Goal: Task Accomplishment & Management: Complete application form

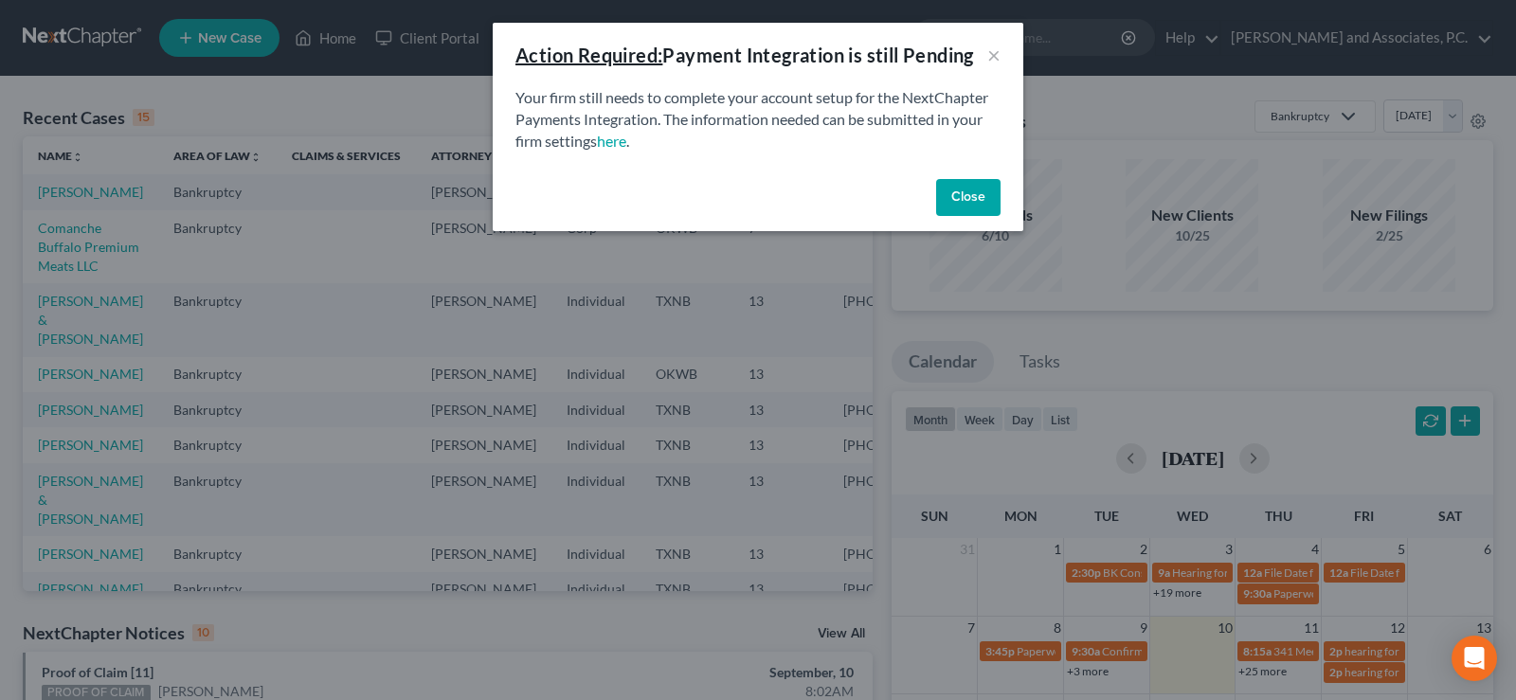
click at [990, 197] on button "Close" at bounding box center [968, 198] width 64 height 38
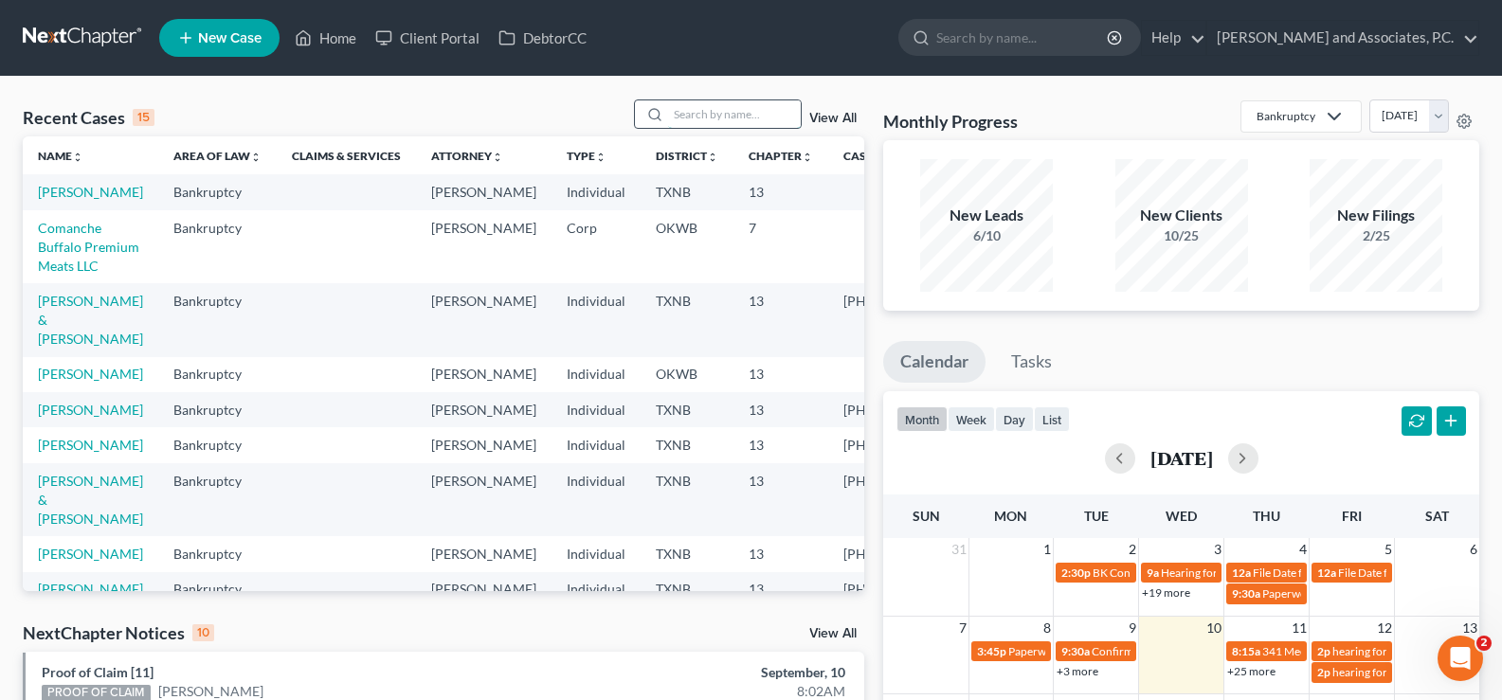
click at [678, 124] on input "search" at bounding box center [734, 113] width 133 height 27
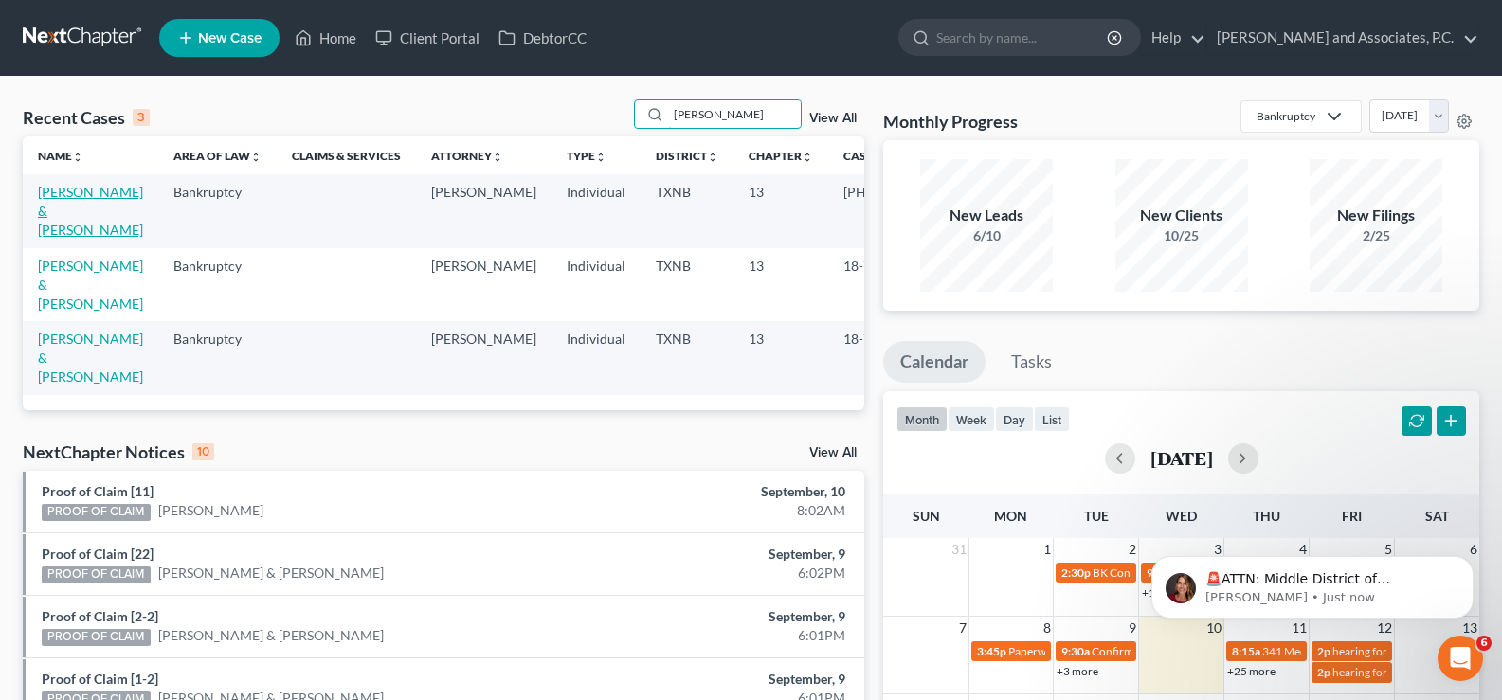
type input "moreno"
click at [75, 209] on link "Moreno, Pablo & Monica" at bounding box center [90, 211] width 105 height 54
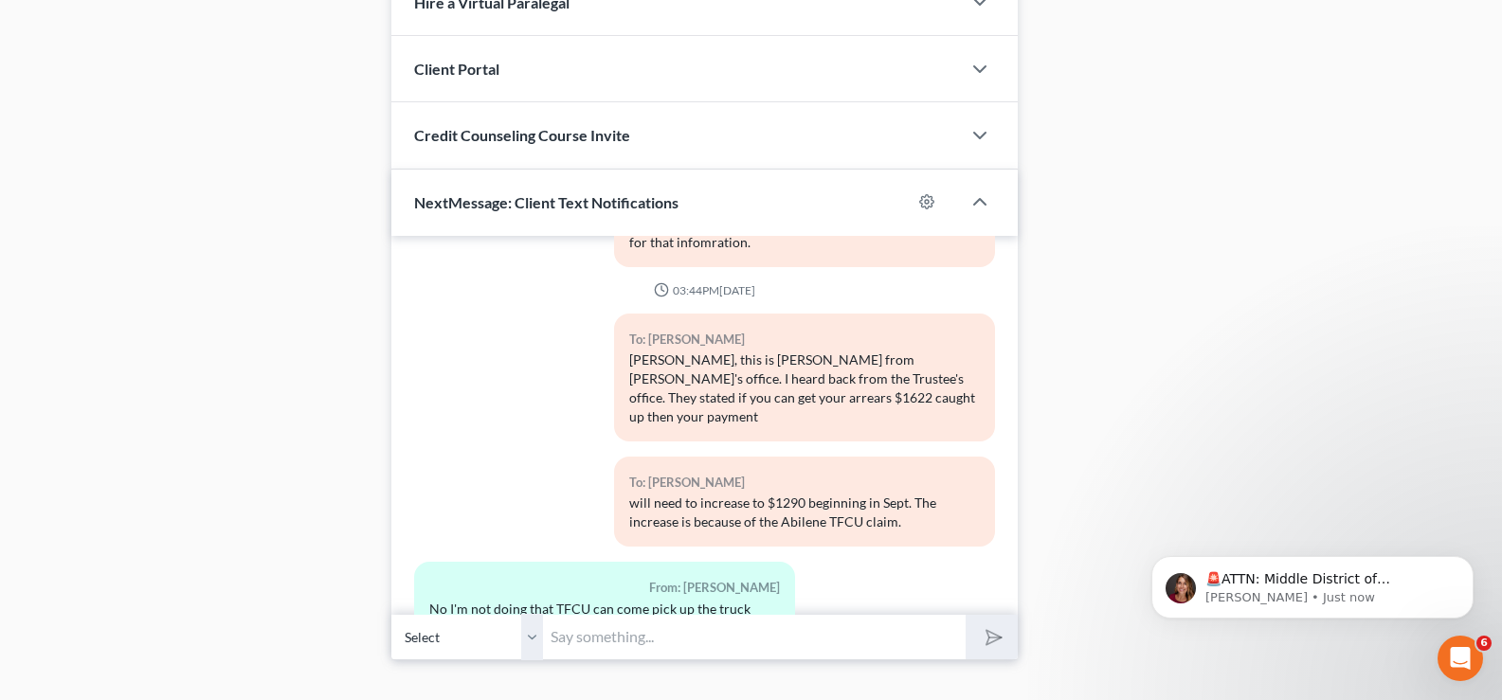
scroll to position [1812, 0]
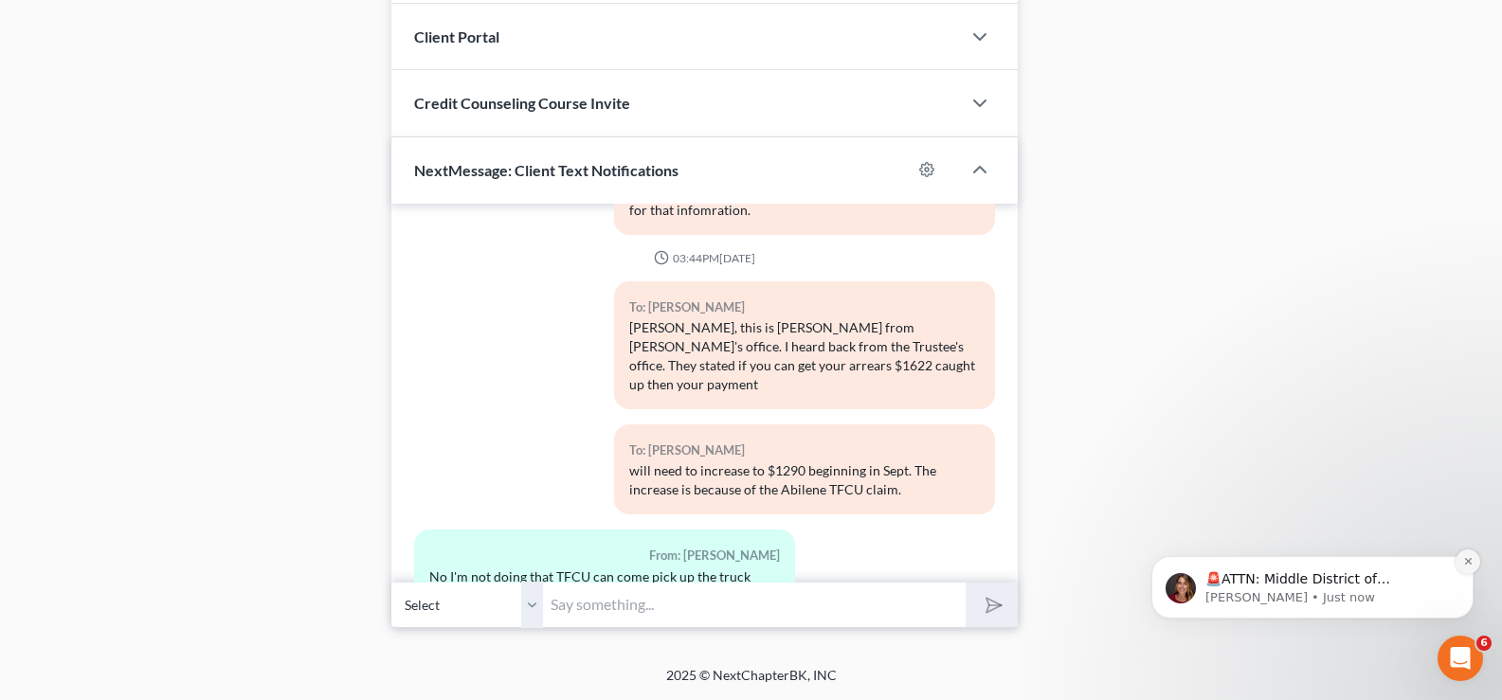
click at [1467, 565] on icon "Dismiss notification" at bounding box center [1468, 561] width 10 height 10
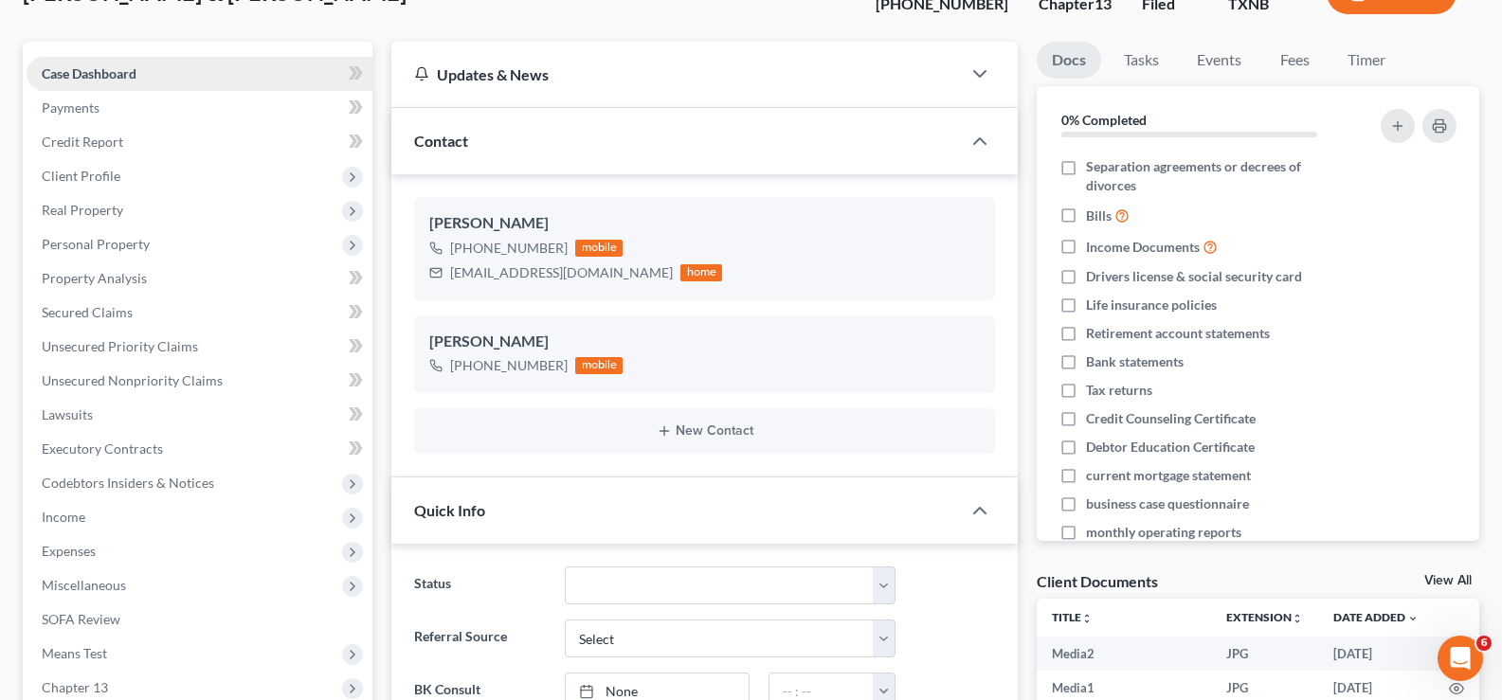
scroll to position [0, 0]
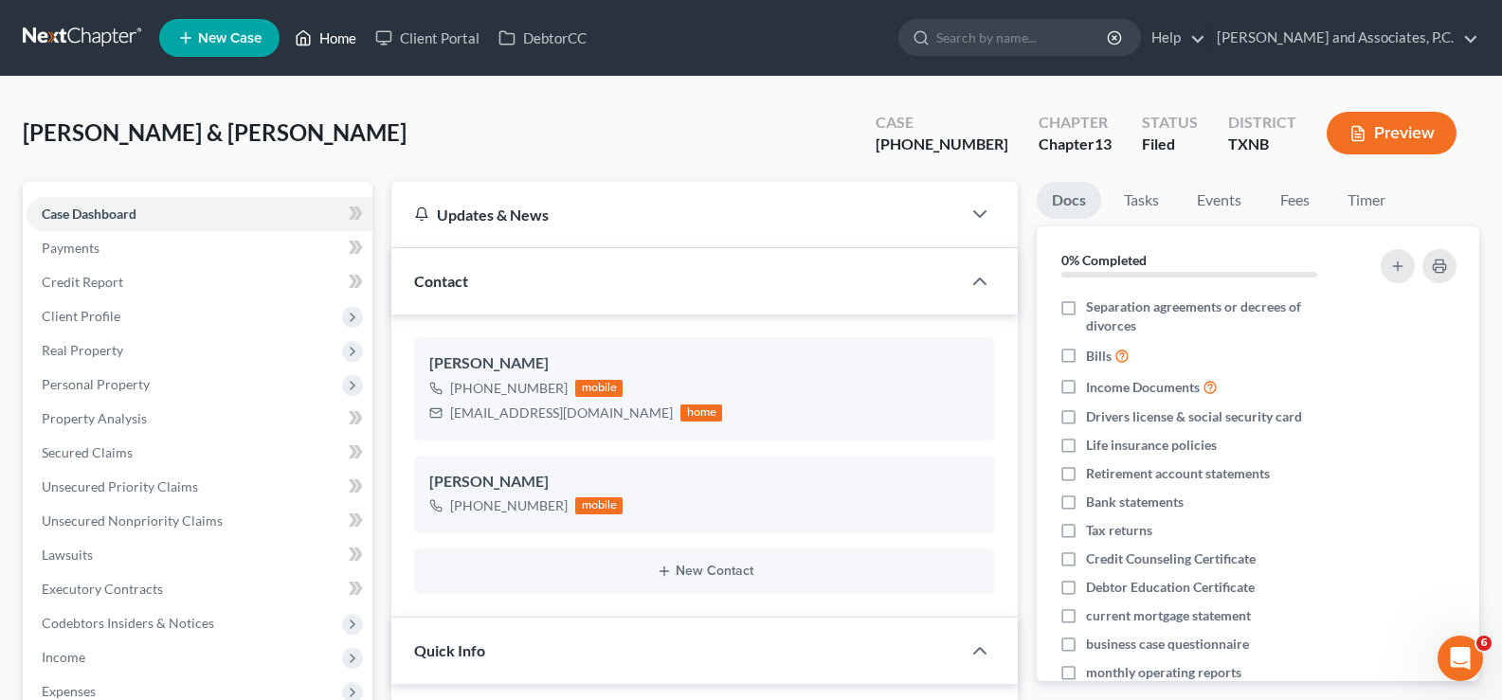
click at [344, 34] on link "Home" at bounding box center [325, 38] width 81 height 34
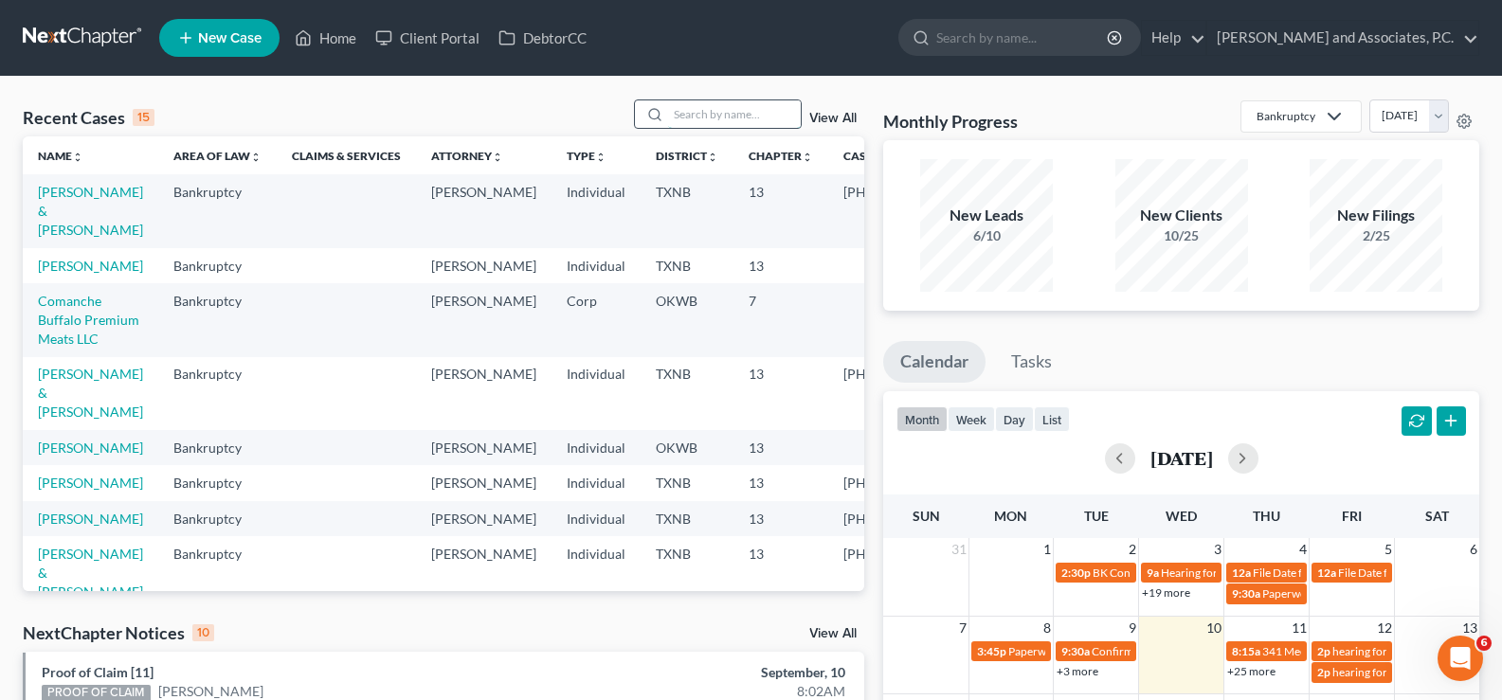
click at [714, 115] on input "search" at bounding box center [734, 113] width 133 height 27
click at [693, 112] on input "search" at bounding box center [734, 113] width 133 height 27
click at [58, 200] on link "Moreno, Pablo & Monica" at bounding box center [90, 211] width 105 height 54
select select "5"
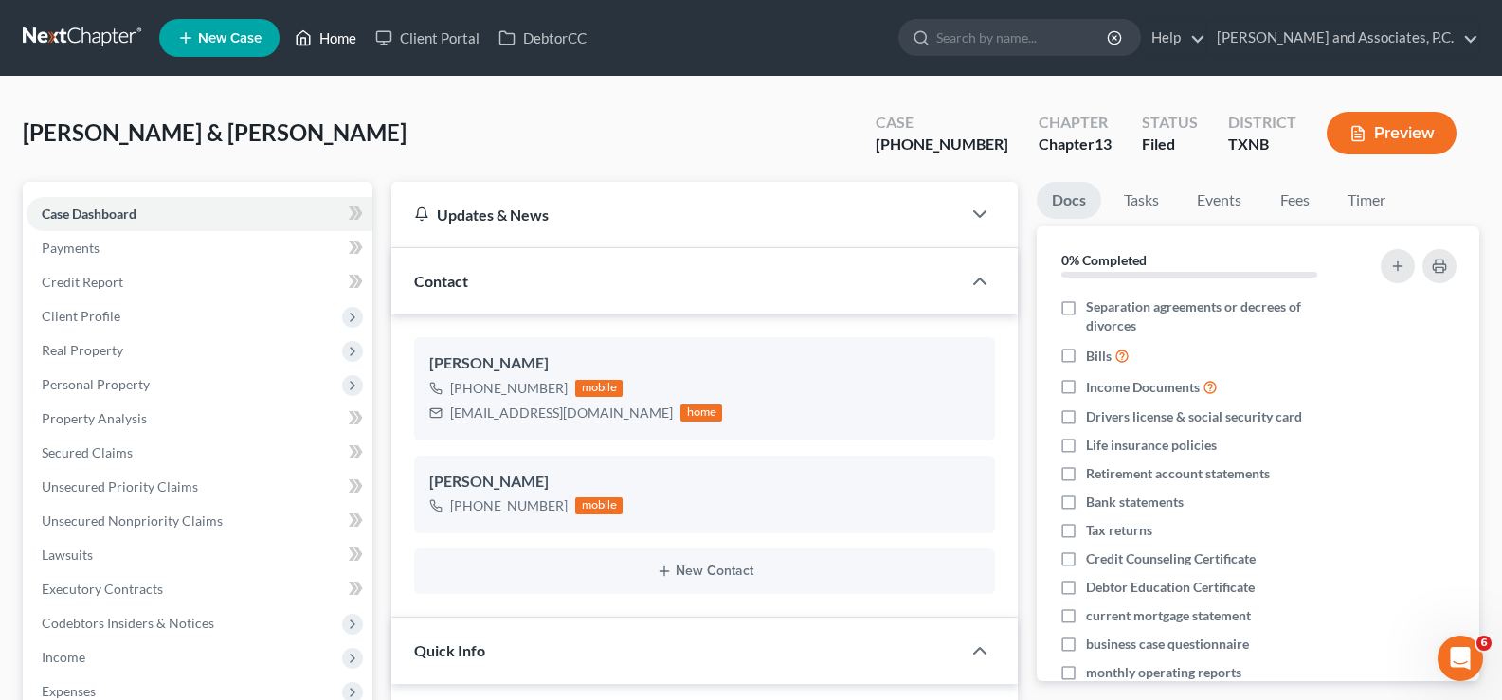
click at [321, 50] on link "Home" at bounding box center [325, 38] width 81 height 34
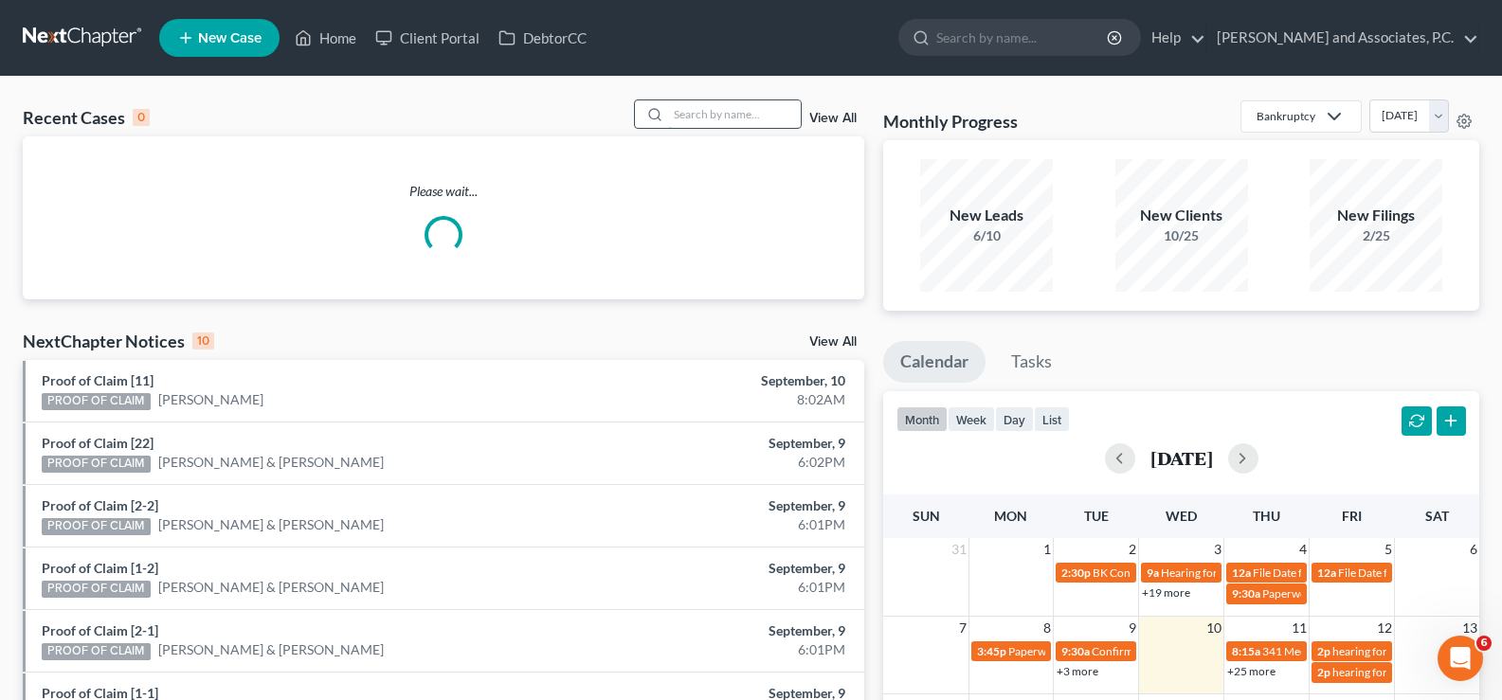
click at [745, 118] on input "search" at bounding box center [734, 113] width 133 height 27
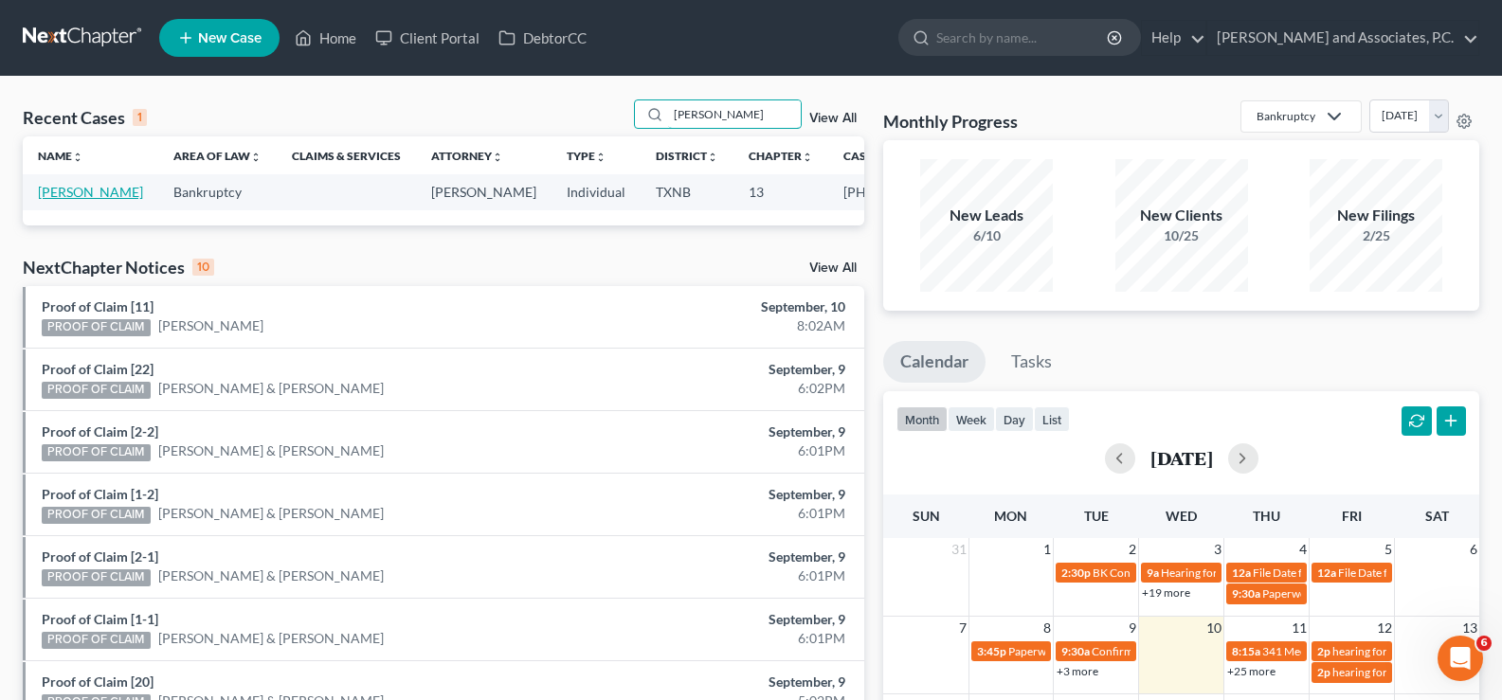
type input "folmar"
click at [39, 194] on link "Folmar, Gary" at bounding box center [90, 192] width 105 height 16
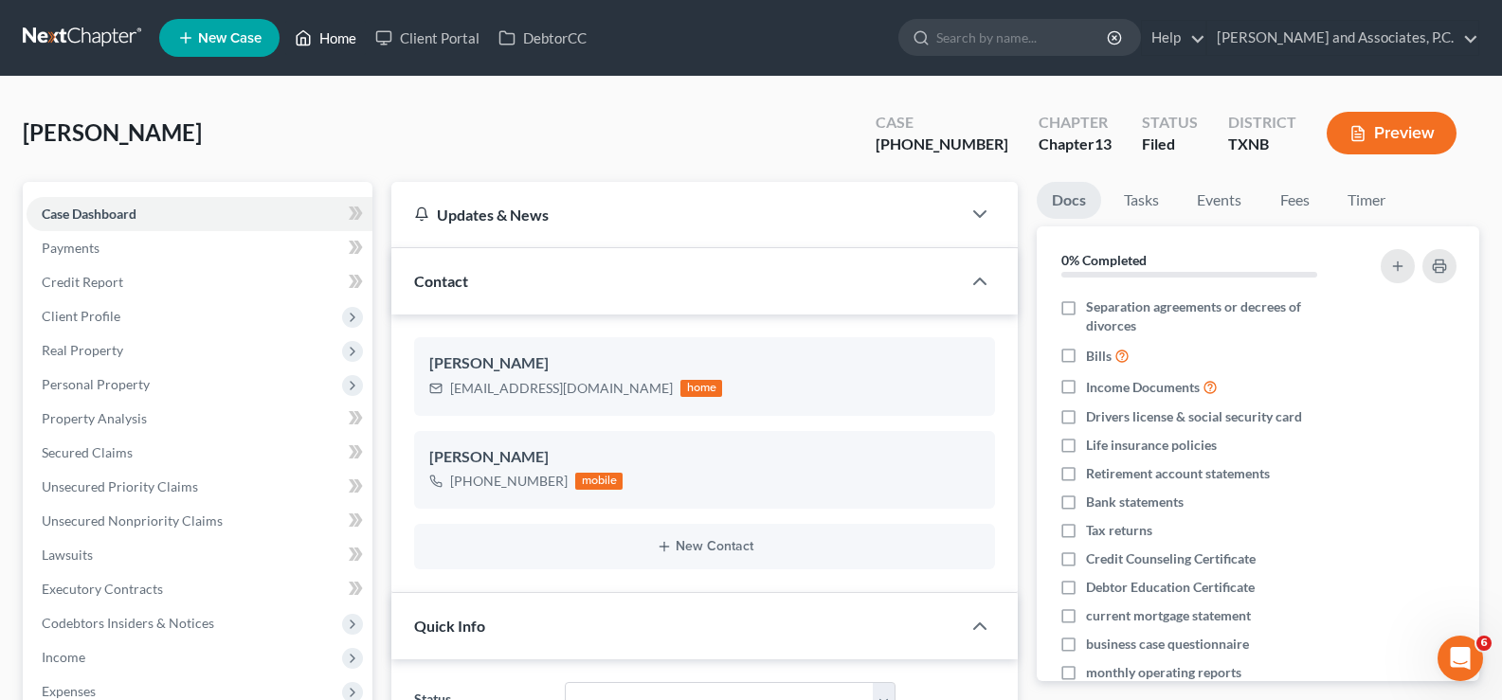
click at [326, 30] on link "Home" at bounding box center [325, 38] width 81 height 34
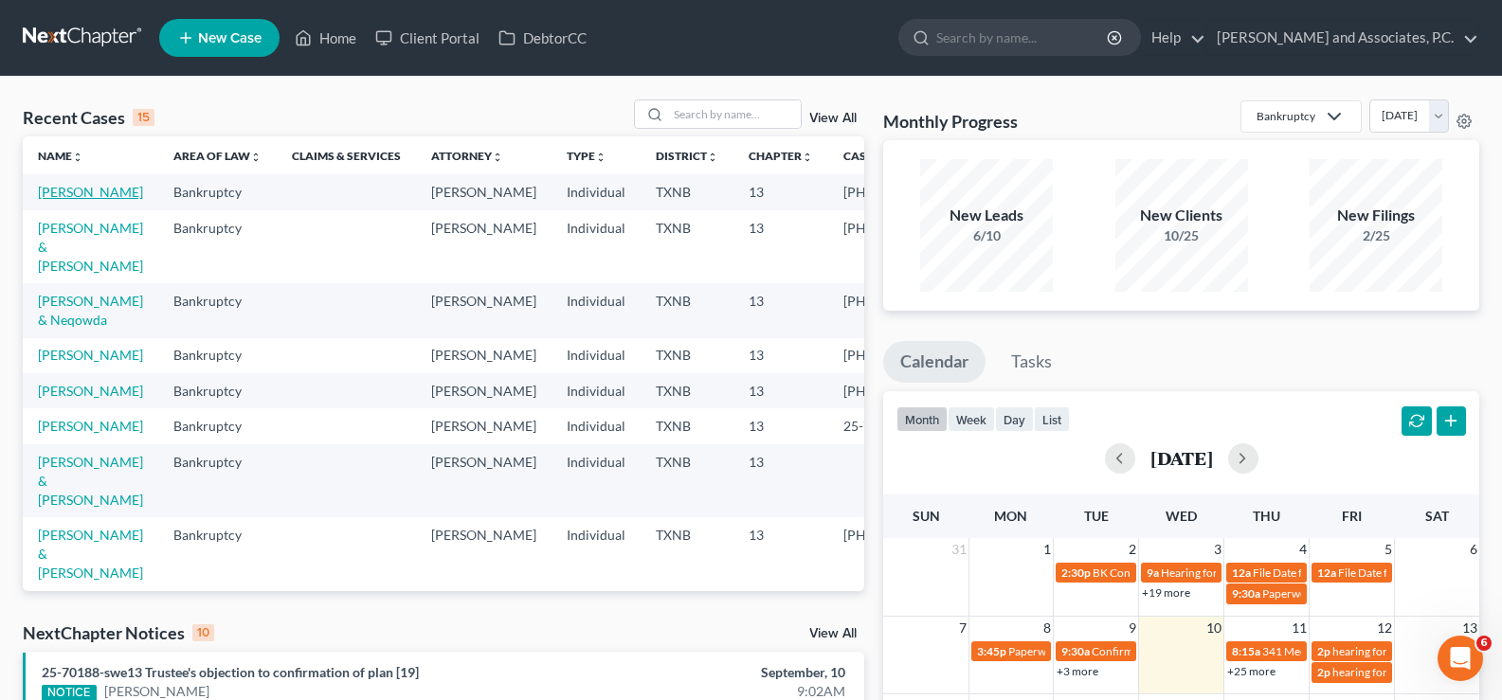
click at [61, 200] on link "Folmar, Gary" at bounding box center [90, 192] width 105 height 16
select select "5"
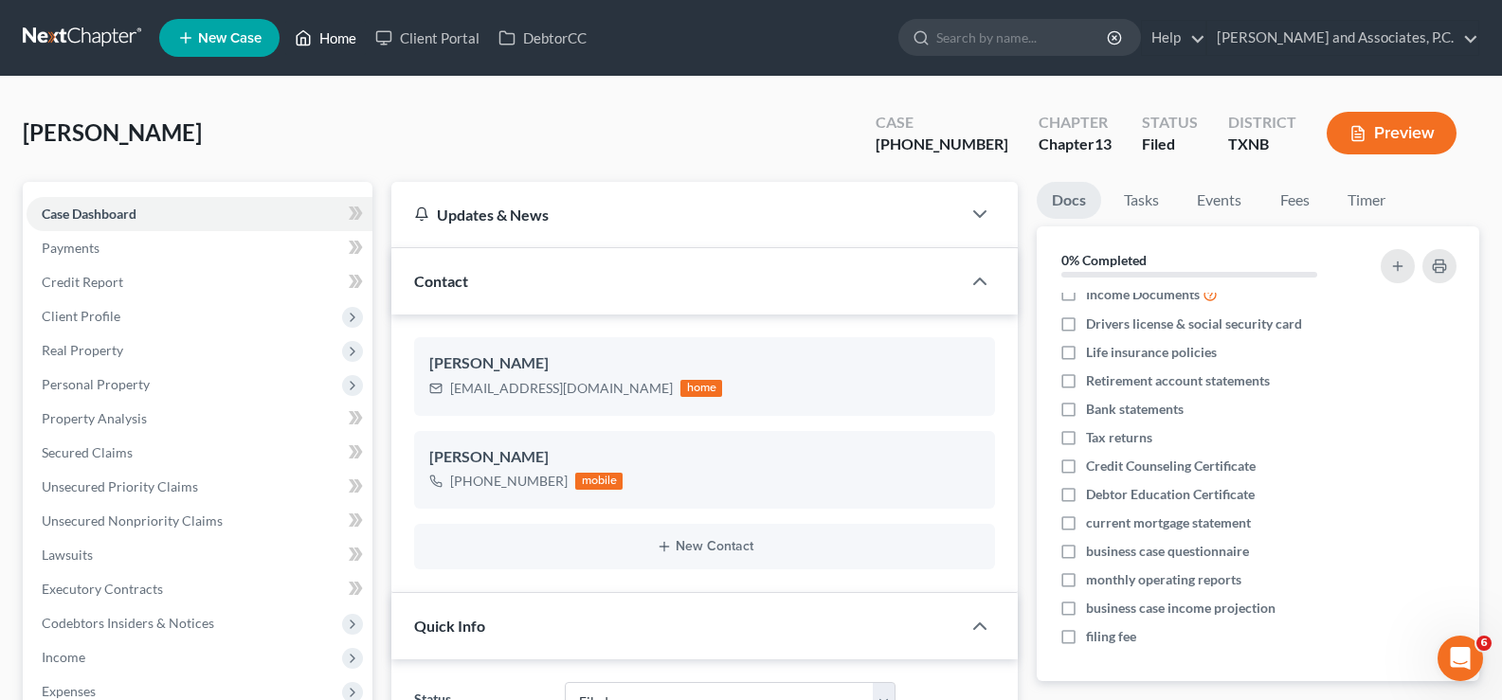
click at [331, 35] on link "Home" at bounding box center [325, 38] width 81 height 34
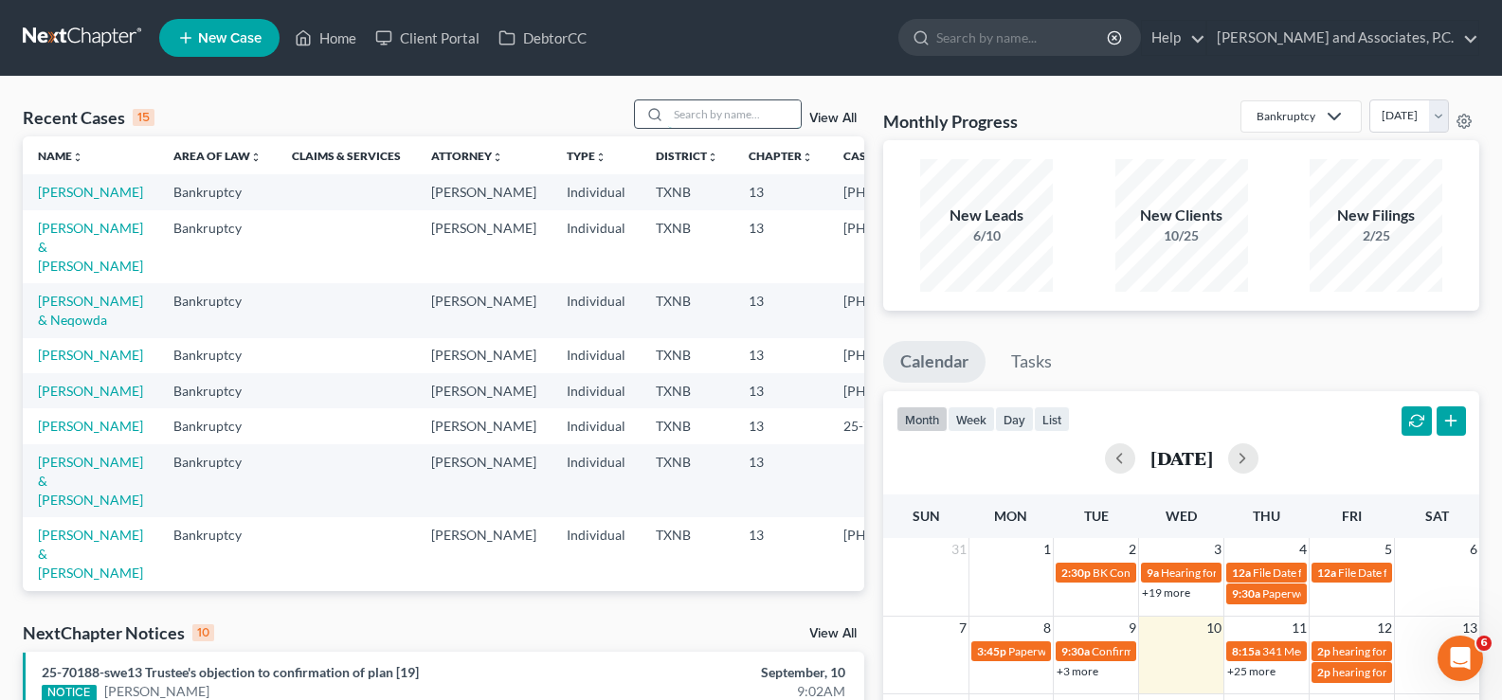
click at [706, 118] on input "search" at bounding box center [734, 113] width 133 height 27
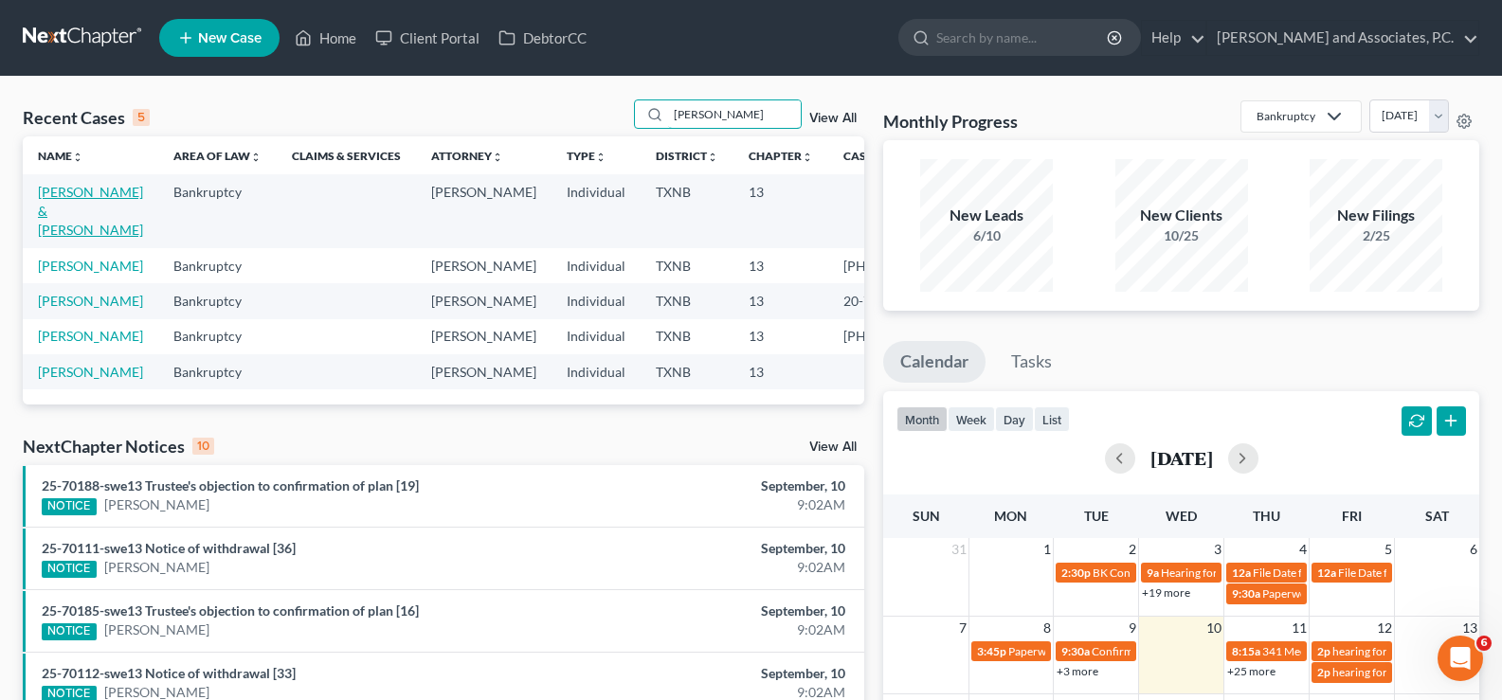
type input "poore"
click at [58, 218] on link "[PERSON_NAME] & [PERSON_NAME]" at bounding box center [90, 211] width 105 height 54
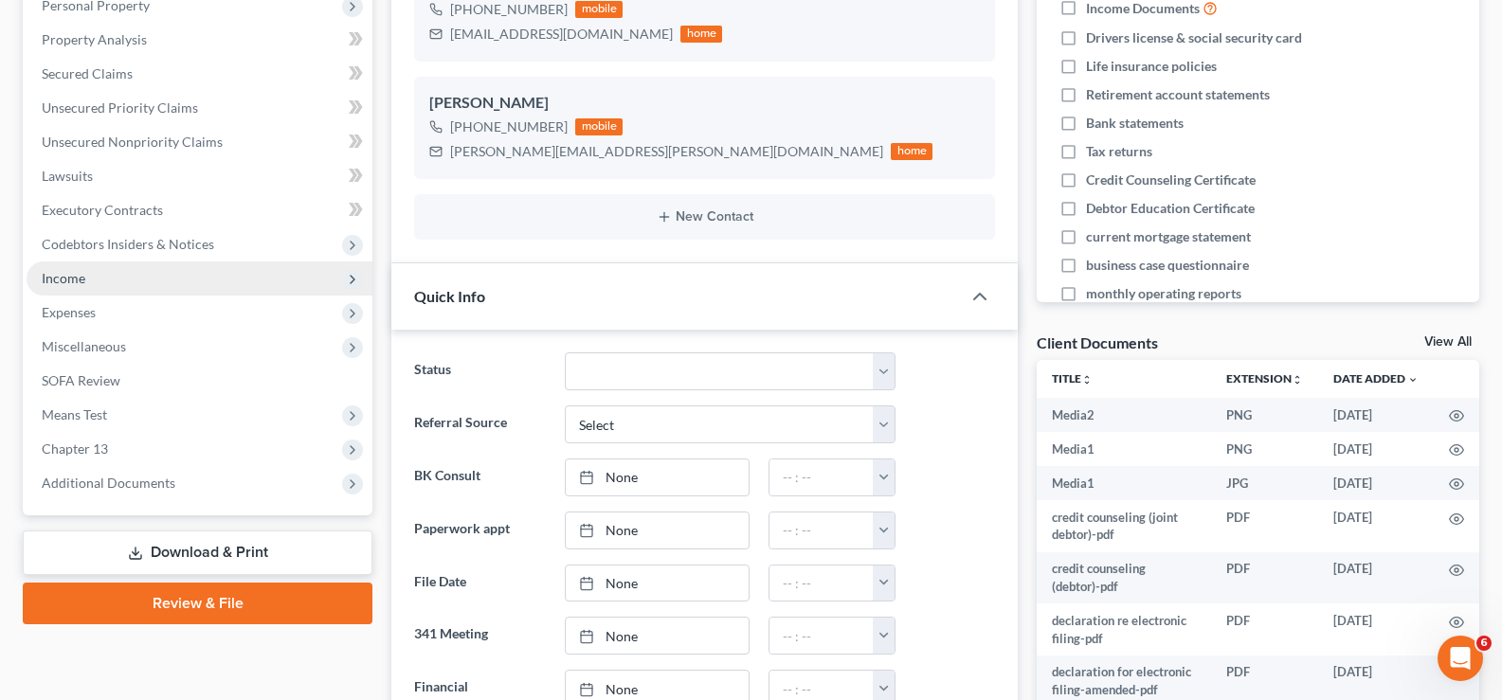
scroll to position [190, 0]
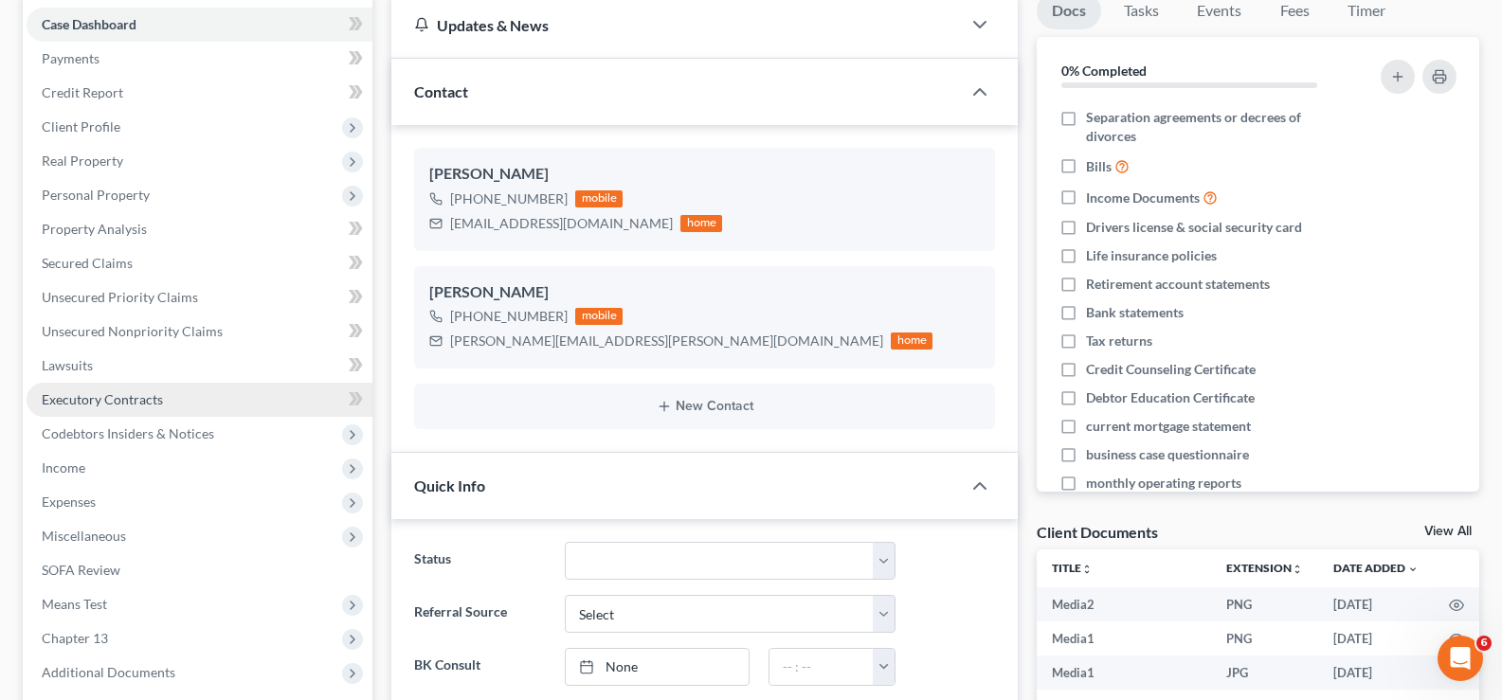
click at [192, 407] on link "Executory Contracts" at bounding box center [200, 400] width 346 height 34
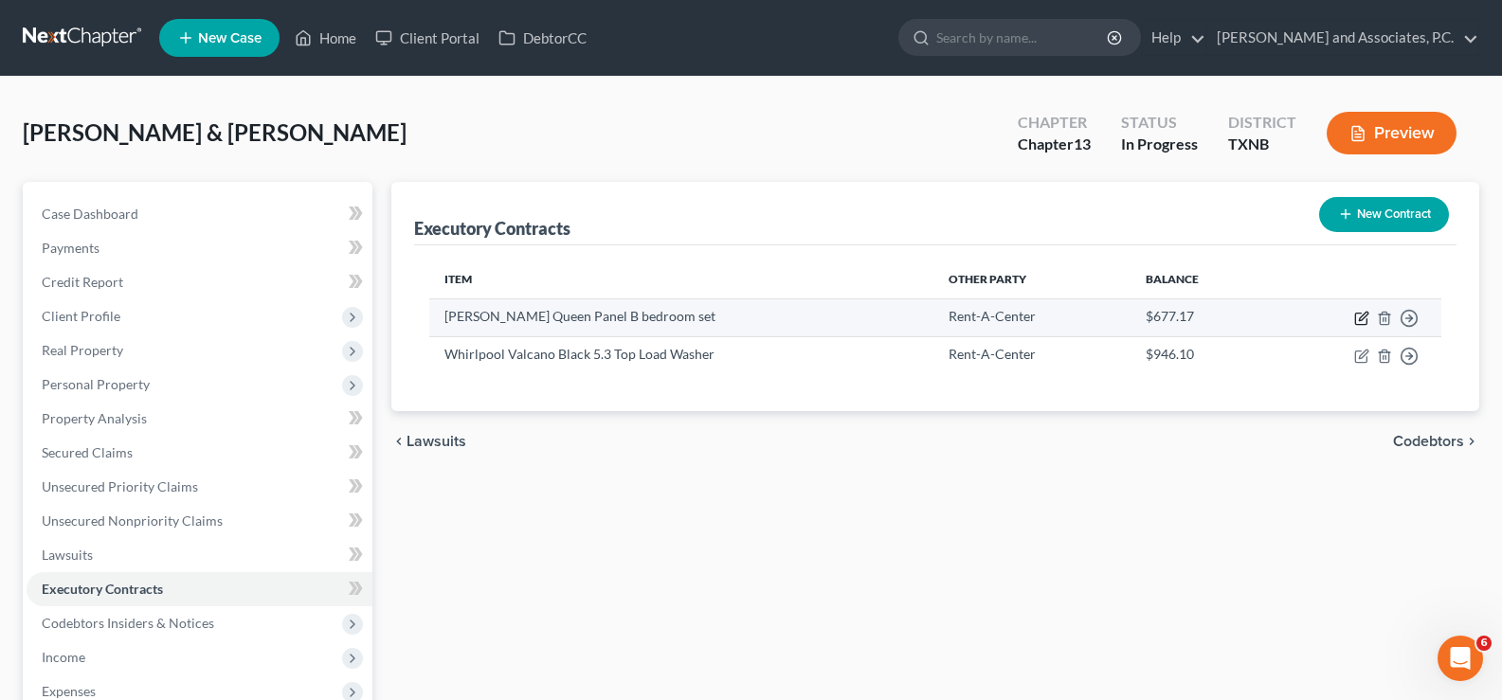
click at [1362, 319] on icon "button" at bounding box center [1363, 316] width 9 height 9
select select "45"
select select "2"
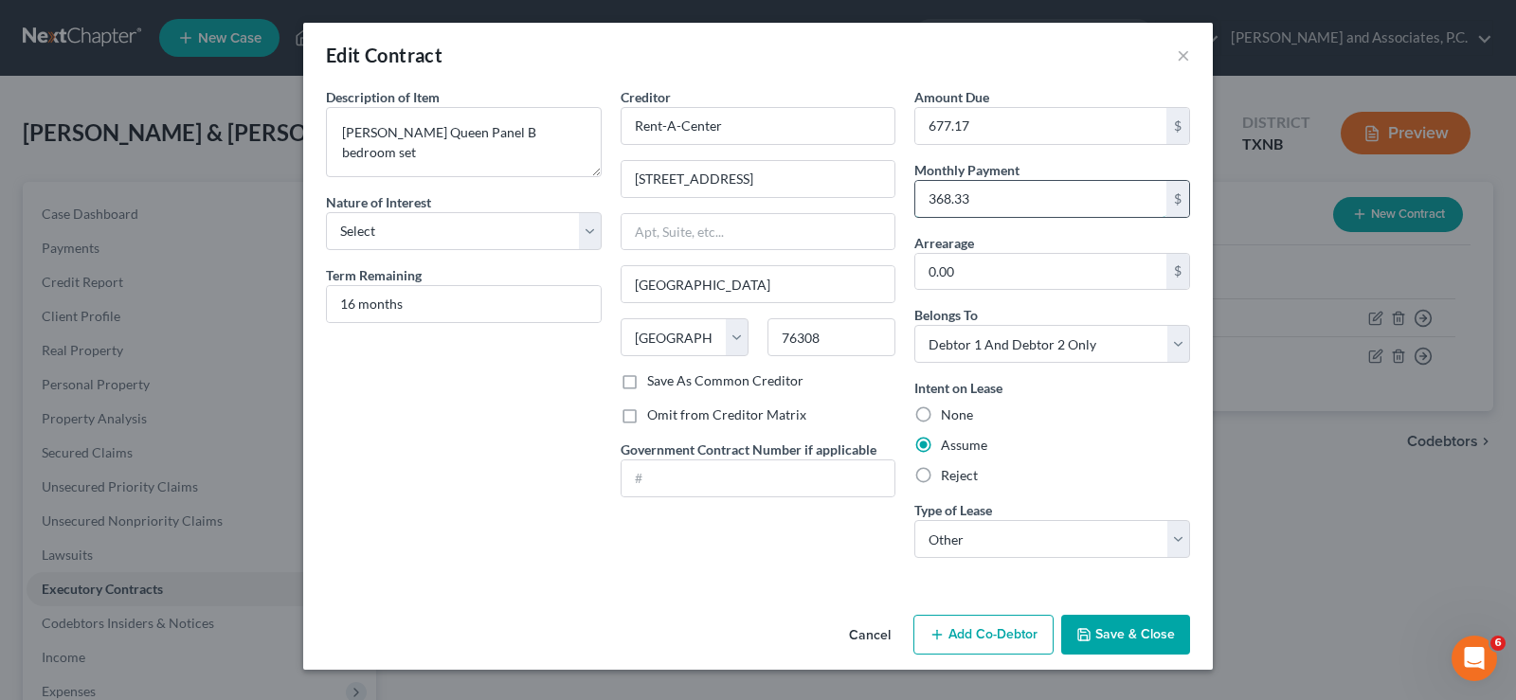
click at [1031, 198] on input "368.33" at bounding box center [1040, 199] width 251 height 36
click at [1004, 118] on input "677.17" at bounding box center [1040, 126] width 251 height 36
type input "4,158.96"
click at [1002, 189] on input "368.33" at bounding box center [1040, 199] width 251 height 36
type input "9"
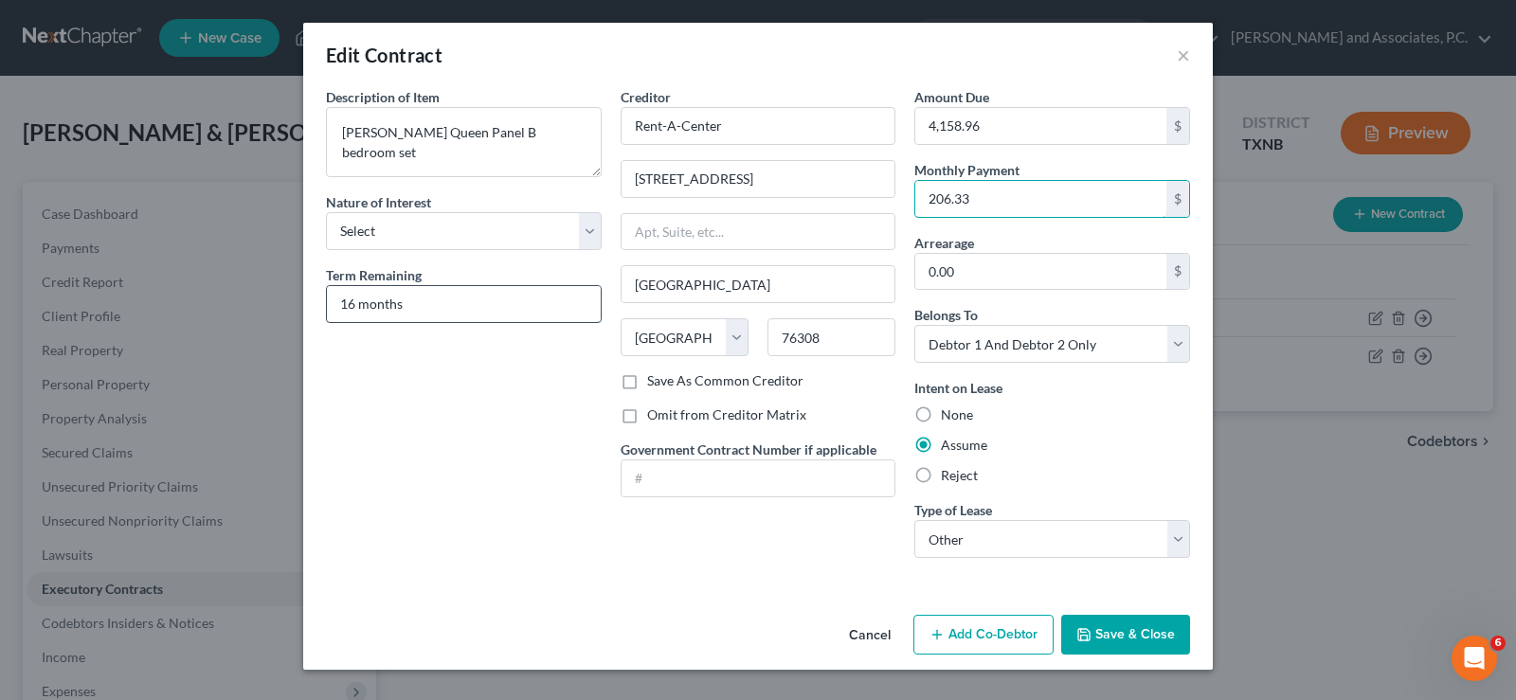
type input "206.33"
click at [353, 302] on input "16 months" at bounding box center [464, 304] width 274 height 36
click at [1130, 635] on button "Save & Close" at bounding box center [1125, 635] width 129 height 40
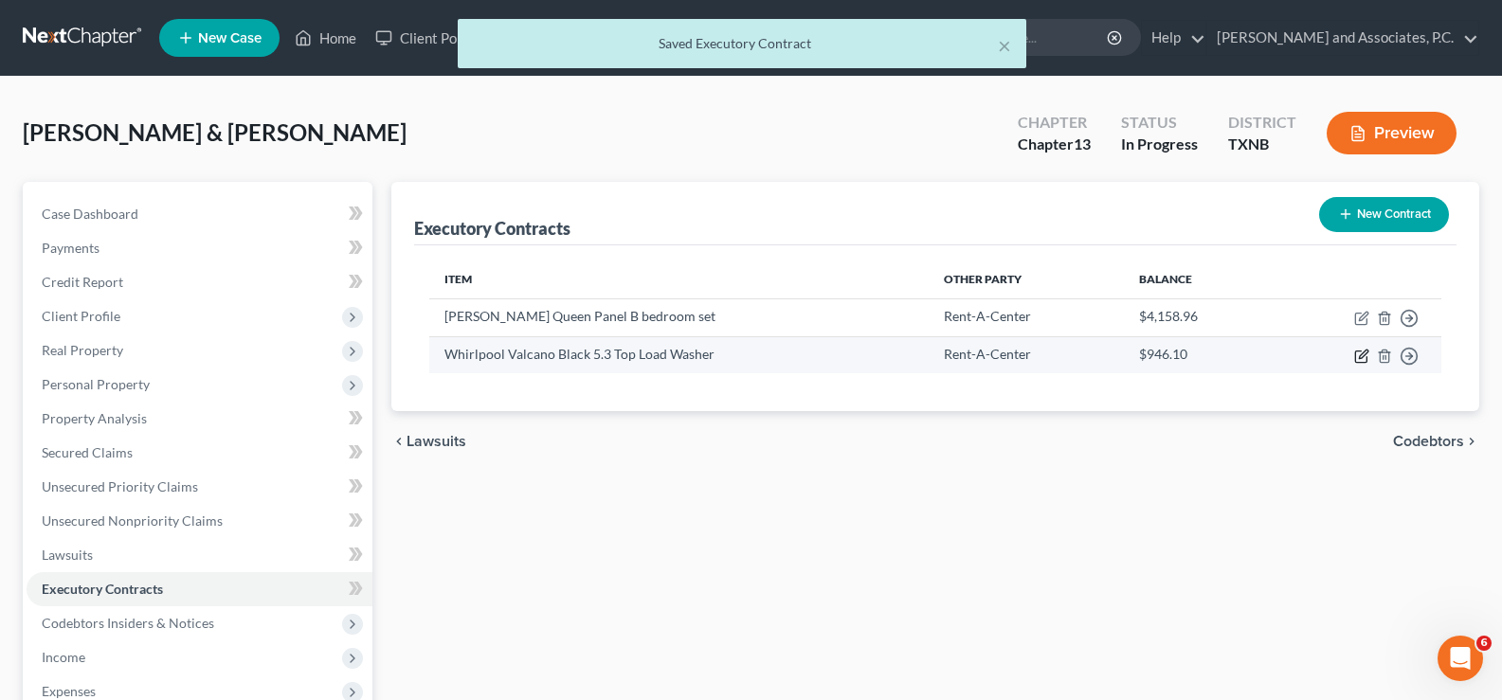
click at [1359, 355] on icon "button" at bounding box center [1361, 356] width 15 height 15
select select "45"
select select "2"
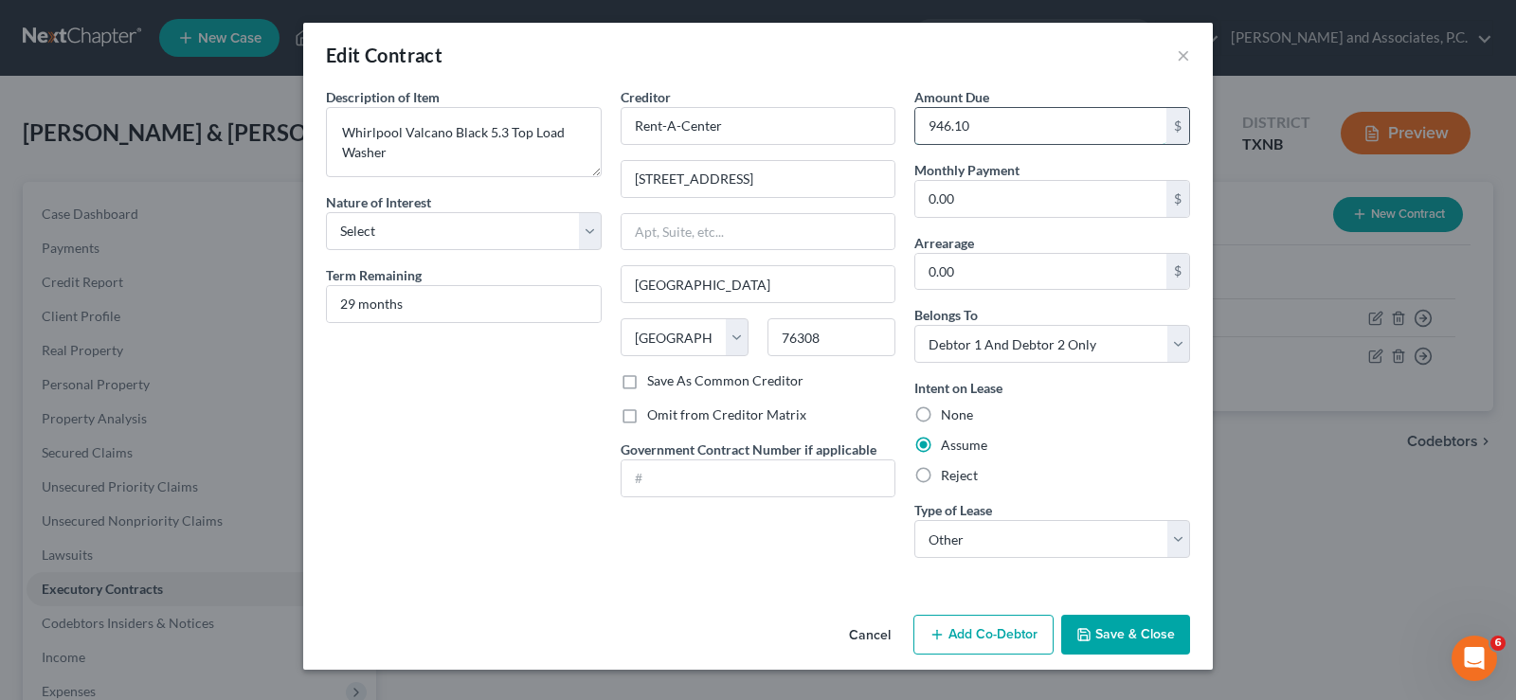
click at [1038, 125] on input "946.10" at bounding box center [1040, 126] width 251 height 36
type input "3,898.70"
type input "154.72"
click at [1112, 626] on button "Save & Close" at bounding box center [1125, 635] width 129 height 40
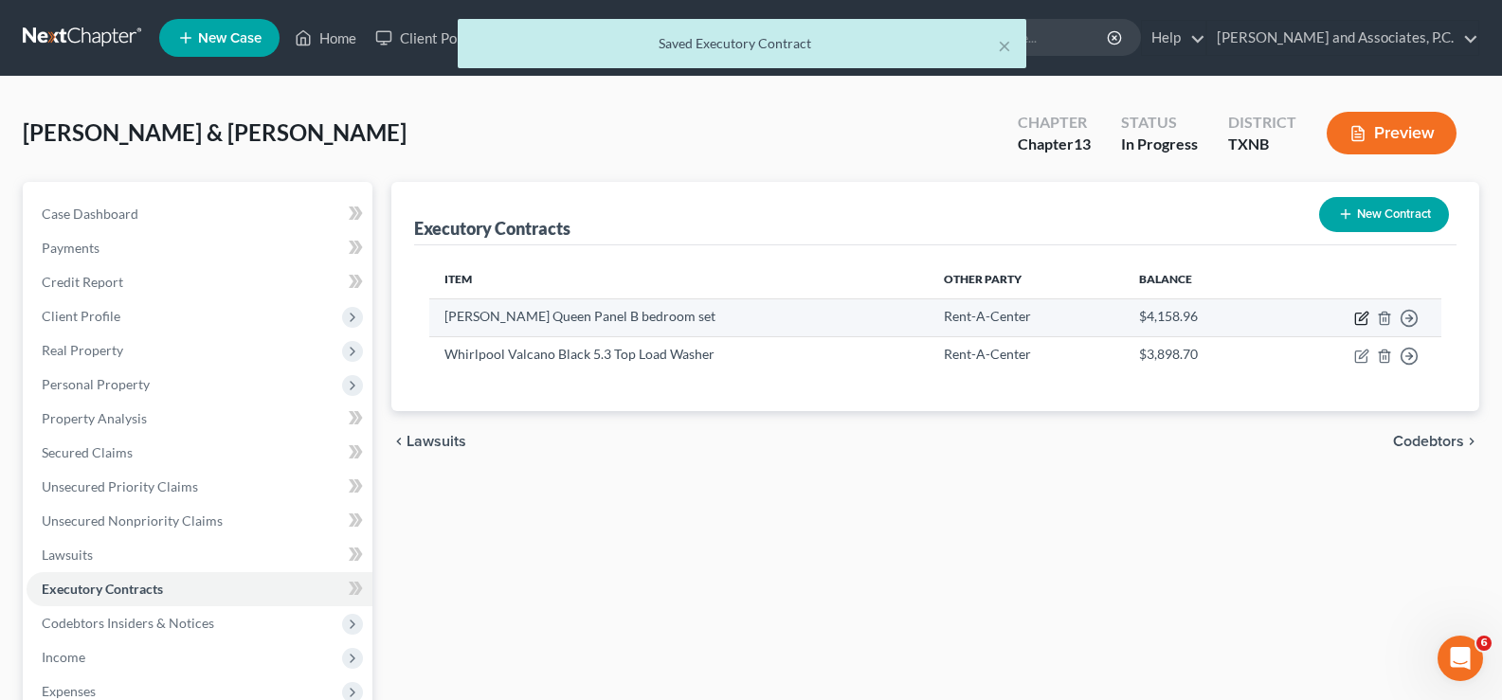
click at [1363, 316] on icon "button" at bounding box center [1361, 318] width 15 height 15
select select "45"
select select "2"
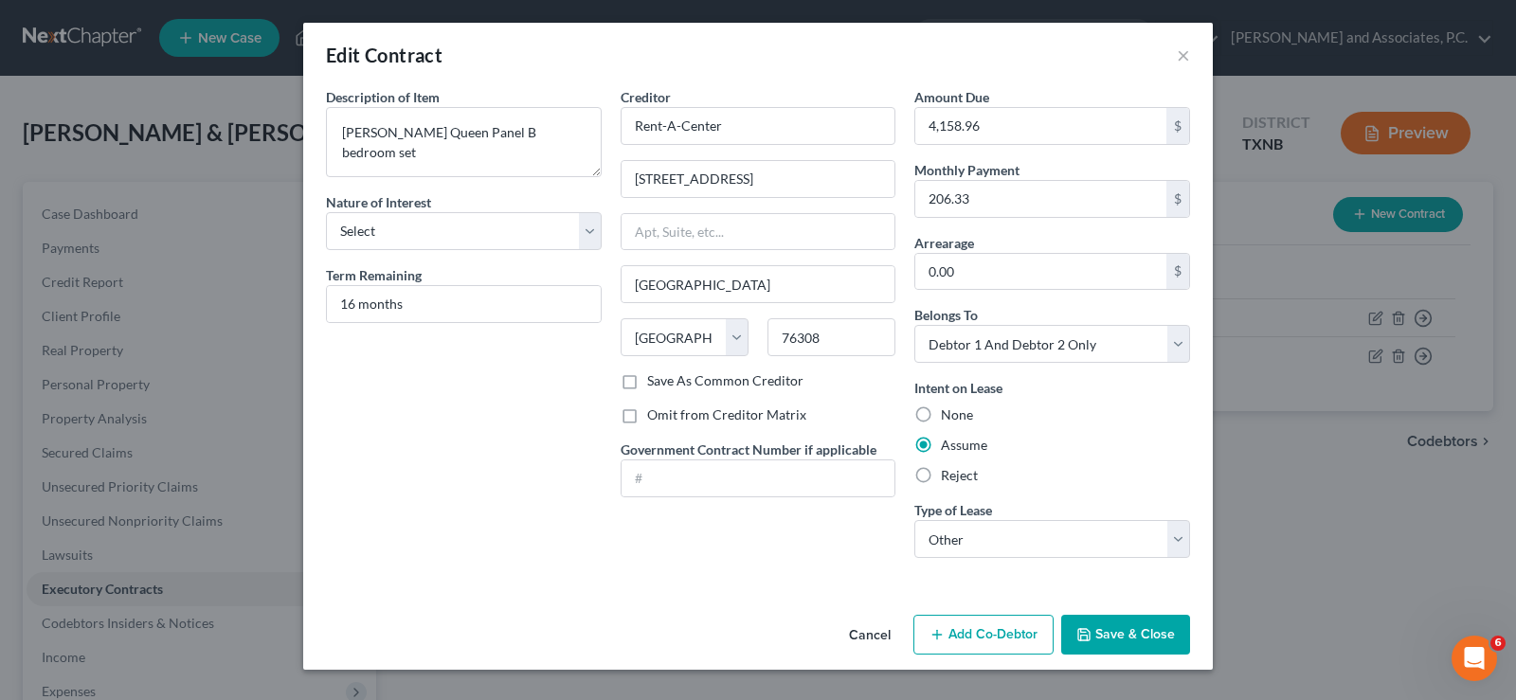
click at [1144, 645] on button "Save & Close" at bounding box center [1125, 635] width 129 height 40
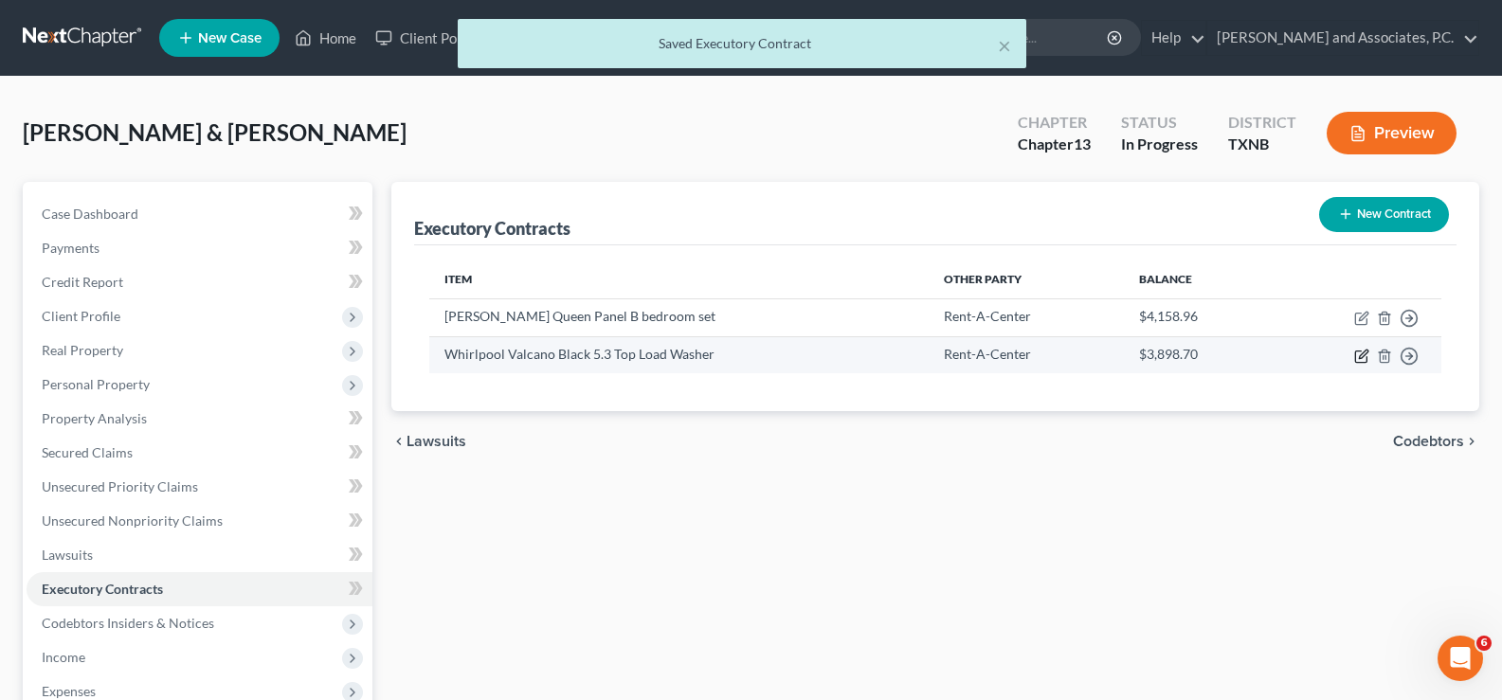
click at [1359, 356] on icon "button" at bounding box center [1361, 356] width 15 height 15
select select "45"
select select "2"
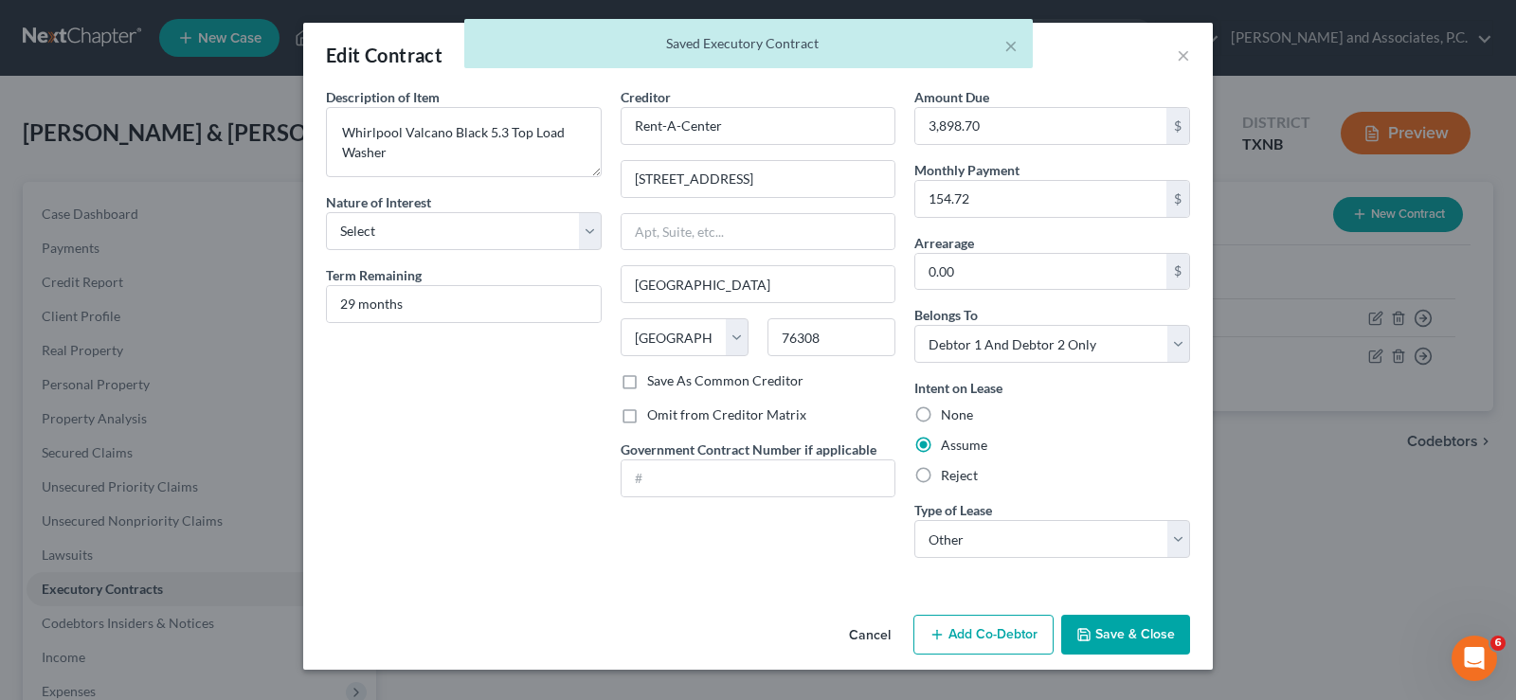
click at [1134, 643] on button "Save & Close" at bounding box center [1125, 635] width 129 height 40
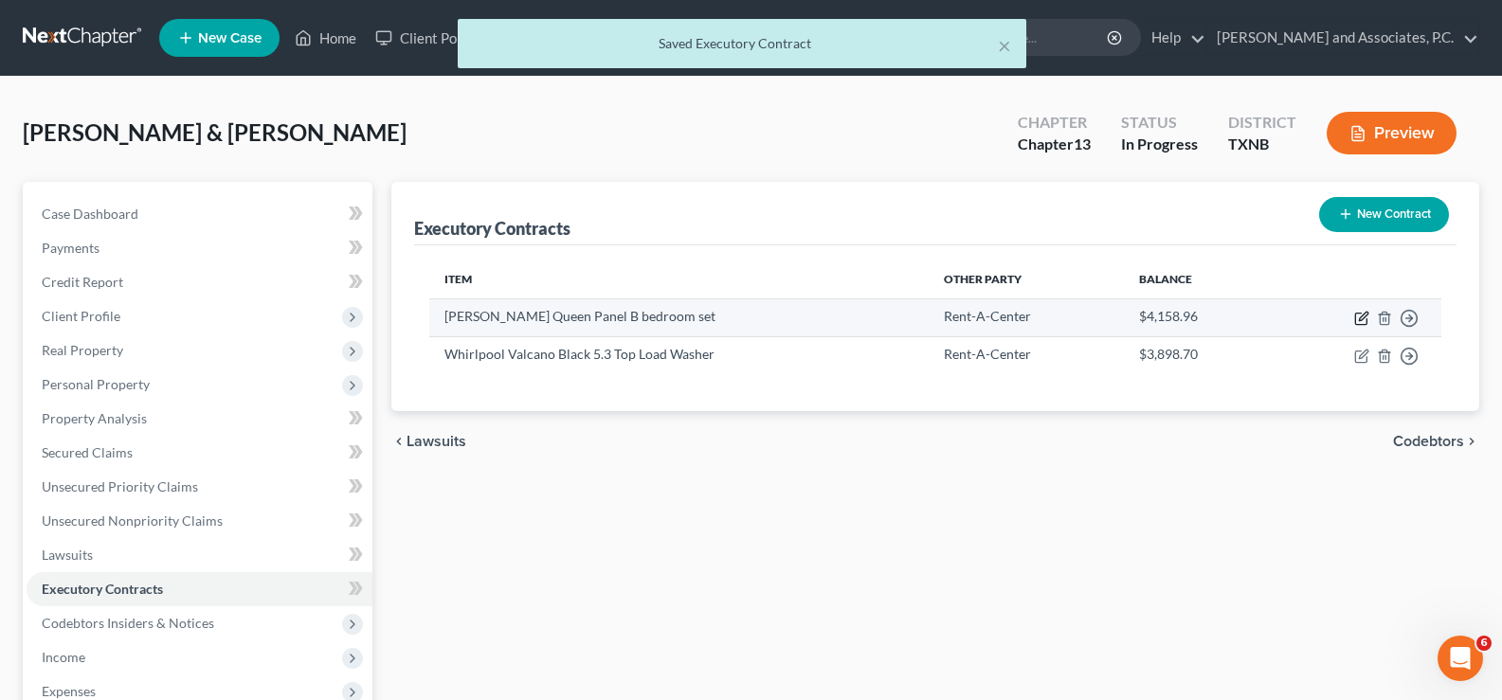
click at [1363, 316] on icon "button" at bounding box center [1363, 316] width 9 height 9
select select "45"
select select "2"
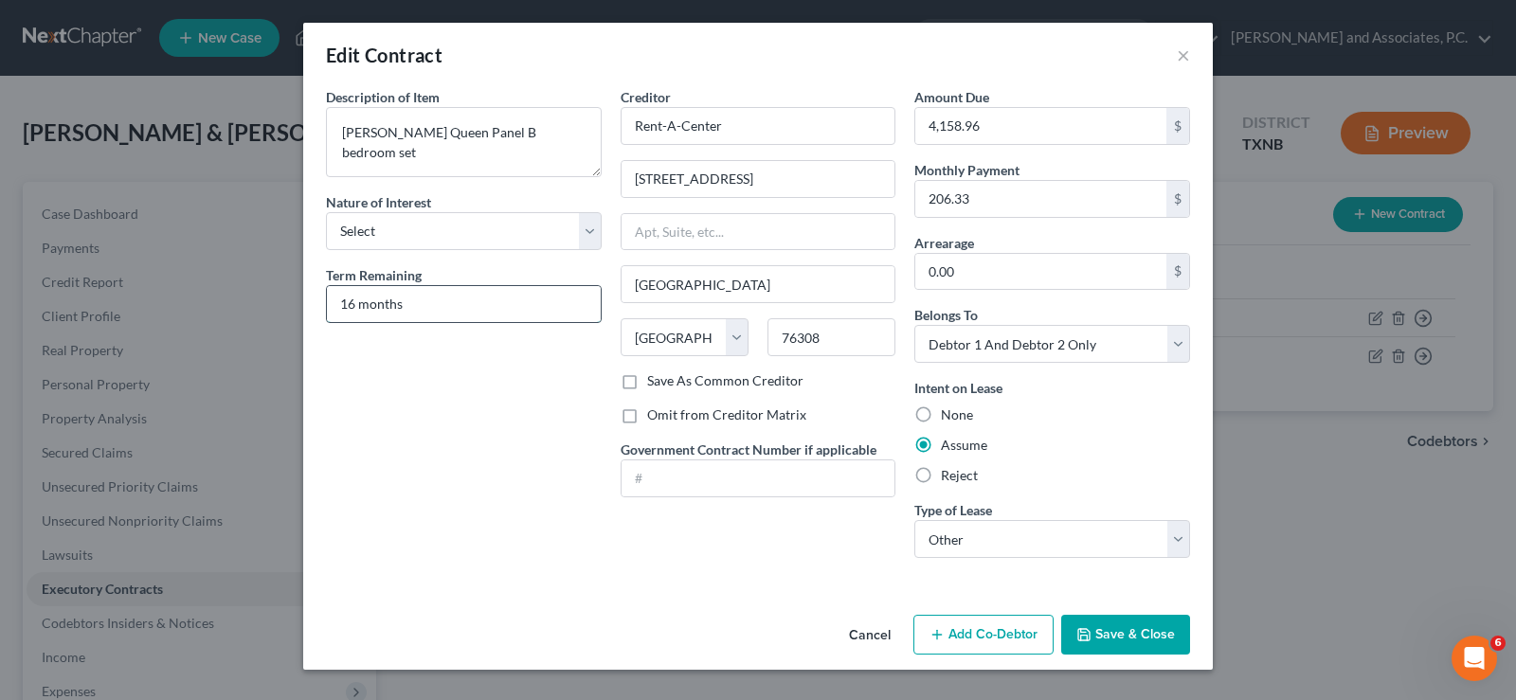
click at [433, 303] on input "16 months" at bounding box center [464, 304] width 274 height 36
type input "7 months"
click at [1140, 639] on button "Save & Close" at bounding box center [1125, 635] width 129 height 40
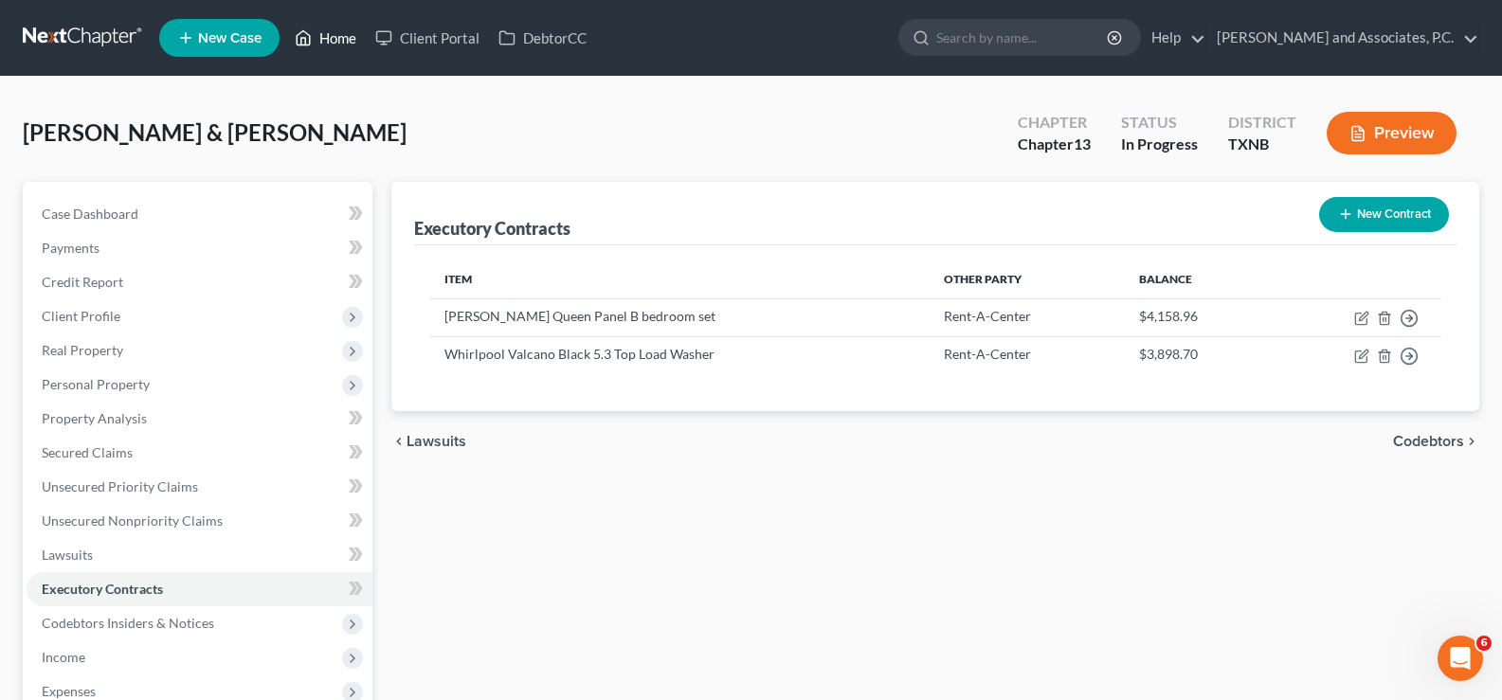
click at [330, 33] on link "Home" at bounding box center [325, 38] width 81 height 34
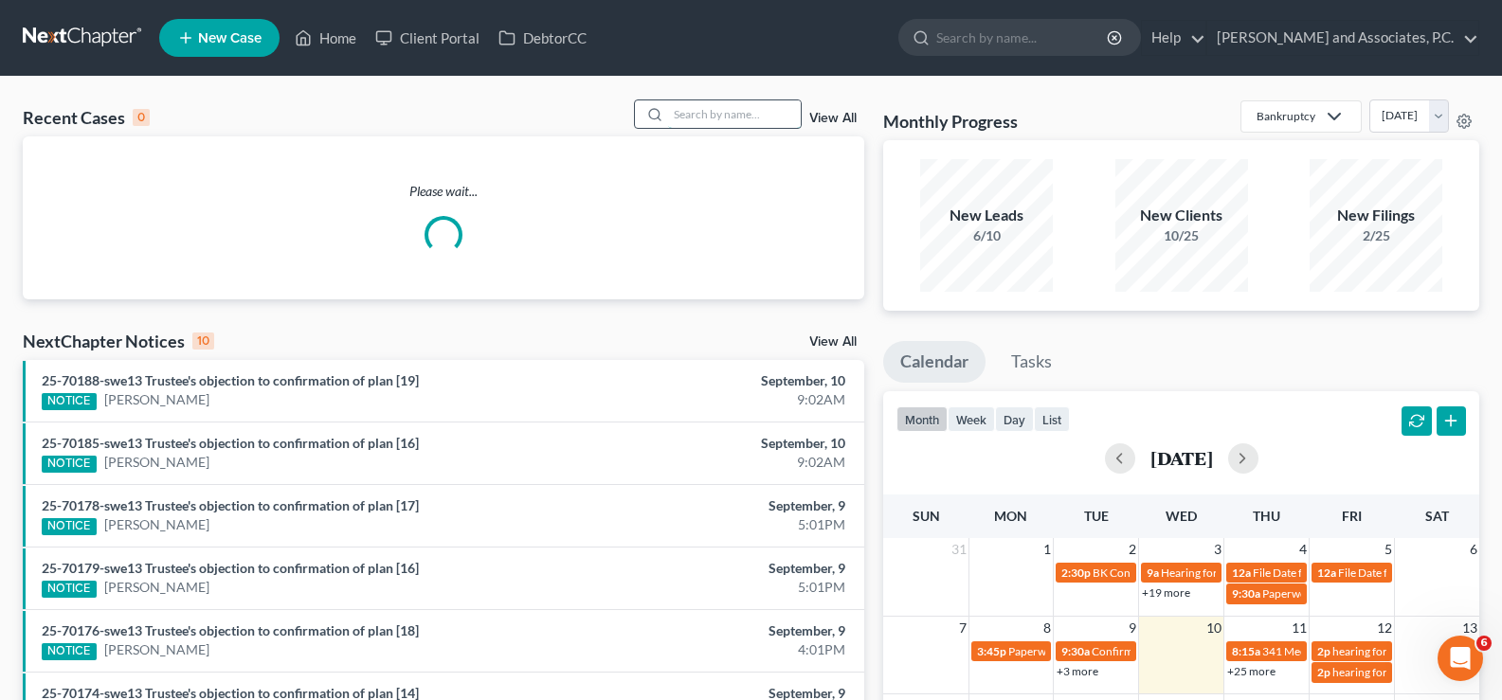
click at [742, 106] on input "search" at bounding box center [734, 113] width 133 height 27
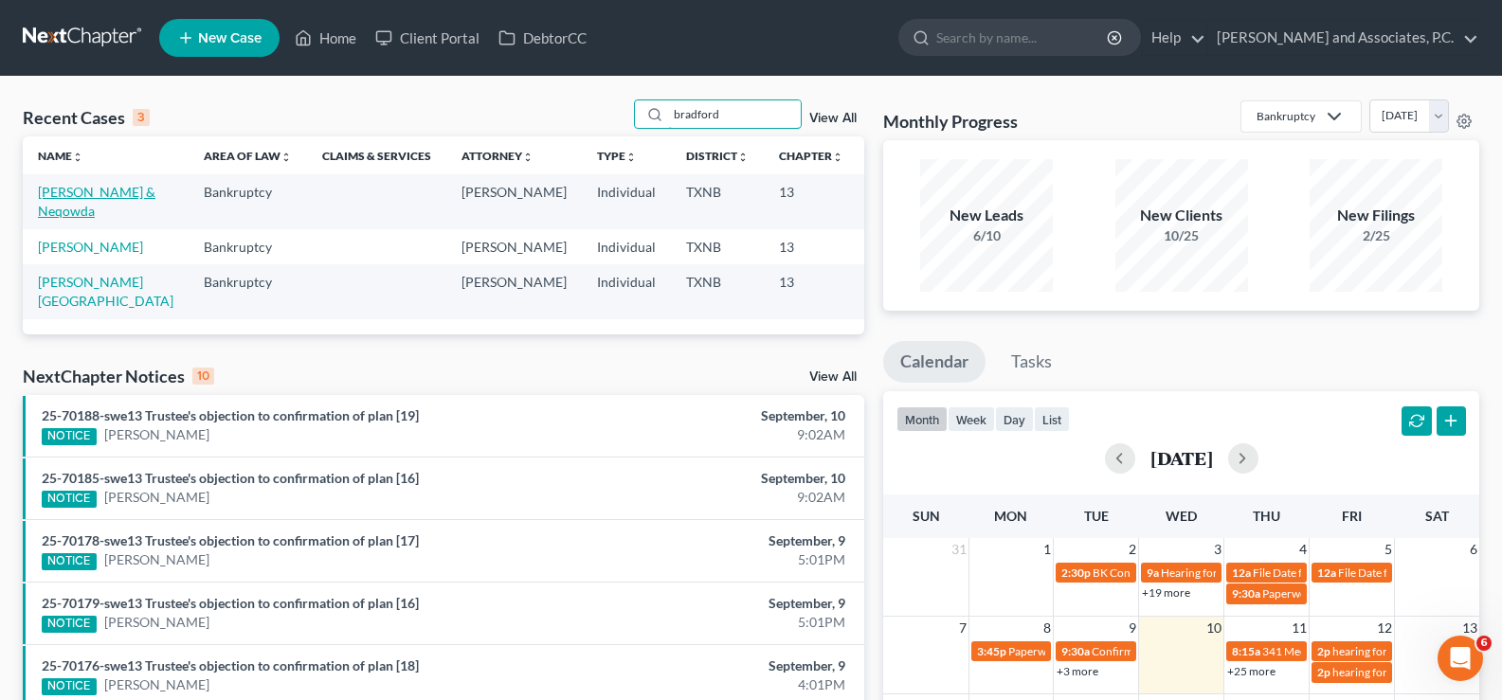
type input "bradford"
click at [77, 214] on link "Bradford, Tucker & Neqowda" at bounding box center [97, 201] width 118 height 35
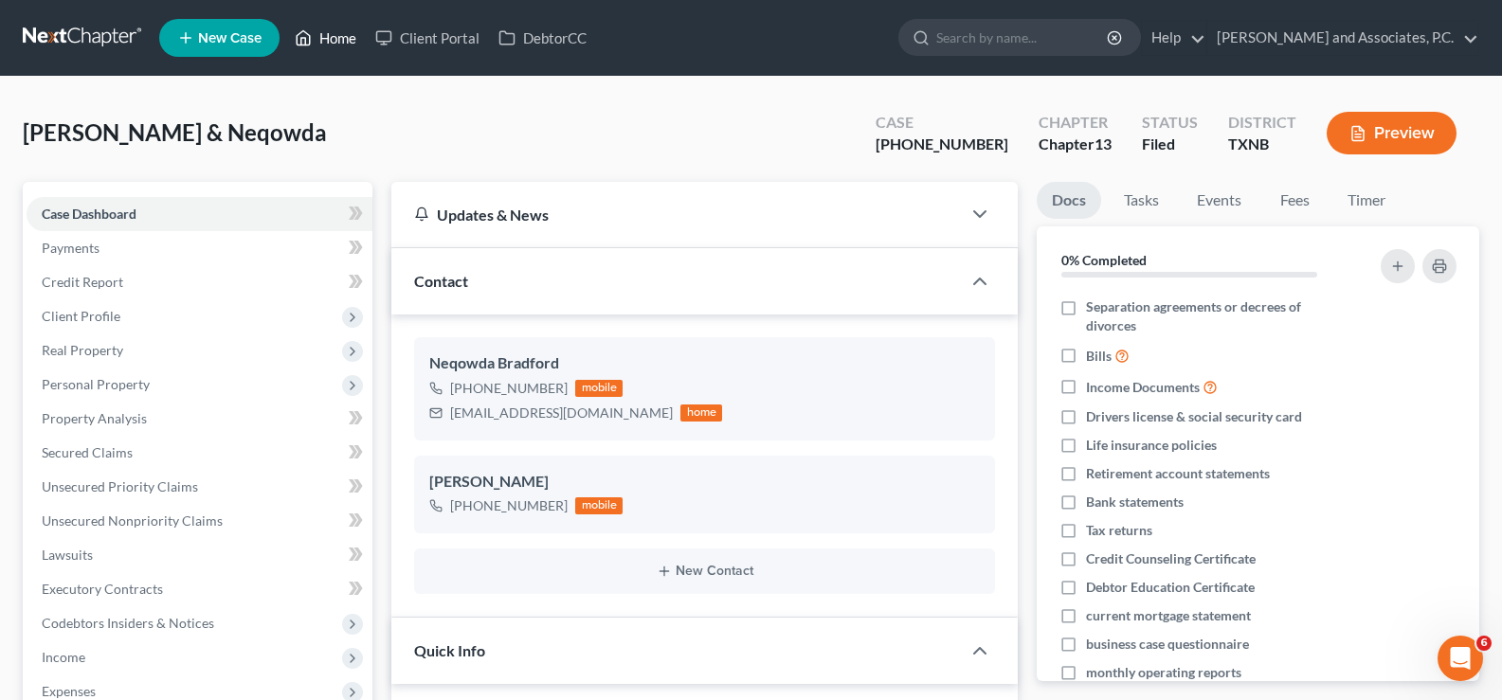
click at [319, 38] on link "Home" at bounding box center [325, 38] width 81 height 34
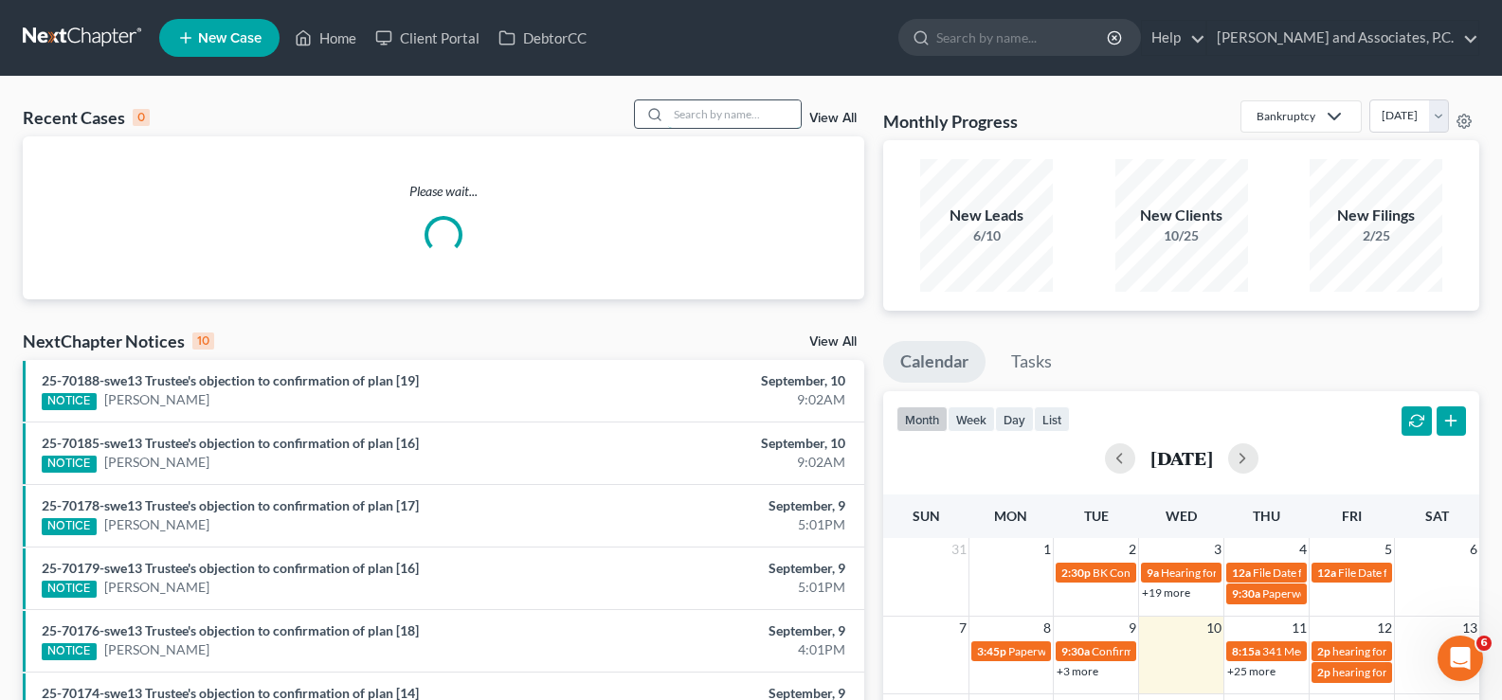
click at [691, 120] on input "search" at bounding box center [734, 113] width 133 height 27
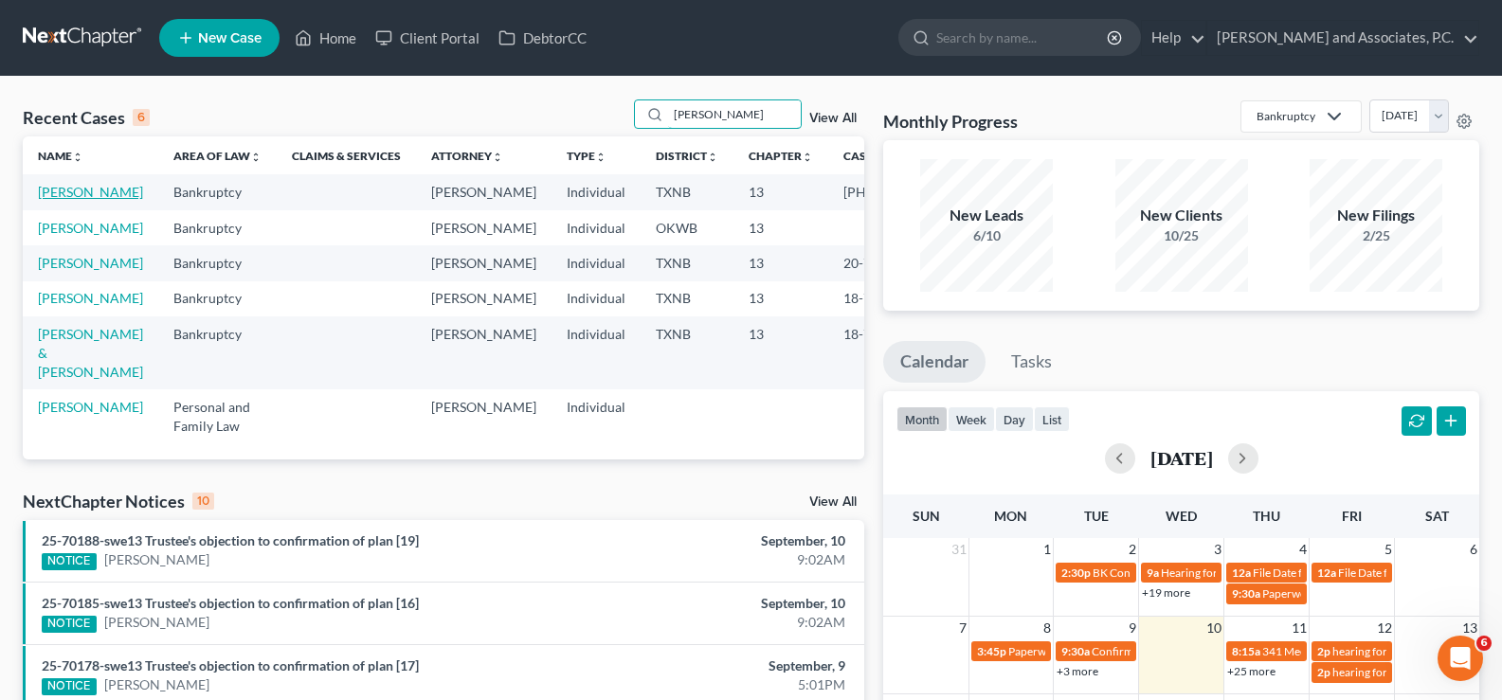
type input "murphy"
click at [40, 200] on link "Murphy, Shannon" at bounding box center [90, 192] width 105 height 16
select select "5"
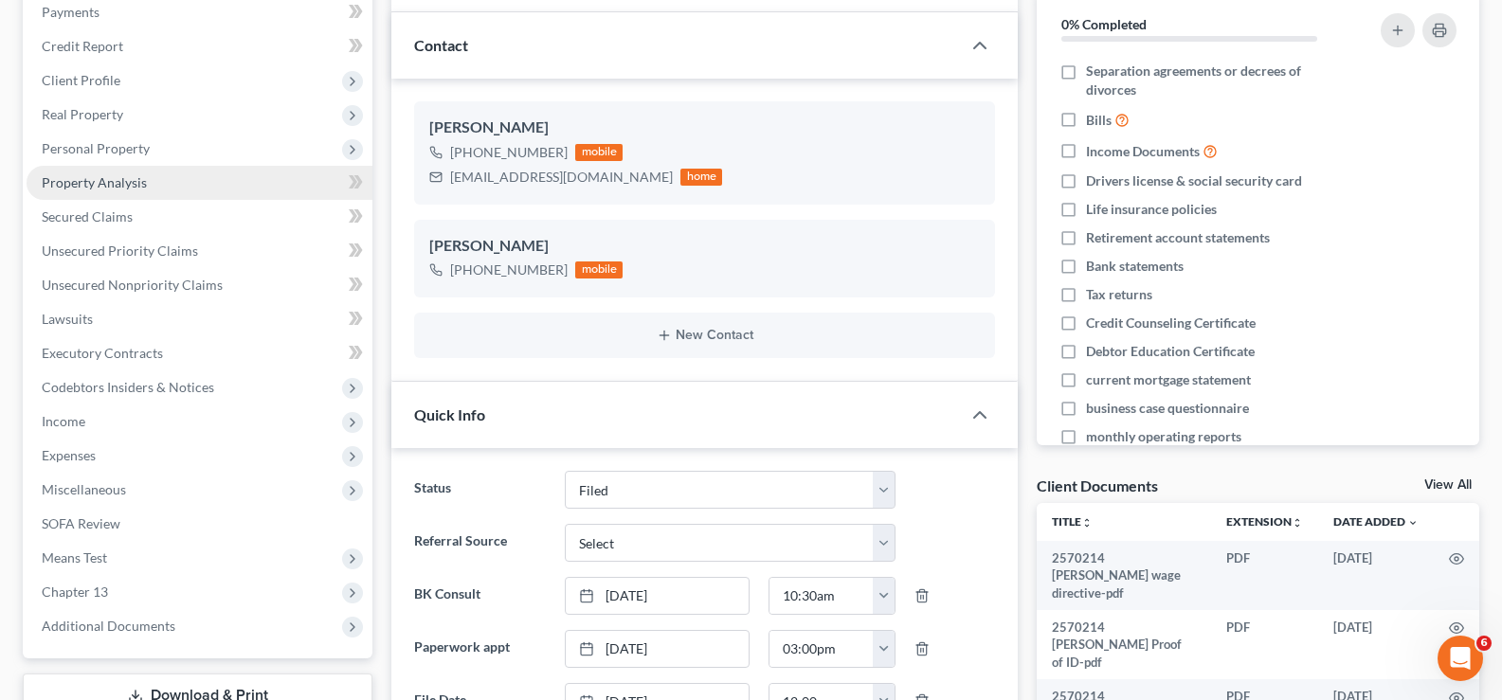
scroll to position [190, 0]
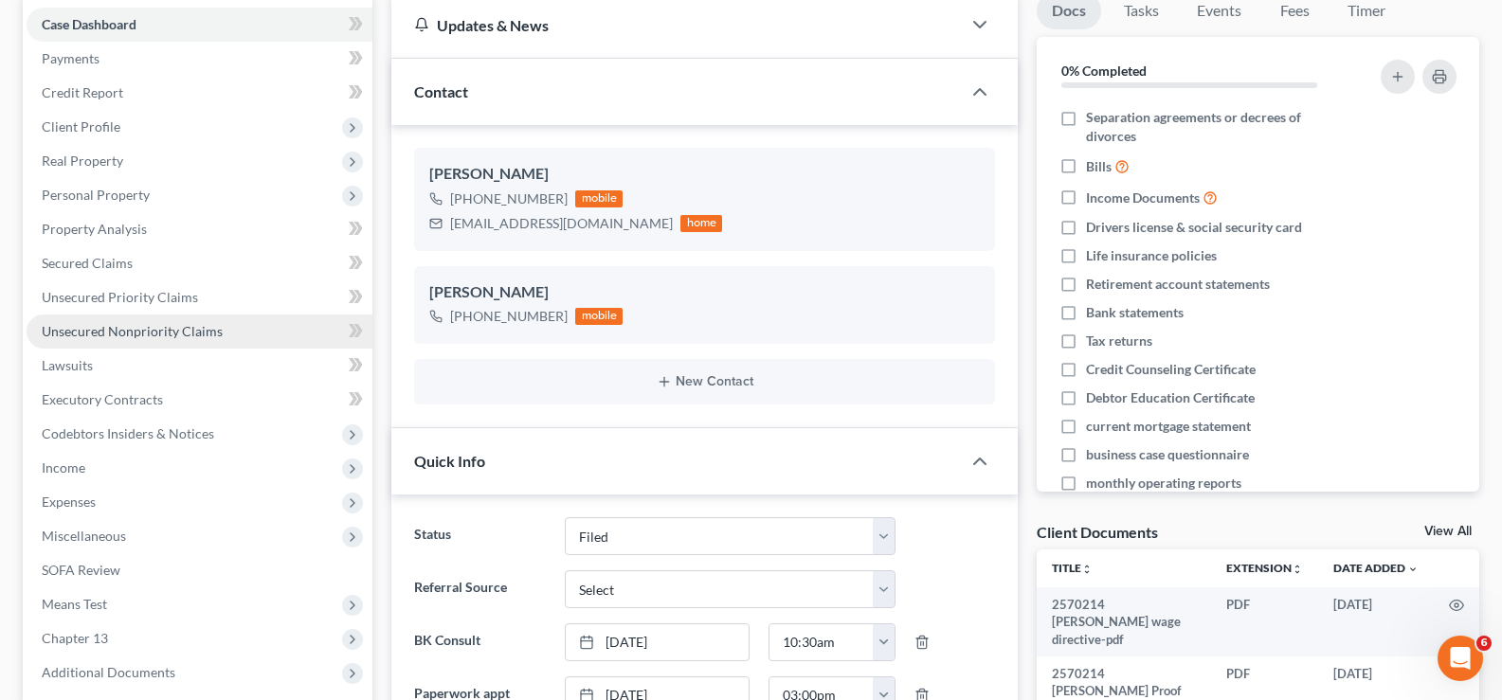
click at [194, 329] on span "Unsecured Nonpriority Claims" at bounding box center [132, 331] width 181 height 16
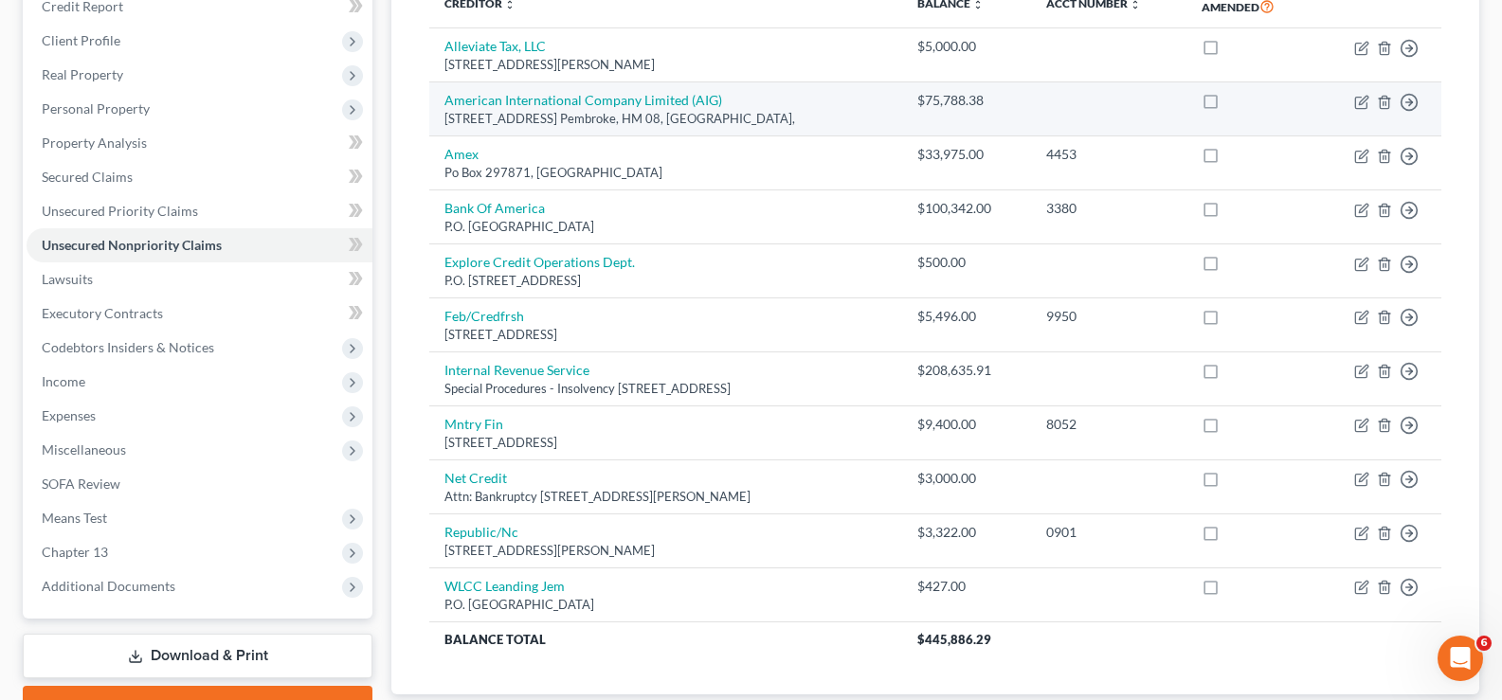
scroll to position [213, 0]
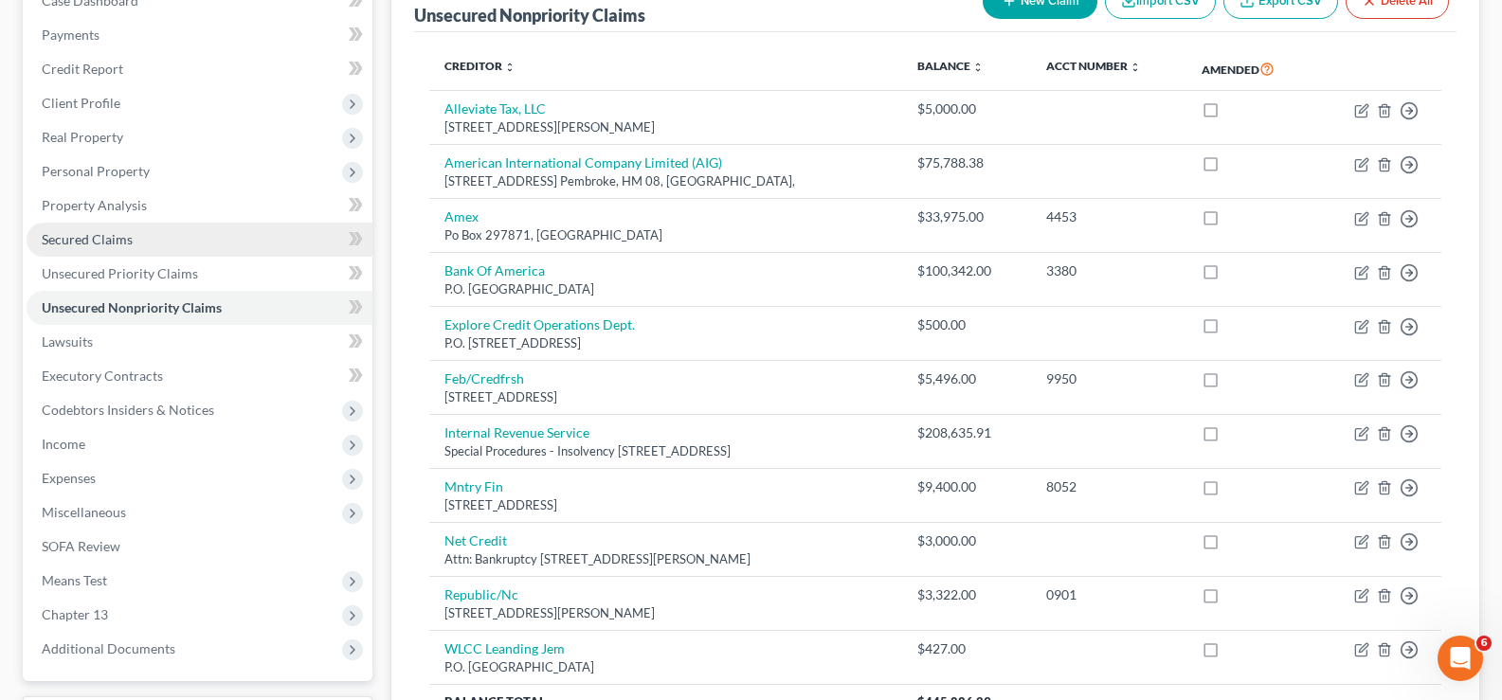
click at [163, 249] on link "Secured Claims" at bounding box center [200, 240] width 346 height 34
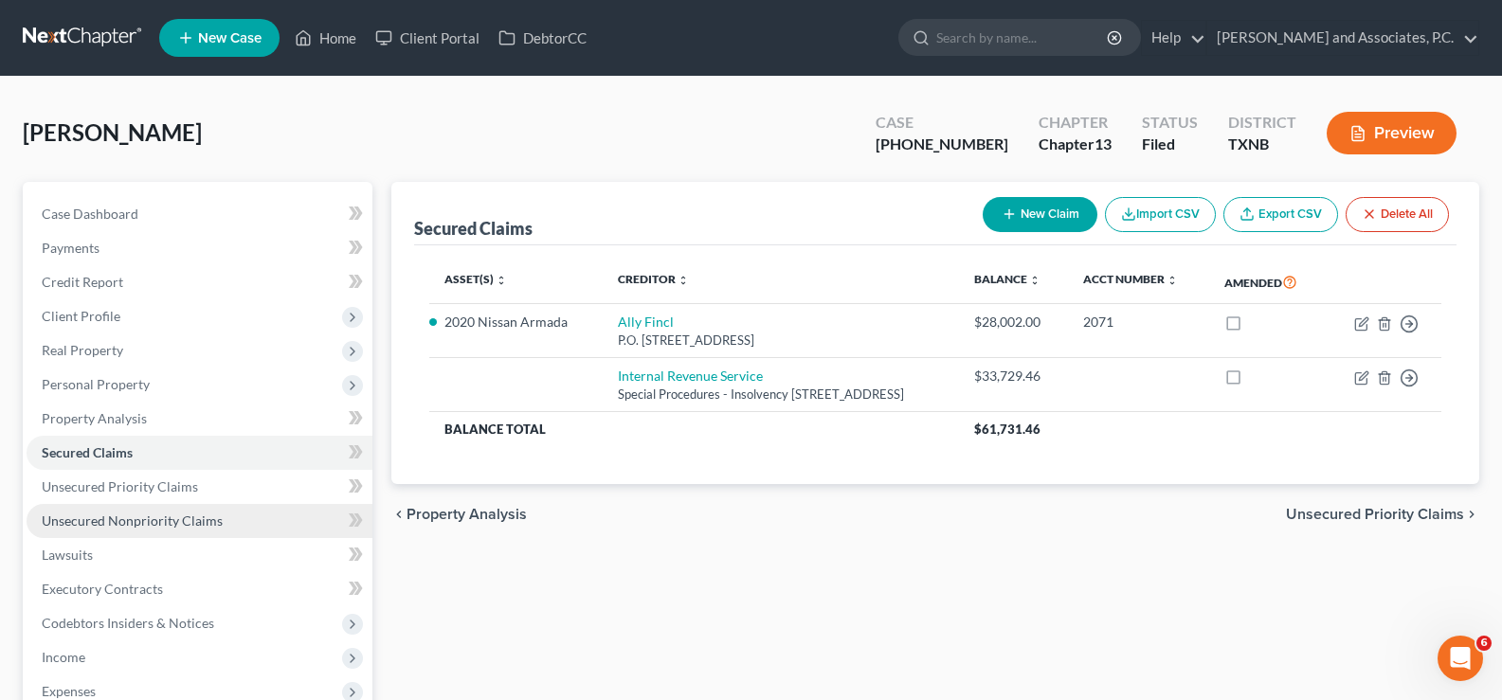
click at [118, 513] on span "Unsecured Nonpriority Claims" at bounding box center [132, 521] width 181 height 16
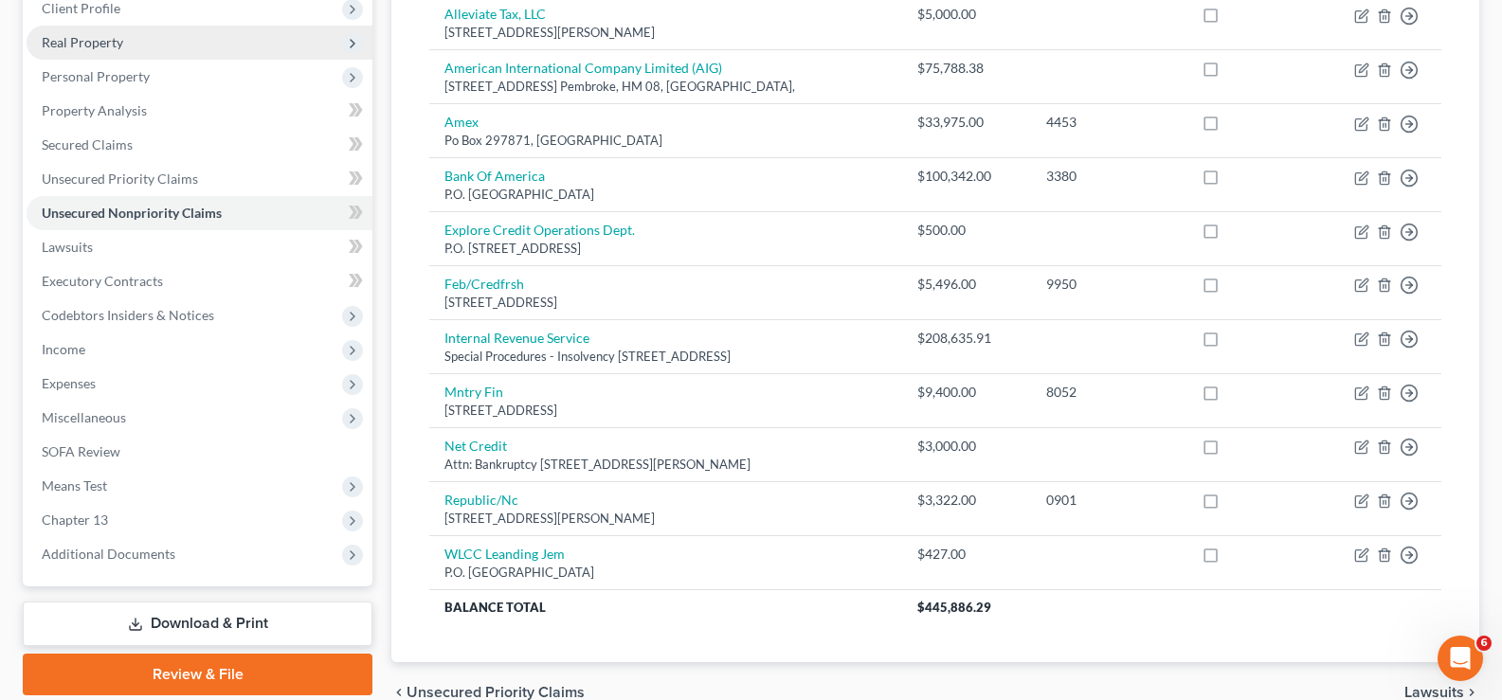
scroll to position [379, 0]
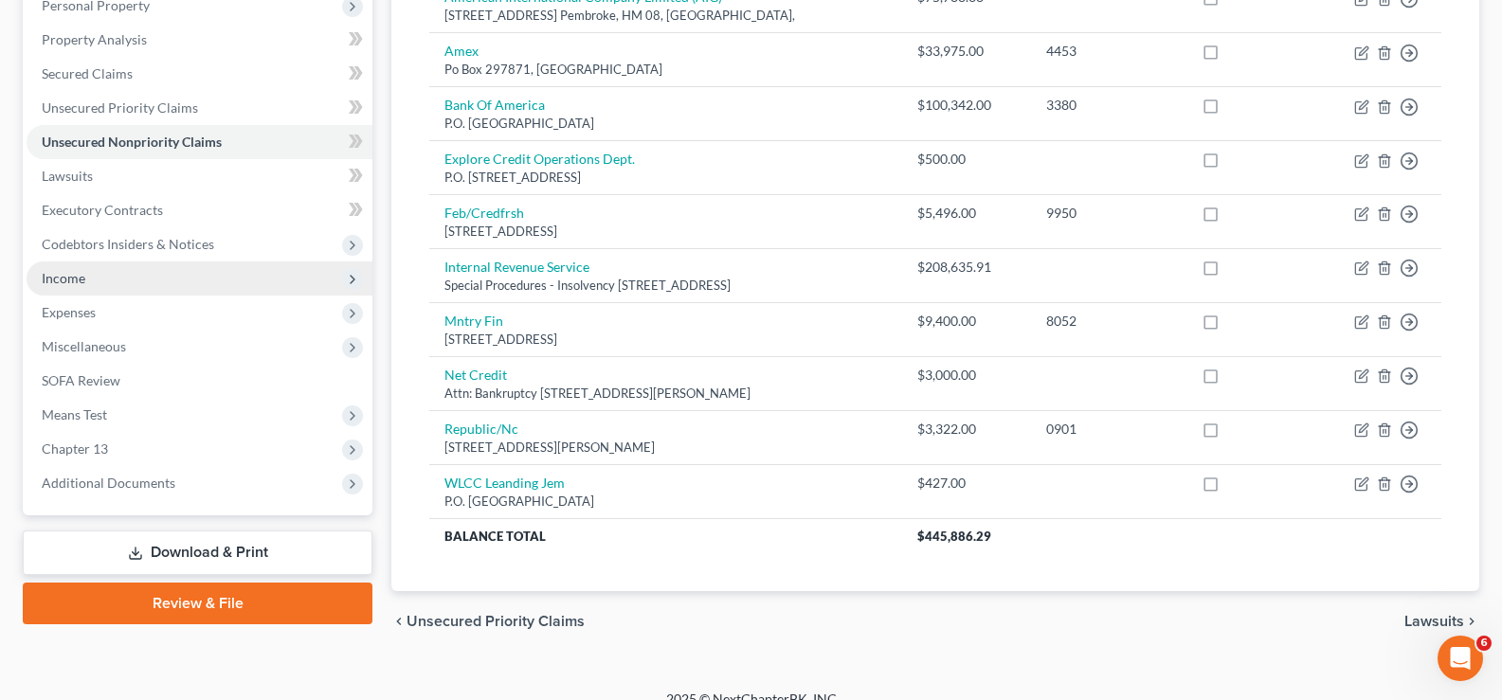
click at [203, 280] on span "Income" at bounding box center [200, 279] width 346 height 34
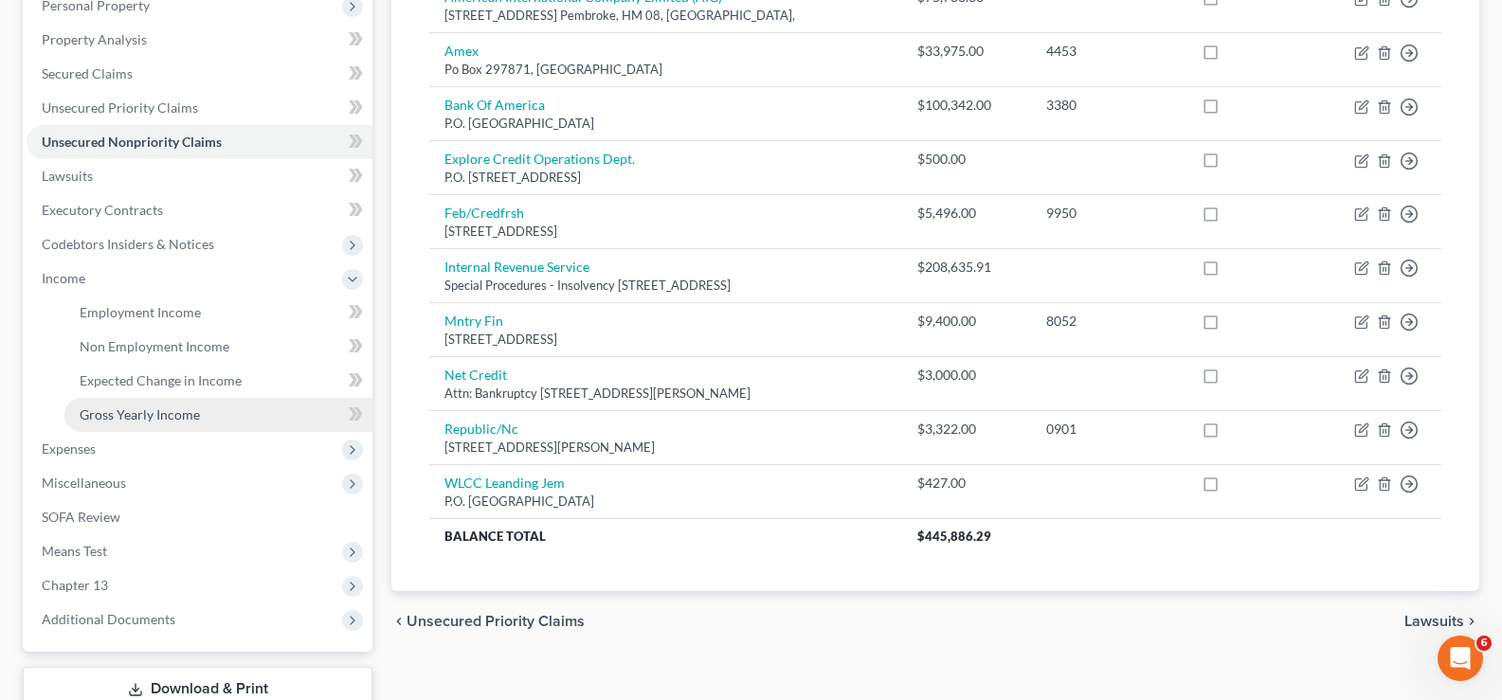
click at [206, 416] on link "Gross Yearly Income" at bounding box center [218, 415] width 308 height 34
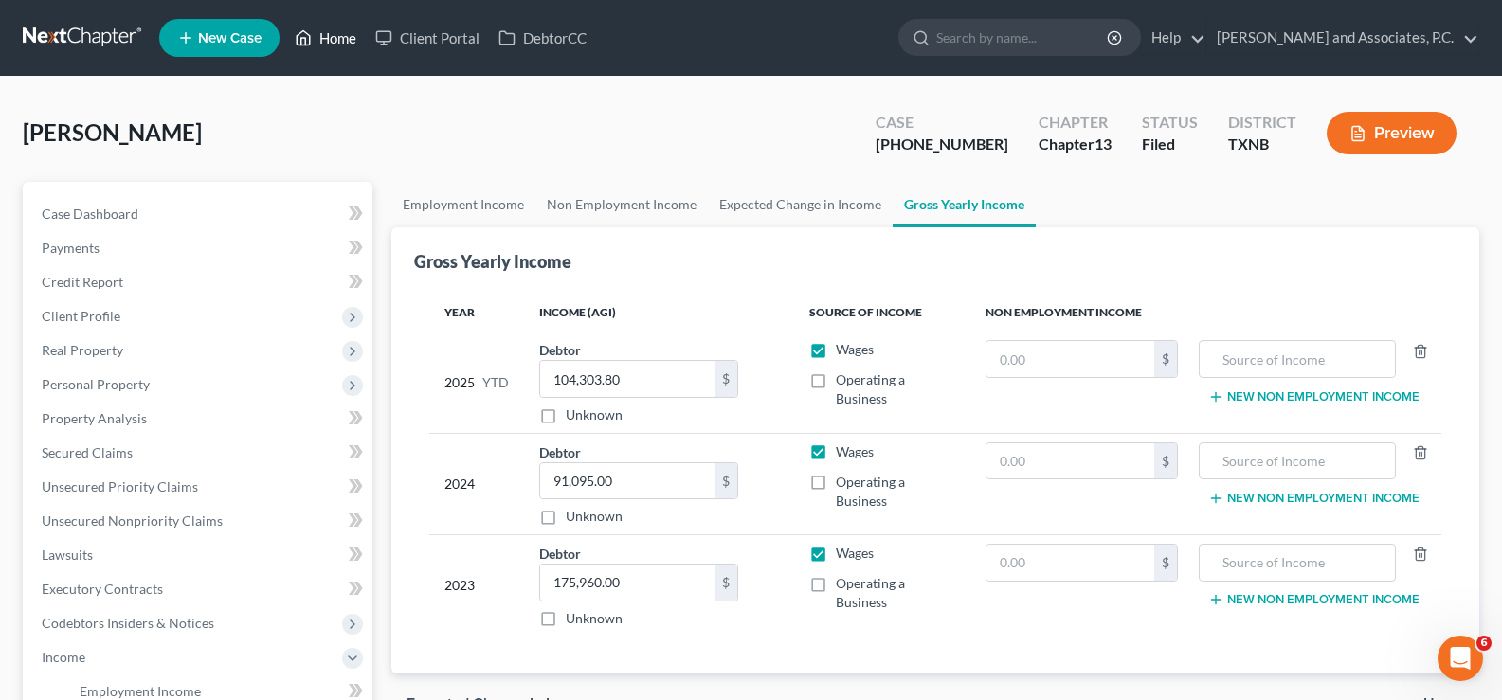
click at [297, 40] on icon at bounding box center [303, 38] width 17 height 23
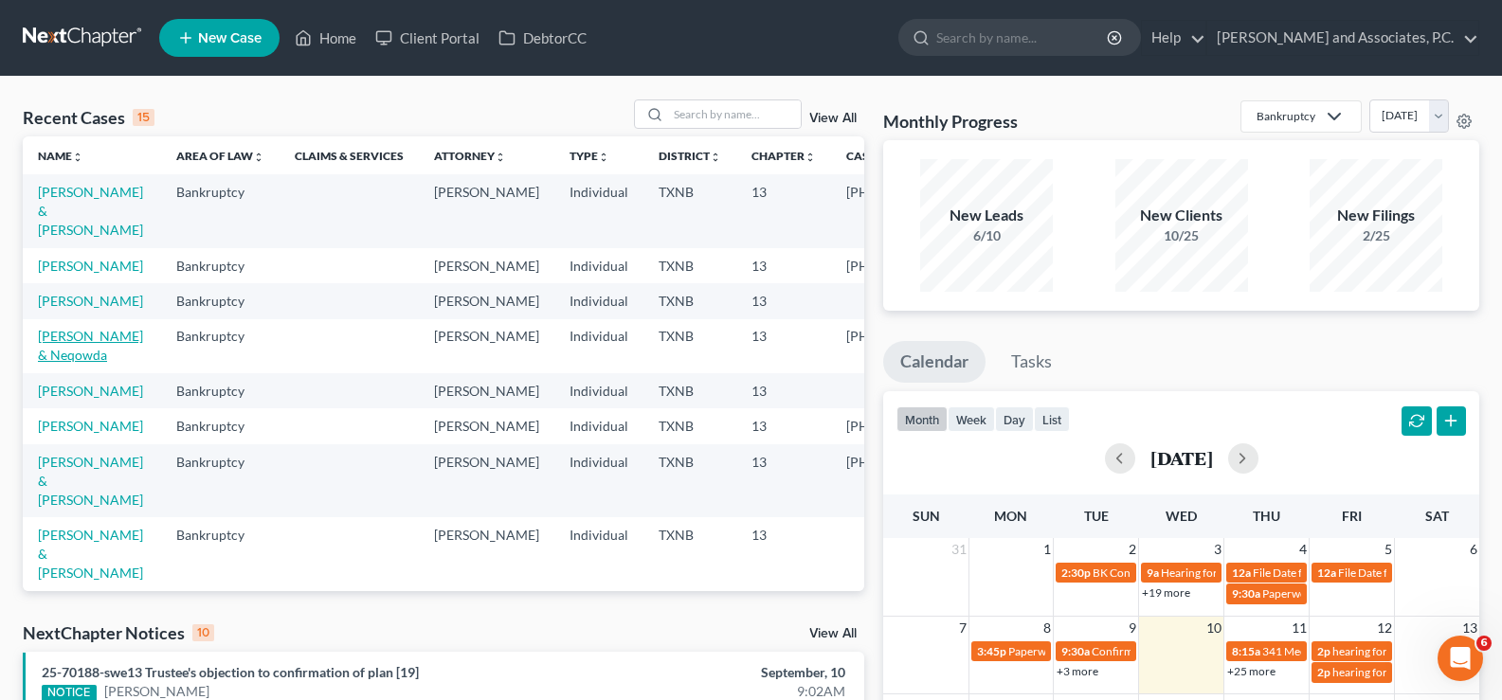
click at [73, 363] on link "Bradford, Tucker & Neqowda" at bounding box center [90, 345] width 105 height 35
select select "5"
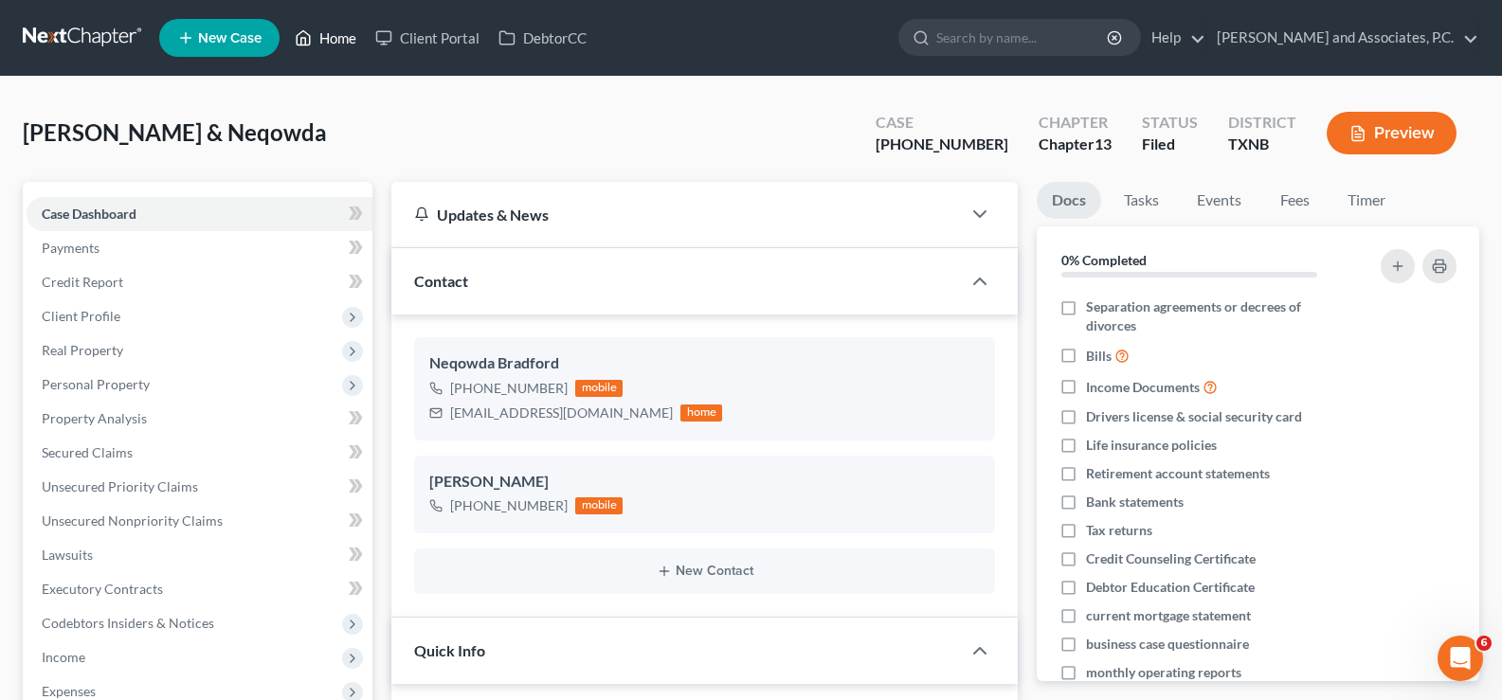
click at [317, 44] on link "Home" at bounding box center [325, 38] width 81 height 34
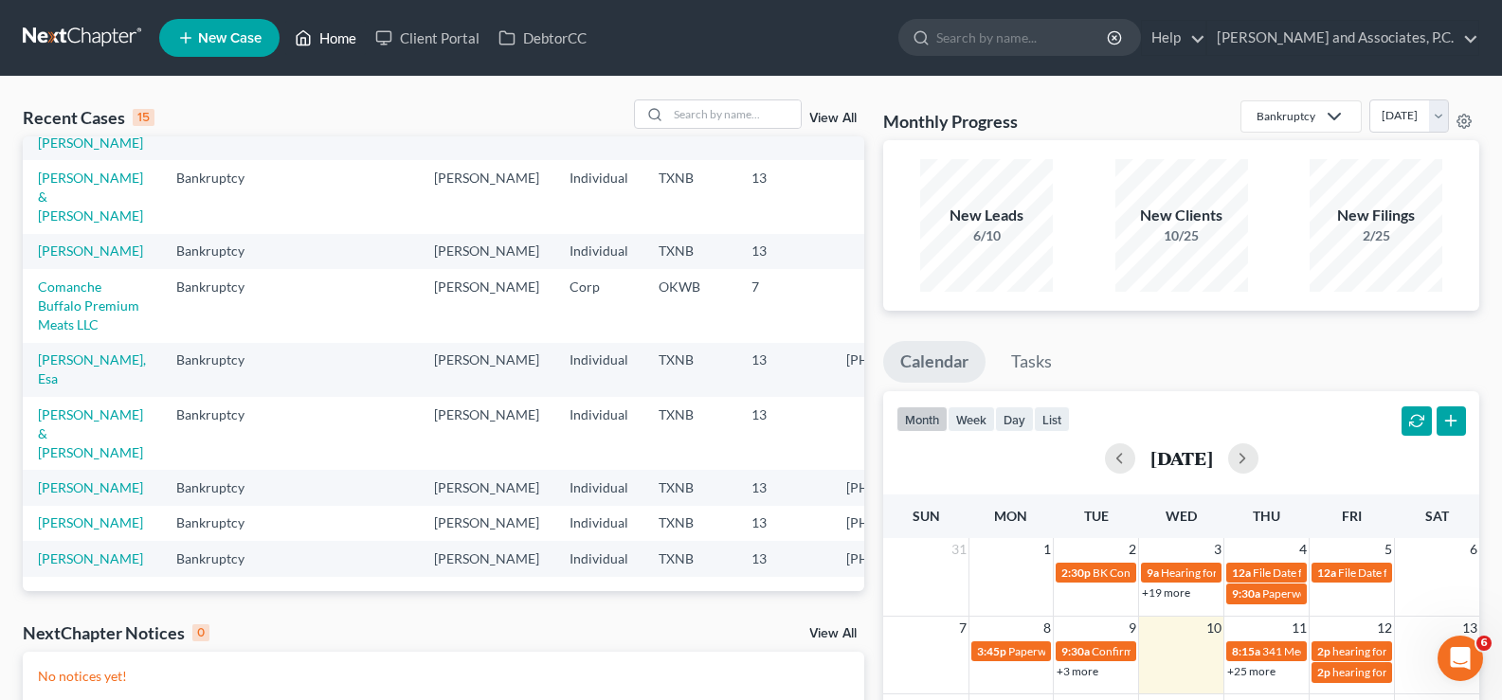
scroll to position [569, 0]
click at [52, 407] on link "[PERSON_NAME] & [PERSON_NAME]" at bounding box center [90, 434] width 105 height 54
select select "7"
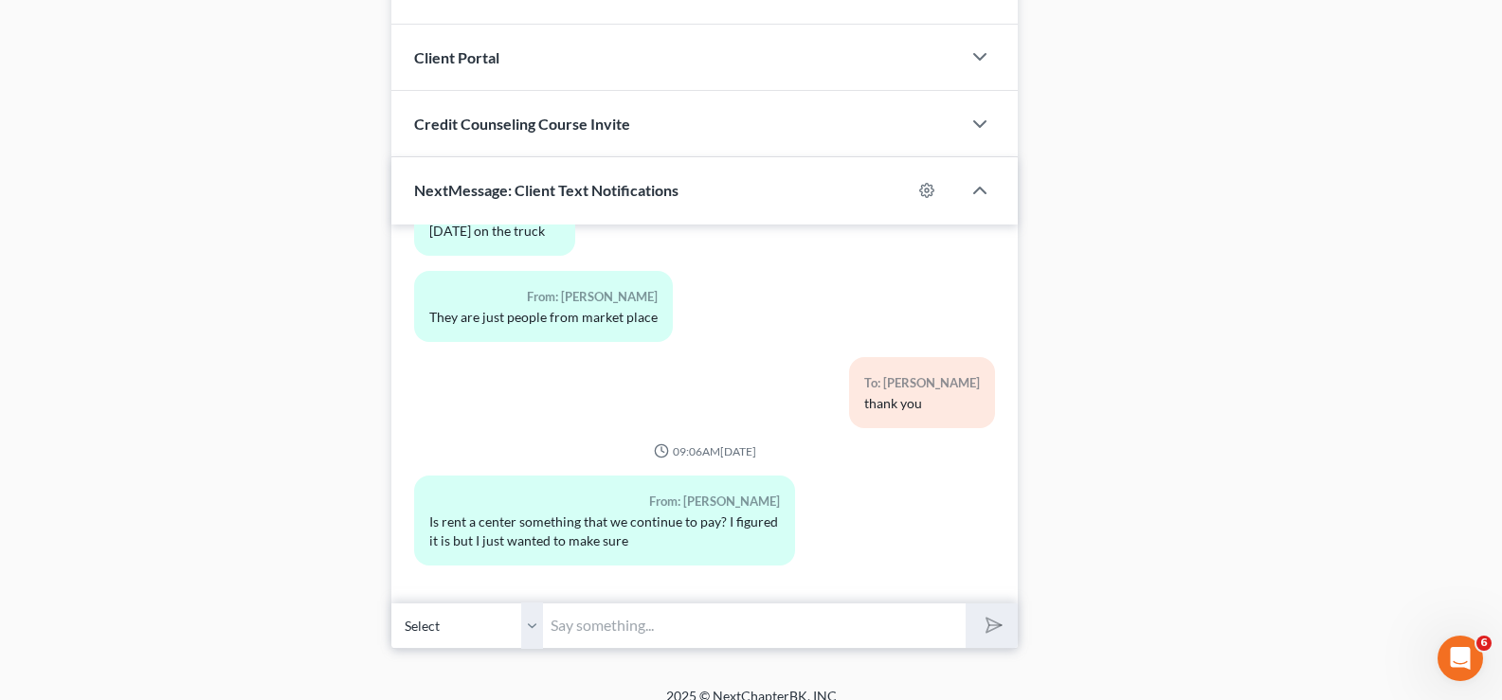
scroll to position [1347, 0]
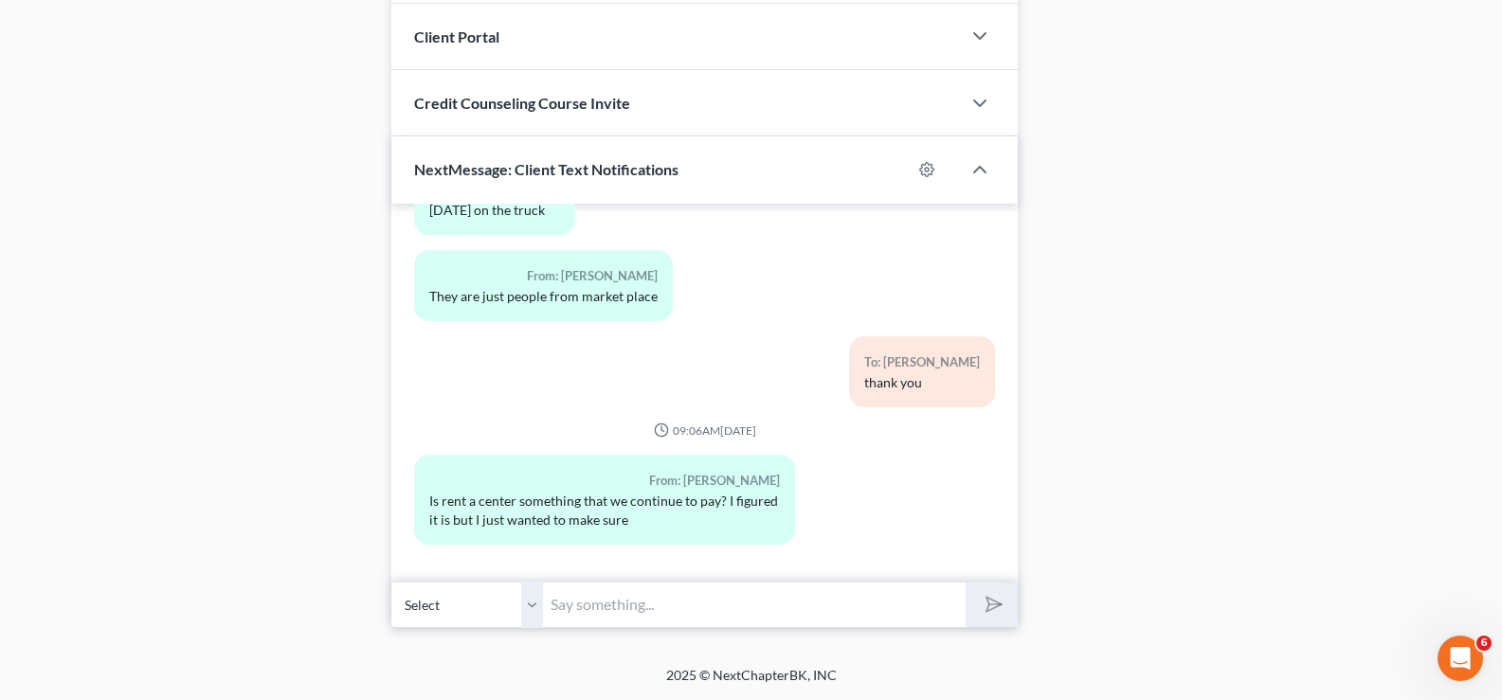
click at [629, 618] on input "text" at bounding box center [754, 605] width 423 height 46
type input "Yes it is"
click at [966, 583] on button "submit" at bounding box center [992, 605] width 52 height 45
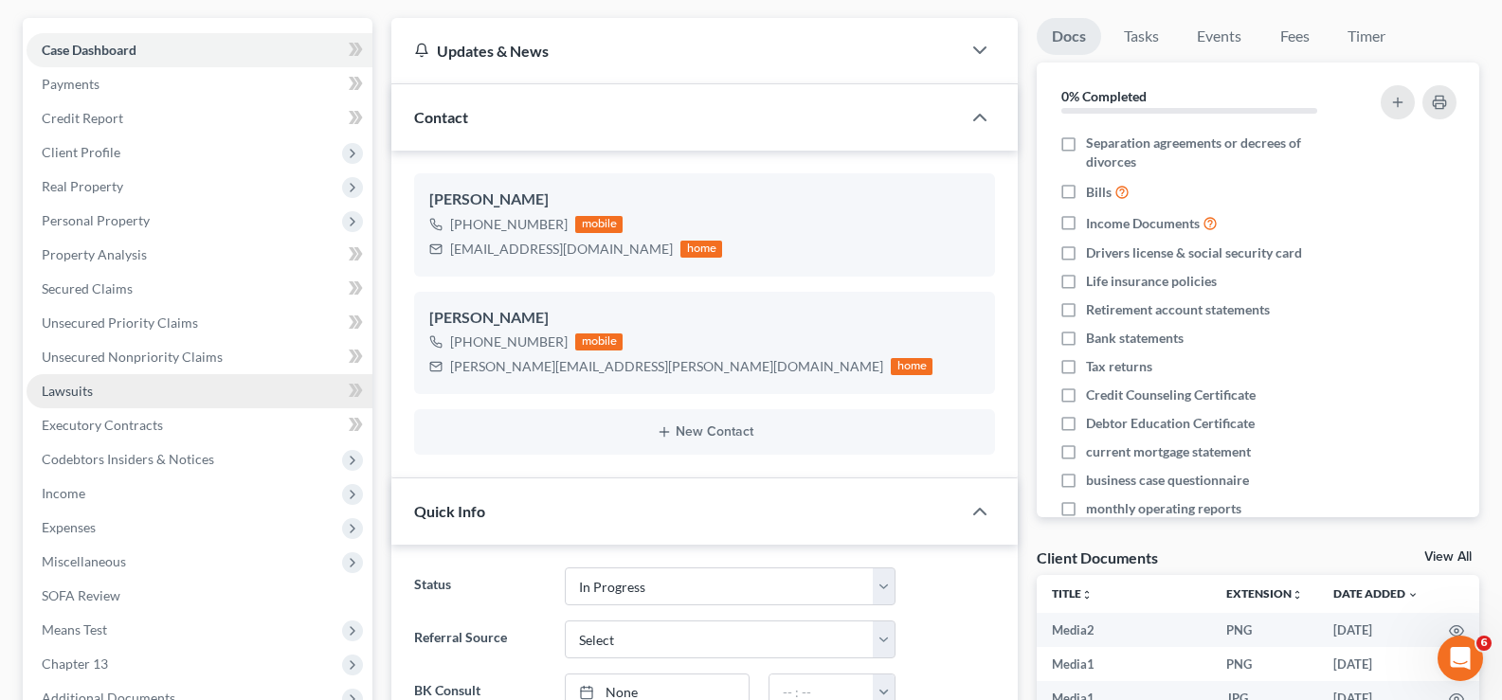
scroll to position [210, 0]
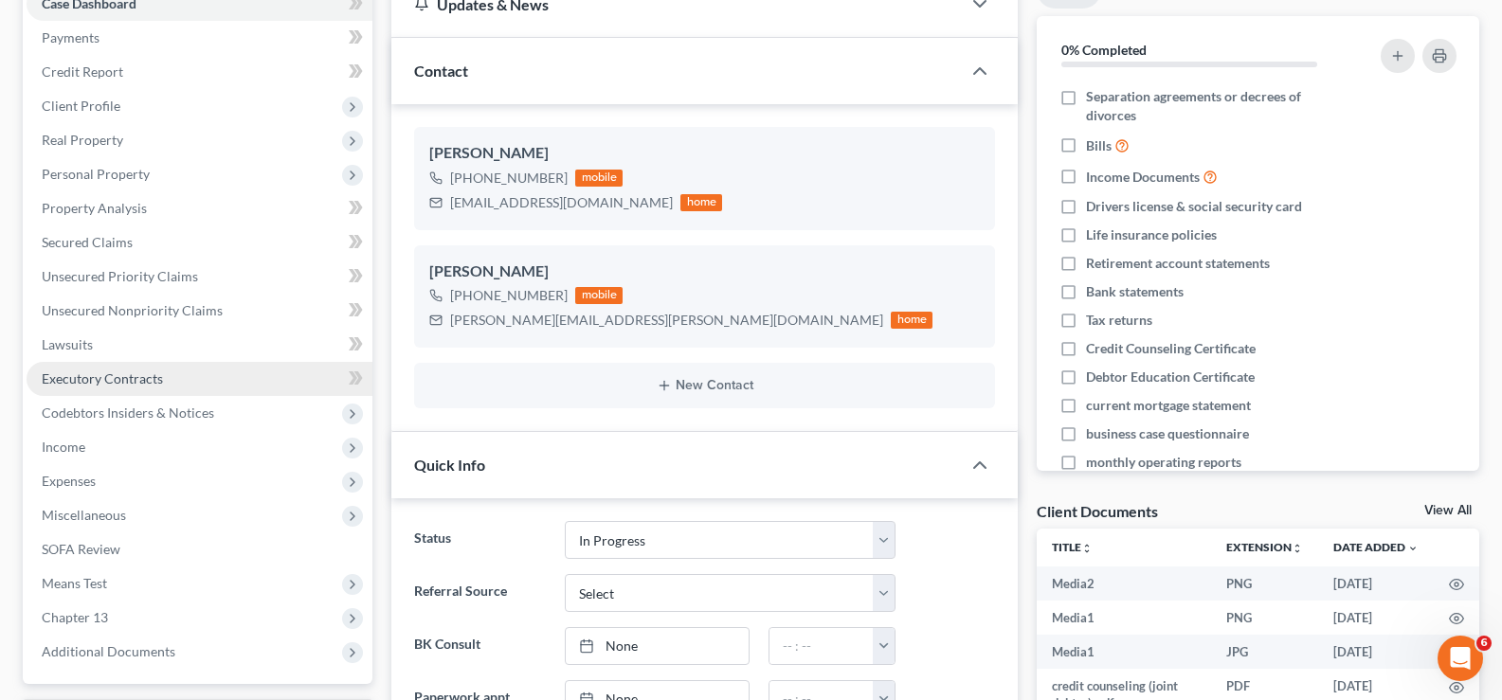
click at [187, 370] on link "Executory Contracts" at bounding box center [200, 379] width 346 height 34
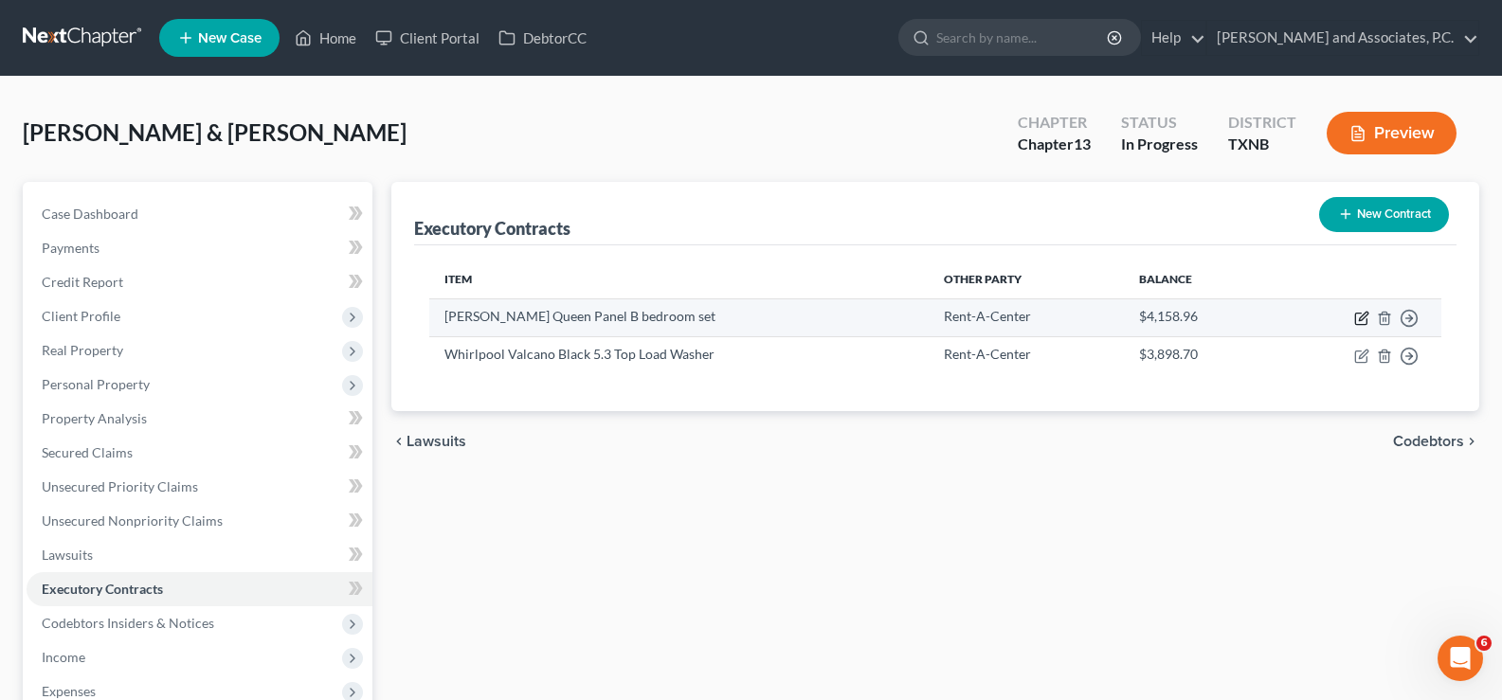
click at [1359, 320] on icon "button" at bounding box center [1363, 316] width 9 height 9
select select "45"
select select "2"
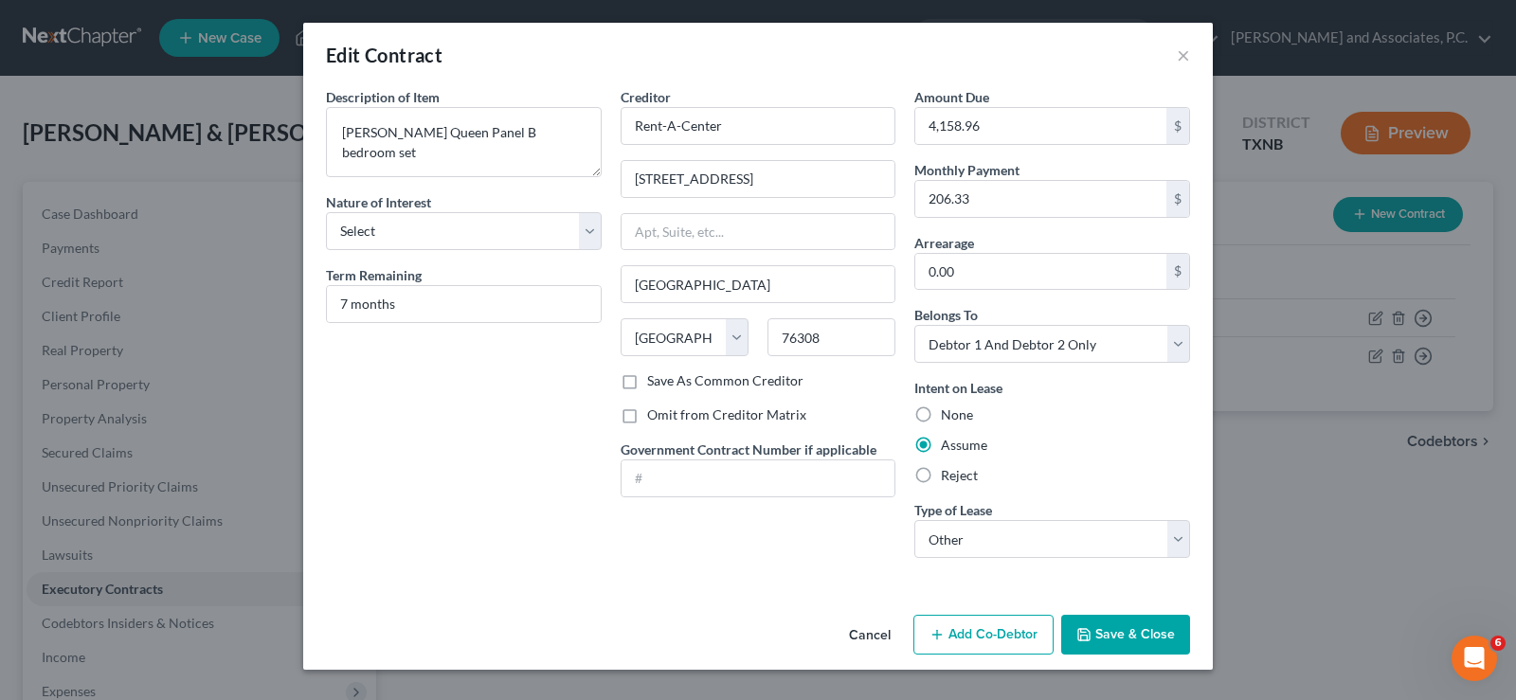
click at [1127, 650] on button "Save & Close" at bounding box center [1125, 635] width 129 height 40
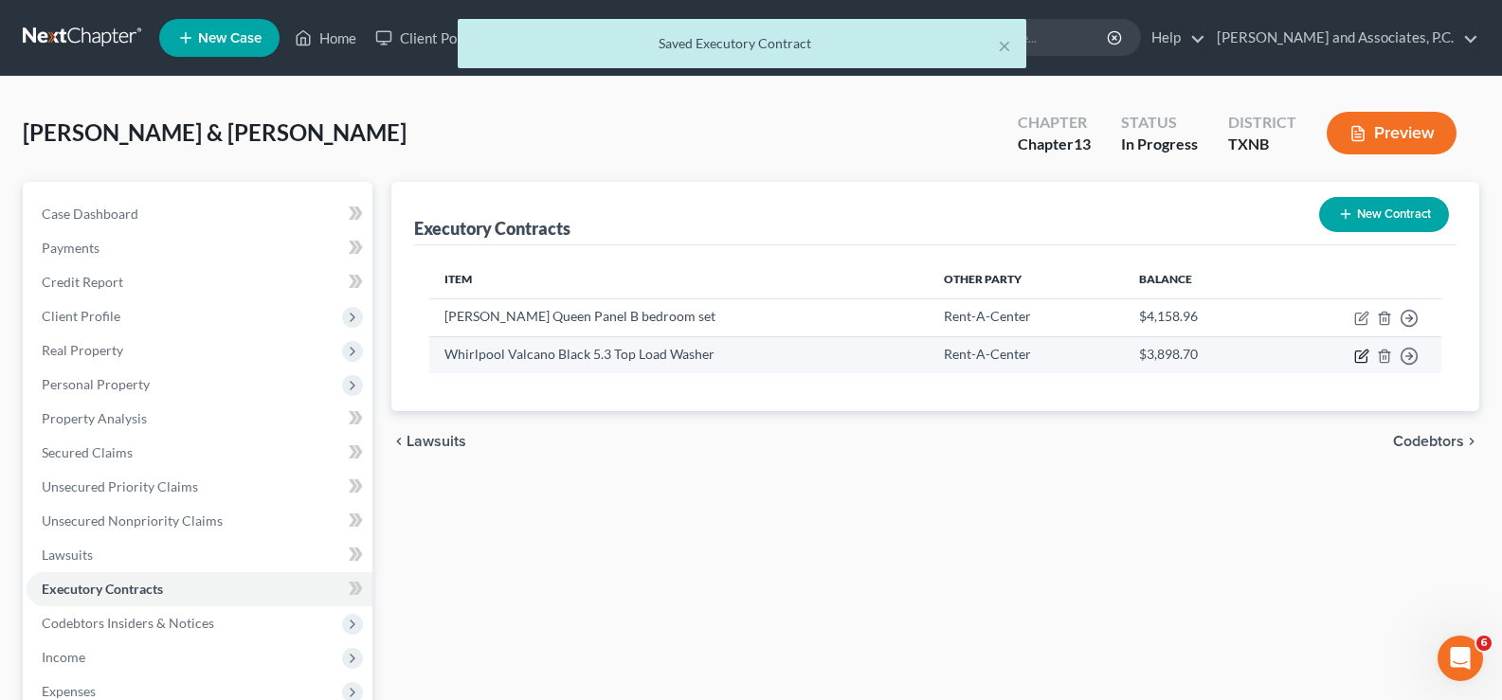
click at [1365, 358] on icon "button" at bounding box center [1361, 356] width 15 height 15
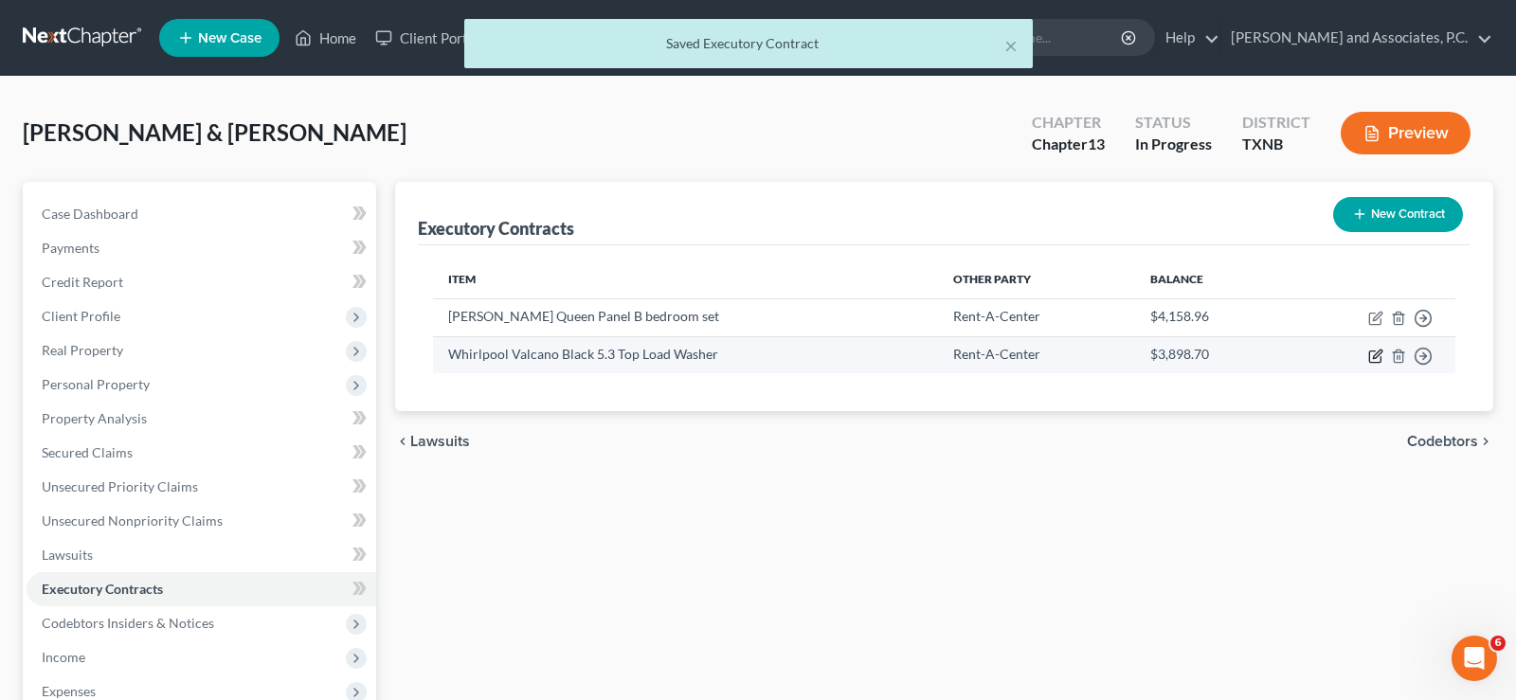
select select "45"
select select "2"
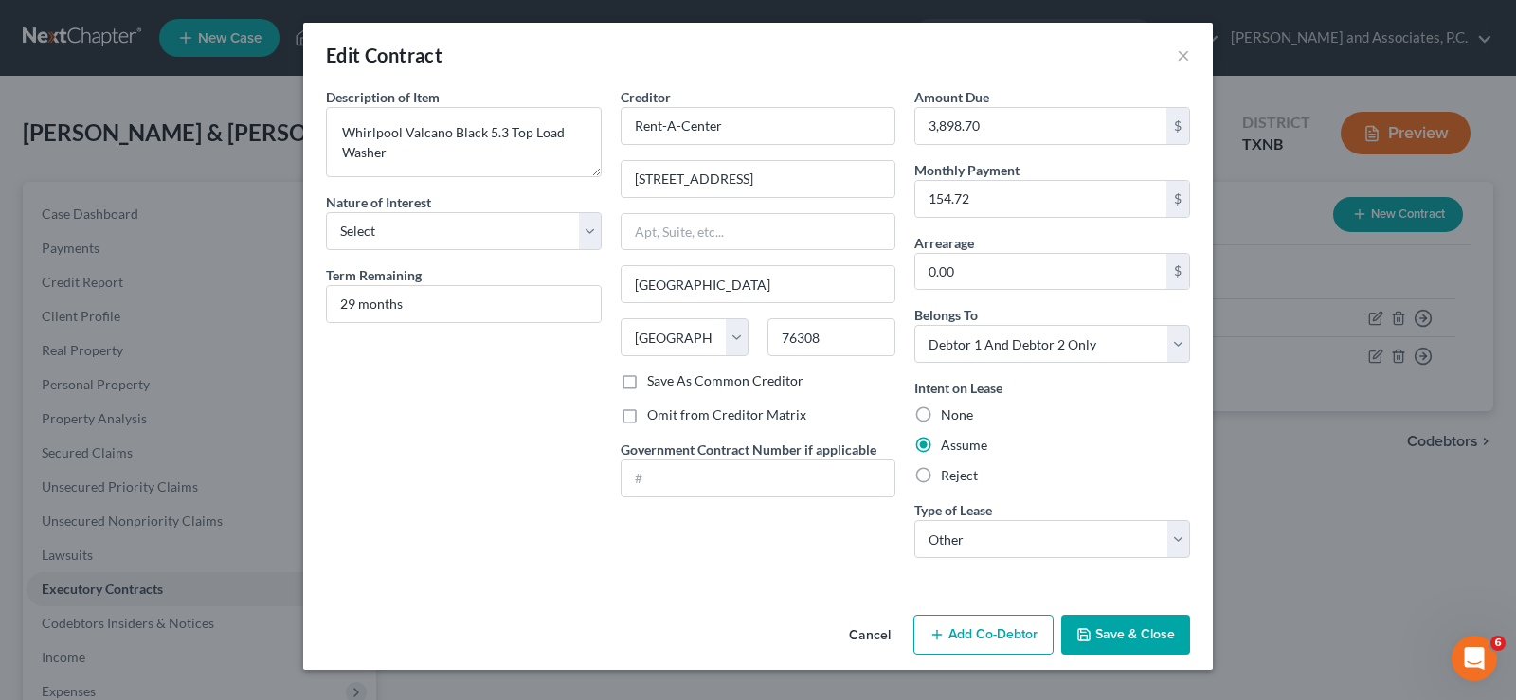
click at [1147, 632] on button "Save & Close" at bounding box center [1125, 635] width 129 height 40
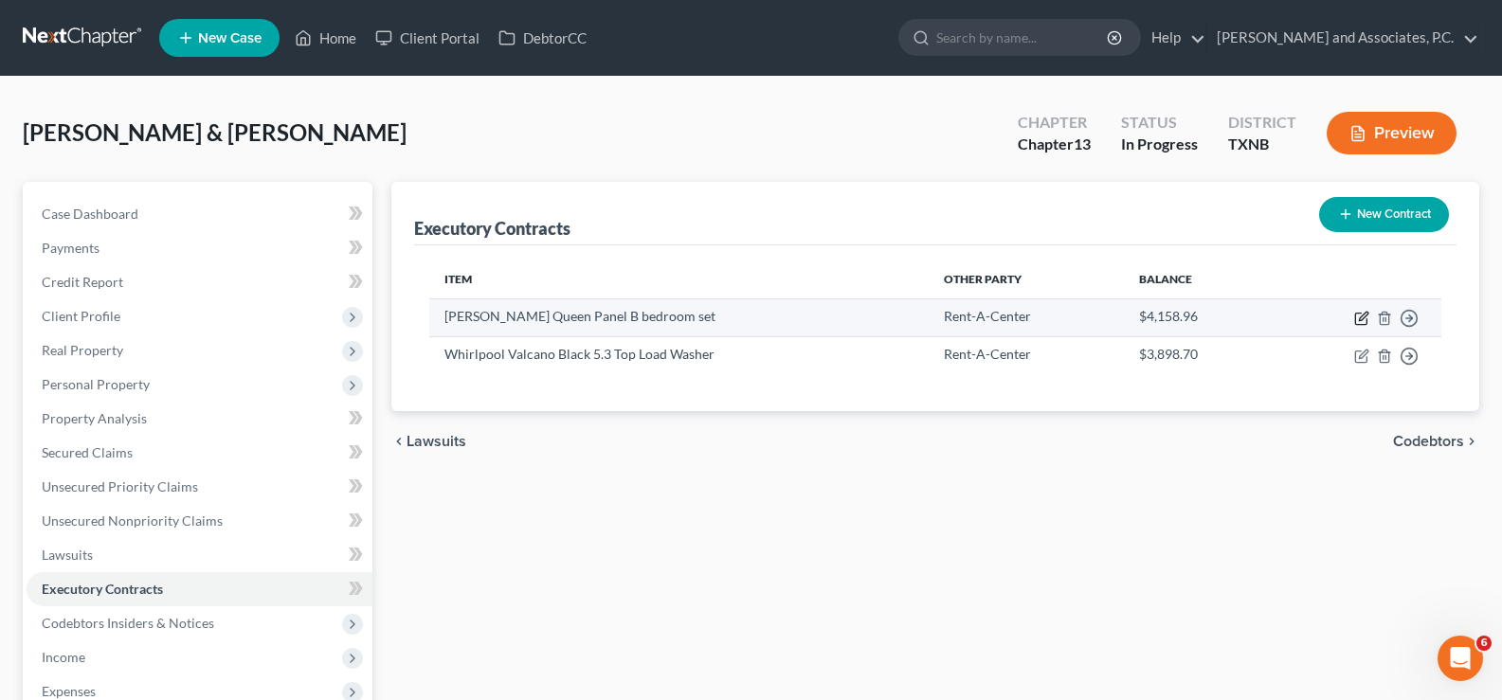
click at [1364, 316] on icon "button" at bounding box center [1361, 318] width 15 height 15
select select "45"
select select "2"
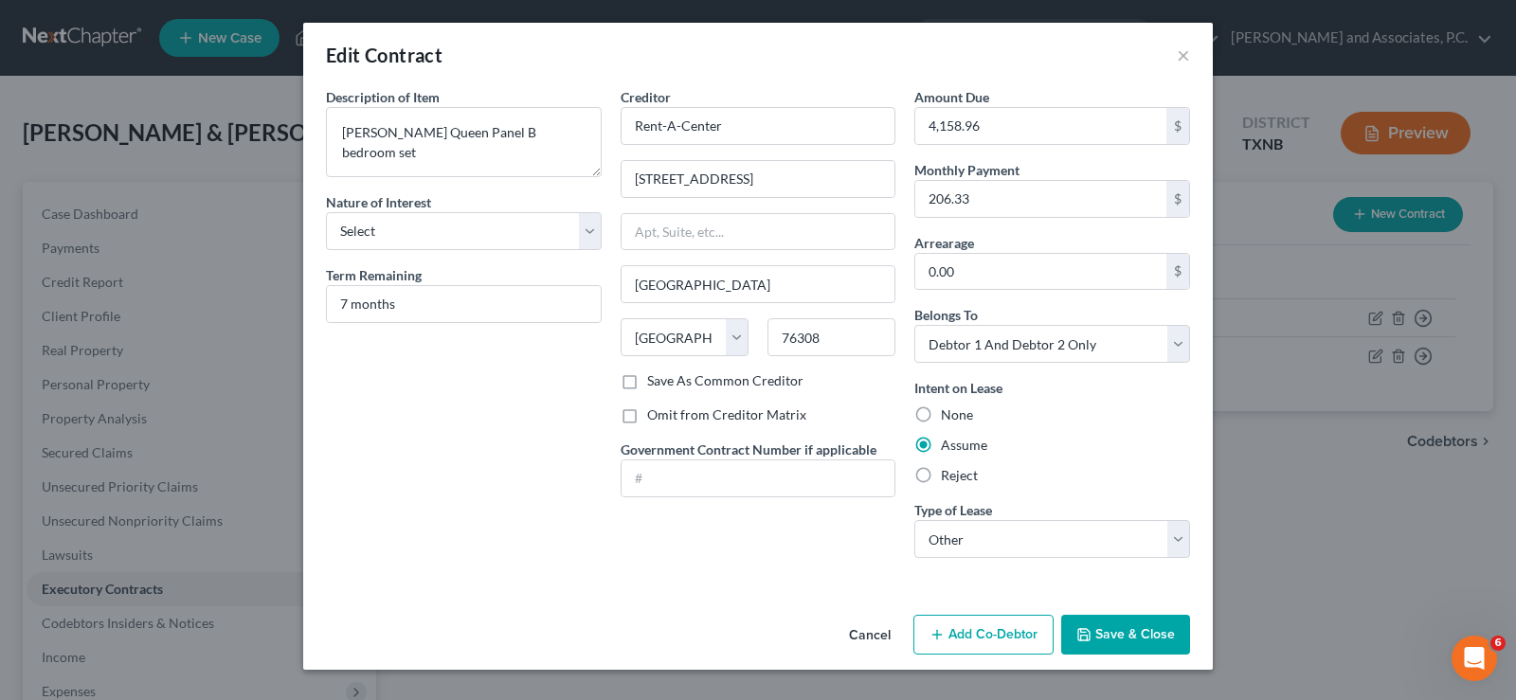
click at [1118, 632] on button "Save & Close" at bounding box center [1125, 635] width 129 height 40
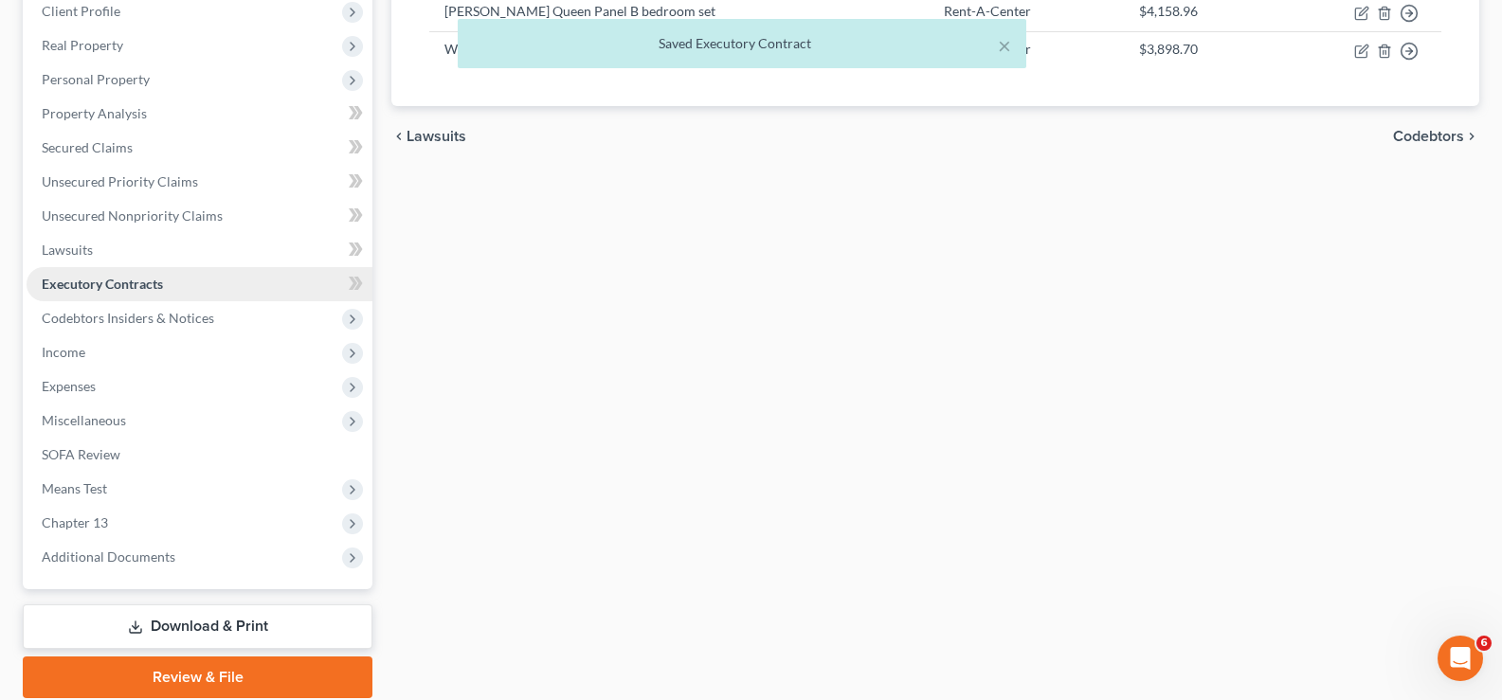
scroll to position [375, 0]
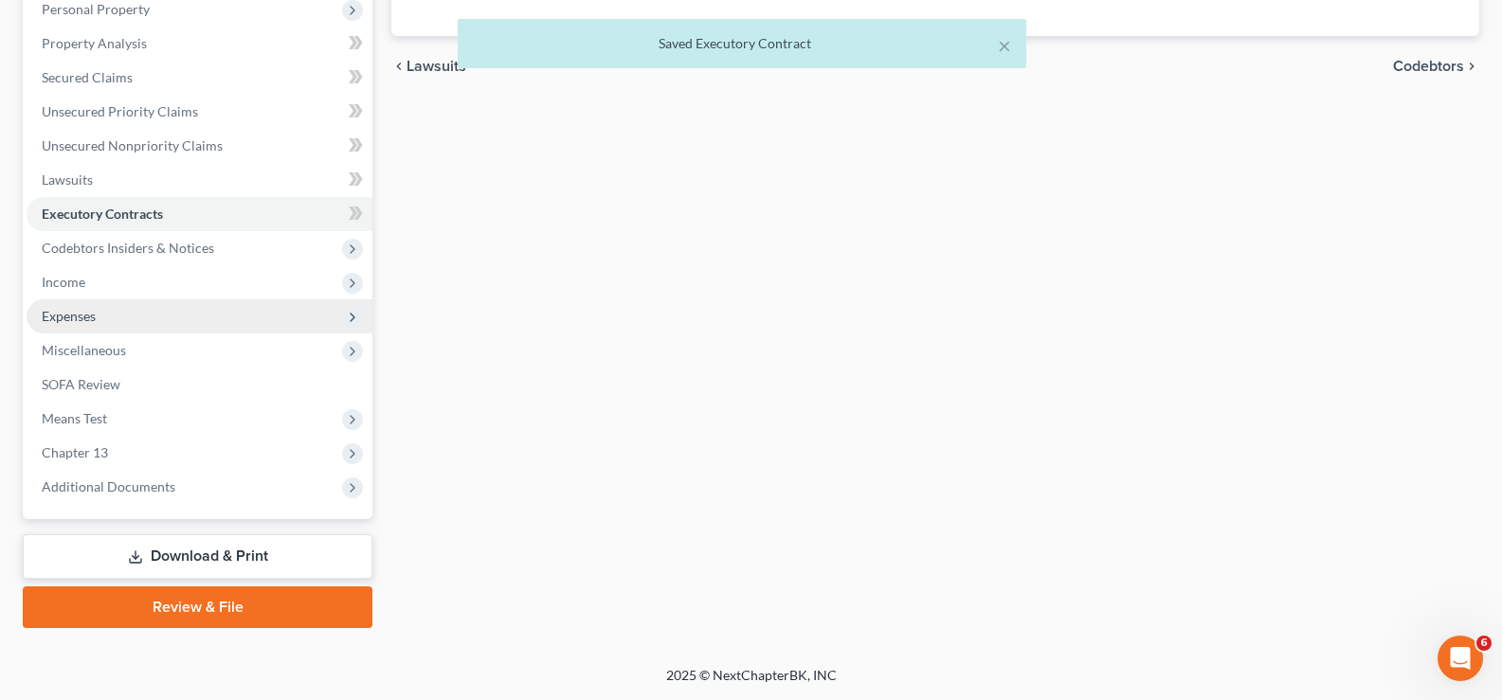
click at [169, 328] on span "Expenses" at bounding box center [200, 316] width 346 height 34
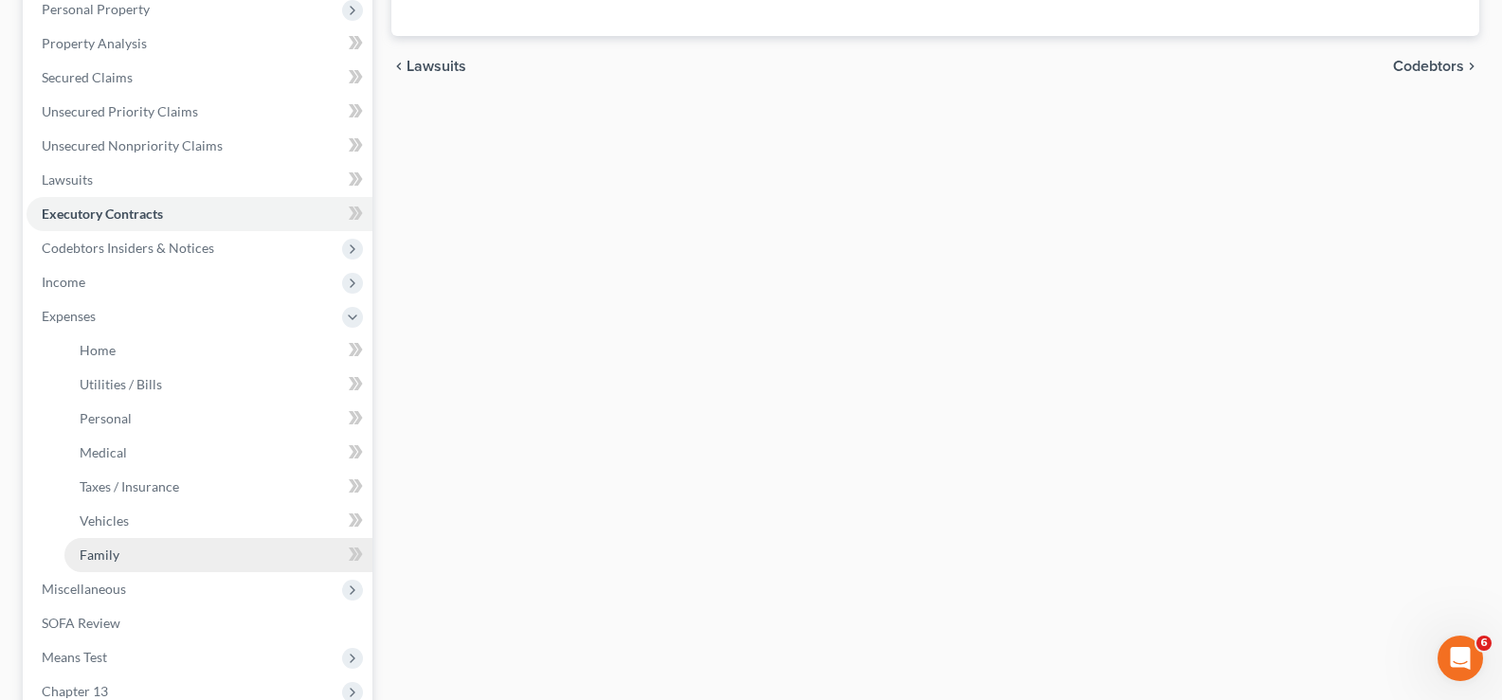
click at [179, 555] on link "Family" at bounding box center [218, 555] width 308 height 34
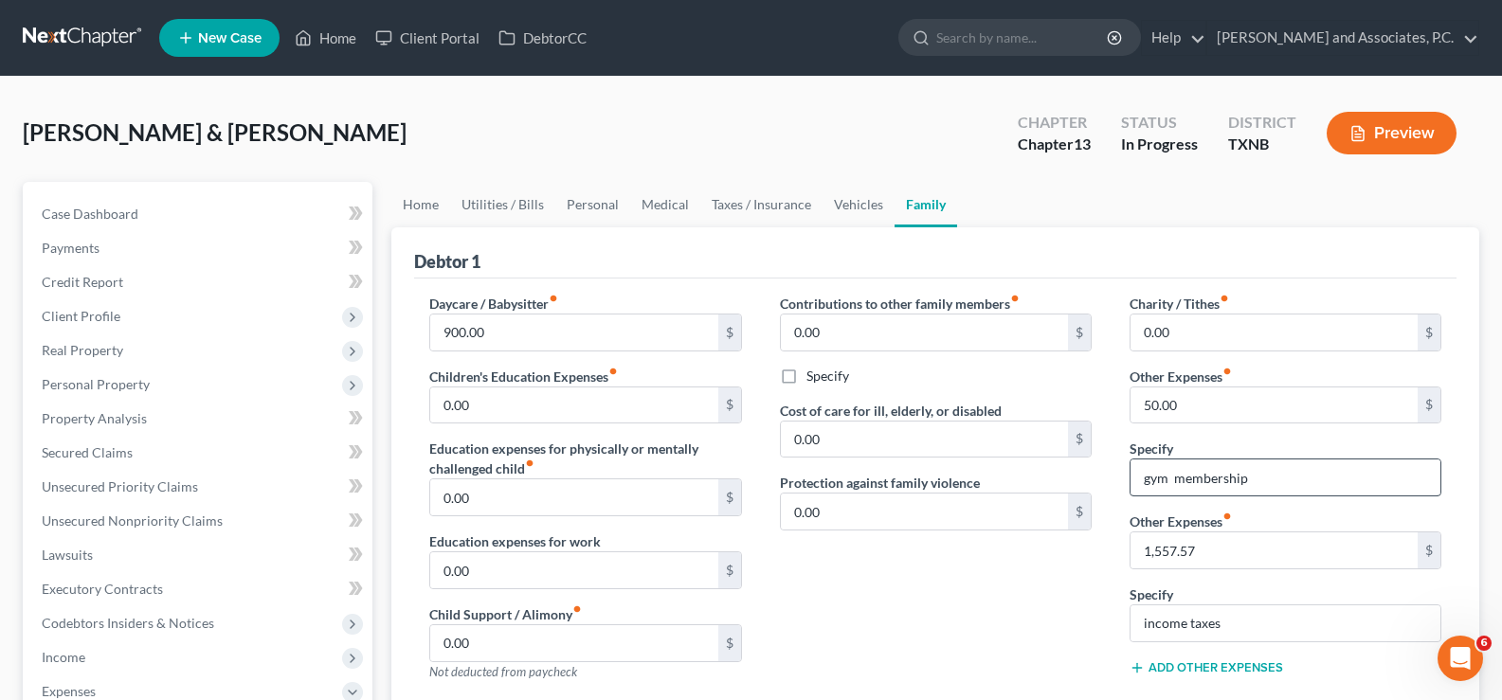
scroll to position [190, 0]
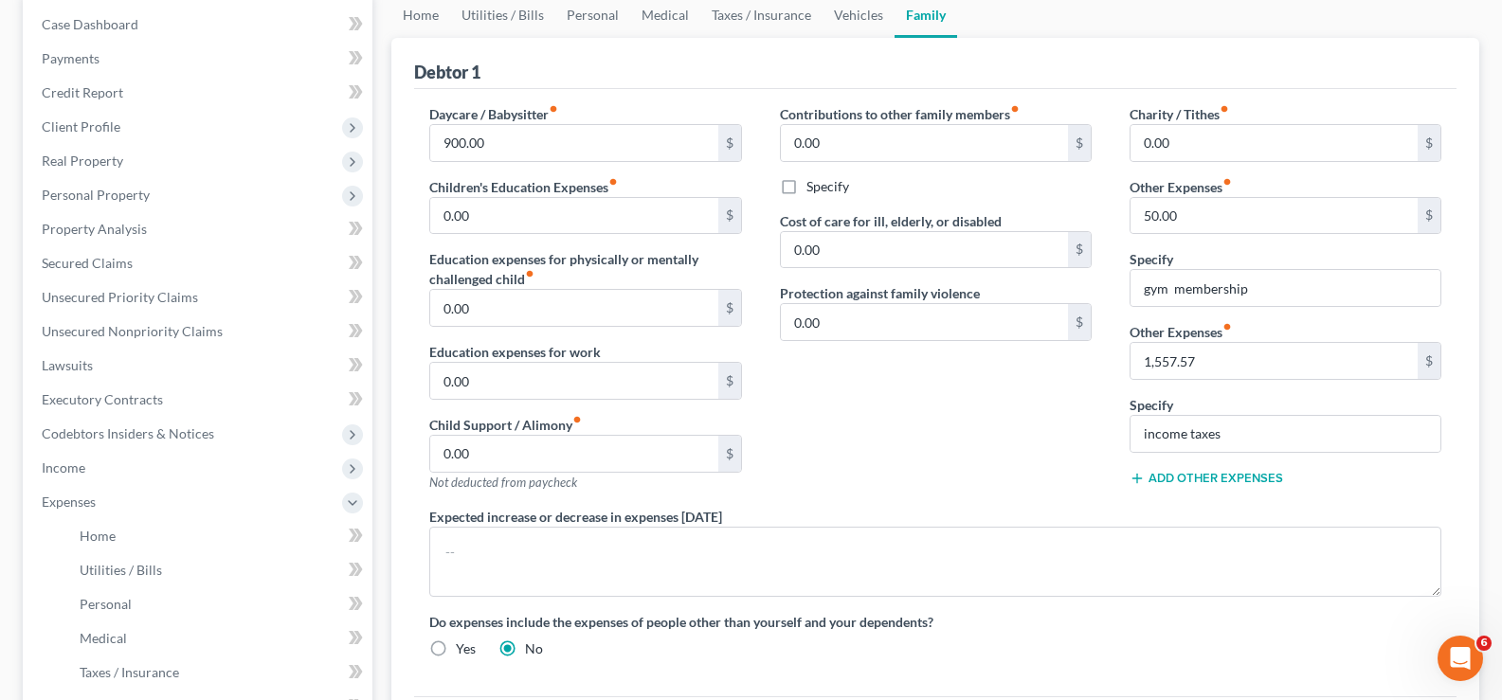
click at [1217, 480] on button "Add Other Expenses" at bounding box center [1207, 478] width 154 height 15
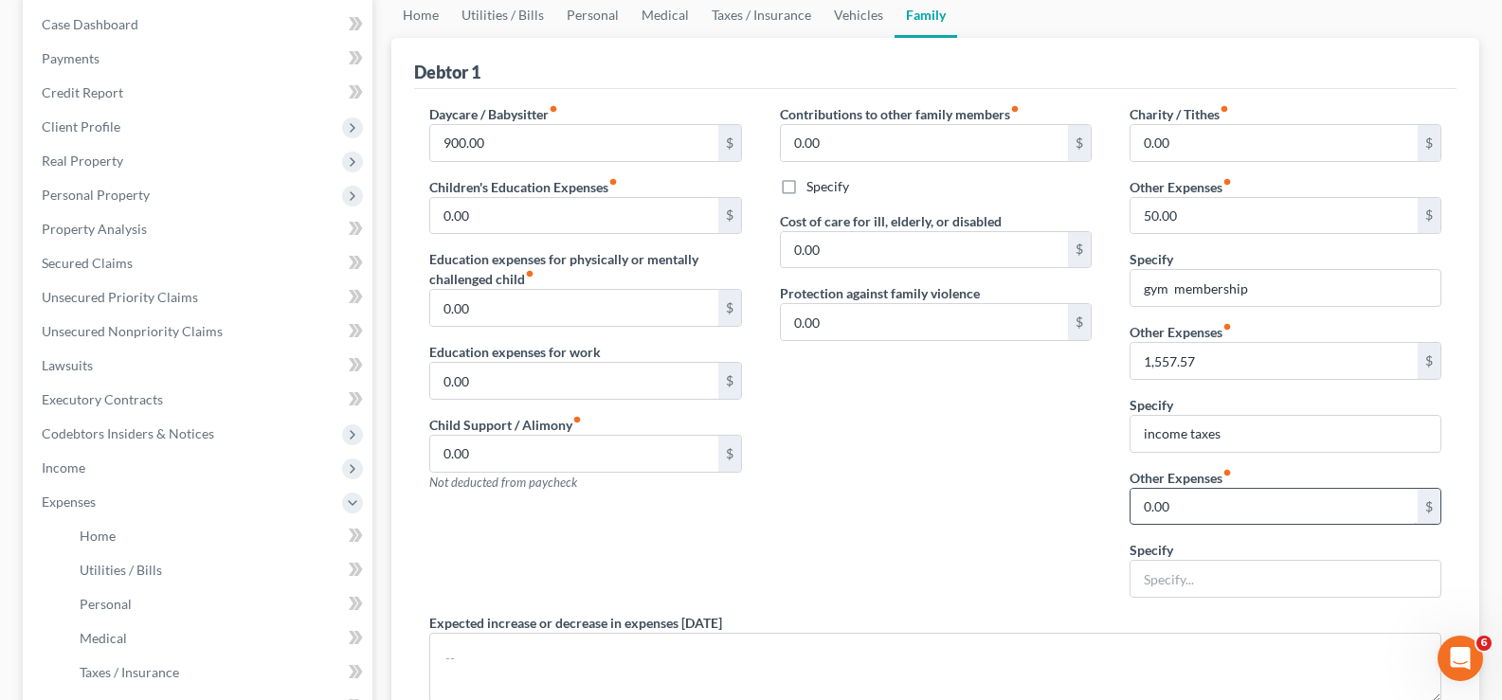
click at [1195, 498] on input "0.00" at bounding box center [1273, 507] width 287 height 36
click at [850, 9] on link "Vehicles" at bounding box center [859, 14] width 72 height 45
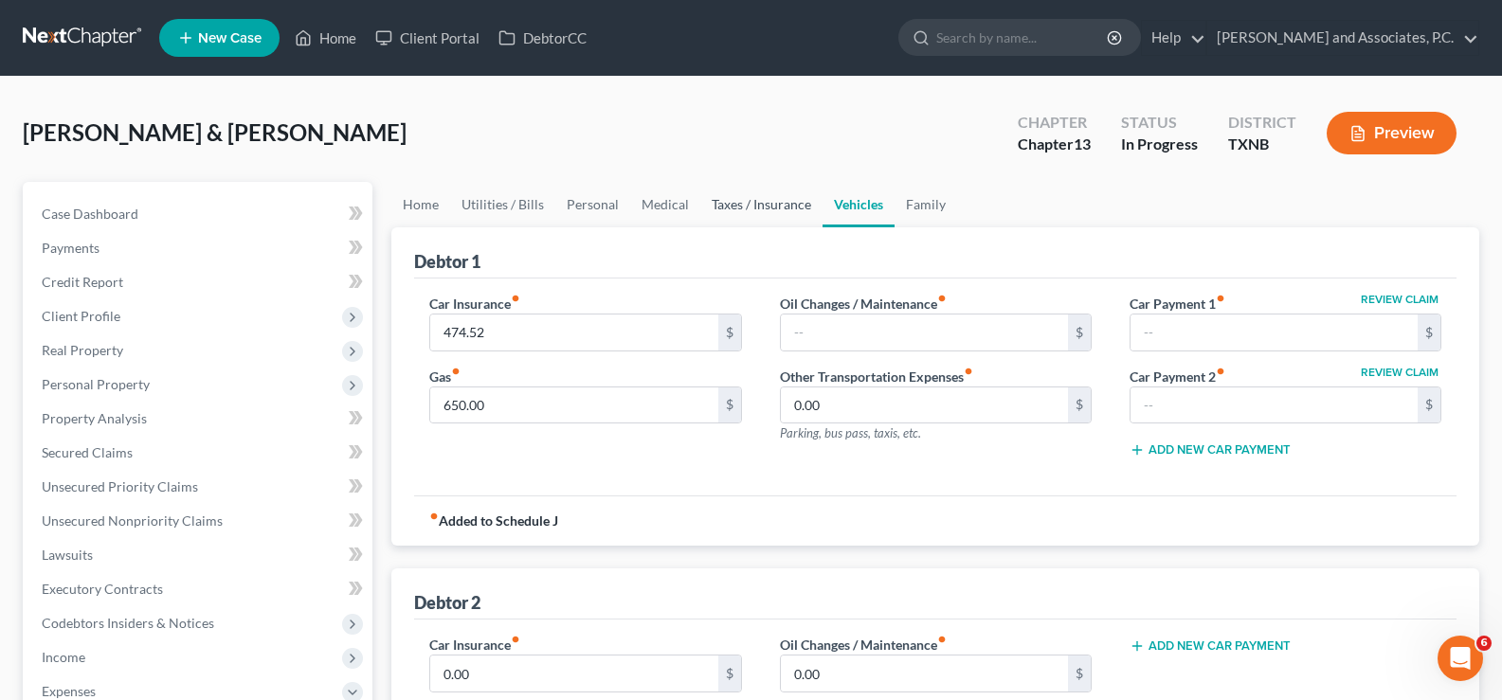
click at [759, 208] on link "Taxes / Insurance" at bounding box center [761, 204] width 122 height 45
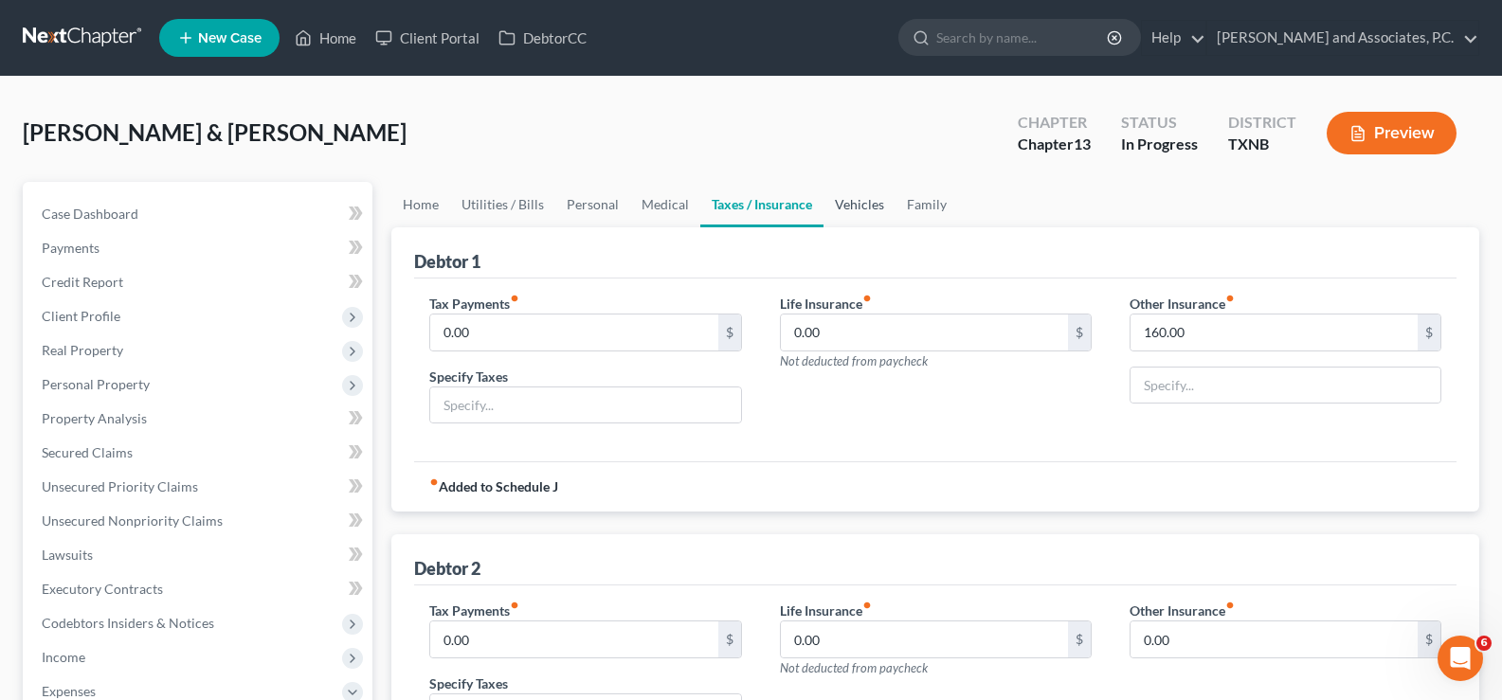
click at [872, 204] on link "Vehicles" at bounding box center [859, 204] width 72 height 45
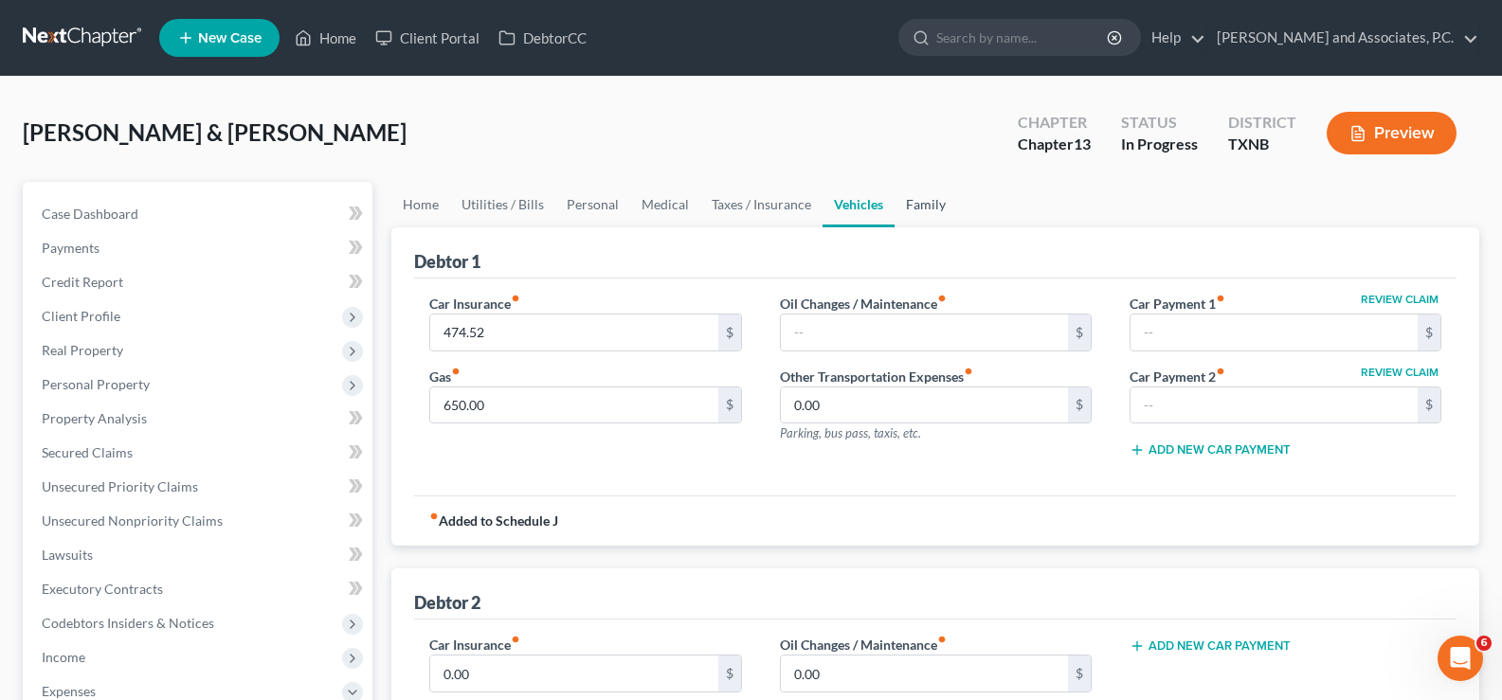
click at [912, 208] on link "Family" at bounding box center [926, 204] width 63 height 45
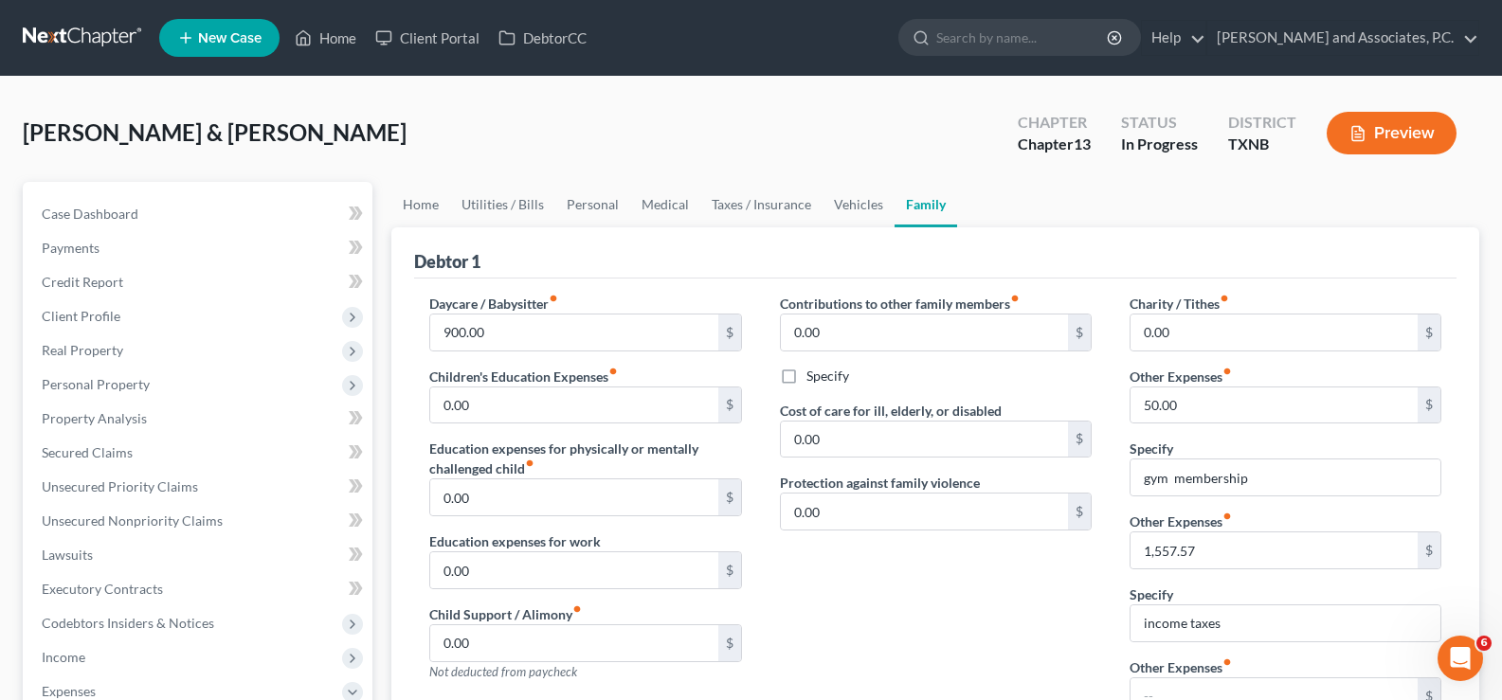
scroll to position [379, 0]
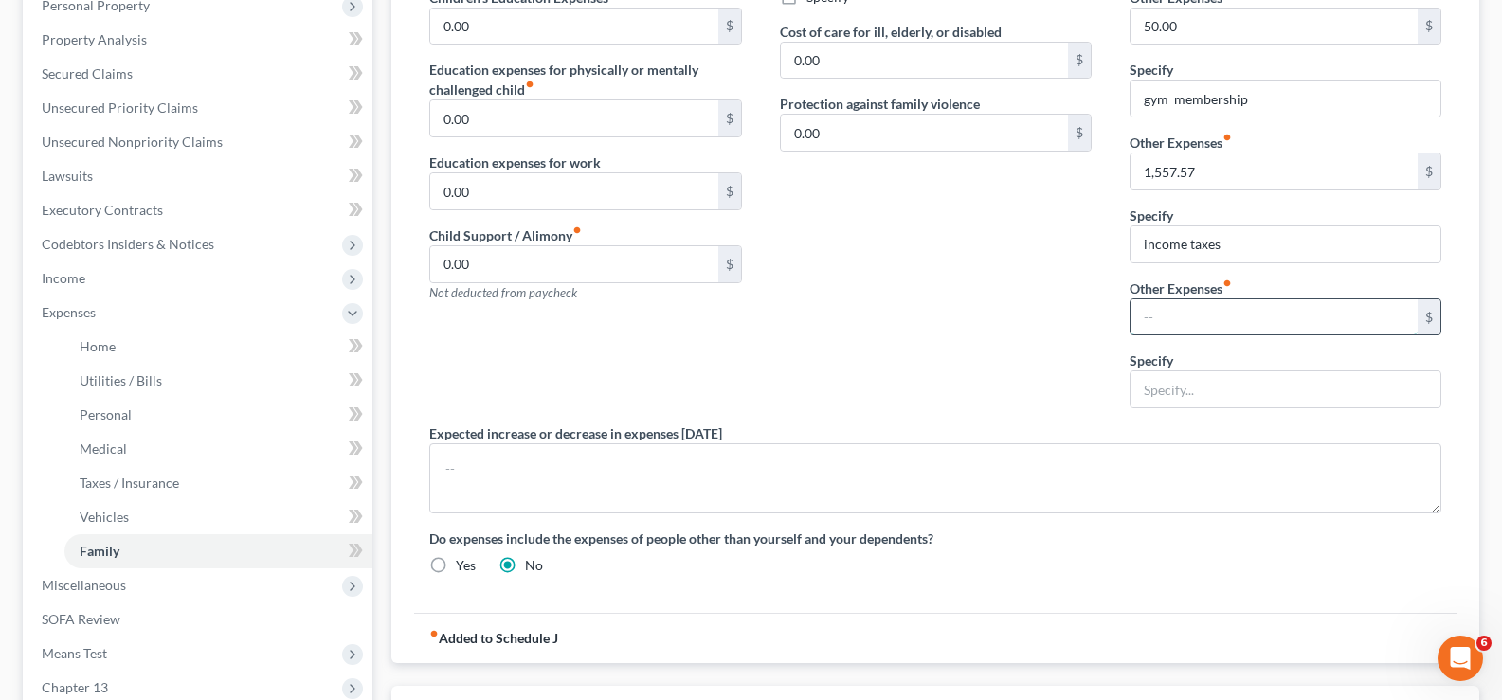
click at [1172, 319] on input "text" at bounding box center [1273, 317] width 287 height 36
type input "361.05"
click at [1219, 406] on input "text" at bounding box center [1285, 389] width 310 height 36
type input "P"
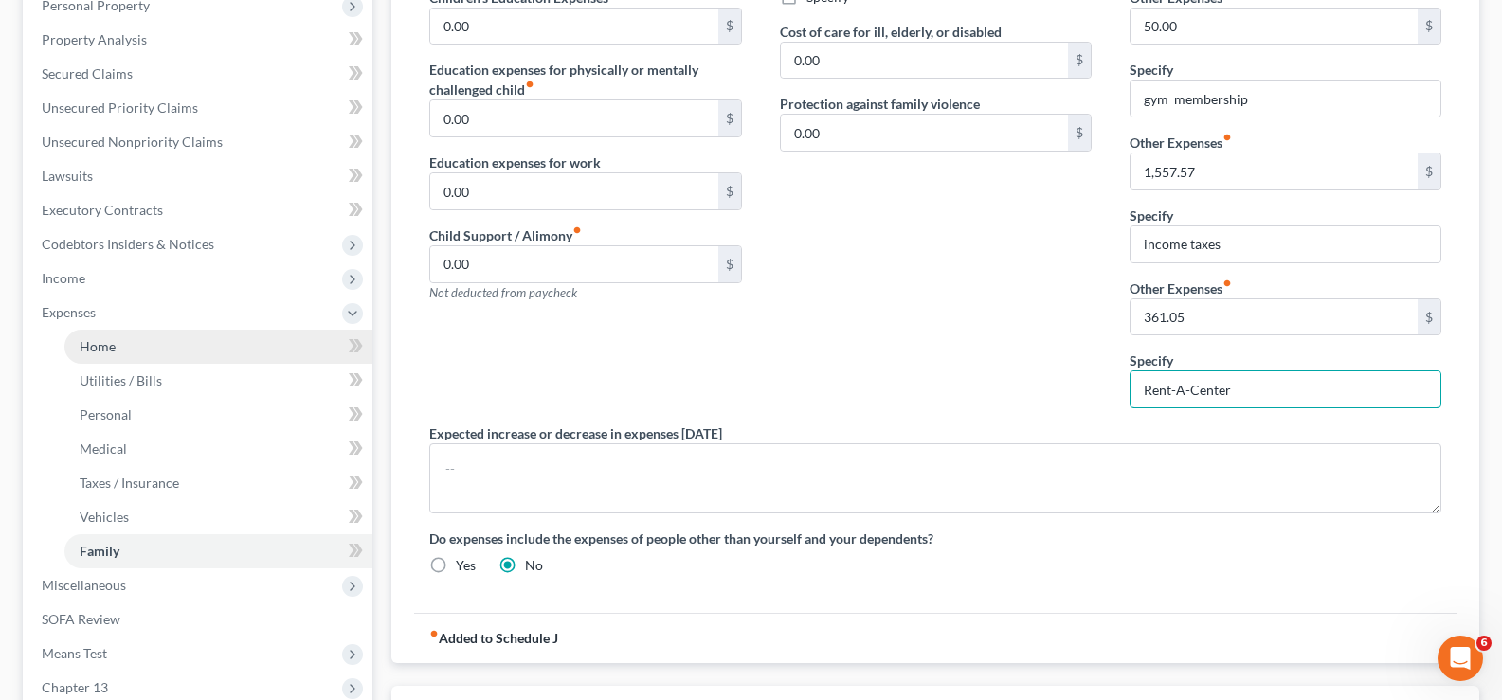
type input "Rent-A-Center"
click at [109, 339] on span "Home" at bounding box center [98, 346] width 36 height 16
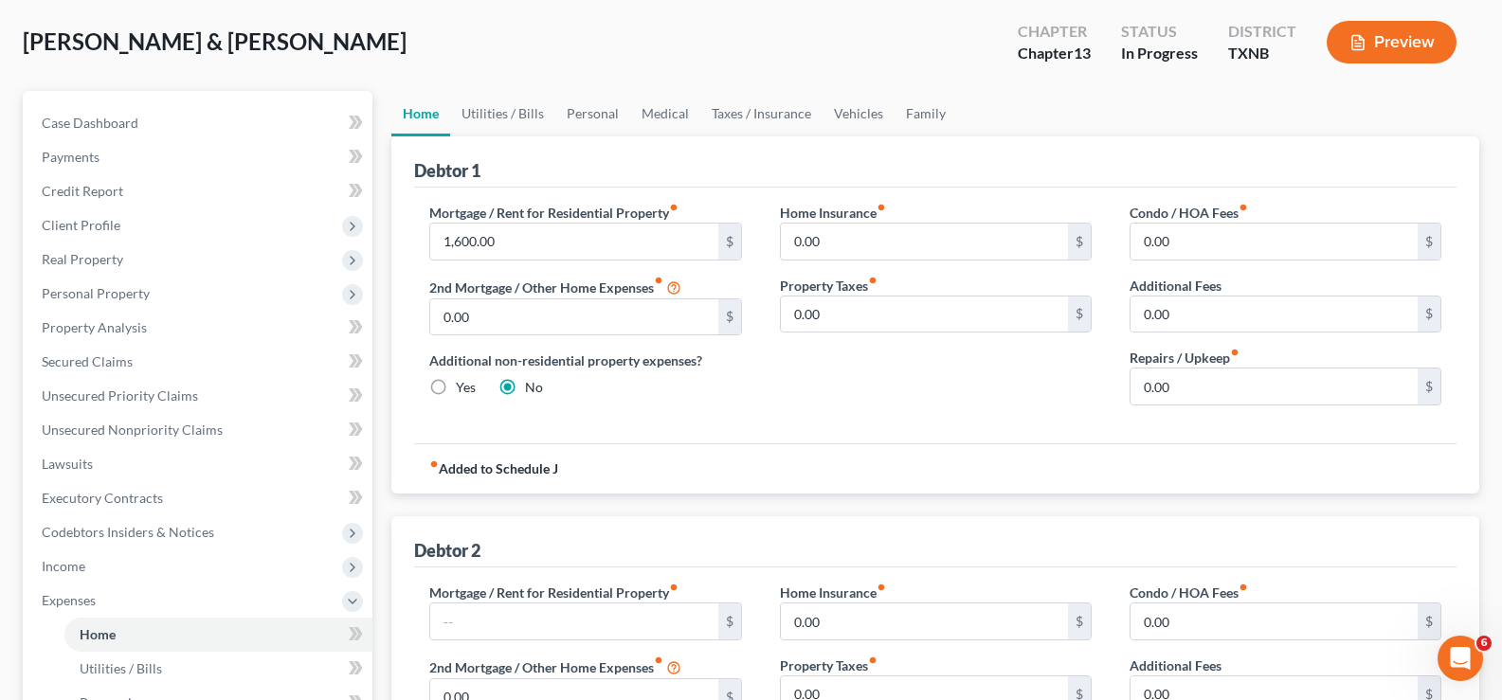
scroll to position [45, 0]
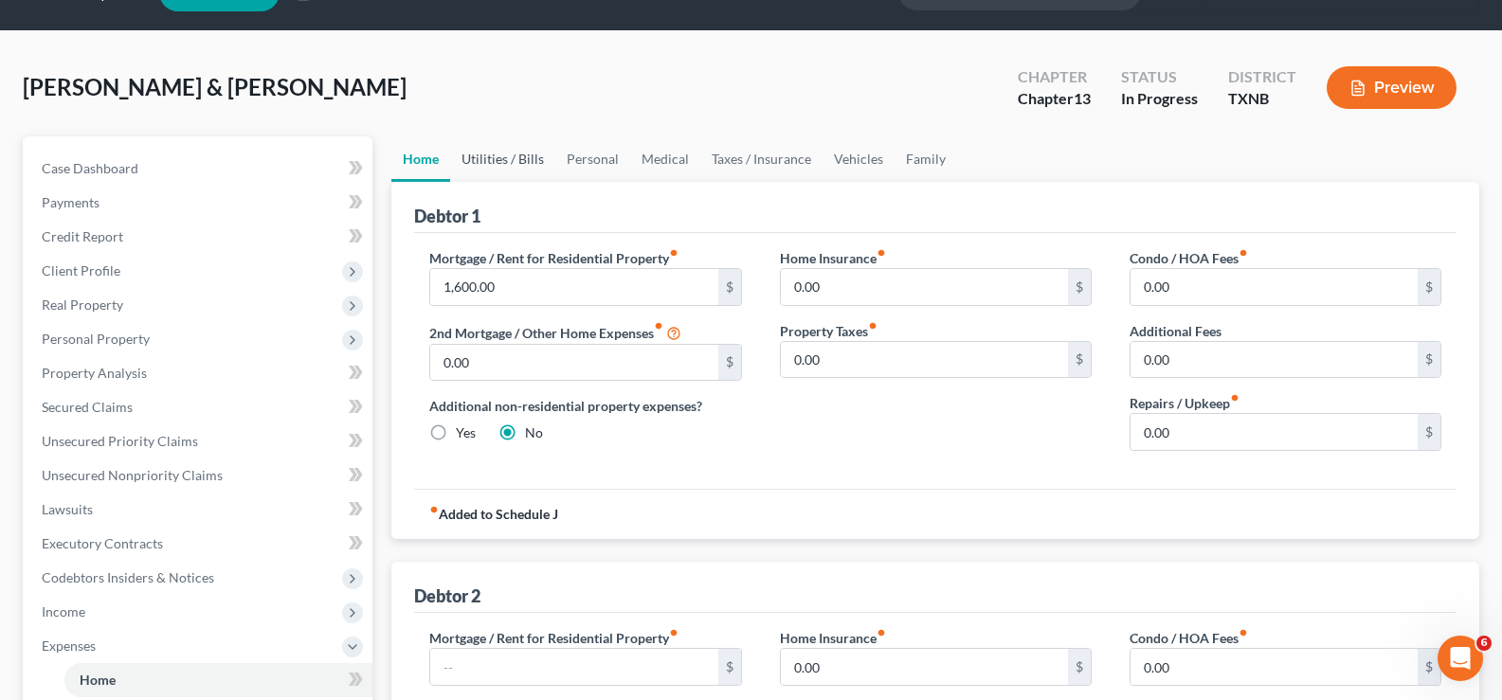
click at [494, 165] on link "Utilities / Bills" at bounding box center [502, 158] width 105 height 45
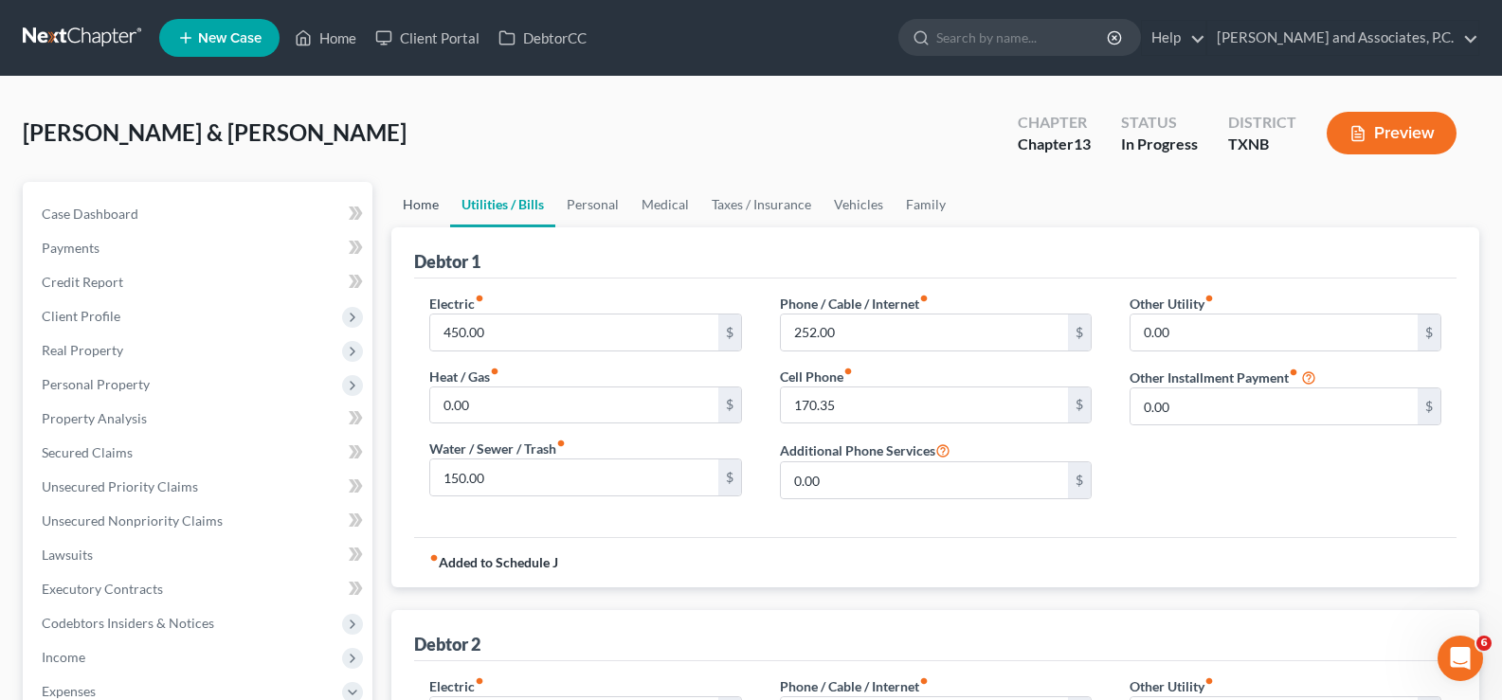
click at [432, 208] on link "Home" at bounding box center [420, 204] width 59 height 45
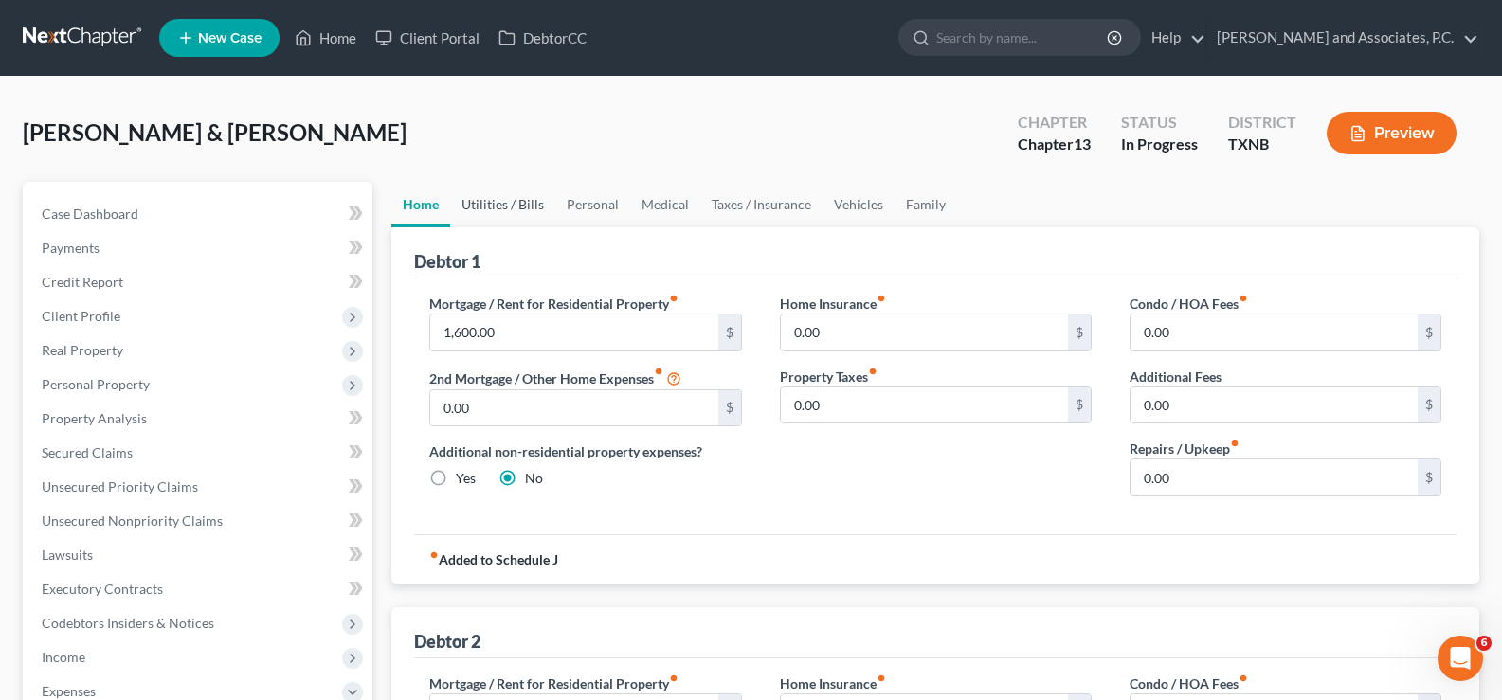
click at [495, 204] on link "Utilities / Bills" at bounding box center [502, 204] width 105 height 45
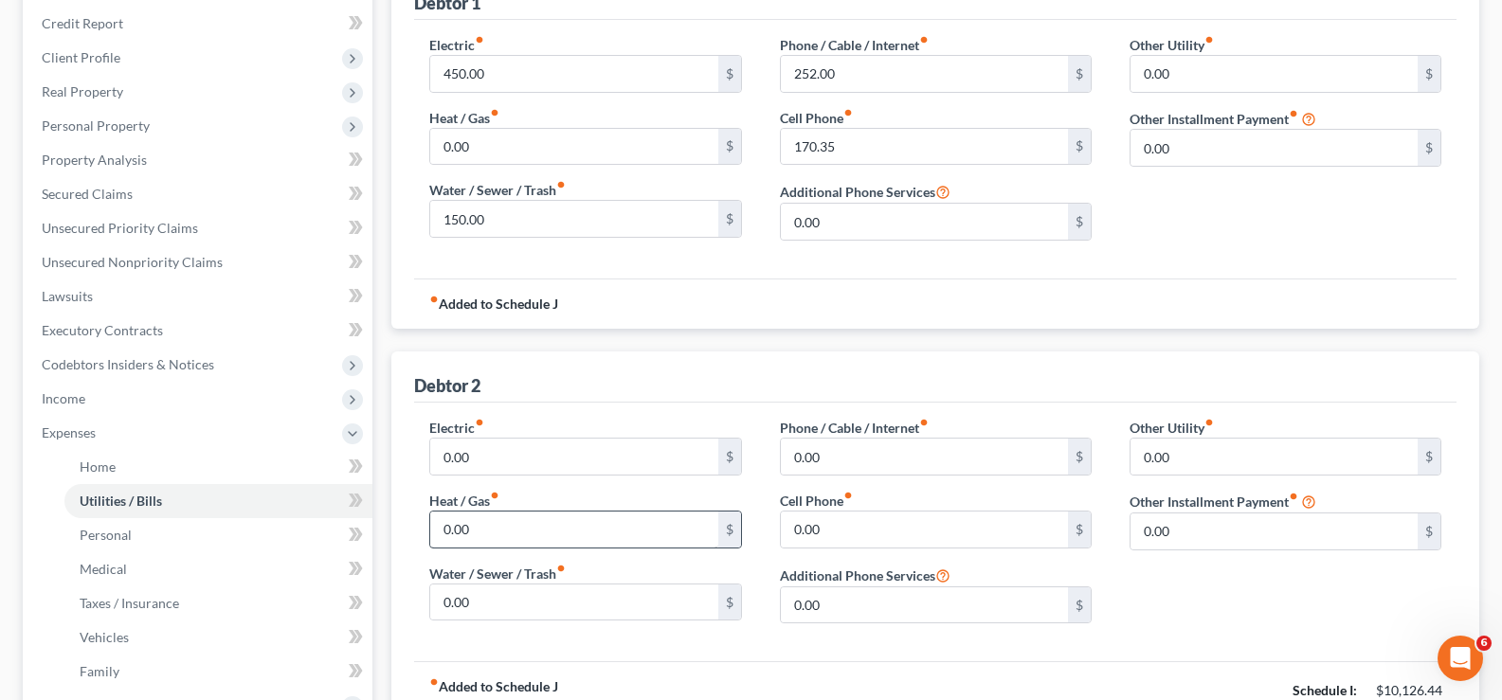
scroll to position [190, 0]
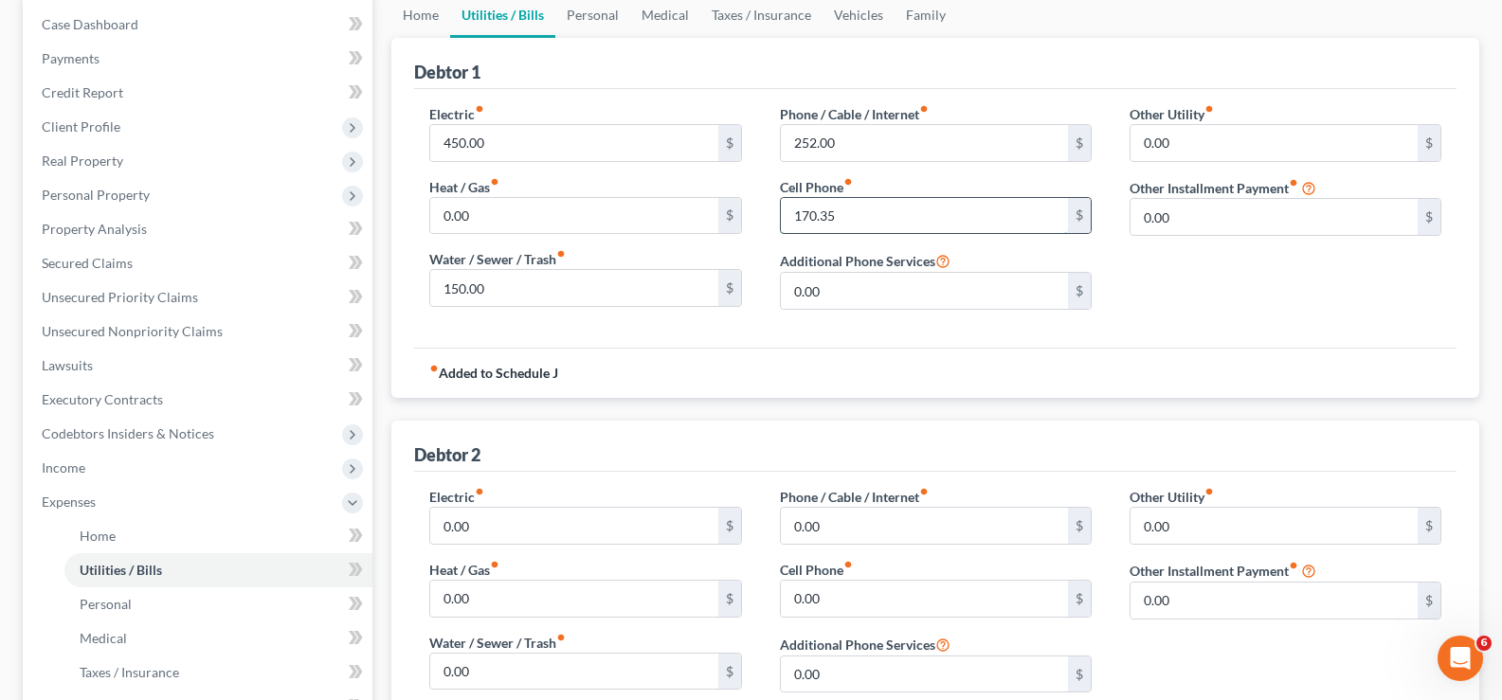
click at [837, 213] on input "170.35" at bounding box center [924, 216] width 287 height 36
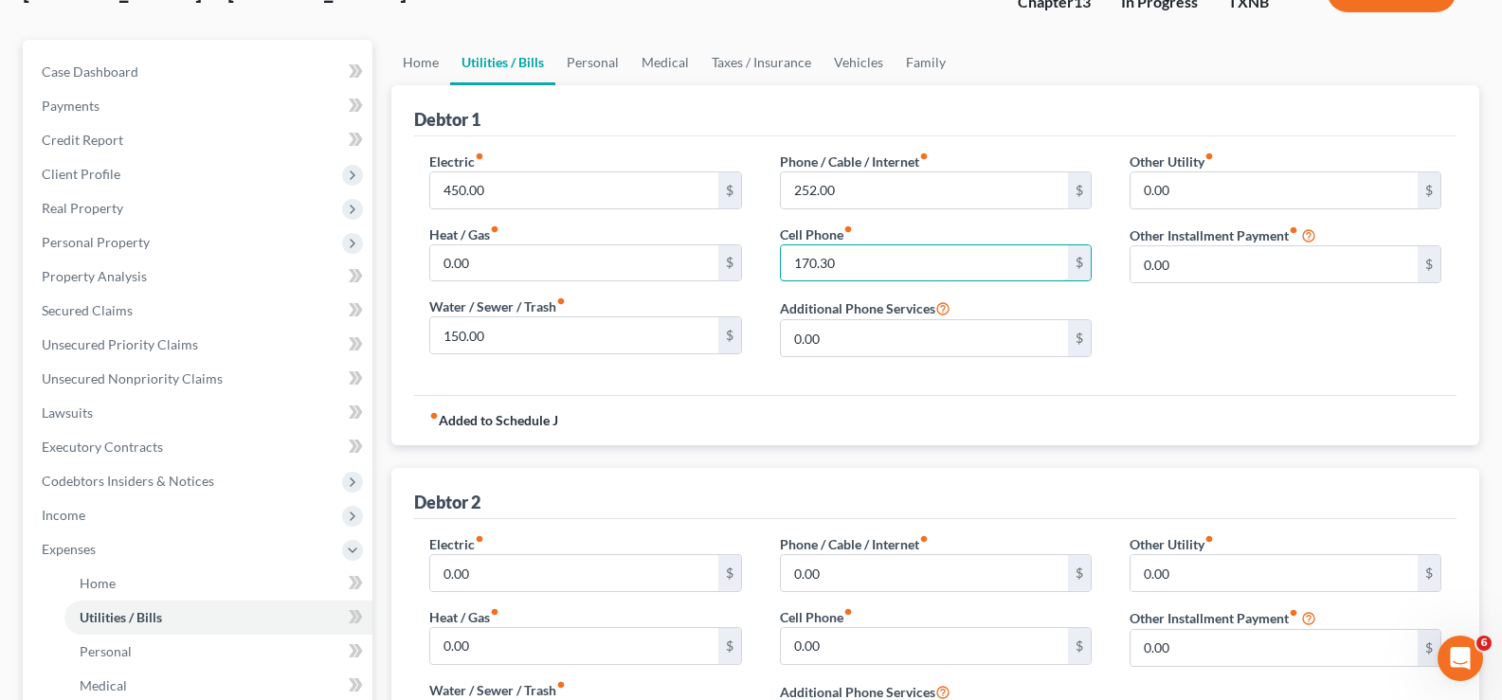
scroll to position [0, 0]
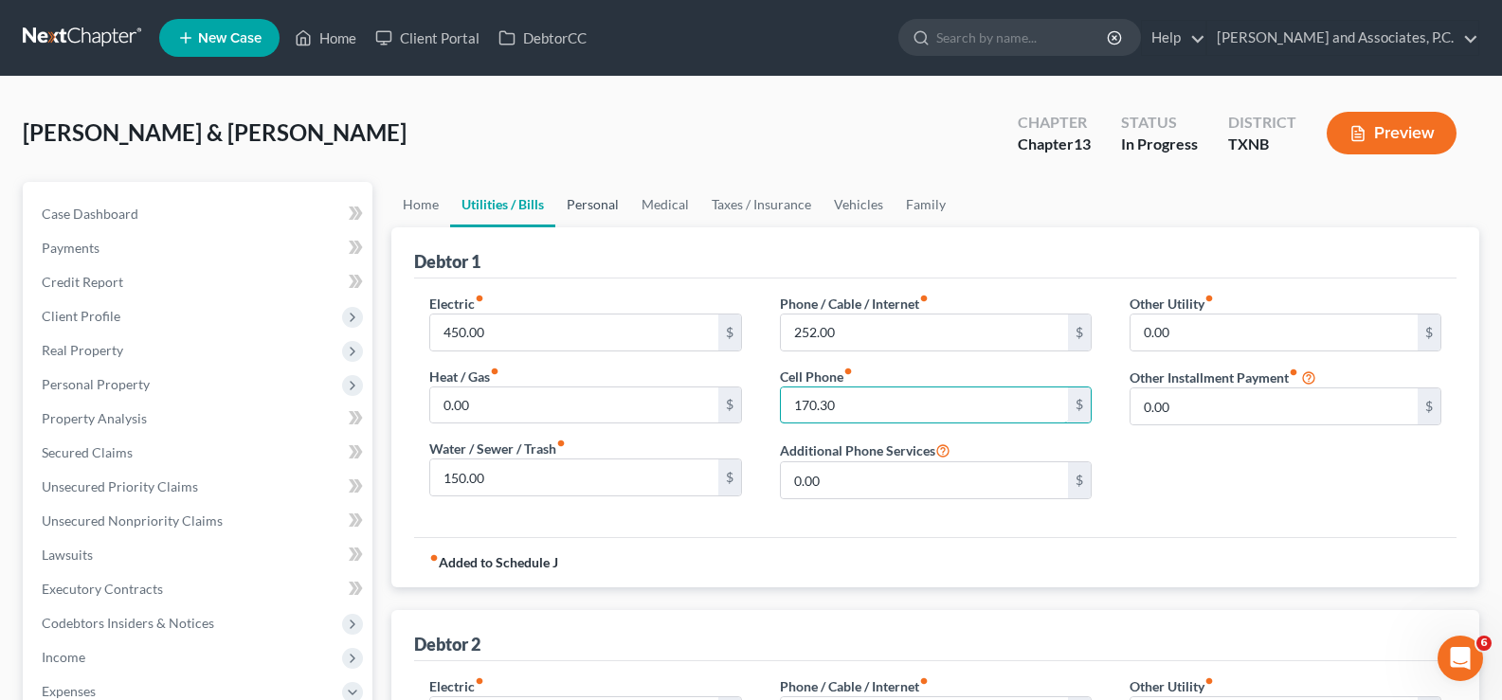
type input "170.30"
click at [576, 210] on link "Personal" at bounding box center [592, 204] width 75 height 45
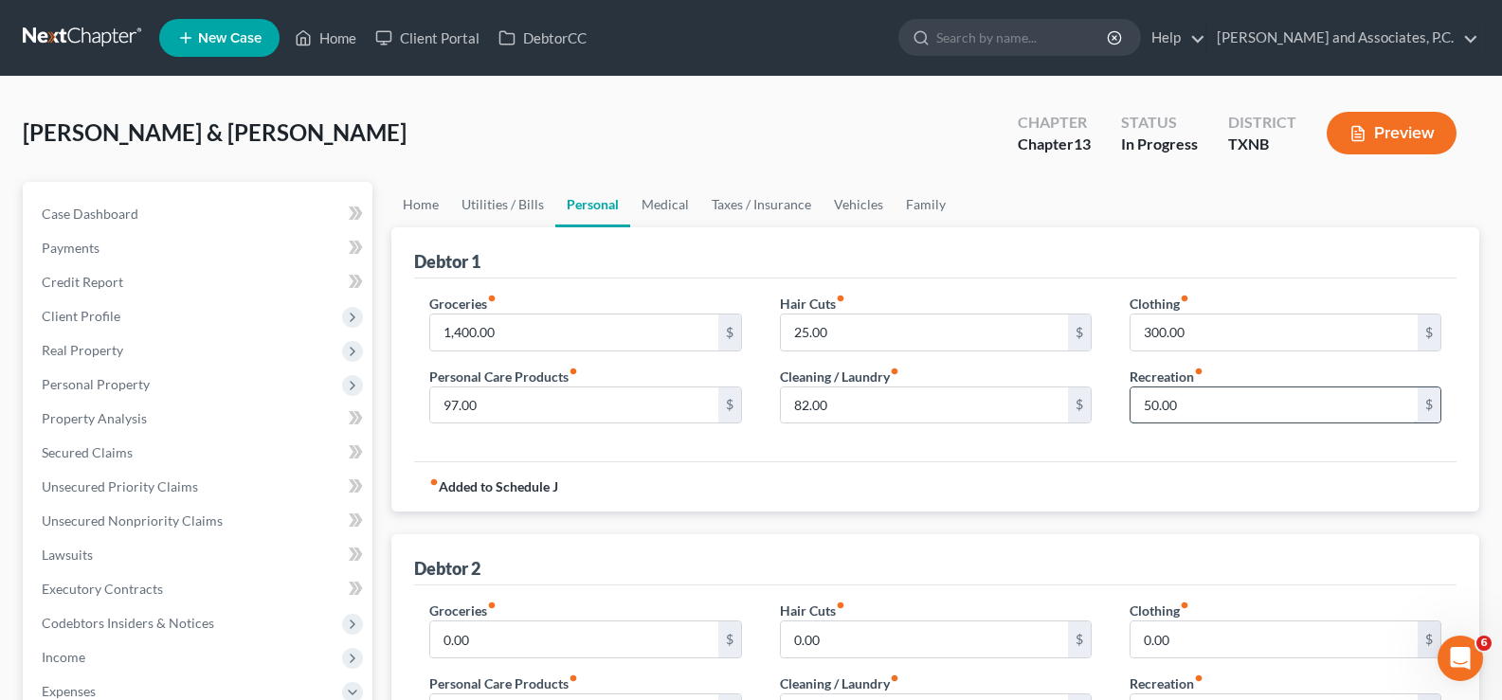
click at [1212, 410] on input "50.00" at bounding box center [1273, 406] width 287 height 36
type input "0.00"
click at [1203, 325] on input "300.00" at bounding box center [1273, 333] width 287 height 36
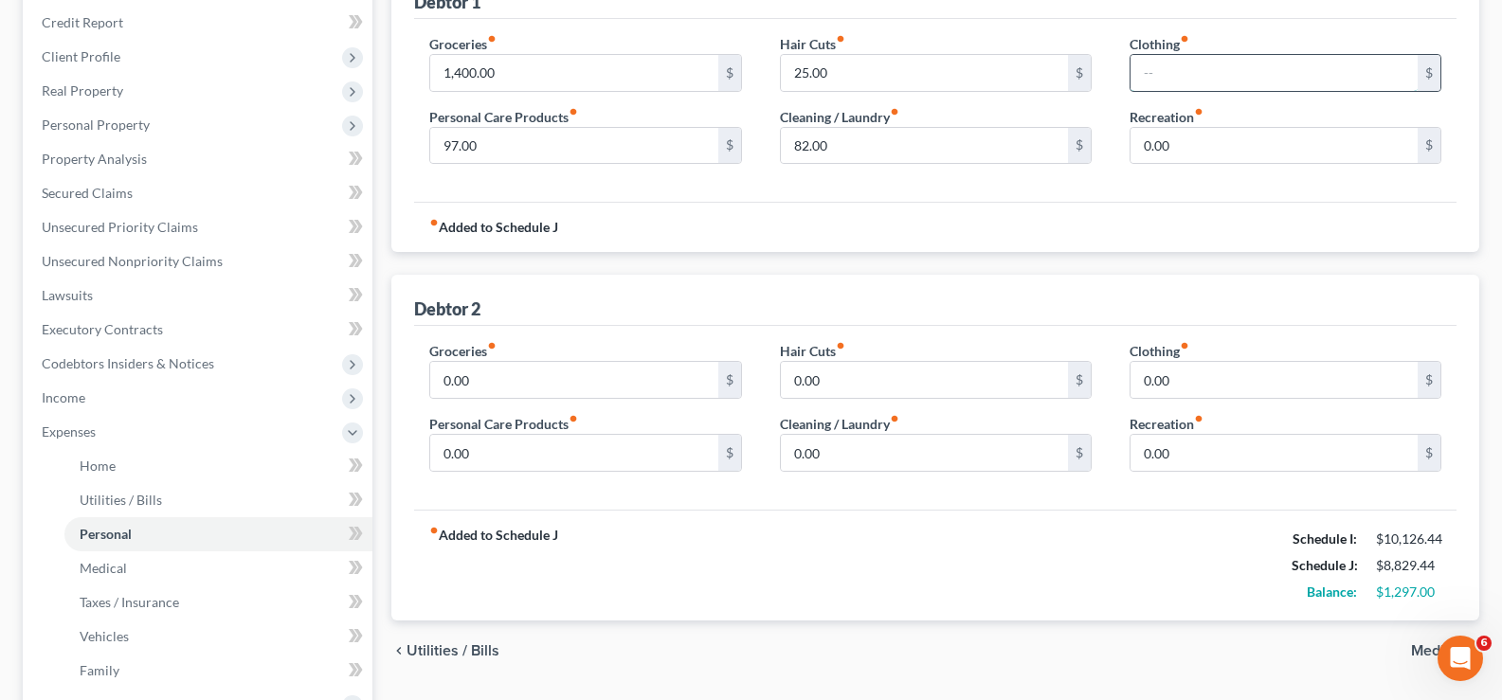
scroll to position [190, 0]
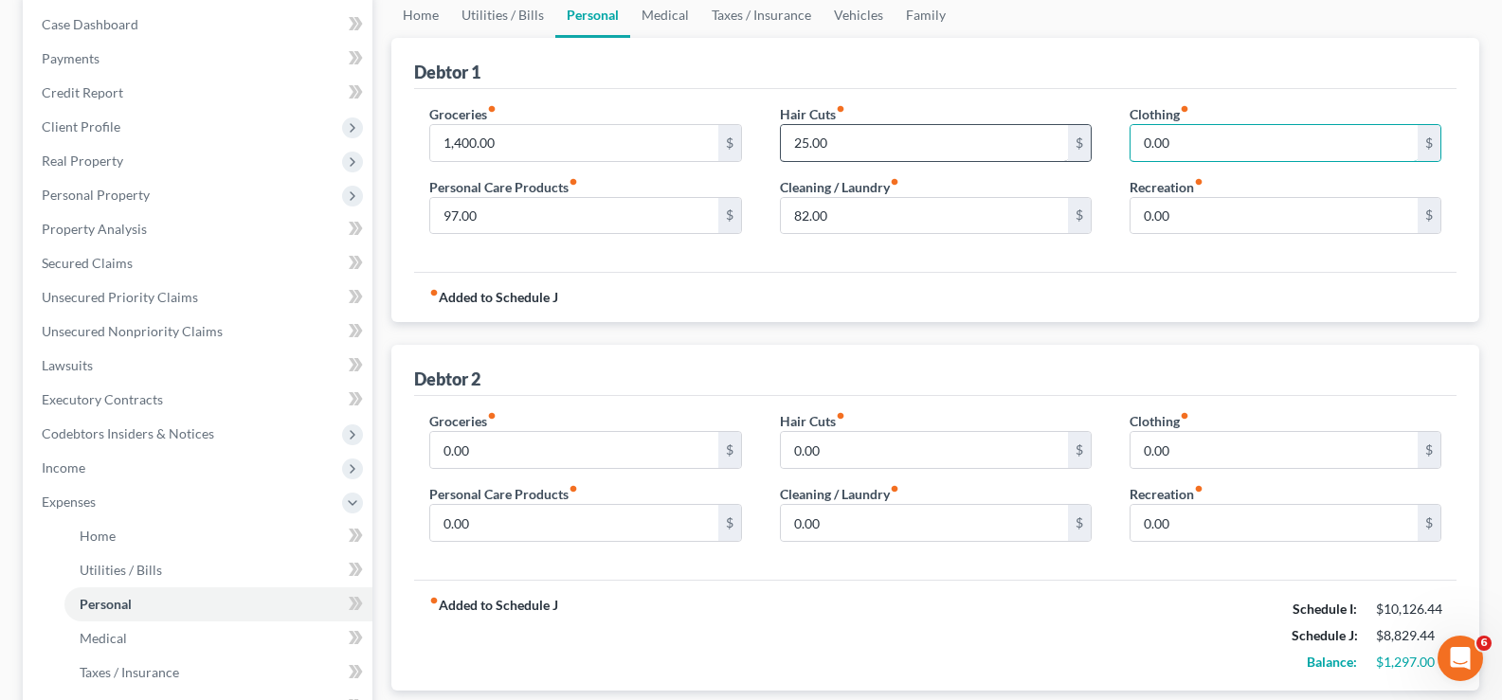
type input "0.00"
click at [871, 146] on input "25.00" at bounding box center [924, 143] width 287 height 36
type input "14.00"
click at [558, 212] on input "97.00" at bounding box center [573, 216] width 287 height 36
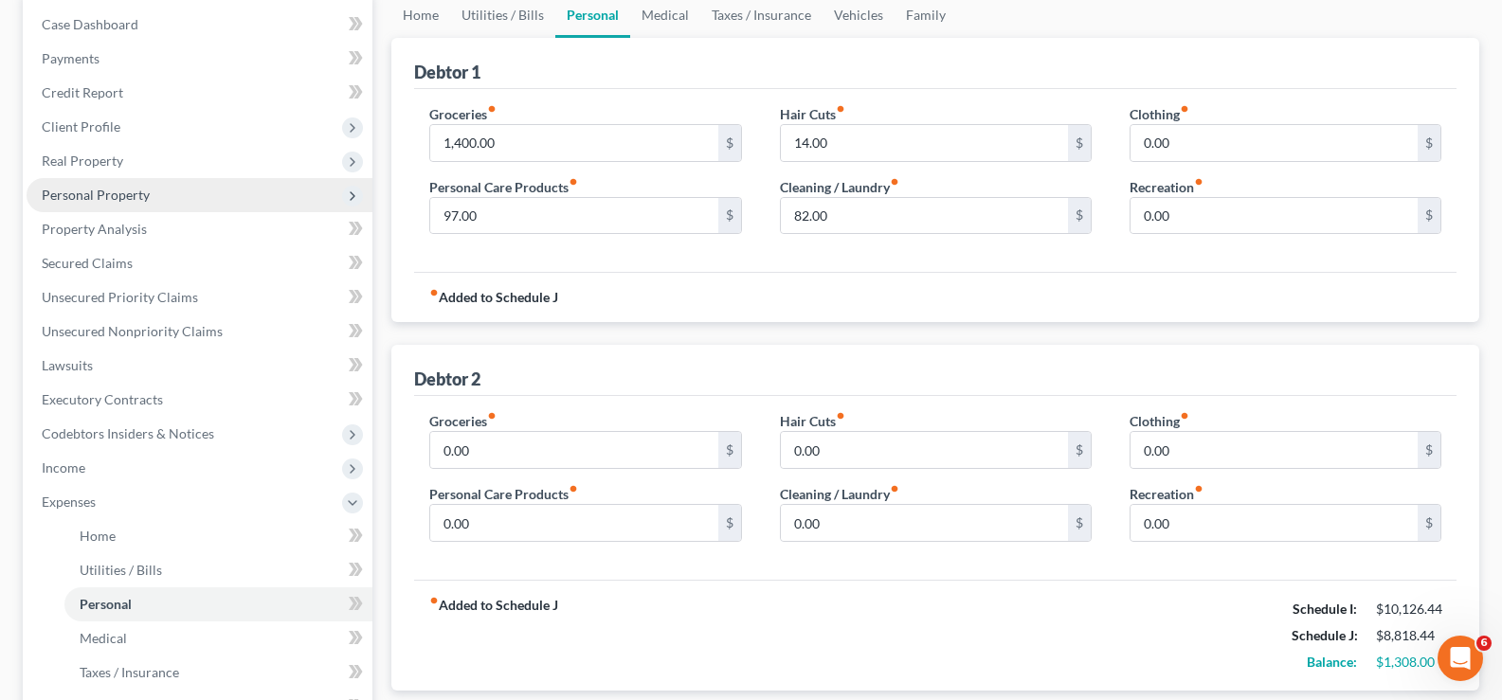
click at [104, 189] on span "Personal Property" at bounding box center [96, 195] width 108 height 16
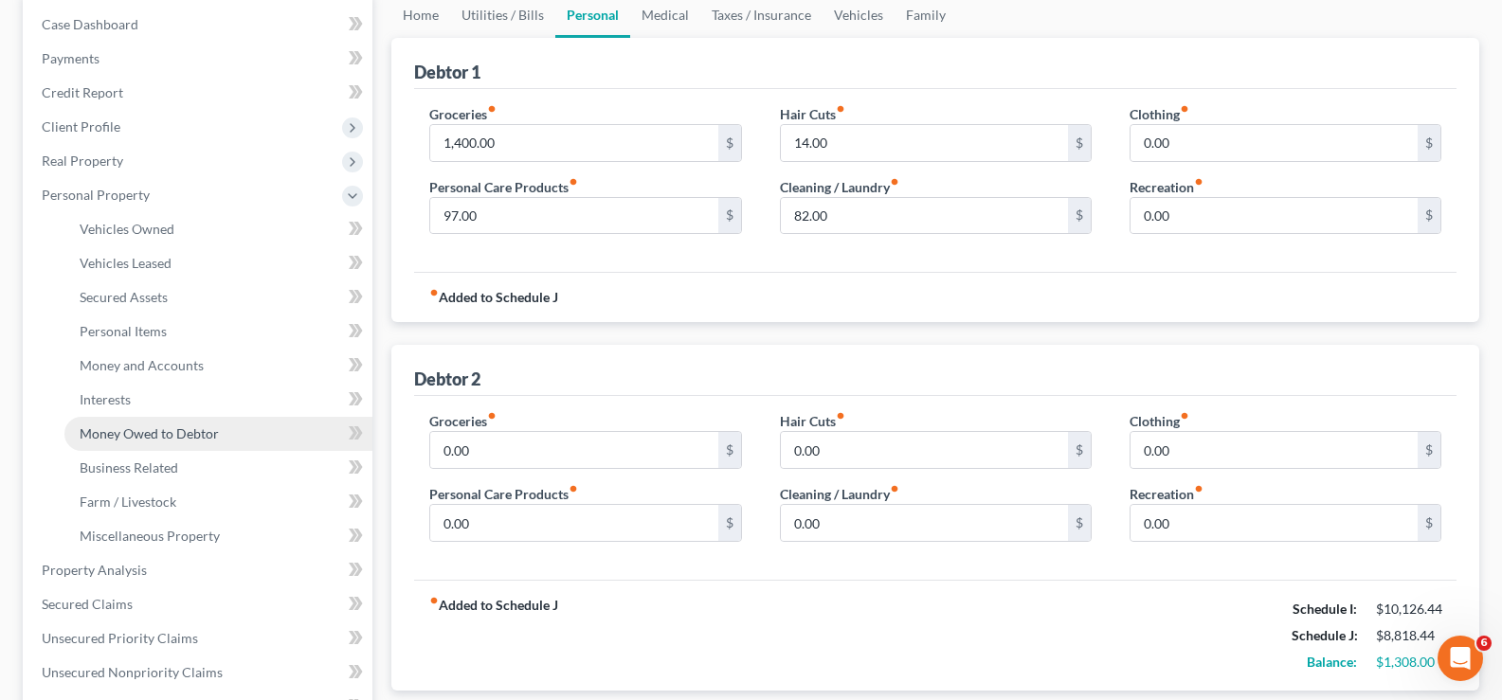
click at [118, 430] on span "Money Owed to Debtor" at bounding box center [149, 433] width 139 height 16
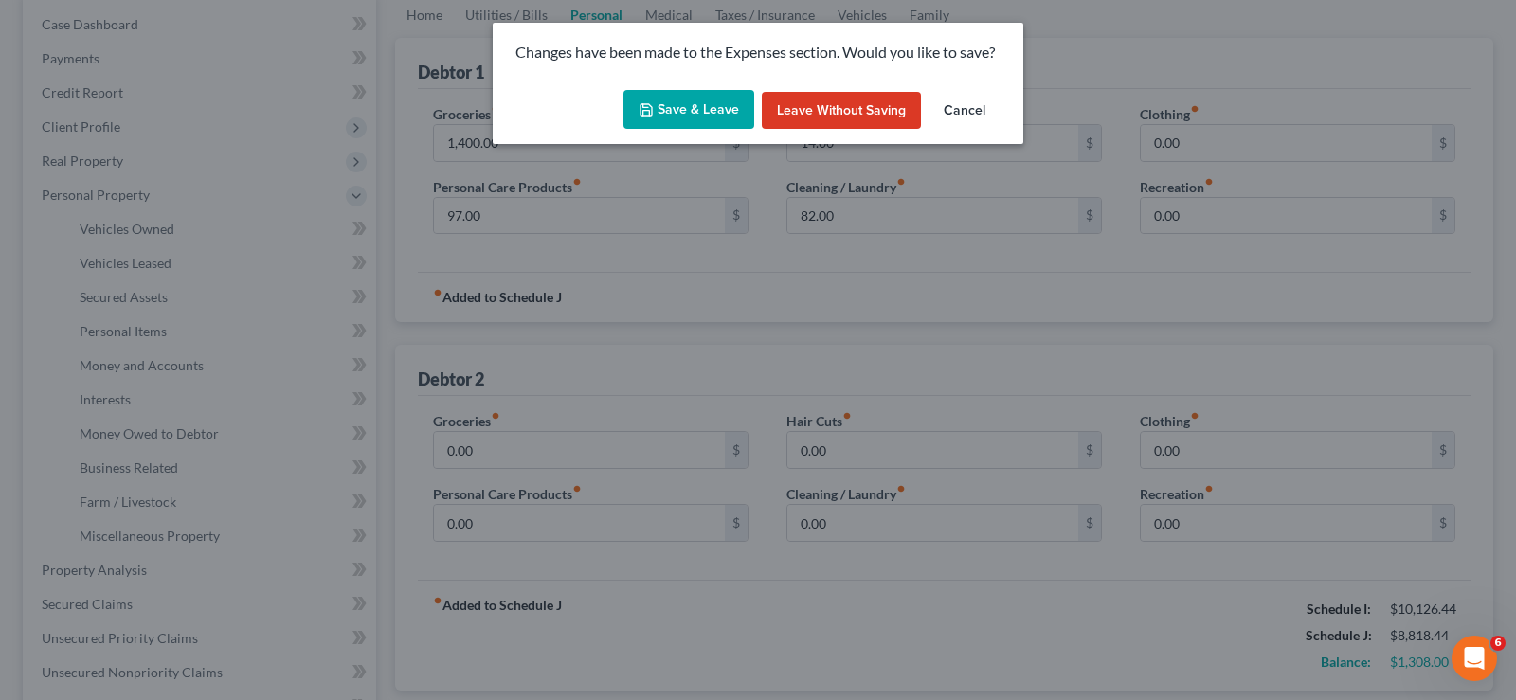
click at [682, 106] on button "Save & Leave" at bounding box center [689, 110] width 131 height 40
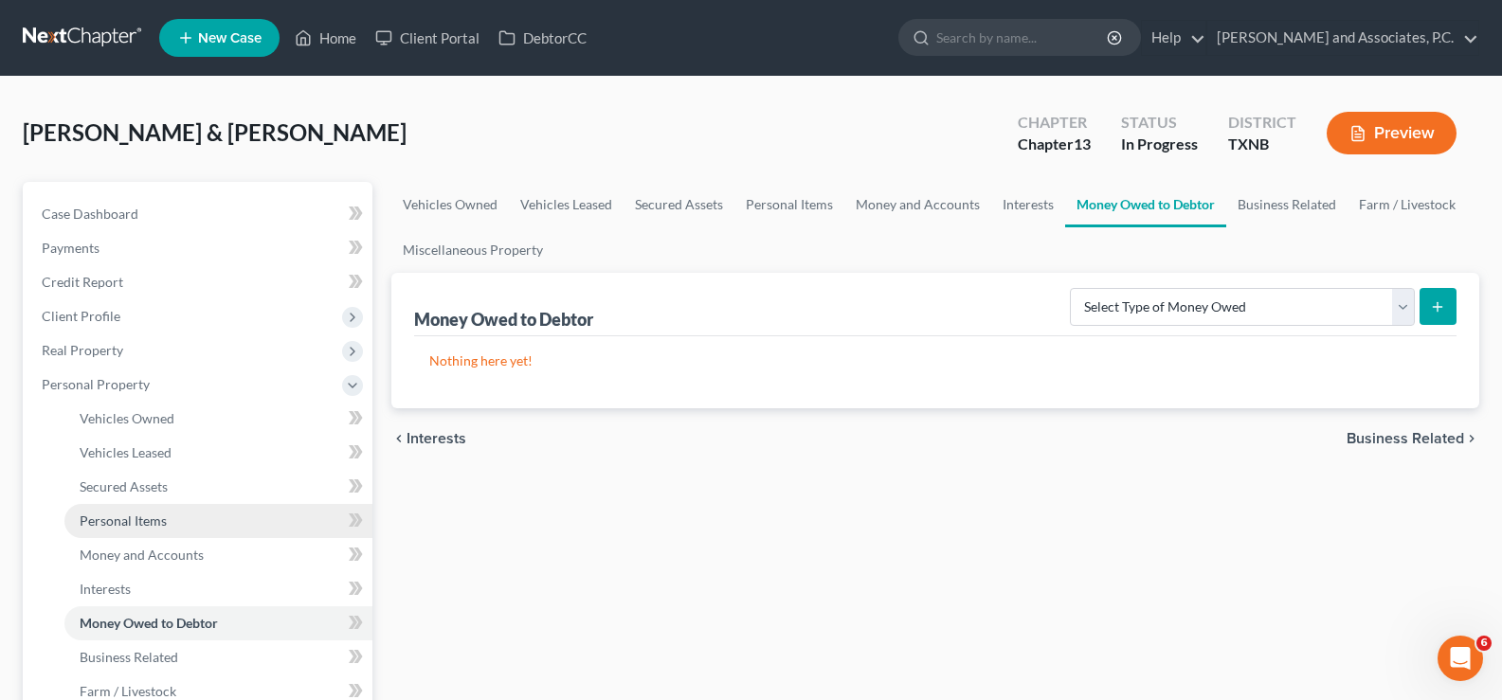
scroll to position [190, 0]
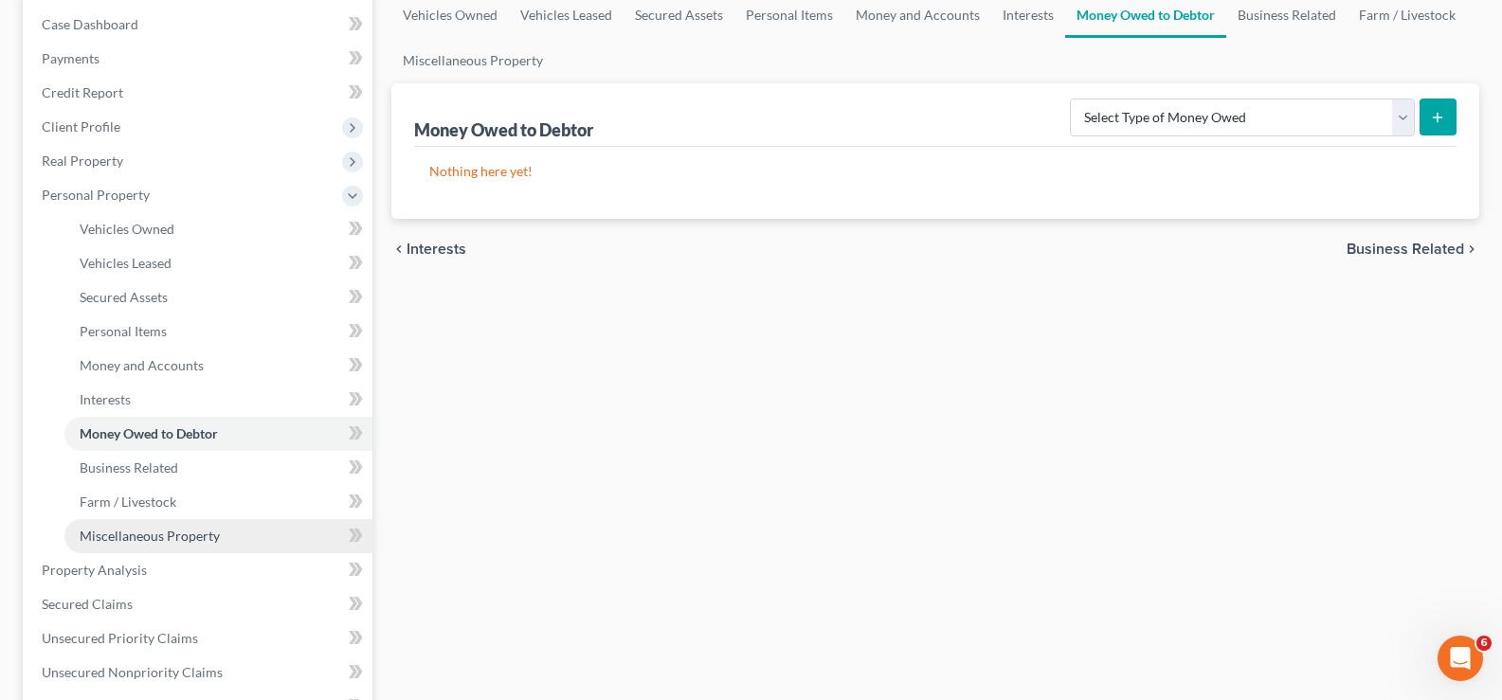
click at [166, 537] on span "Miscellaneous Property" at bounding box center [150, 536] width 140 height 16
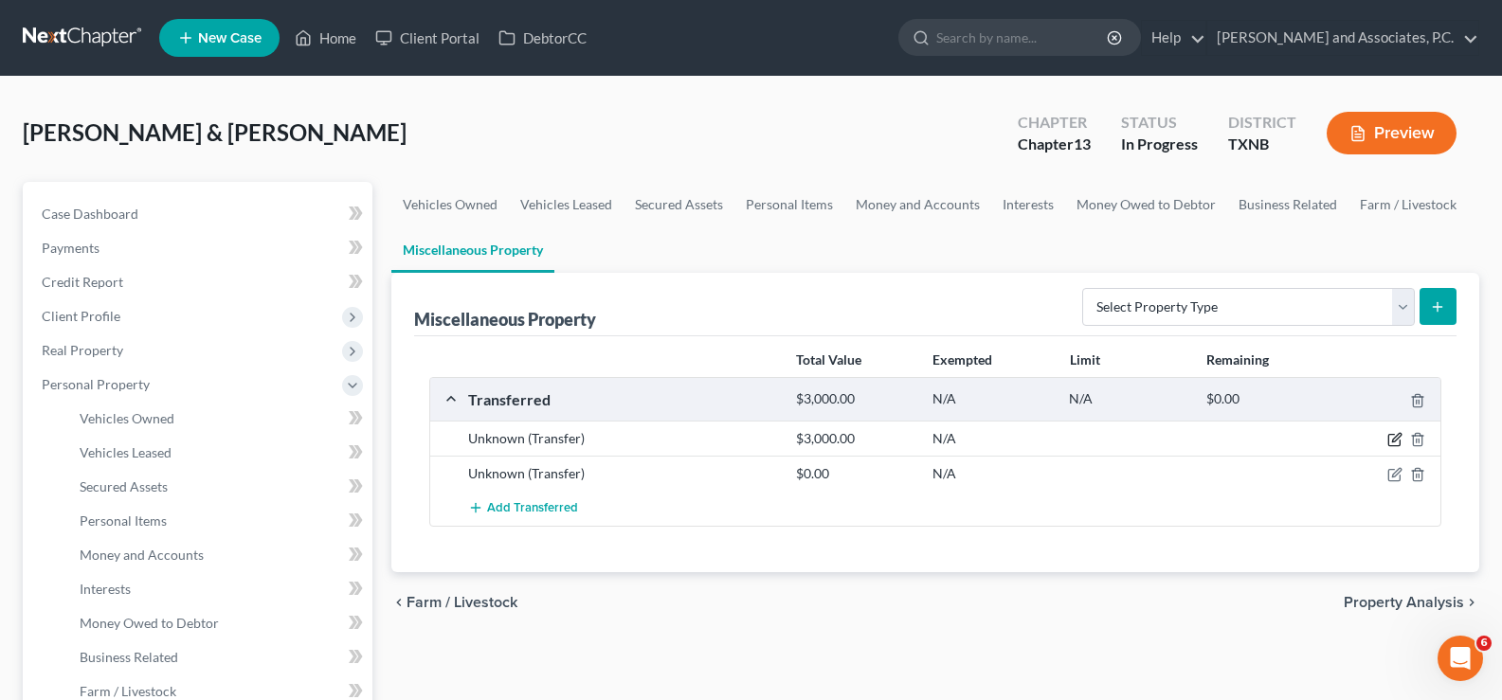
click at [1393, 446] on icon "button" at bounding box center [1393, 440] width 11 height 11
select select "Ordinary (within 2 years)"
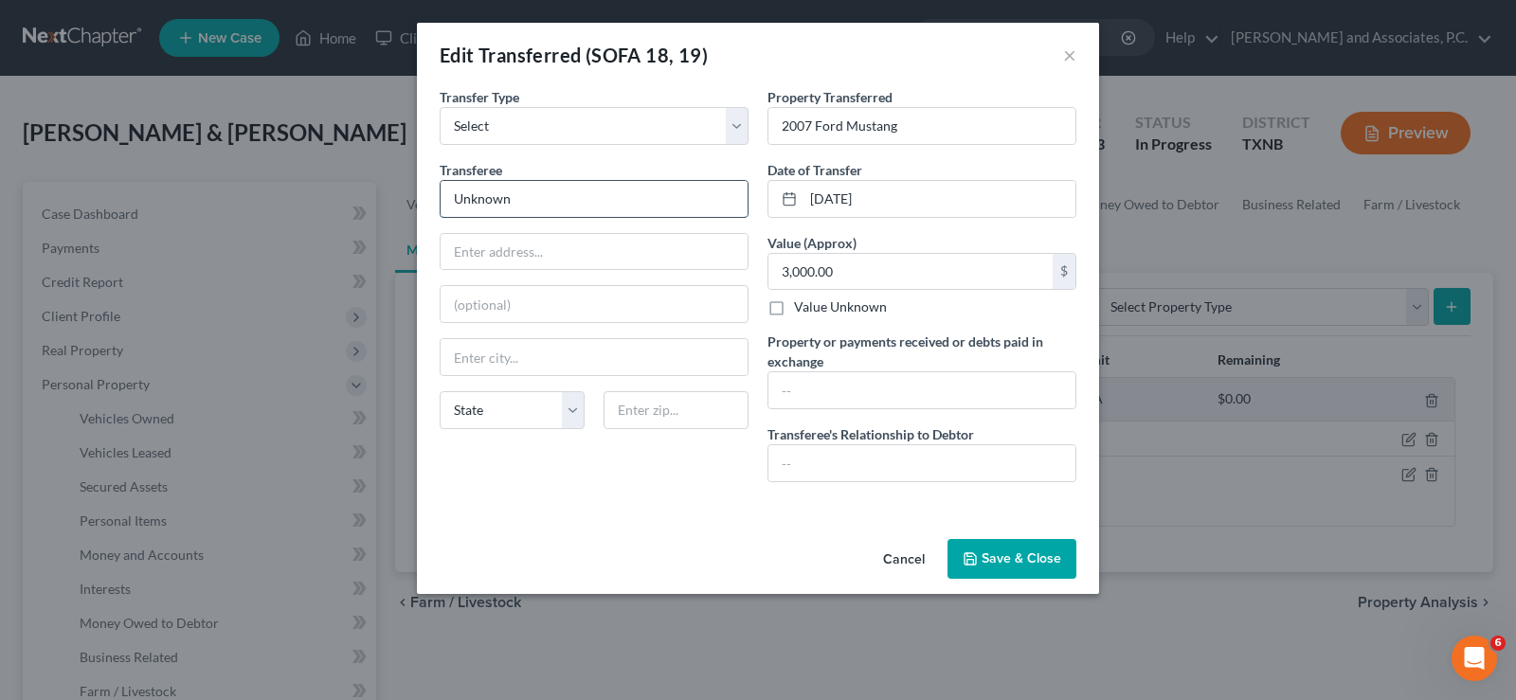
click at [624, 197] on input "Unknown" at bounding box center [594, 199] width 307 height 36
type input "U"
type input "Ash Taylor"
click at [843, 191] on input "07/01/2025" at bounding box center [940, 199] width 272 height 36
click at [897, 195] on input "04/30/20250" at bounding box center [940, 199] width 272 height 36
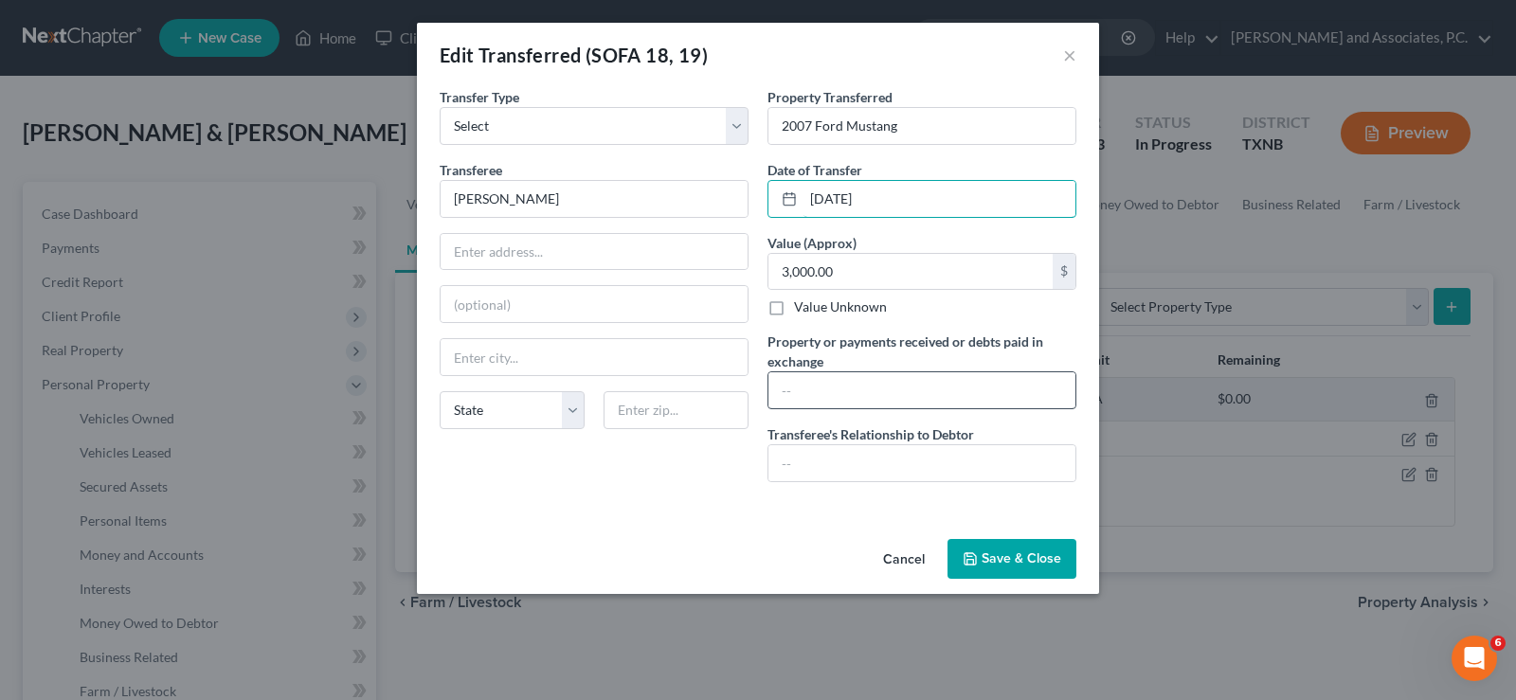
type input "04/30/2025"
click at [900, 392] on input "text" at bounding box center [922, 390] width 307 height 36
click at [897, 471] on input "text" at bounding box center [922, 463] width 307 height 36
click at [906, 375] on input "text" at bounding box center [922, 390] width 307 height 36
type input "paid bills"
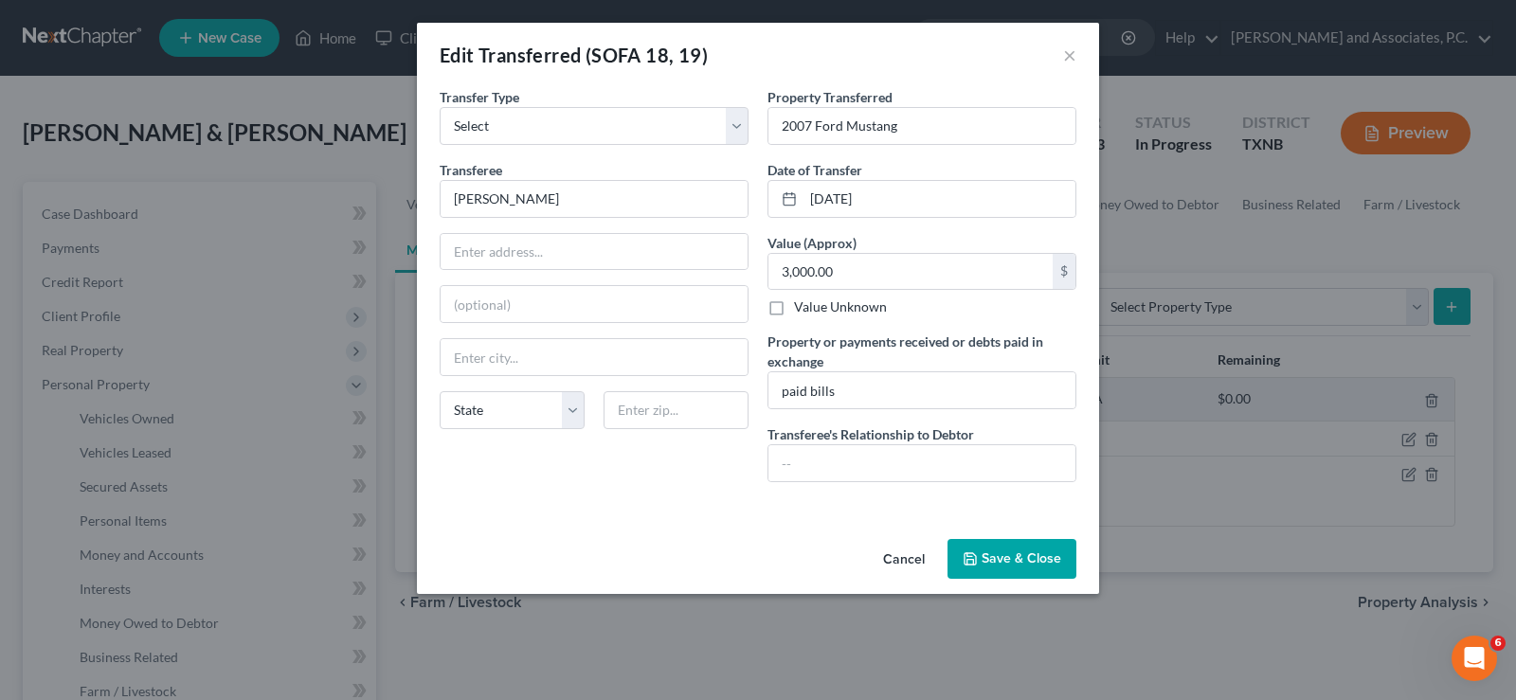
click at [993, 560] on button "Save & Close" at bounding box center [1012, 559] width 129 height 40
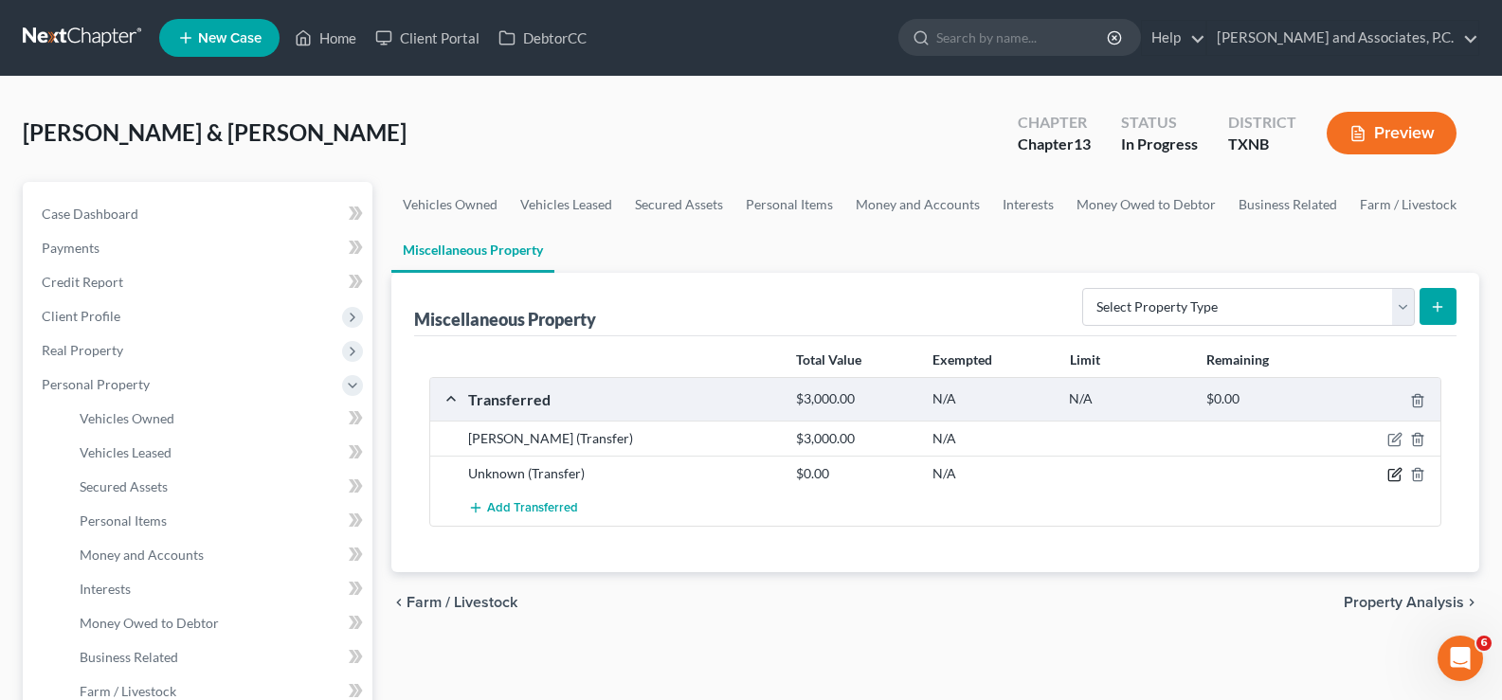
click at [1394, 479] on icon "button" at bounding box center [1394, 474] width 15 height 15
select select "Ordinary (within 2 years)"
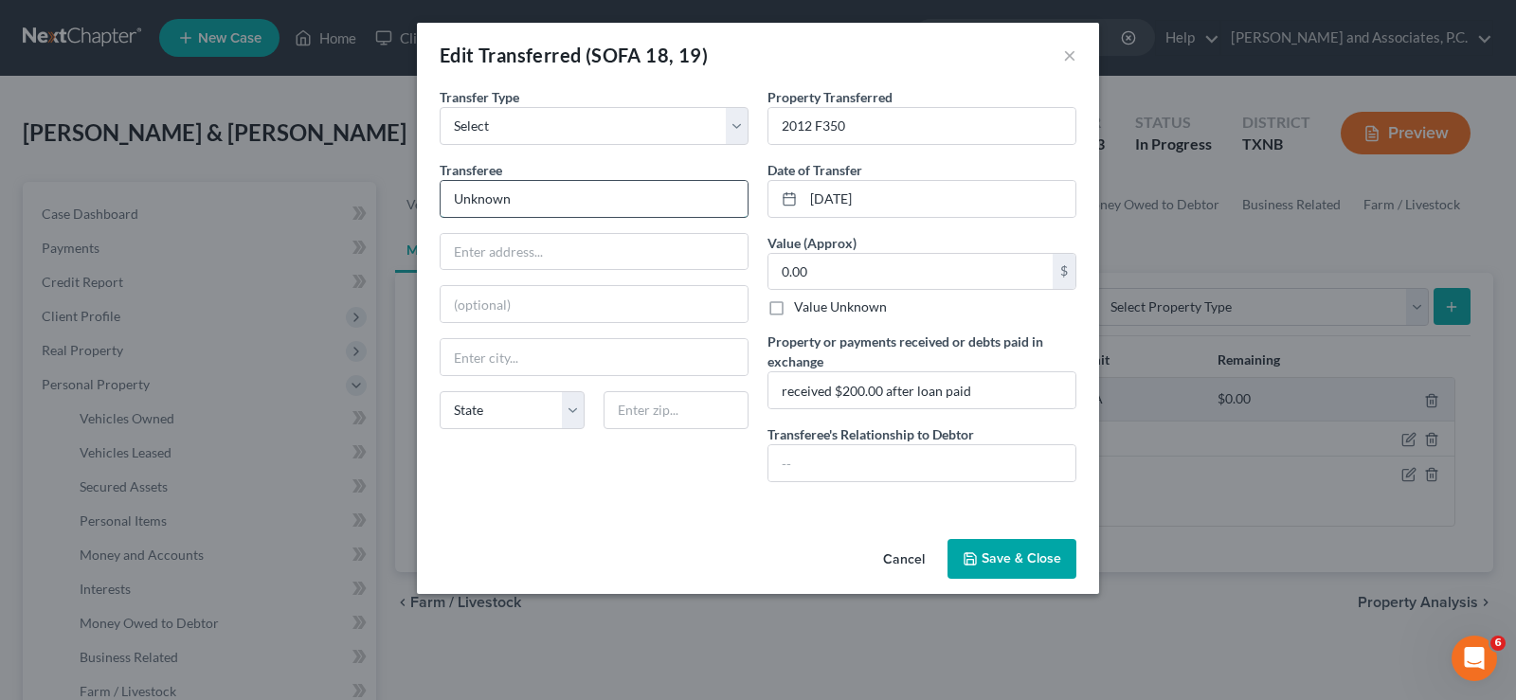
click at [619, 183] on input "Unknown" at bounding box center [594, 199] width 307 height 36
type input "U"
type input "t"
type input "Tommy Saenz"
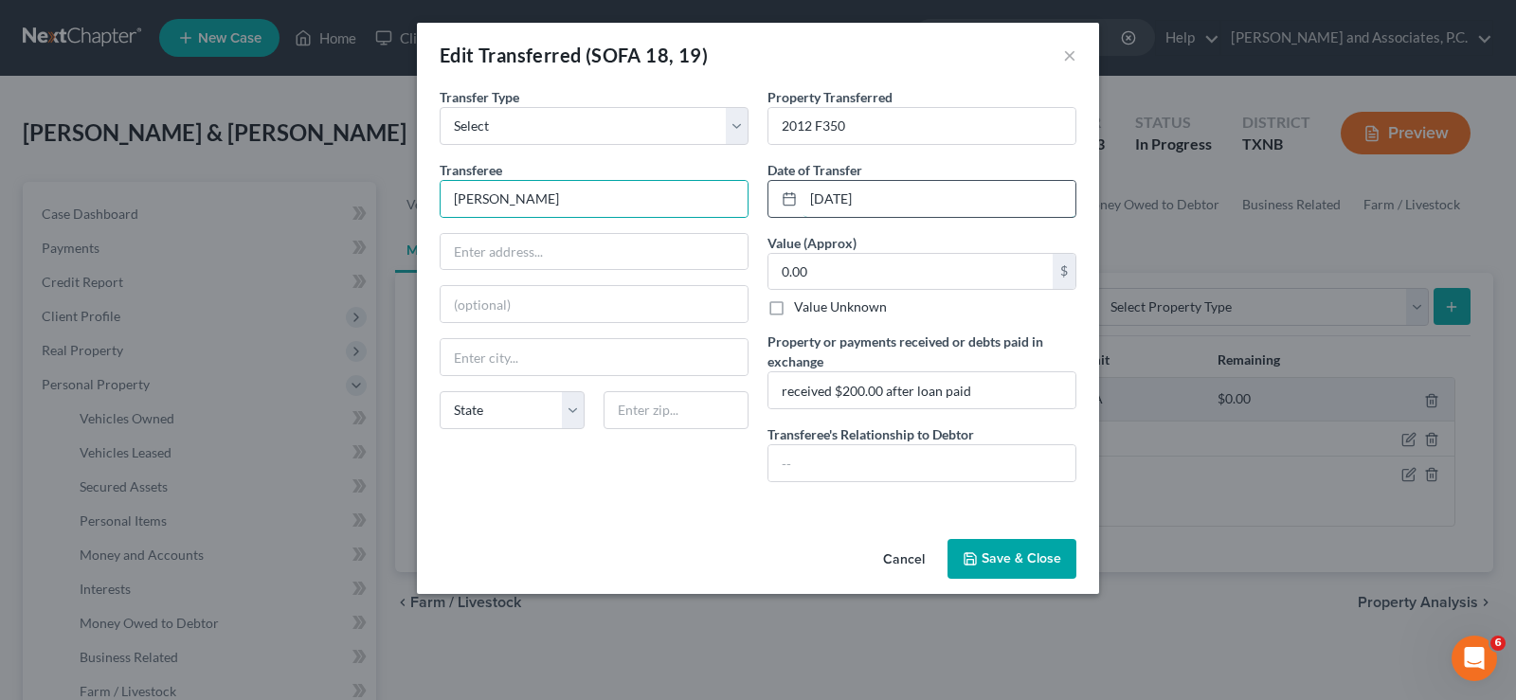
click at [890, 191] on input "07/01/2025" at bounding box center [940, 199] width 272 height 36
type input "0"
type input "01/30/2024"
click at [868, 280] on input "0.00" at bounding box center [911, 272] width 284 height 36
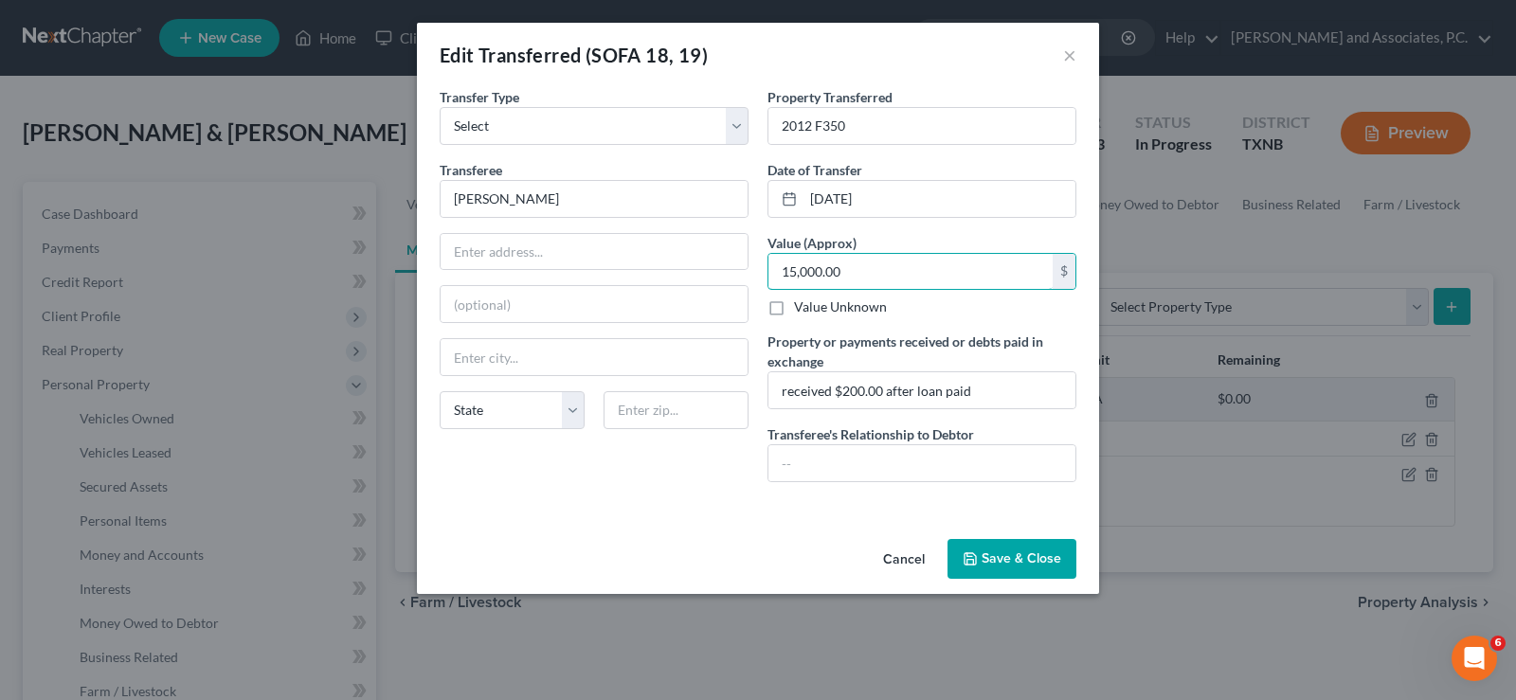
type input "15,000.00"
type input "12,000.00"
click at [1044, 567] on button "Save & Close" at bounding box center [1012, 559] width 129 height 40
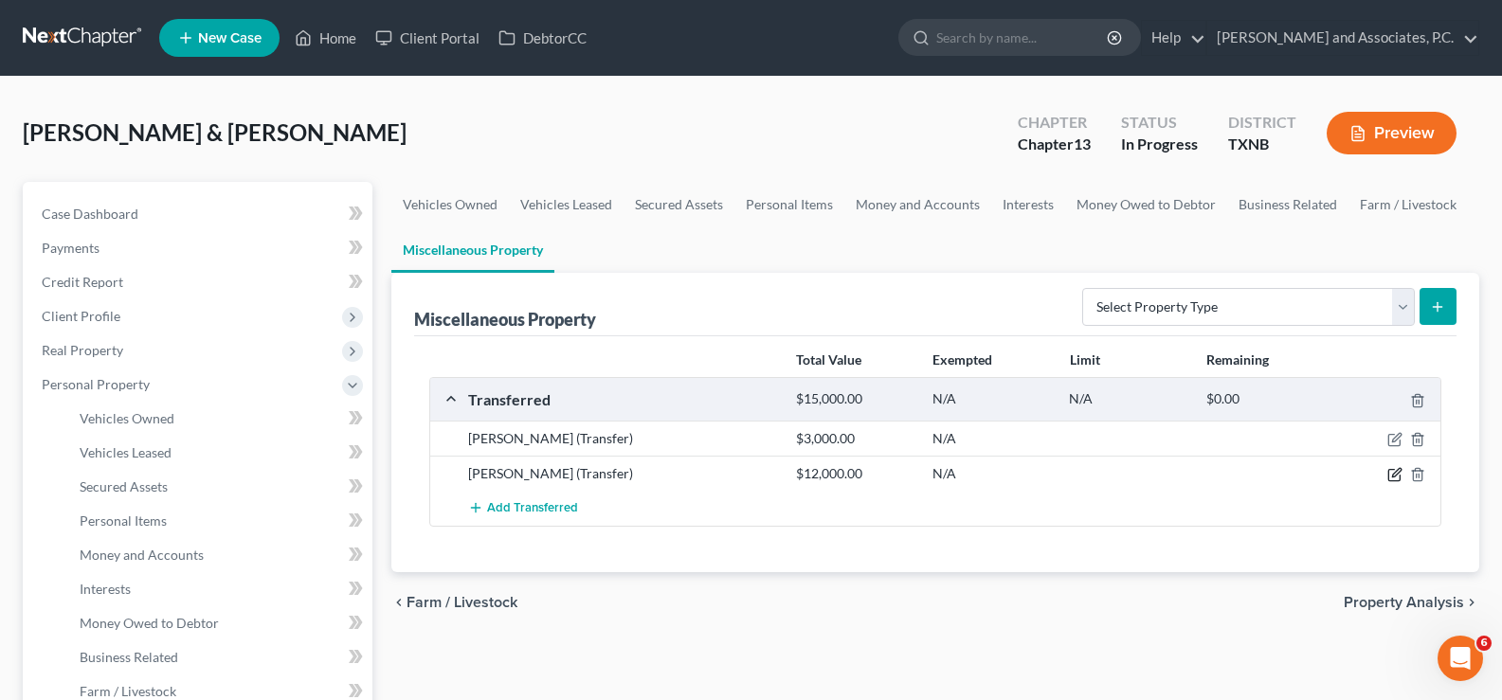
click at [1391, 470] on icon "button" at bounding box center [1393, 475] width 11 height 11
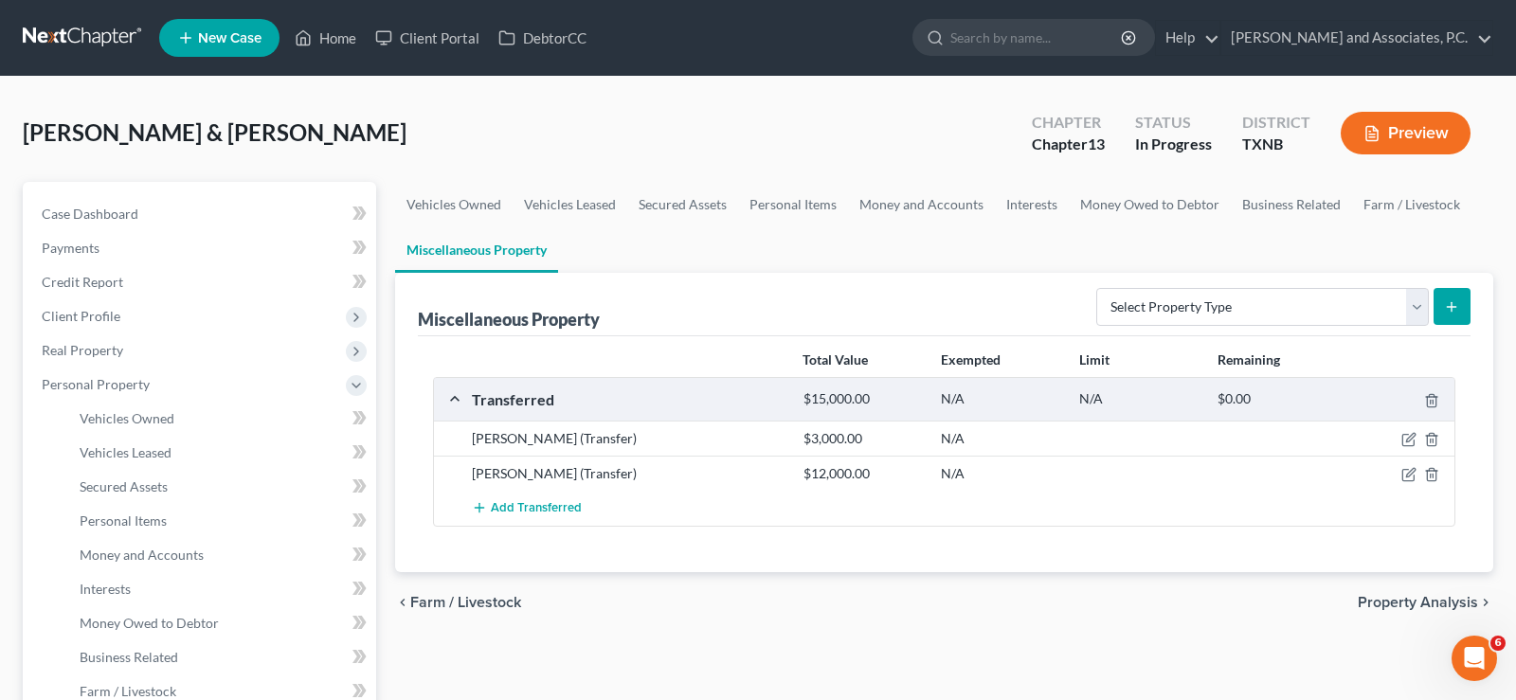
select select "Ordinary (within 2 years)"
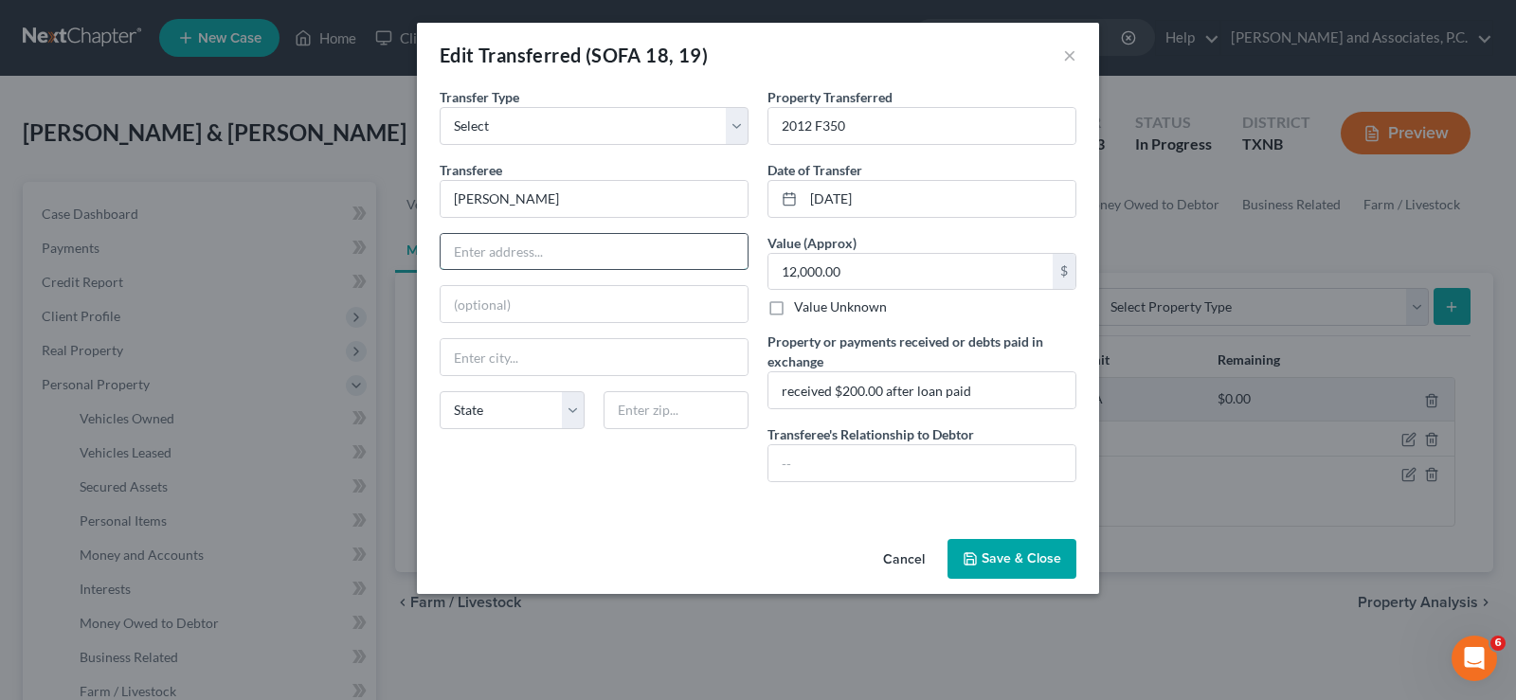
click at [532, 240] on input "text" at bounding box center [594, 252] width 307 height 36
type input "unknown"
click at [1012, 568] on button "Save & Close" at bounding box center [1012, 559] width 129 height 40
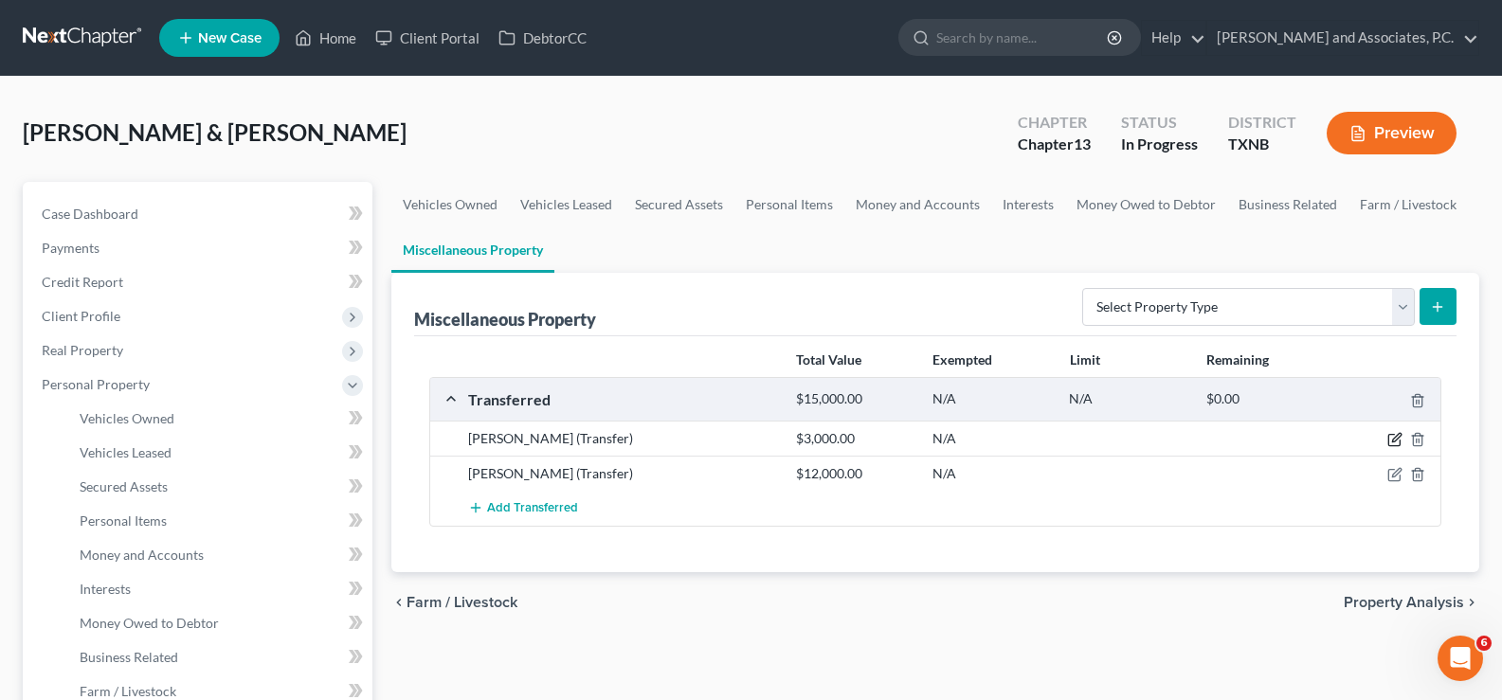
click at [1394, 435] on icon "button" at bounding box center [1393, 440] width 11 height 11
select select "Ordinary (within 2 years)"
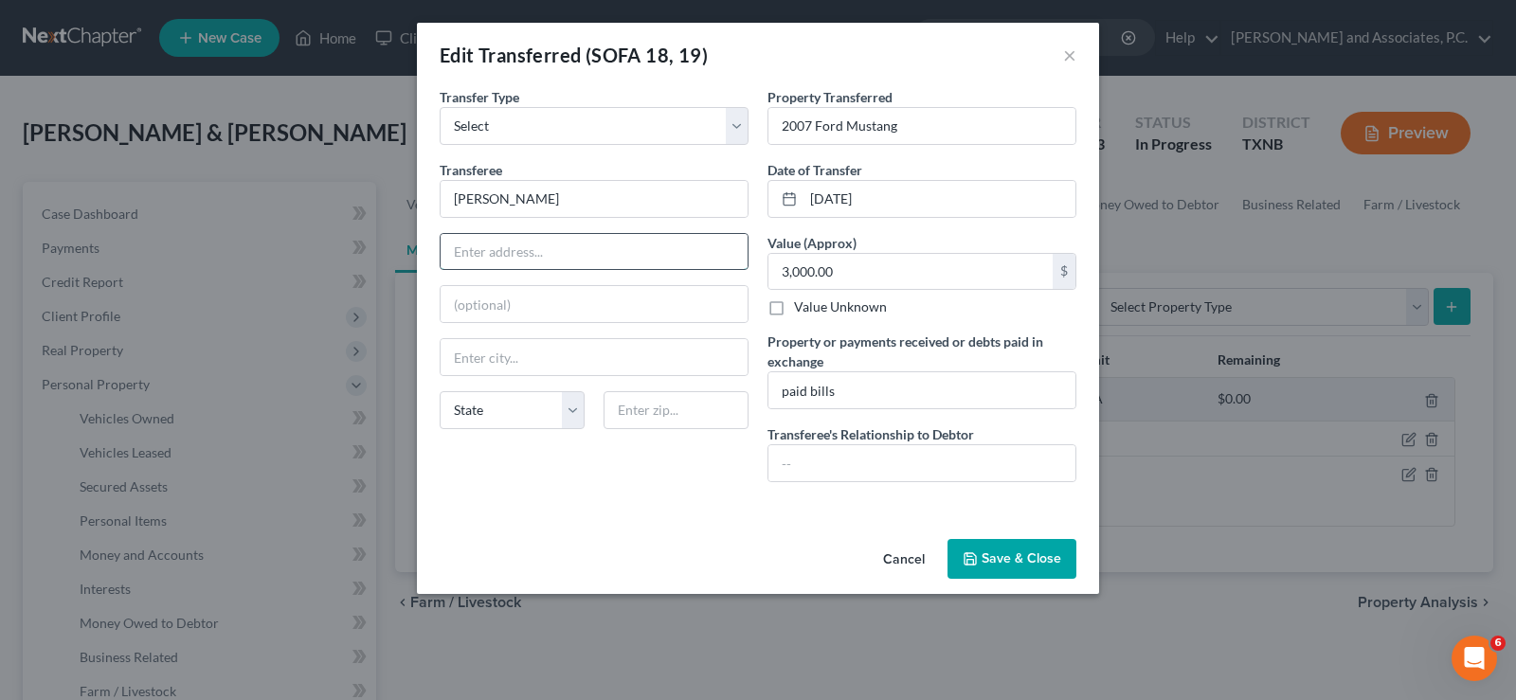
click at [533, 257] on input "text" at bounding box center [594, 252] width 307 height 36
type input "unknown"
click at [989, 553] on button "Save & Close" at bounding box center [1012, 559] width 129 height 40
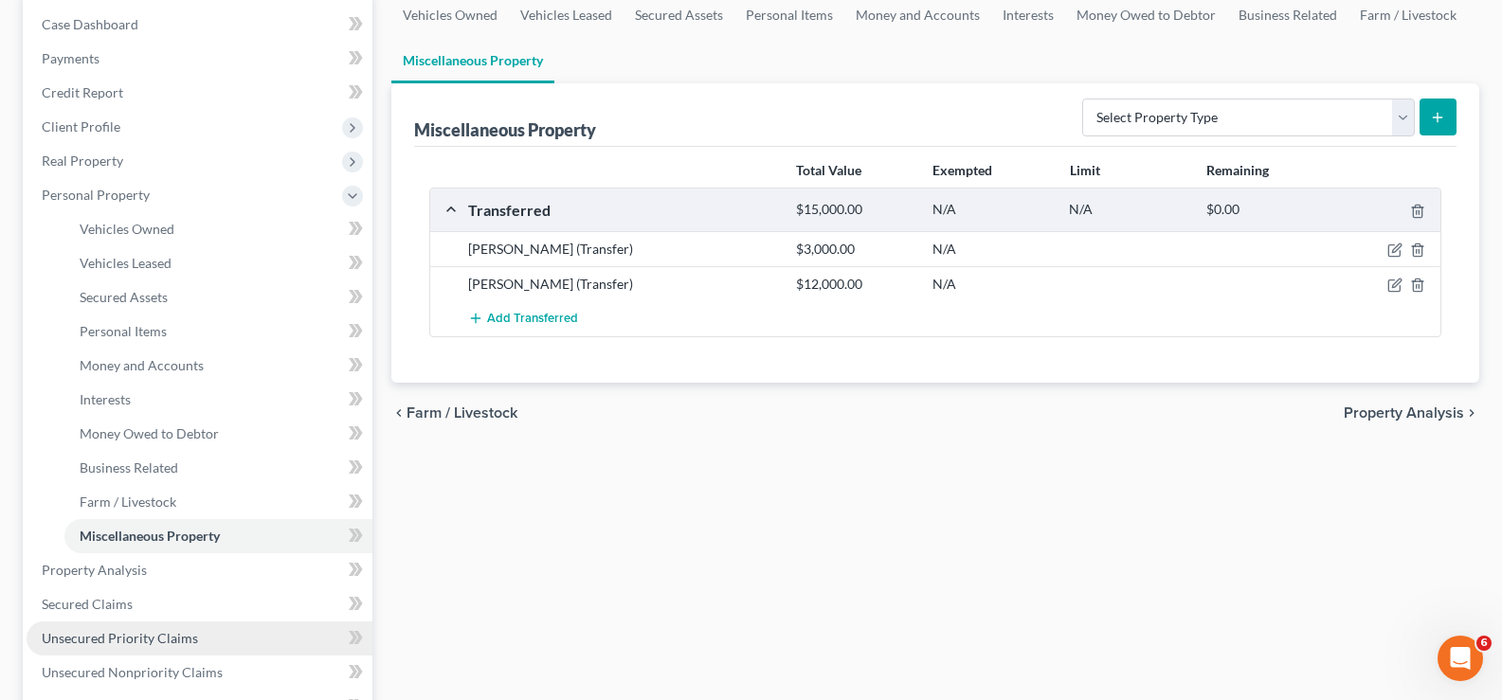
scroll to position [379, 0]
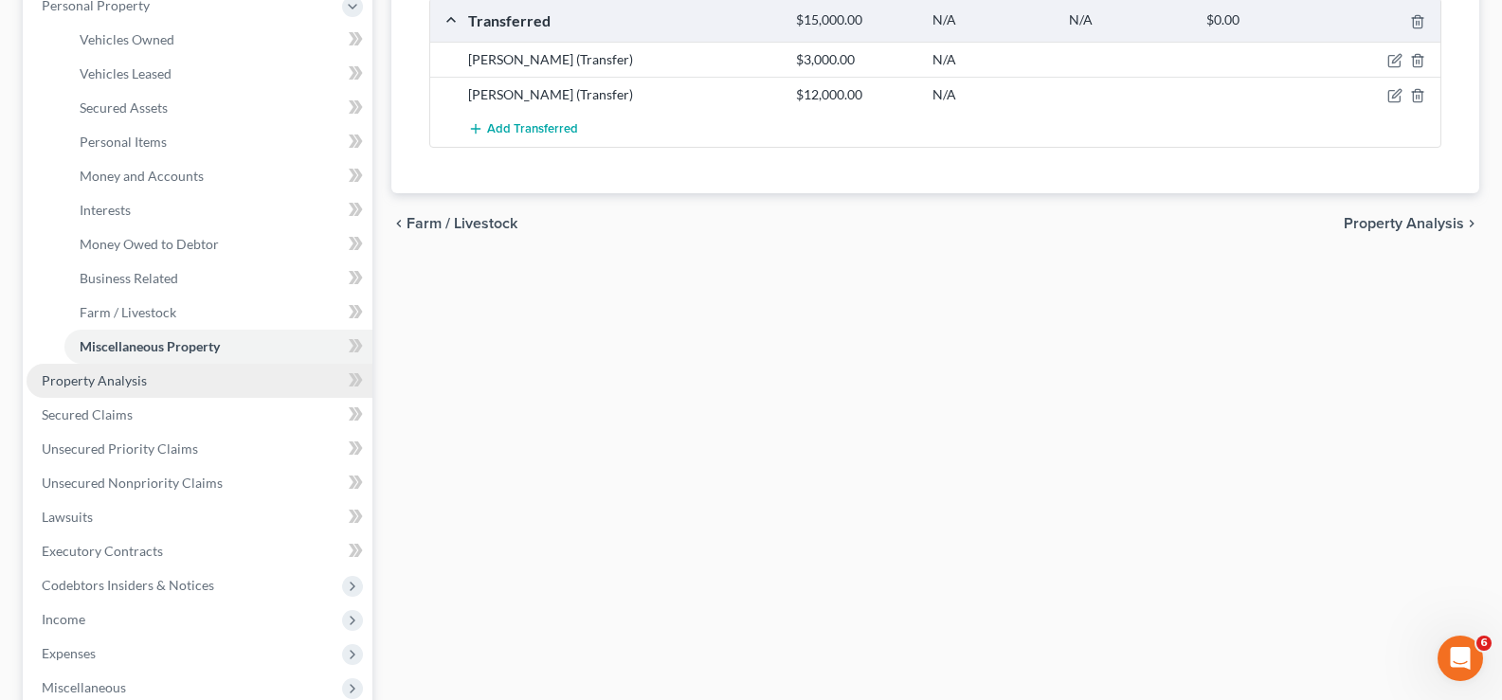
click at [169, 385] on link "Property Analysis" at bounding box center [200, 381] width 346 height 34
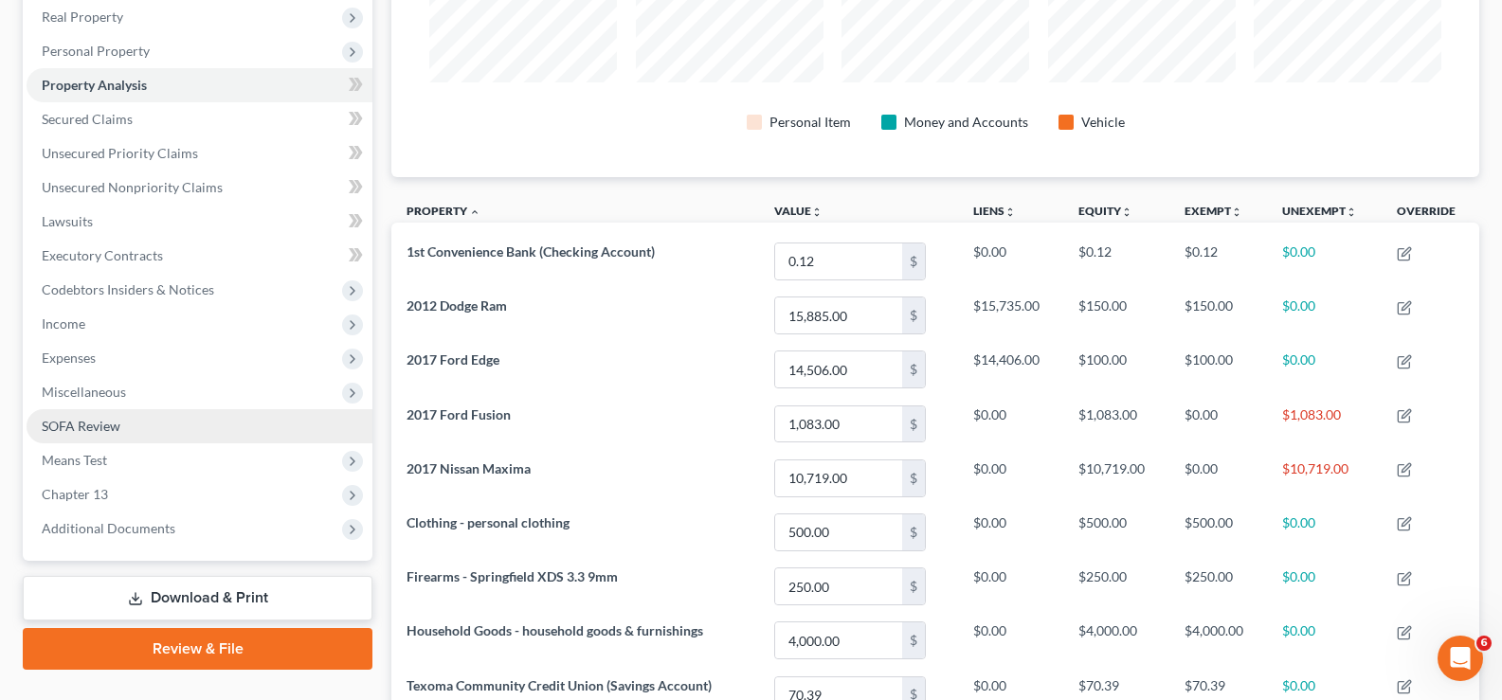
scroll to position [379, 0]
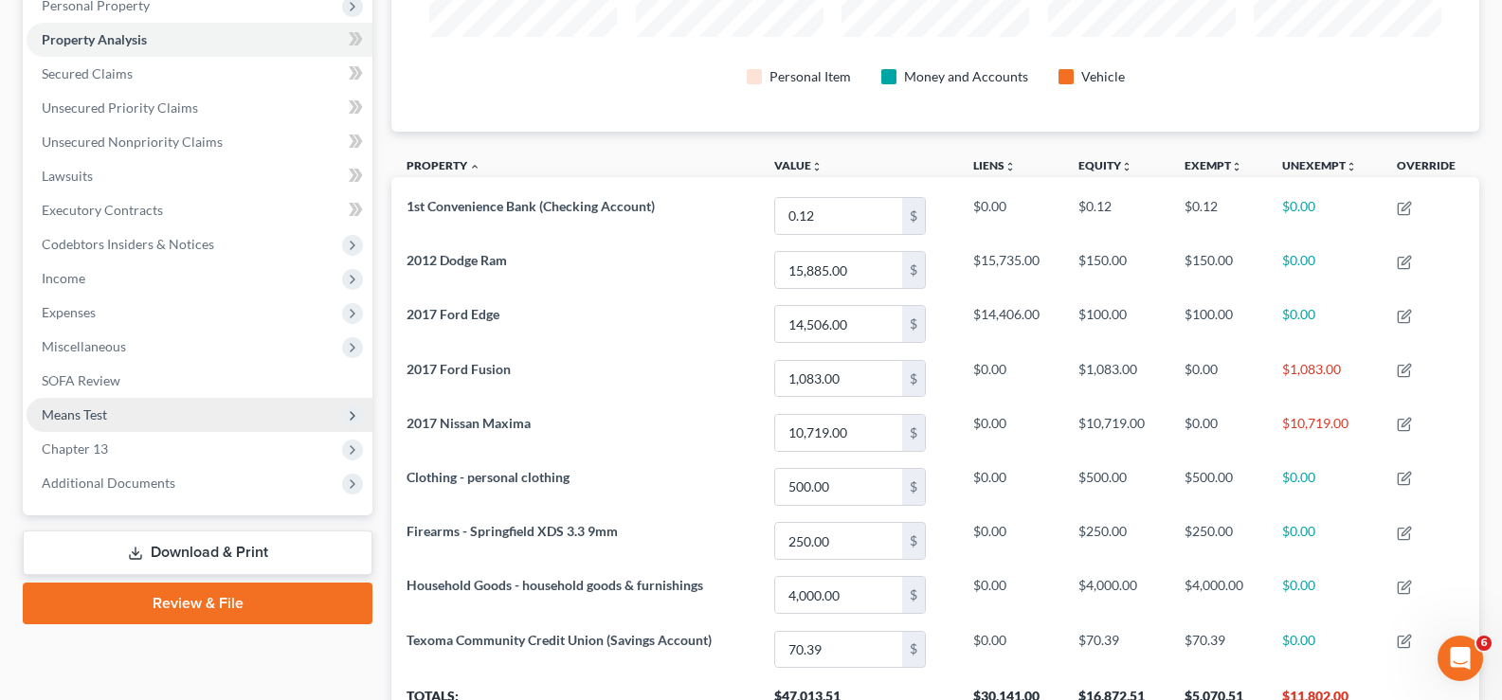
click at [132, 425] on span "Means Test" at bounding box center [200, 415] width 346 height 34
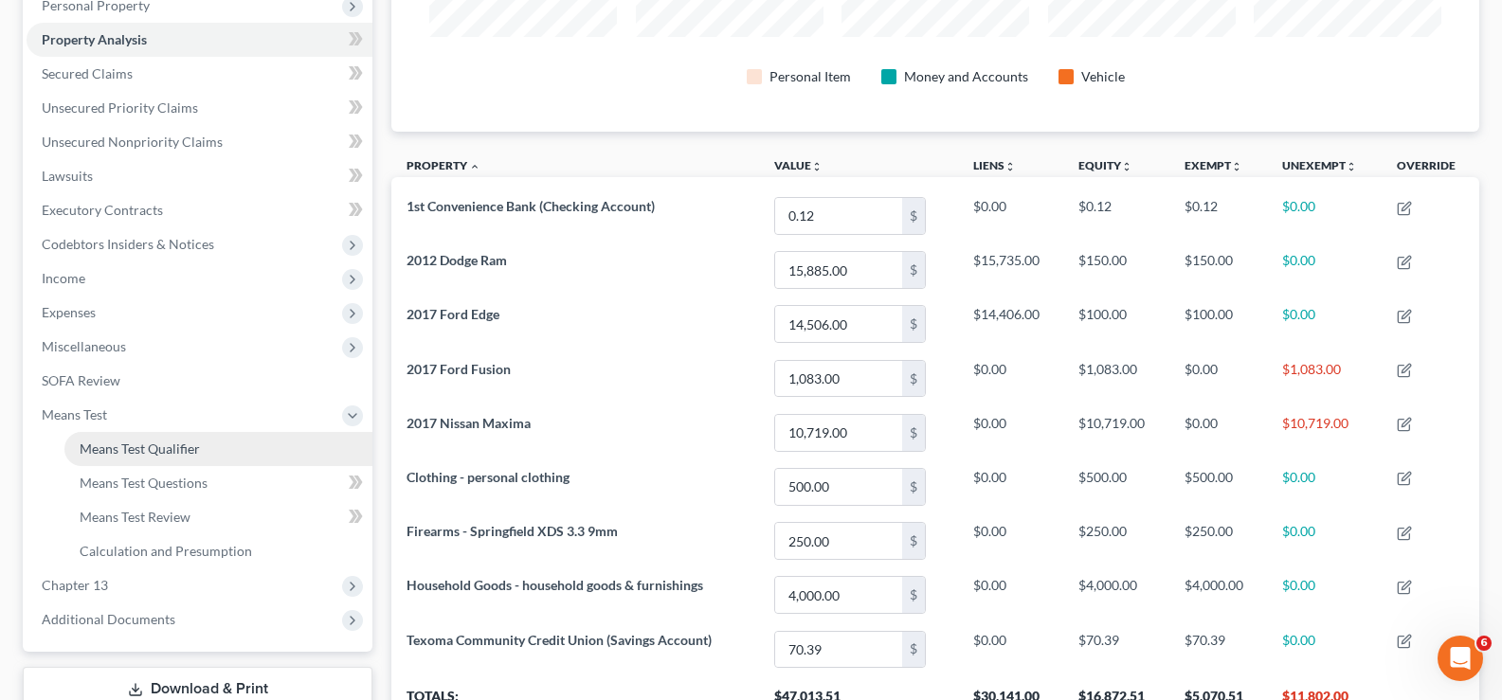
click at [175, 455] on span "Means Test Qualifier" at bounding box center [140, 449] width 120 height 16
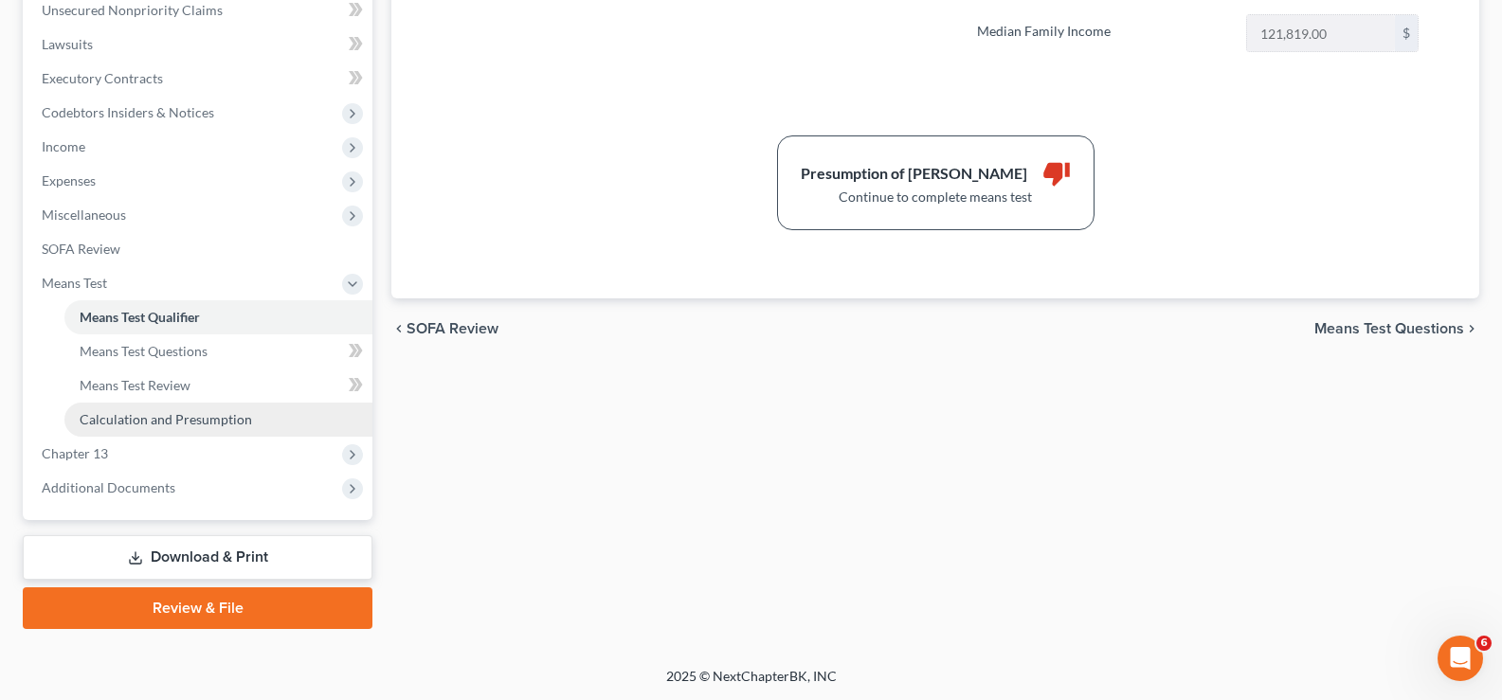
scroll to position [512, 0]
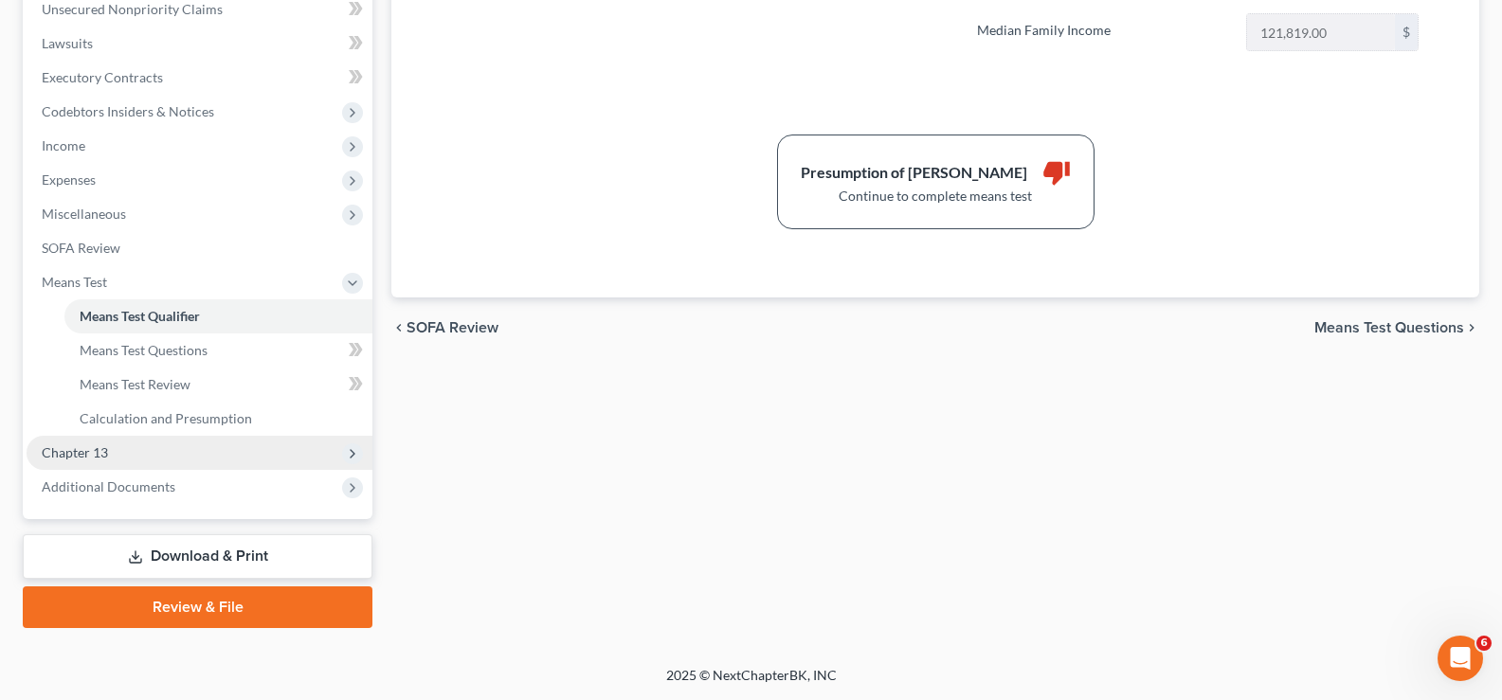
click at [166, 458] on span "Chapter 13" at bounding box center [200, 453] width 346 height 34
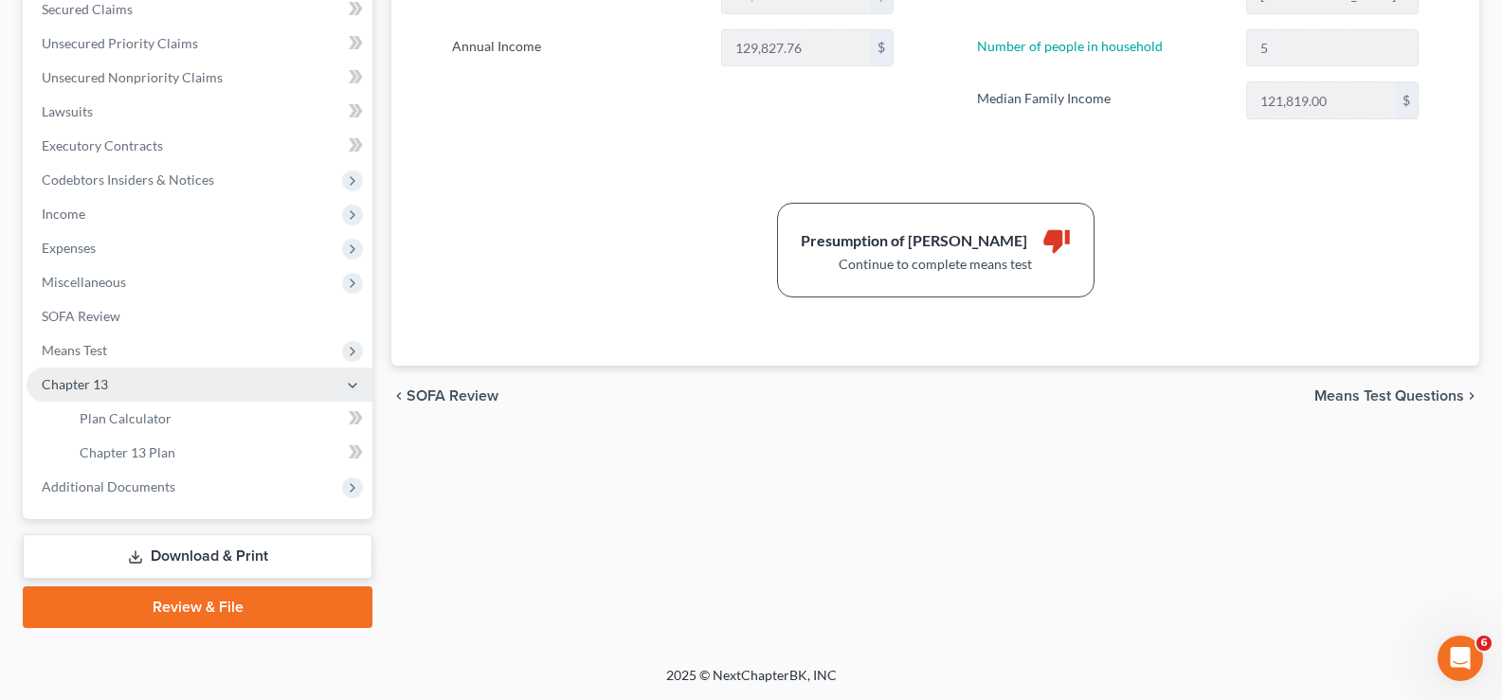
scroll to position [443, 0]
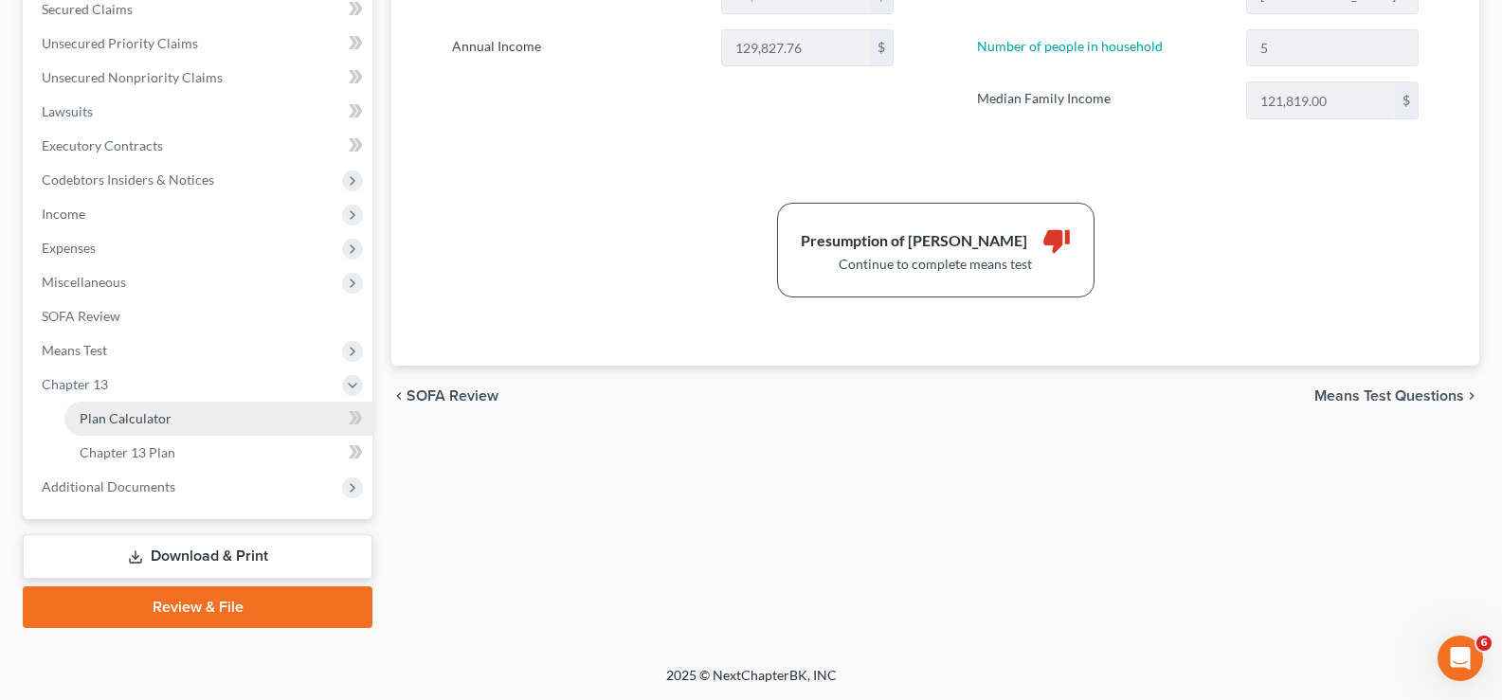
click at [166, 428] on link "Plan Calculator" at bounding box center [218, 419] width 308 height 34
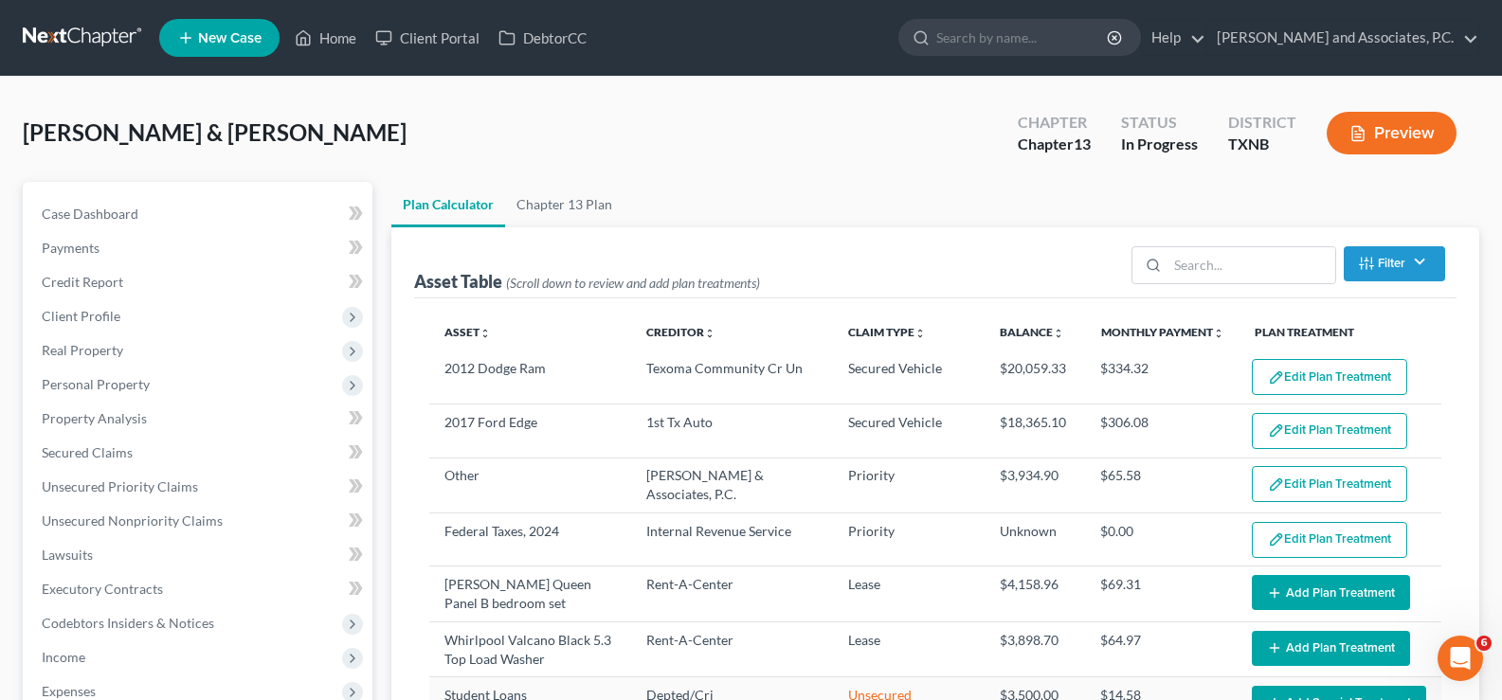
select select "59"
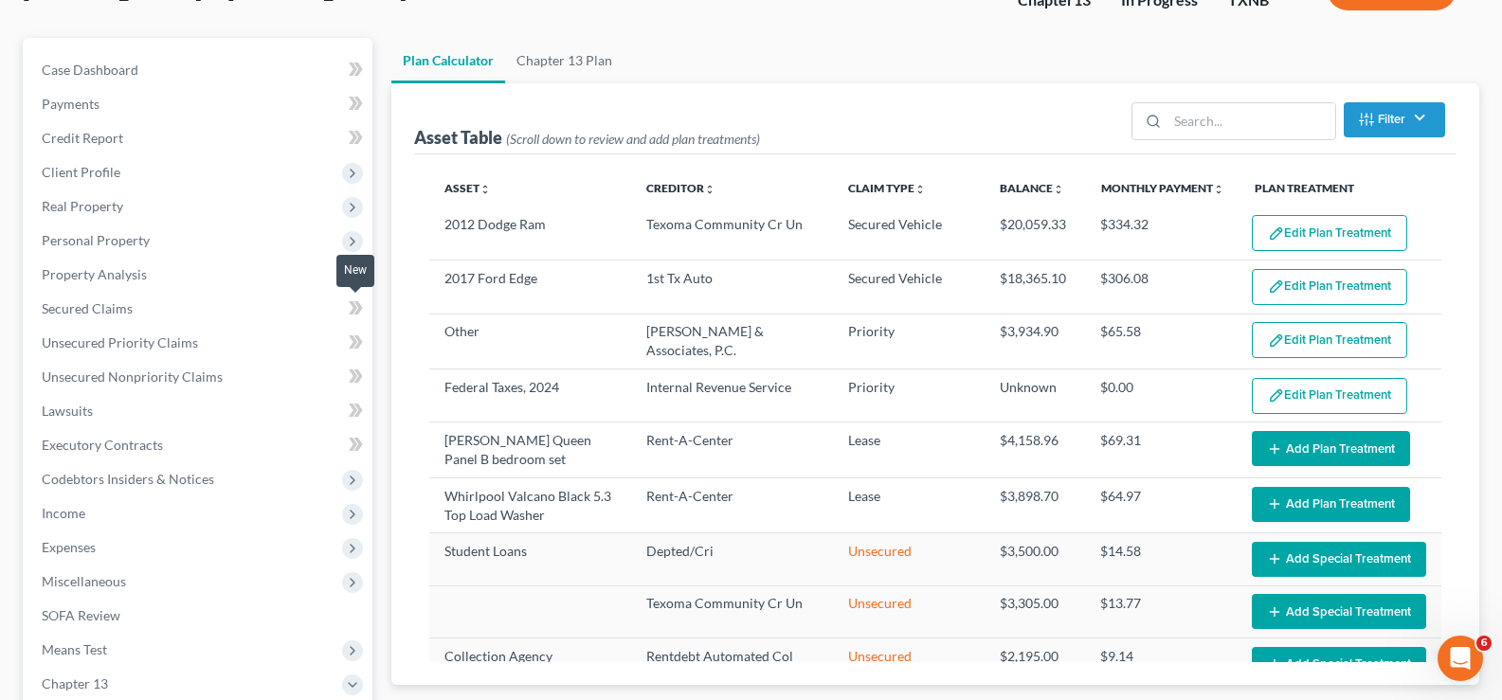
scroll to position [190, 0]
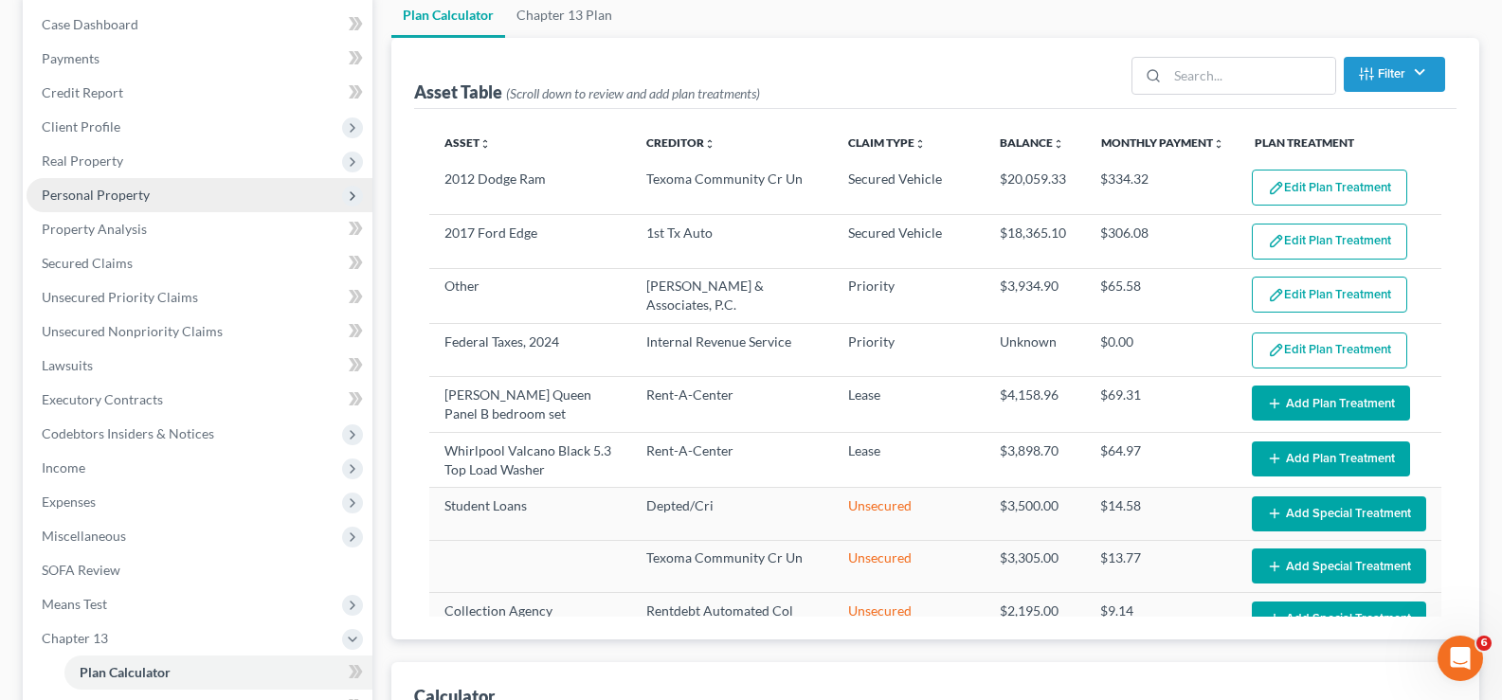
click at [154, 194] on span "Personal Property" at bounding box center [200, 195] width 346 height 34
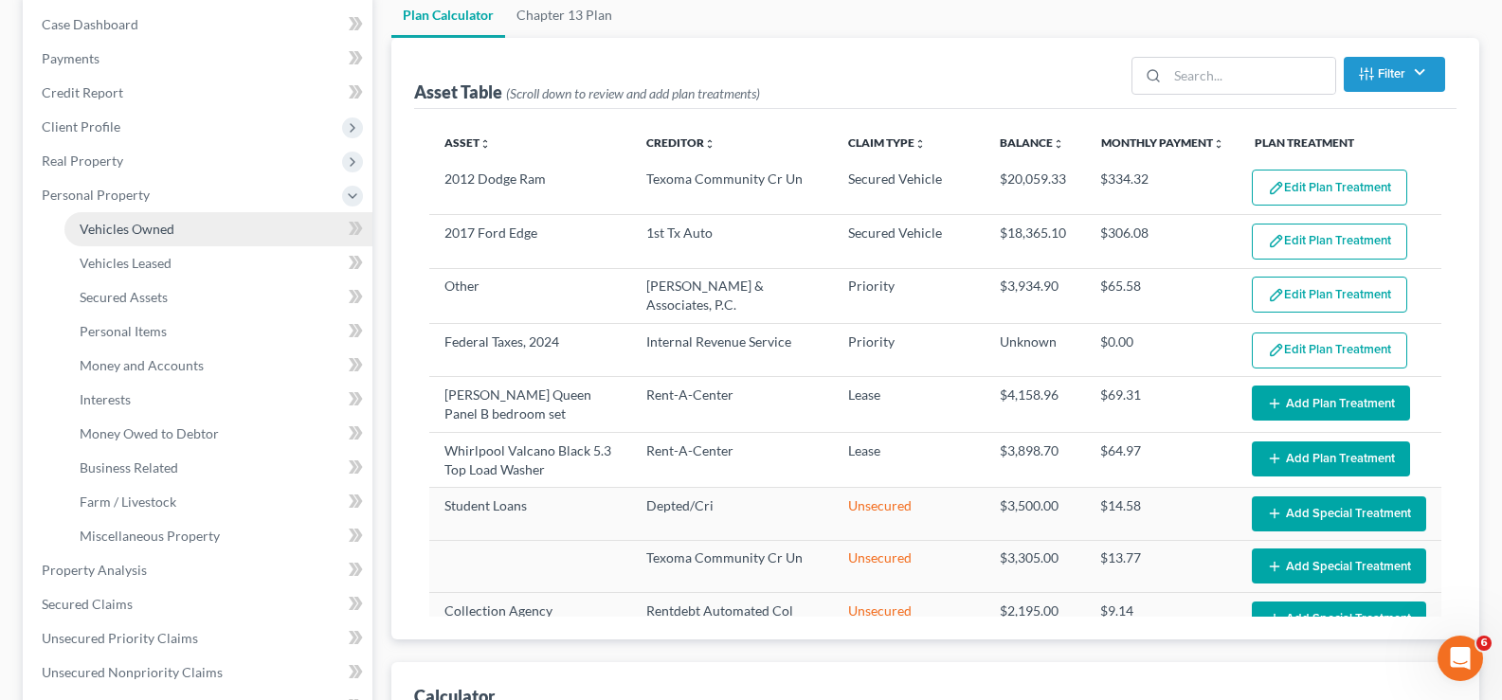
click at [171, 226] on span "Vehicles Owned" at bounding box center [127, 229] width 95 height 16
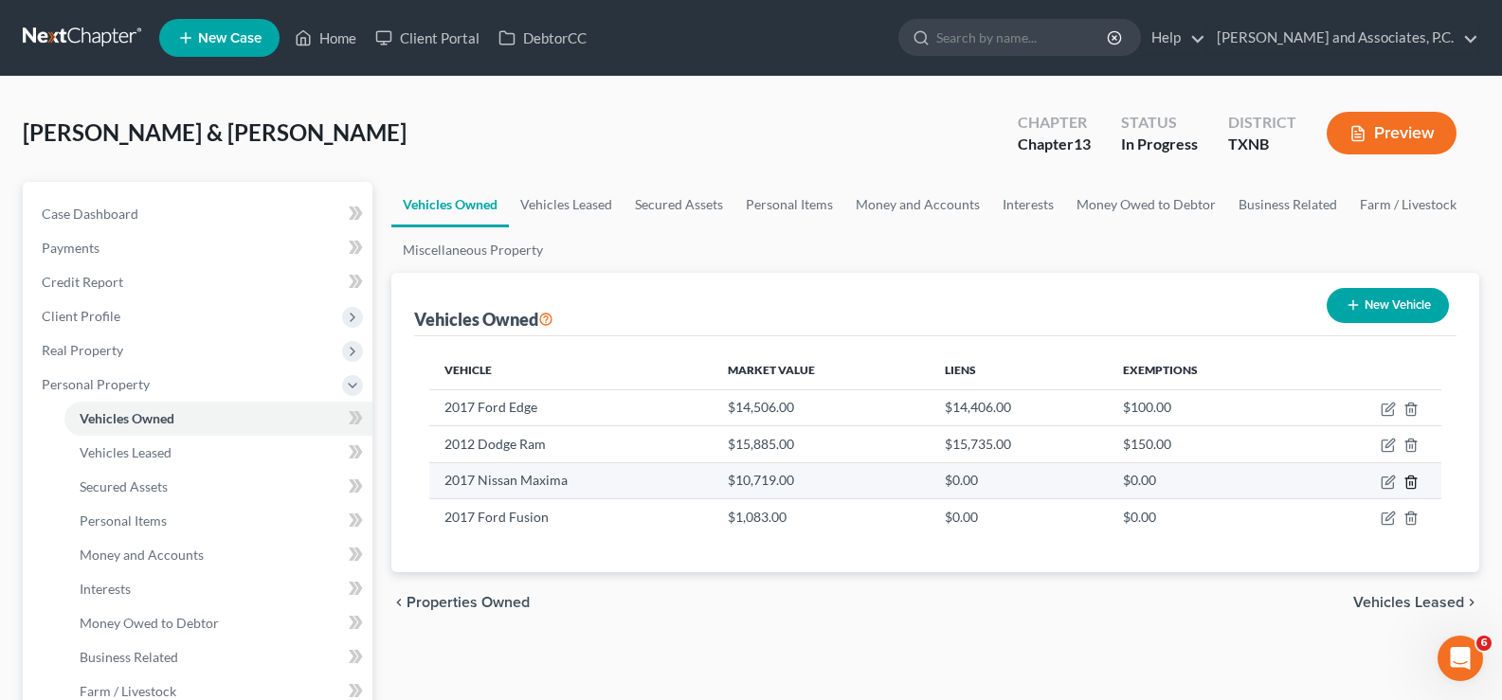
click at [1410, 480] on icon "button" at bounding box center [1410, 482] width 15 height 15
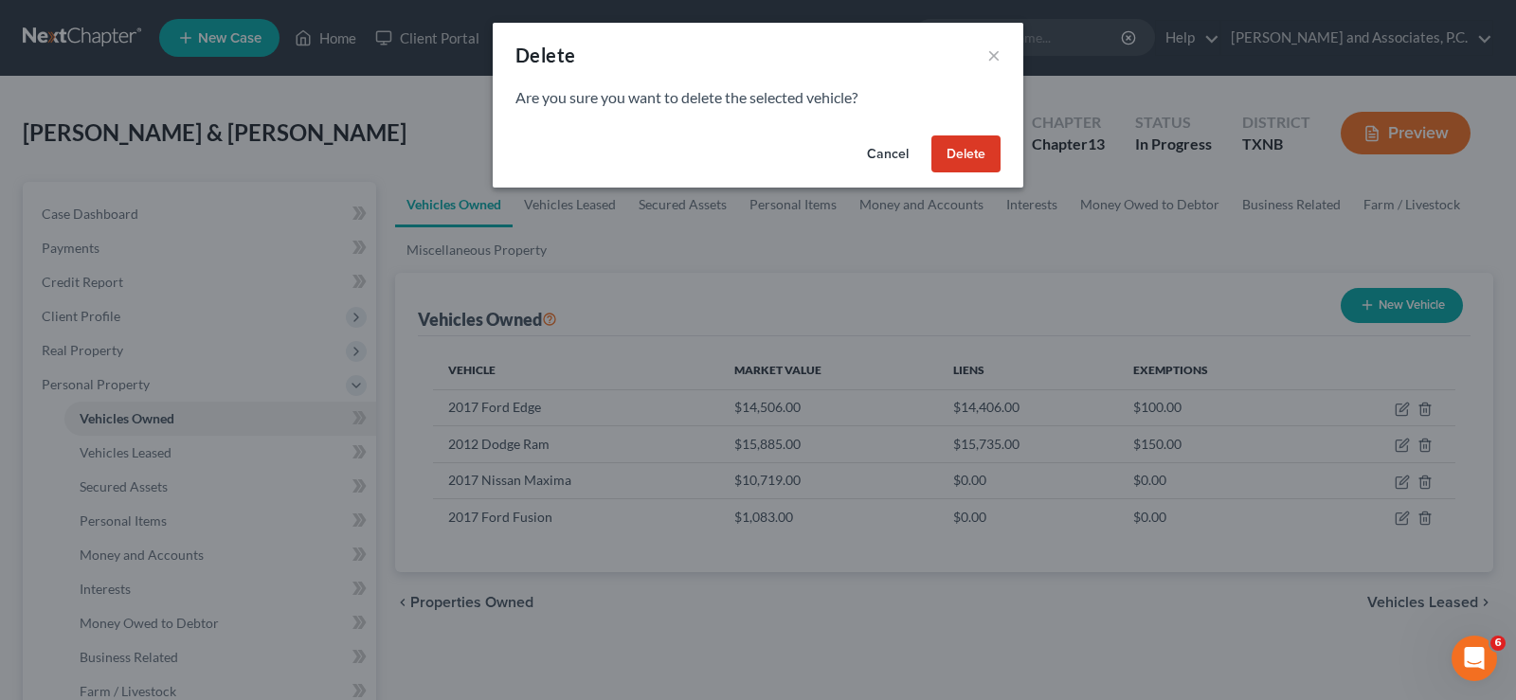
click at [967, 156] on button "Delete" at bounding box center [965, 155] width 69 height 38
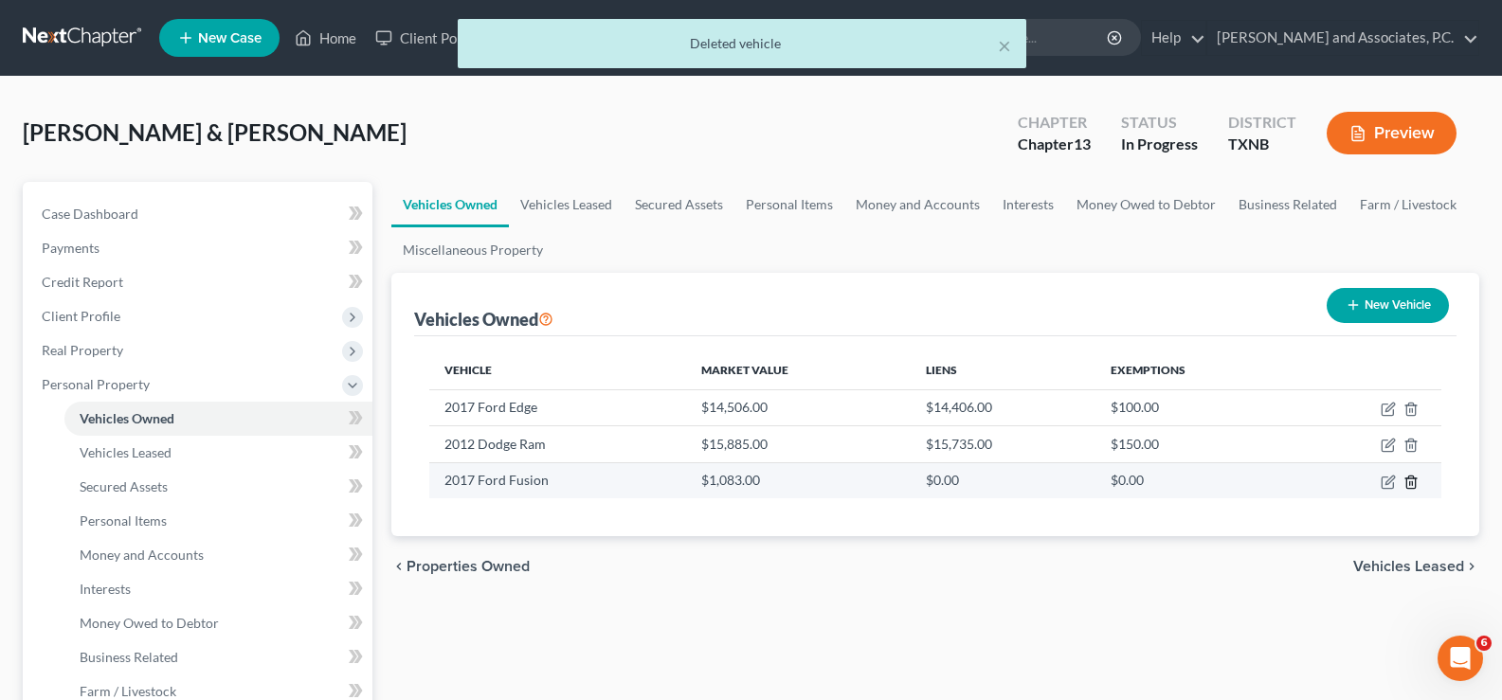
click at [1408, 488] on icon "button" at bounding box center [1410, 482] width 9 height 12
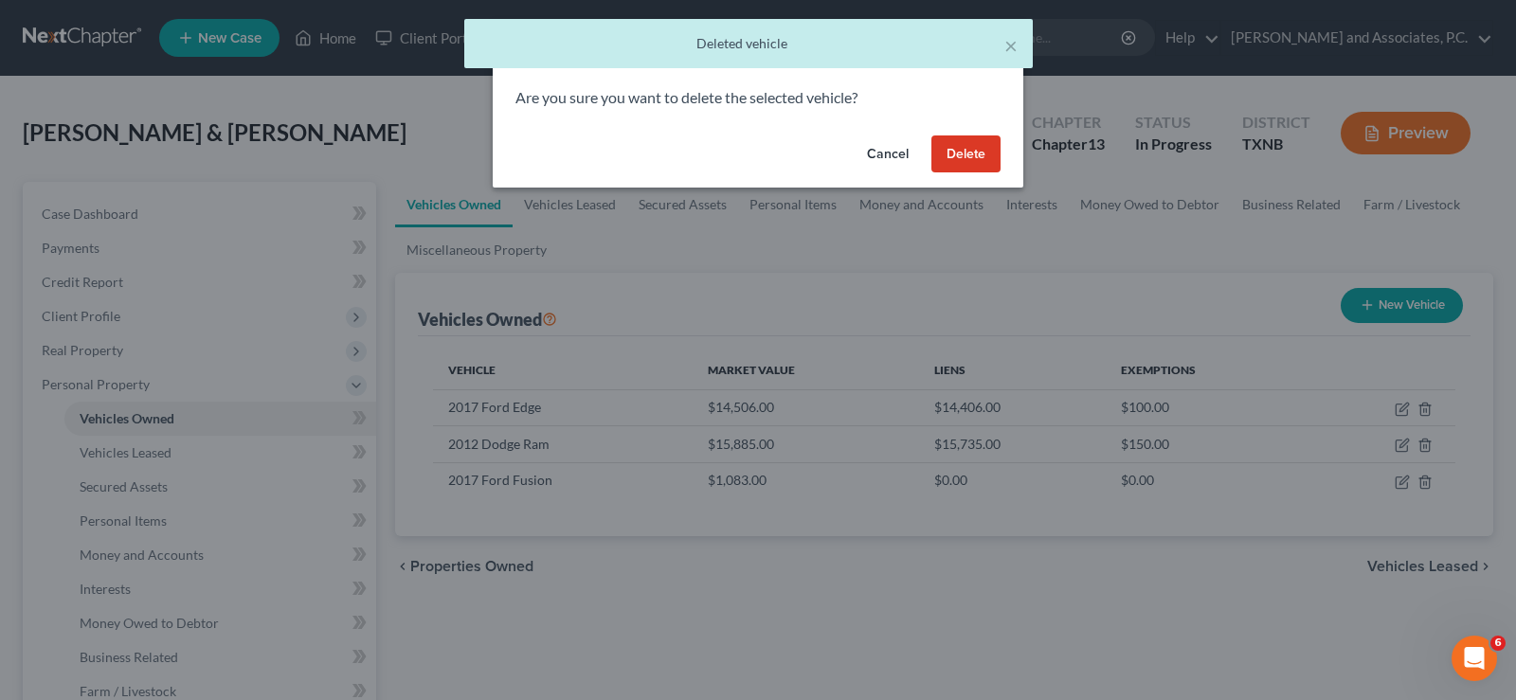
click at [952, 153] on button "Delete" at bounding box center [965, 155] width 69 height 38
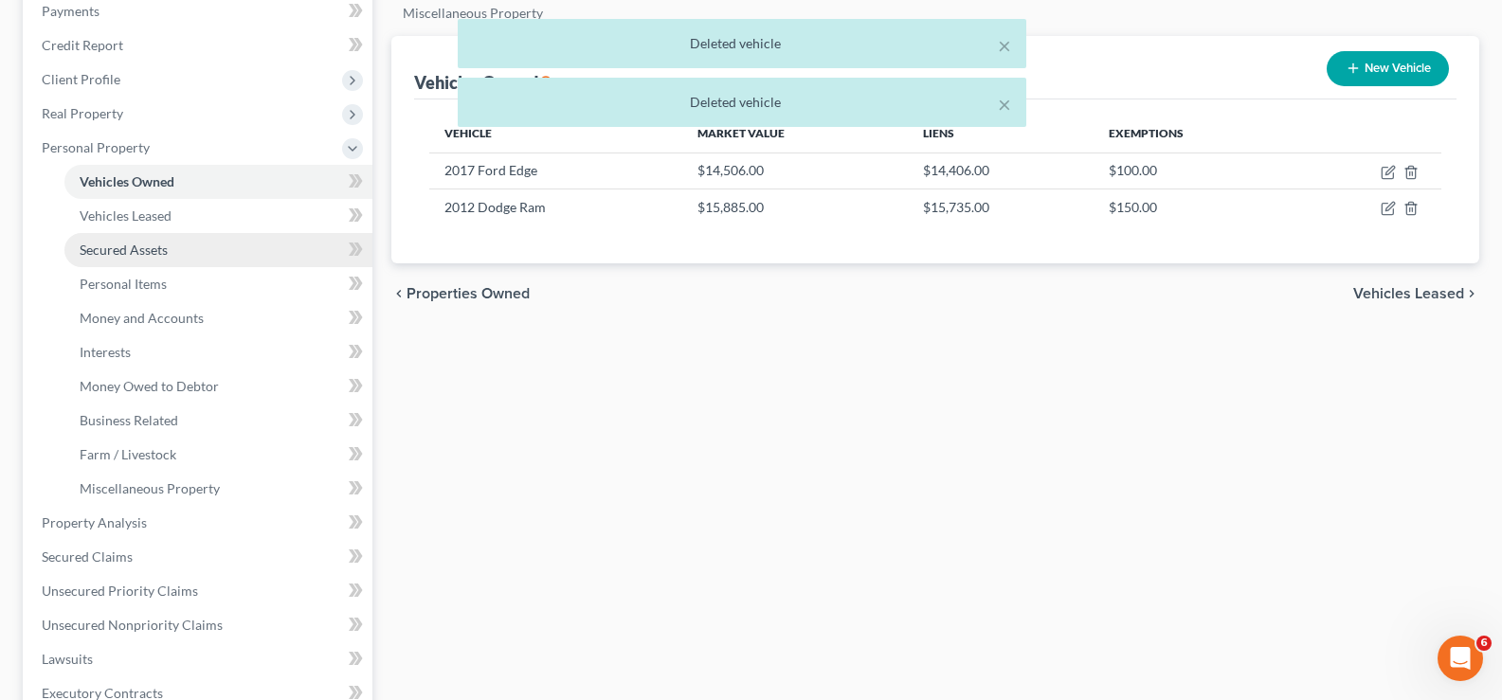
scroll to position [379, 0]
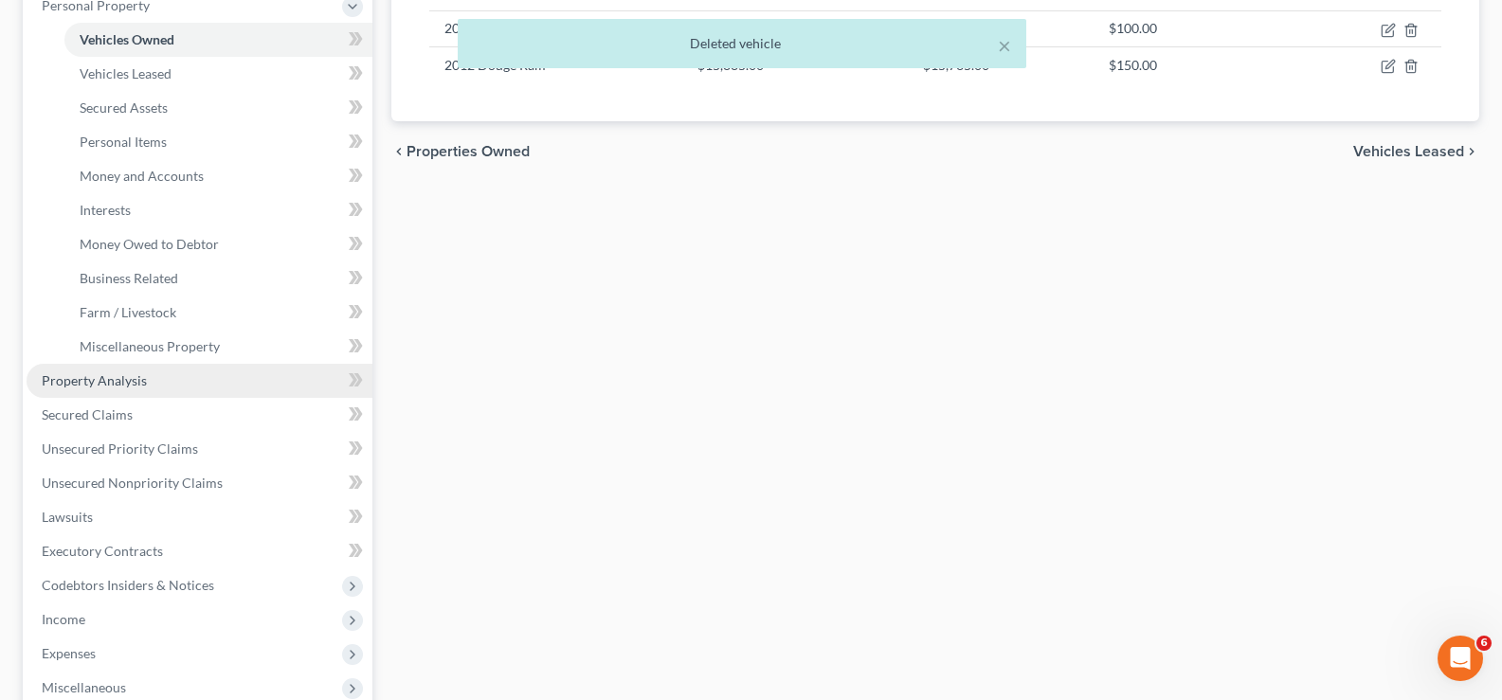
click at [177, 381] on link "Property Analysis" at bounding box center [200, 381] width 346 height 34
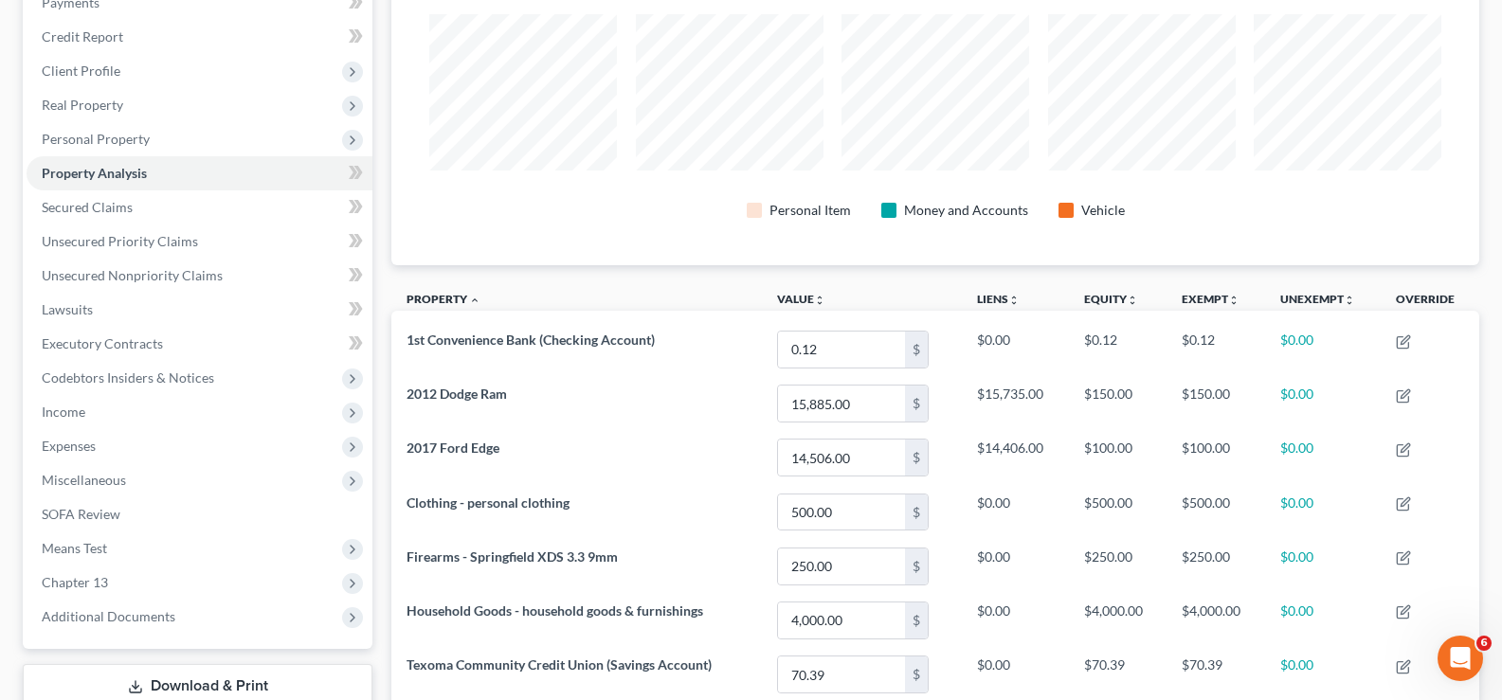
scroll to position [433, 0]
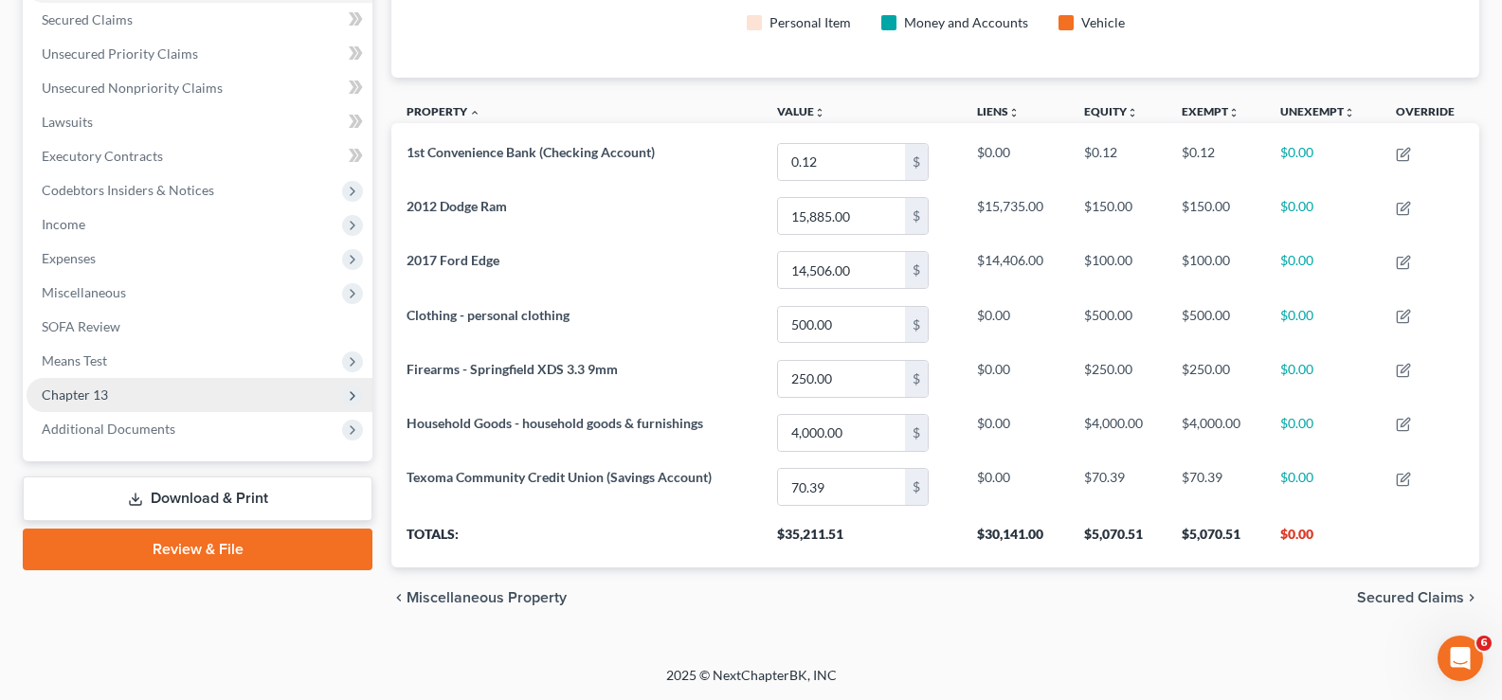
click at [207, 407] on span "Chapter 13" at bounding box center [200, 395] width 346 height 34
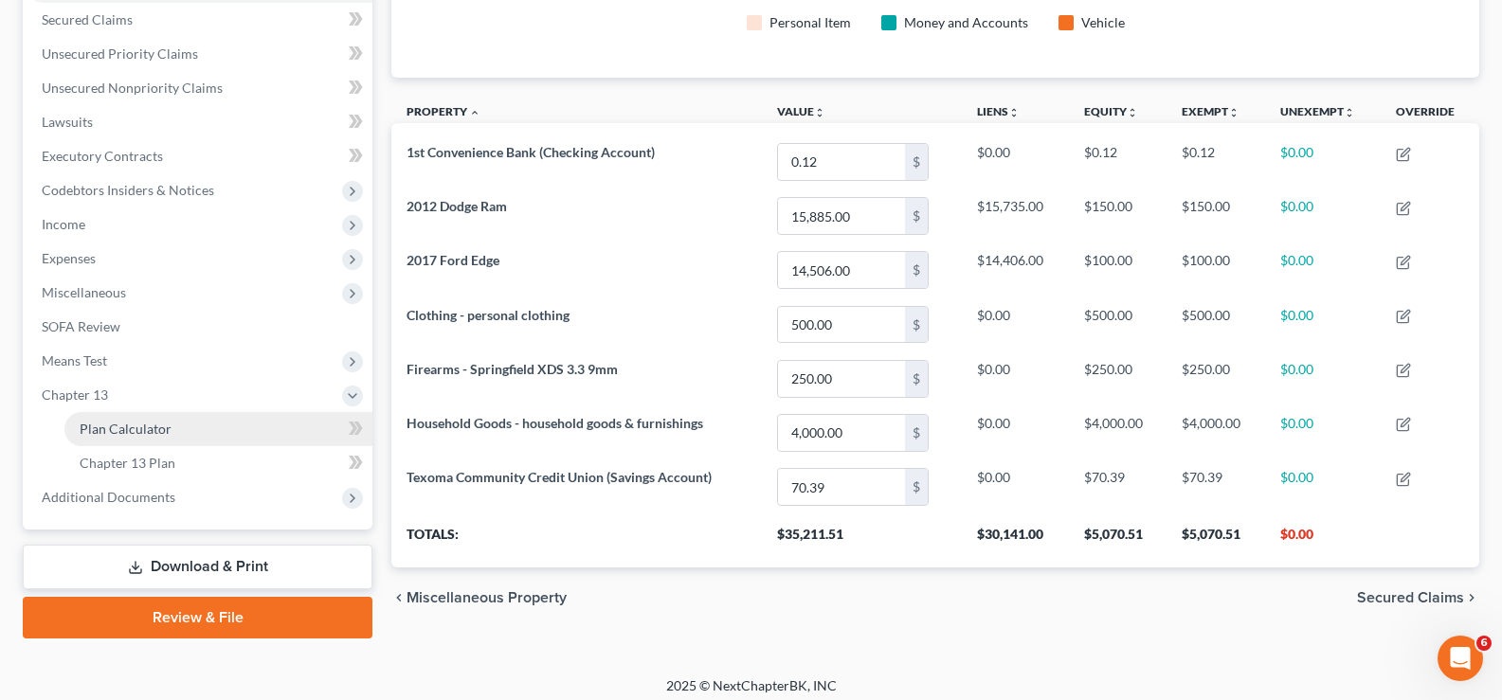
click at [212, 436] on link "Plan Calculator" at bounding box center [218, 429] width 308 height 34
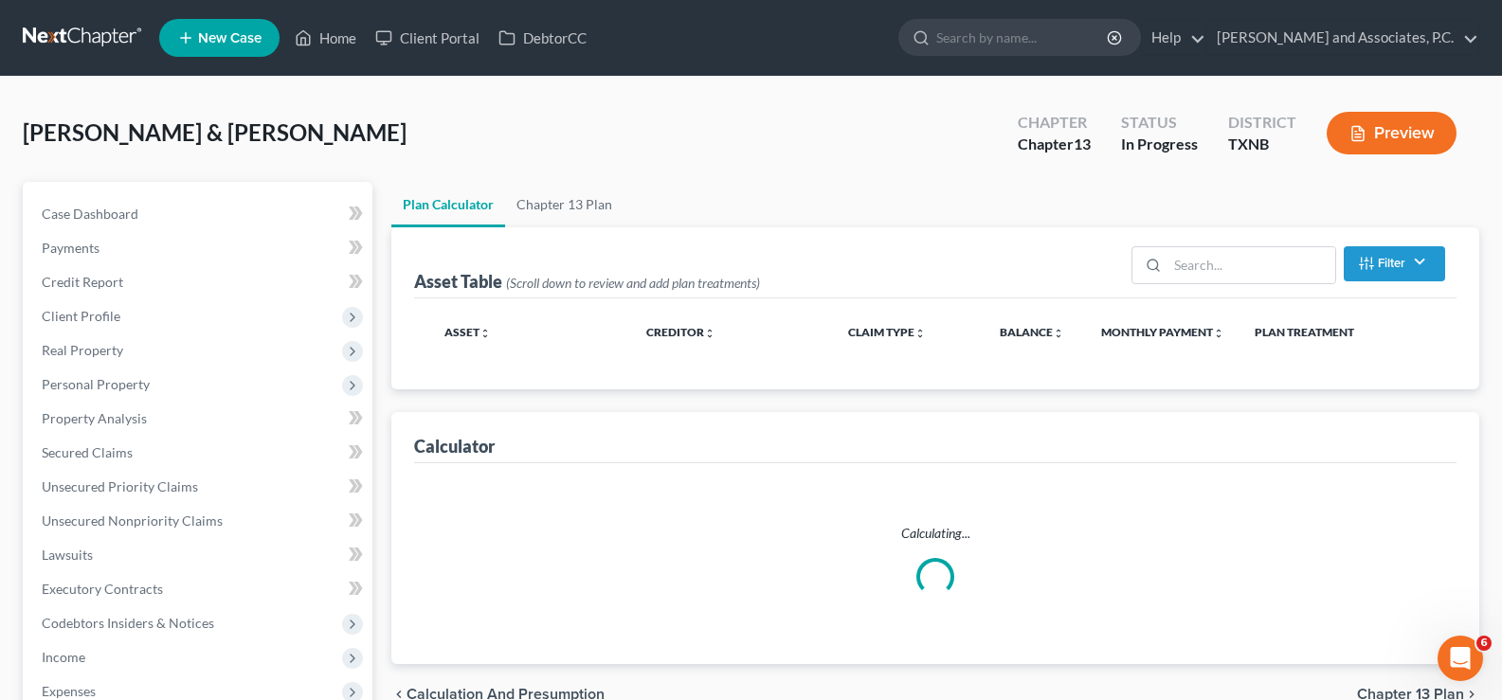
select select "59"
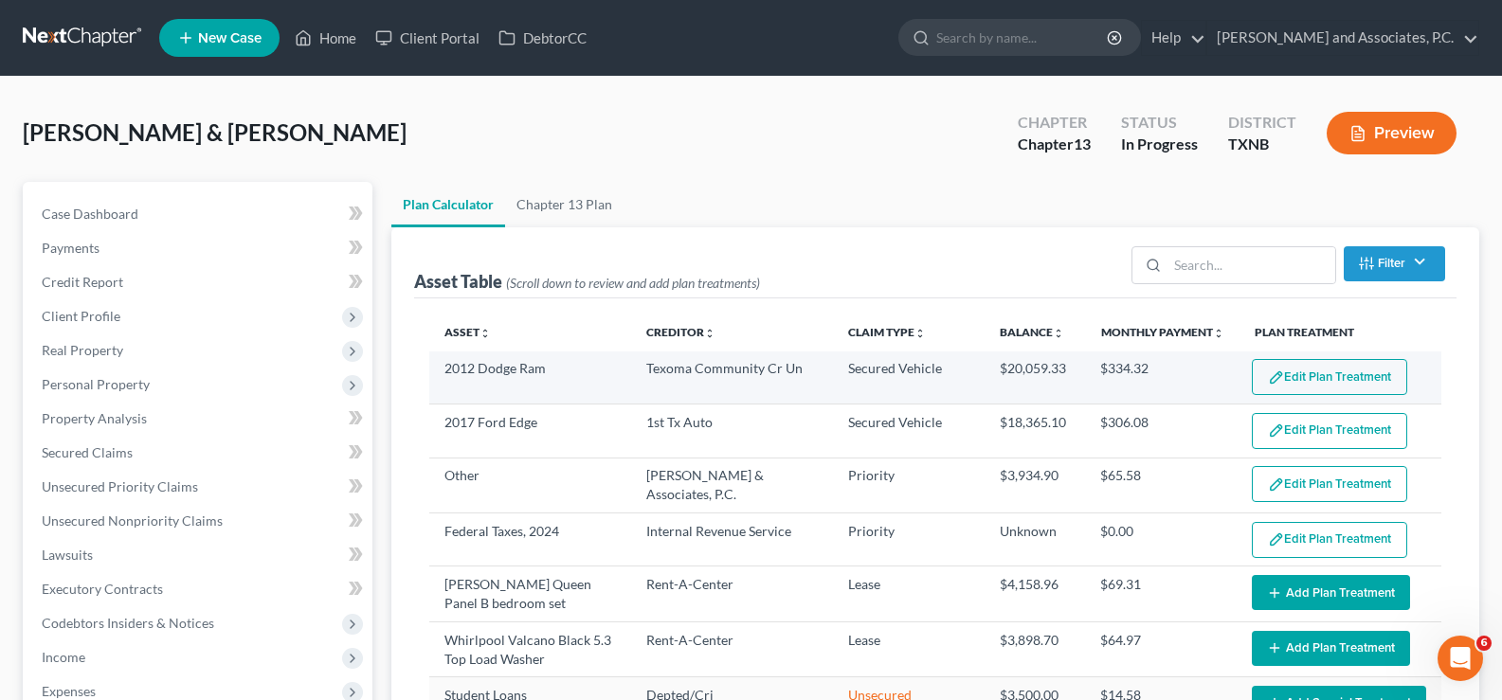
click at [1359, 377] on button "Edit Plan Treatment" at bounding box center [1329, 377] width 155 height 36
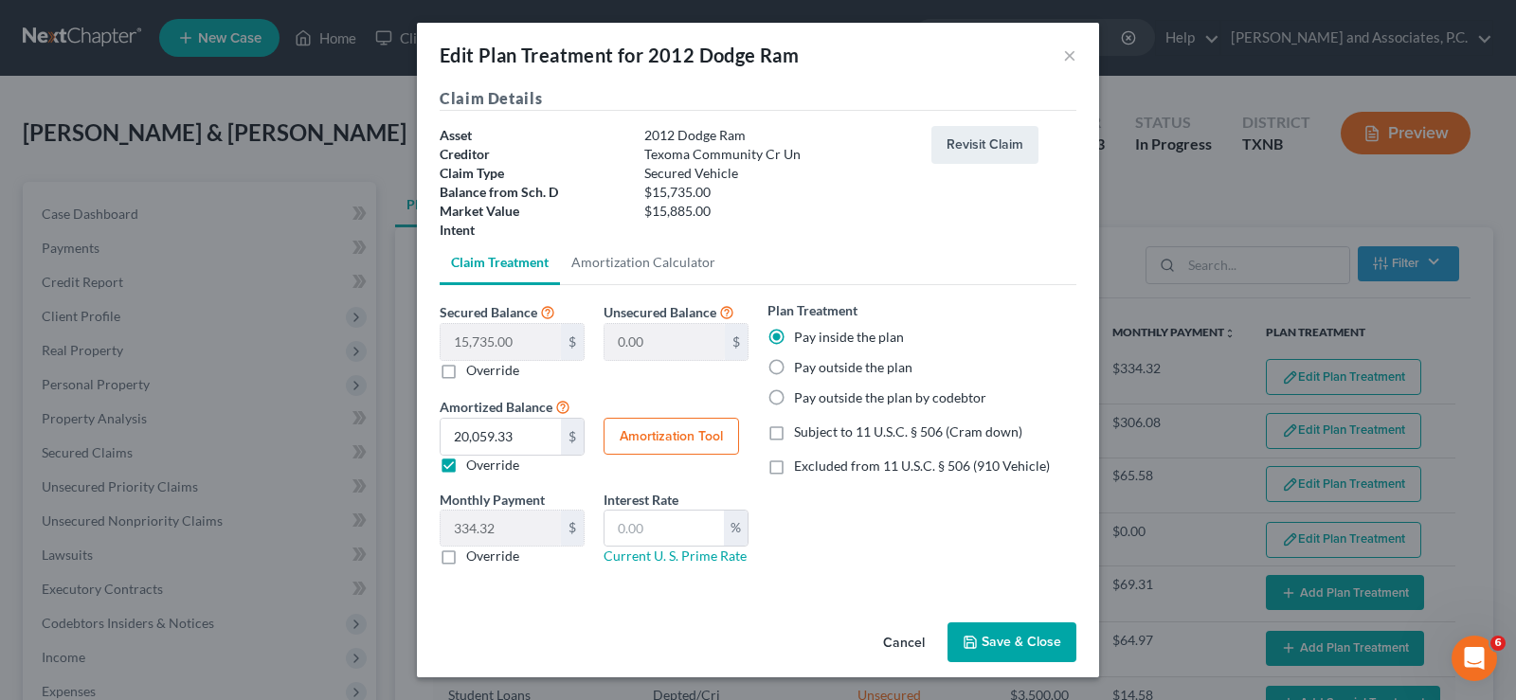
click at [1061, 643] on button "Save & Close" at bounding box center [1012, 643] width 129 height 40
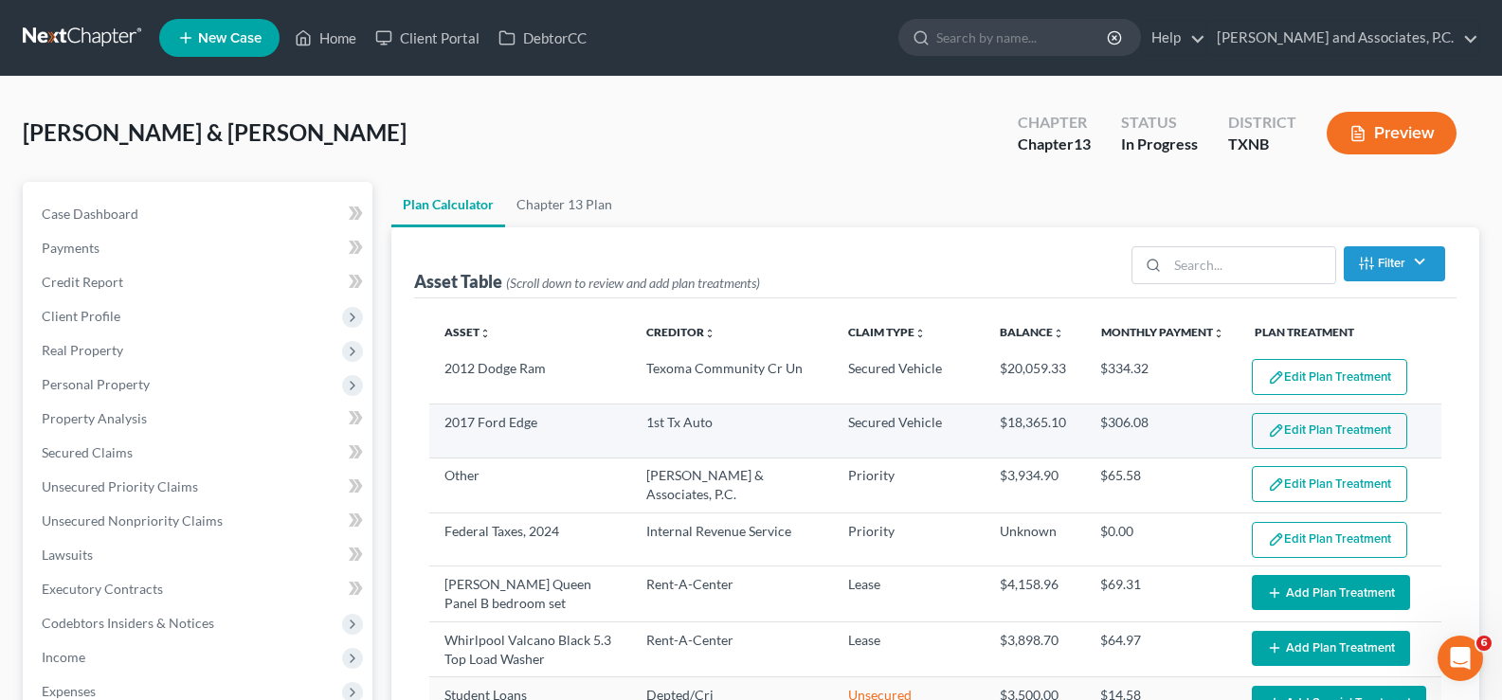
click at [1277, 438] on button "Edit Plan Treatment" at bounding box center [1329, 431] width 155 height 36
select select "59"
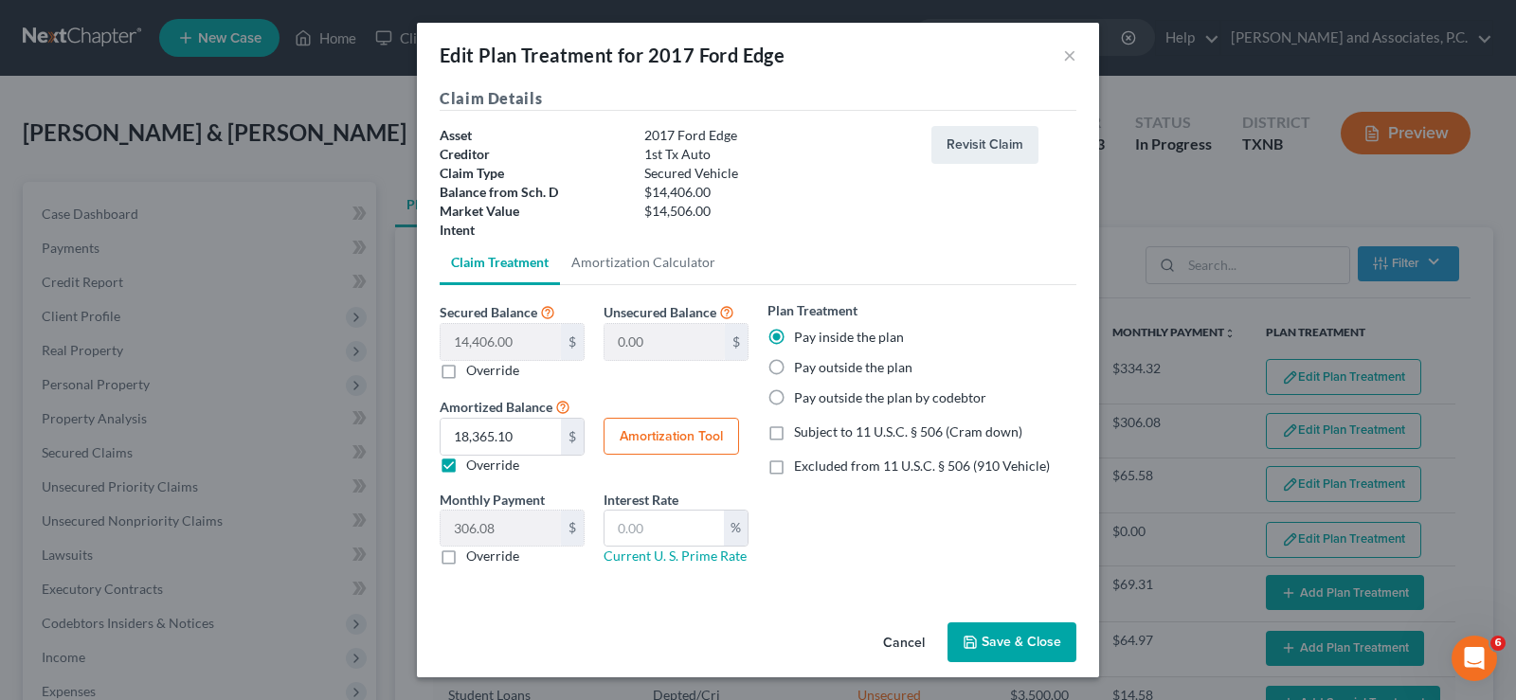
click at [1012, 643] on button "Save & Close" at bounding box center [1012, 643] width 129 height 40
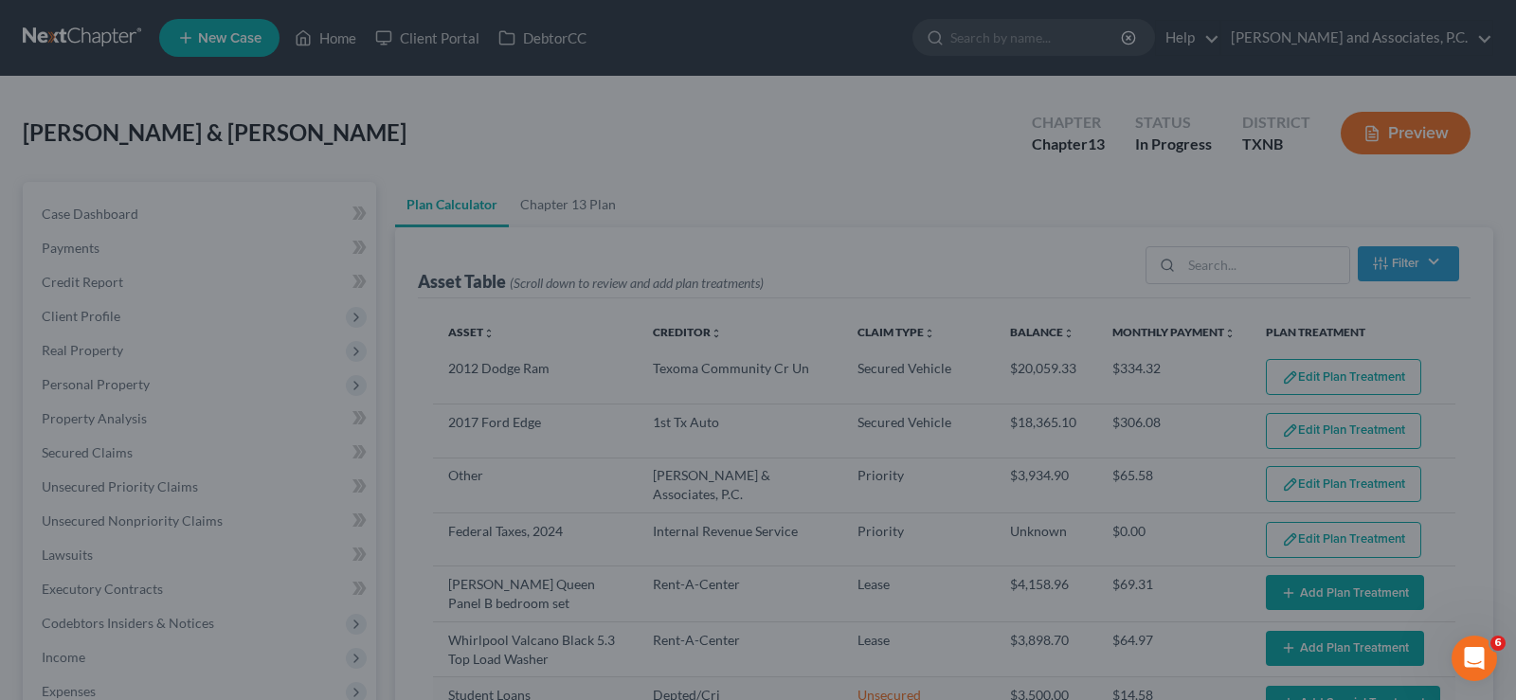
select select "59"
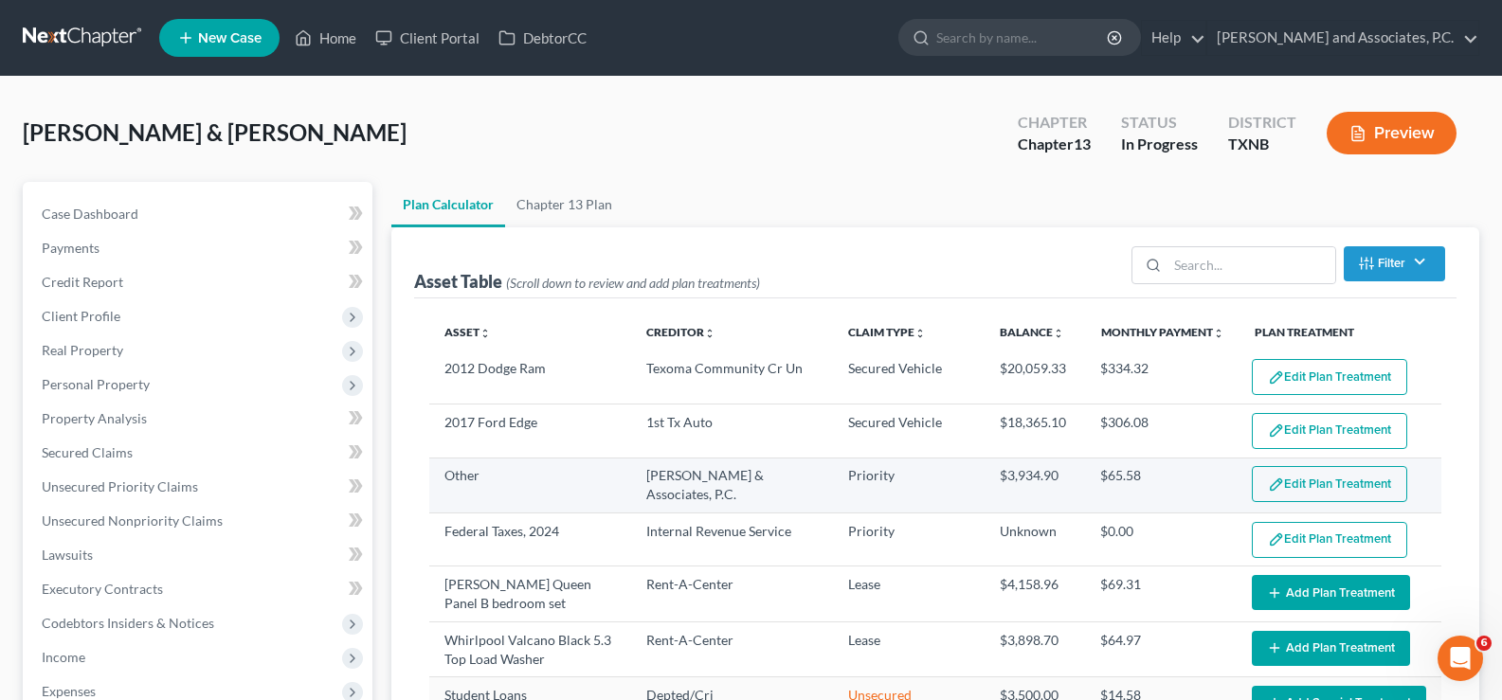
click at [1277, 479] on button "Edit Plan Treatment" at bounding box center [1329, 484] width 155 height 36
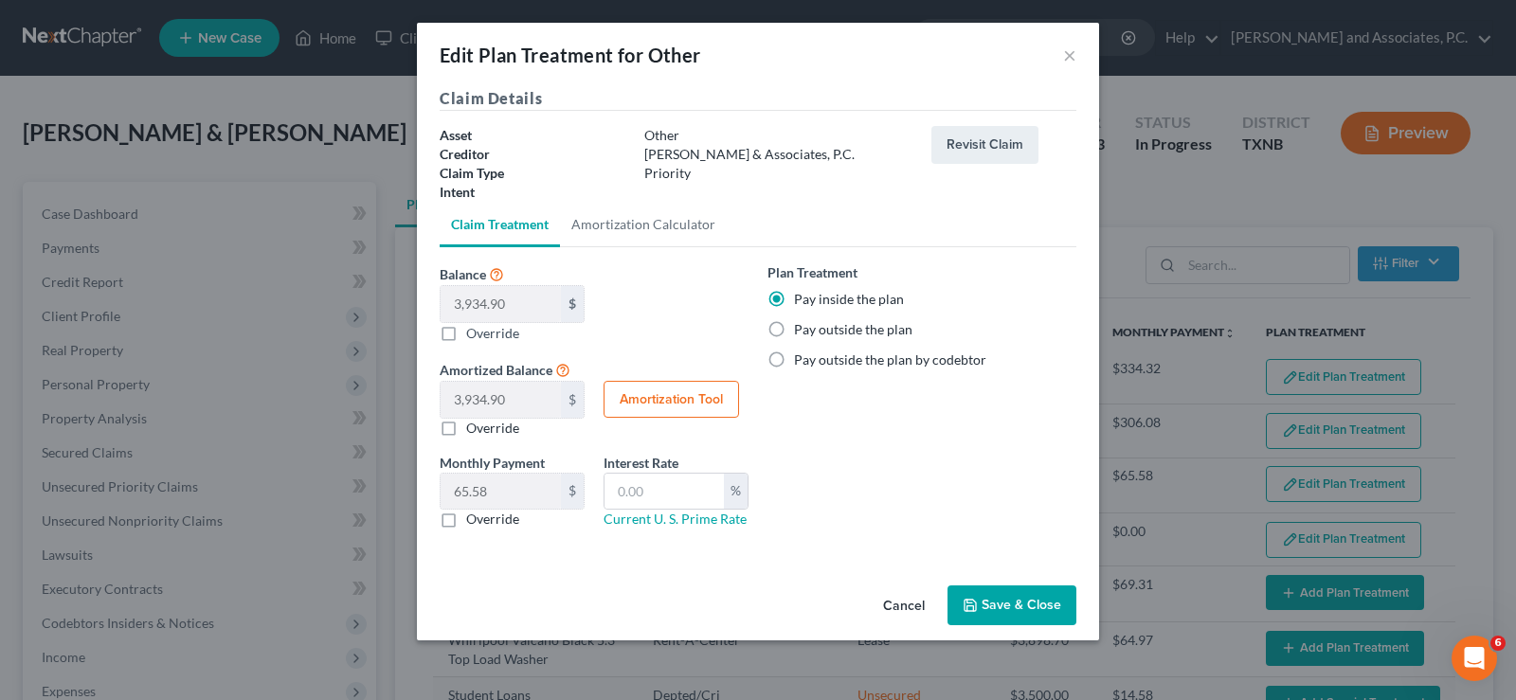
click at [1070, 603] on button "Save & Close" at bounding box center [1012, 606] width 129 height 40
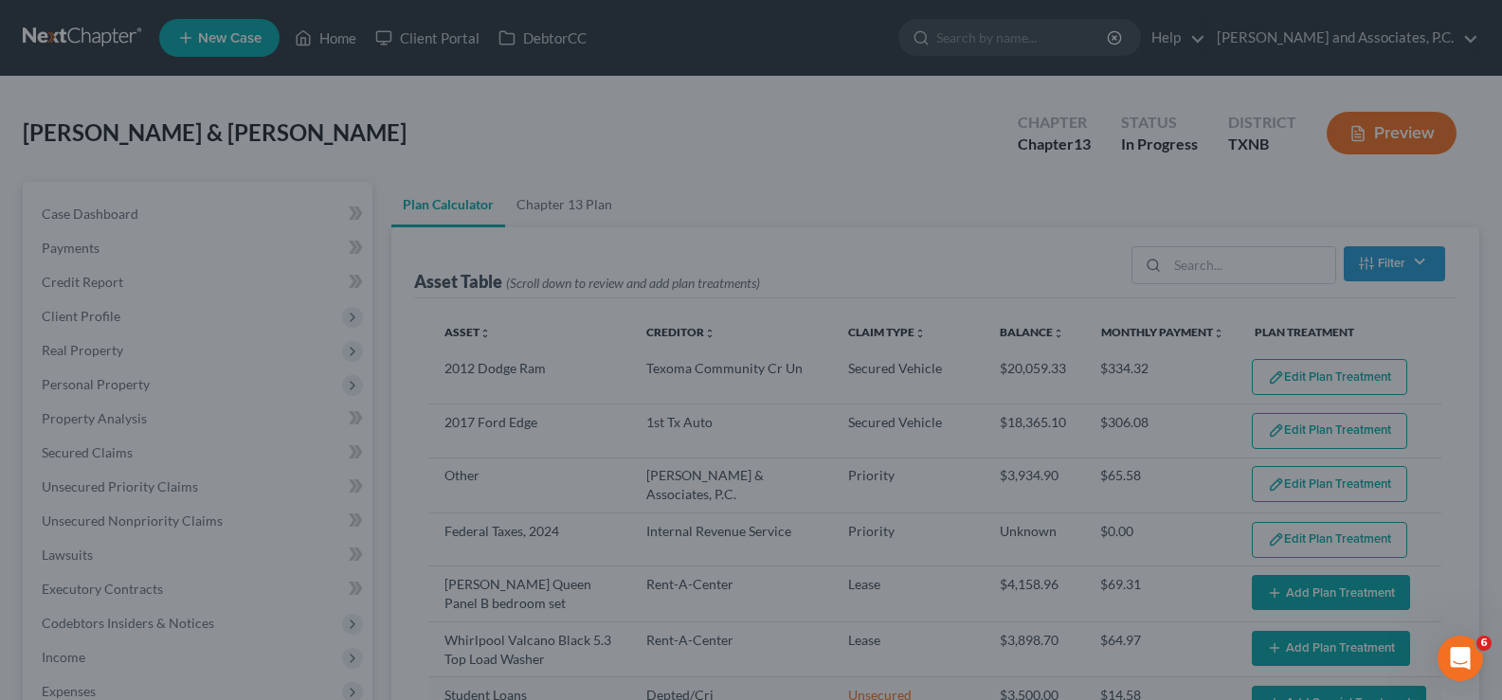
click at [1020, 601] on div at bounding box center [751, 350] width 1502 height 700
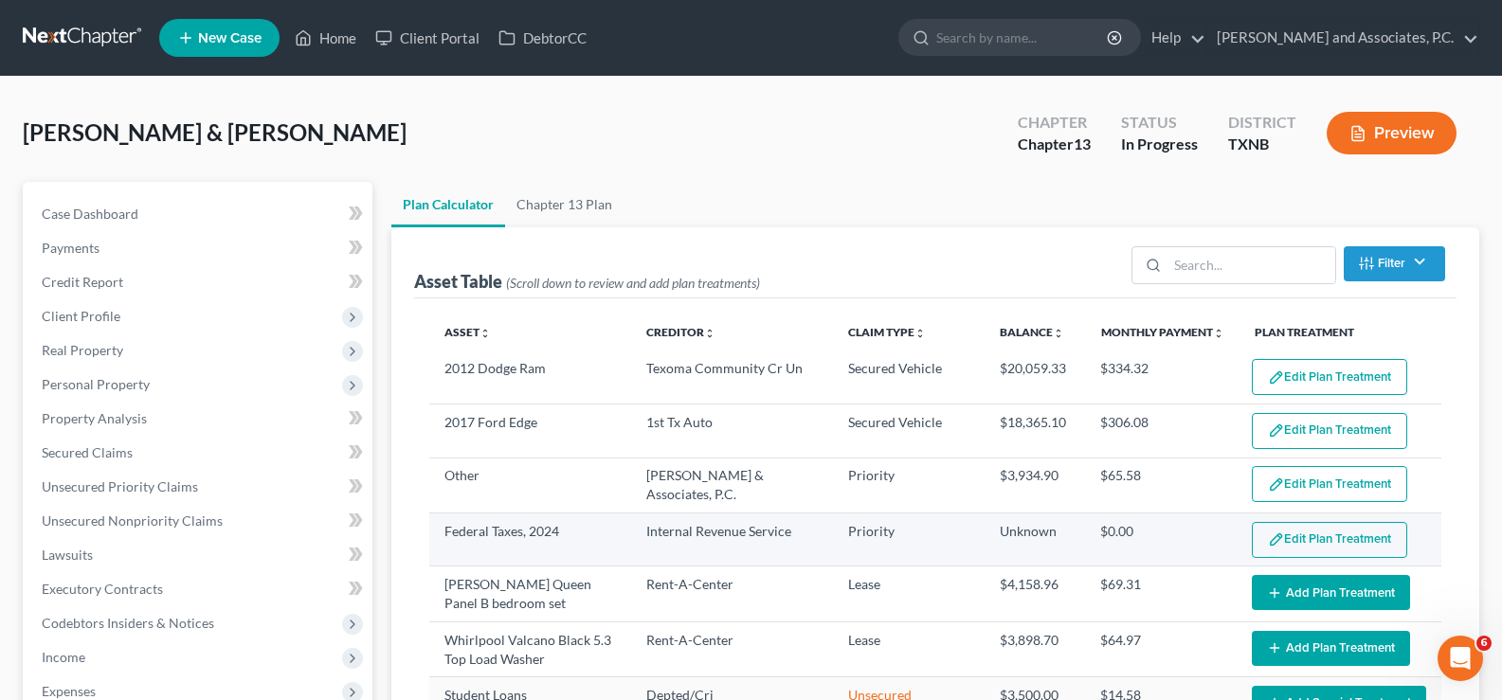
click at [1278, 542] on button "Edit Plan Treatment" at bounding box center [1329, 540] width 155 height 36
select select "59"
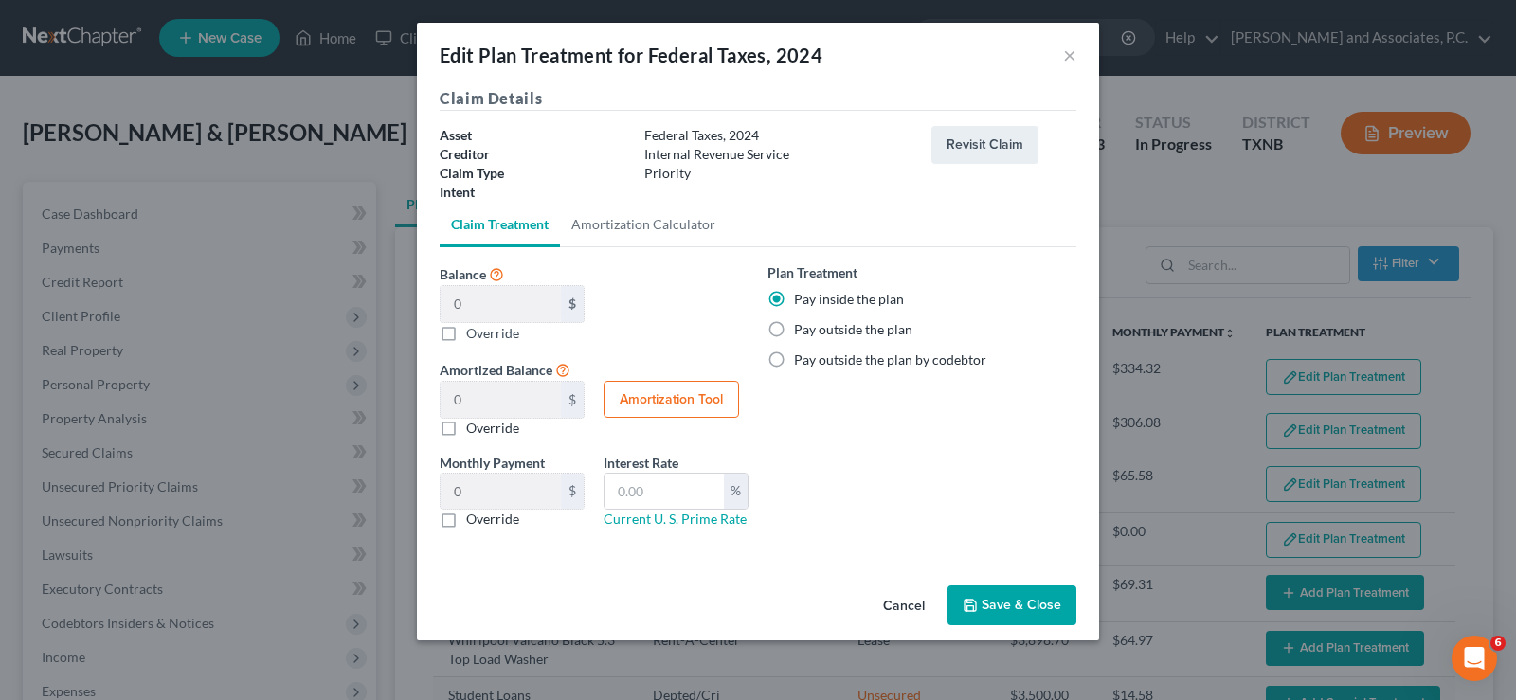
click at [996, 610] on button "Save & Close" at bounding box center [1012, 606] width 129 height 40
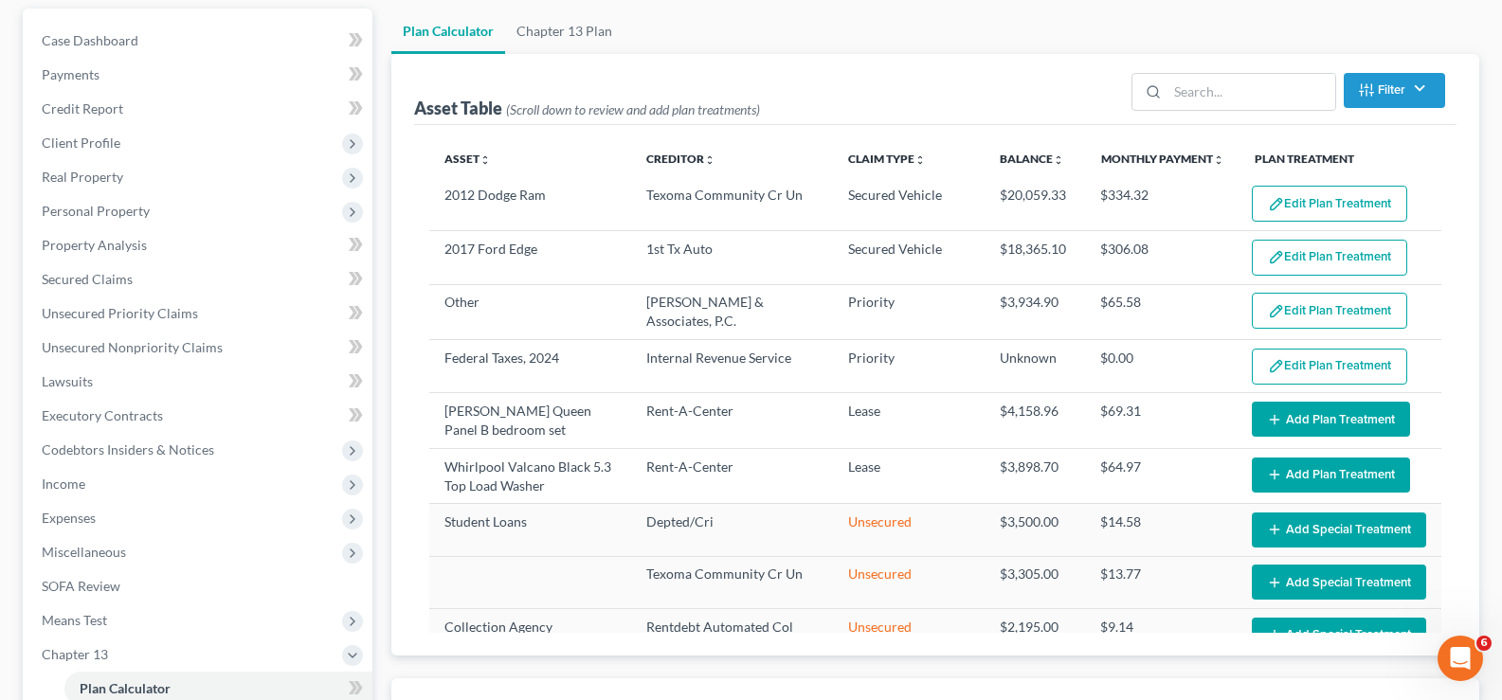
scroll to position [379, 0]
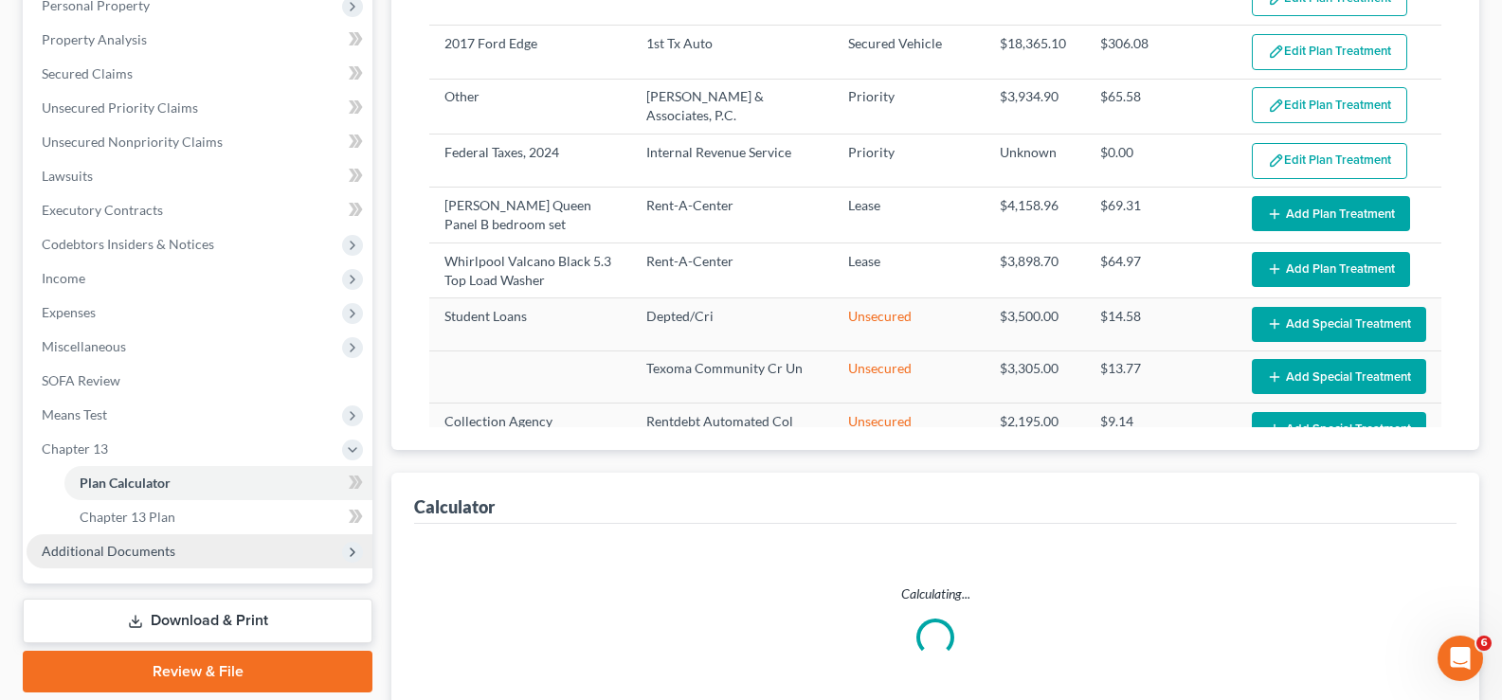
select select "59"
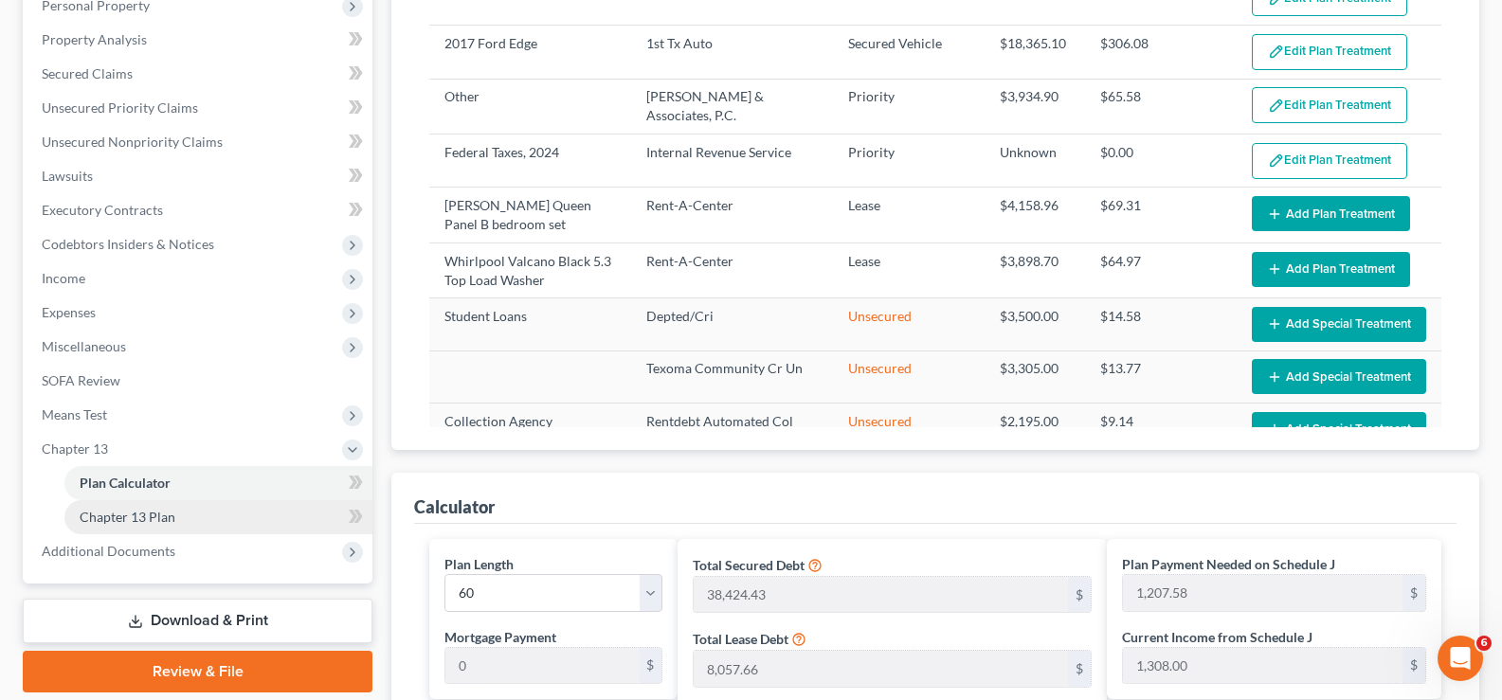
click at [141, 522] on span "Chapter 13 Plan" at bounding box center [128, 517] width 96 height 16
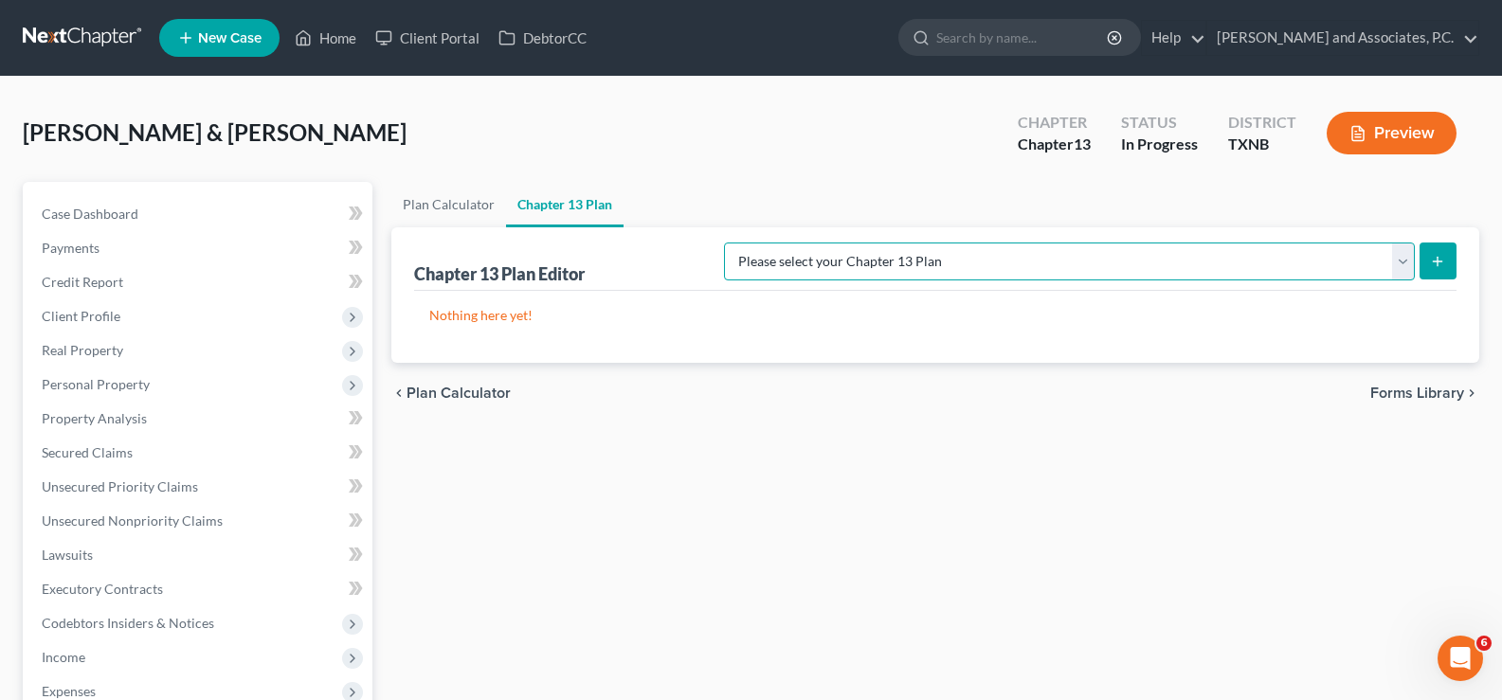
click at [1402, 268] on select "Please select your Chapter 13 Plan AUTHORIZATION FOR ADEQUATE PROTECTION DISBUR…" at bounding box center [1069, 262] width 691 height 38
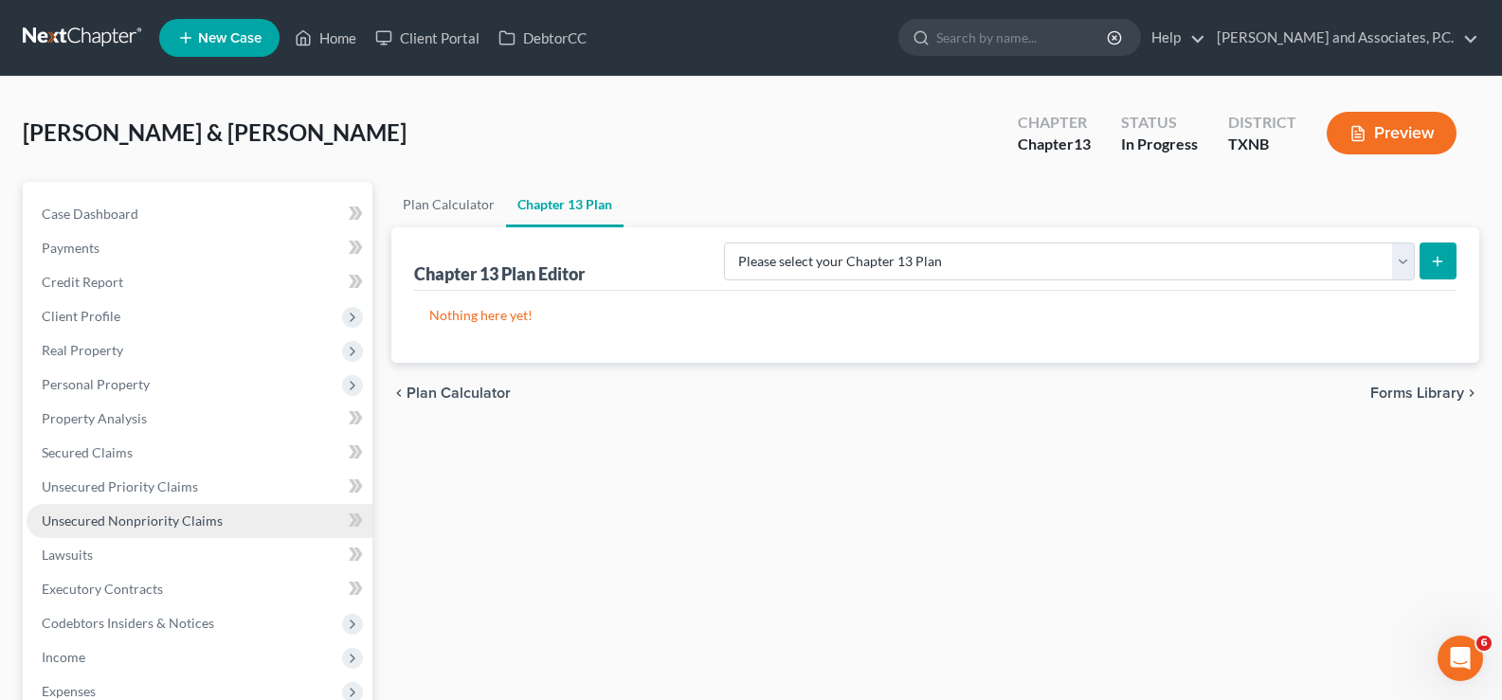
click at [154, 513] on span "Unsecured Nonpriority Claims" at bounding box center [132, 521] width 181 height 16
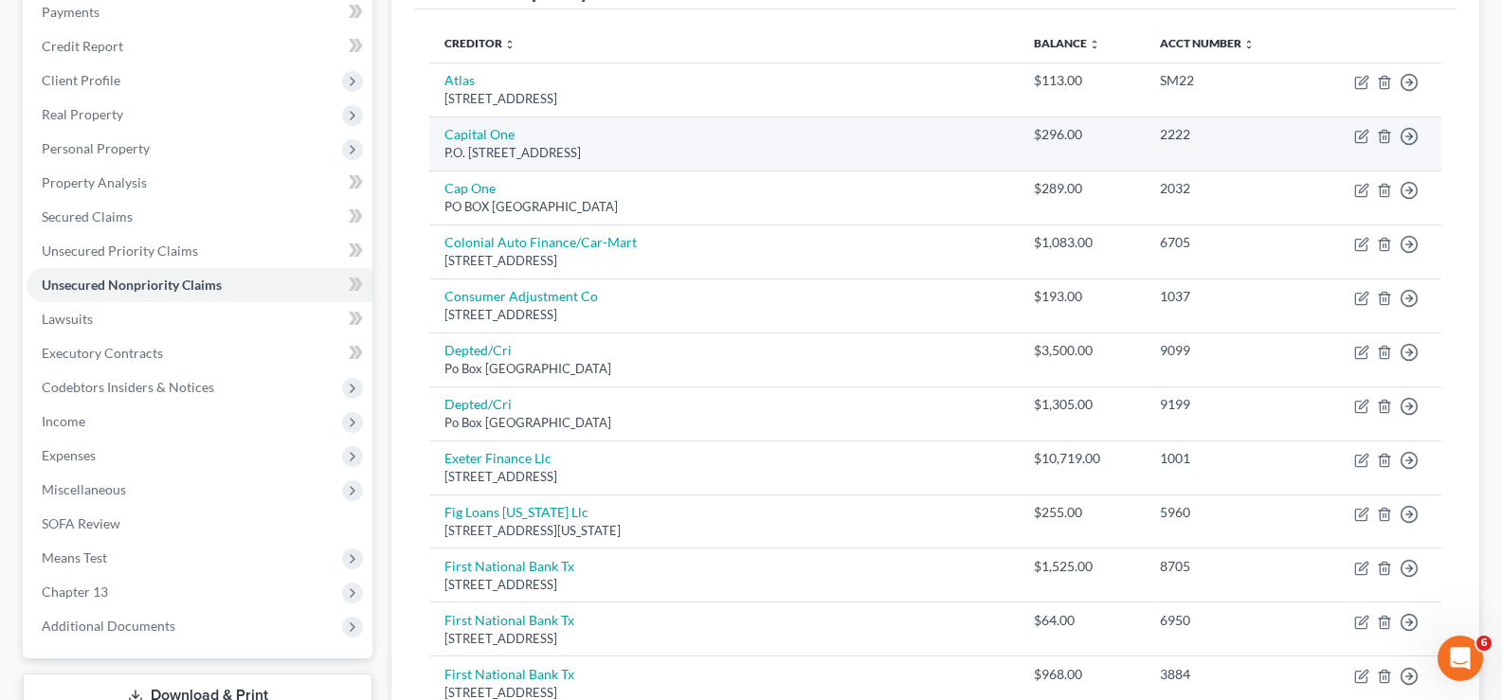
scroll to position [190, 0]
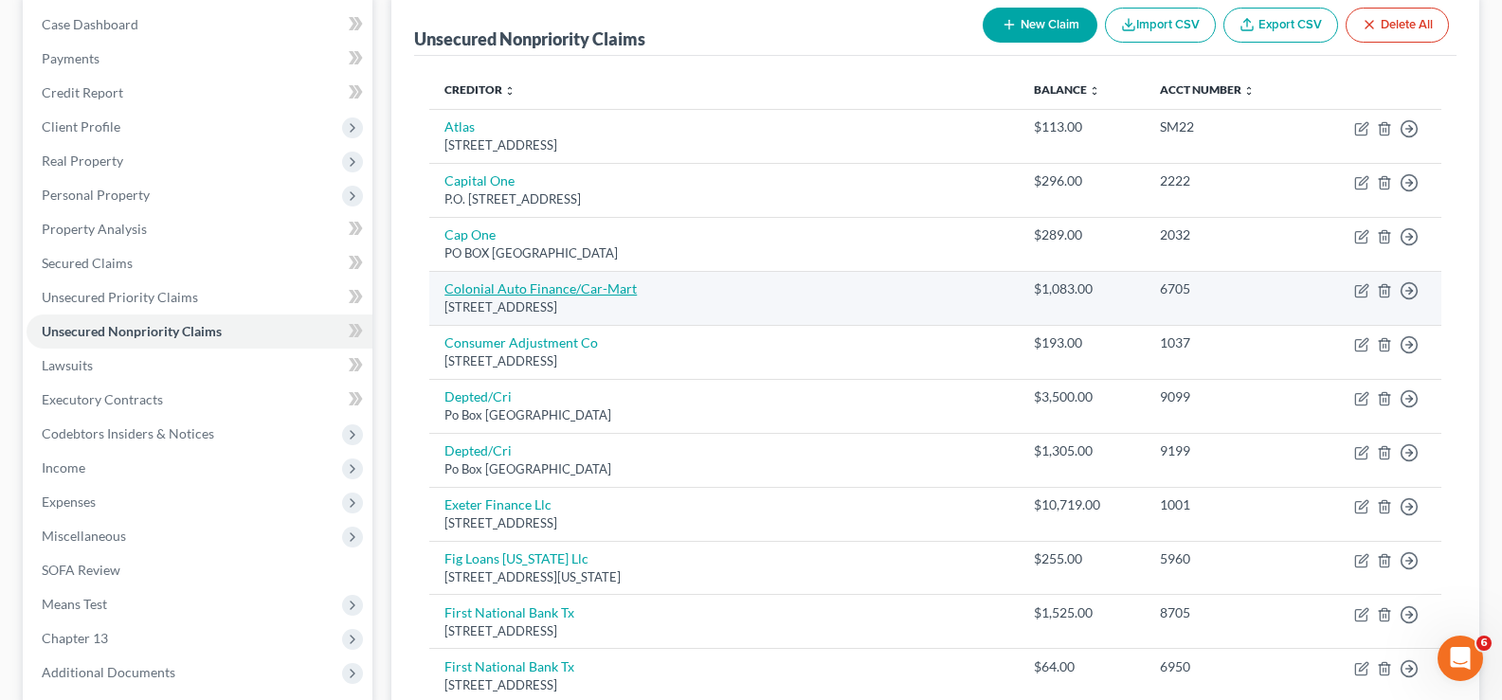
click at [617, 290] on link "Colonial Auto Finance/Car-Mart" at bounding box center [540, 288] width 192 height 16
select select "2"
select select "1"
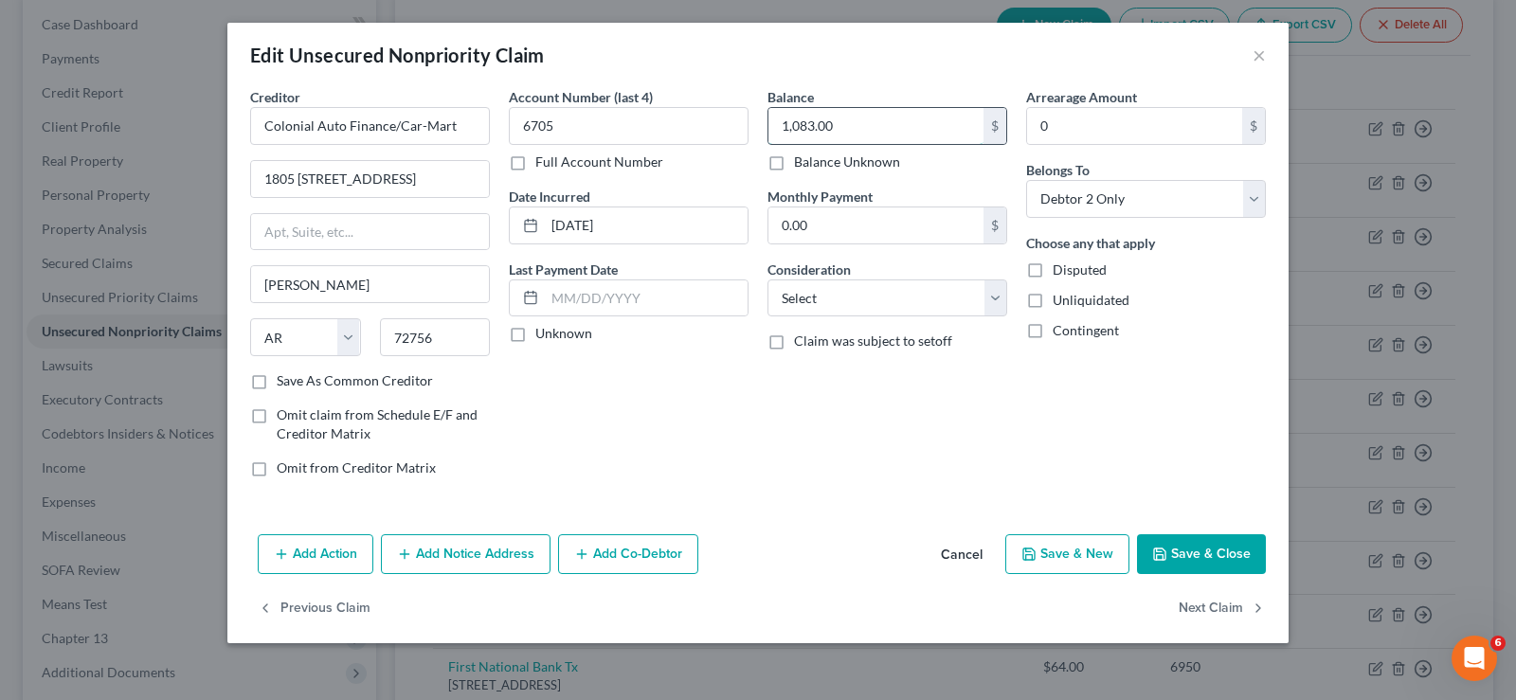
click at [848, 118] on input "1,083.00" at bounding box center [876, 126] width 215 height 36
type input "1.00"
click at [1173, 557] on button "Save & Close" at bounding box center [1201, 554] width 129 height 40
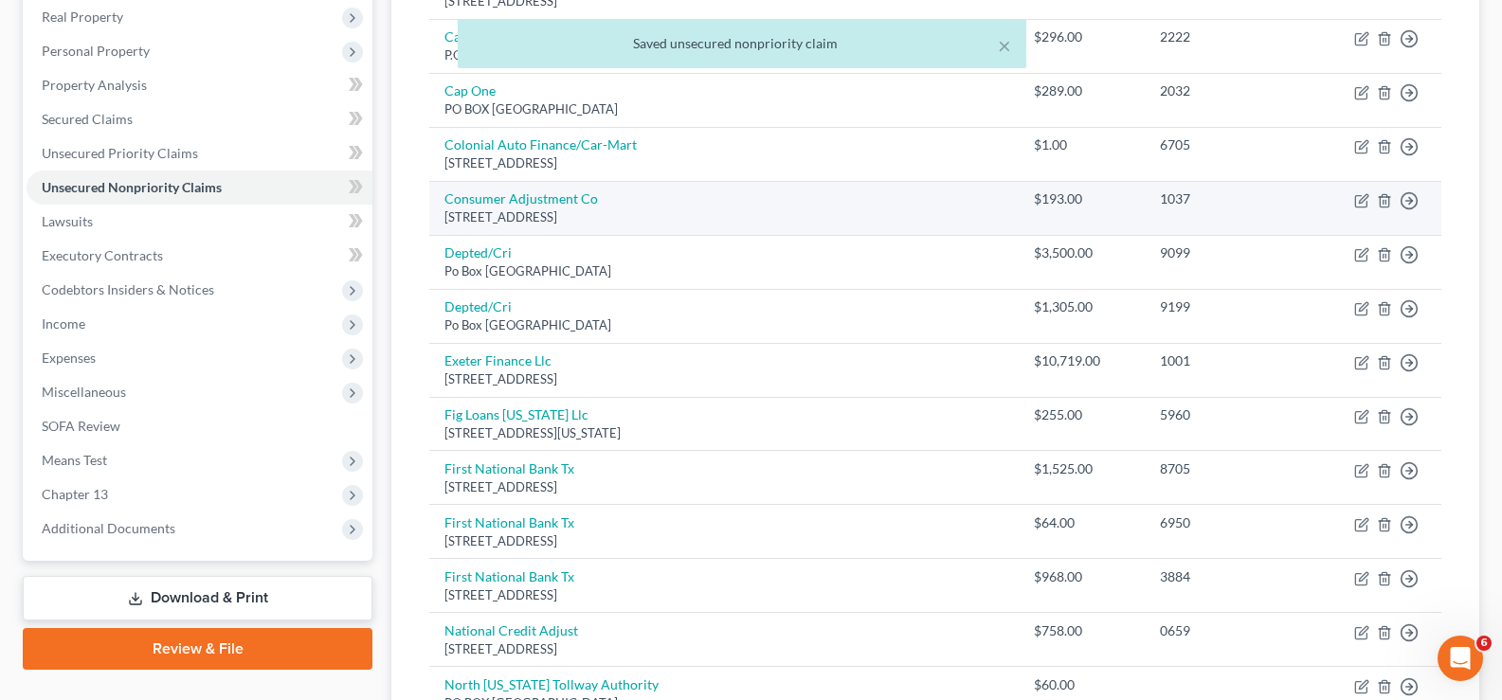
scroll to position [379, 0]
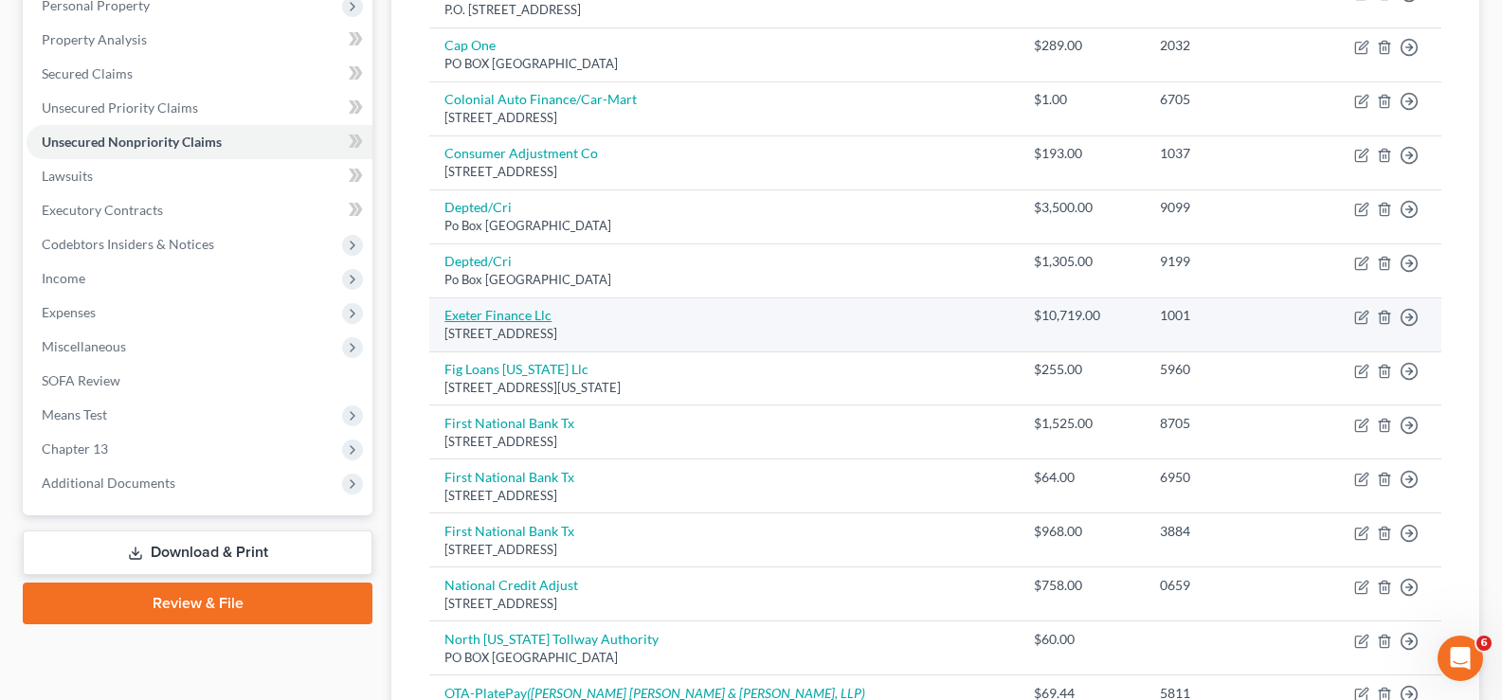
click at [493, 316] on link "Exeter Finance Llc" at bounding box center [497, 315] width 107 height 16
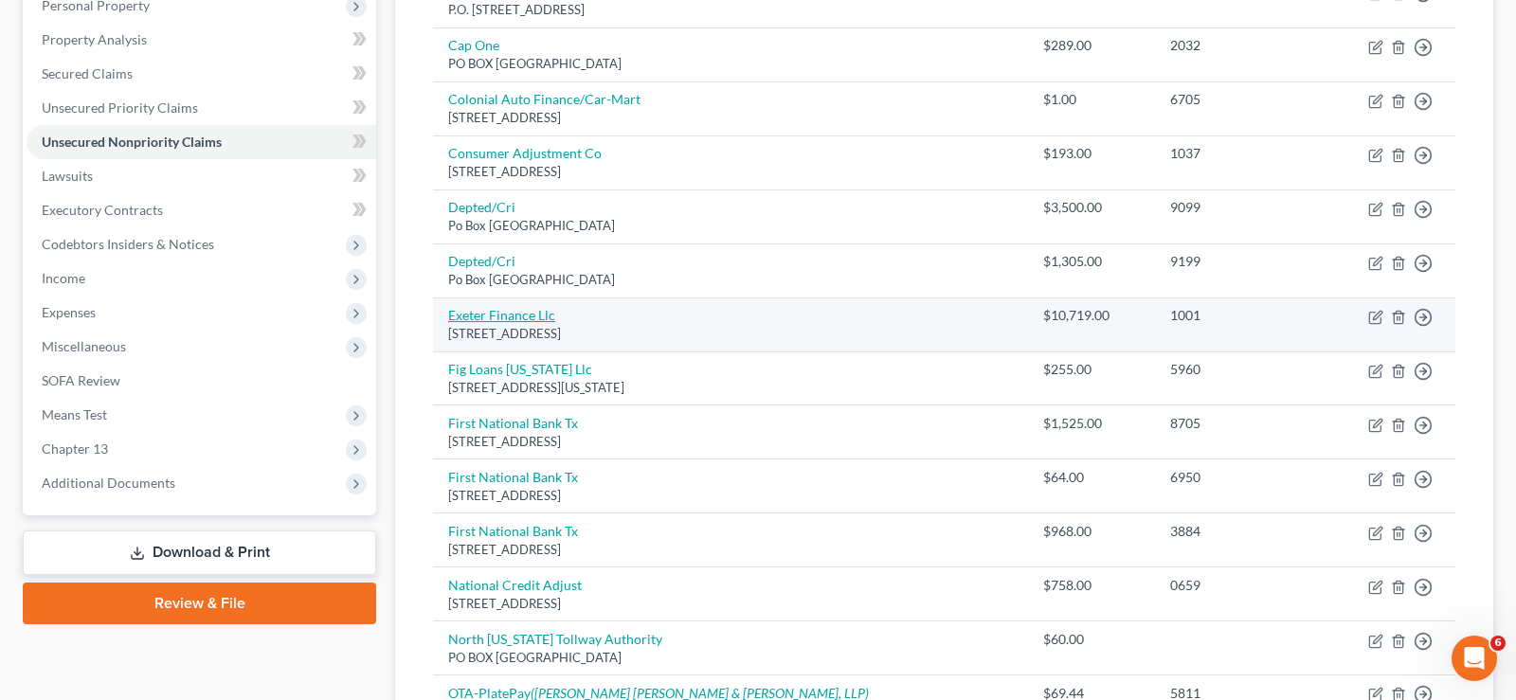
select select "45"
select select "2"
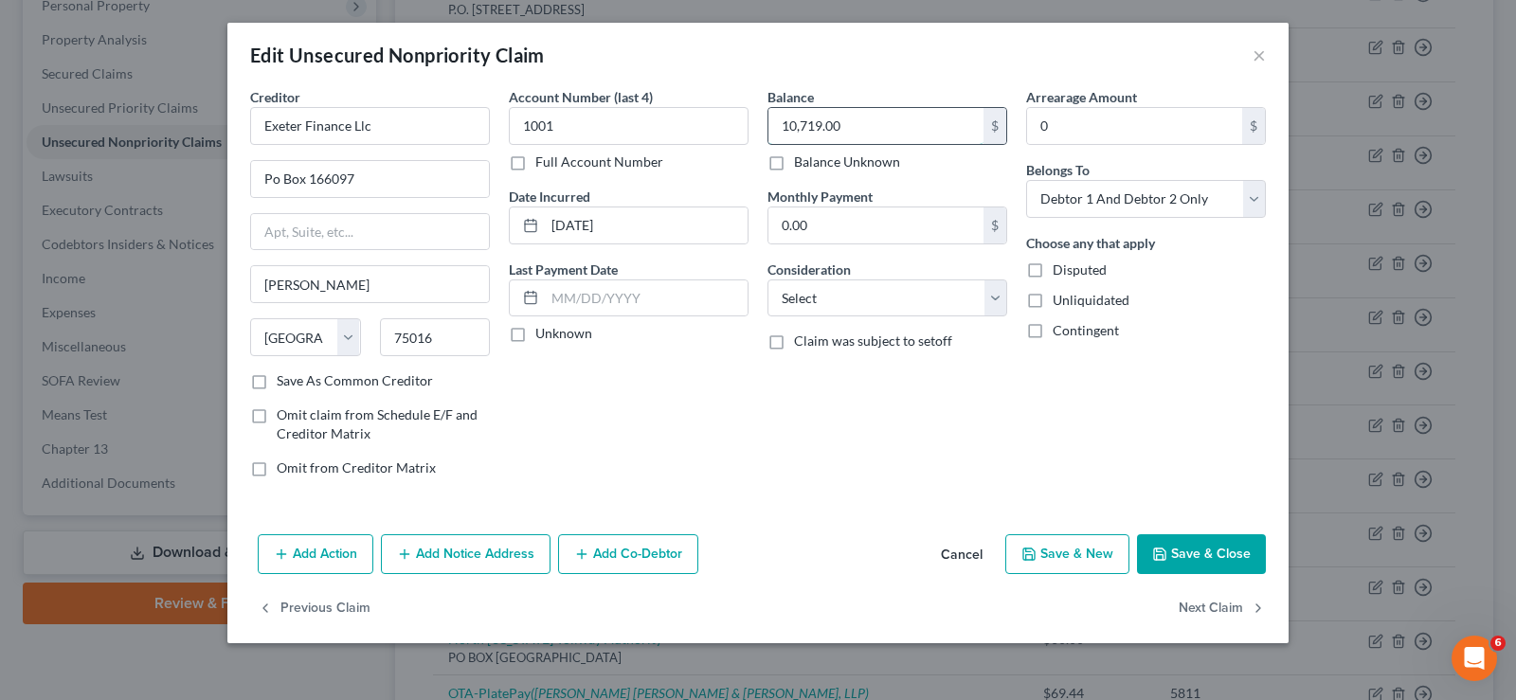
click at [850, 126] on input "10,719.00" at bounding box center [876, 126] width 215 height 36
type input "1.00"
click at [985, 299] on select "Select Cable / Satellite Services Collection Agency Credit Card Debt Debt Couns…" at bounding box center [888, 299] width 240 height 38
click at [971, 443] on div "Balance 1.00 $ Balance Unknown Balance Undetermined 1.00 $ Balance Unknown Mont…" at bounding box center [887, 290] width 259 height 406
click at [1206, 544] on button "Save & Close" at bounding box center [1201, 554] width 129 height 40
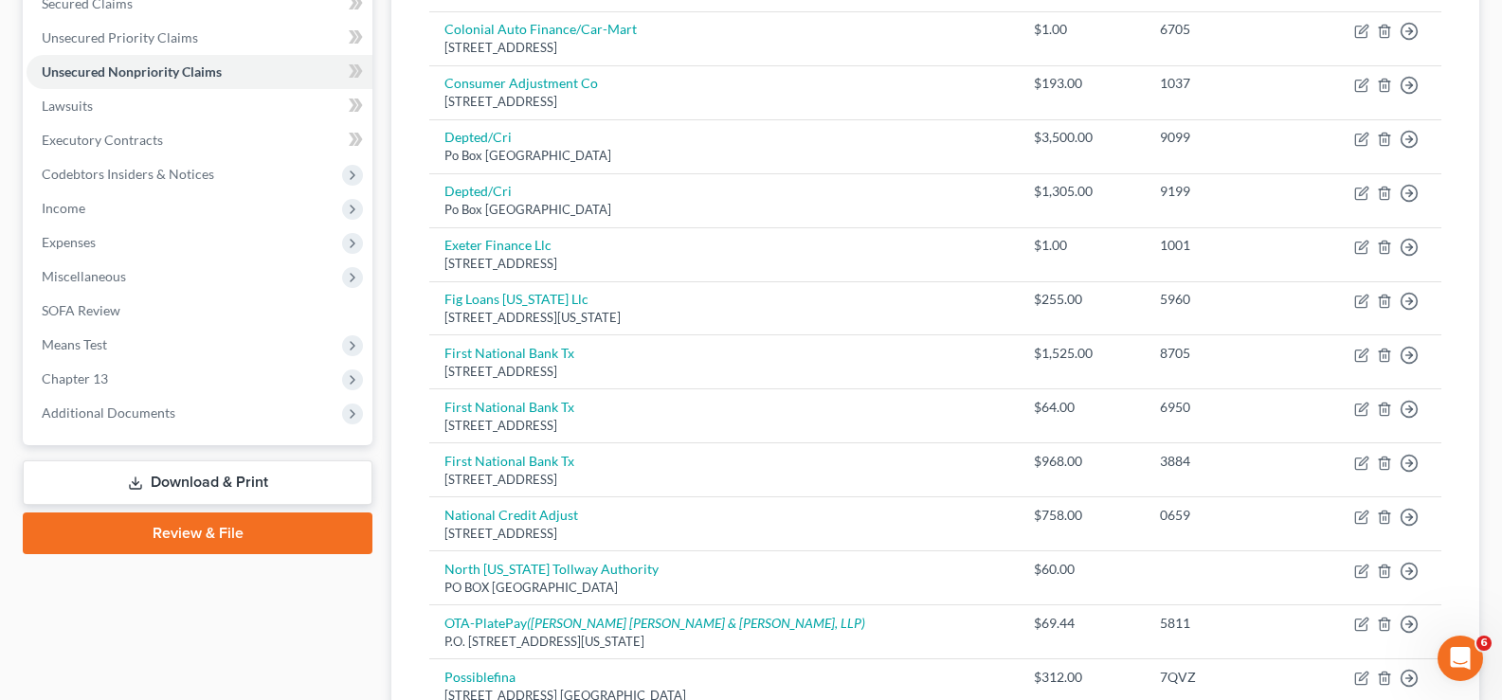
scroll to position [260, 0]
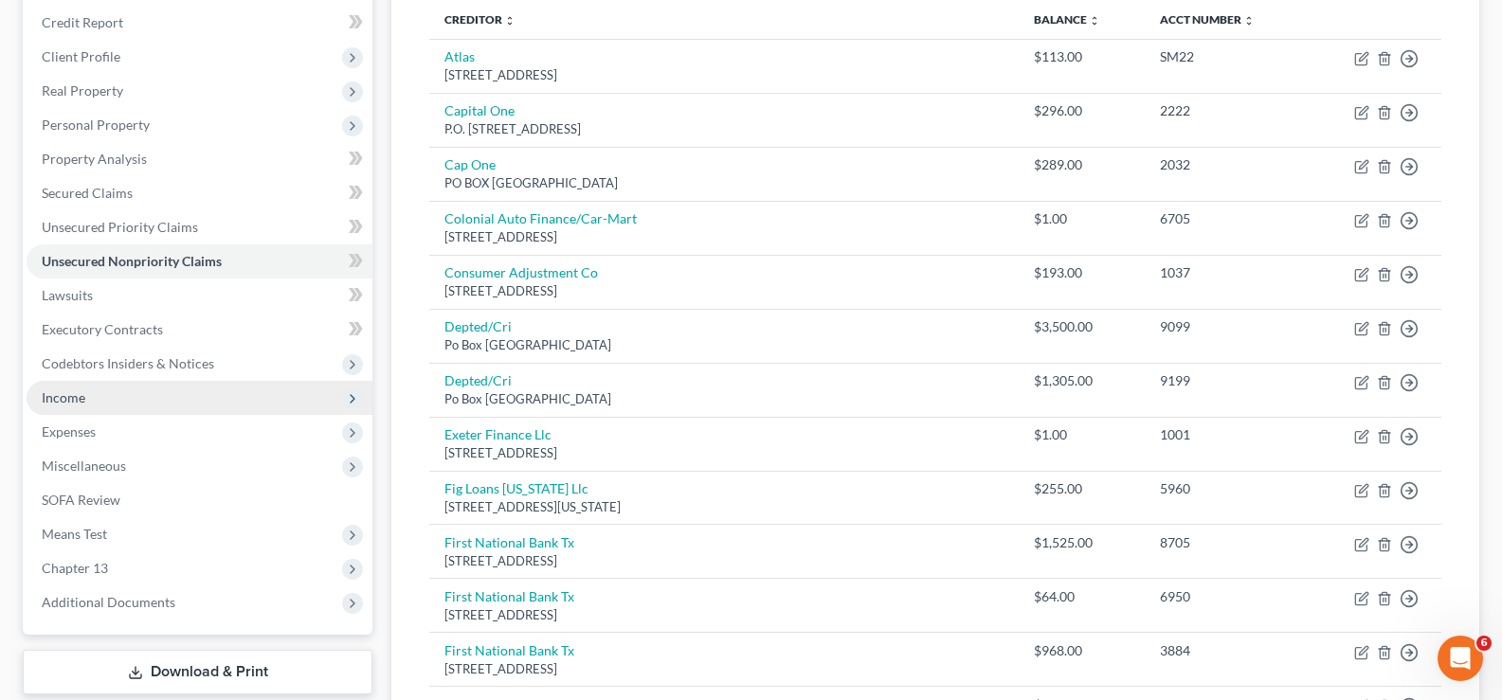
click at [167, 402] on span "Income" at bounding box center [200, 398] width 346 height 34
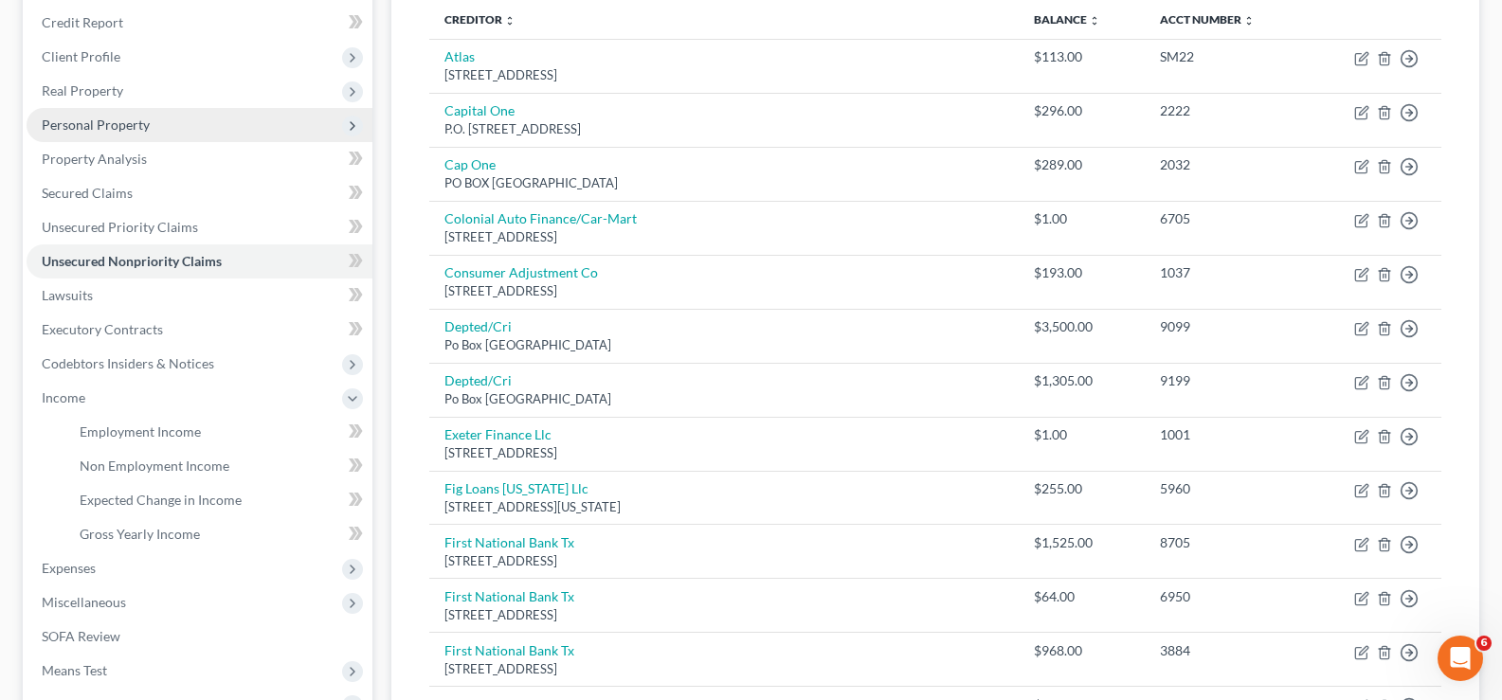
click at [194, 130] on span "Personal Property" at bounding box center [200, 125] width 346 height 34
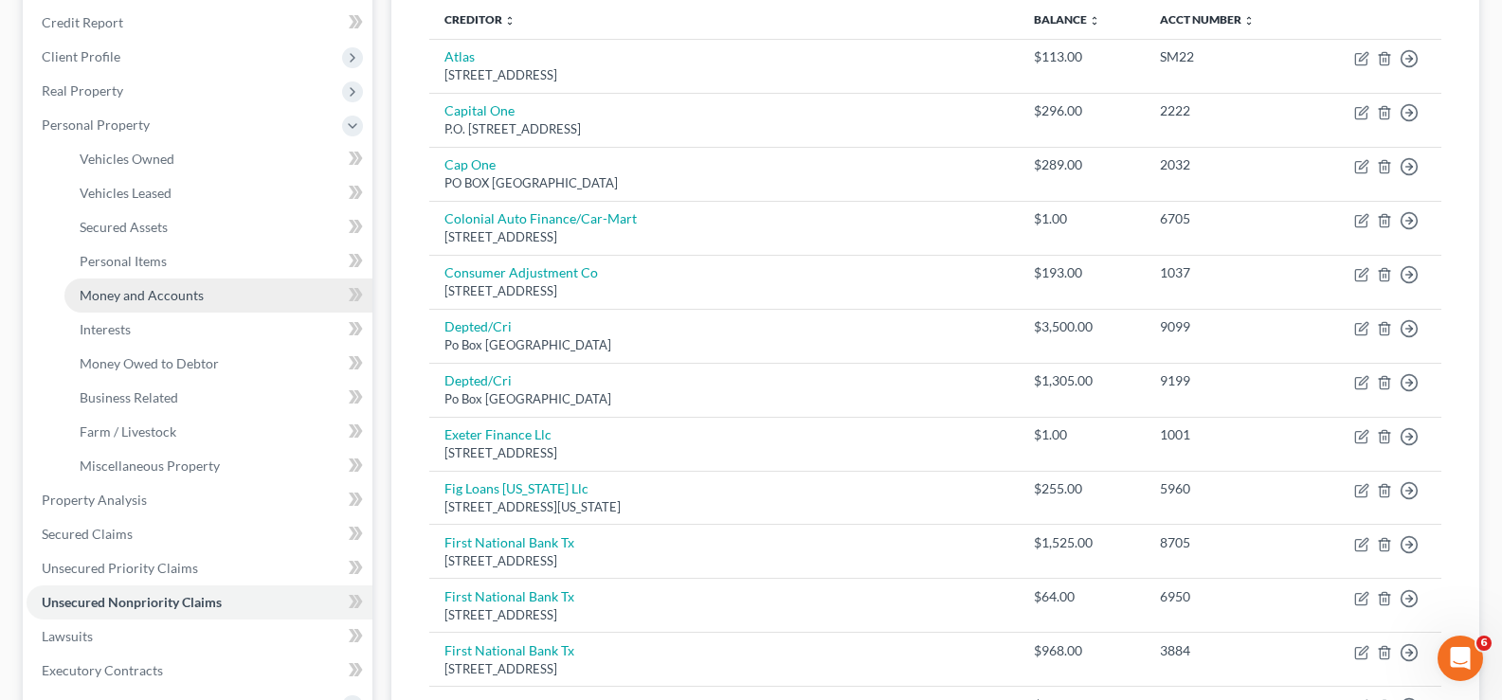
click at [170, 305] on link "Money and Accounts" at bounding box center [218, 296] width 308 height 34
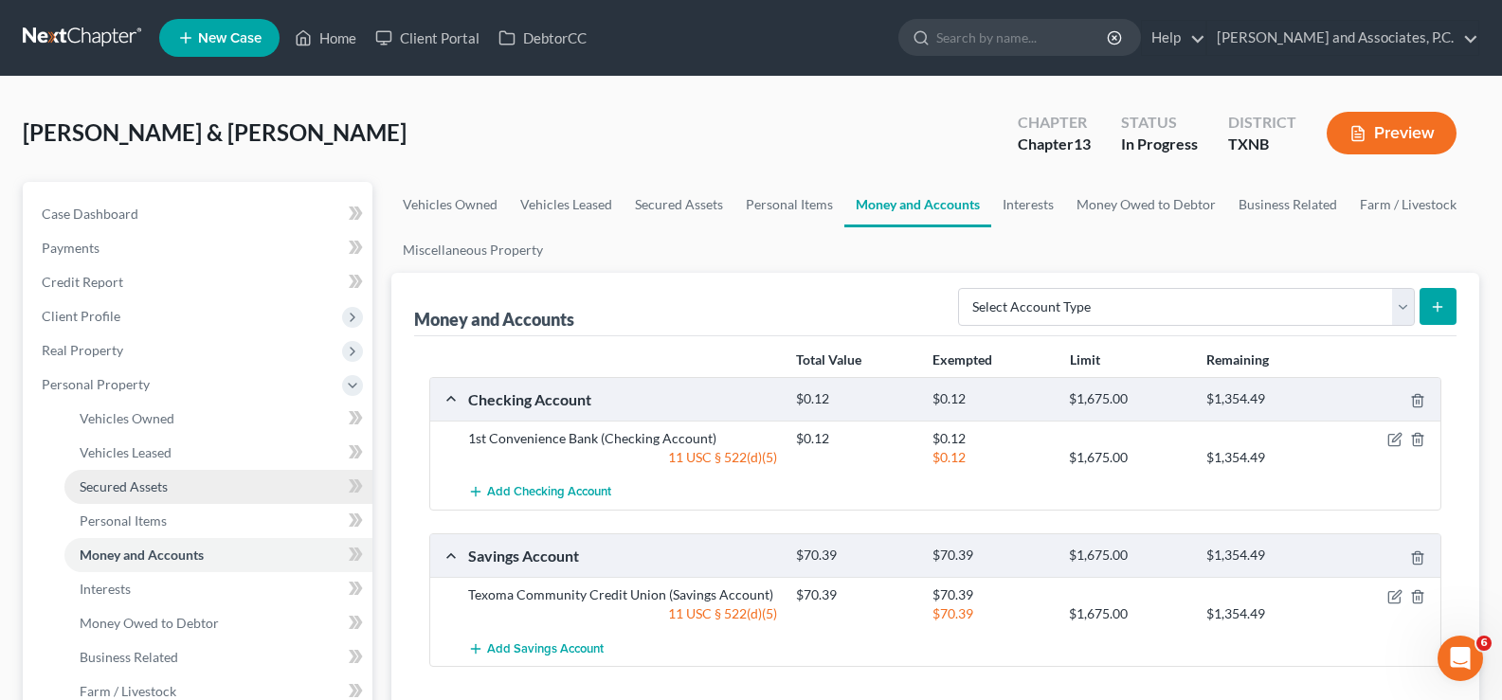
scroll to position [379, 0]
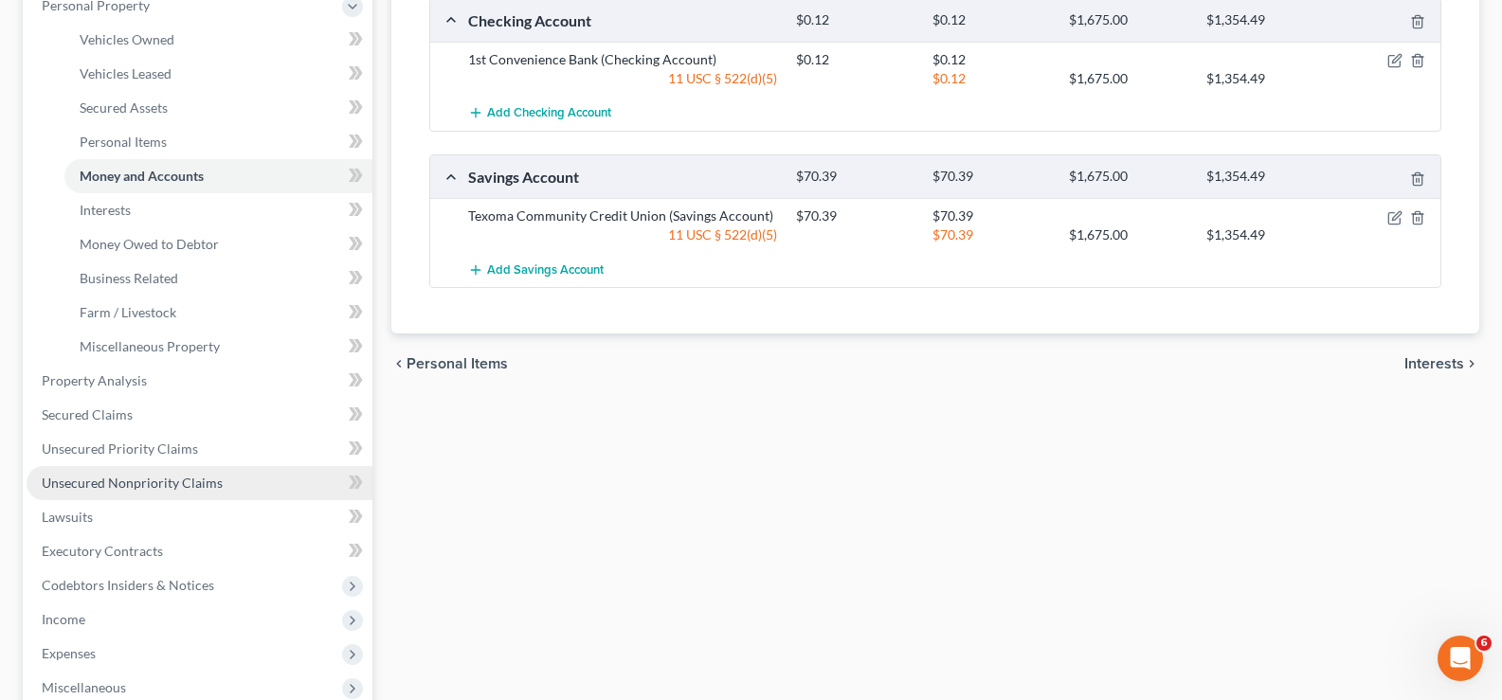
click at [208, 483] on span "Unsecured Nonpriority Claims" at bounding box center [132, 483] width 181 height 16
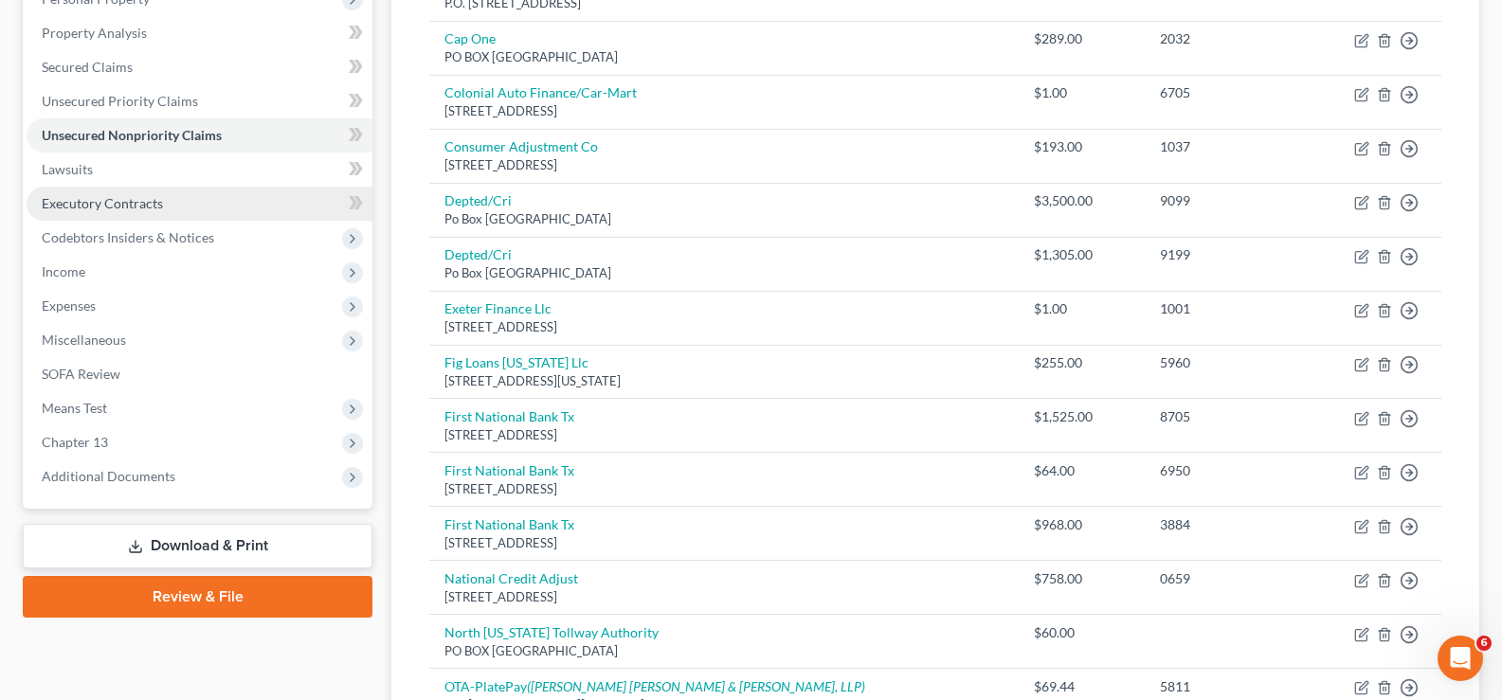
scroll to position [569, 0]
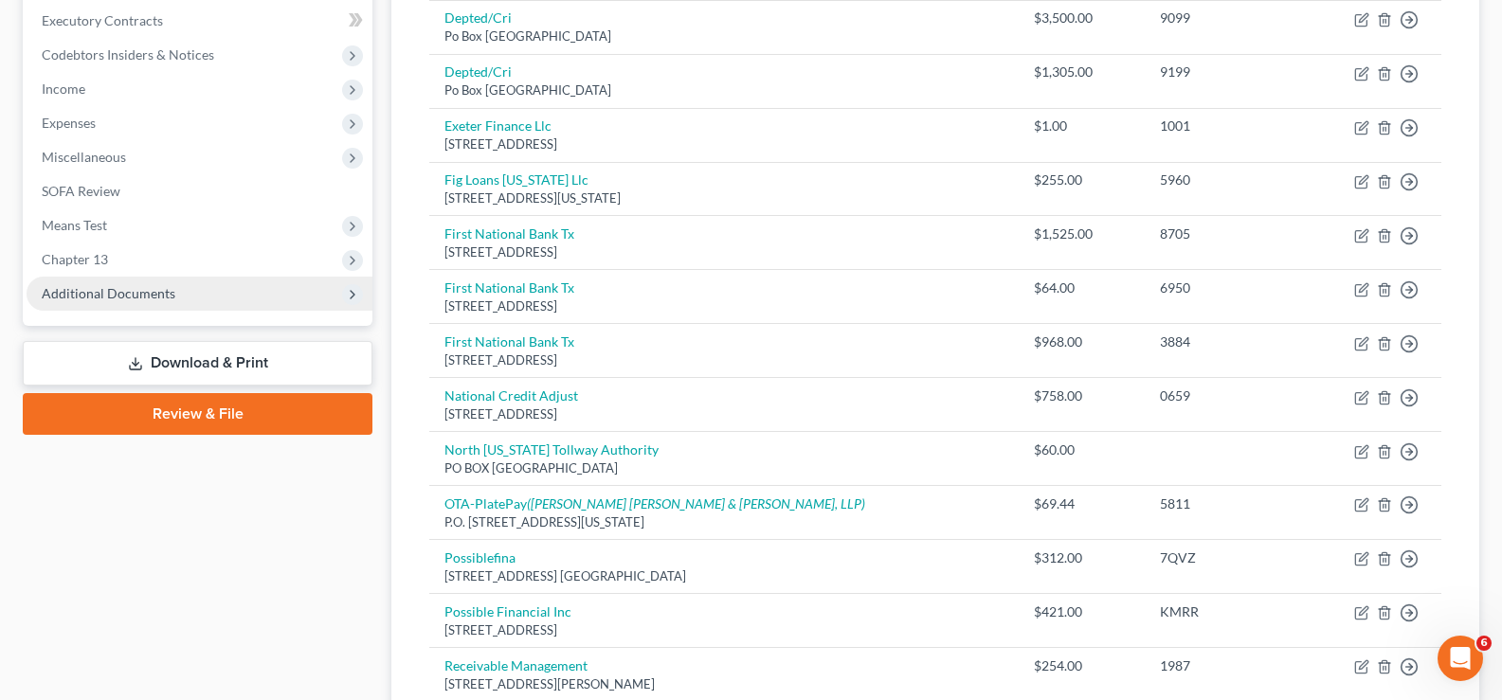
click at [132, 285] on span "Additional Documents" at bounding box center [109, 293] width 134 height 16
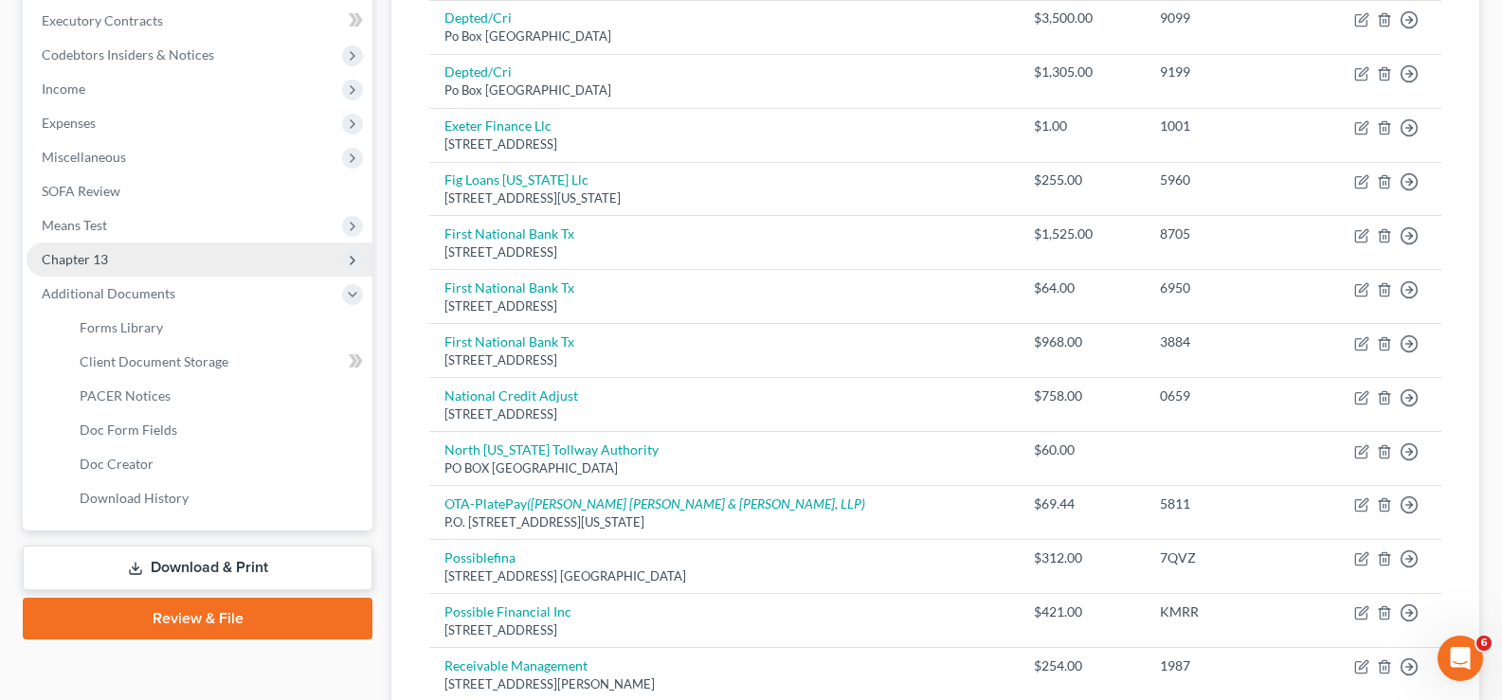
click at [113, 258] on span "Chapter 13" at bounding box center [200, 260] width 346 height 34
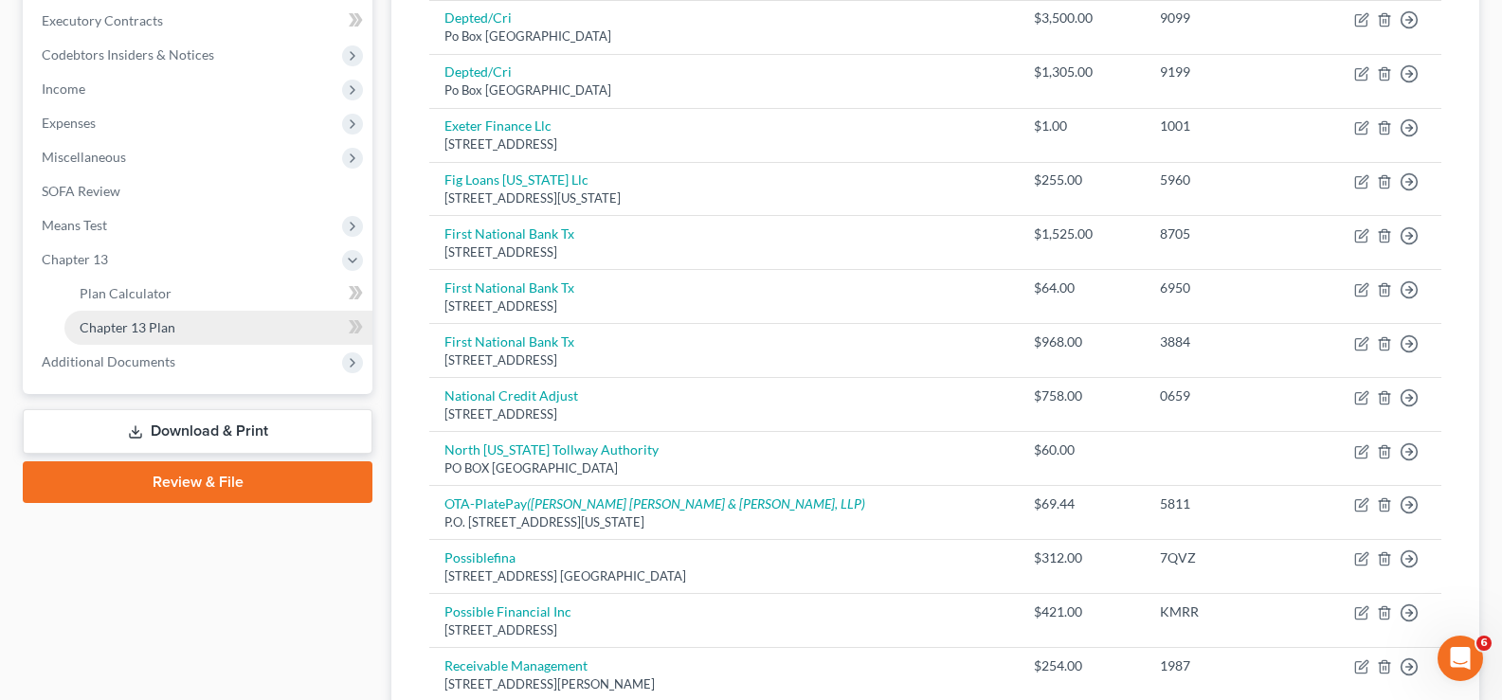
click at [136, 332] on span "Chapter 13 Plan" at bounding box center [128, 327] width 96 height 16
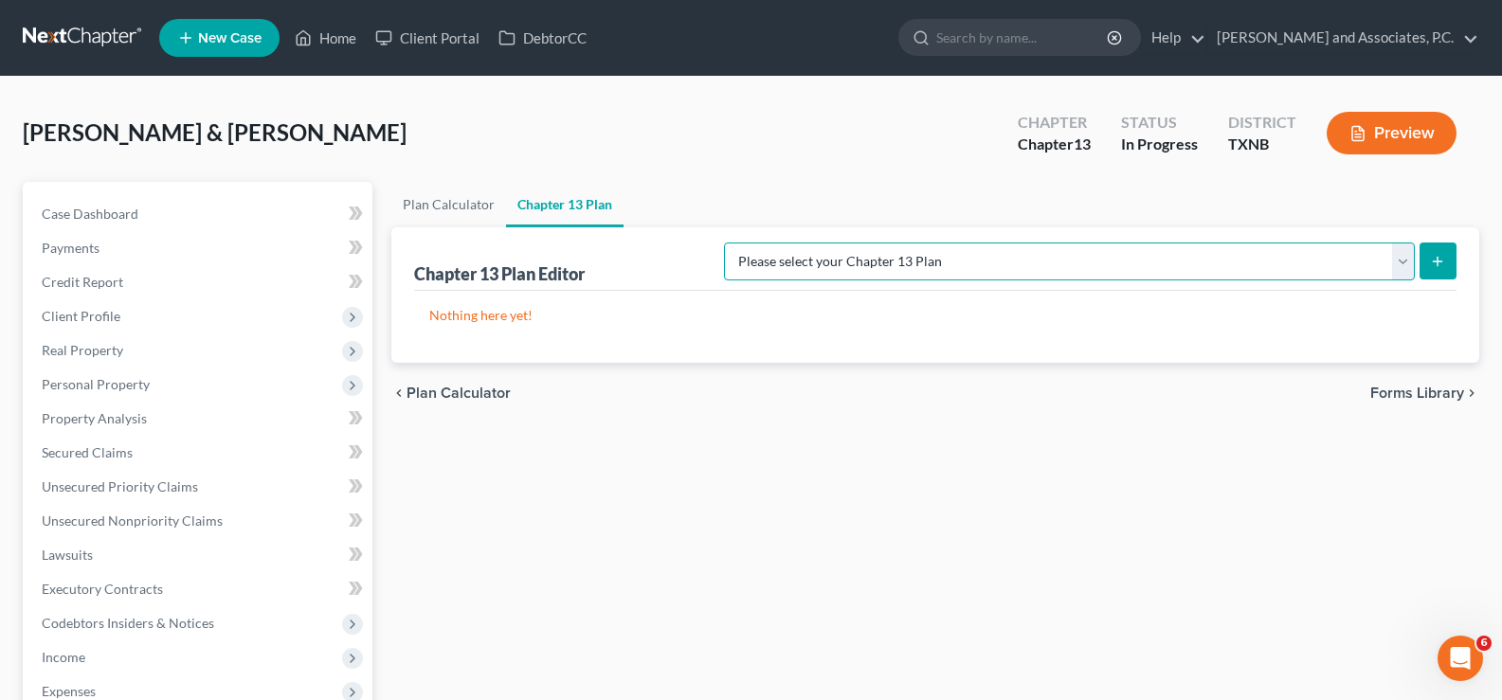
click at [1401, 259] on select "Please select your Chapter 13 Plan AUTHORIZATION FOR ADEQUATE PROTECTION DISBUR…" at bounding box center [1069, 262] width 691 height 38
select select "5"
click at [743, 243] on select "Please select your Chapter 13 Plan AUTHORIZATION FOR ADEQUATE PROTECTION DISBUR…" at bounding box center [1069, 262] width 691 height 38
click at [1431, 262] on icon "submit" at bounding box center [1437, 261] width 15 height 15
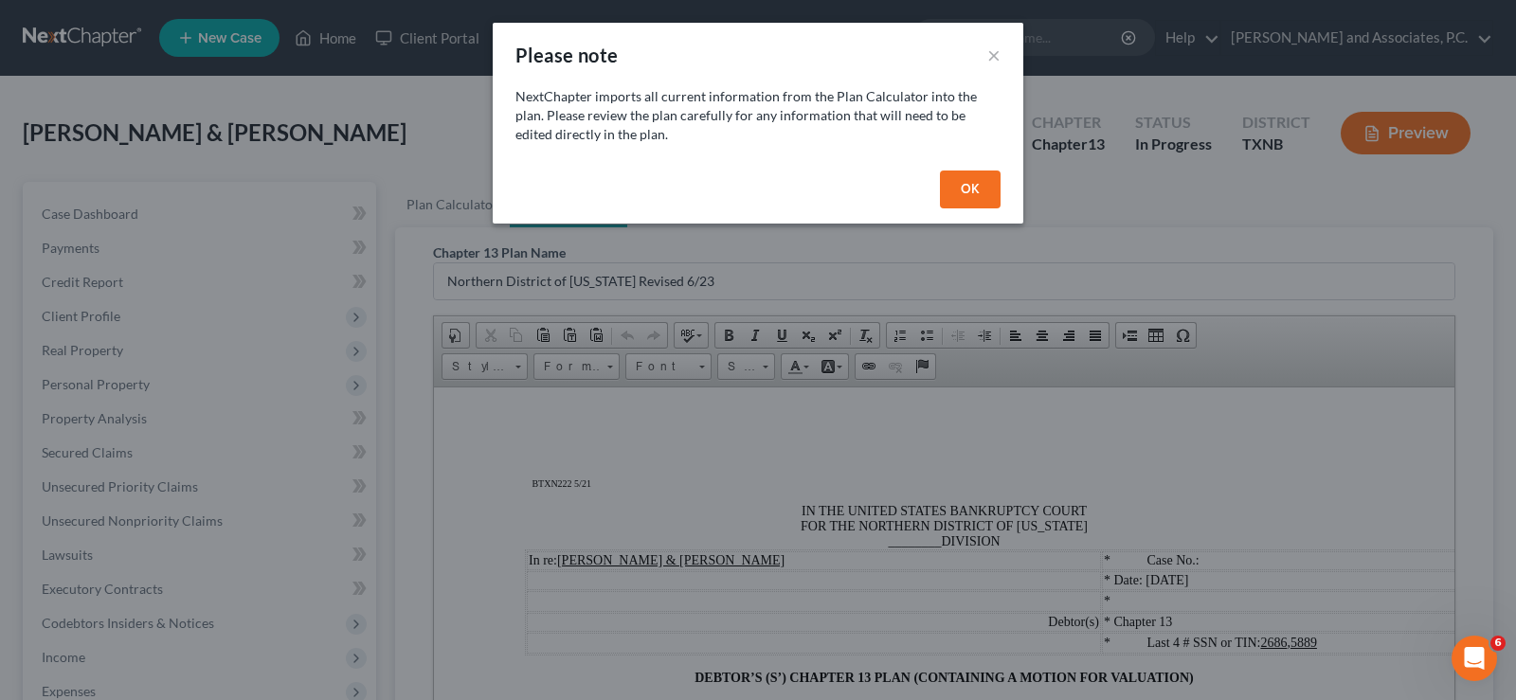
click at [975, 178] on button "OK" at bounding box center [970, 190] width 61 height 38
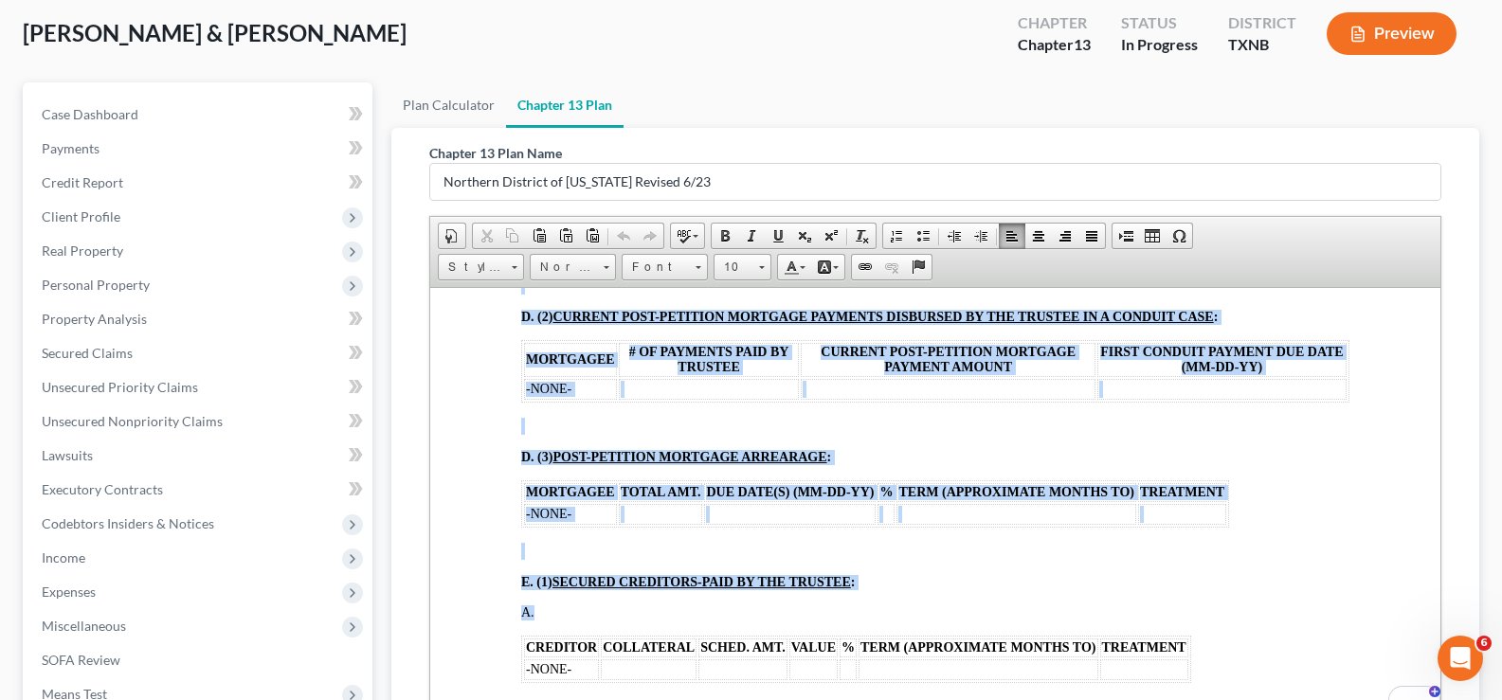
scroll to position [2118, 0]
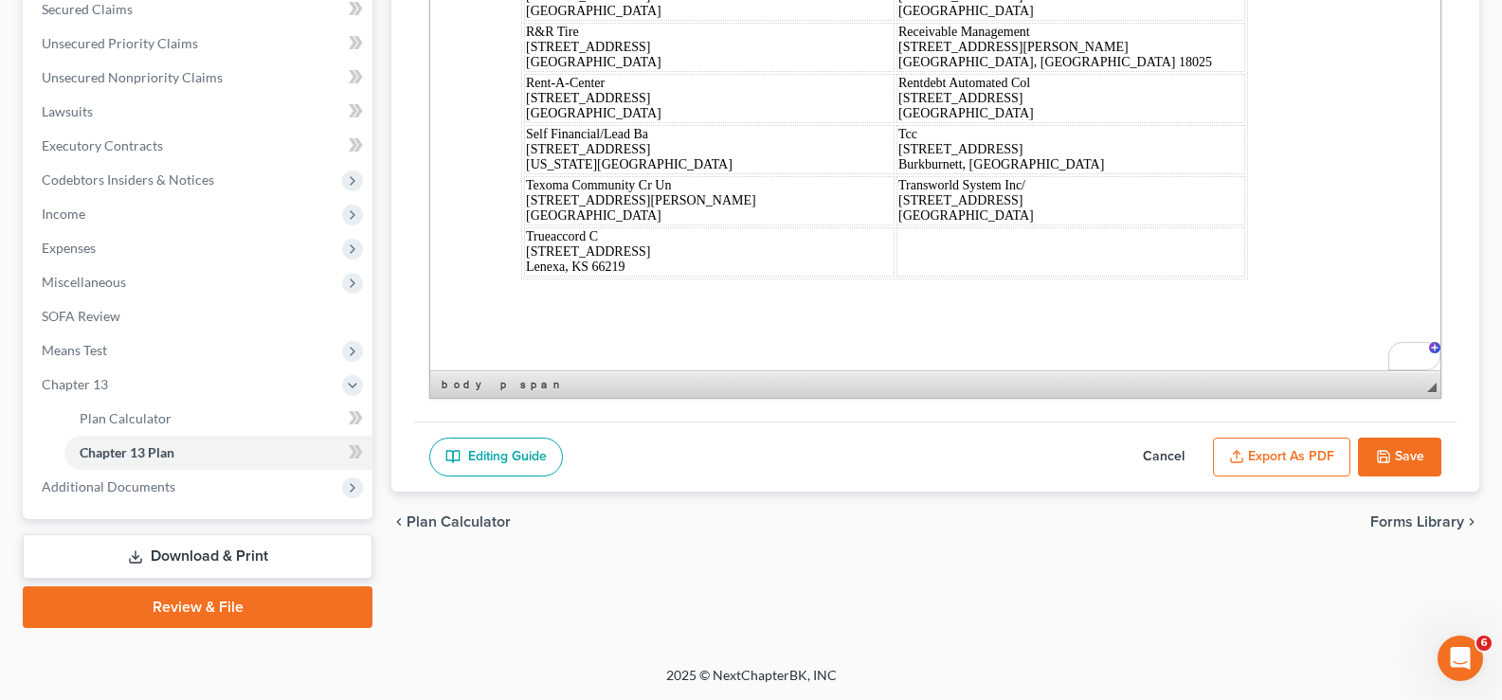
drag, startPoint x: 766, startPoint y: 58, endPoint x: 1330, endPoint y: 359, distance: 640.1
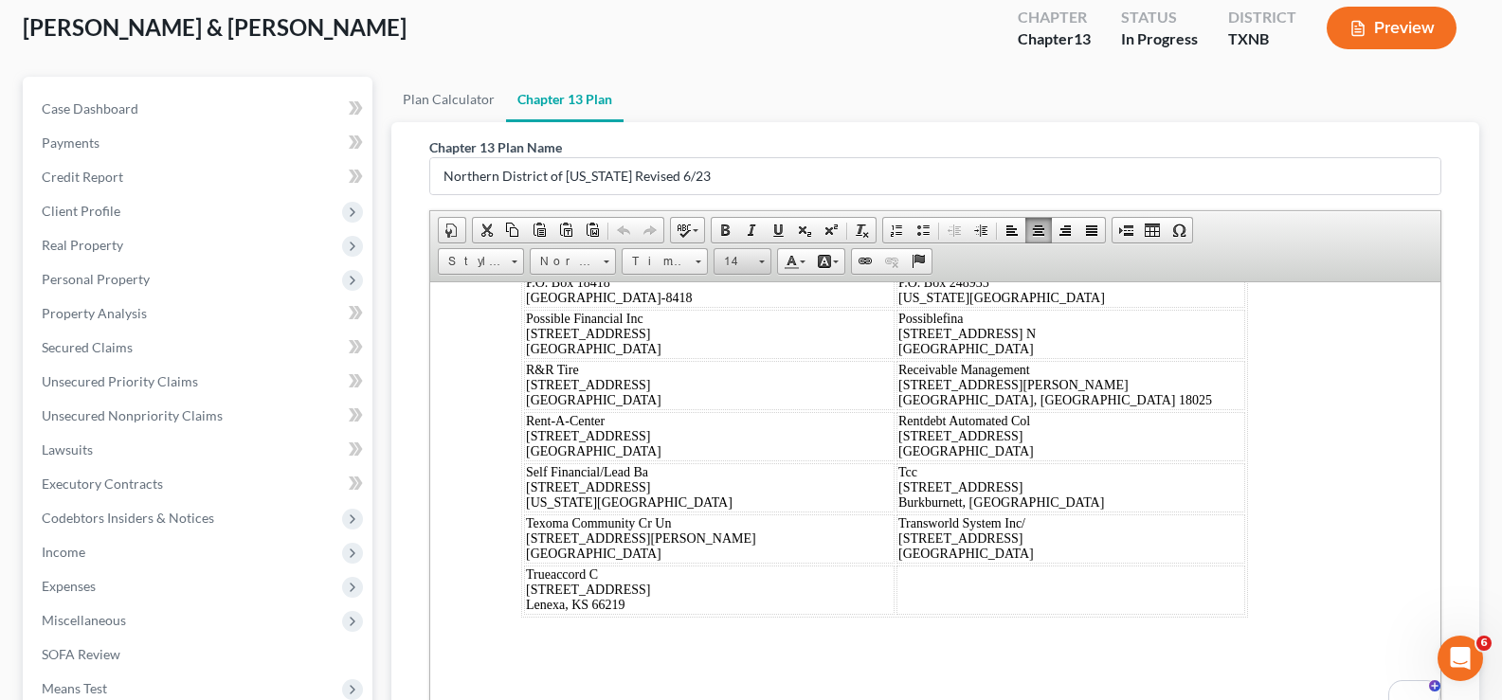
click at [756, 261] on link "14" at bounding box center [743, 261] width 58 height 27
click at [782, 410] on link "16" at bounding box center [771, 411] width 108 height 25
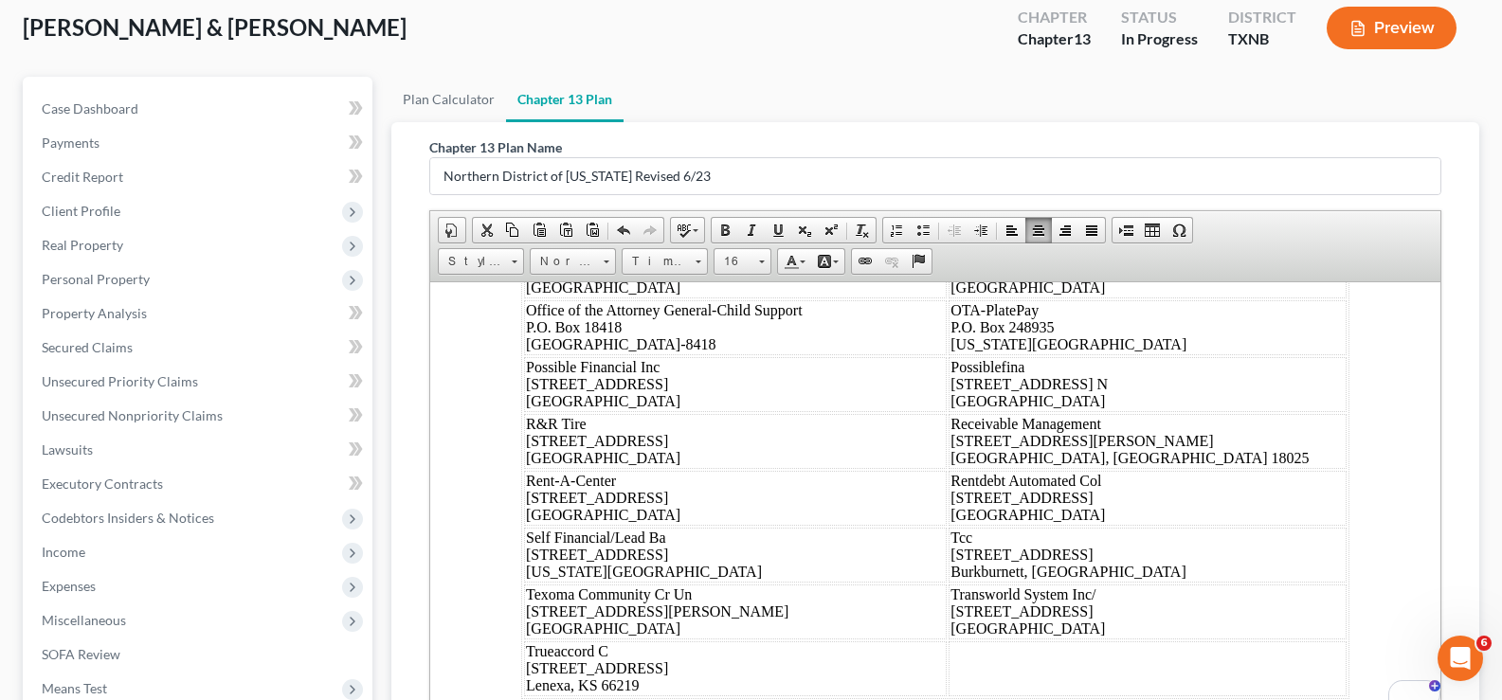
click at [1126, 415] on div "Dated: 09/10/2025 /s/ Monte White Debtor's(s') Counsel 1st Tx Auto 635 Fritz Dr…" at bounding box center [935, 216] width 828 height 965
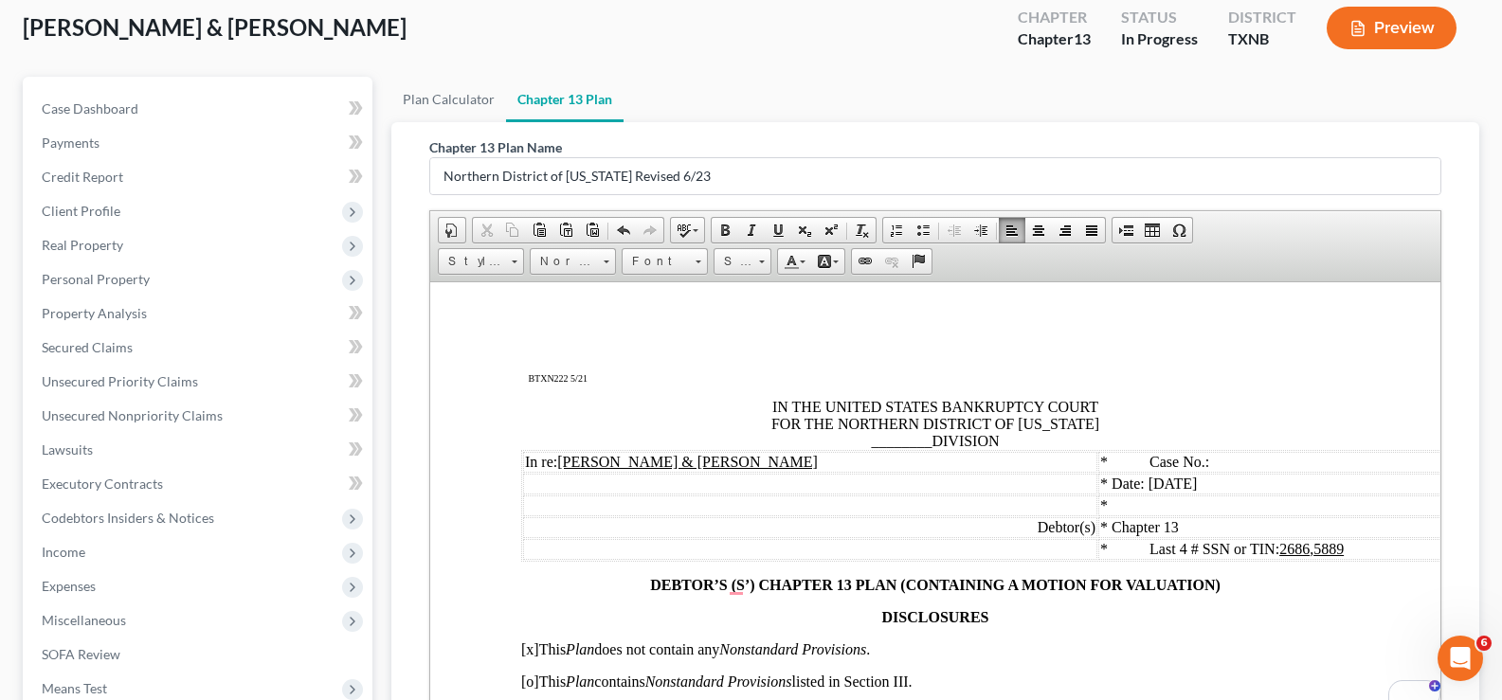
drag, startPoint x: 1436, startPoint y: 629, endPoint x: 1915, endPoint y: 463, distance: 507.4
click at [917, 446] on span "________" at bounding box center [901, 440] width 61 height 16
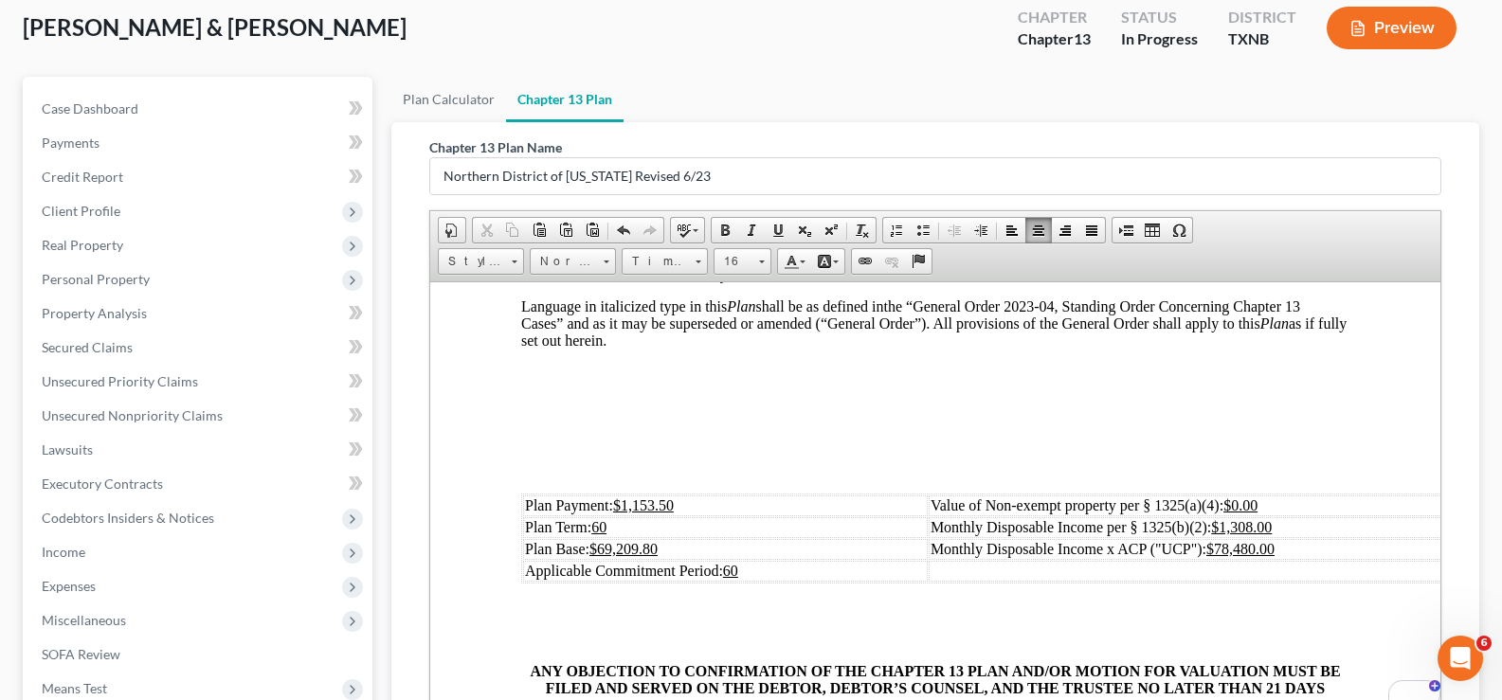
scroll to position [569, 0]
click at [595, 398] on p "To enrich screen reader interactions, please activate Accessibility in Grammarl…" at bounding box center [935, 404] width 828 height 17
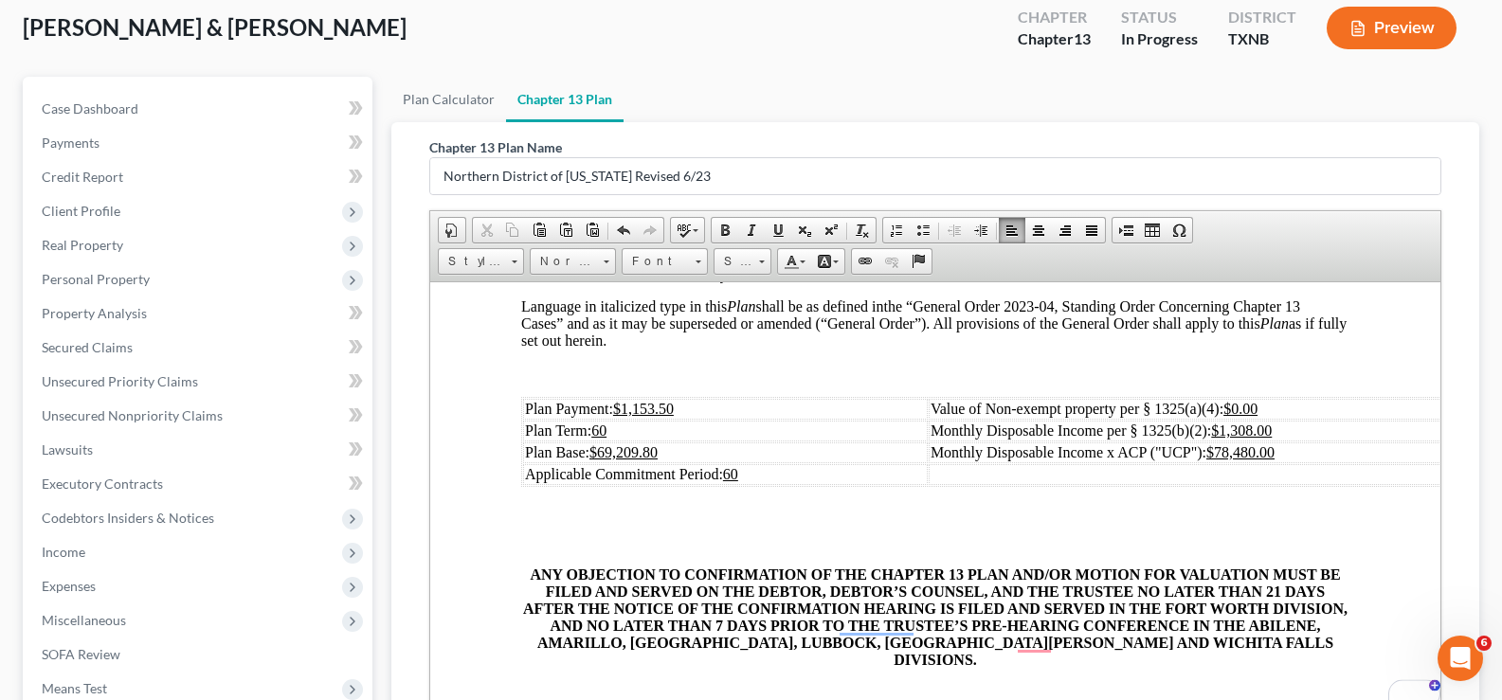
click at [715, 407] on td "Plan Payment: $1,153.50" at bounding box center [725, 408] width 405 height 21
click at [658, 446] on u "$69,209.80" at bounding box center [623, 451] width 68 height 16
click at [1256, 423] on u "$1,308.00" at bounding box center [1241, 430] width 61 height 16
click at [1257, 448] on u "$78,480.00" at bounding box center [1240, 451] width 68 height 16
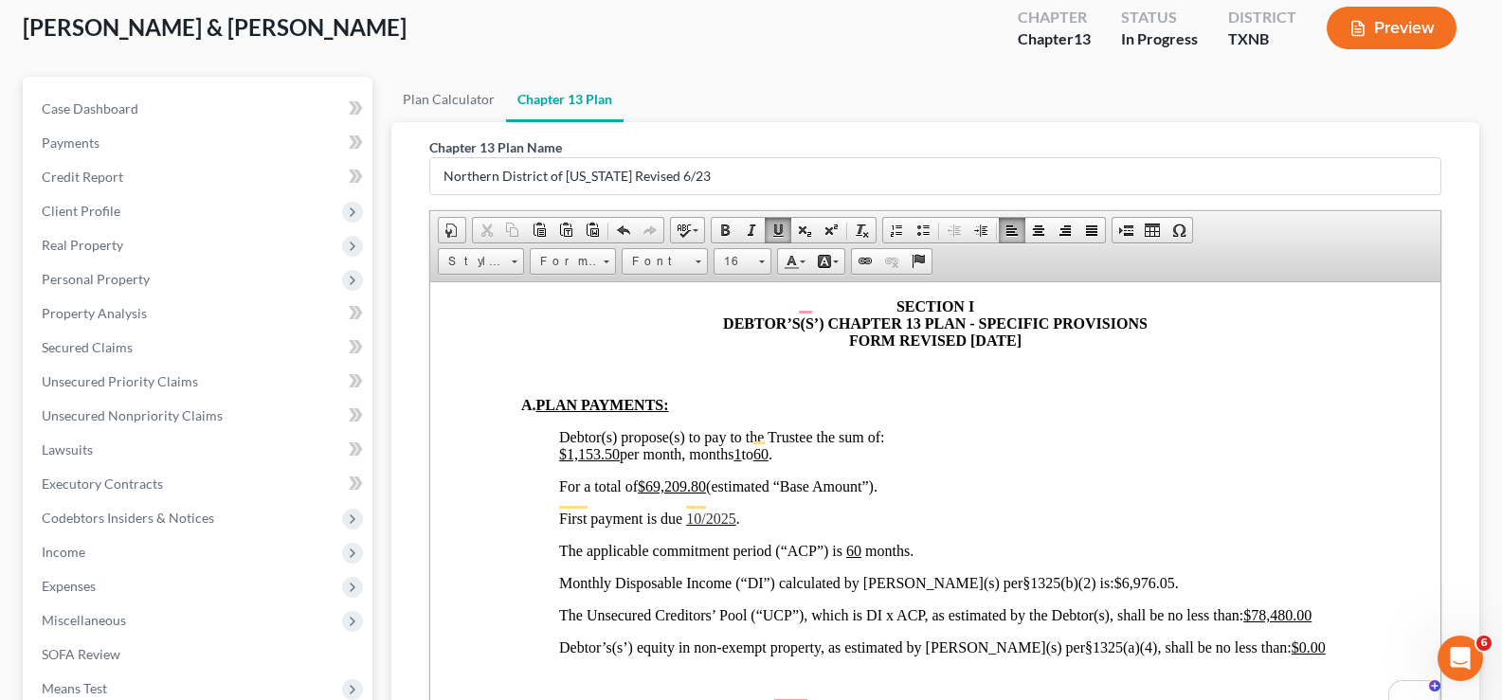
scroll to position [1137, 0]
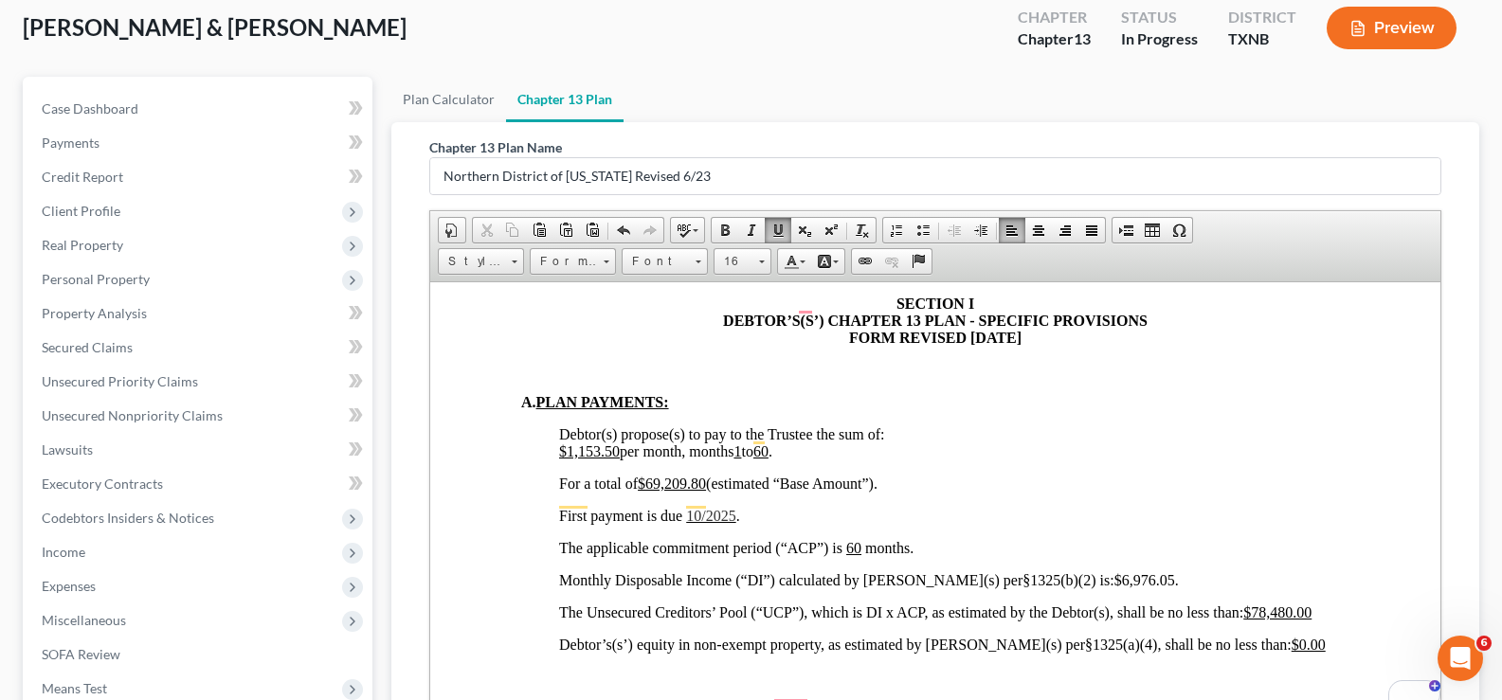
click at [618, 443] on u "$1,153.50" at bounding box center [589, 451] width 61 height 16
click at [661, 475] on u "$78,480 .0 0" at bounding box center [672, 483] width 68 height 16
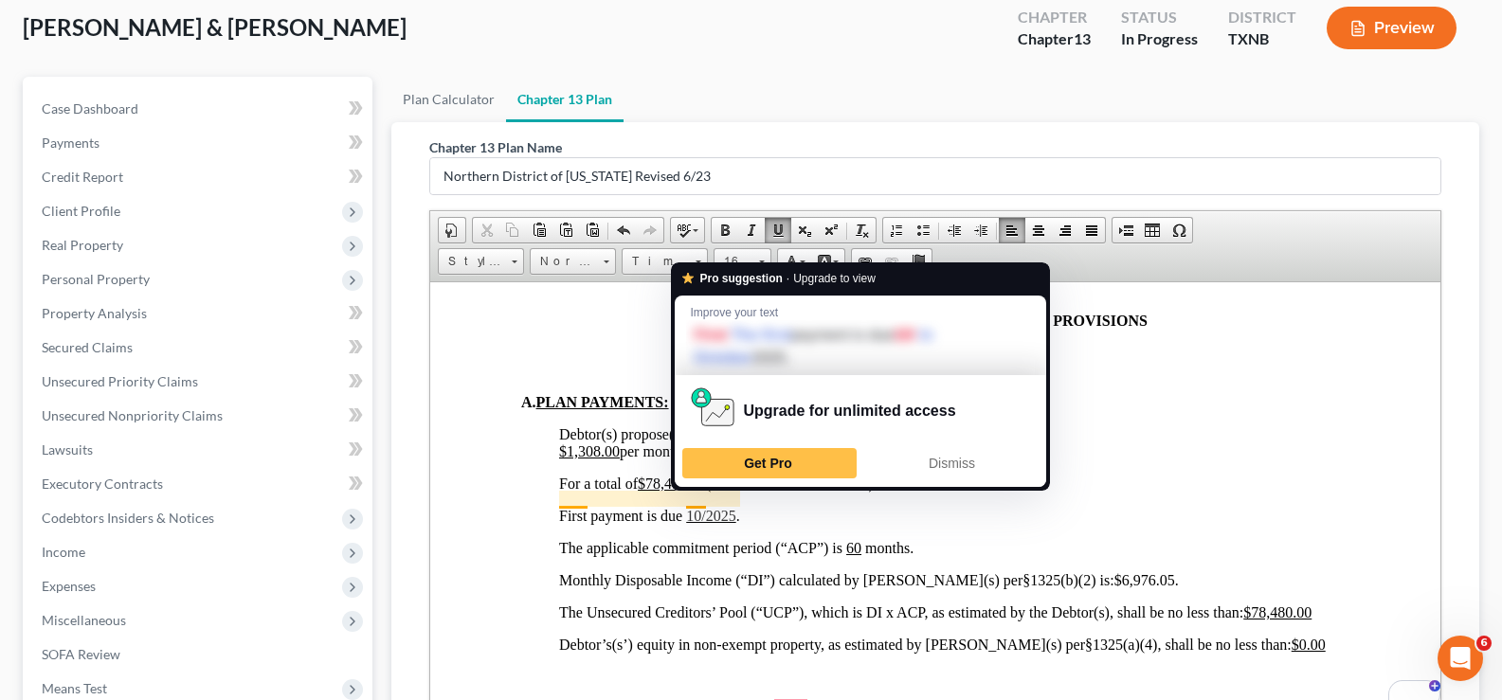
click at [703, 507] on span "10/2025" at bounding box center [710, 515] width 49 height 16
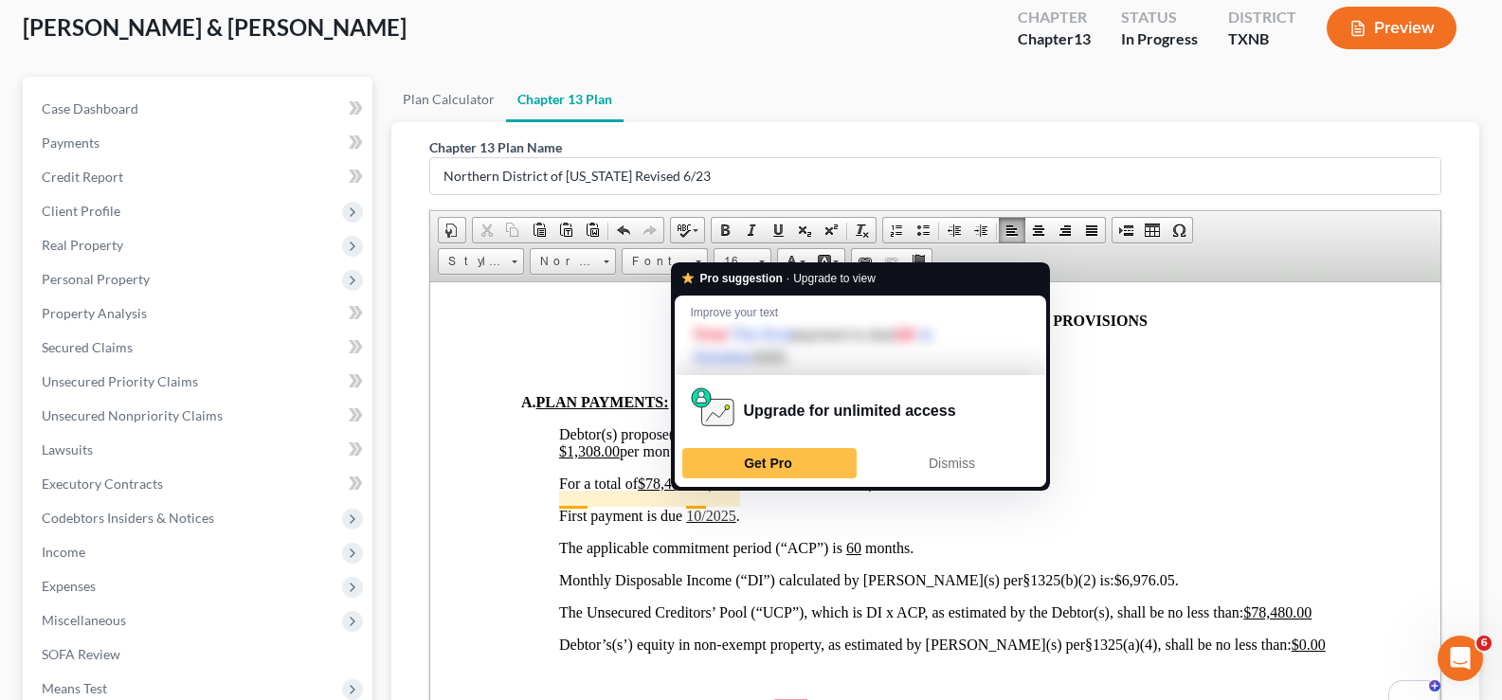
click at [704, 507] on span "10/2025" at bounding box center [710, 515] width 49 height 16
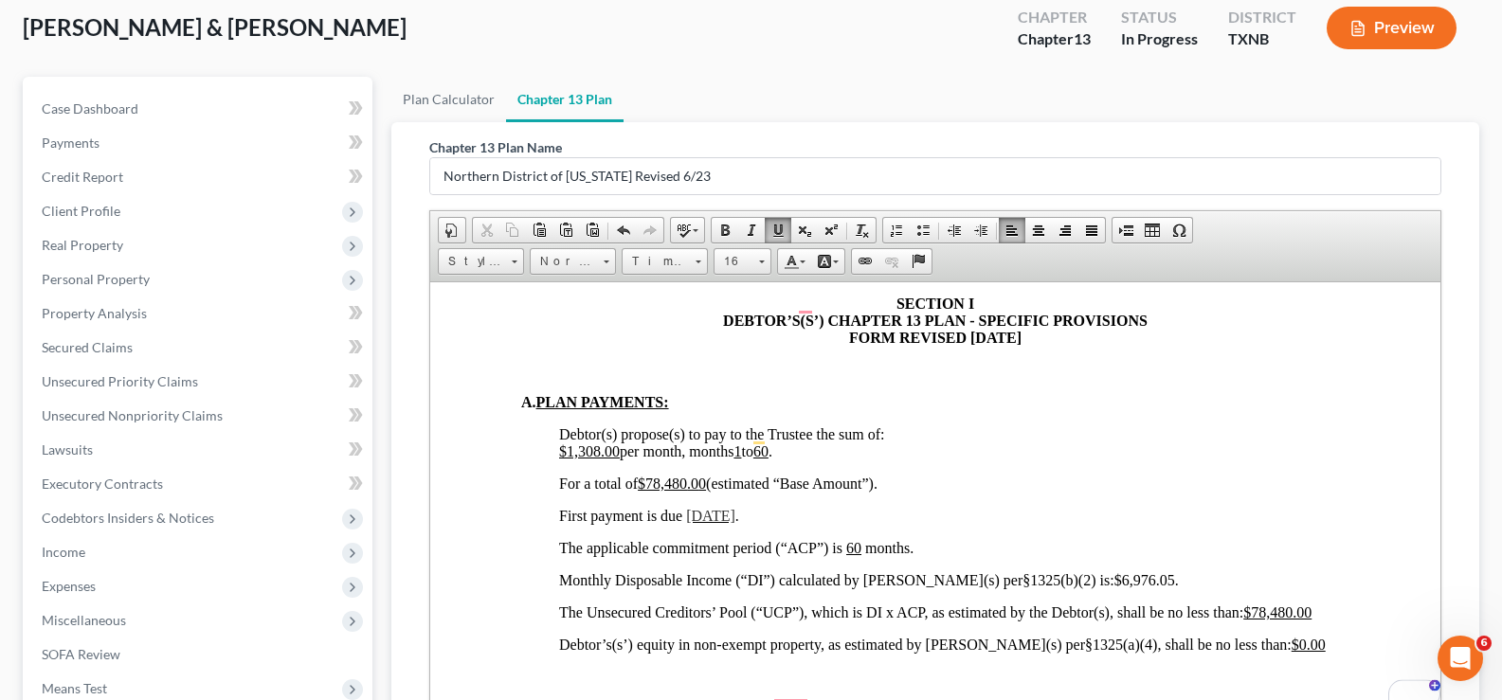
click at [1114, 571] on span "$6,976.05" at bounding box center [1144, 579] width 61 height 16
click at [1284, 604] on u "$78,480.00" at bounding box center [1277, 612] width 68 height 16
drag, startPoint x: 1248, startPoint y: 591, endPoint x: 1279, endPoint y: 589, distance: 31.3
click at [1279, 604] on span "The Unsecured Creditors’ Pool (“UCP”), which is DI x ACP, as estimated by the D…" at bounding box center [920, 612] width 722 height 16
click at [784, 234] on span at bounding box center [777, 230] width 15 height 15
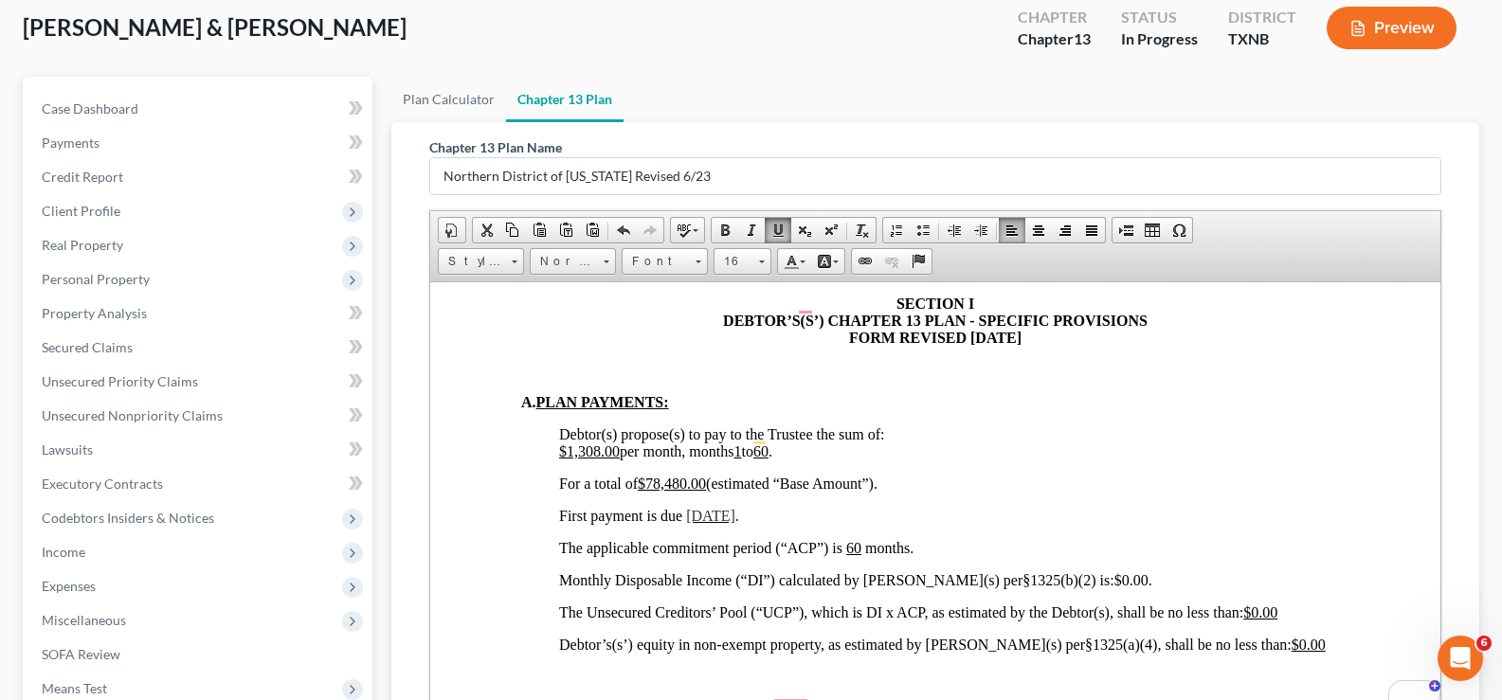
click at [784, 234] on span at bounding box center [777, 230] width 15 height 15
click at [1036, 507] on p "First payment is due 10/10/2025 ." at bounding box center [954, 515] width 790 height 17
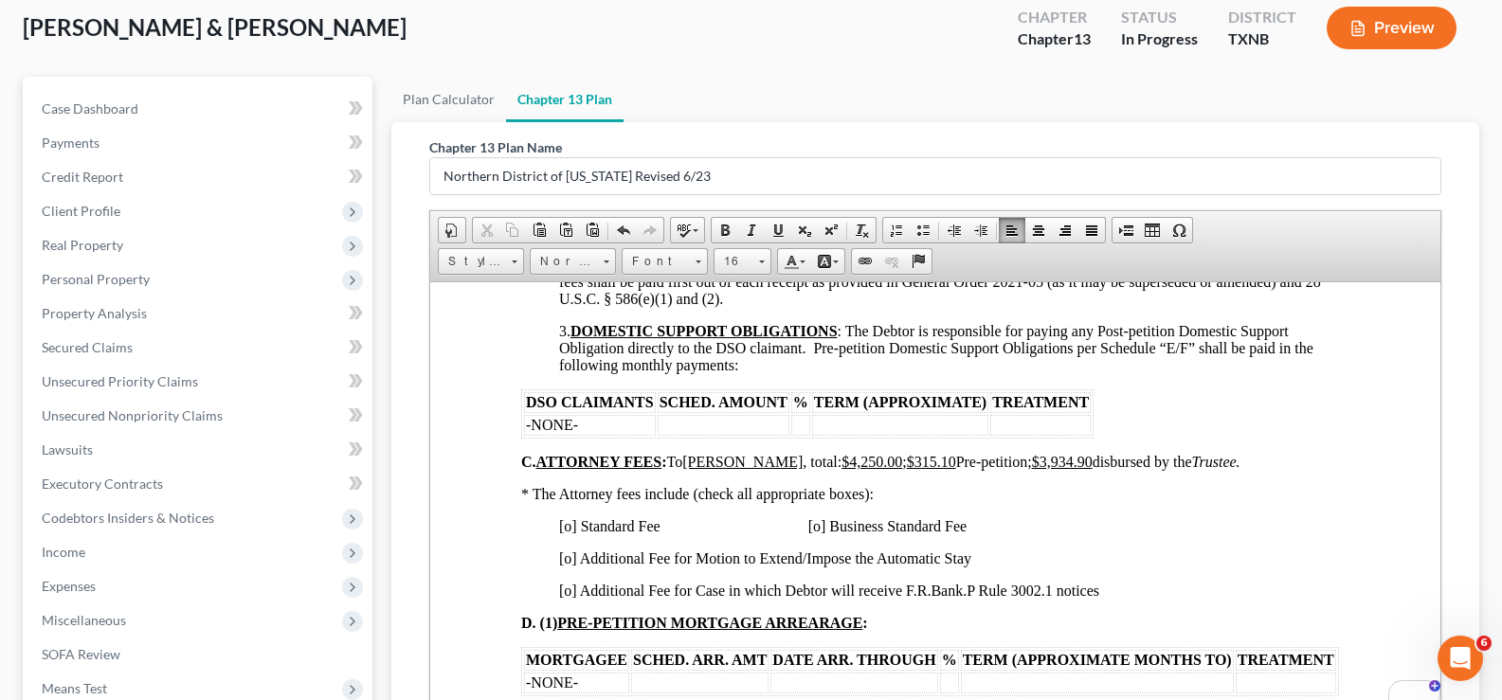
scroll to position [1706, 0]
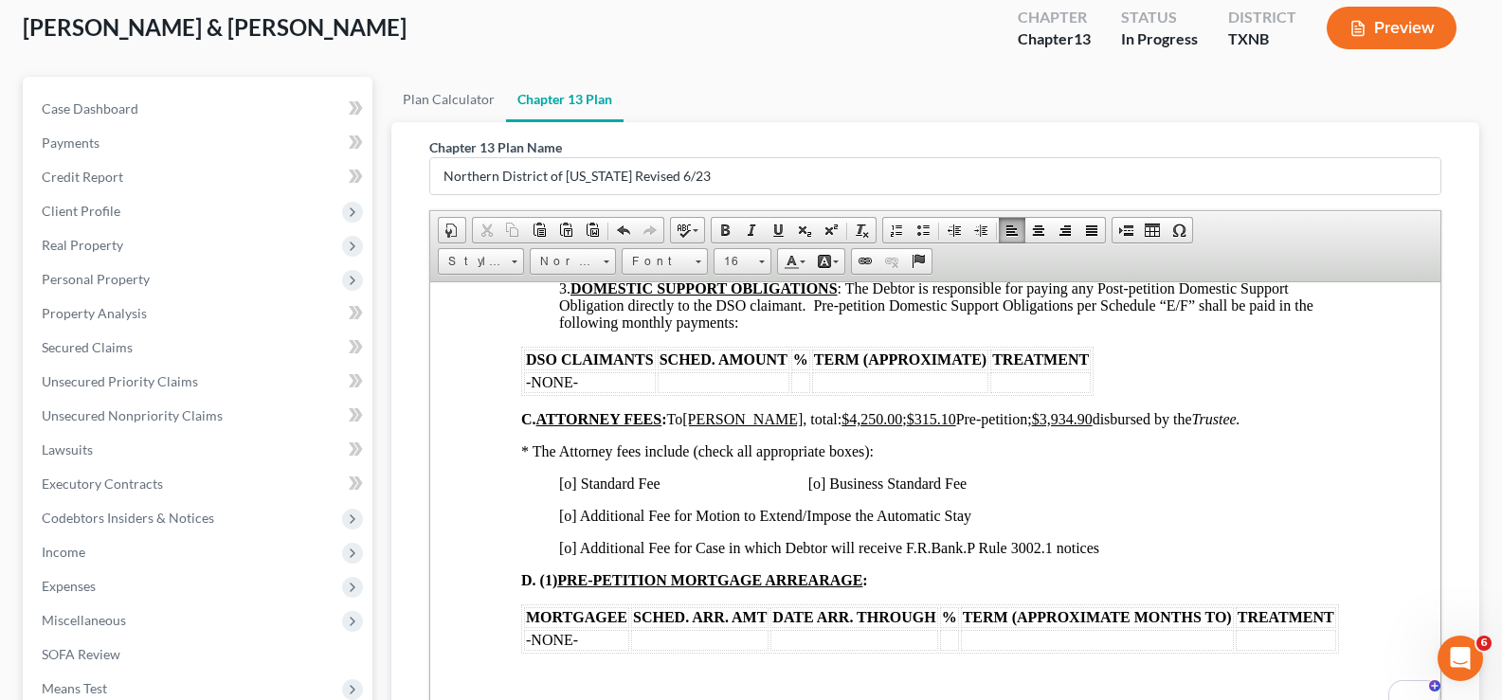
click at [571, 475] on span "[o] Standard Fee [o] Business Standard Fee" at bounding box center [762, 483] width 407 height 16
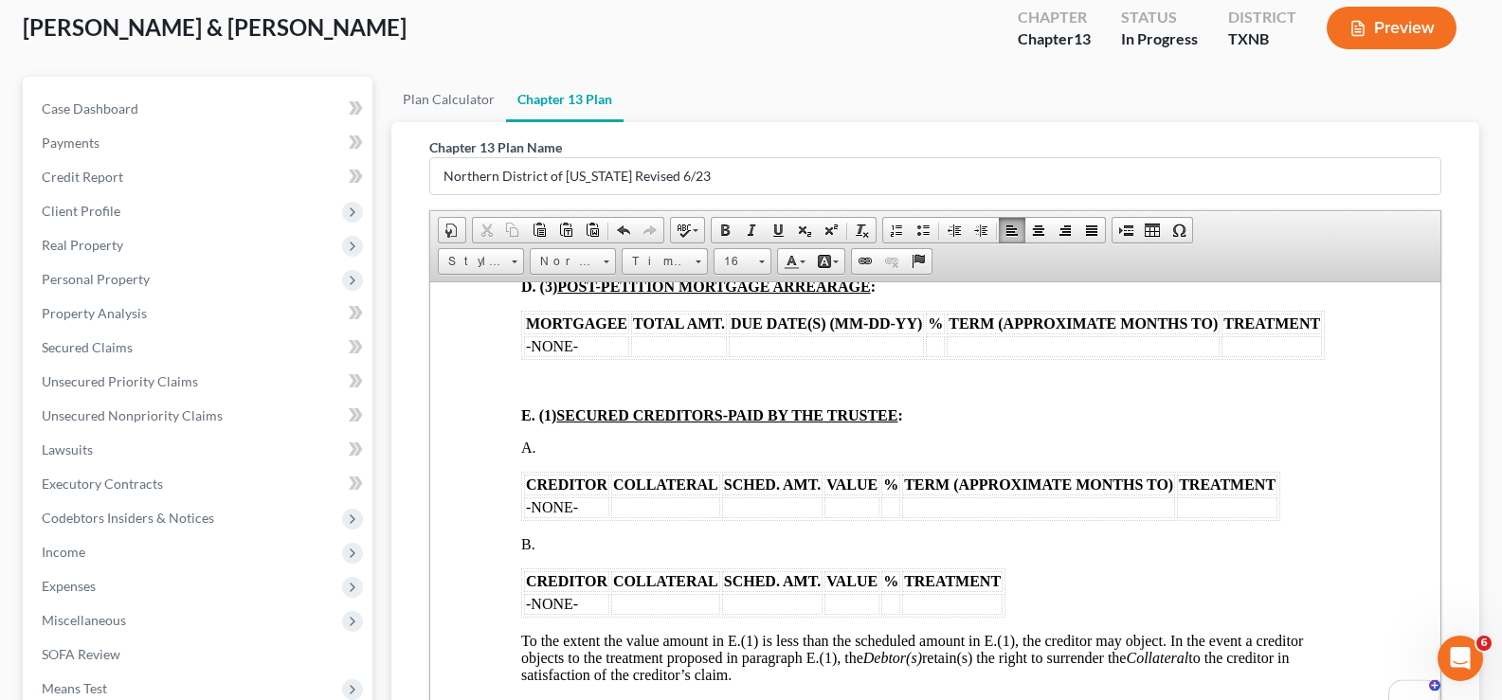
scroll to position [2274, 0]
drag, startPoint x: 519, startPoint y: 474, endPoint x: 1287, endPoint y: 528, distance: 769.5
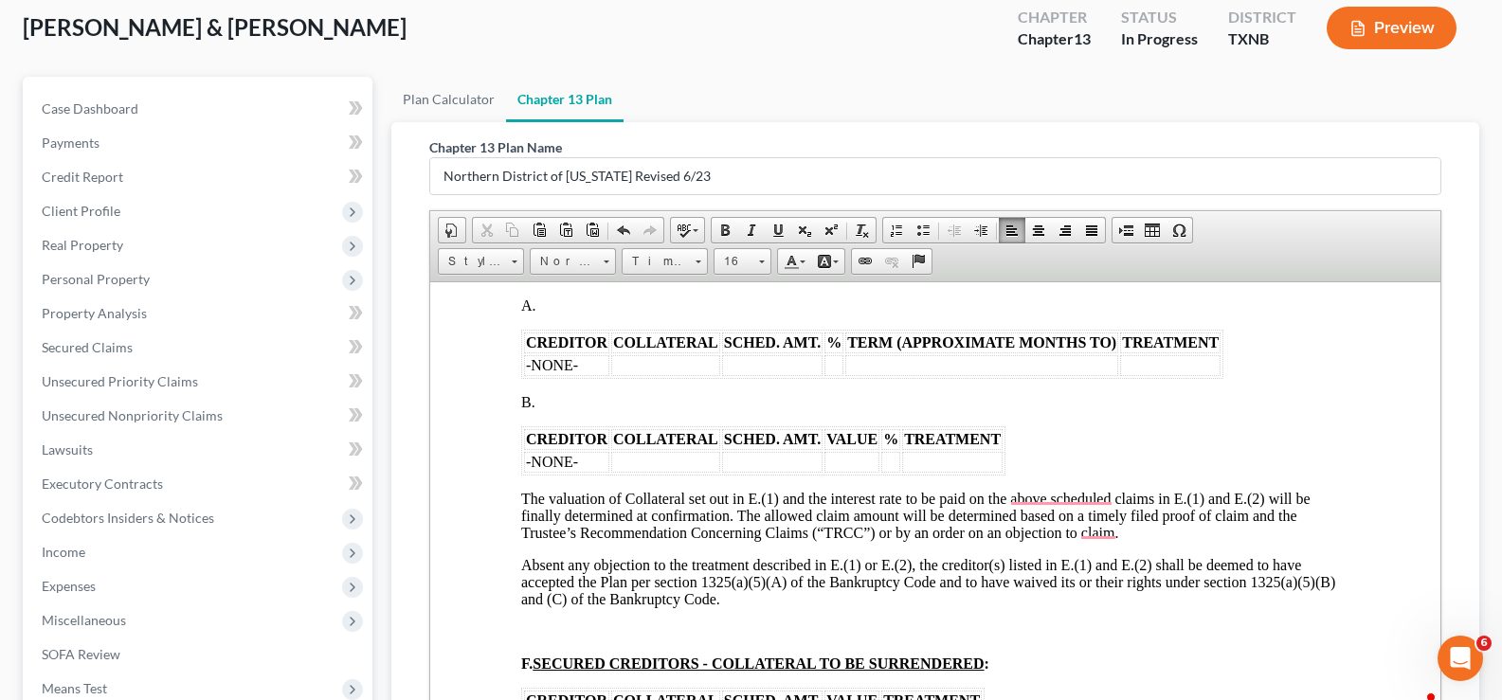
scroll to position [2653, 0]
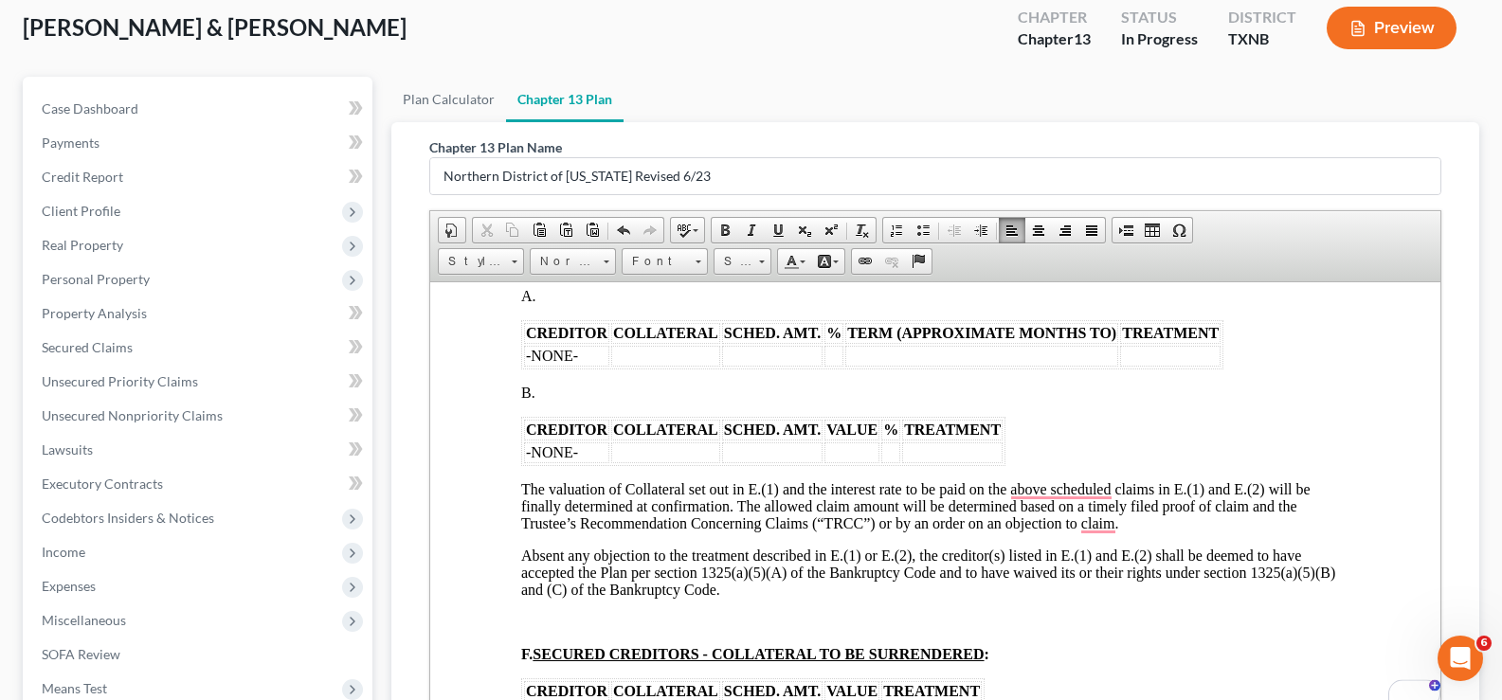
drag, startPoint x: 511, startPoint y: 328, endPoint x: 1284, endPoint y: 391, distance: 775.8
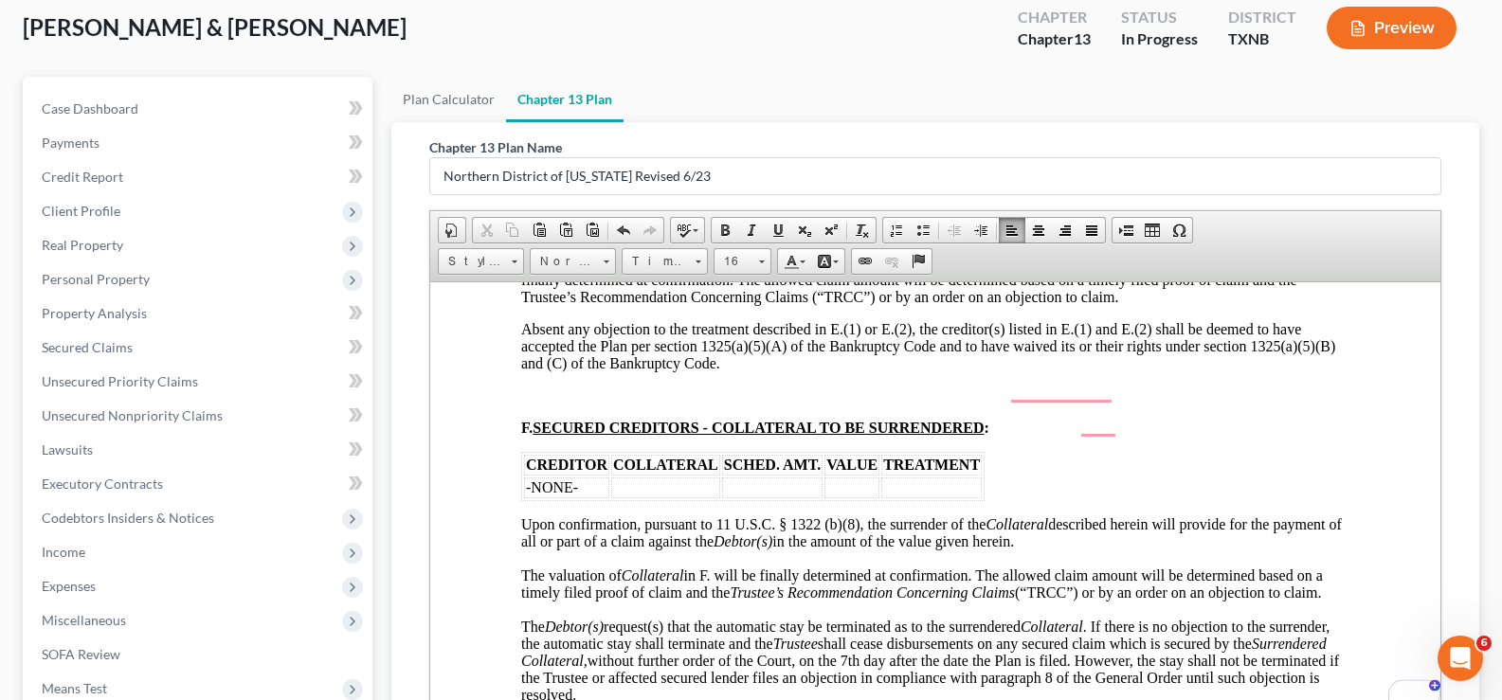
scroll to position [2801, 0]
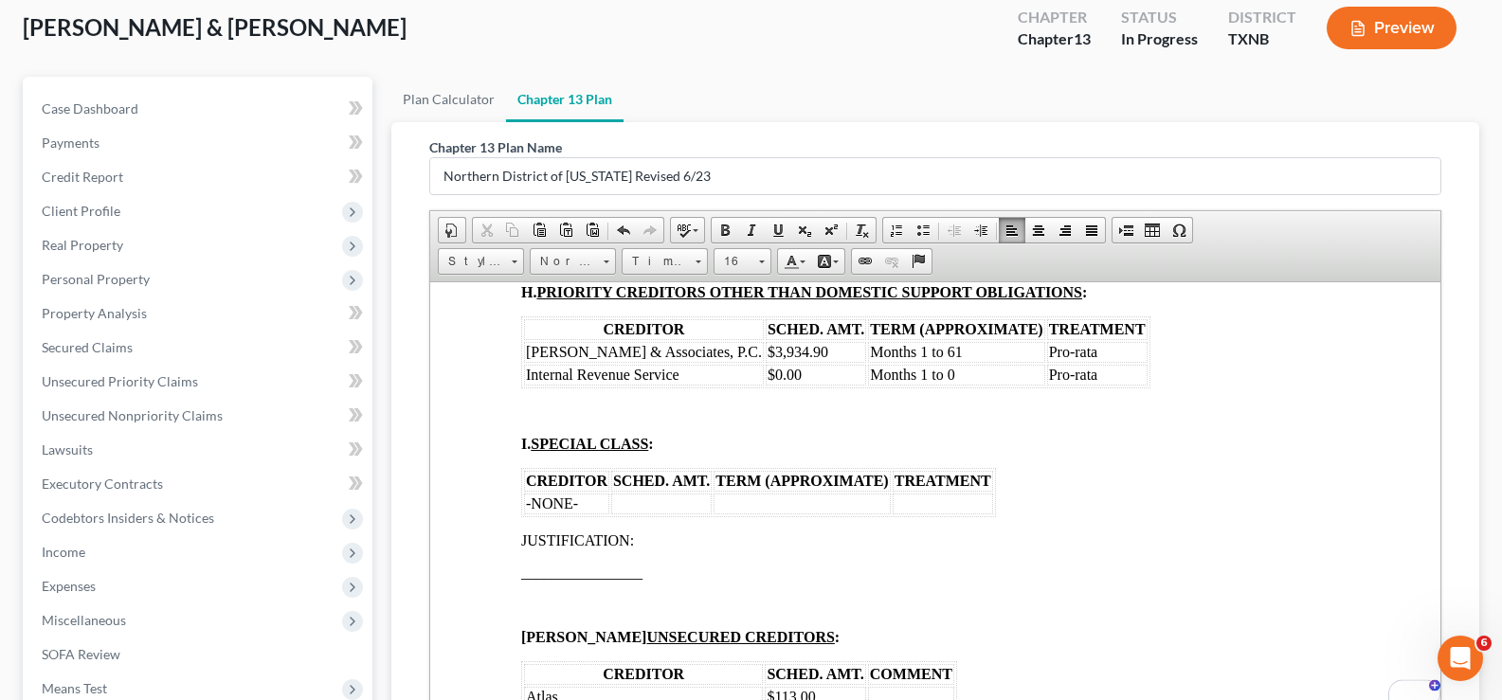
click at [1081, 352] on td "Pro-rata" at bounding box center [1097, 351] width 100 height 21
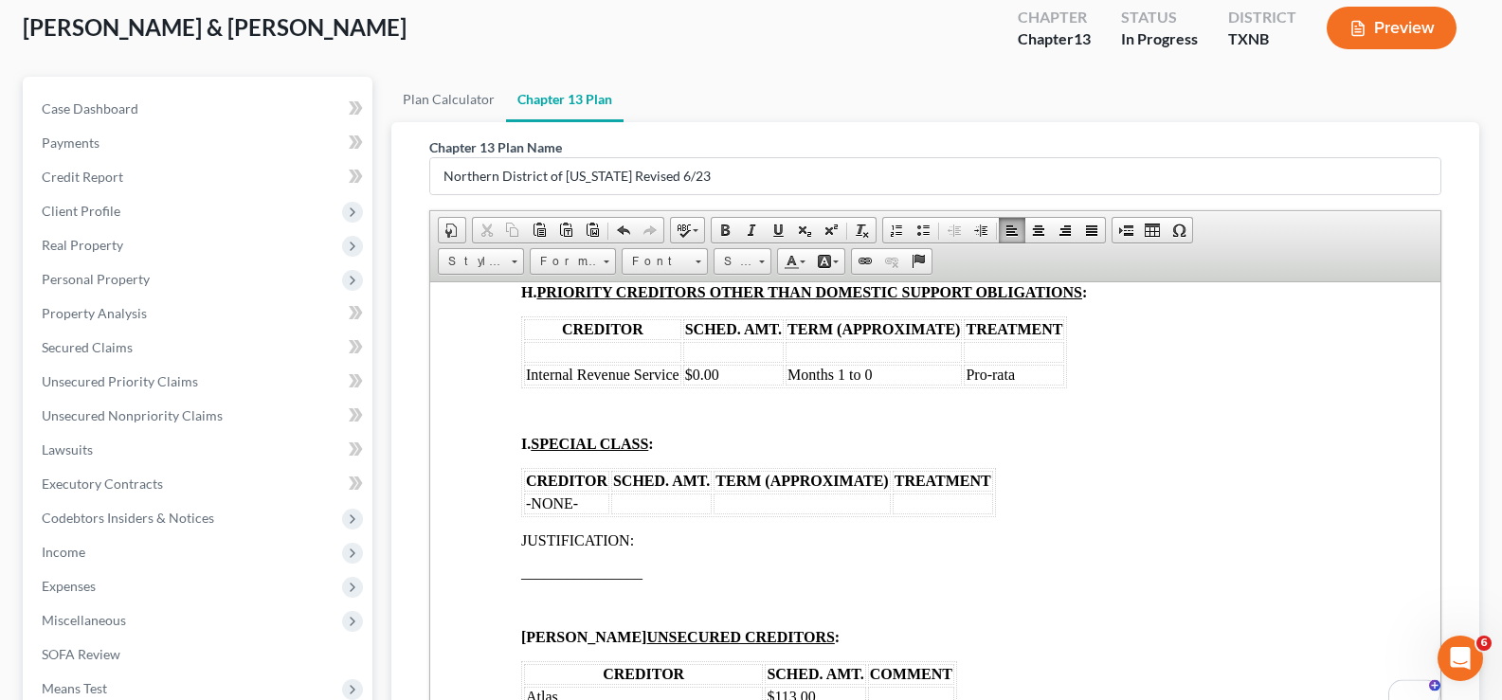
click at [882, 381] on td "Months 1 to 0" at bounding box center [874, 374] width 176 height 21
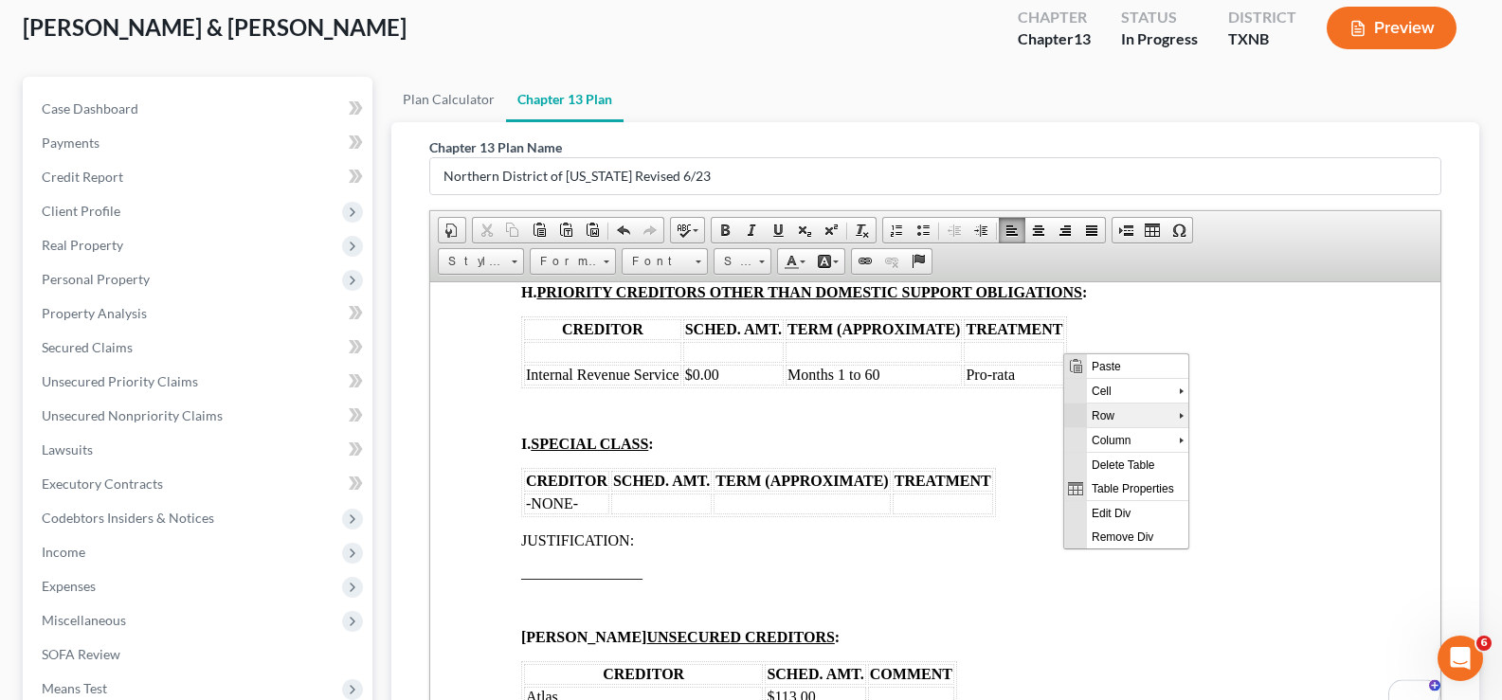
click at [1078, 408] on span "Context Menu Options" at bounding box center [1075, 414] width 15 height 15
click at [1233, 463] on span "Delete Rows" at bounding box center [1266, 463] width 110 height 24
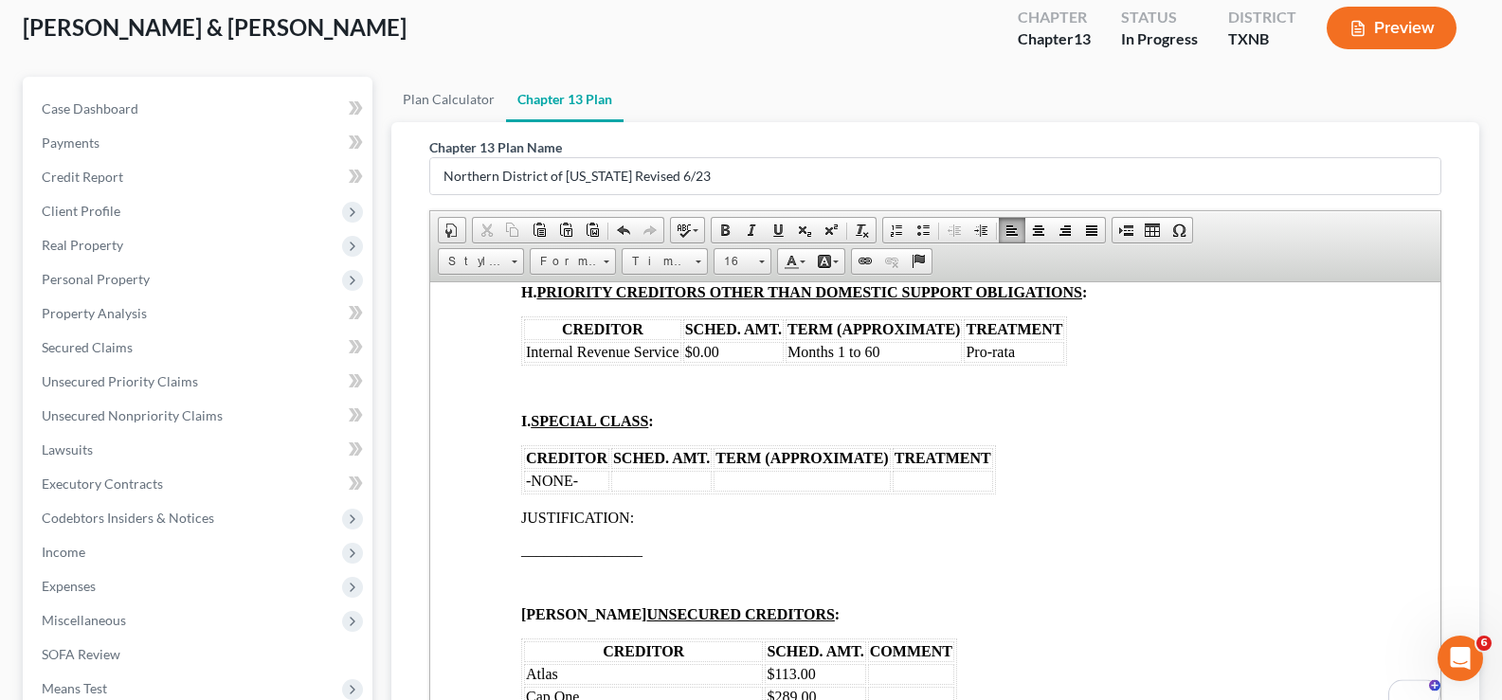
click at [750, 352] on td "$0.00" at bounding box center [733, 351] width 100 height 21
click at [743, 346] on td "$0.00" at bounding box center [733, 351] width 100 height 21
click at [1065, 356] on table "CREDITOR SCHED. AMT. TERM (APPROXIMATE) TREATMENT Internal Revenue Service $15,…" at bounding box center [794, 340] width 546 height 49
click at [914, 351] on td "Months 1 to 60" at bounding box center [874, 351] width 176 height 21
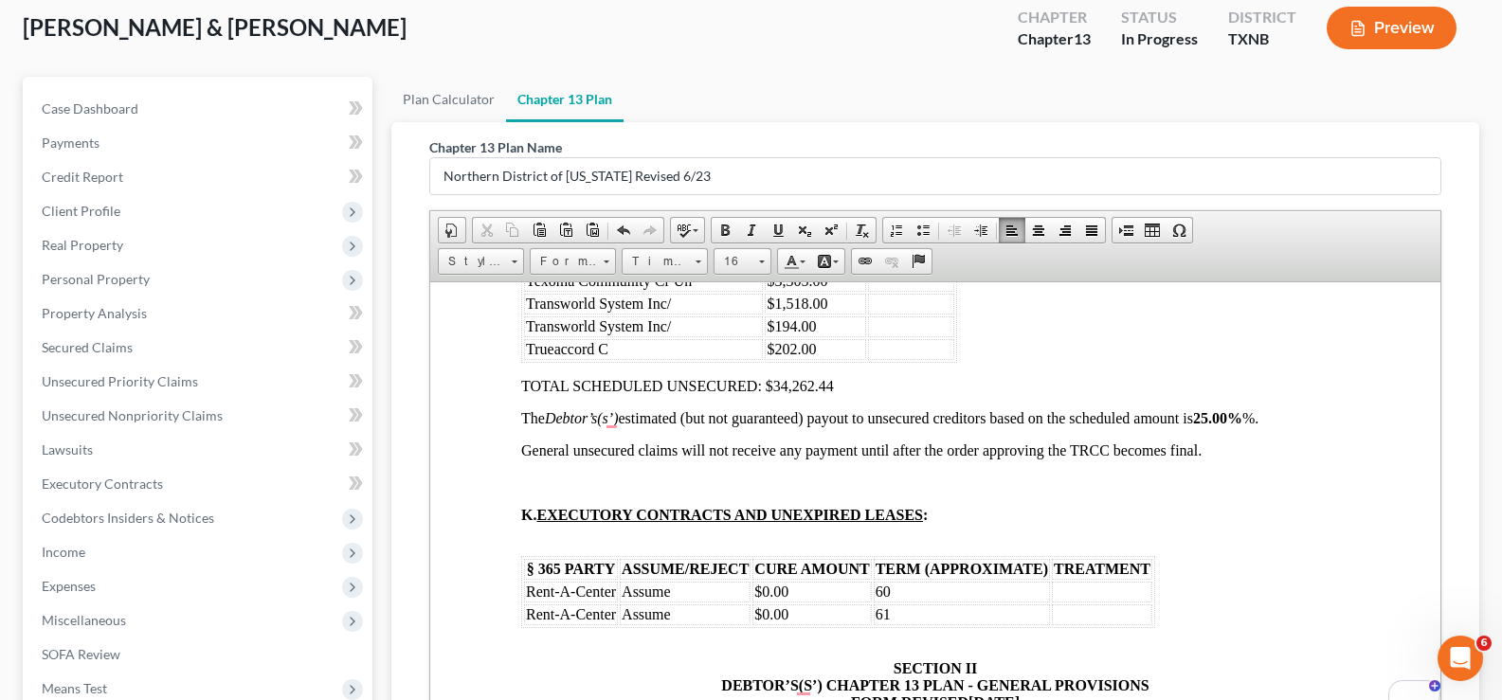
scroll to position [4359, 0]
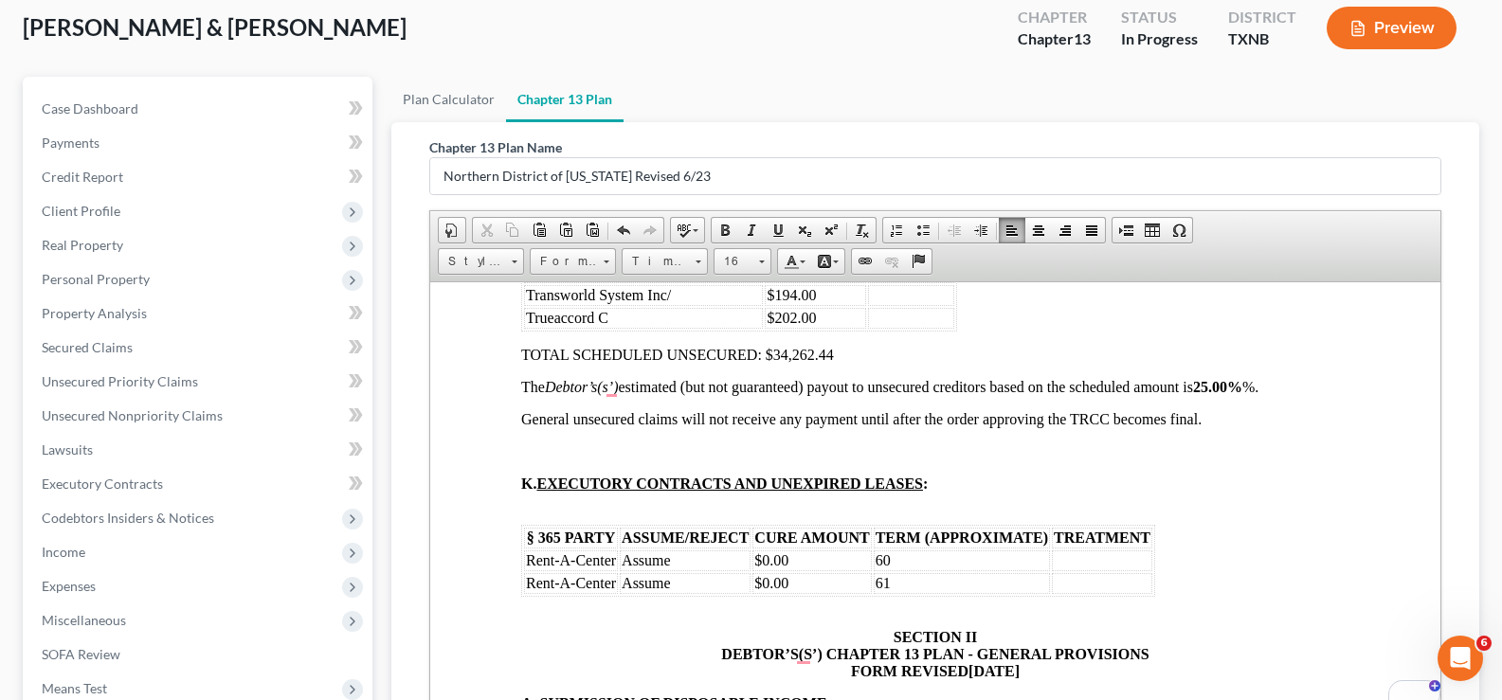
click at [925, 559] on td "60" at bounding box center [962, 560] width 176 height 21
click at [828, 561] on td "$0.00" at bounding box center [811, 560] width 118 height 21
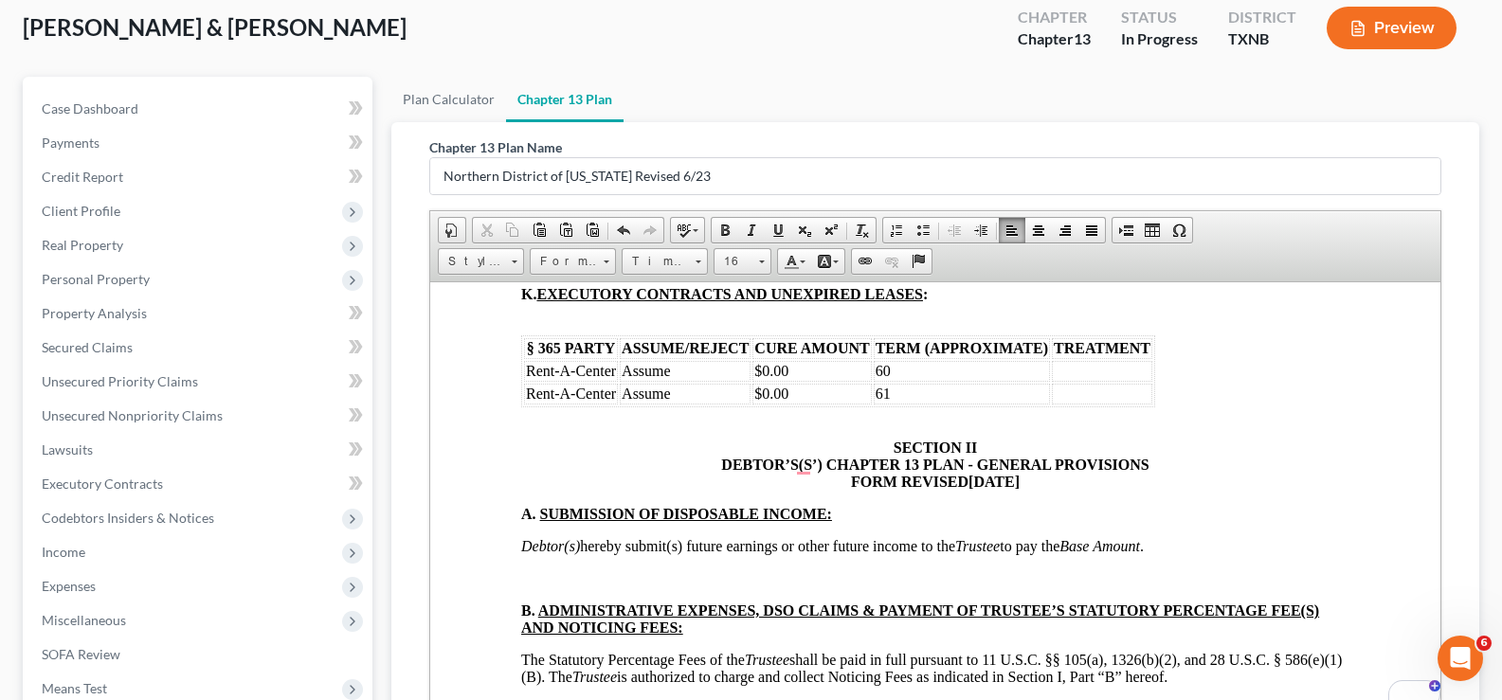
click at [631, 570] on p "To enrich screen reader interactions, please activate Accessibility in Grammarl…" at bounding box center [935, 578] width 828 height 17
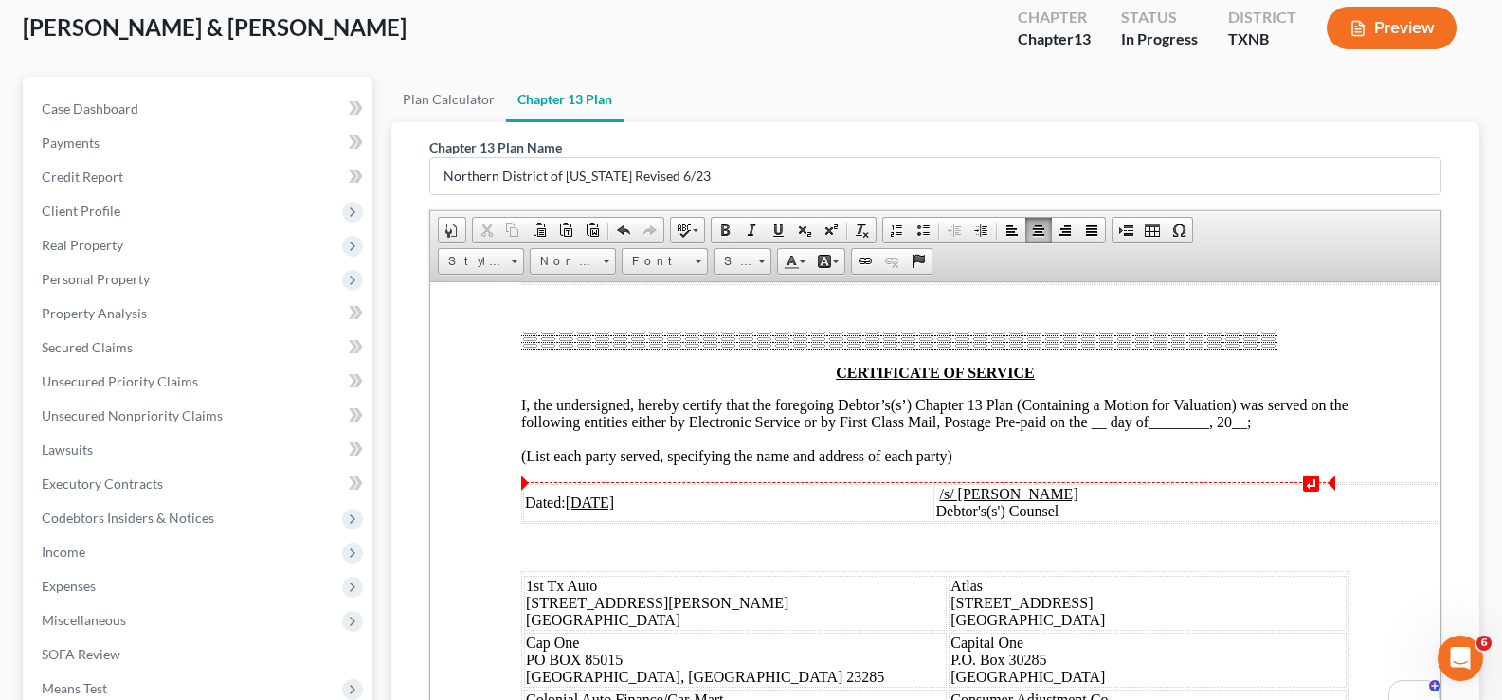
click at [1107, 429] on span "__" at bounding box center [1099, 421] width 15 height 16
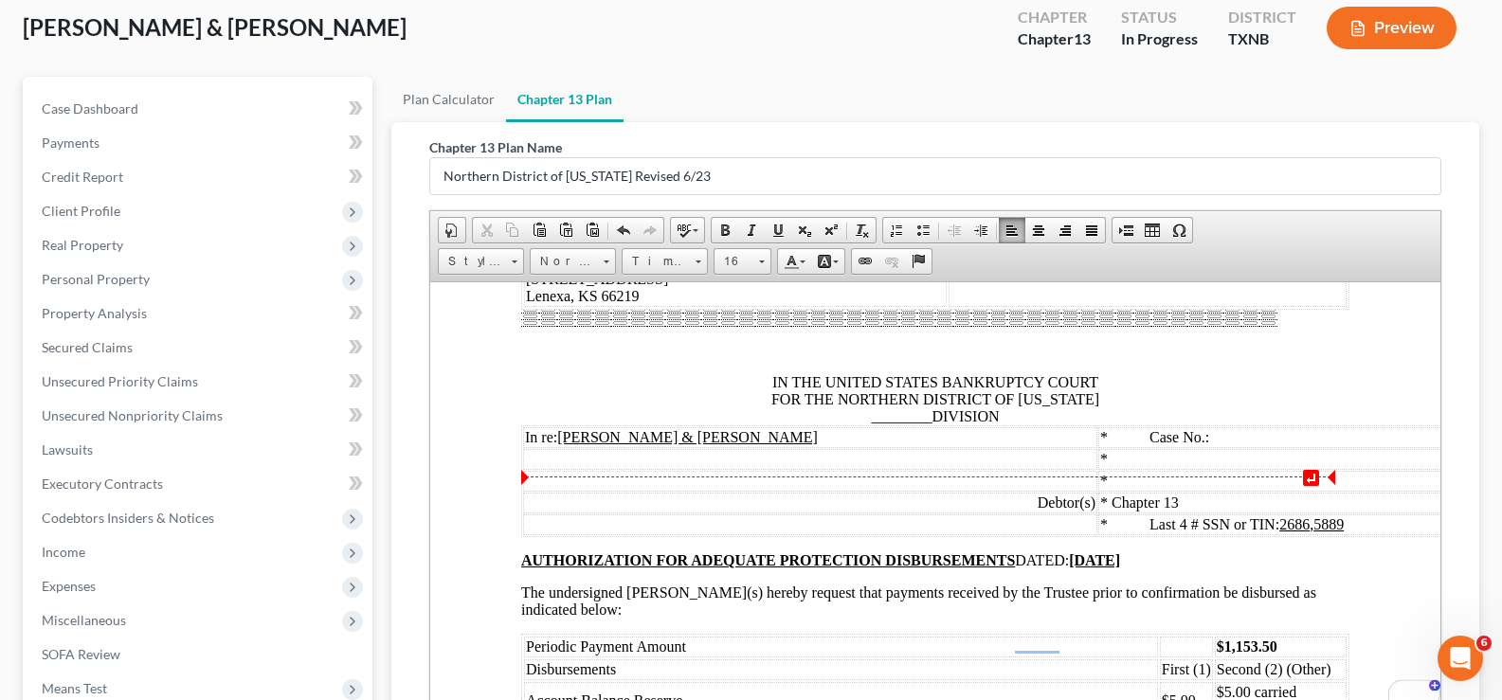
click at [923, 424] on span "IN THE UNITED STATES BANKRUPTCY COURT FOR THE NORTHERN DISTRICT OF TEXAS ______…" at bounding box center [935, 398] width 328 height 50
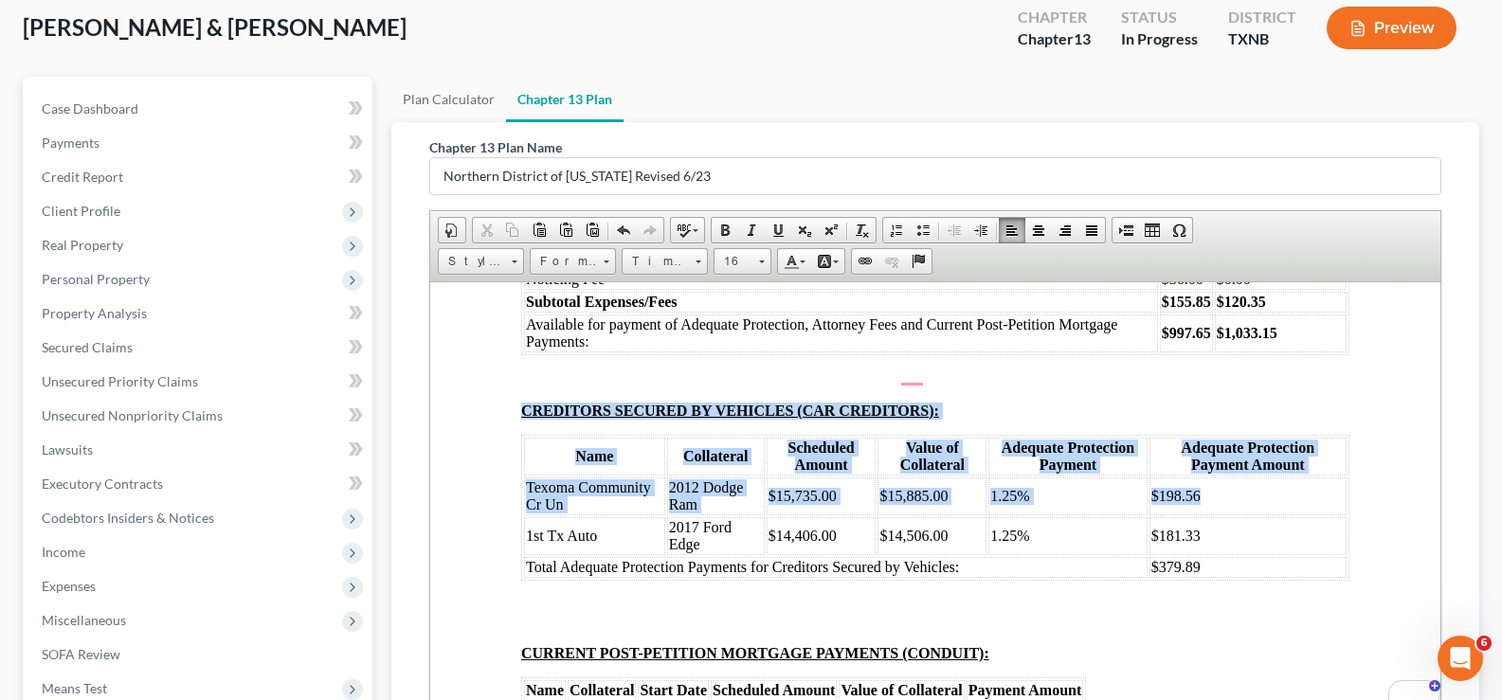
drag, startPoint x: 1213, startPoint y: 541, endPoint x: 512, endPoint y: 598, distance: 703.5
click at [617, 512] on span "Texoma Community Cr Un" at bounding box center [588, 495] width 125 height 33
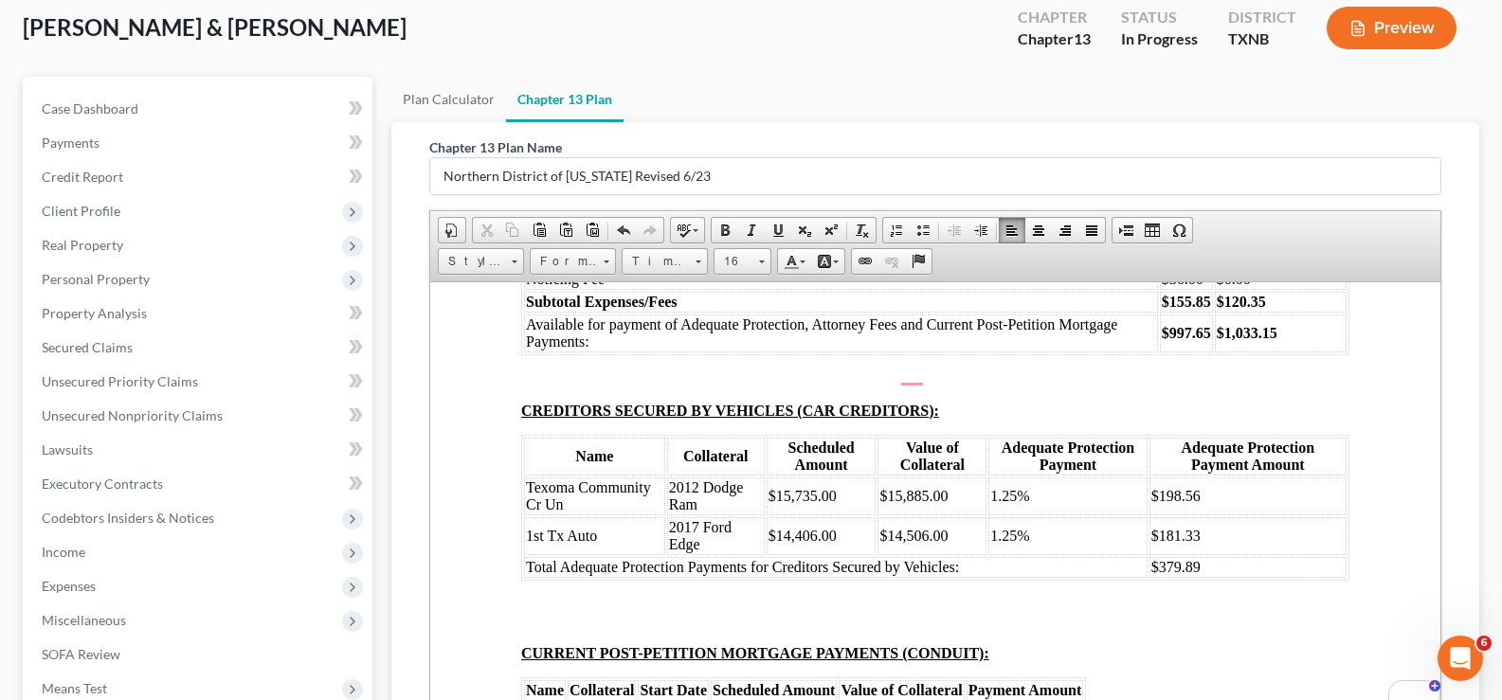
click at [593, 515] on td "Texoma Community Cr Un" at bounding box center [594, 496] width 141 height 38
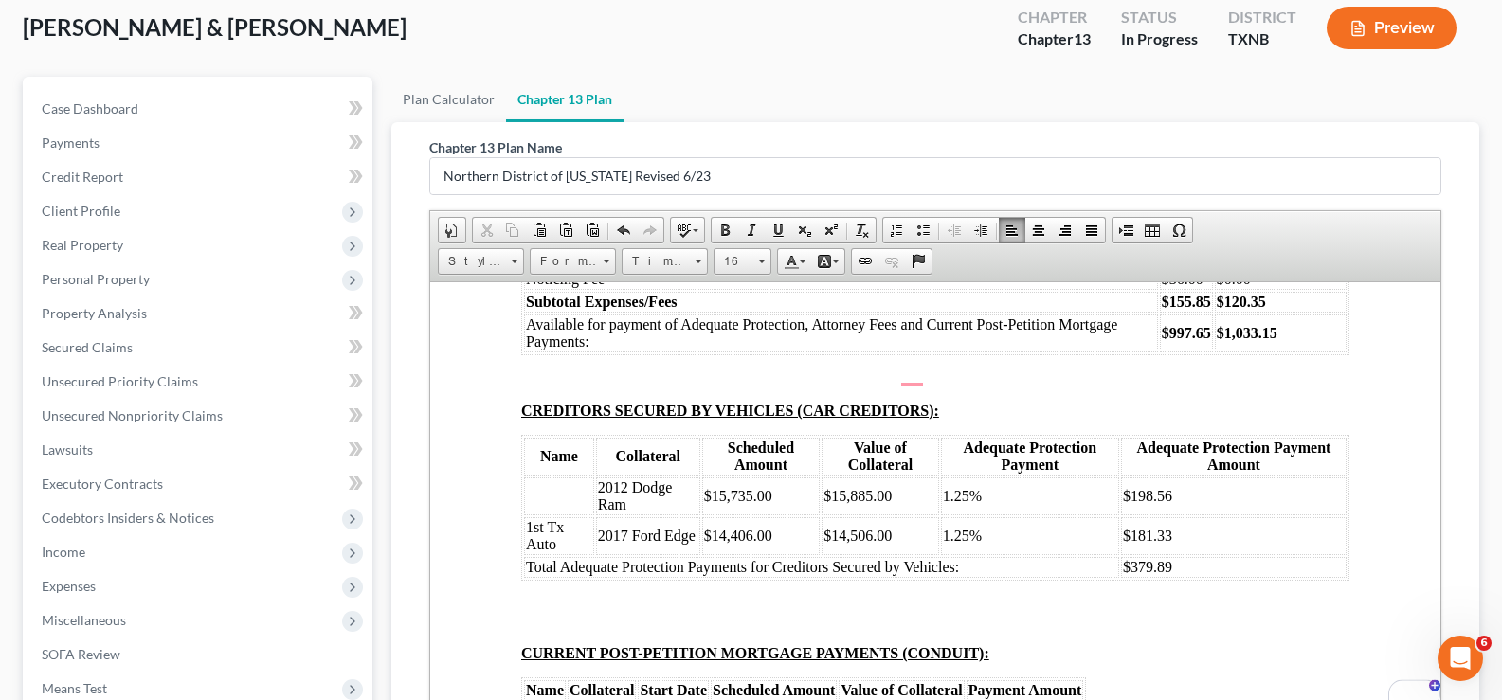
click at [633, 515] on td "2012 Dodge Ram" at bounding box center [648, 496] width 104 height 38
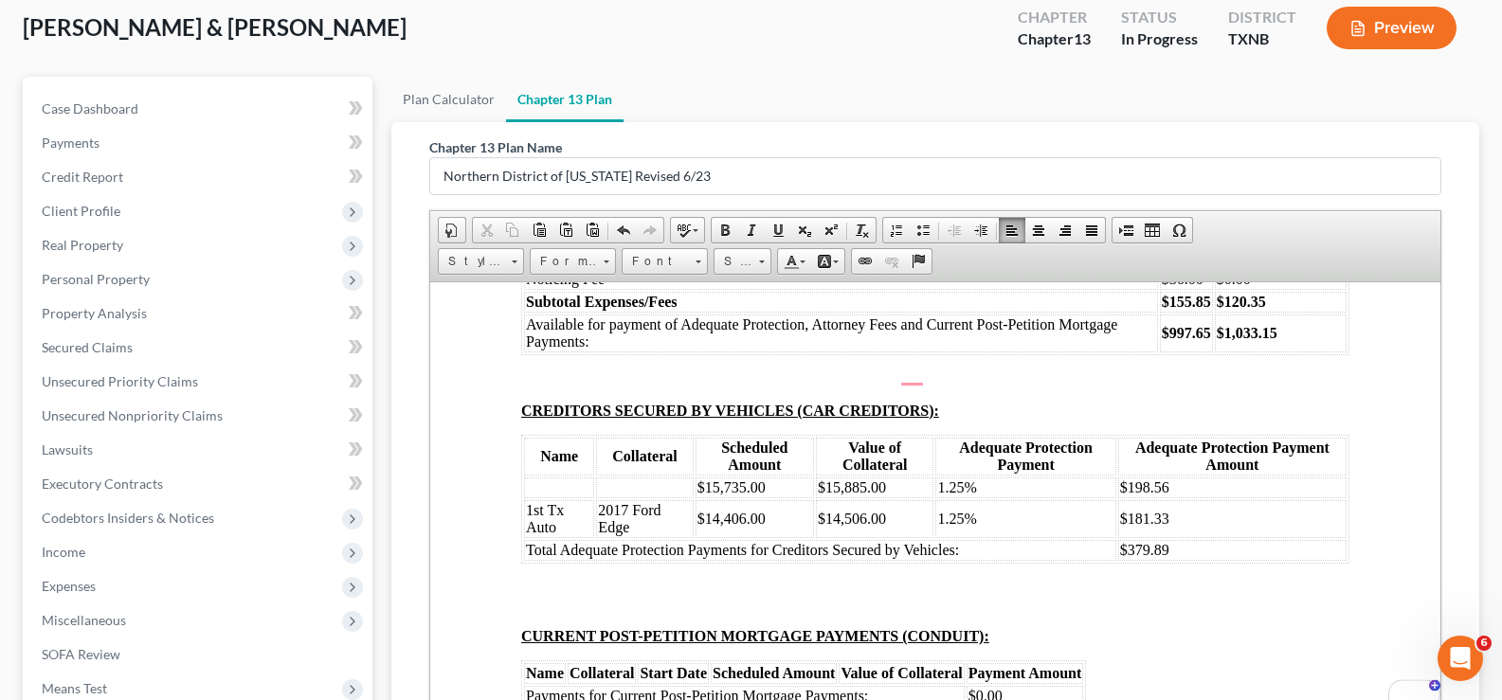
click at [771, 497] on td "$15,735.00" at bounding box center [755, 487] width 118 height 21
click at [898, 497] on td "$15,885.00" at bounding box center [875, 487] width 118 height 21
click at [986, 497] on td "1.25%" at bounding box center [1025, 487] width 180 height 21
click at [1171, 497] on td "$198.56" at bounding box center [1232, 487] width 228 height 21
click at [1166, 537] on td "$181.33" at bounding box center [1232, 518] width 228 height 38
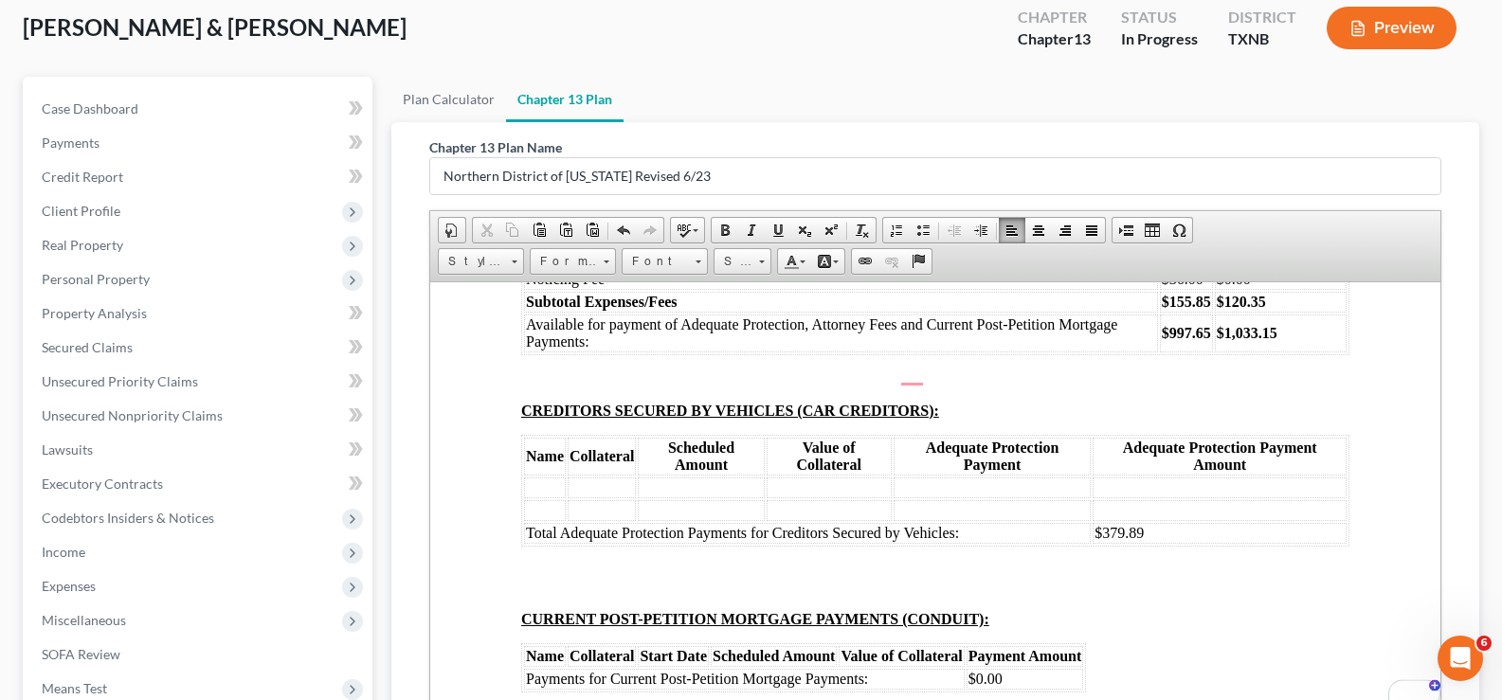
click at [1152, 543] on td "$379.89" at bounding box center [1220, 532] width 254 height 21
click at [1333, 540] on table "Name Collateral Scheduled Amount Value of Collateral Adequate Protection Paymen…" at bounding box center [935, 490] width 828 height 112
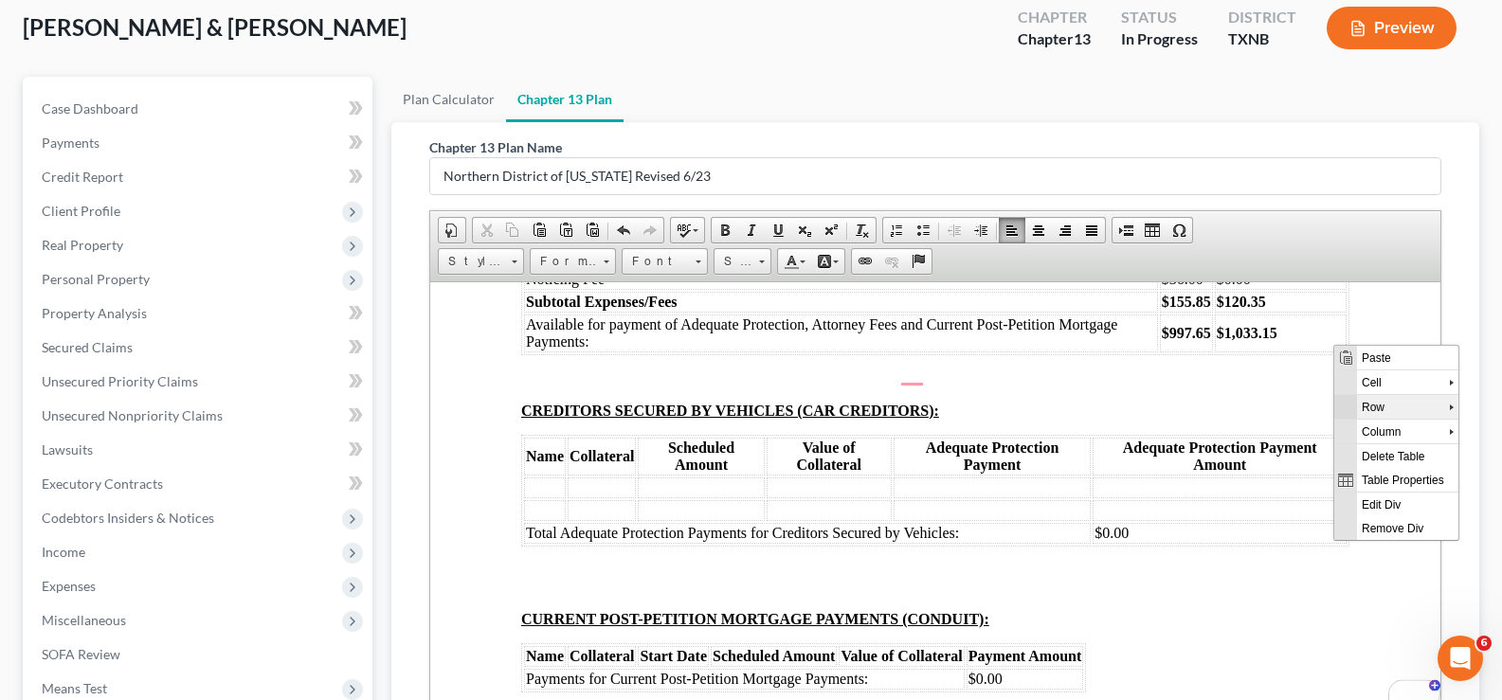
click at [1352, 416] on span "Context Menu Options" at bounding box center [1345, 406] width 23 height 24
click at [1360, 447] on span "Delete Rows" at bounding box center [1402, 455] width 110 height 24
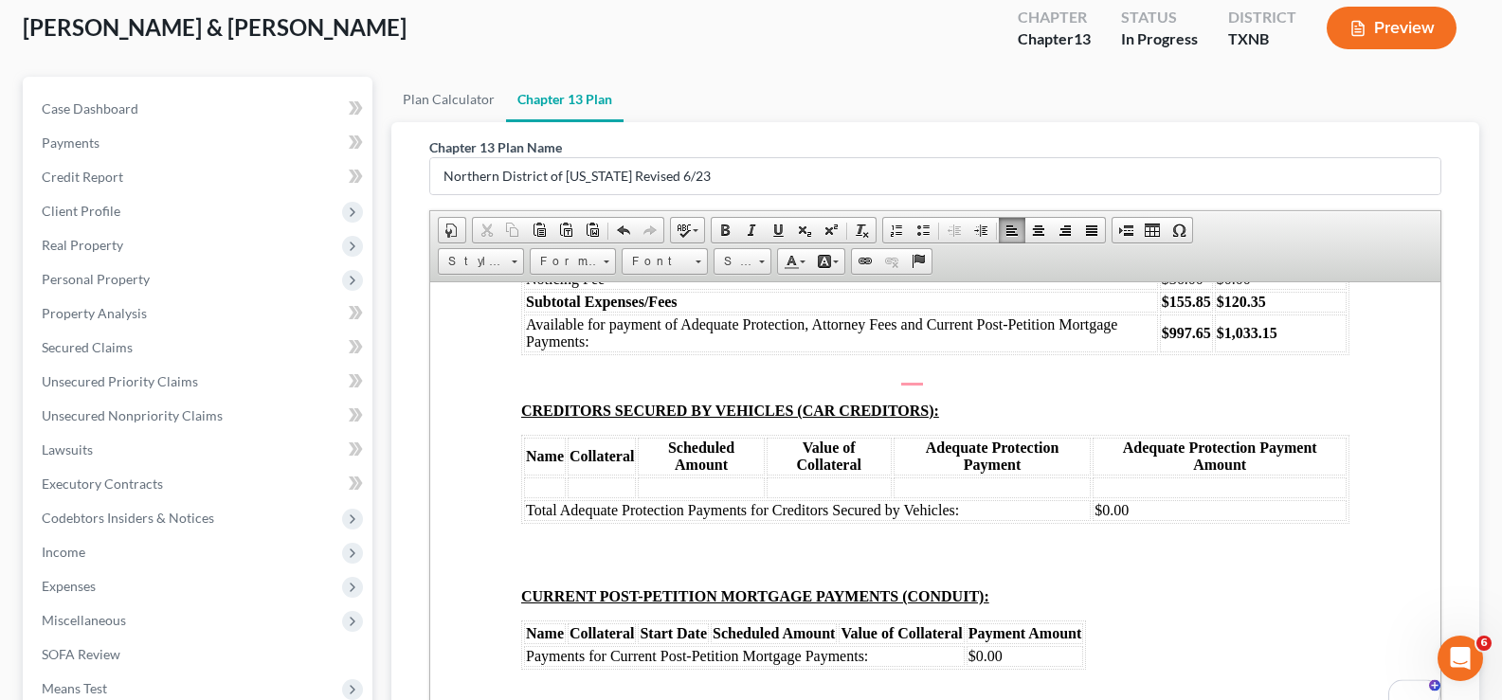
click at [1331, 497] on td "To enrich screen reader interactions, please activate Accessibility in Grammarl…" at bounding box center [1220, 487] width 254 height 21
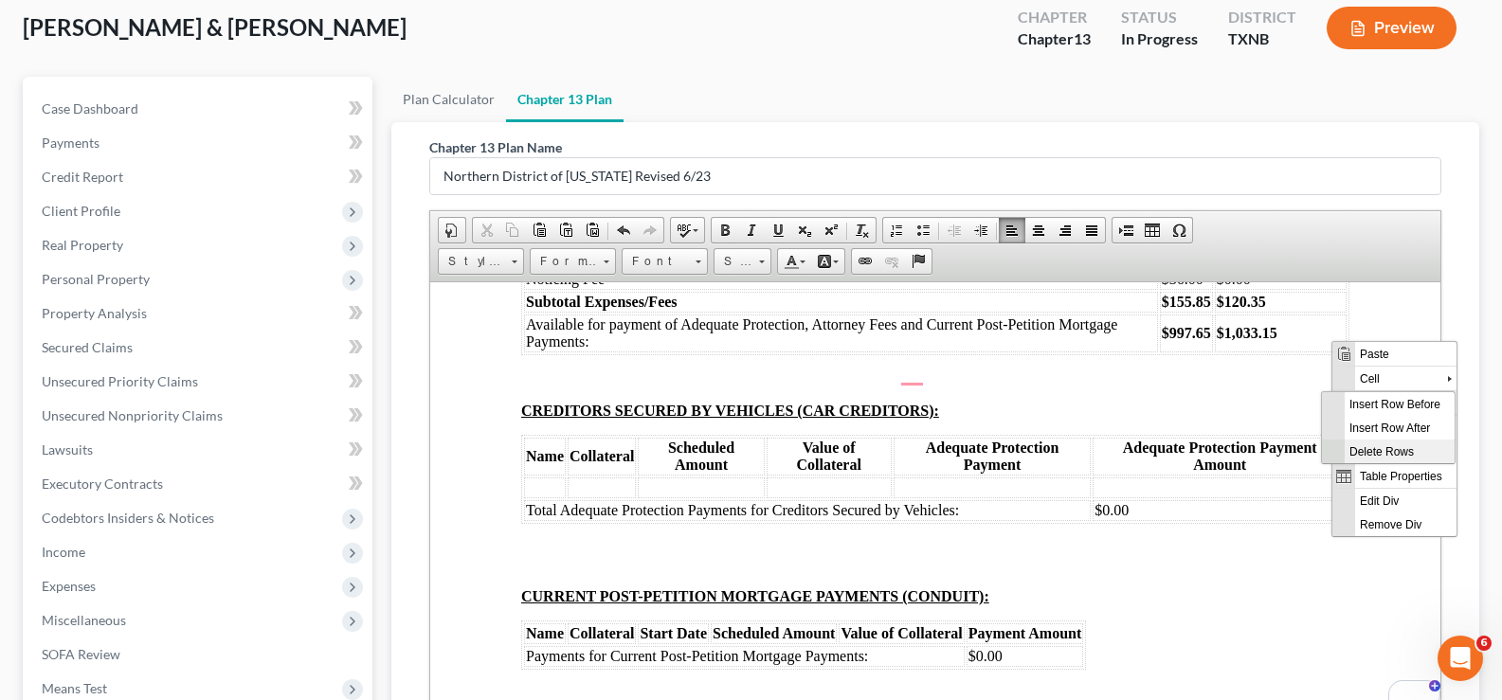
click at [1348, 454] on span "Delete Rows" at bounding box center [1400, 451] width 110 height 24
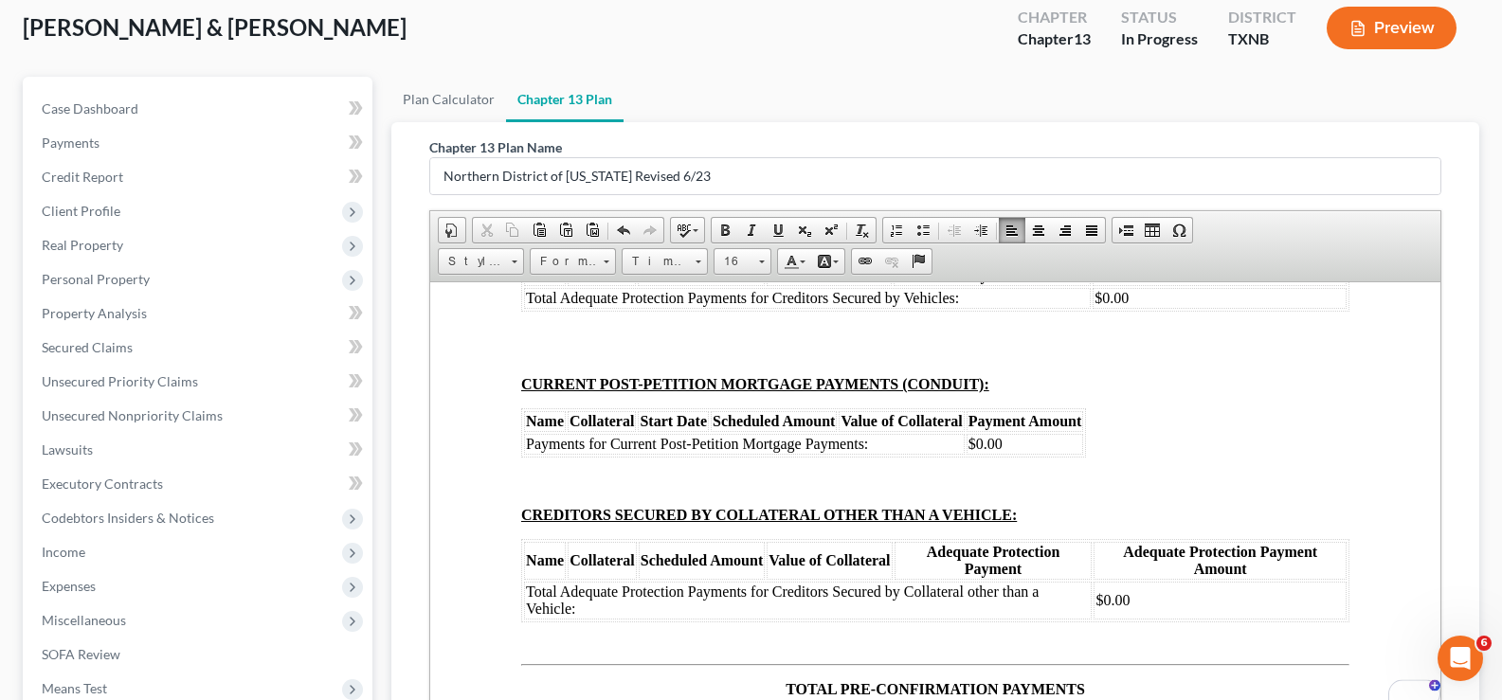
scroll to position [11534, 0]
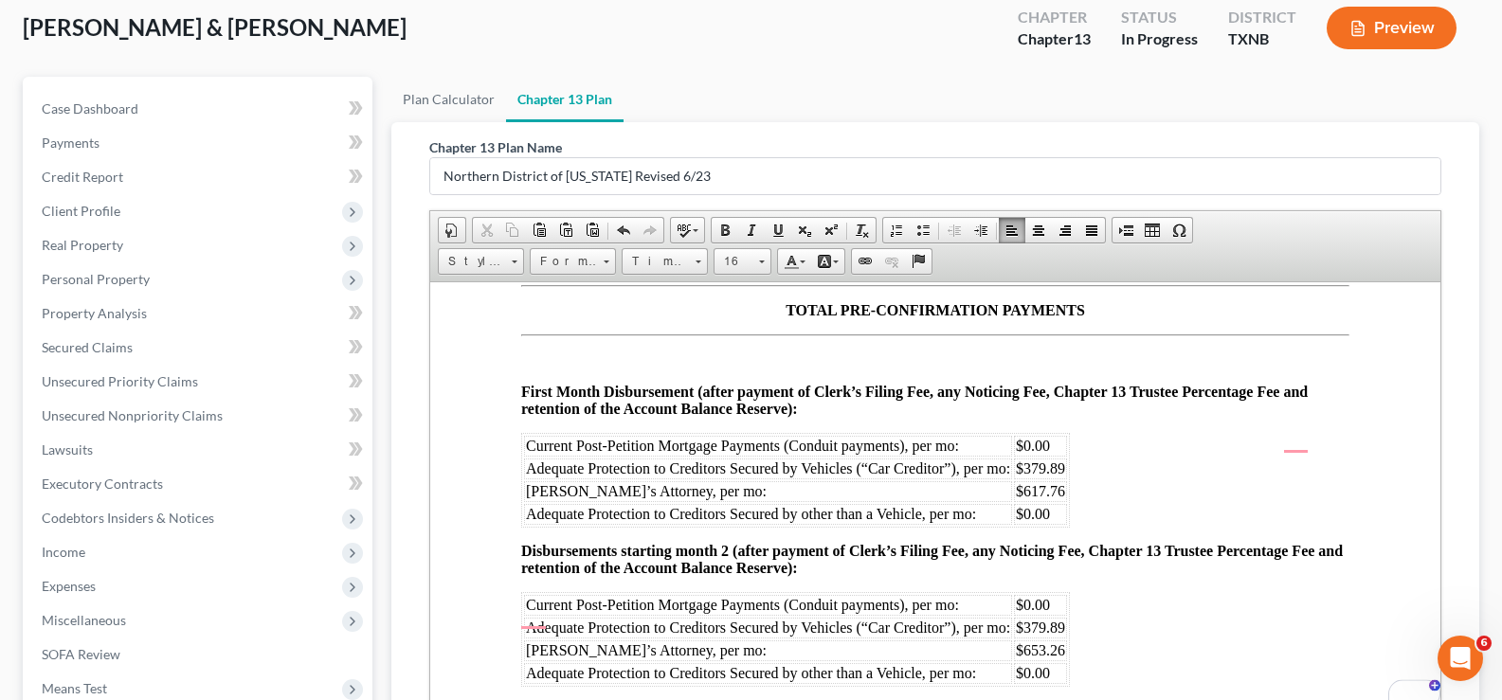
click at [1067, 518] on table "Current Post-Petition Mortgage Payments (Conduit payments), per mo: $0.00 Adequ…" at bounding box center [795, 479] width 549 height 95
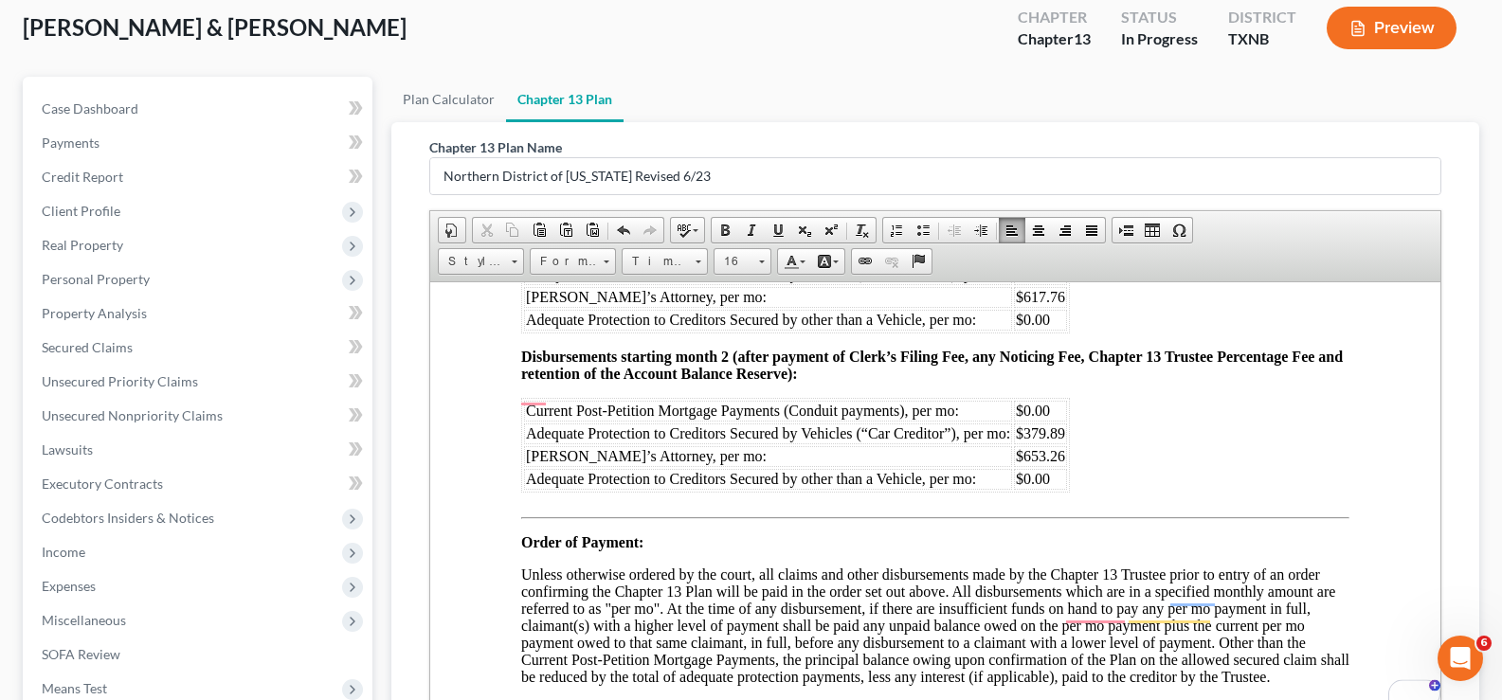
scroll to position [11724, 0]
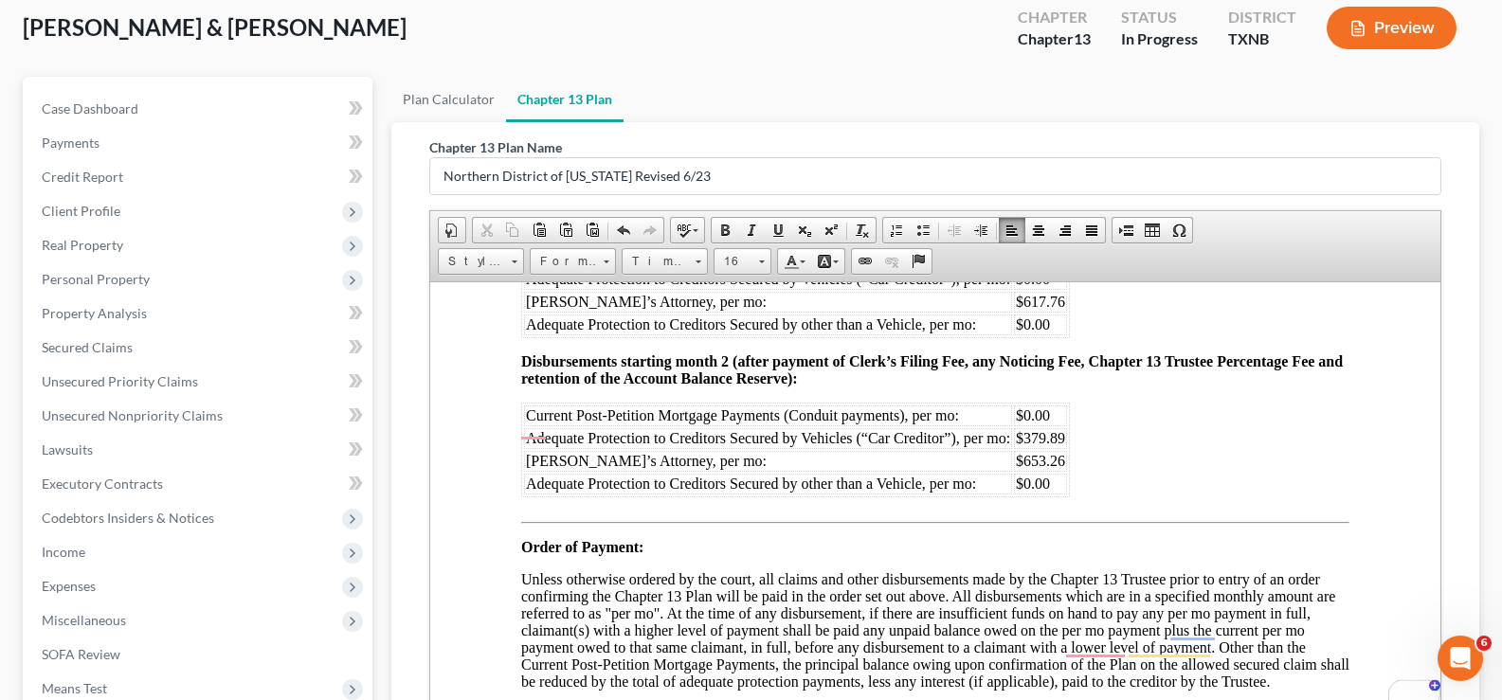
click at [1060, 445] on span "$379.89" at bounding box center [1040, 437] width 49 height 16
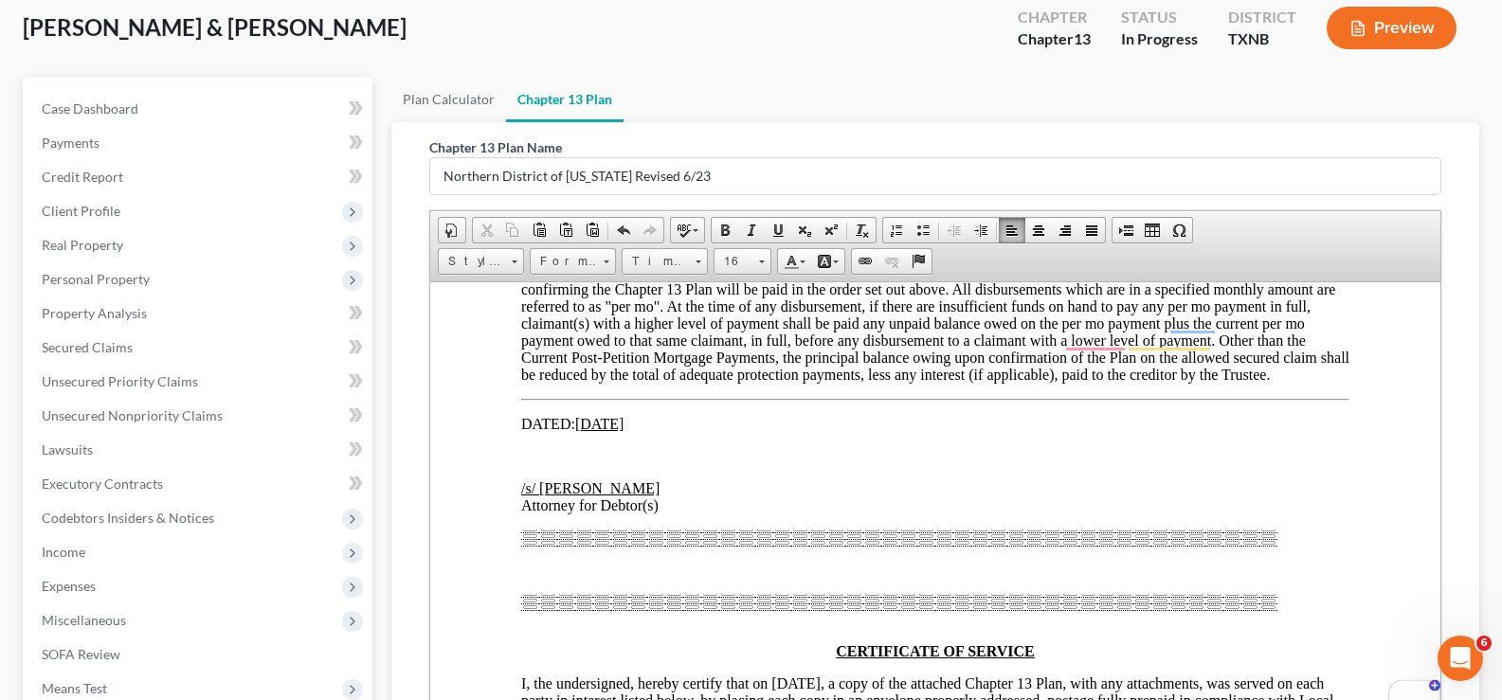
scroll to position [12103, 0]
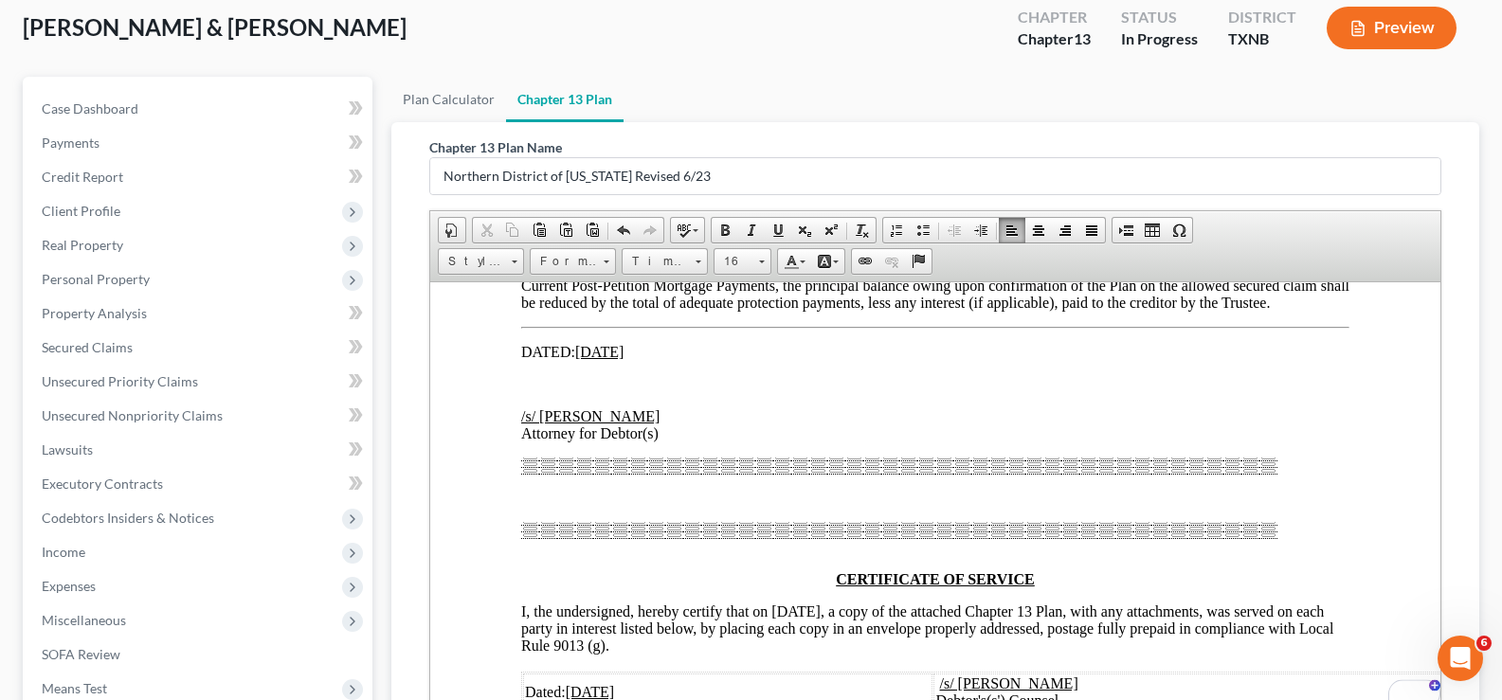
click at [670, 506] on p "To enrich screen reader interactions, please activate Accessibility in Grammarl…" at bounding box center [935, 497] width 828 height 17
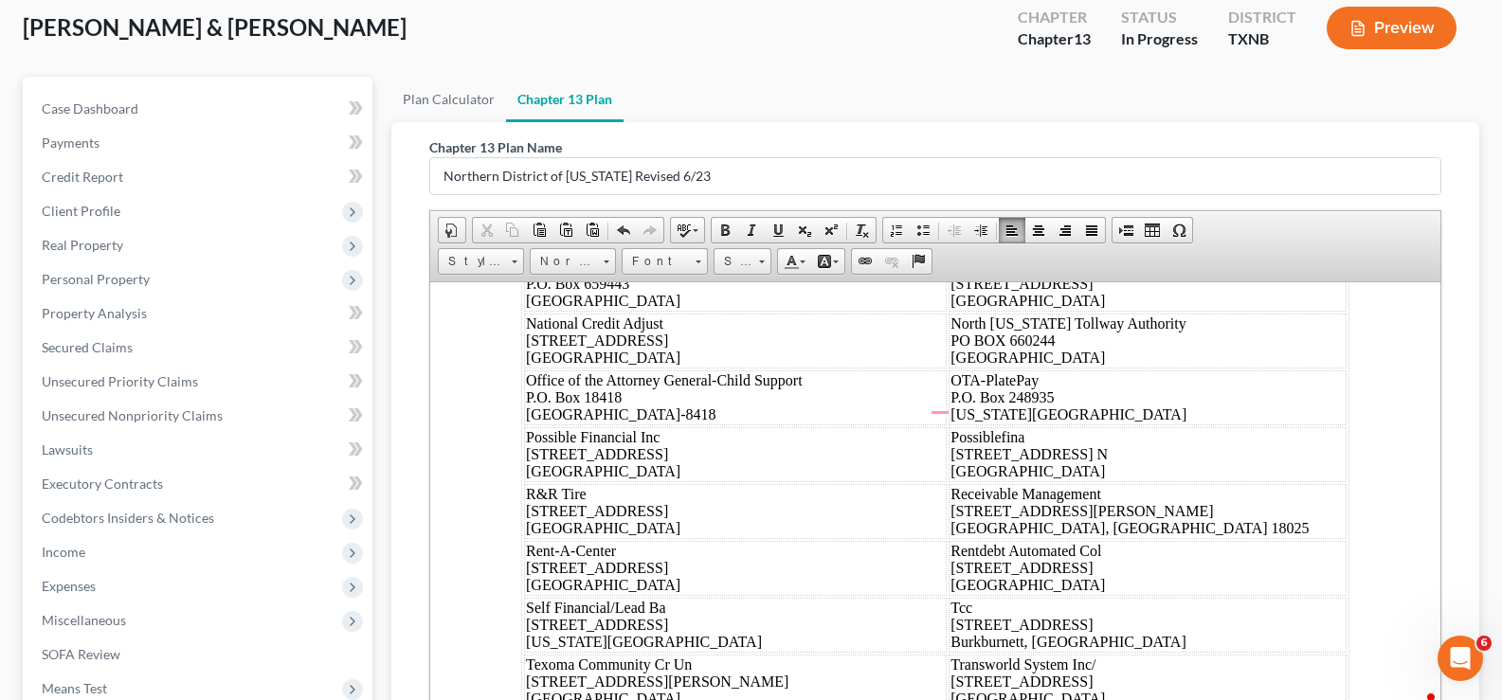
scroll to position [12922, 0]
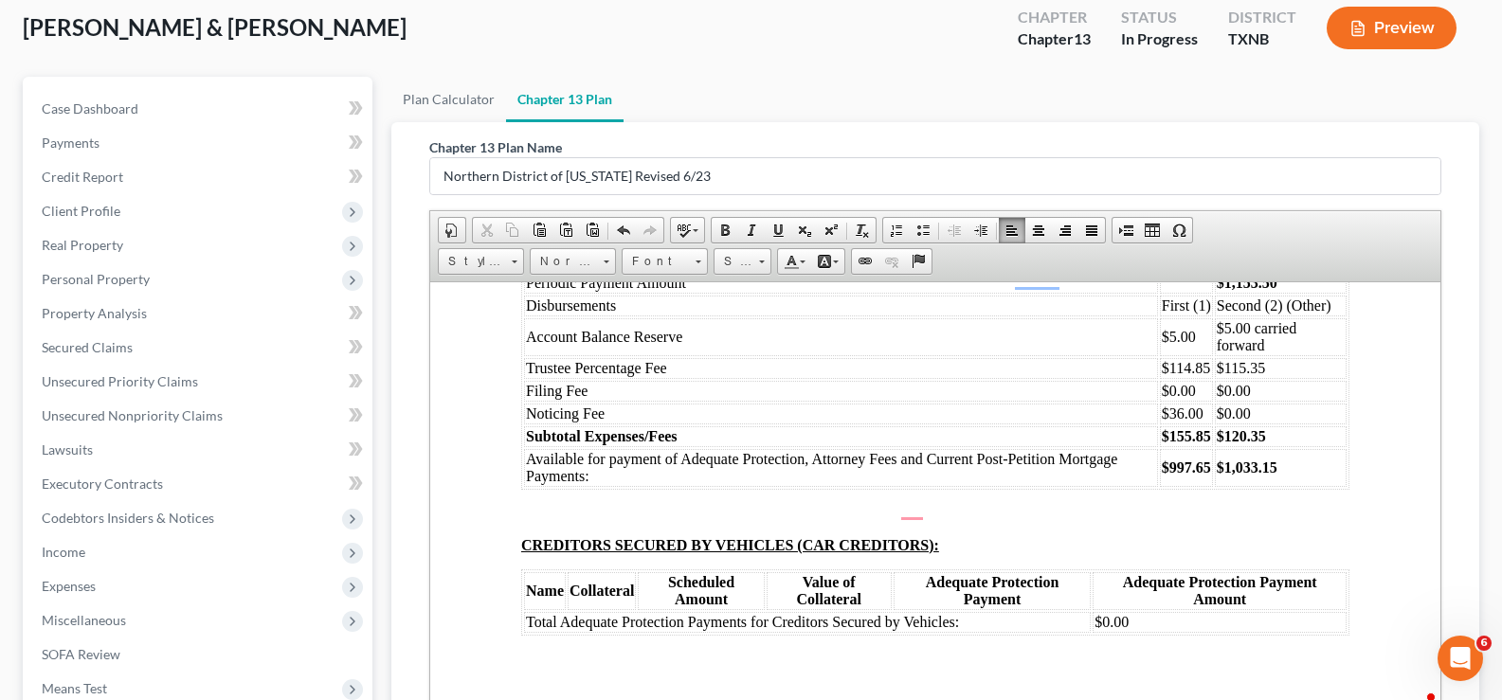
click at [1278, 293] on td "$1,153.50" at bounding box center [1281, 282] width 132 height 21
click at [1194, 375] on span "$114.85" at bounding box center [1186, 367] width 48 height 16
click at [1197, 443] on strong "$155.85" at bounding box center [1186, 435] width 49 height 16
click at [1195, 475] on strong "$997.65" at bounding box center [1186, 467] width 49 height 16
click at [1281, 378] on td "$115.35" at bounding box center [1281, 367] width 131 height 21
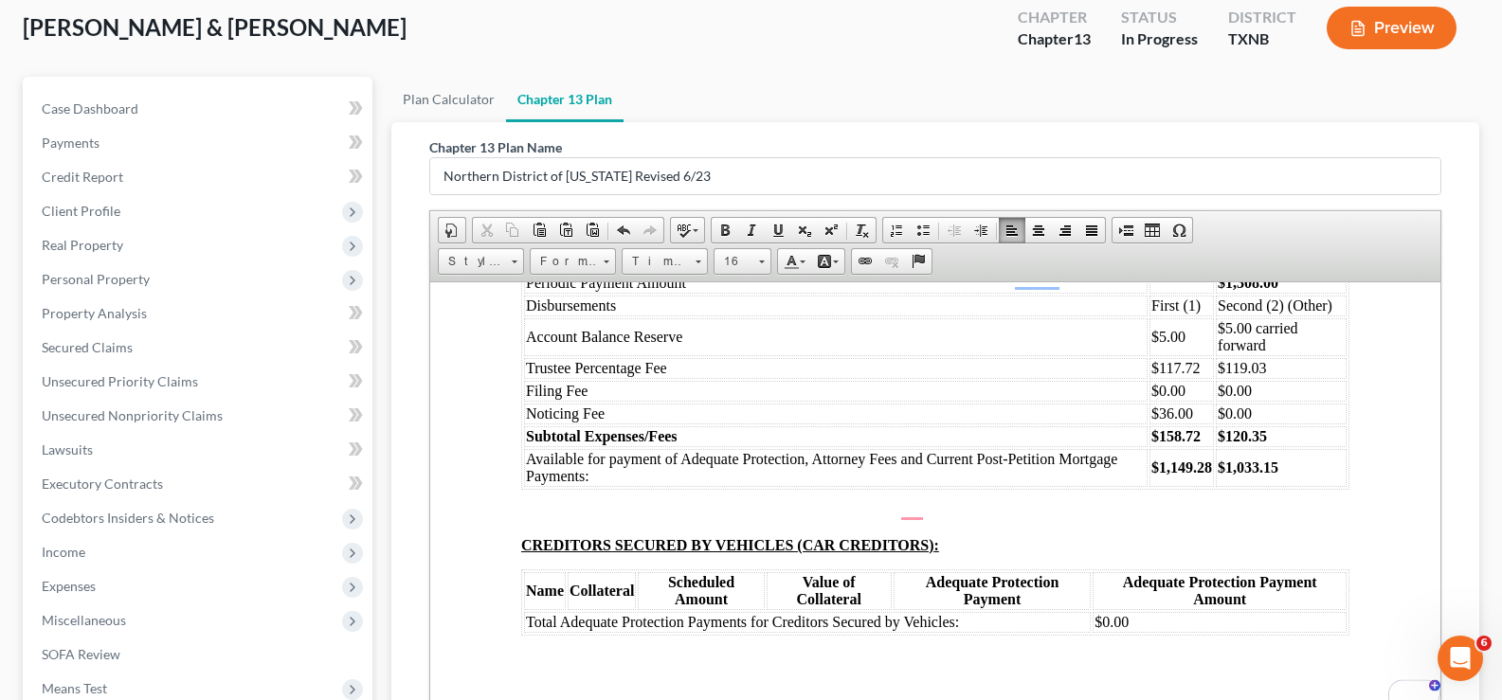
click at [1268, 446] on td "$120.35" at bounding box center [1281, 435] width 131 height 21
click at [1270, 486] on td "$1,033.15" at bounding box center [1281, 467] width 131 height 38
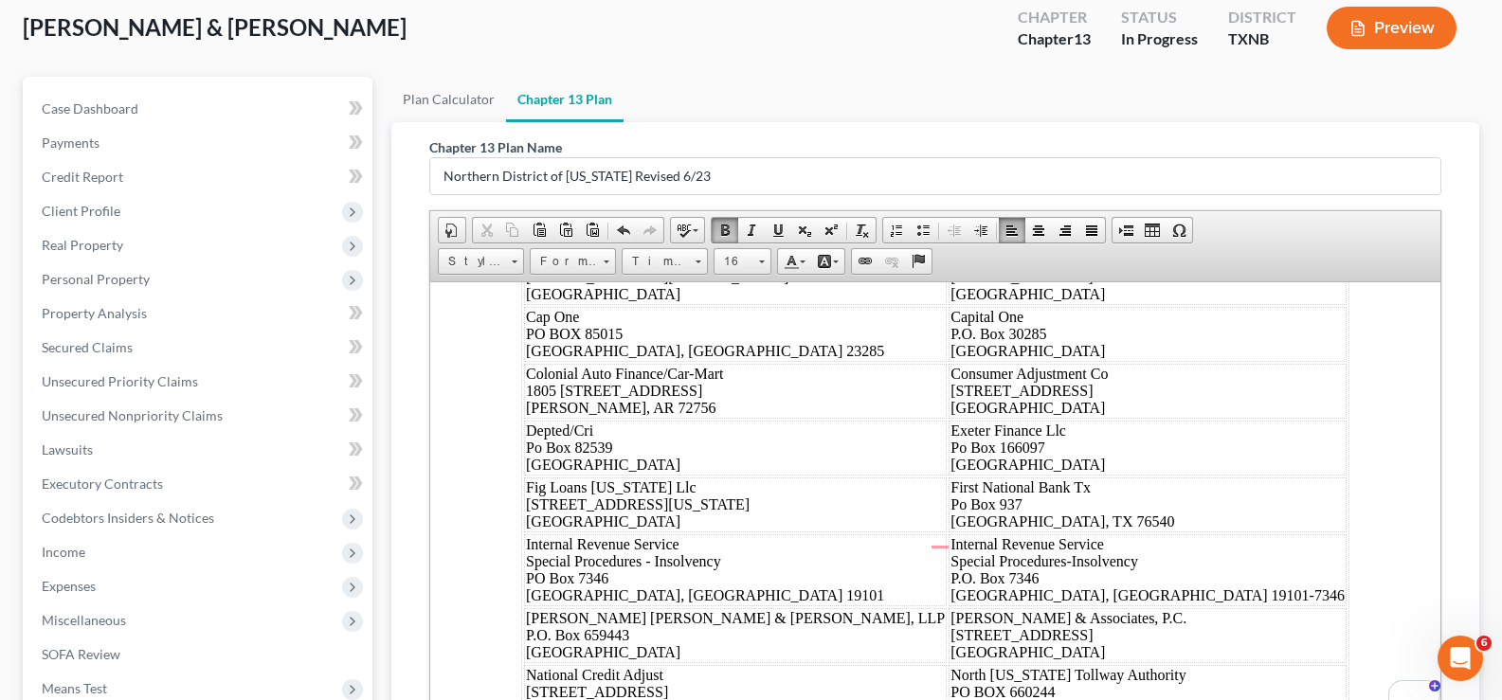
scroll to position [12726, 0]
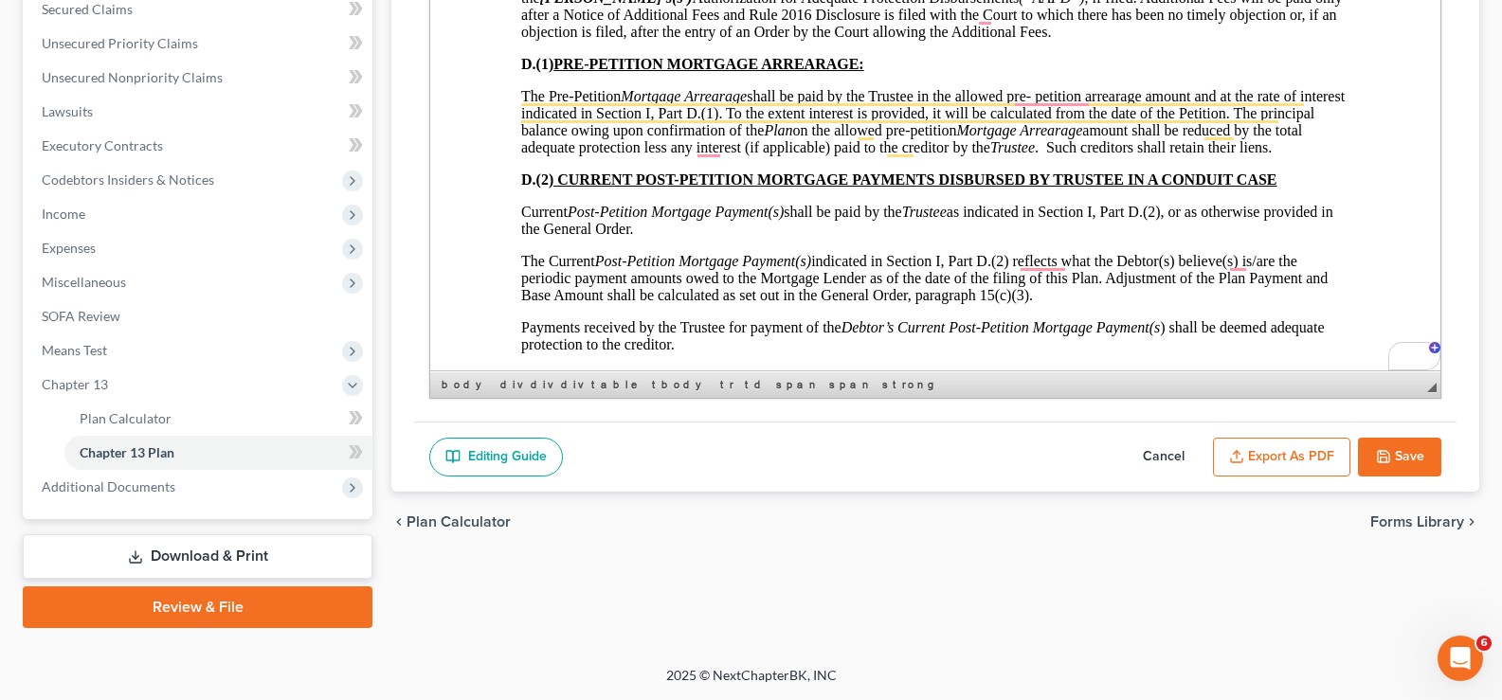
click at [1401, 462] on button "Save" at bounding box center [1399, 458] width 83 height 40
select select "5"
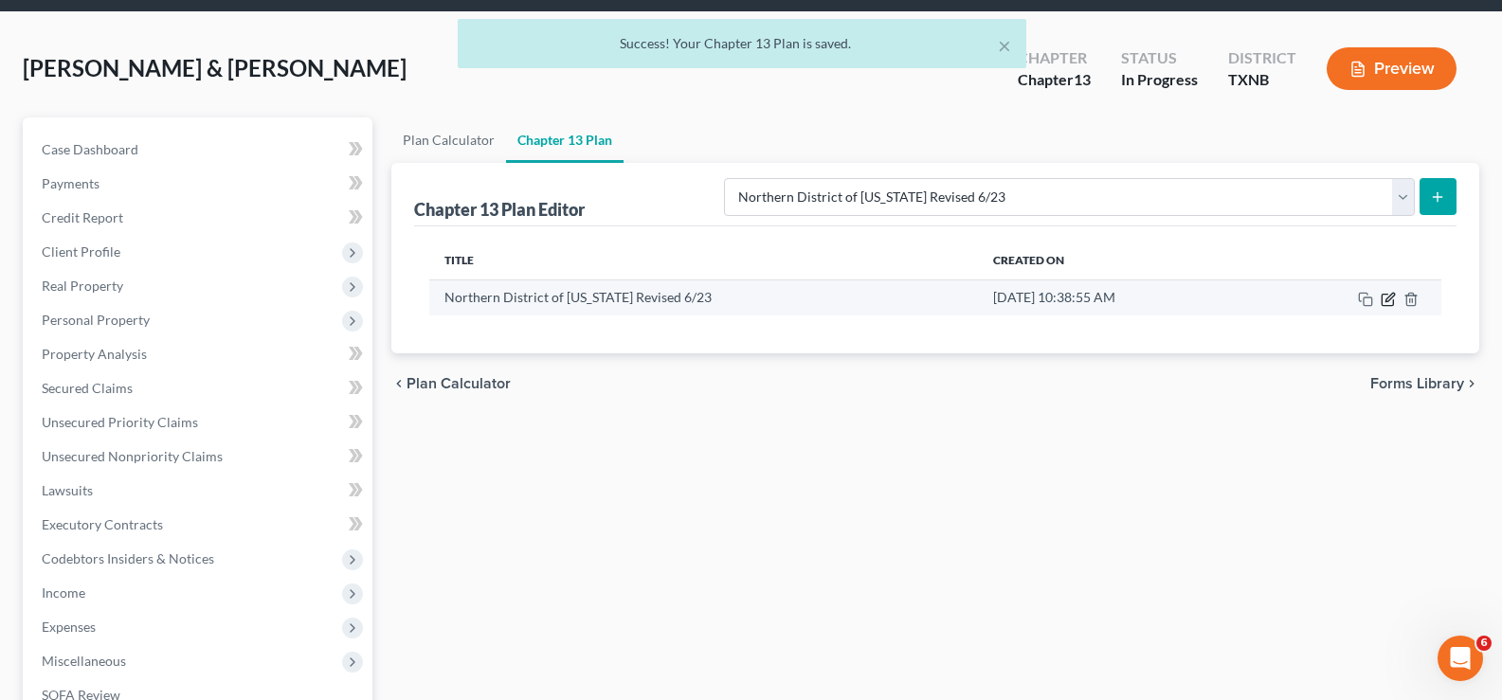
click at [1392, 295] on icon "button" at bounding box center [1388, 299] width 15 height 15
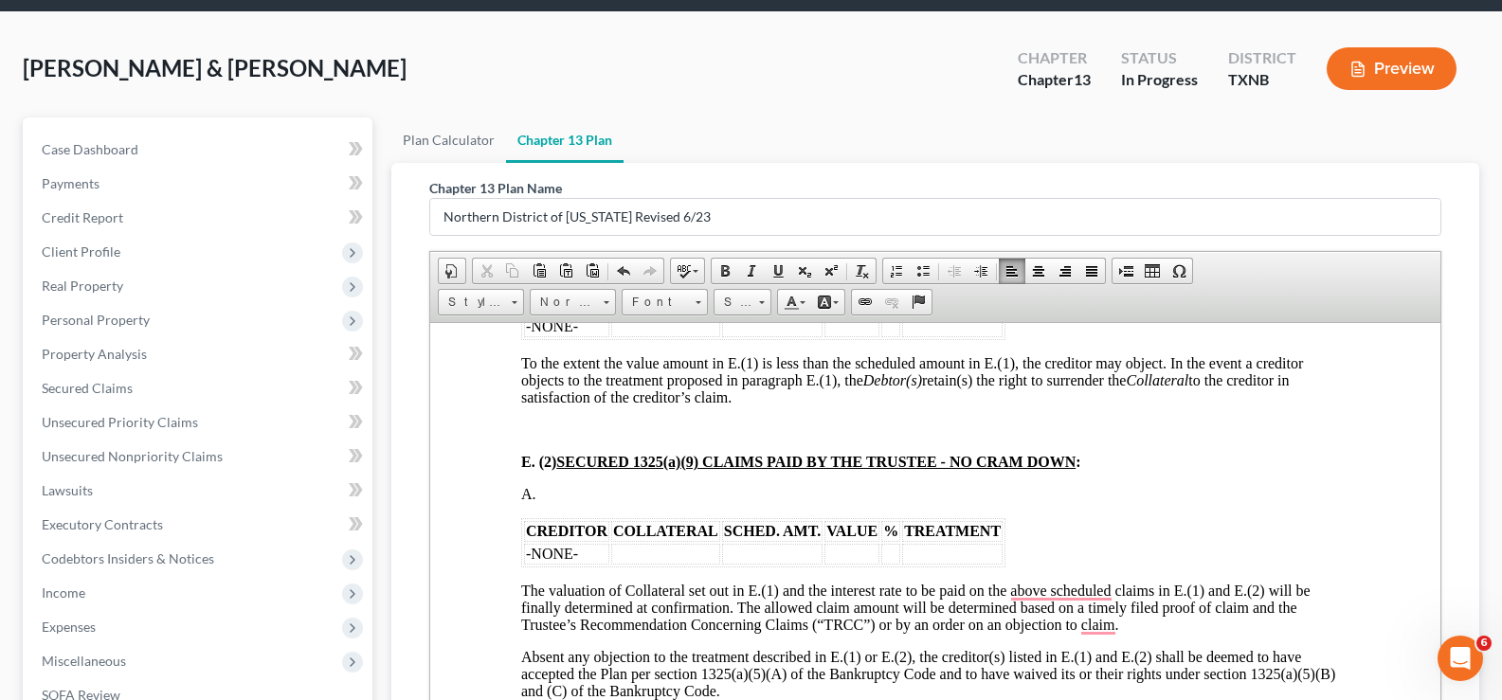
click at [594, 543] on td "-NONE-" at bounding box center [566, 553] width 85 height 21
click at [585, 554] on td "To enrich screen reader interactions, please activate Accessibility in Grammarl…" at bounding box center [566, 553] width 85 height 21
click at [884, 557] on td "To enrich screen reader interactions, please activate Accessibility in Grammarl…" at bounding box center [890, 553] width 19 height 21
click at [843, 553] on td "To enrich screen reader interactions, please activate Accessibility in Grammarl…" at bounding box center [851, 553] width 55 height 21
click at [809, 555] on td "$" at bounding box center [772, 553] width 100 height 21
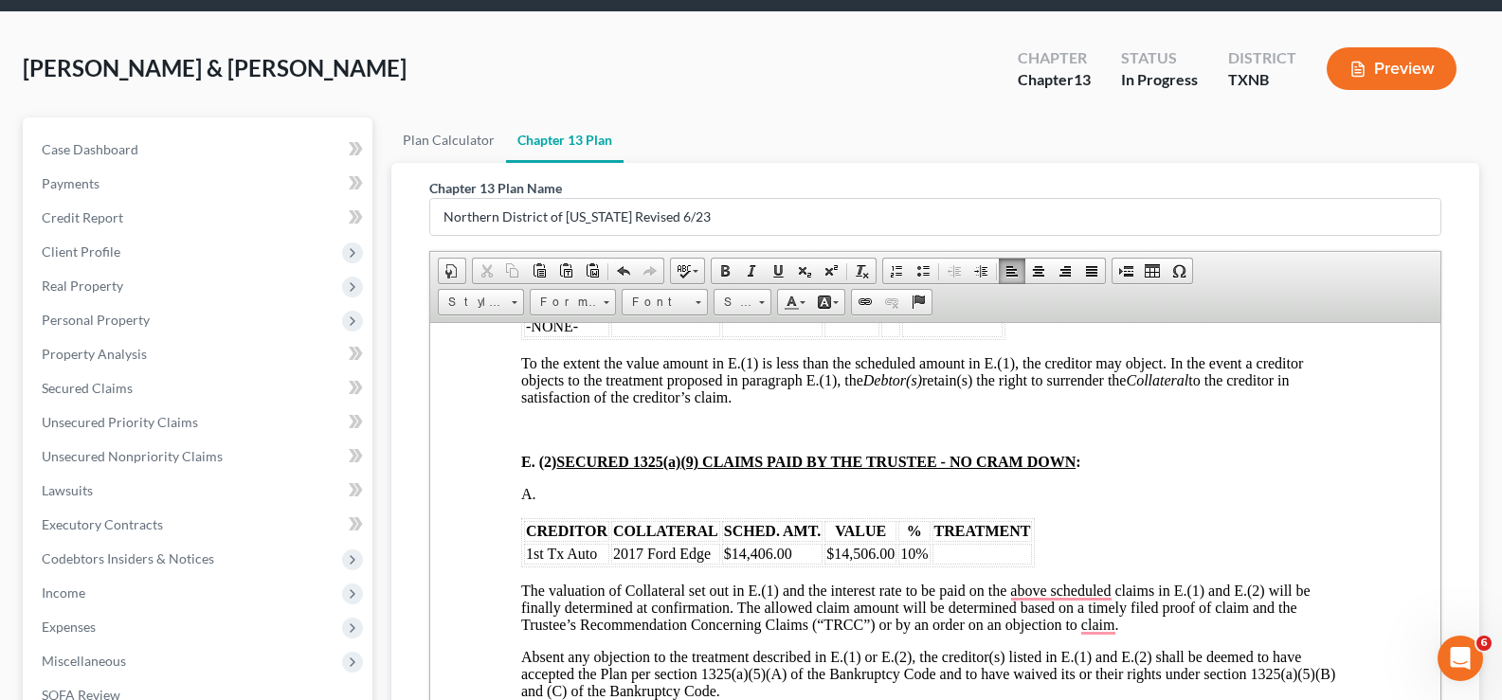
click at [967, 552] on td "To enrich screen reader interactions, please activate Accessibility in Grammarl…" at bounding box center [982, 553] width 100 height 21
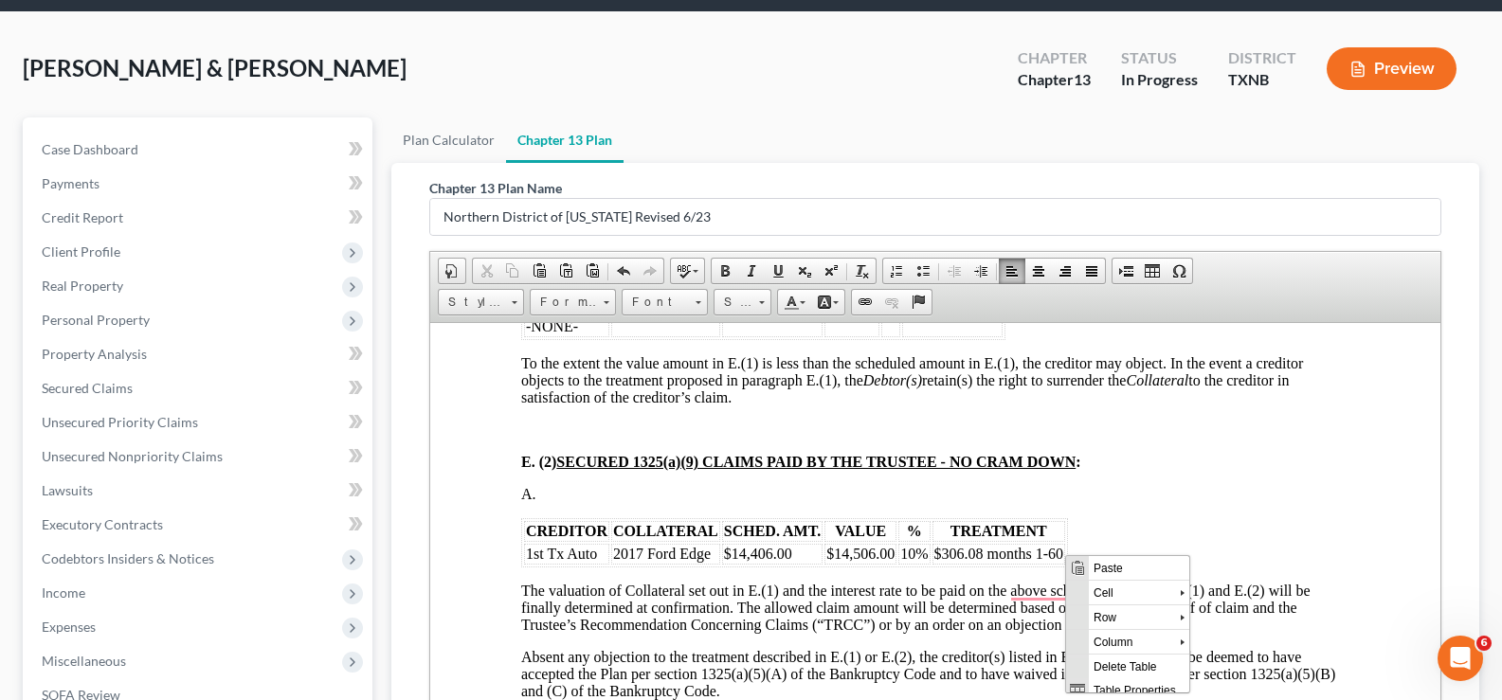
scroll to position [0, 0]
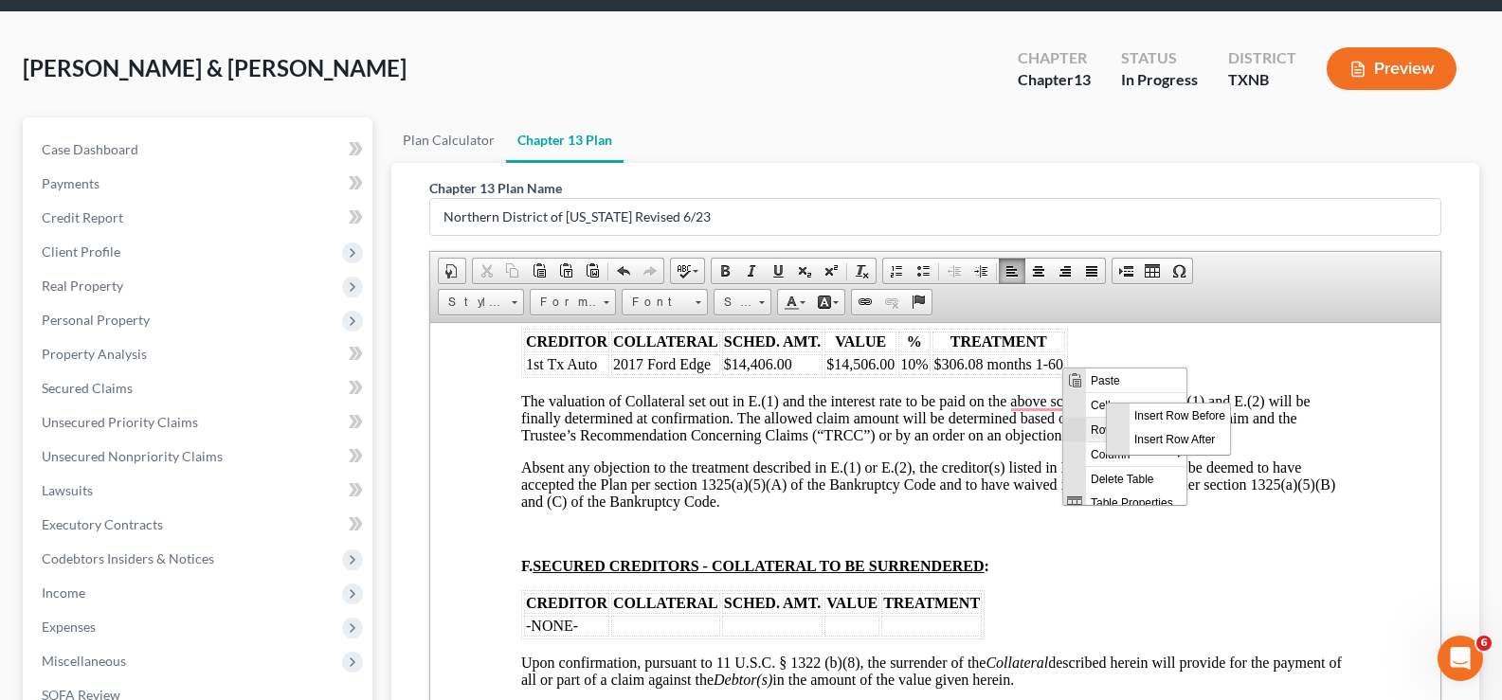
click at [1086, 417] on span "Row" at bounding box center [1131, 429] width 91 height 24
click at [1138, 424] on span "Insert Row Before" at bounding box center [1180, 415] width 100 height 24
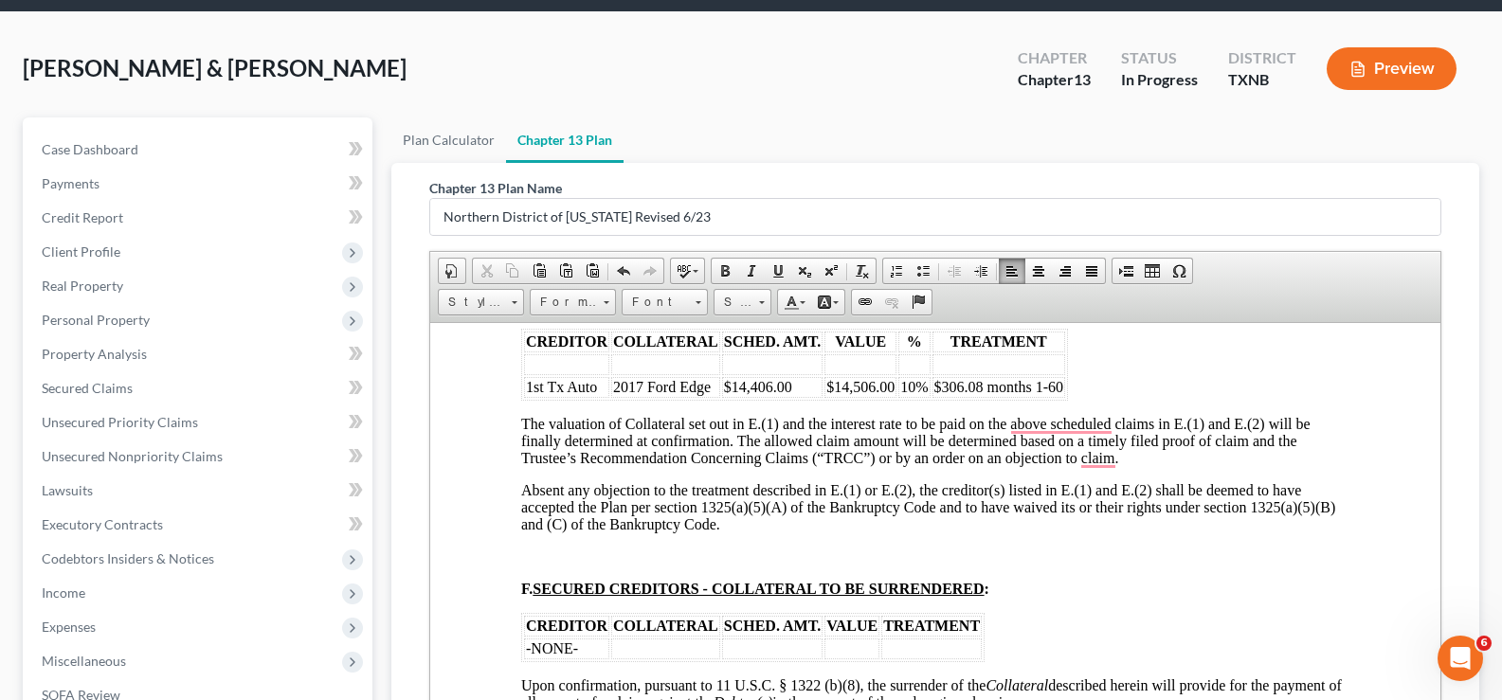
click at [570, 364] on td "To enrich screen reader interactions, please activate Accessibility in Grammarl…" at bounding box center [566, 363] width 85 height 21
click at [560, 365] on td "To enrich screen reader interactions, please activate Accessibility in Grammarl…" at bounding box center [566, 363] width 85 height 21
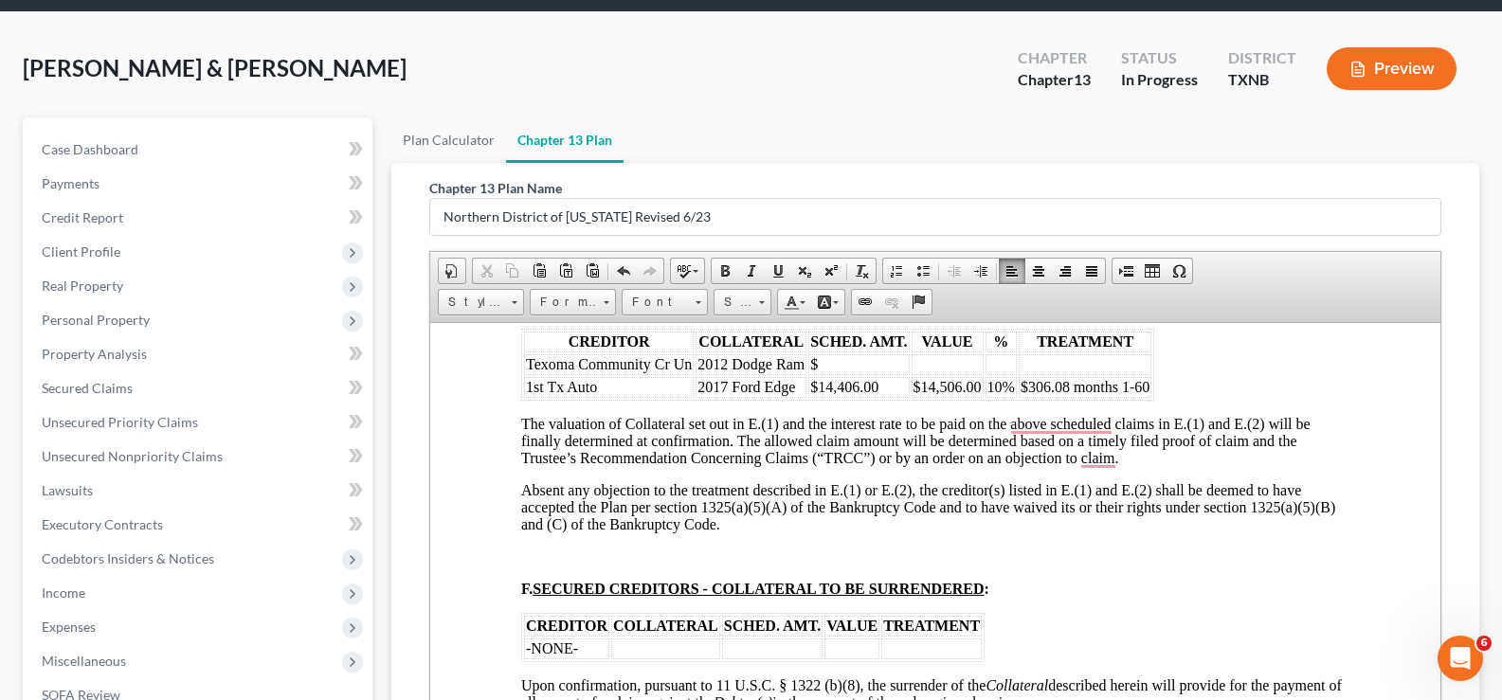
click at [837, 362] on td "$" at bounding box center [858, 363] width 100 height 21
click at [936, 366] on td "$15885.00" at bounding box center [948, 363] width 72 height 21
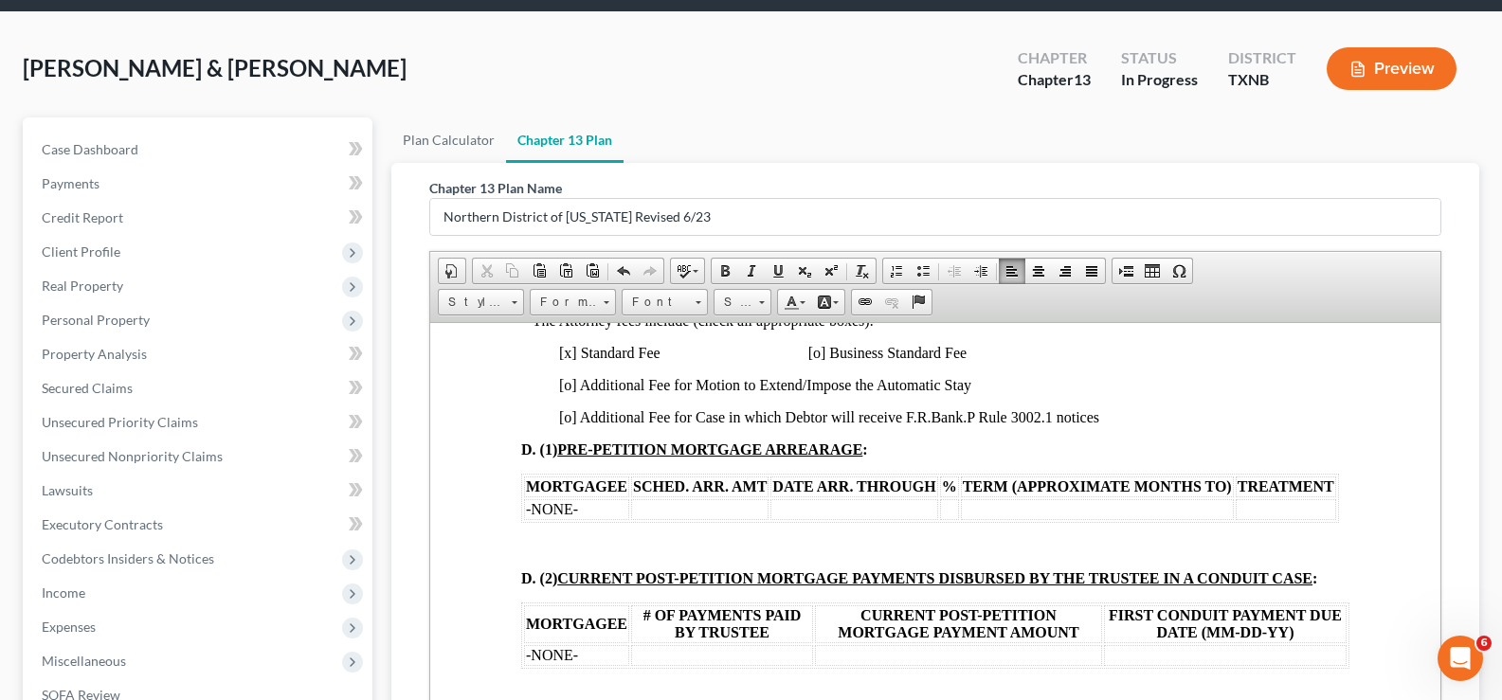
scroll to position [1836, 0]
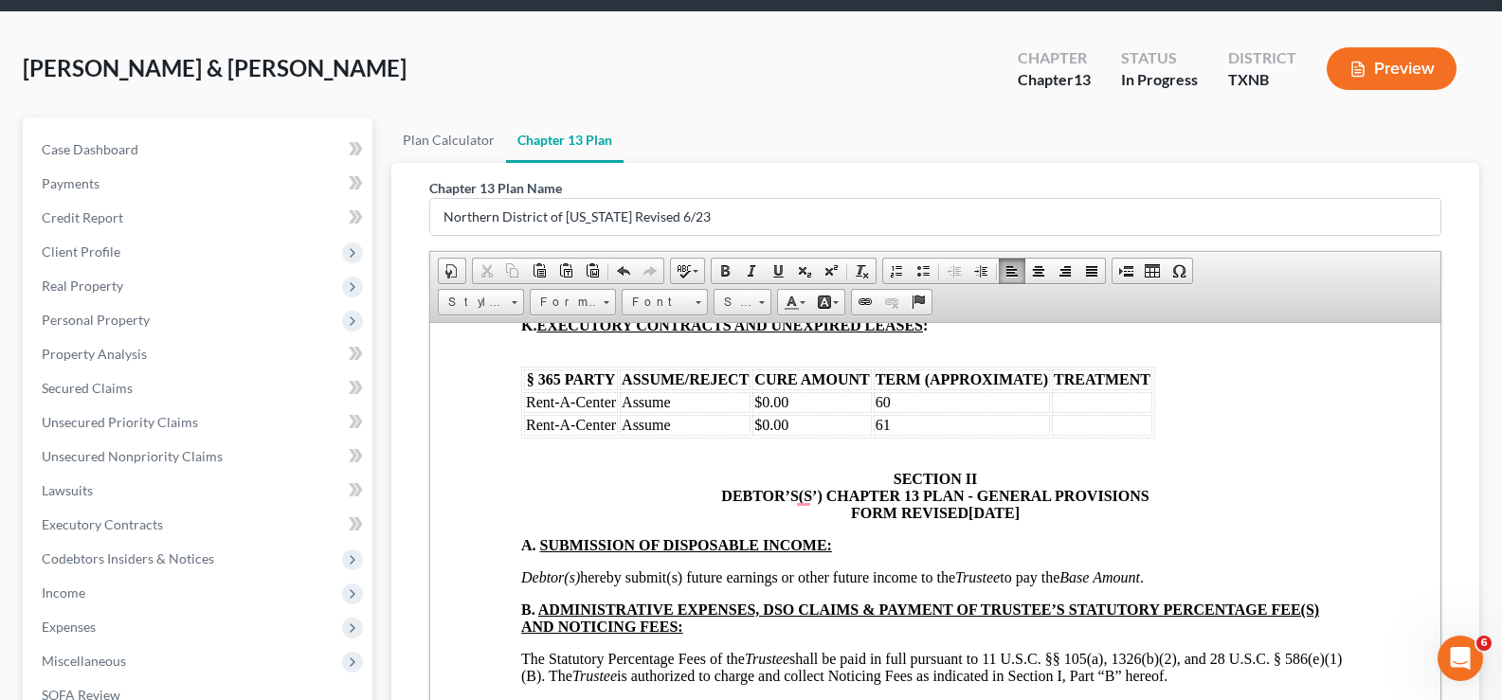
click at [793, 396] on td "$0.00" at bounding box center [811, 401] width 118 height 21
click at [929, 402] on td "60" at bounding box center [962, 401] width 176 height 21
click at [814, 395] on td "$0.00" at bounding box center [811, 401] width 118 height 21
click at [917, 396] on td "To enrich screen reader interactions, please activate Accessibility in Grammarl…" at bounding box center [962, 401] width 176 height 21
click at [780, 400] on td "$" at bounding box center [811, 401] width 118 height 21
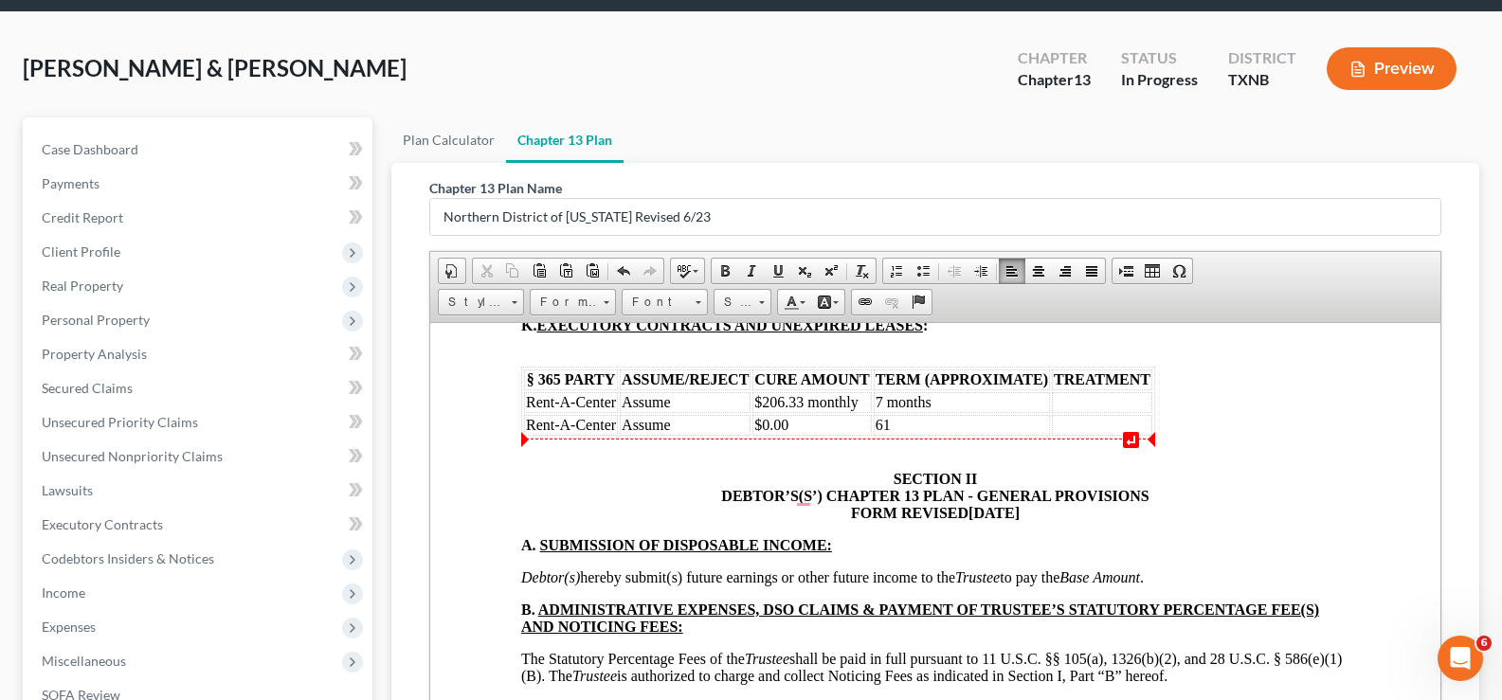
click at [826, 427] on td "$0.00" at bounding box center [811, 424] width 118 height 21
click at [1105, 401] on td "To enrich screen reader interactions, please activate Accessibility in Grammarl…" at bounding box center [1102, 401] width 100 height 21
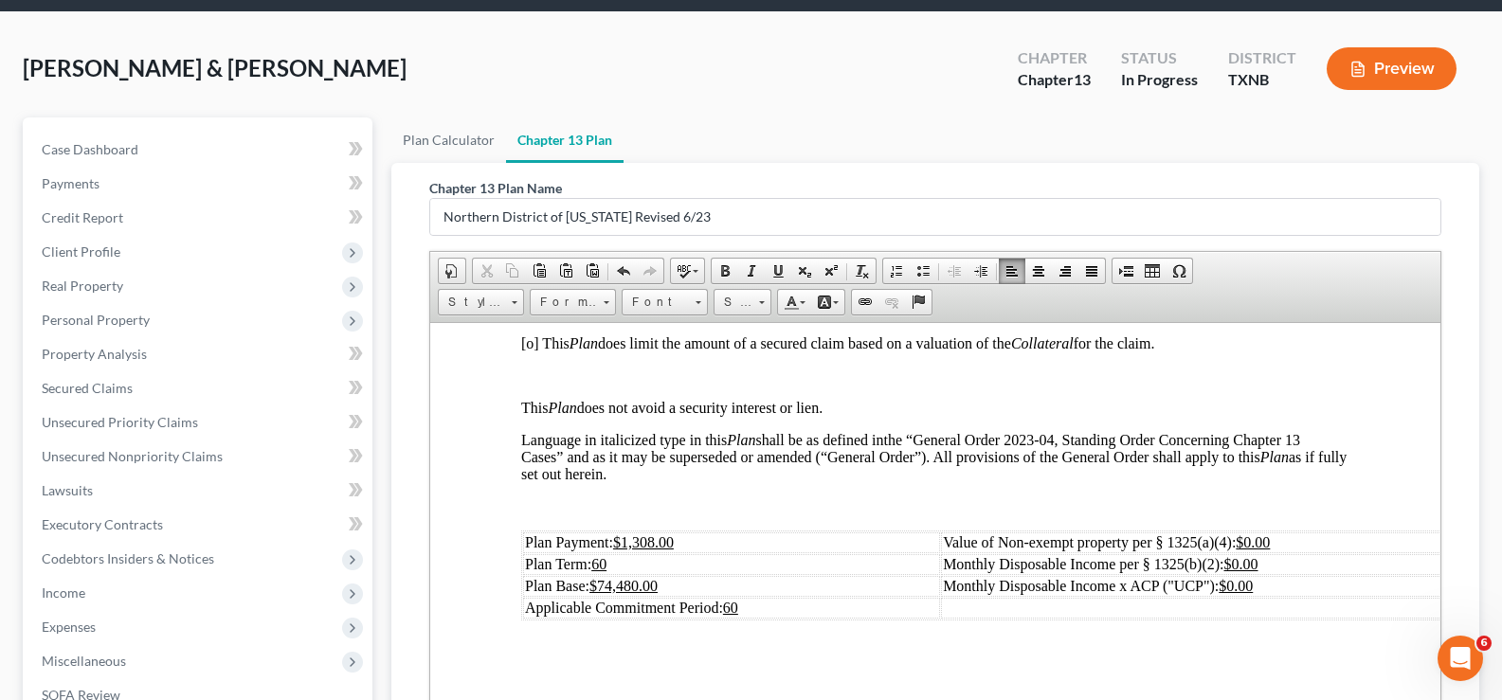
scroll to position [379, 0]
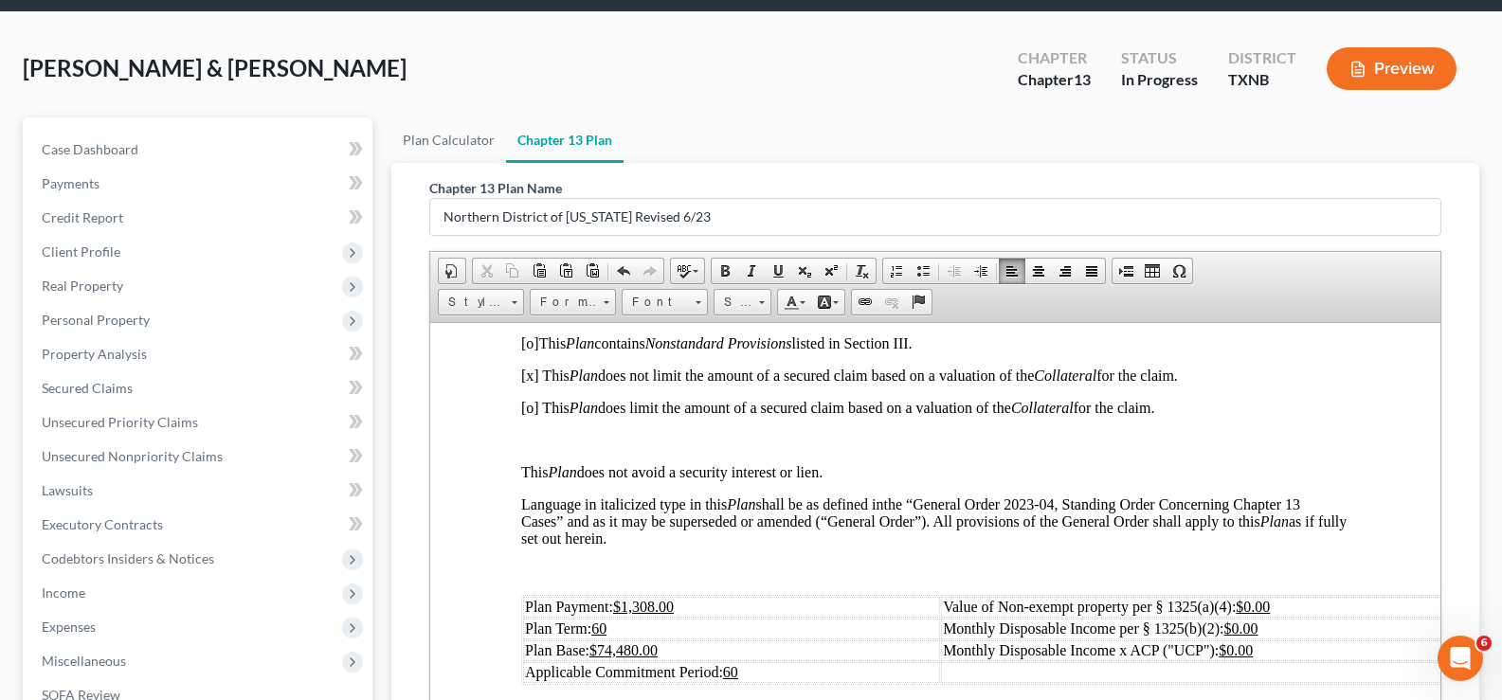
click at [736, 602] on td "Plan Payment: $1,308.00" at bounding box center [731, 606] width 417 height 21
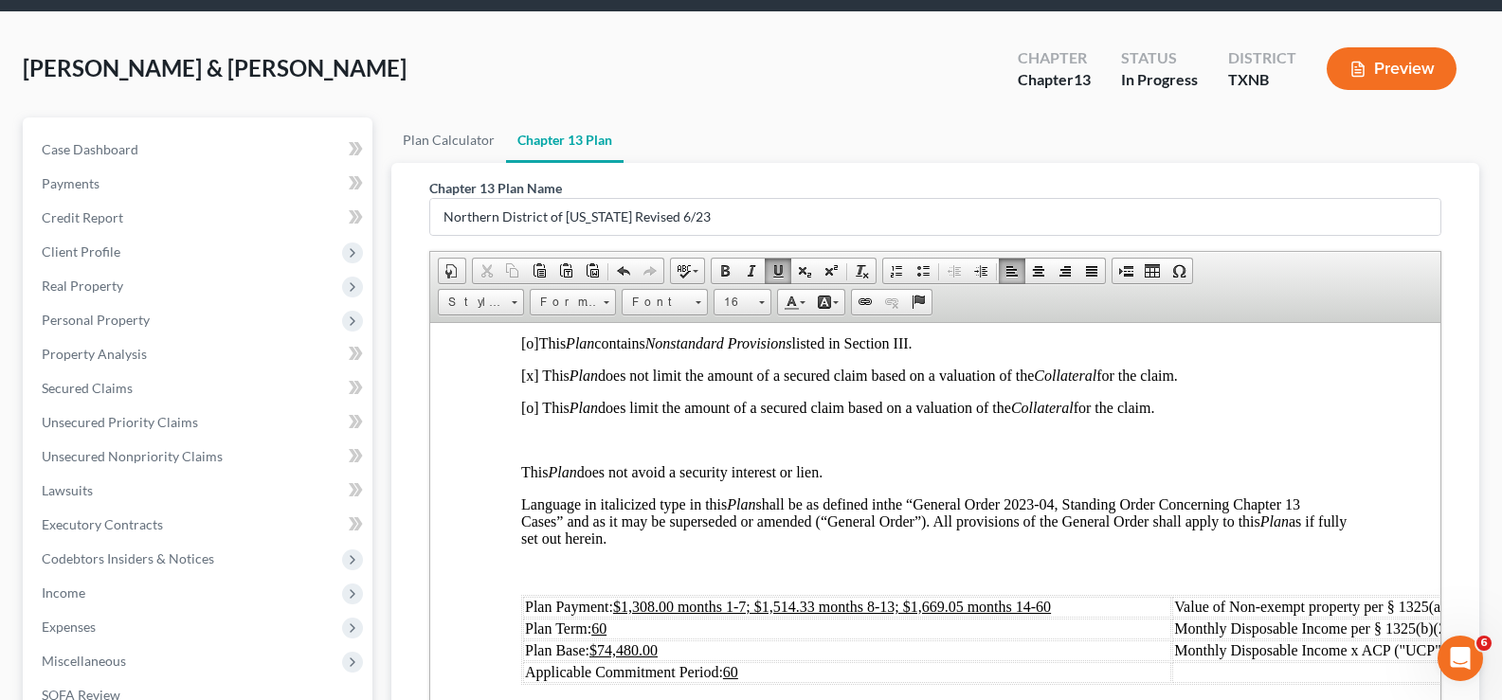
click at [678, 649] on td "Plan Base: $74,480.00" at bounding box center [847, 650] width 648 height 21
click at [678, 649] on td "Plan Base: $96,687.33" at bounding box center [847, 650] width 648 height 21
click at [639, 648] on u "$96,687.33" at bounding box center [623, 650] width 68 height 16
click at [661, 645] on td "Plan Base: $96,687.33" at bounding box center [847, 650] width 648 height 21
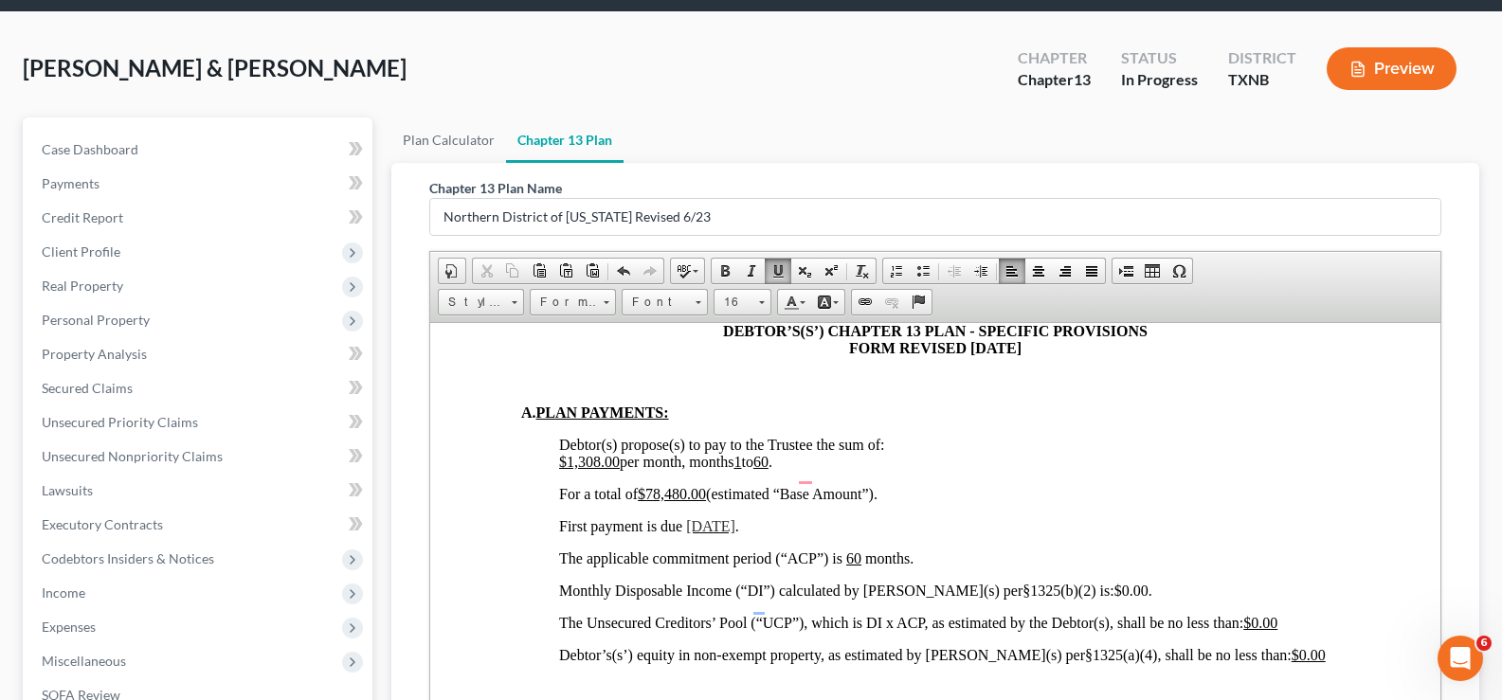
scroll to position [1137, 0]
click at [684, 451] on span "$1,308.00 per month, months 1 to 60 ." at bounding box center [665, 459] width 213 height 16
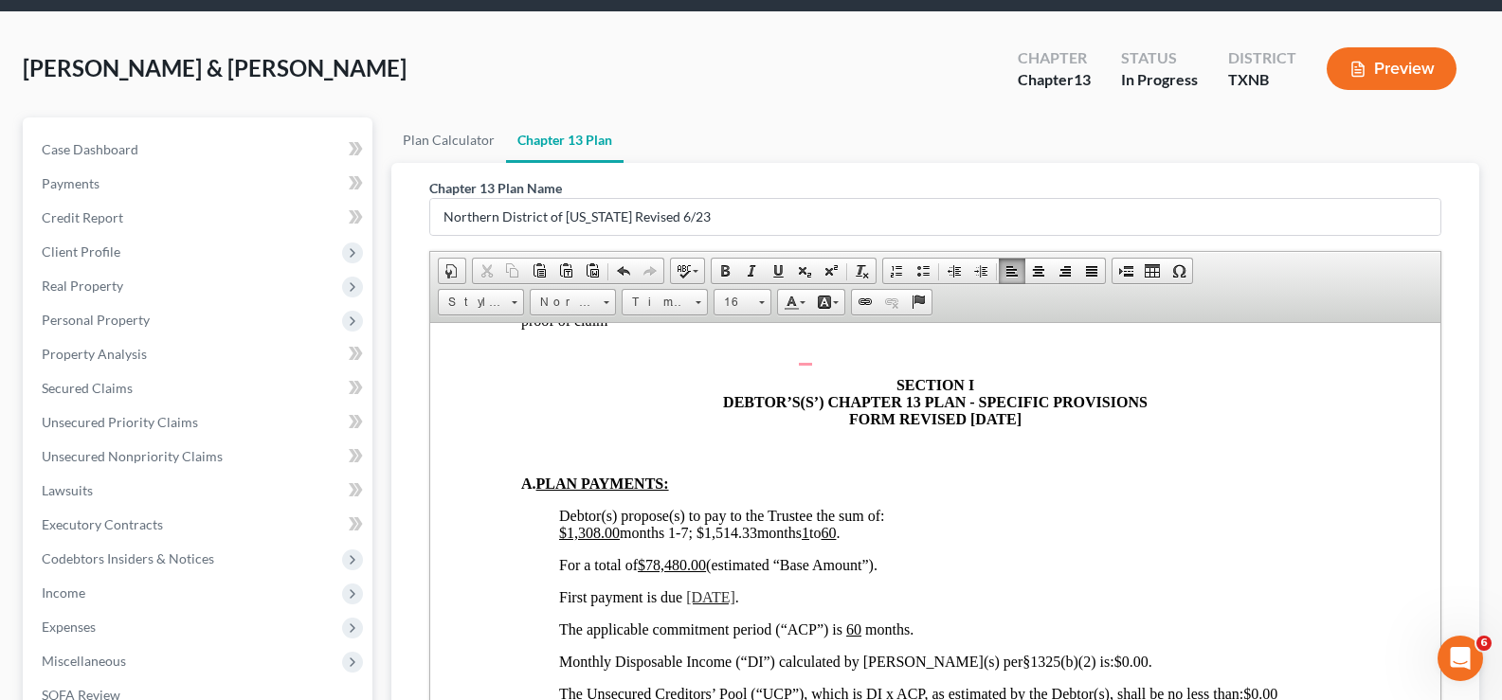
scroll to position [1059, 0]
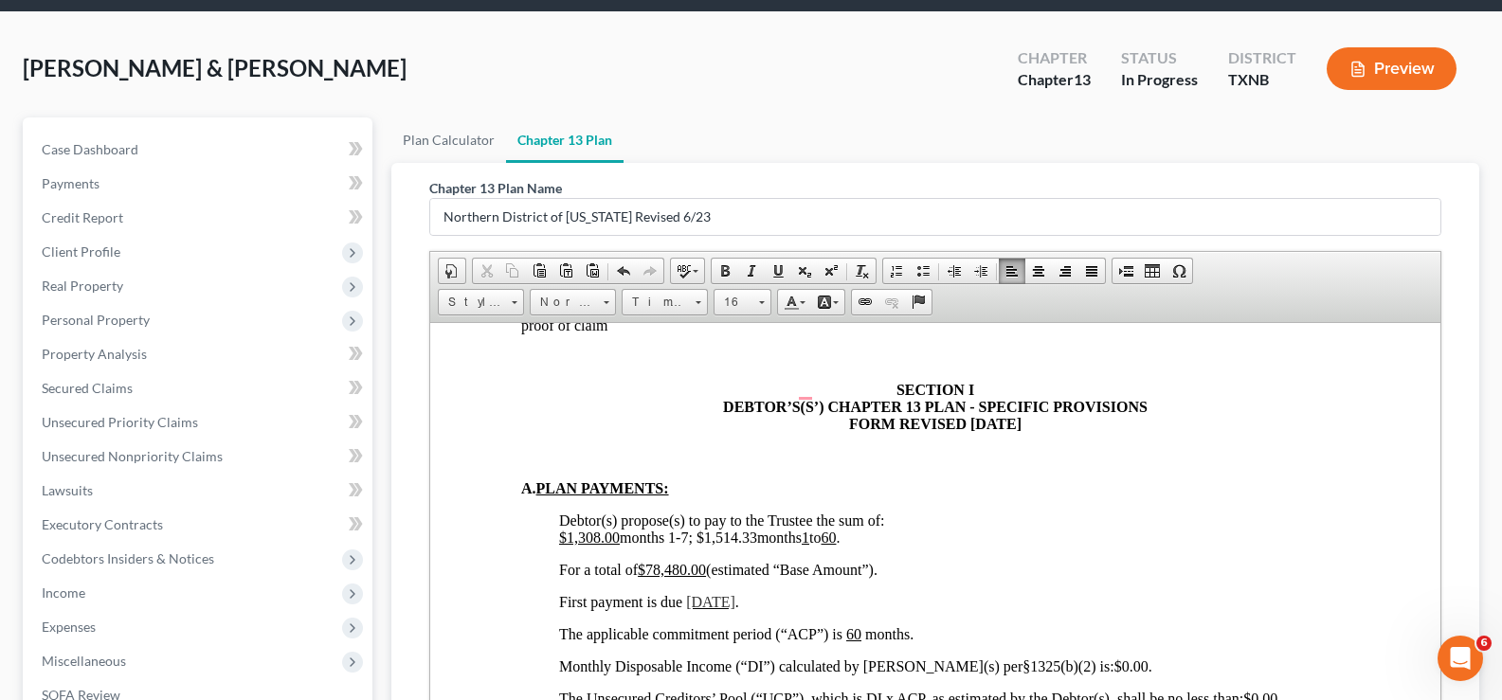
click at [820, 529] on span "$1,308.00 months 1-7; $1,514.33 months 1 to 60 ." at bounding box center [699, 537] width 280 height 16
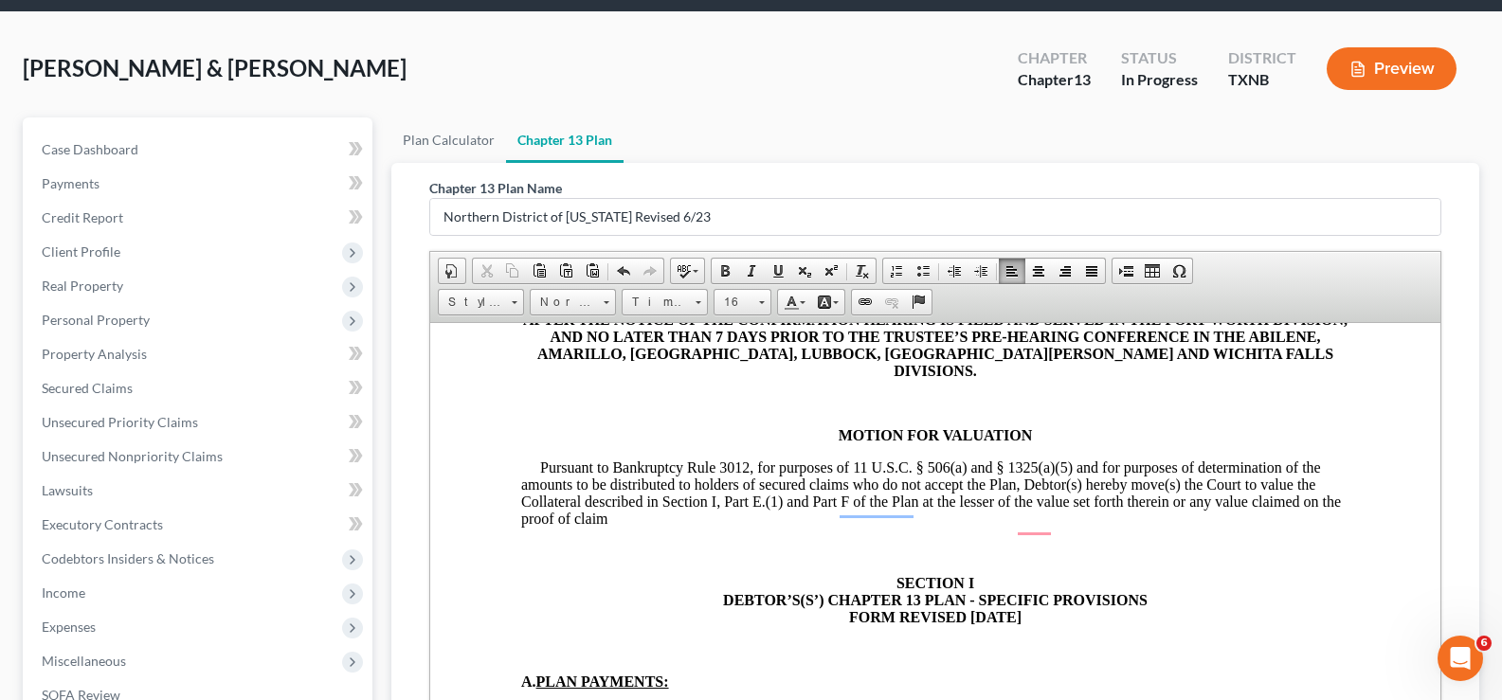
scroll to position [870, 0]
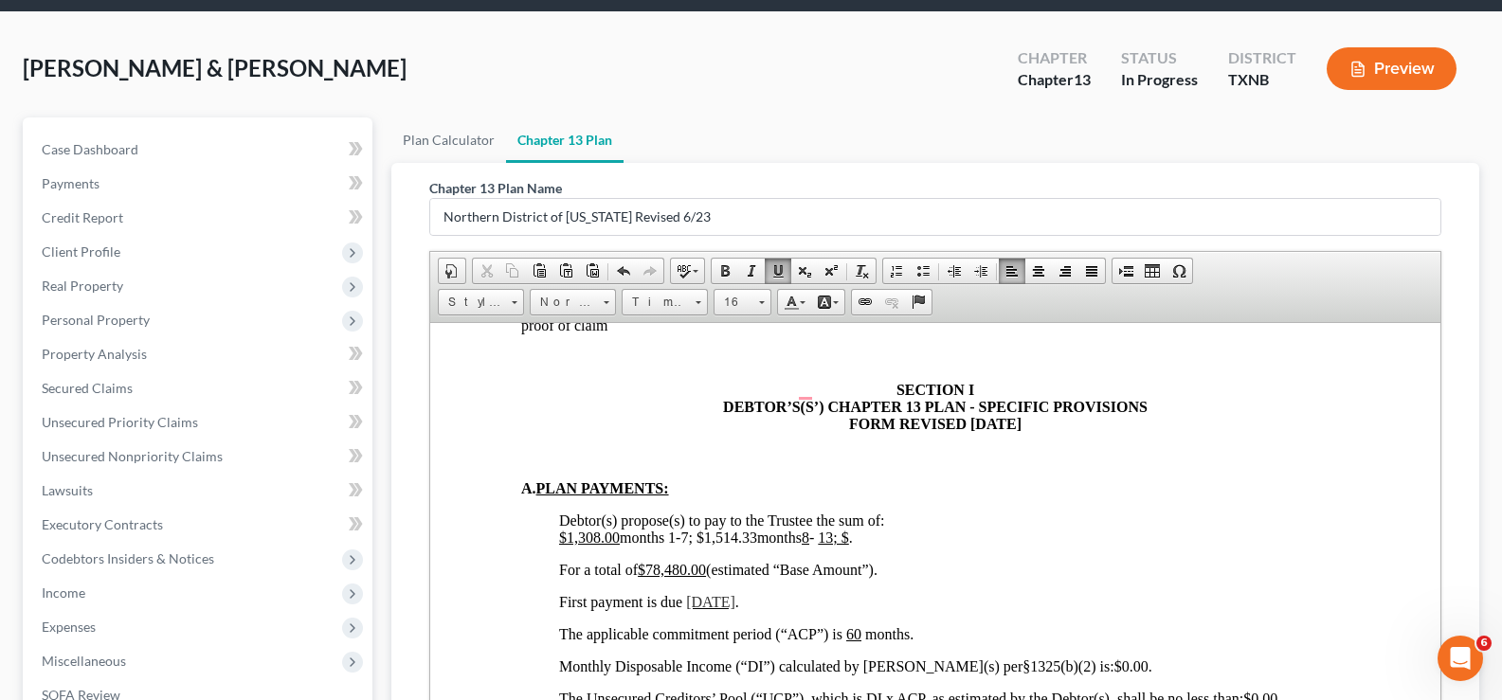
click at [825, 529] on span "$1,308.00 months 1-7; $1,514.33 months 8 - 13; $ ." at bounding box center [706, 537] width 294 height 16
click at [873, 523] on p "Debtor(s) propose(s) to pay to the Trustee the sum of: $1,308.00 months 1-7; $1…" at bounding box center [954, 529] width 790 height 34
drag, startPoint x: 553, startPoint y: 523, endPoint x: 1014, endPoint y: 524, distance: 460.5
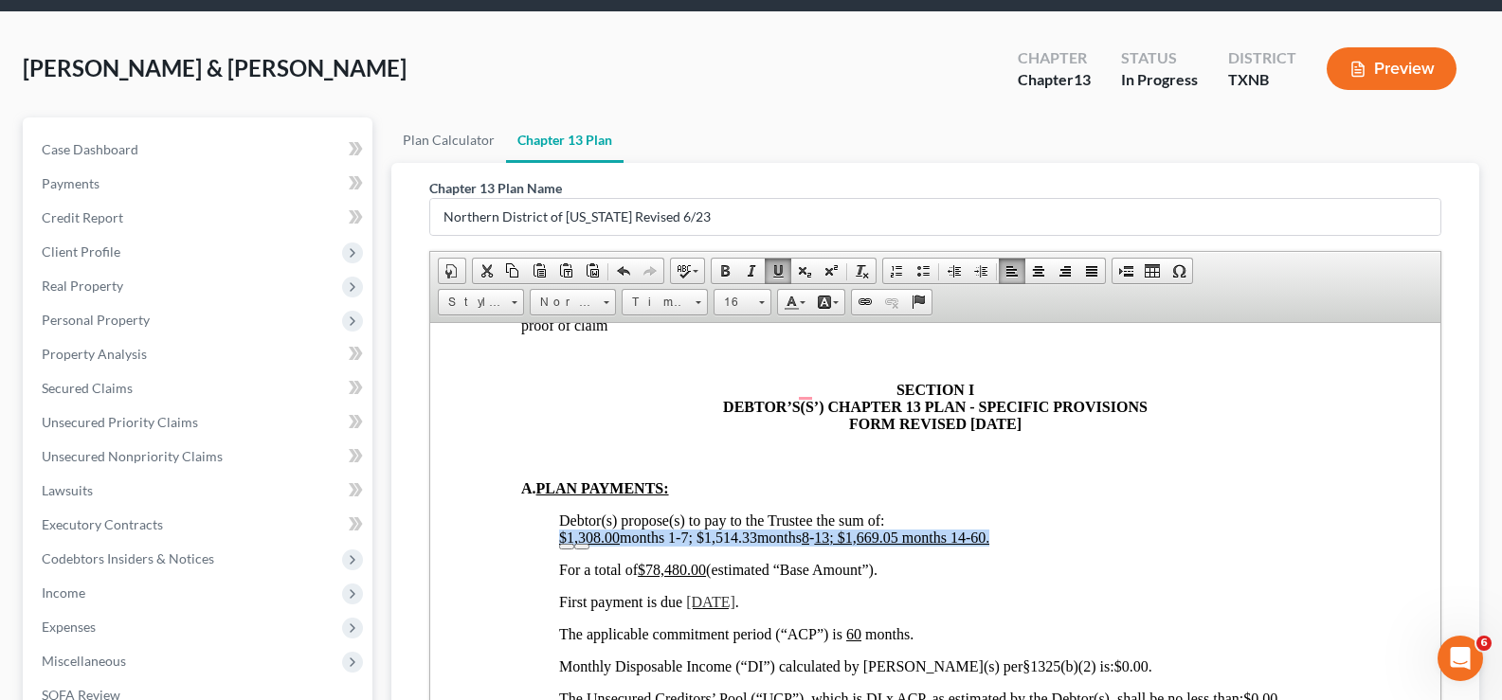
click at [1009, 515] on p "Debtor(s) propose(s) to pay to the Trustee the sum of: $1,308.00 months 1-7; $1…" at bounding box center [954, 529] width 790 height 34
drag, startPoint x: 995, startPoint y: 516, endPoint x: 529, endPoint y: 522, distance: 466.3
click at [775, 266] on span at bounding box center [777, 270] width 15 height 15
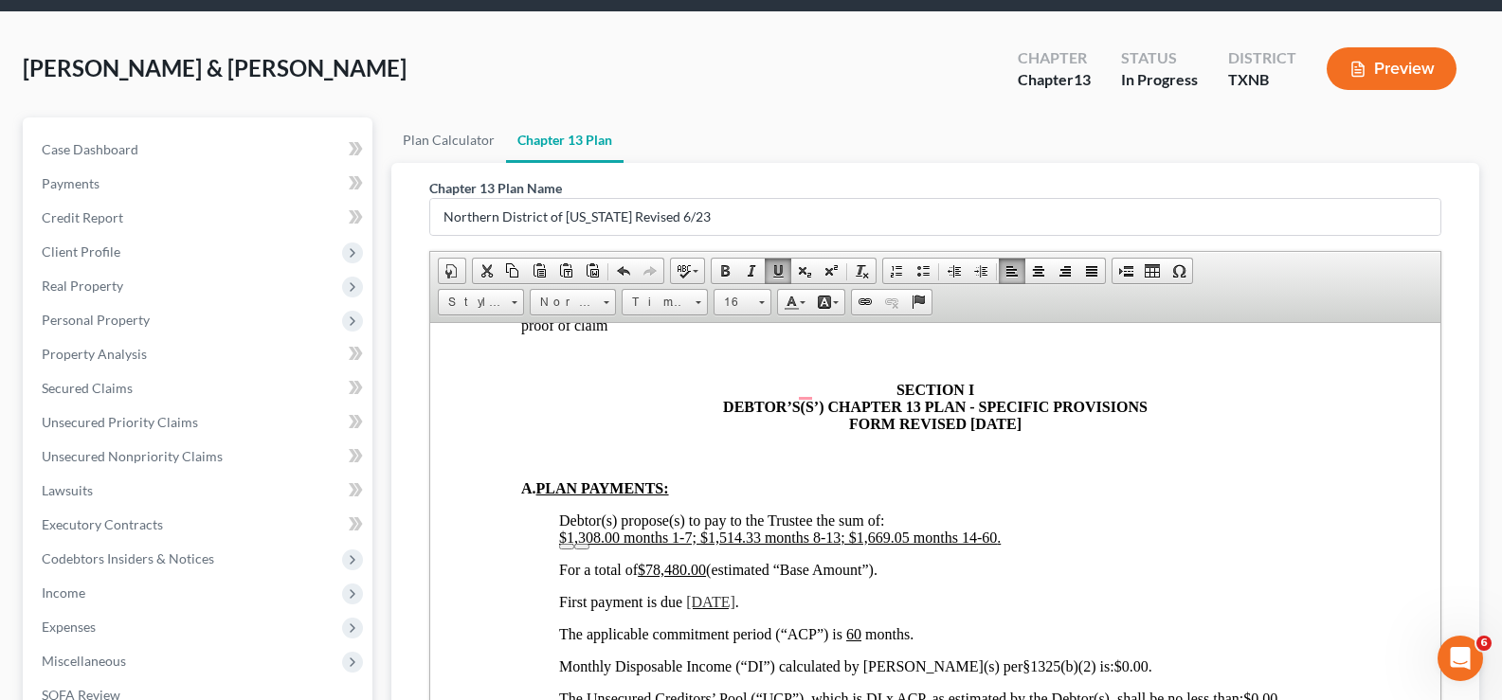
click at [616, 405] on p "SECTION I DEBTOR’S(S’) CHAPTER 13 PLAN - SPECIFIC PROVISIONS FORM REVISED 5/12/…" at bounding box center [935, 406] width 828 height 51
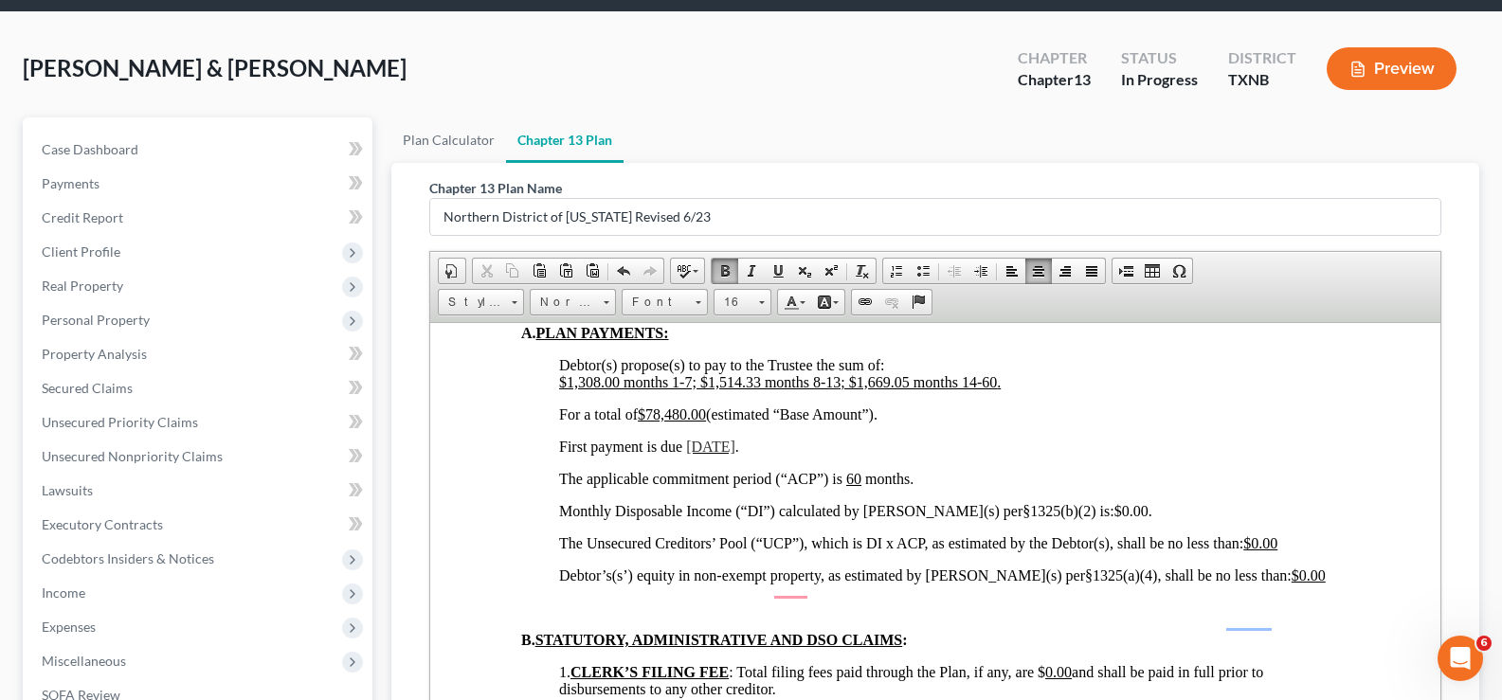
scroll to position [1249, 0]
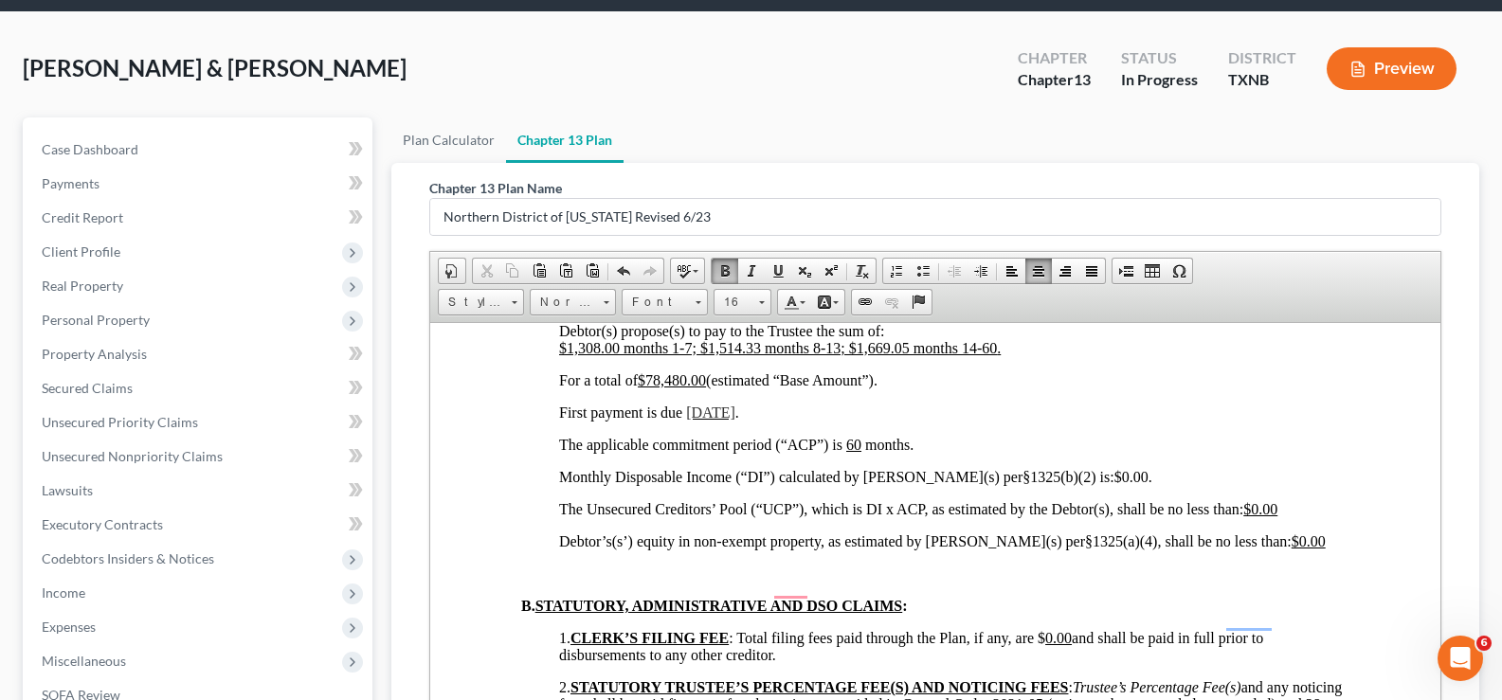
click at [706, 371] on u "$78,480.00" at bounding box center [672, 379] width 68 height 16
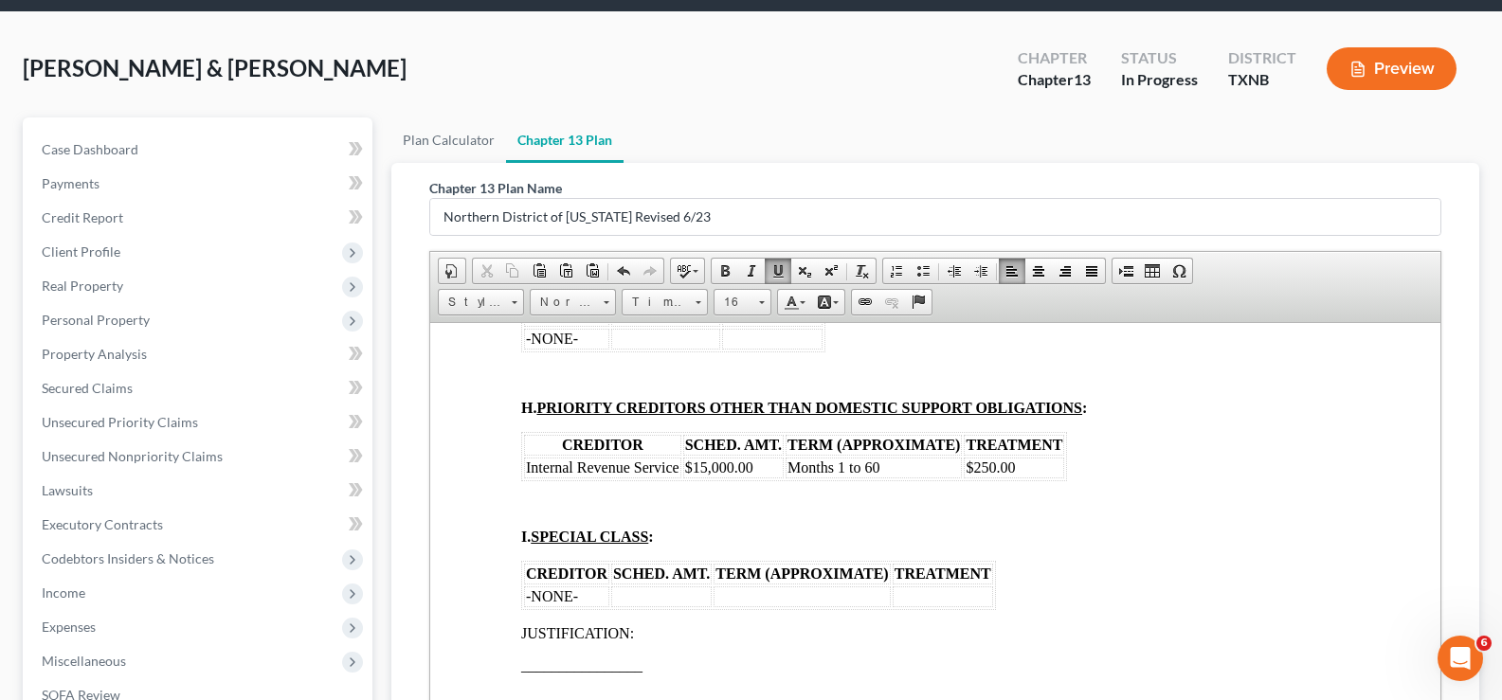
scroll to position [3334, 0]
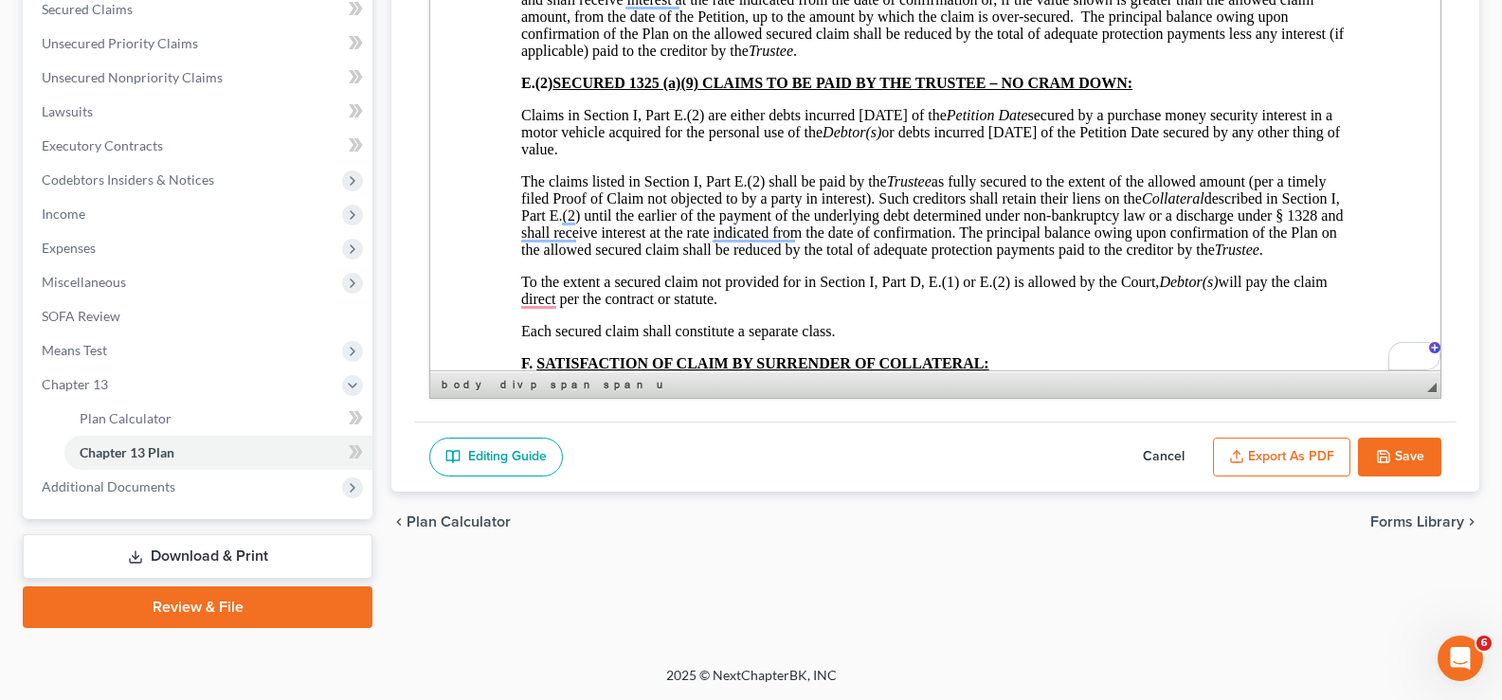
click at [1388, 449] on icon "button" at bounding box center [1383, 456] width 15 height 15
select select "5"
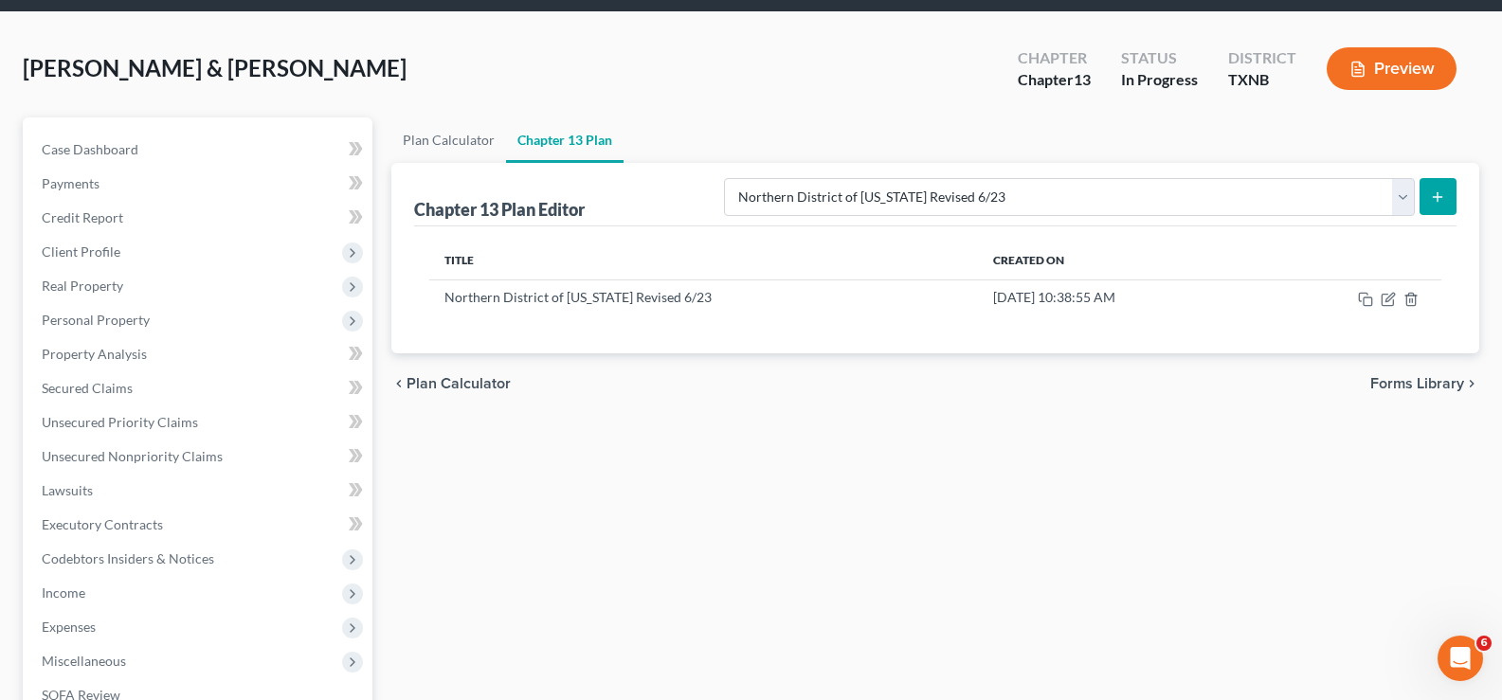
scroll to position [0, 0]
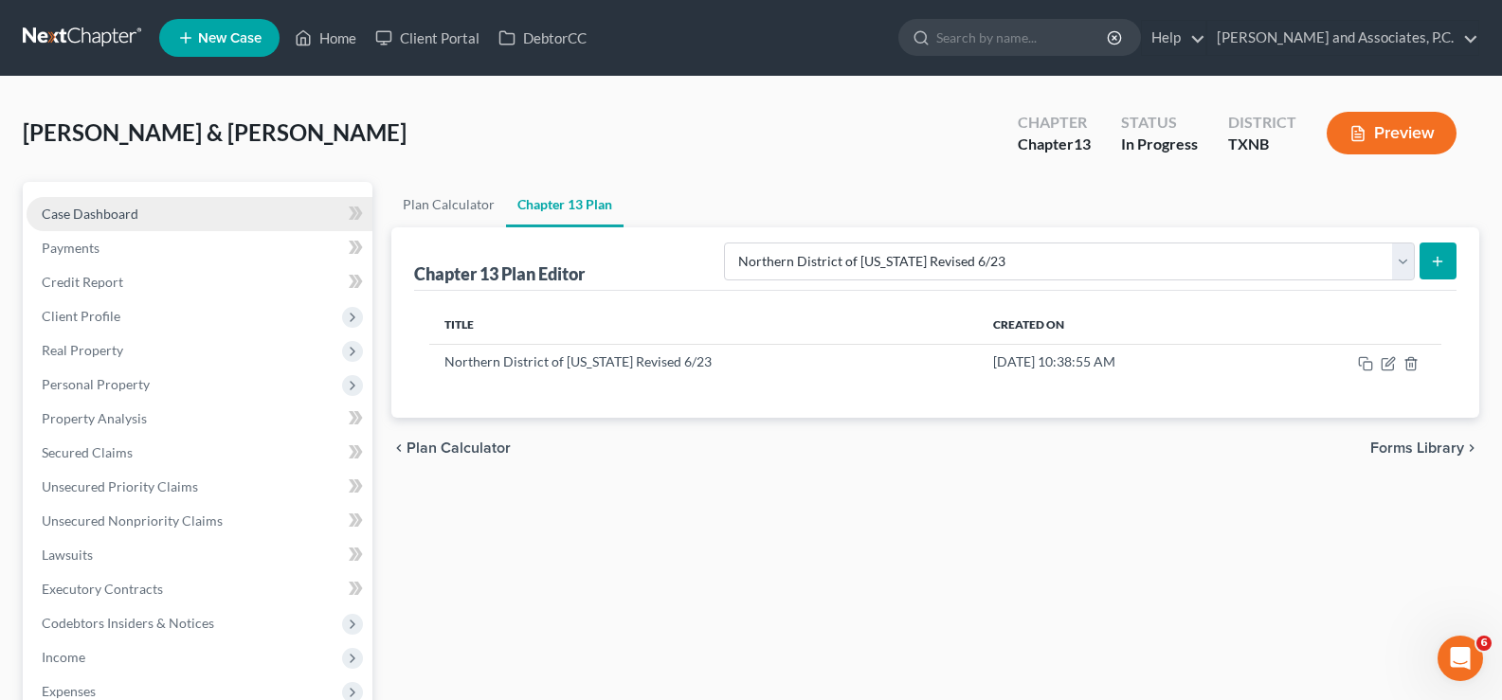
click at [105, 204] on link "Case Dashboard" at bounding box center [200, 214] width 346 height 34
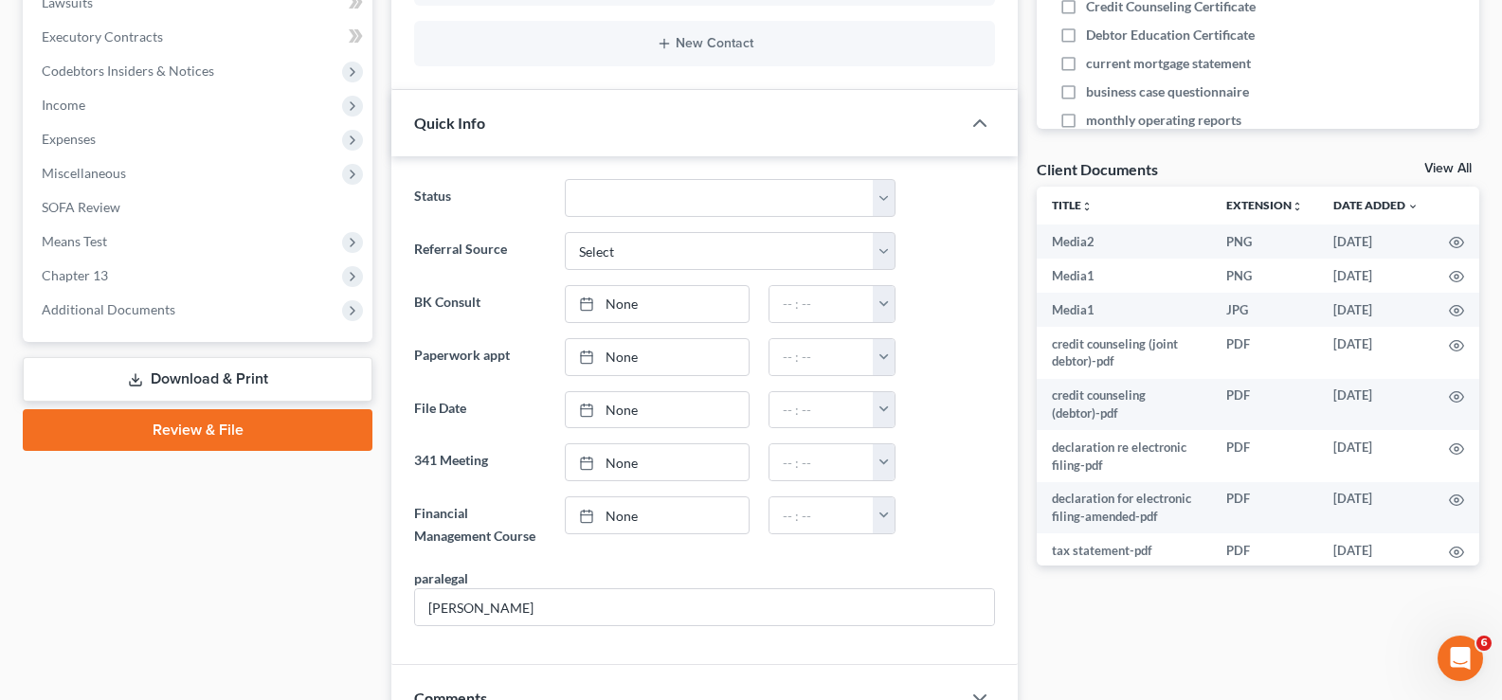
scroll to position [569, 0]
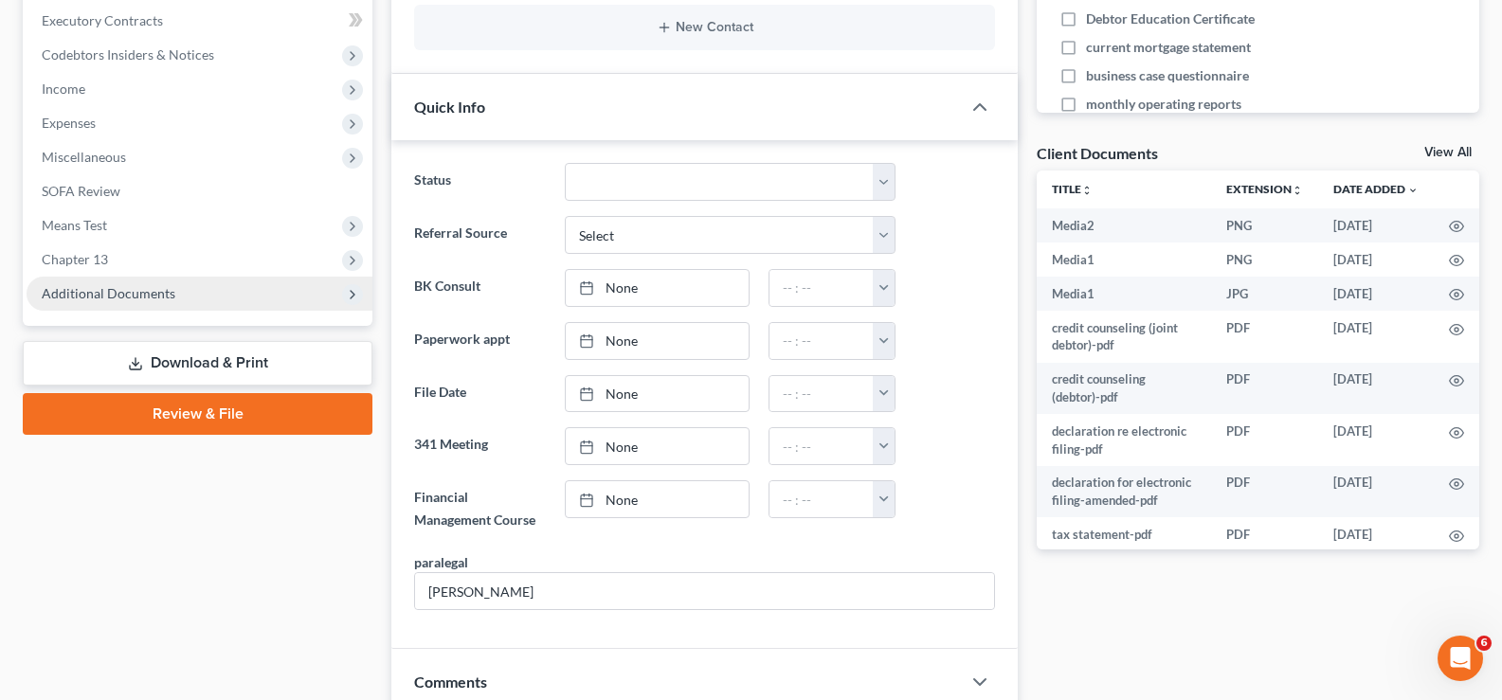
click at [145, 287] on span "Additional Documents" at bounding box center [109, 293] width 134 height 16
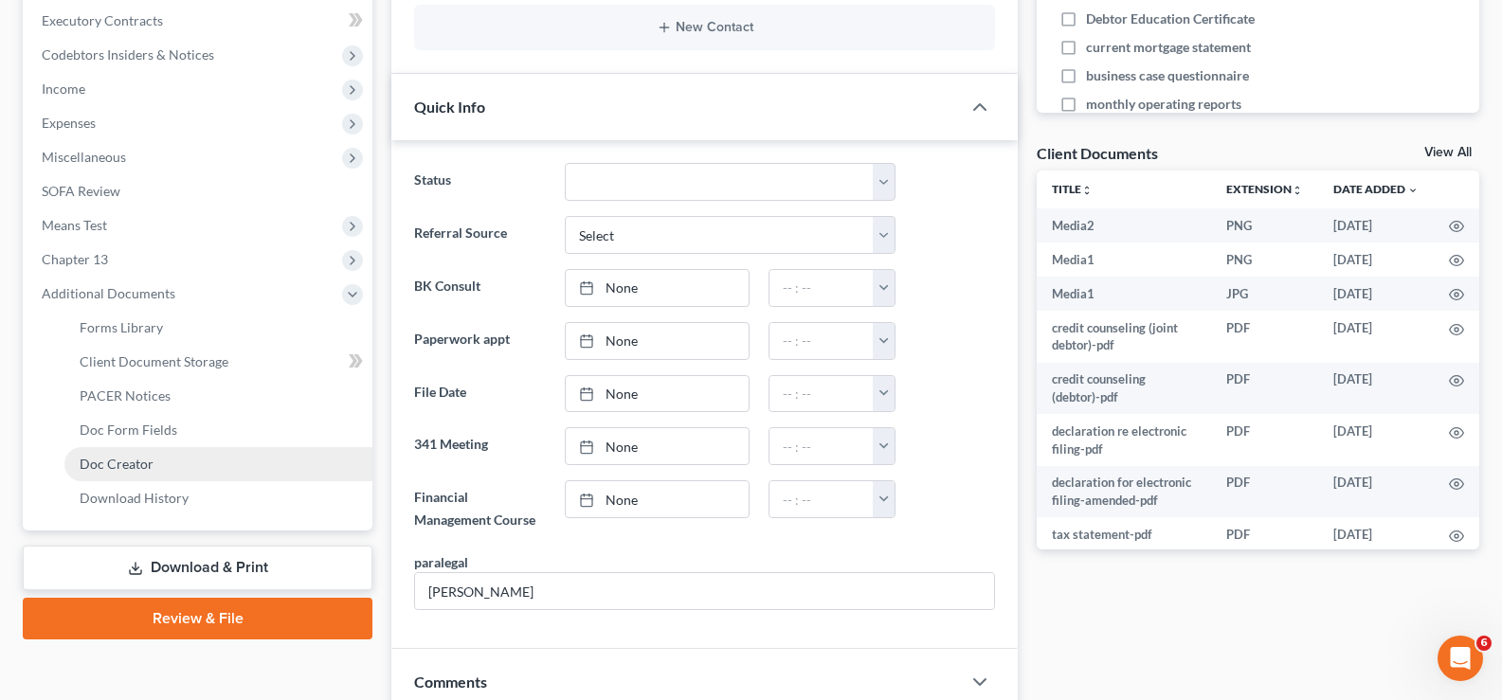
click at [146, 461] on span "Doc Creator" at bounding box center [117, 464] width 74 height 16
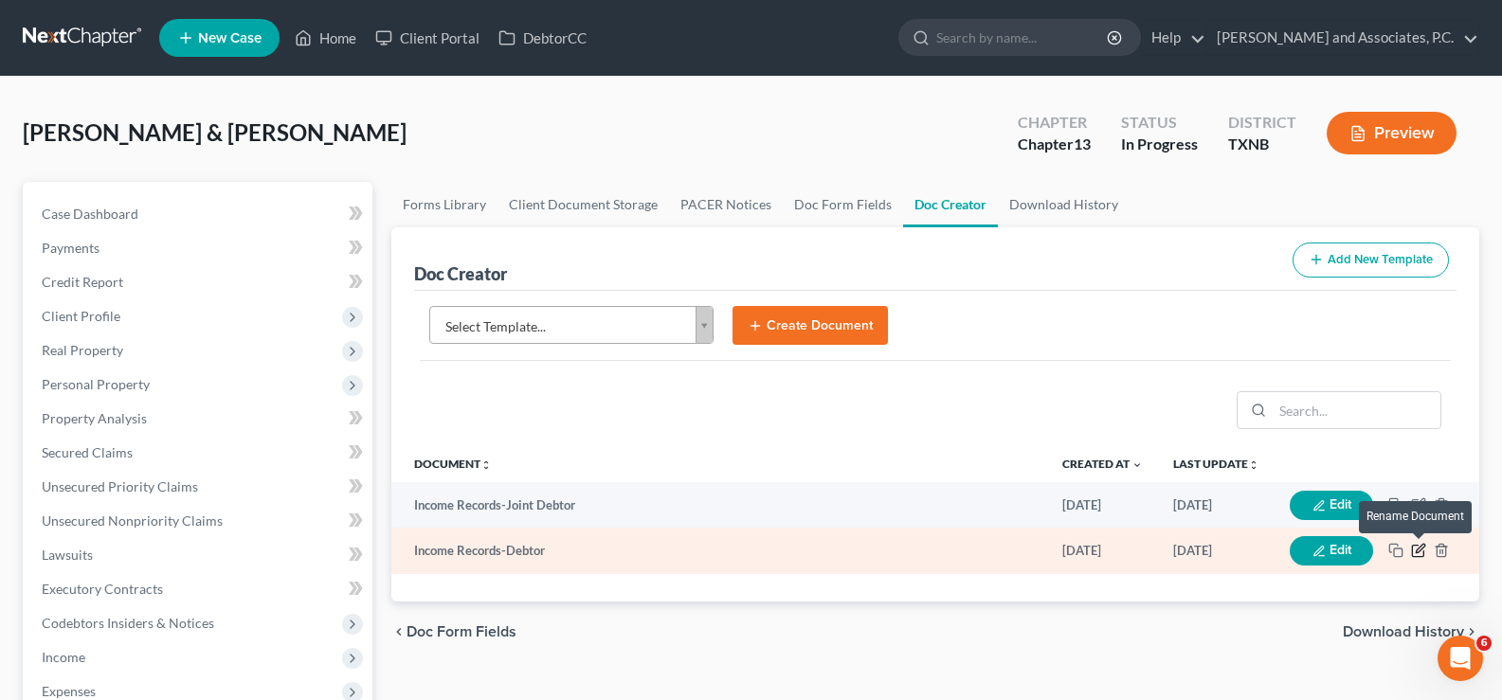
click at [1425, 553] on icon "button" at bounding box center [1418, 550] width 15 height 15
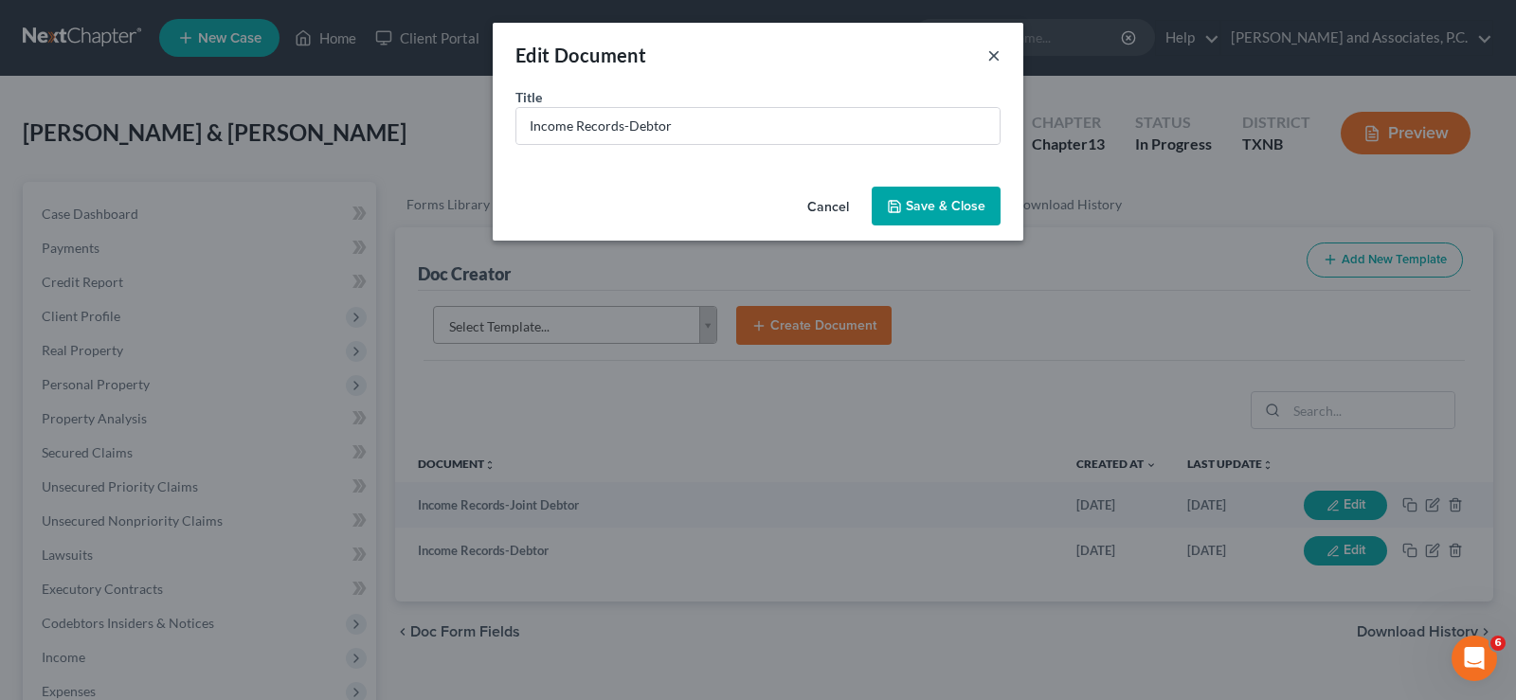
click at [998, 52] on button "×" at bounding box center [993, 55] width 13 height 23
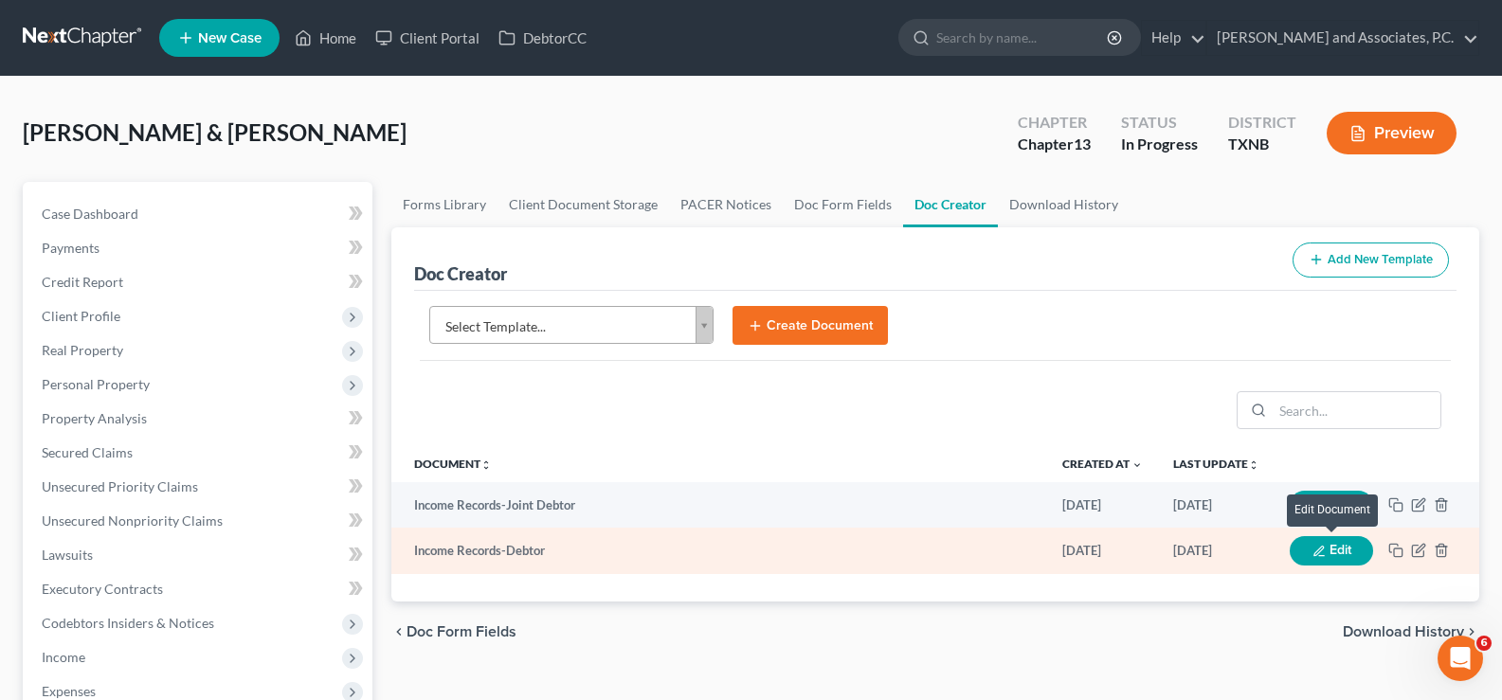
click at [1327, 548] on button "Edit" at bounding box center [1331, 550] width 83 height 29
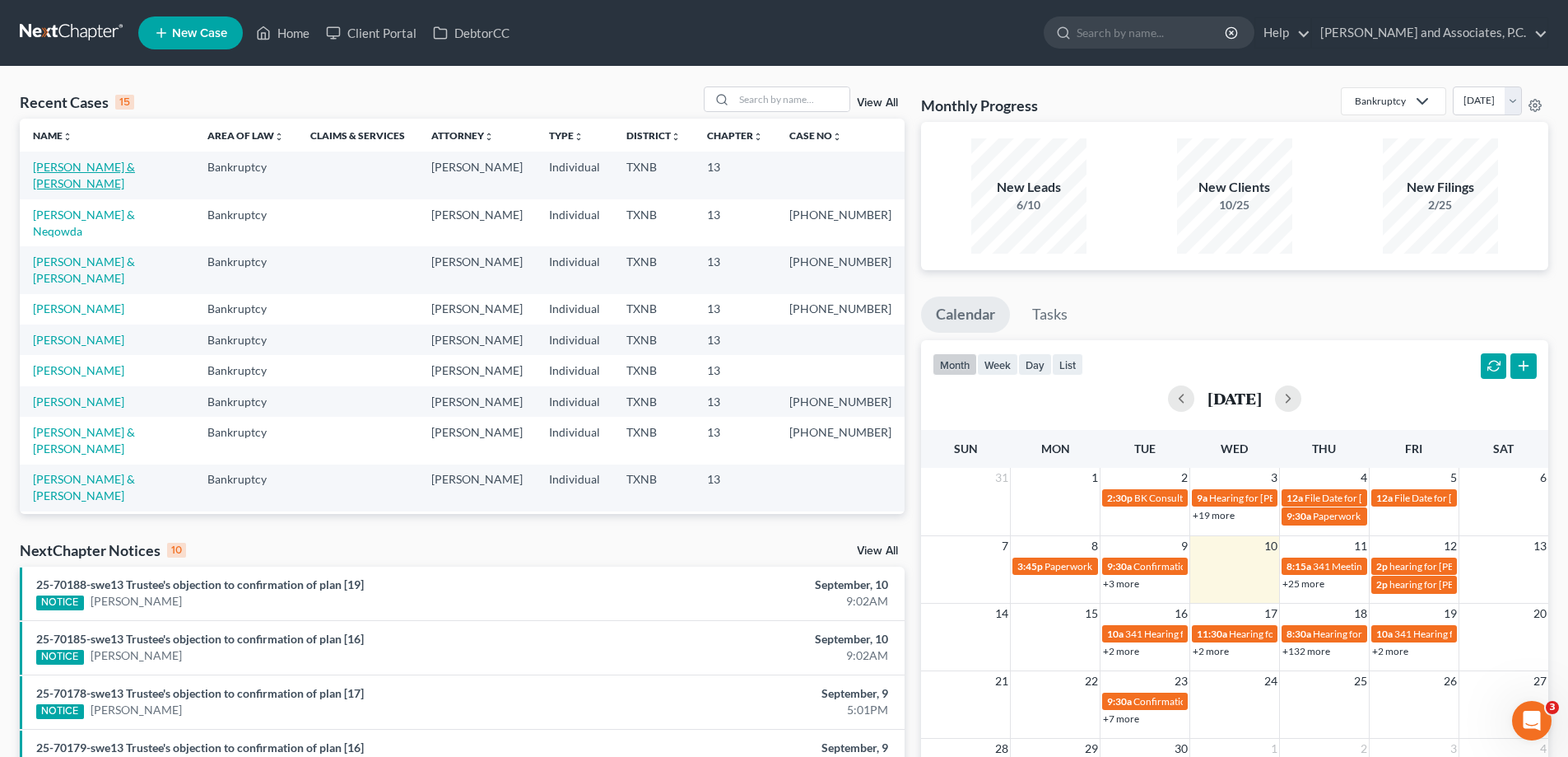
click at [135, 170] on link "[PERSON_NAME] & [PERSON_NAME]" at bounding box center [84, 175] width 103 height 30
select select "7"
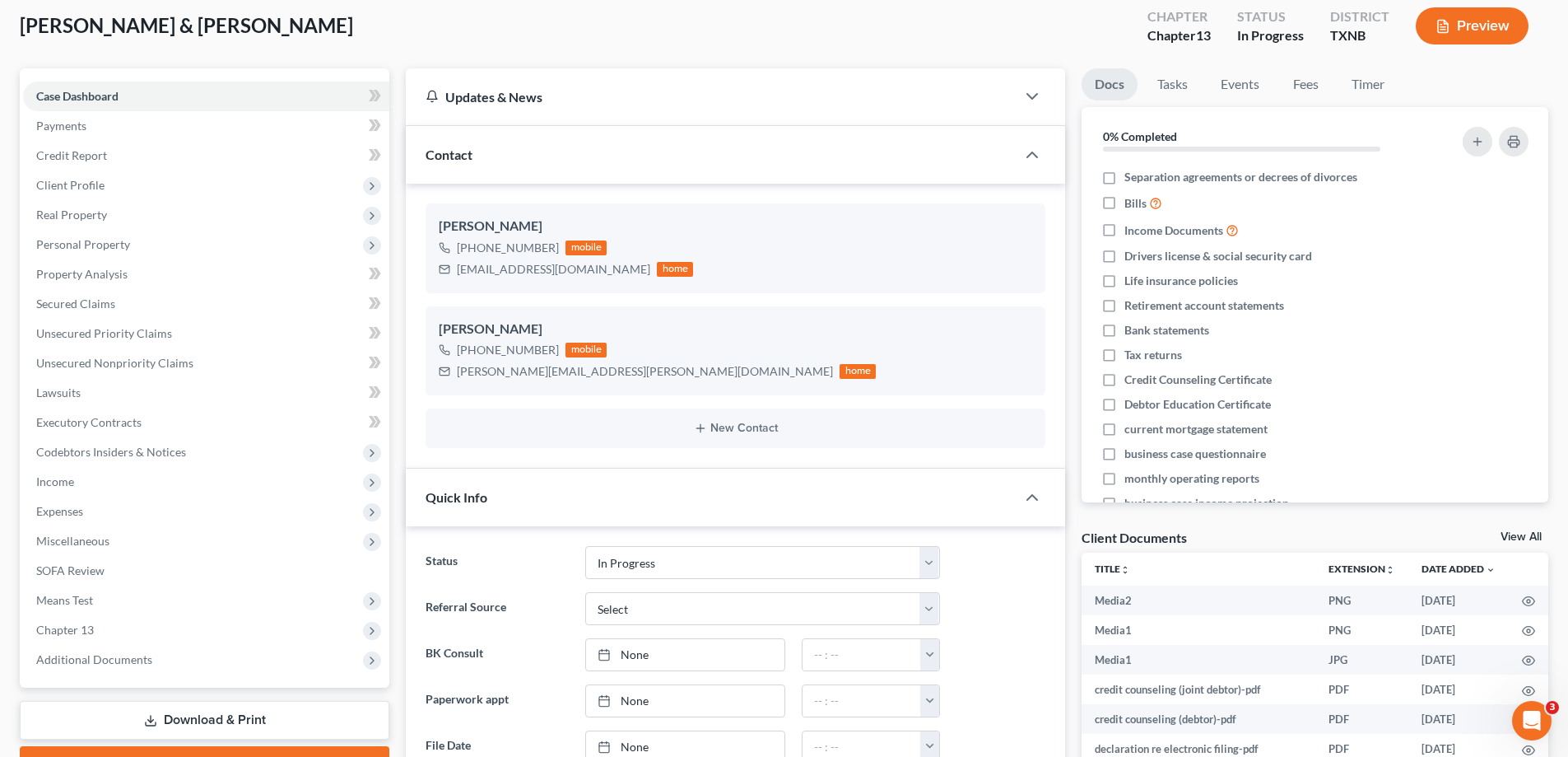
scroll to position [35, 0]
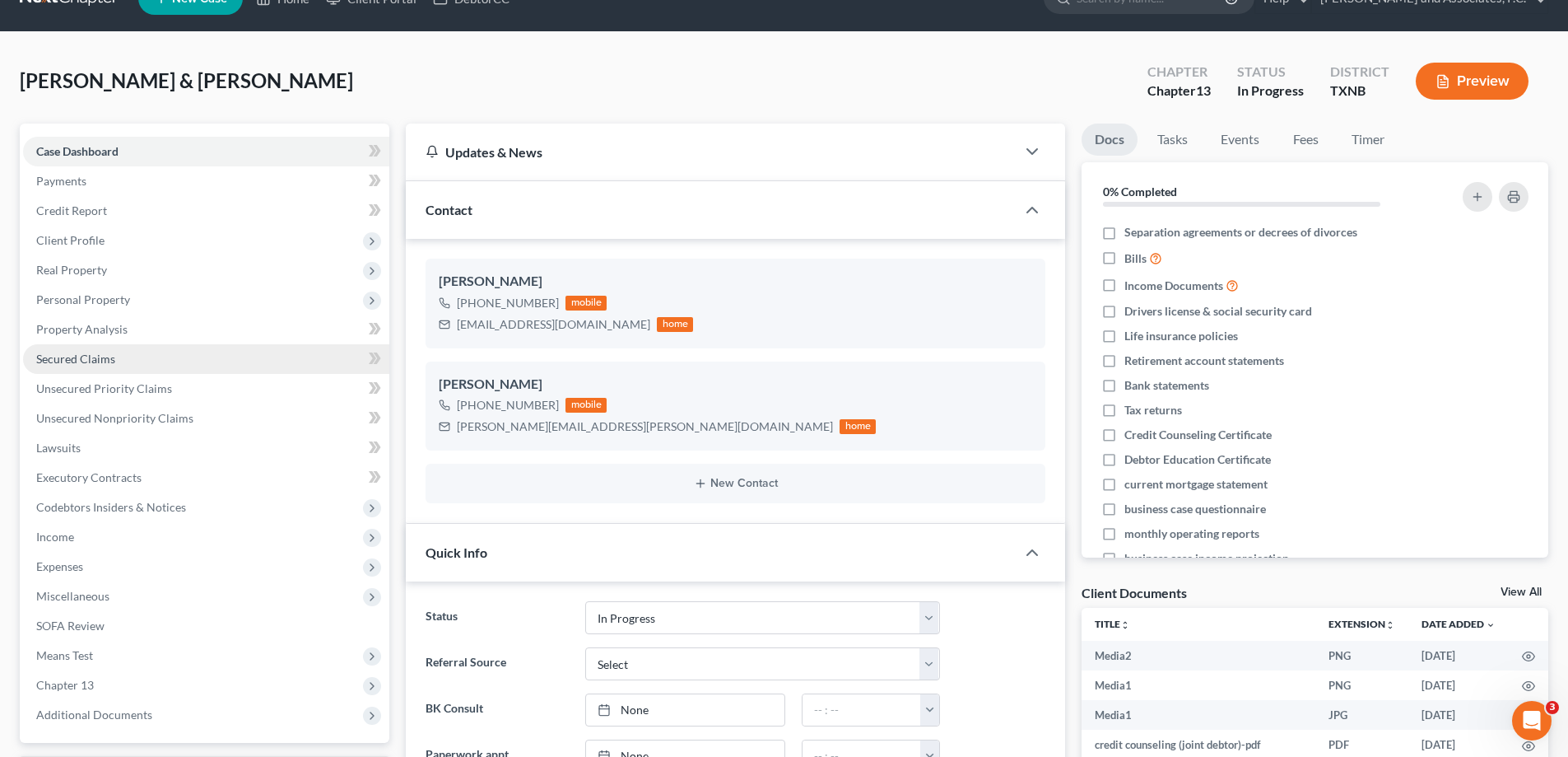
click at [91, 365] on span "Secured Claims" at bounding box center [76, 359] width 79 height 14
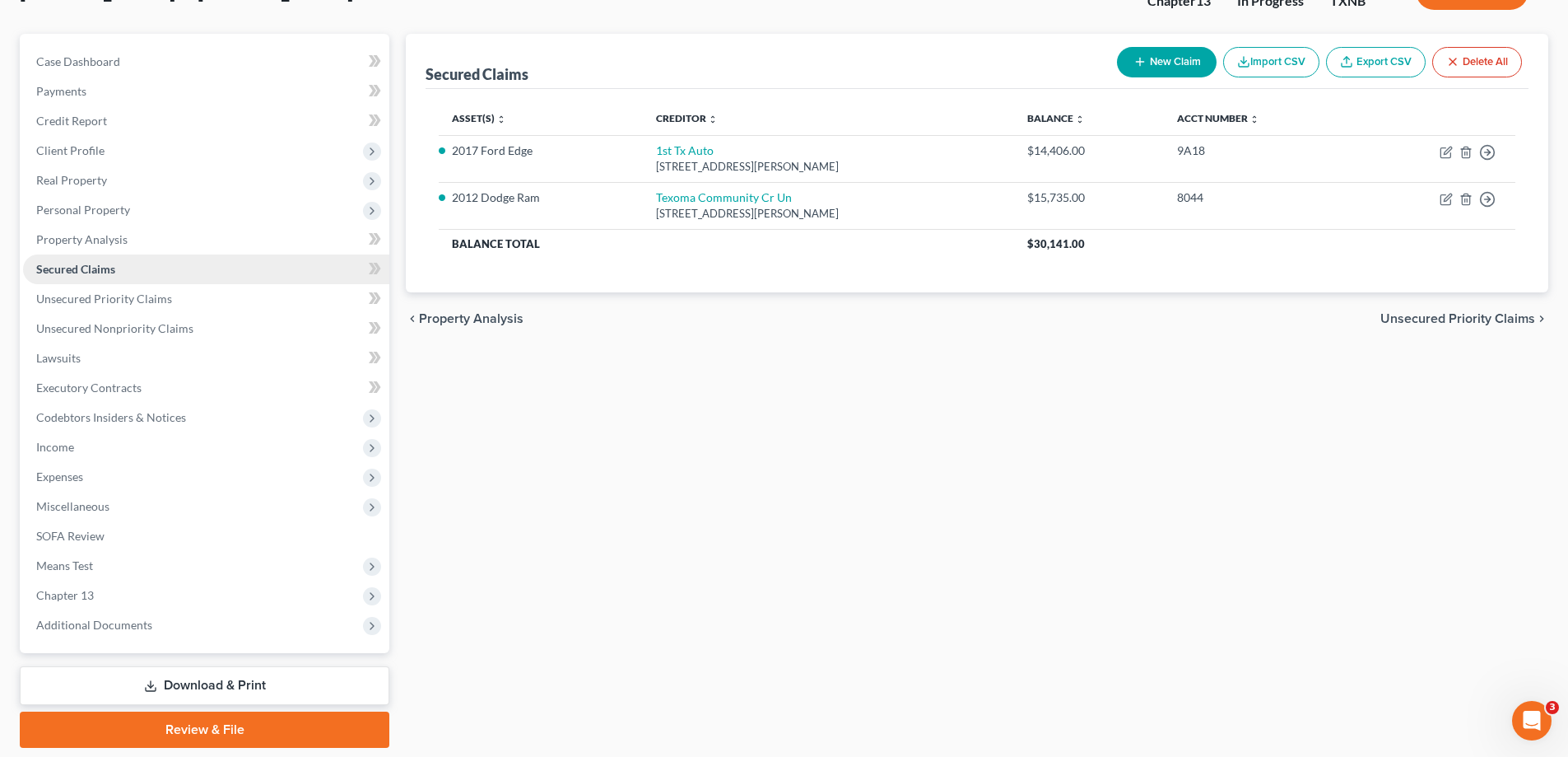
scroll to position [165, 0]
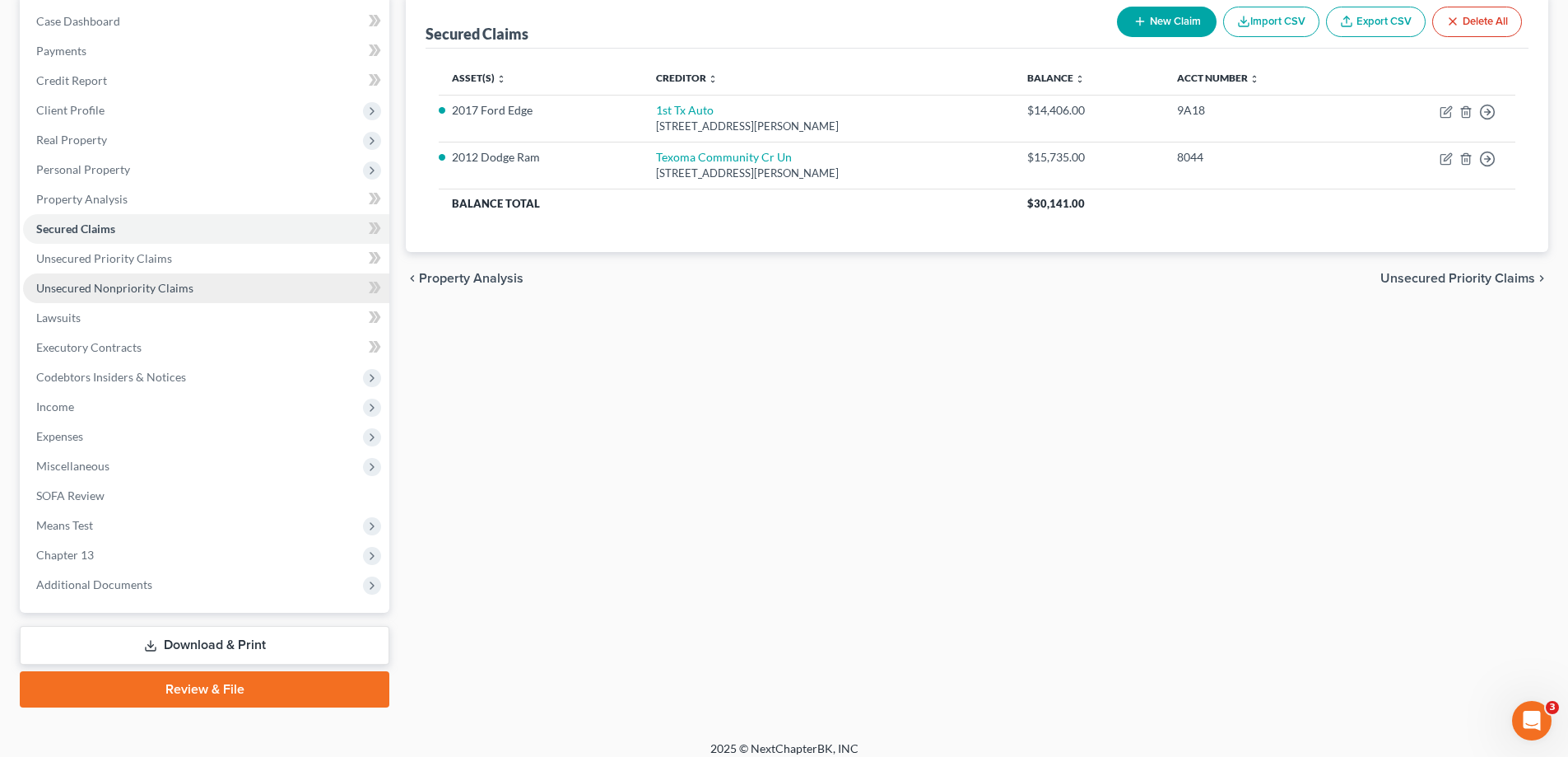
click at [169, 282] on span "Unsecured Nonpriority Claims" at bounding box center [115, 288] width 157 height 14
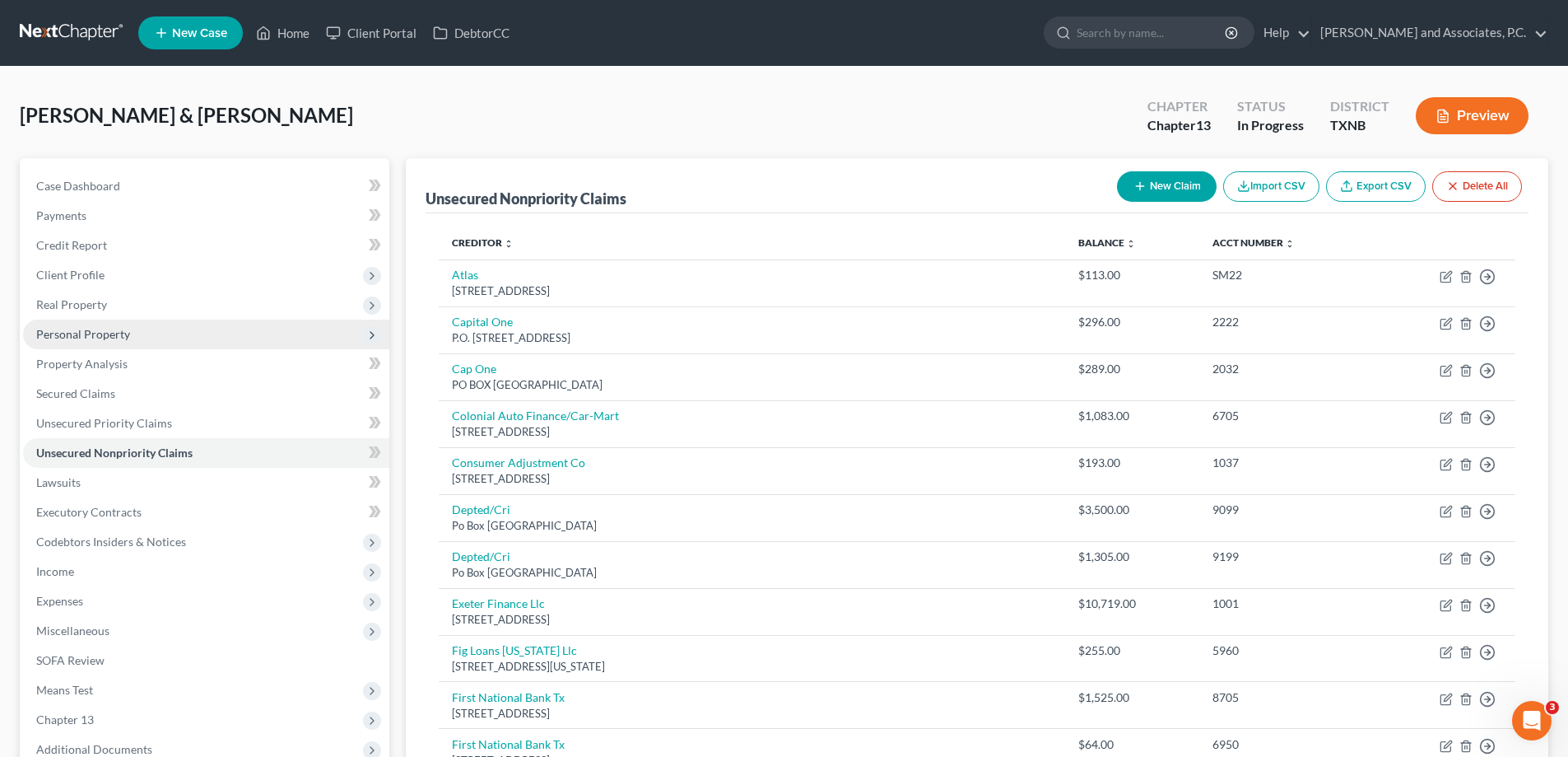
click at [116, 338] on span "Personal Property" at bounding box center [83, 334] width 94 height 14
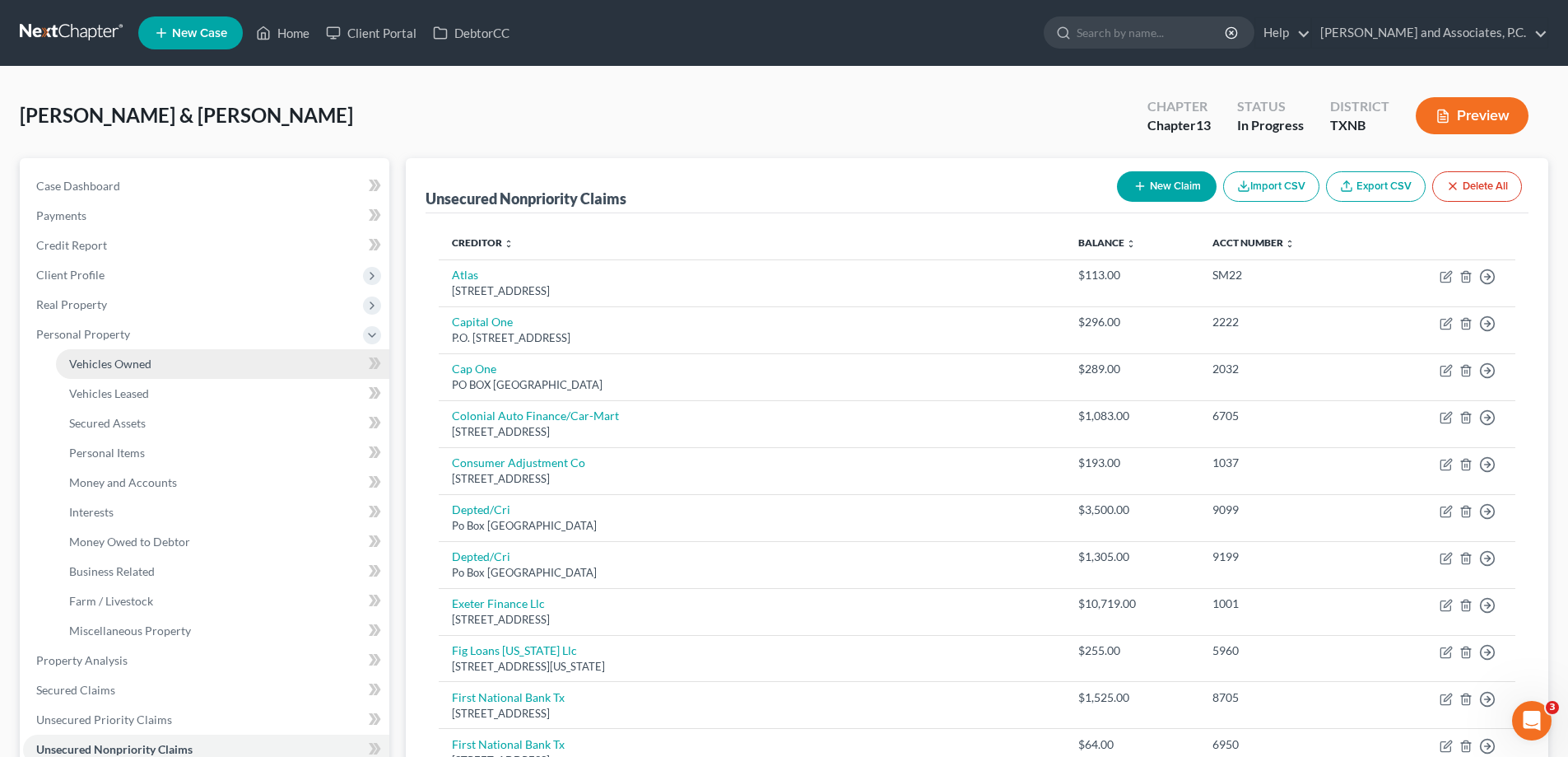
click at [117, 364] on span "Vehicles Owned" at bounding box center [110, 363] width 83 height 14
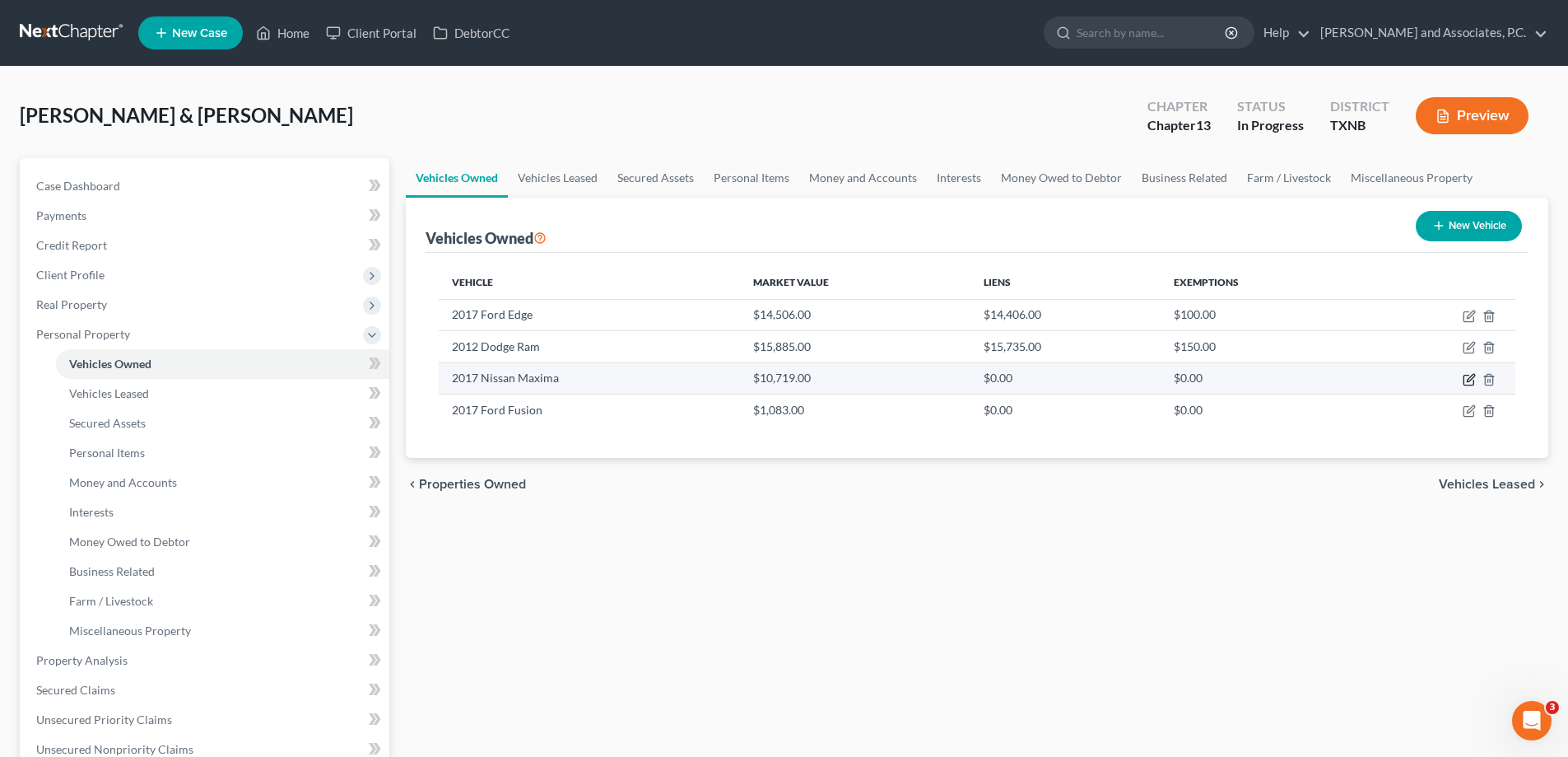
click at [1471, 380] on icon "button" at bounding box center [1471, 377] width 8 height 8
select select "0"
select select "9"
select select "2"
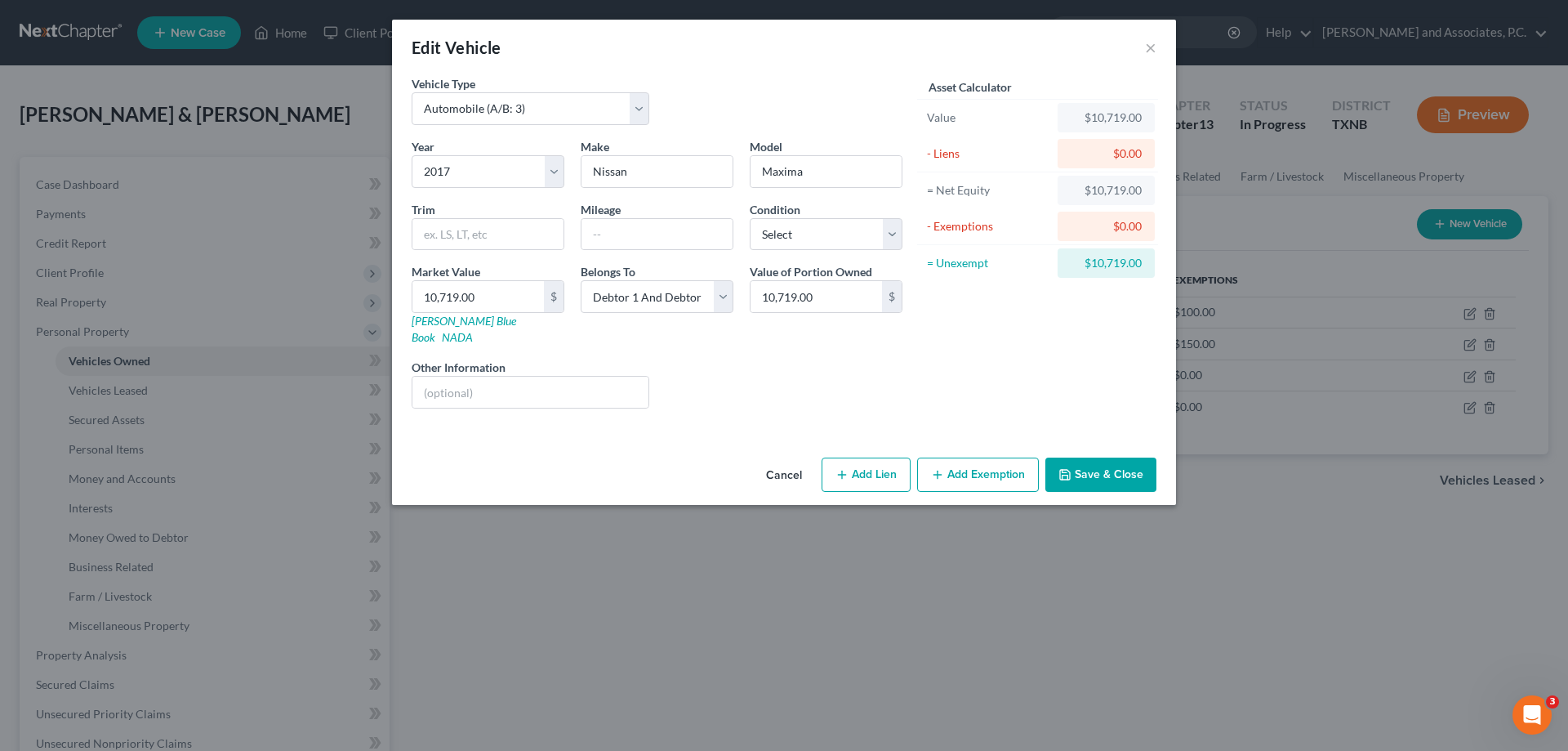
click at [1117, 465] on button "Save & Close" at bounding box center [1101, 475] width 111 height 34
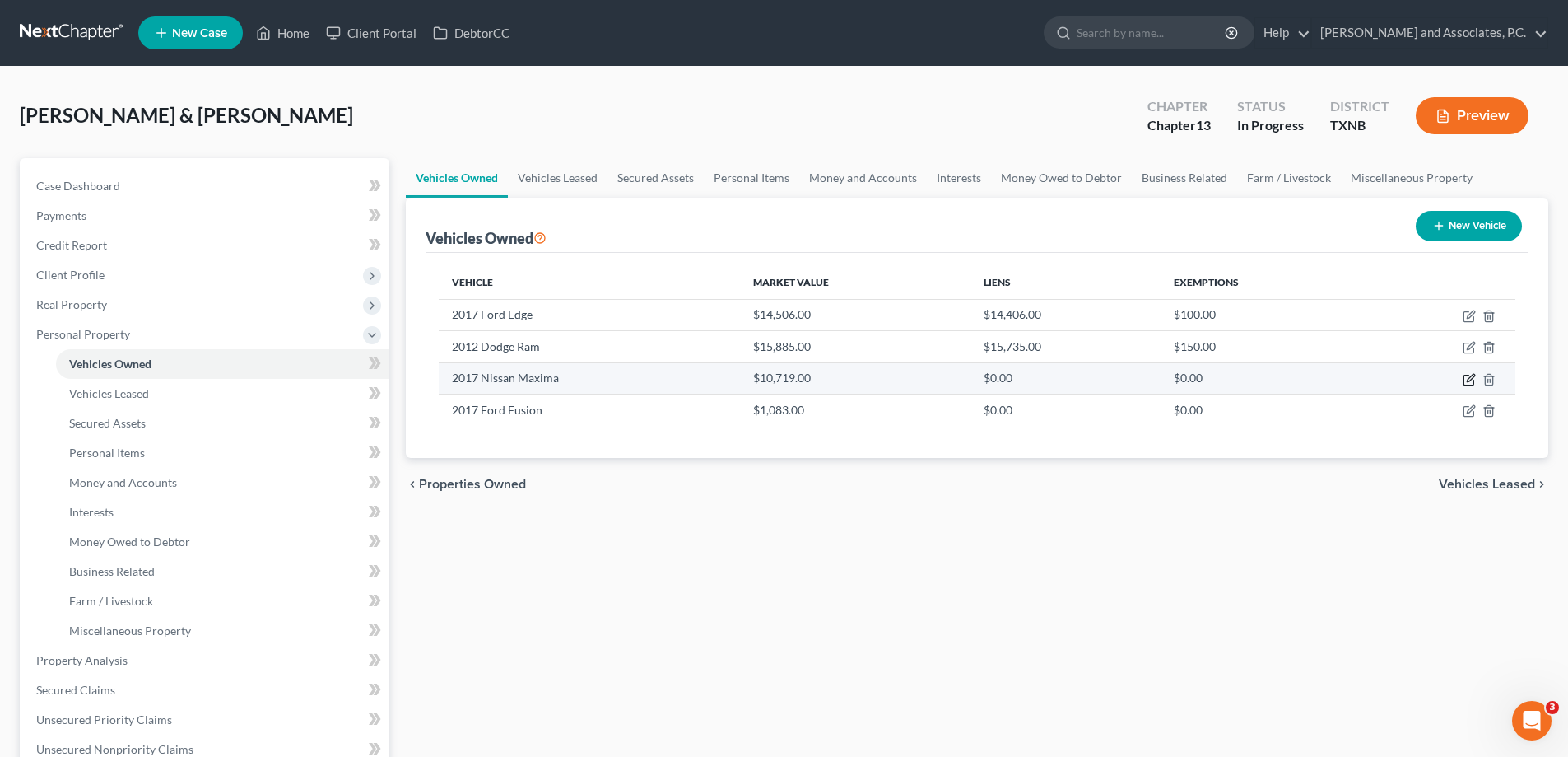
click at [1471, 382] on icon "button" at bounding box center [1469, 379] width 13 height 13
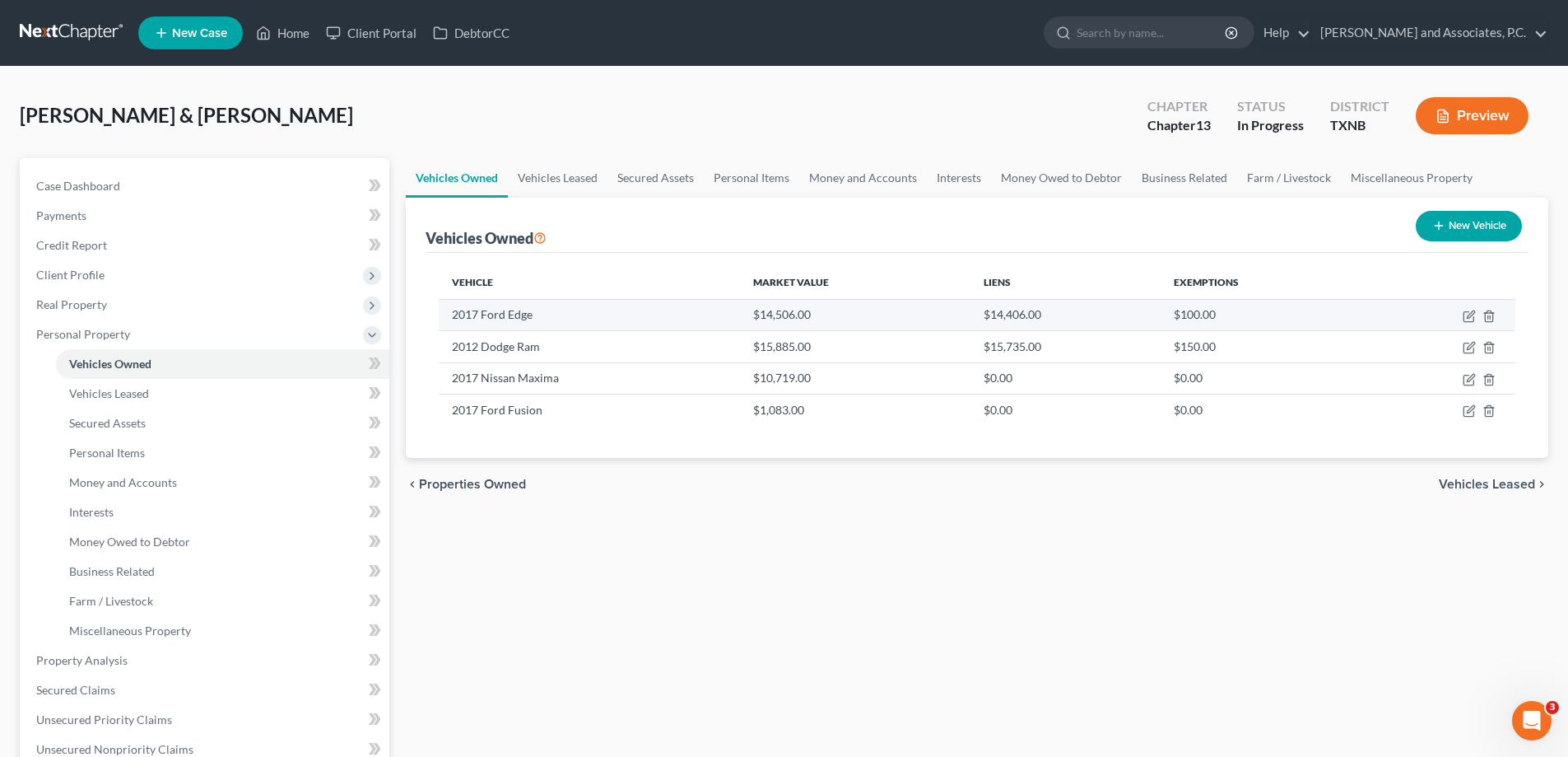
select select "0"
select select "9"
select select "2"
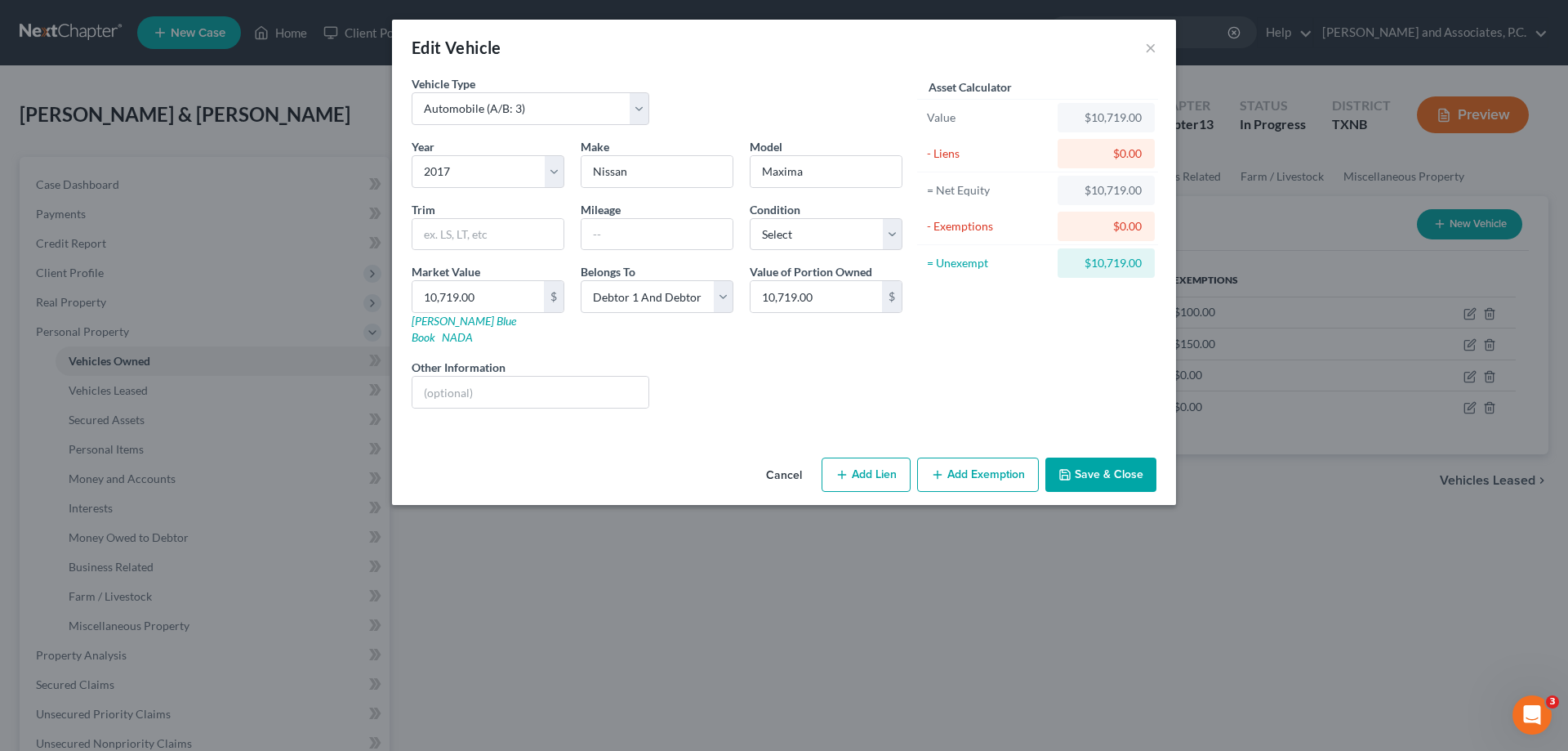
click at [1074, 458] on button "Save & Close" at bounding box center [1101, 475] width 111 height 34
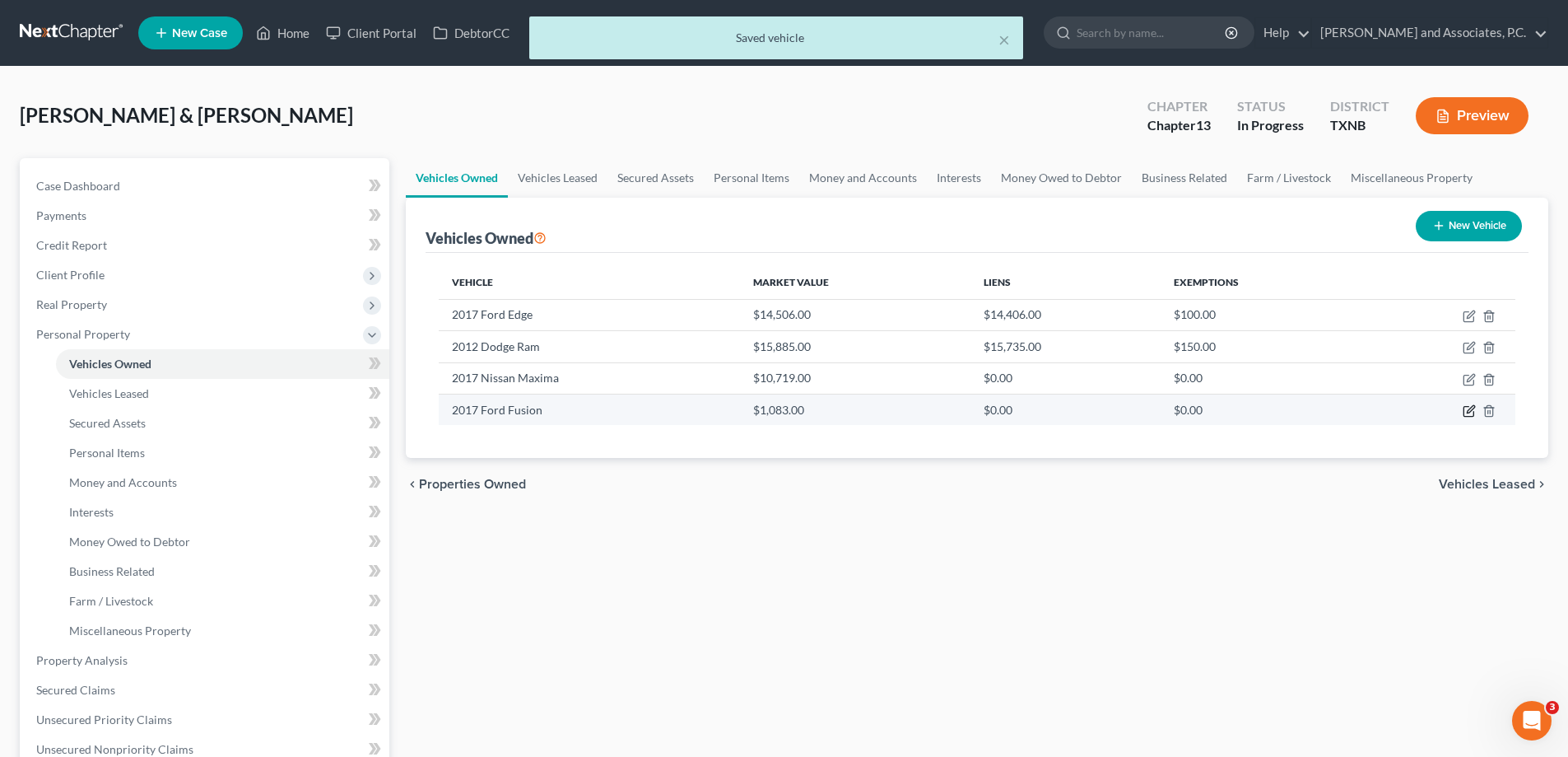
click at [1466, 415] on icon "button" at bounding box center [1469, 410] width 13 height 13
select select "0"
select select "9"
select select "2"
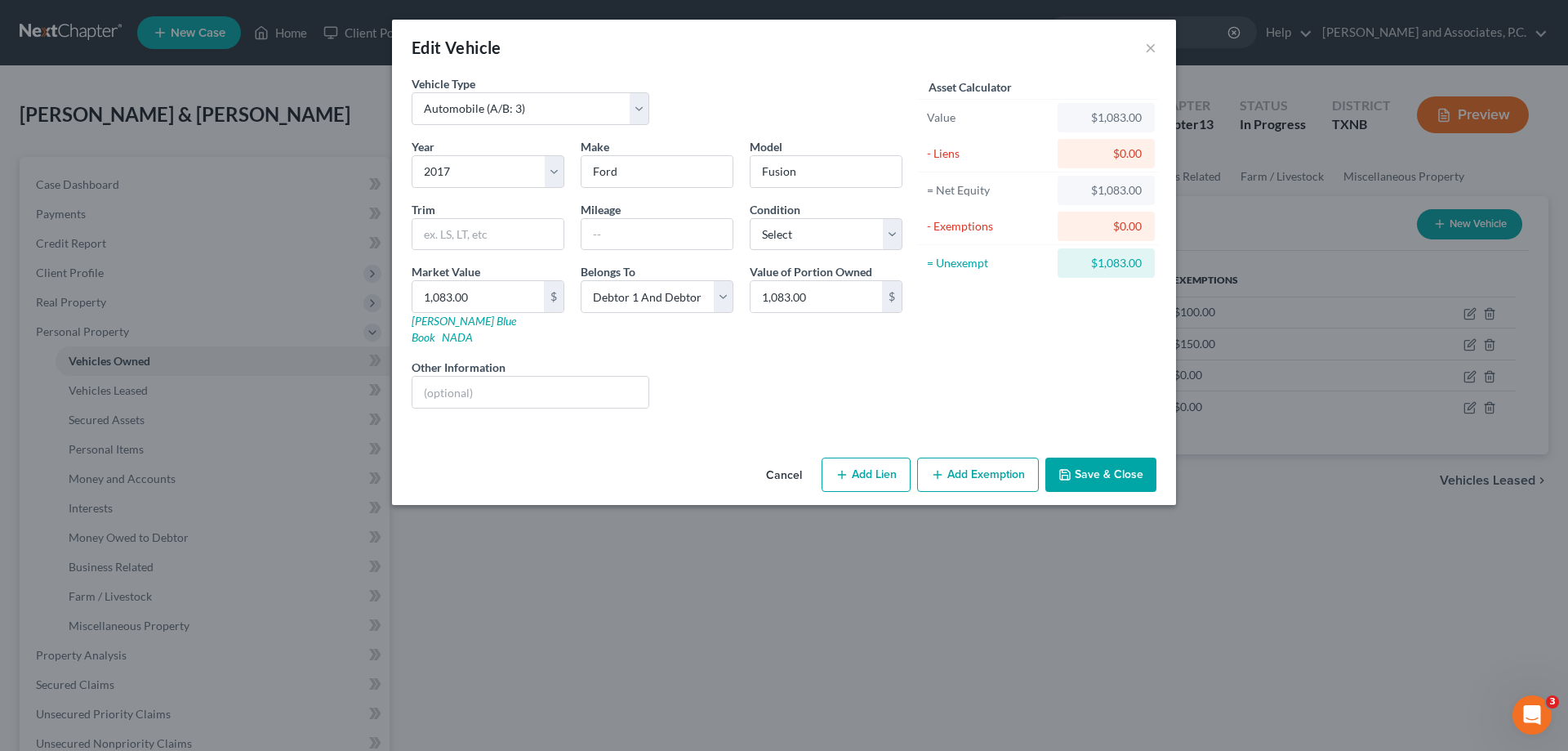
click at [1123, 458] on button "Save & Close" at bounding box center [1101, 475] width 111 height 34
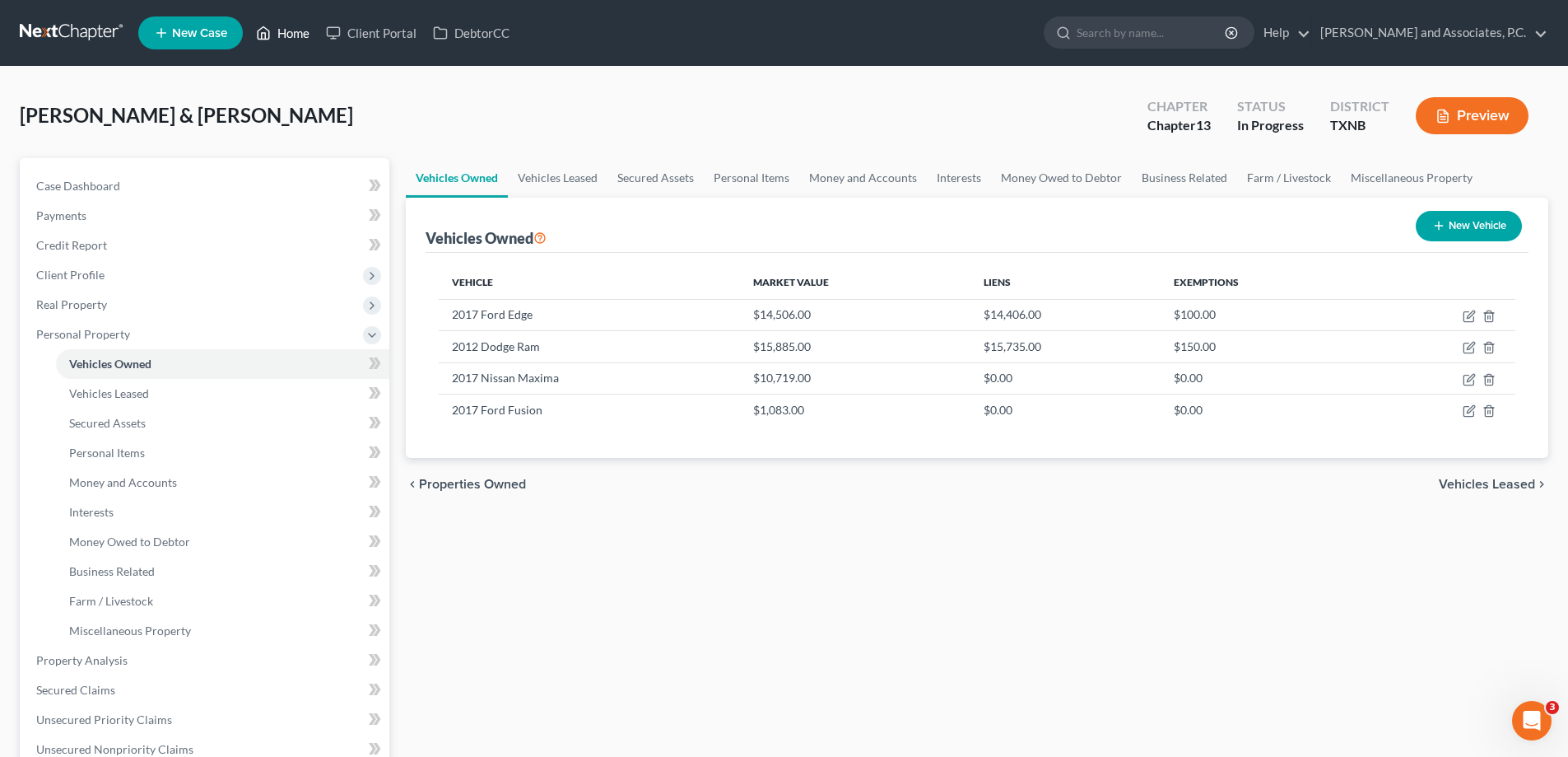
click at [287, 38] on link "Home" at bounding box center [282, 33] width 70 height 30
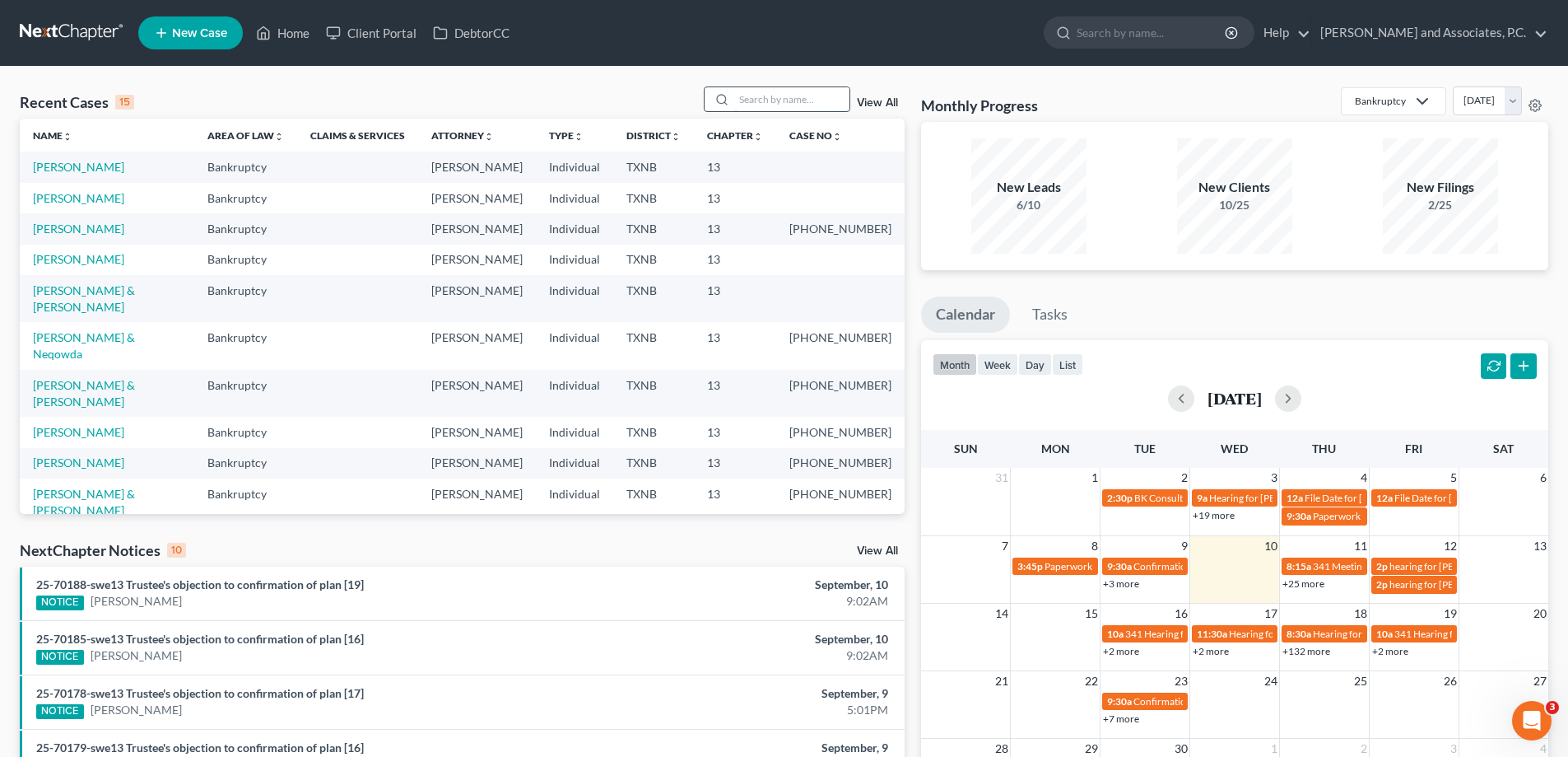
click at [746, 107] on input "search" at bounding box center [791, 98] width 116 height 23
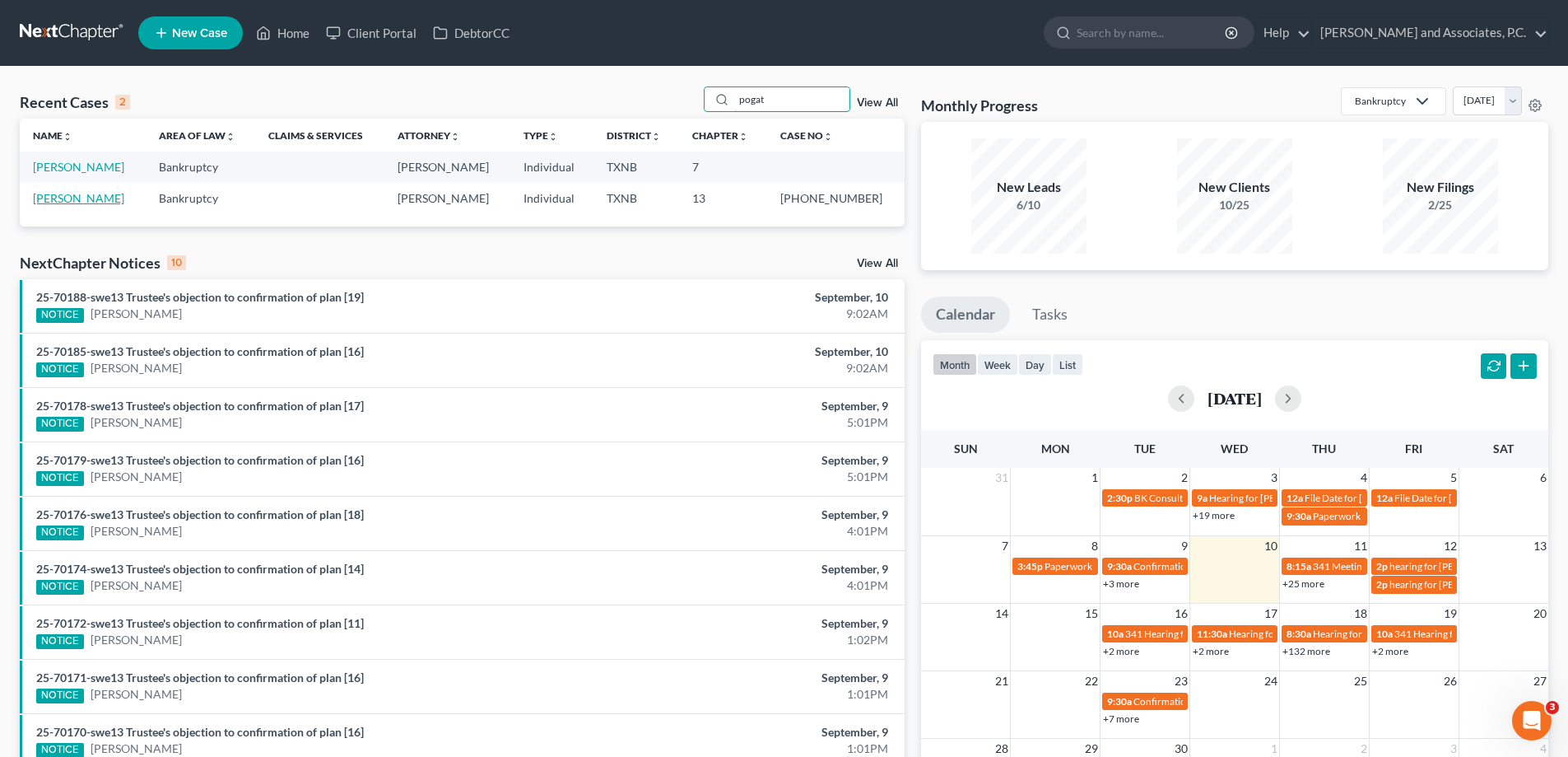
type input "pogat"
click at [91, 196] on link "Pogatshnik, Jeffrey" at bounding box center [78, 198] width 91 height 14
select select "5"
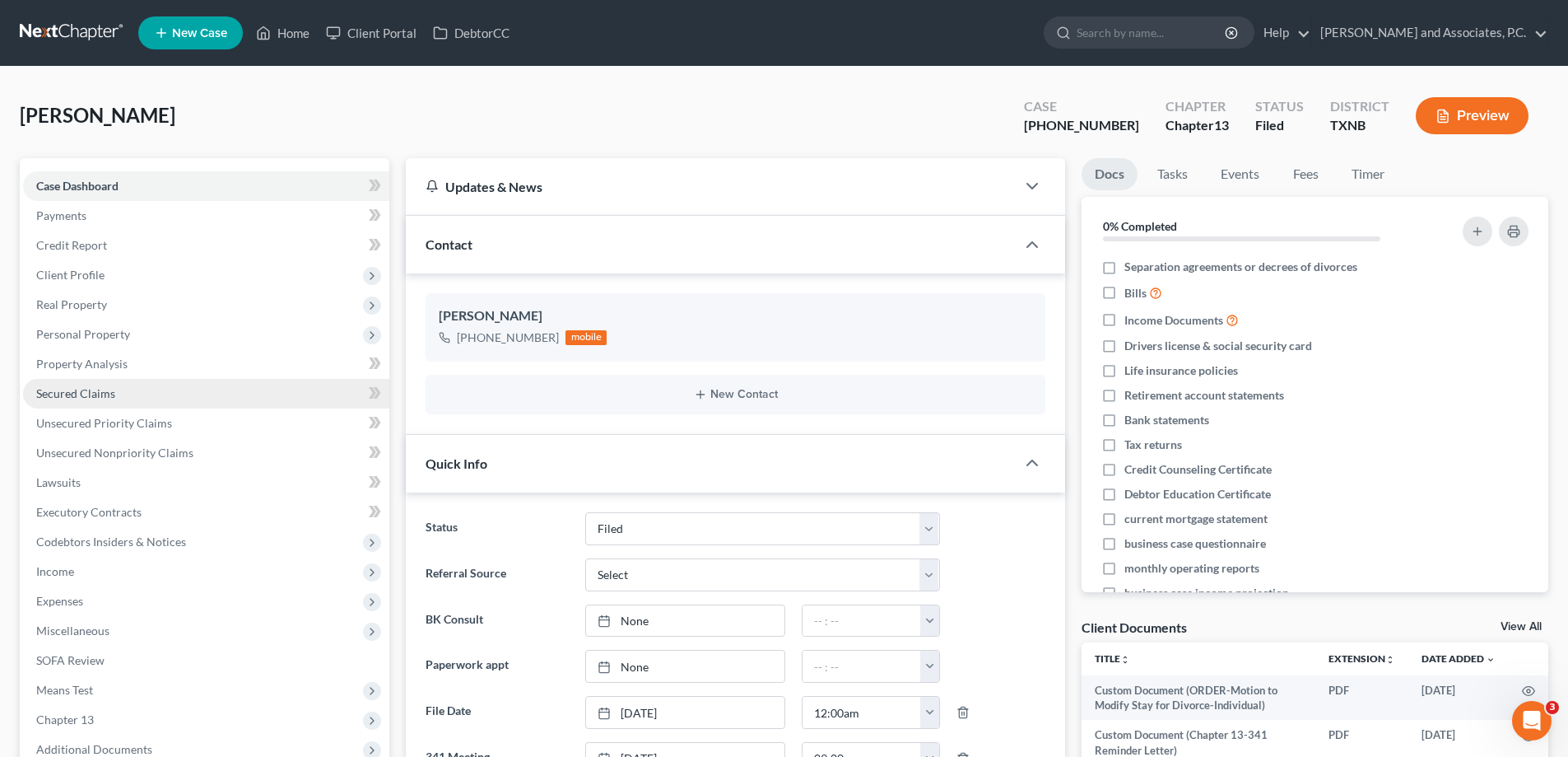
click at [94, 395] on span "Secured Claims" at bounding box center [76, 393] width 79 height 14
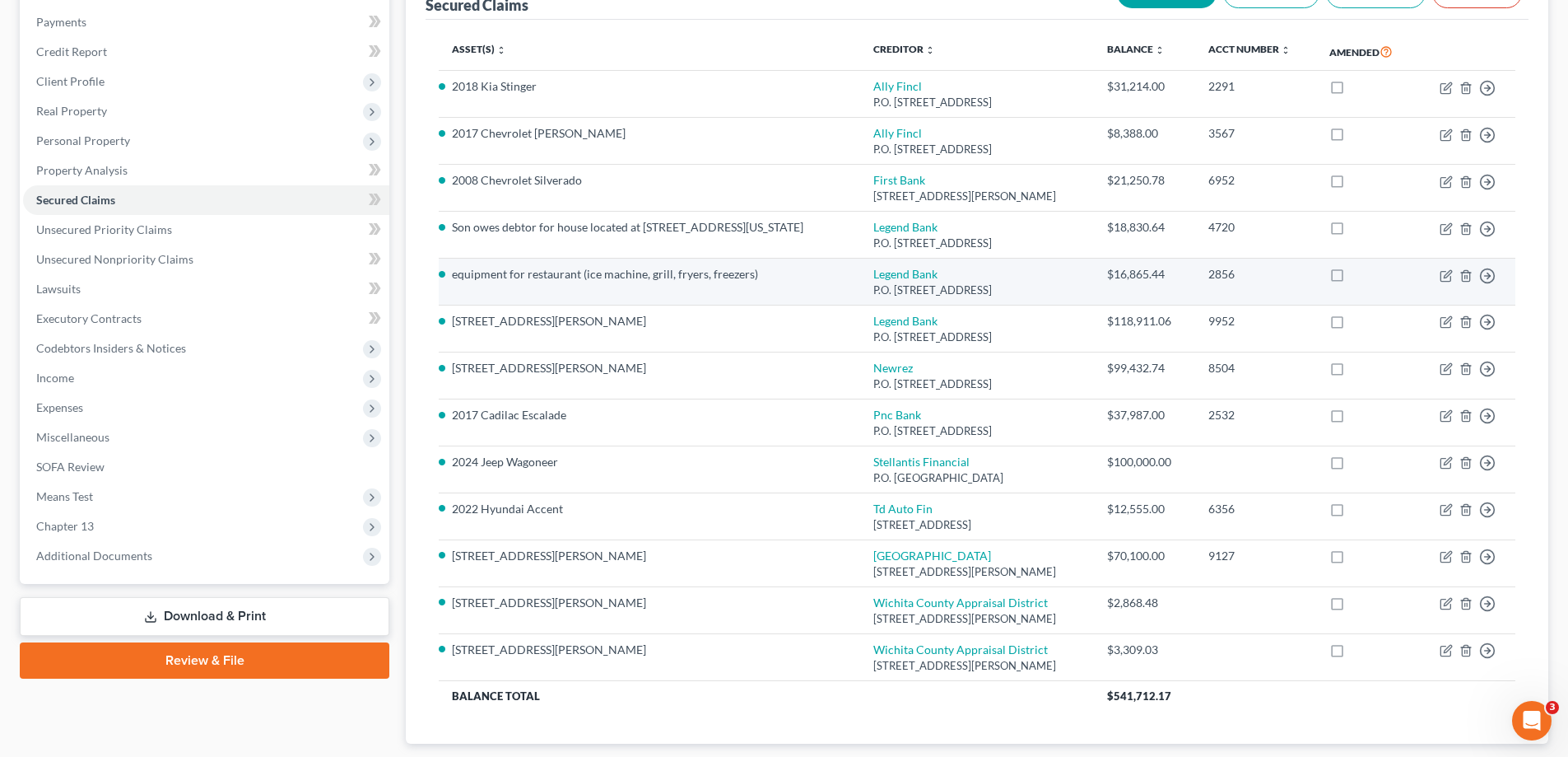
scroll to position [131, 0]
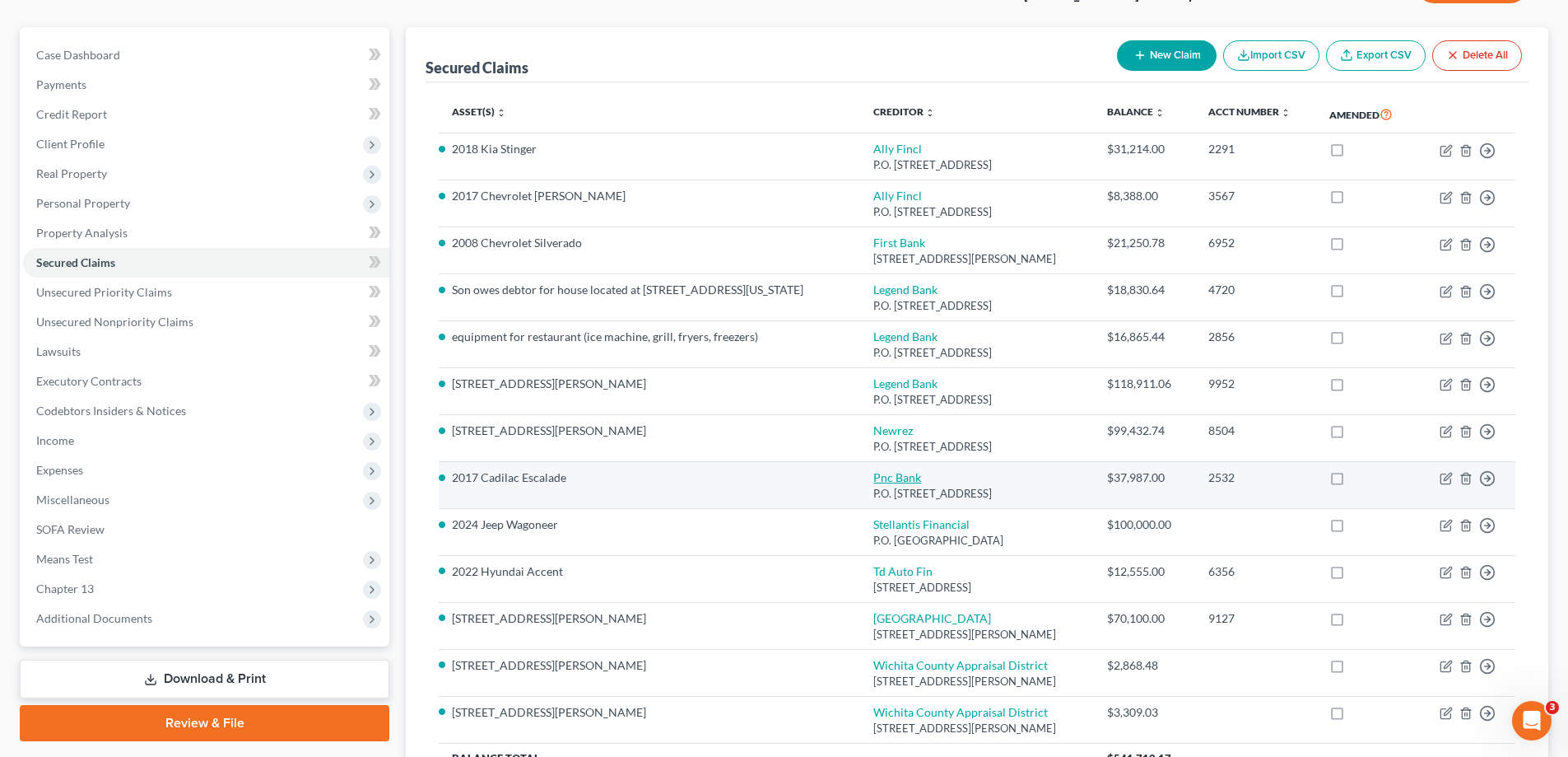
click at [891, 480] on link "Pnc Bank" at bounding box center [896, 477] width 48 height 14
select select "39"
select select "18"
select select "0"
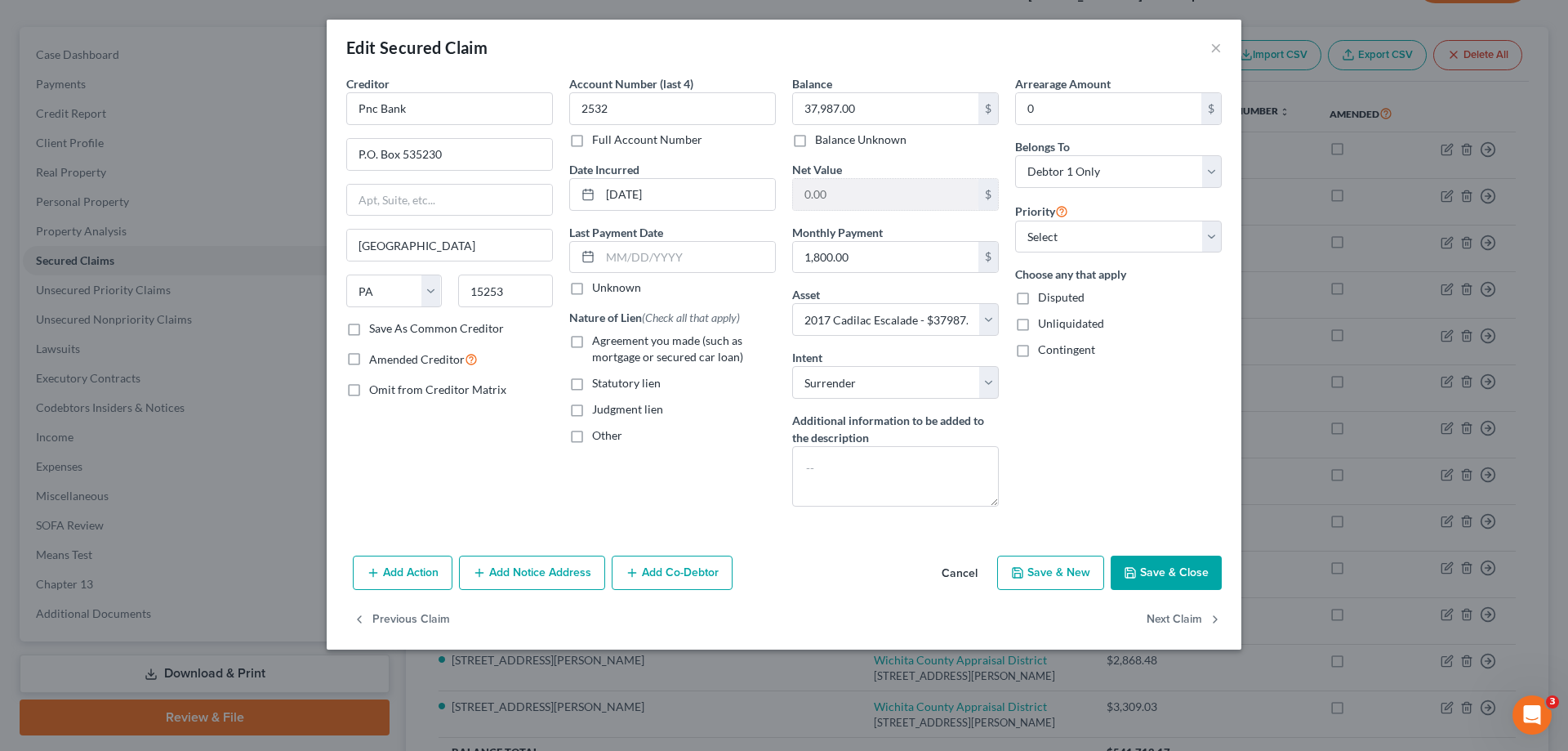
click at [1164, 579] on button "Save & Close" at bounding box center [1166, 573] width 111 height 34
select select
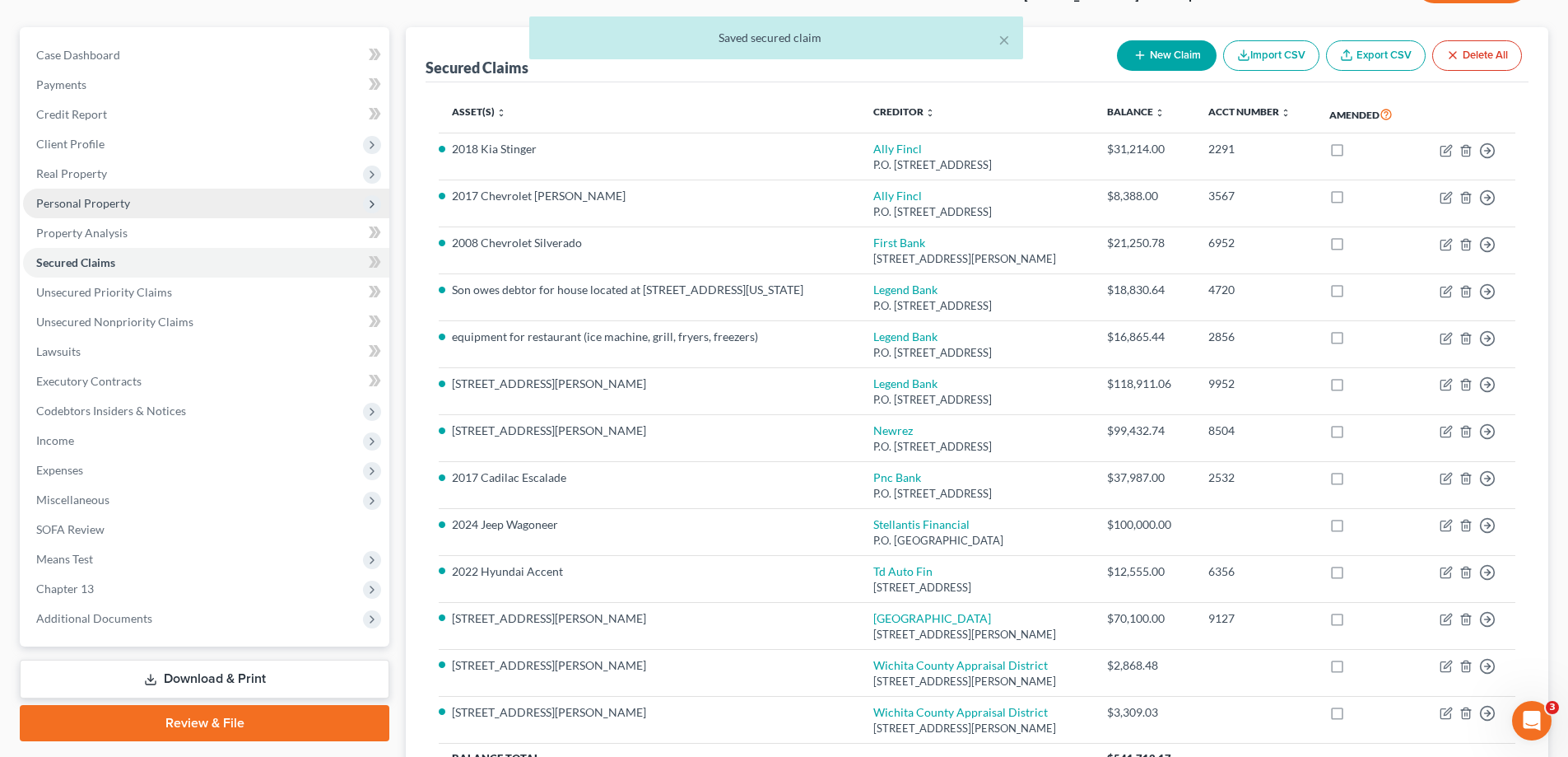
click at [107, 203] on span "Personal Property" at bounding box center [83, 203] width 94 height 14
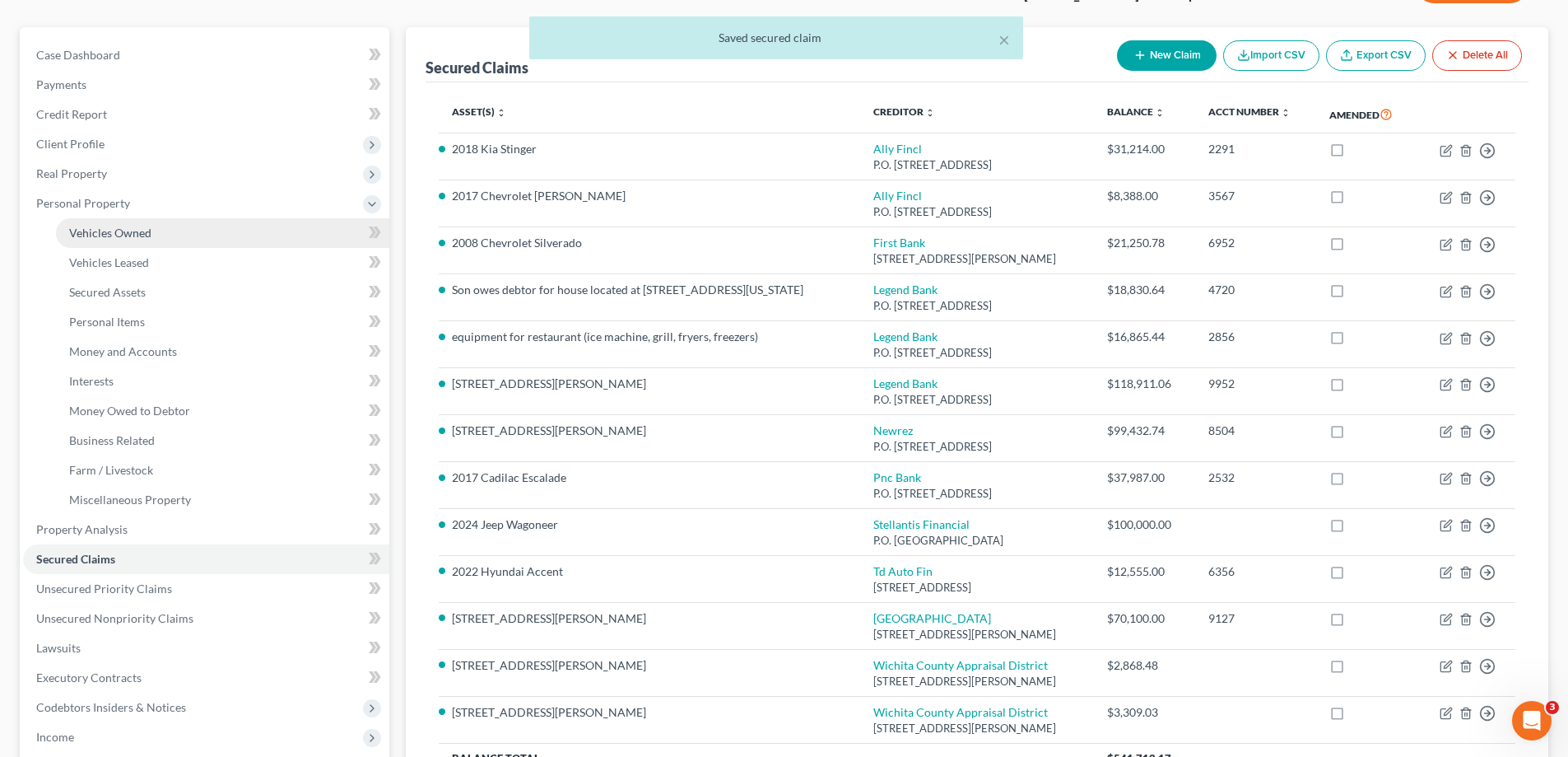
click at [121, 232] on span "Vehicles Owned" at bounding box center [110, 233] width 83 height 14
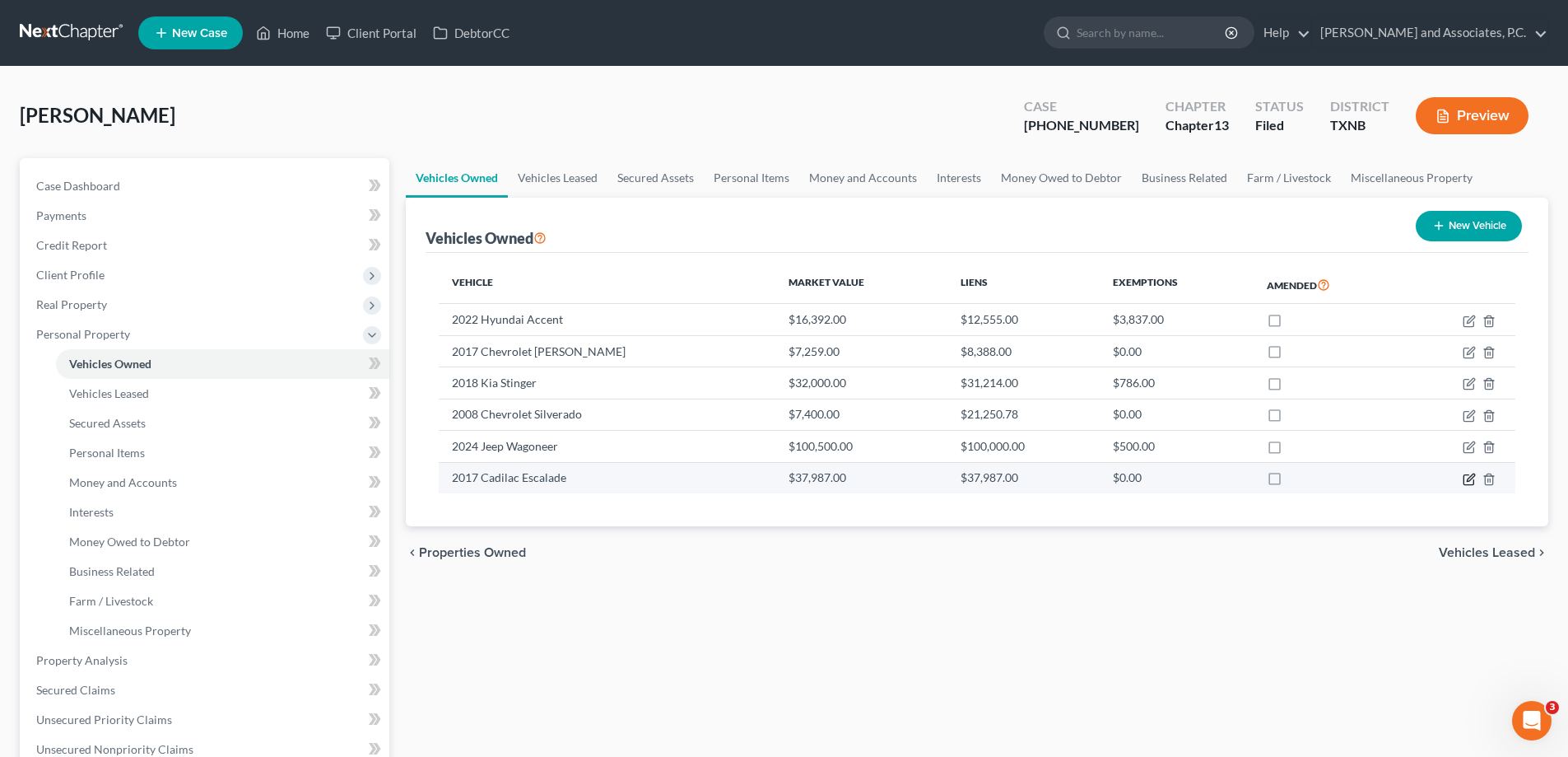
click at [1465, 481] on icon "button" at bounding box center [1468, 479] width 10 height 10
select select "0"
select select "9"
select select "3"
select select "0"
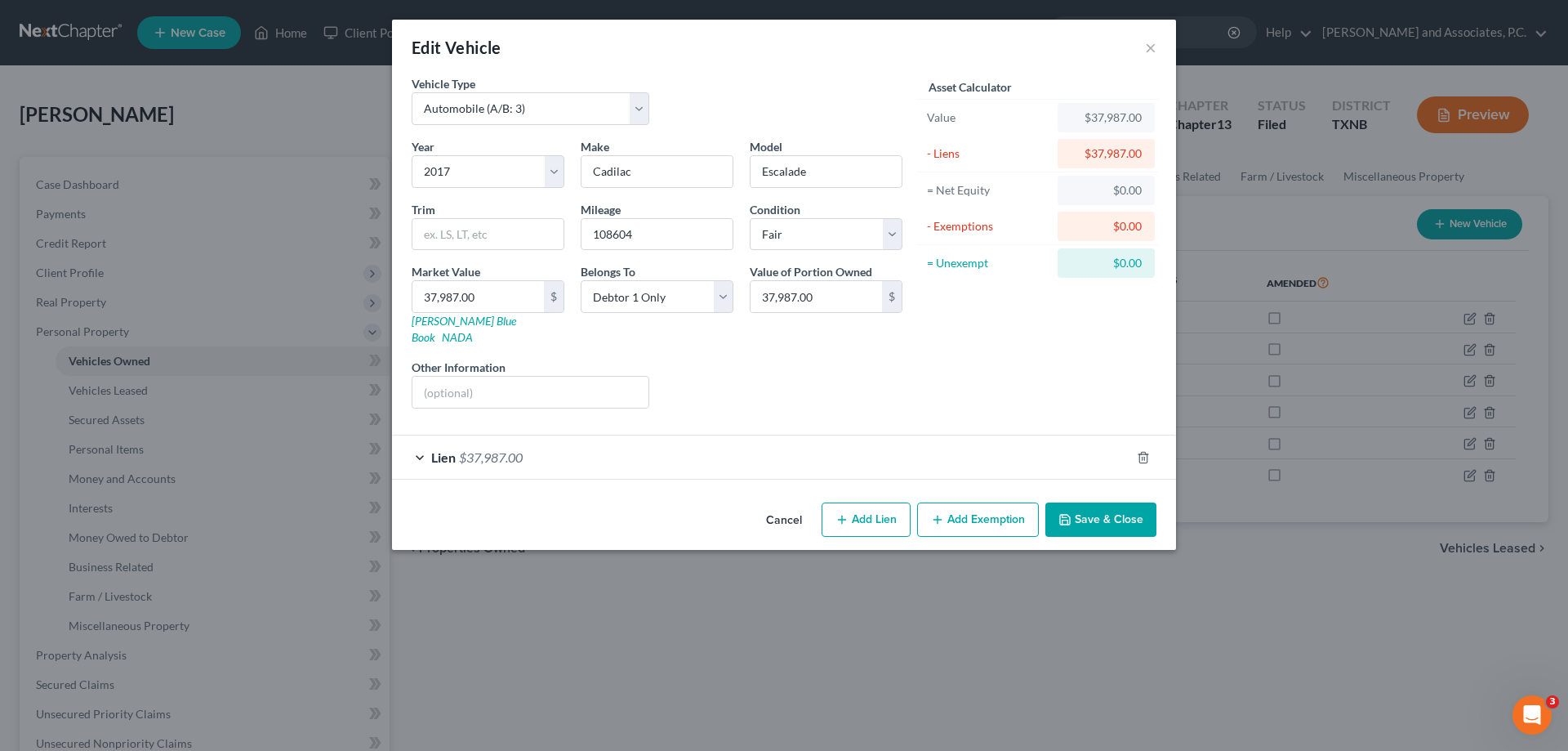
click at [1133, 503] on button "Save & Close" at bounding box center [1101, 520] width 111 height 34
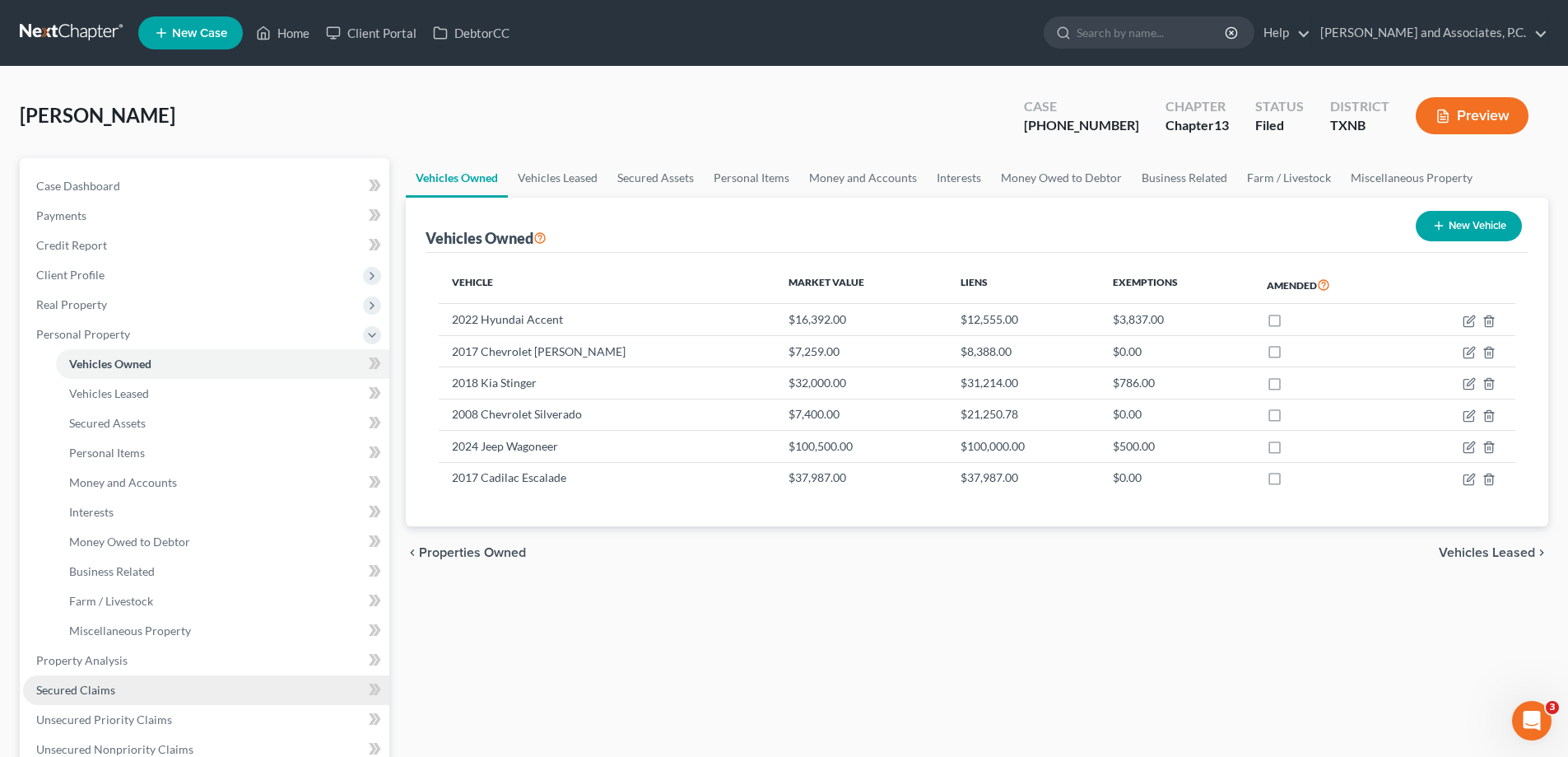
click at [118, 698] on link "Secured Claims" at bounding box center [207, 690] width 367 height 30
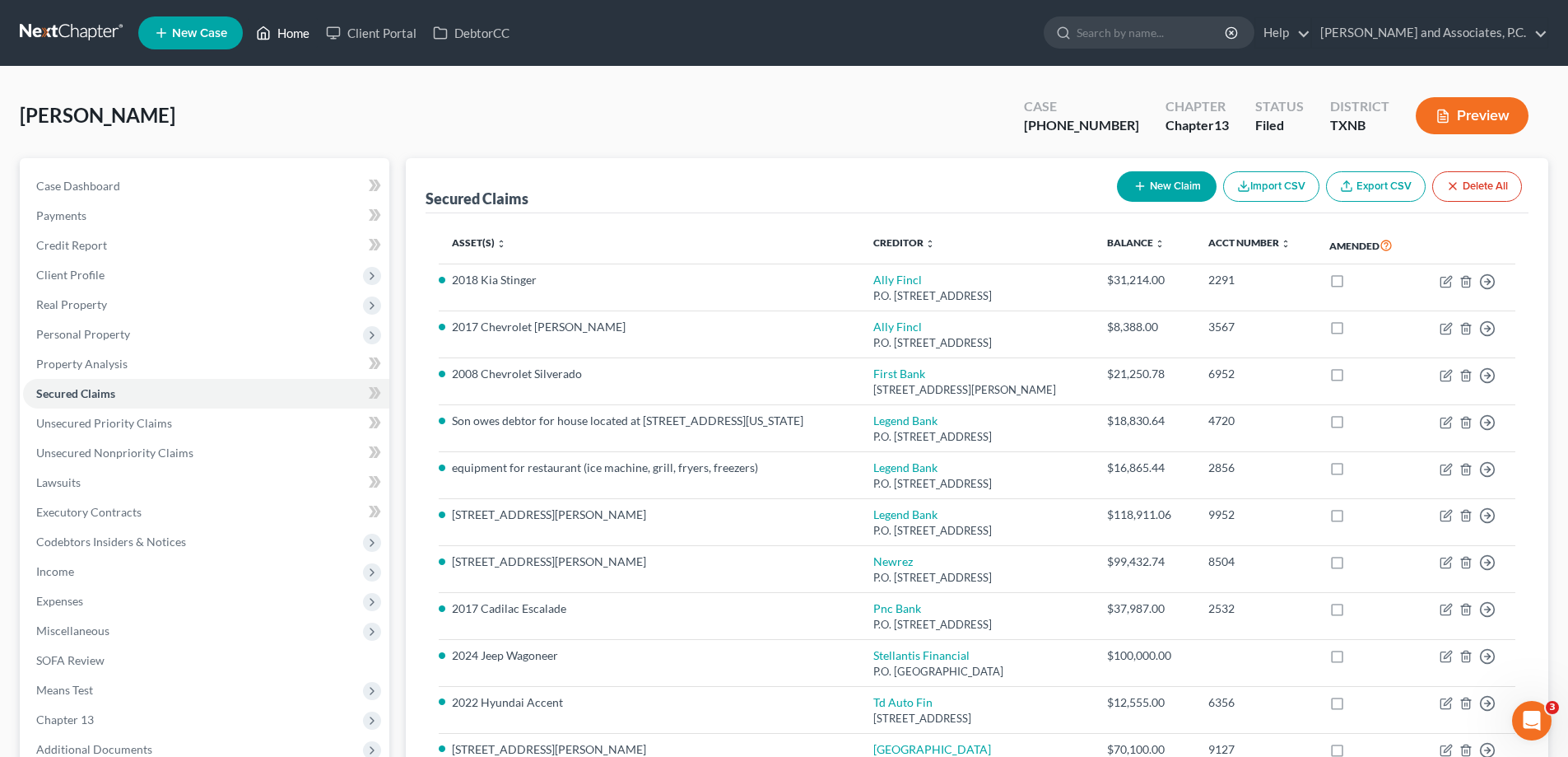
click at [285, 23] on link "Home" at bounding box center [282, 33] width 70 height 30
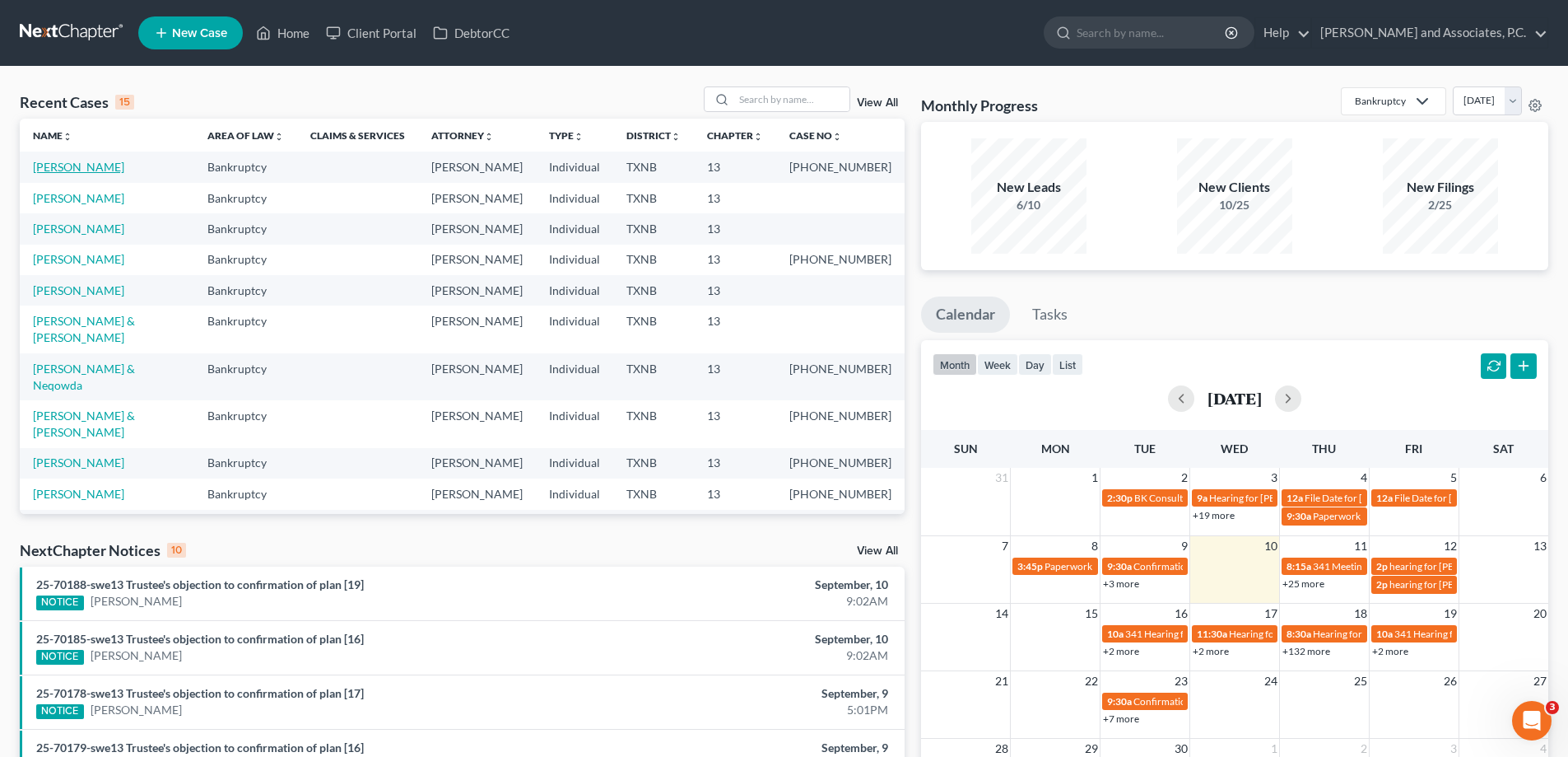
click at [94, 165] on link "Pogatshnik, Jeffrey" at bounding box center [78, 167] width 91 height 14
select select "5"
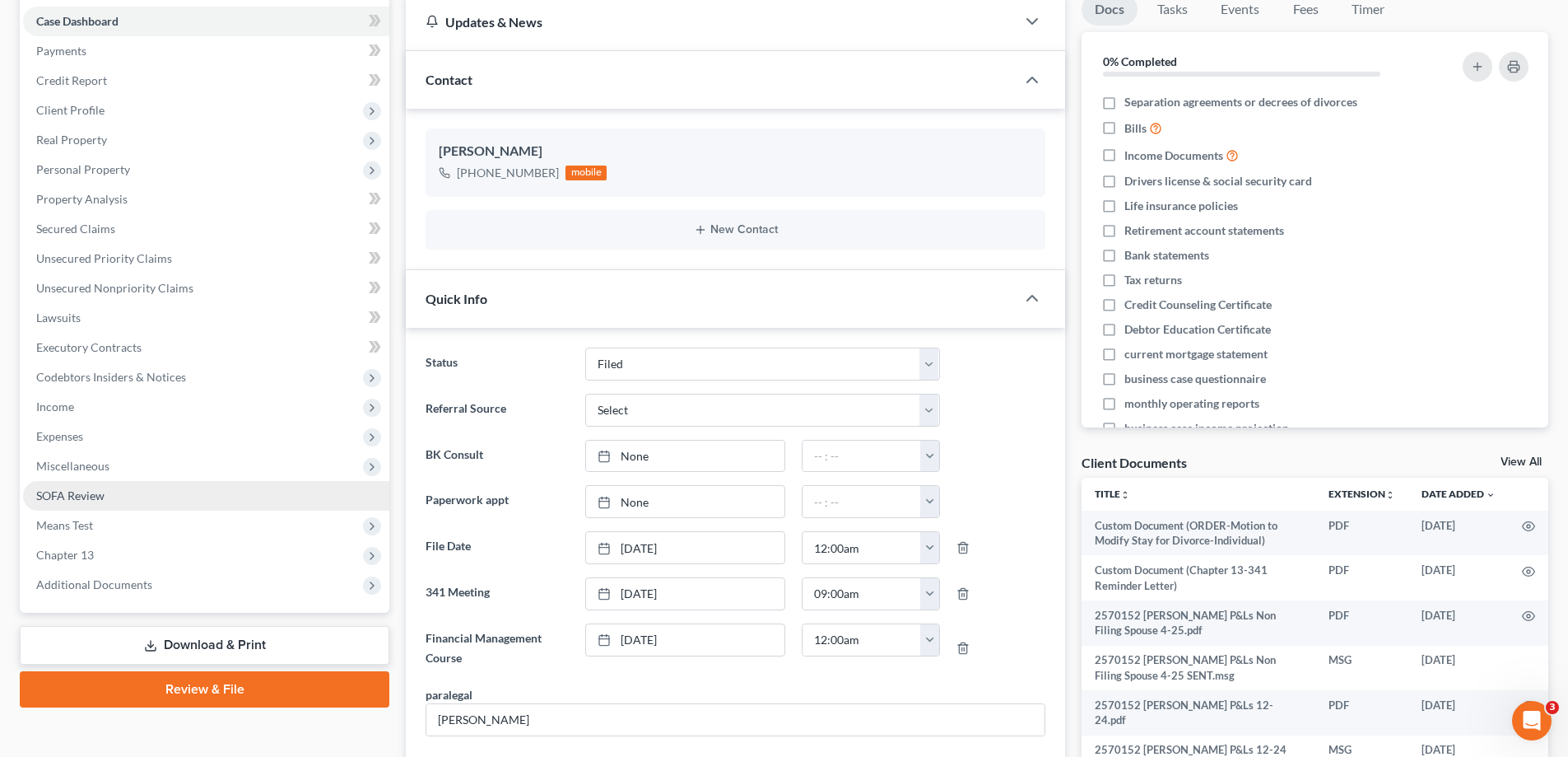
scroll to position [2098, 0]
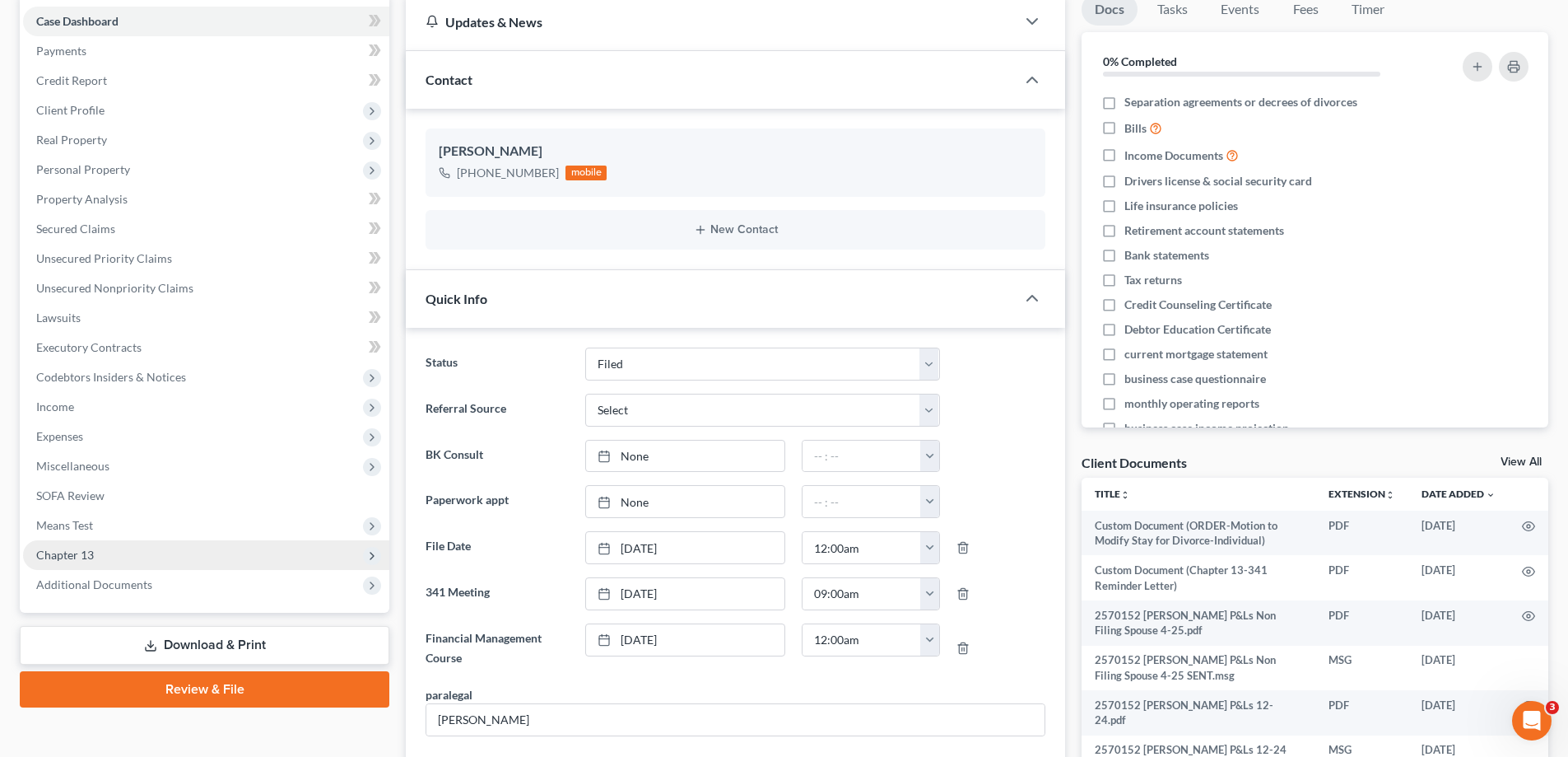
click at [116, 556] on span "Chapter 13" at bounding box center [207, 555] width 367 height 30
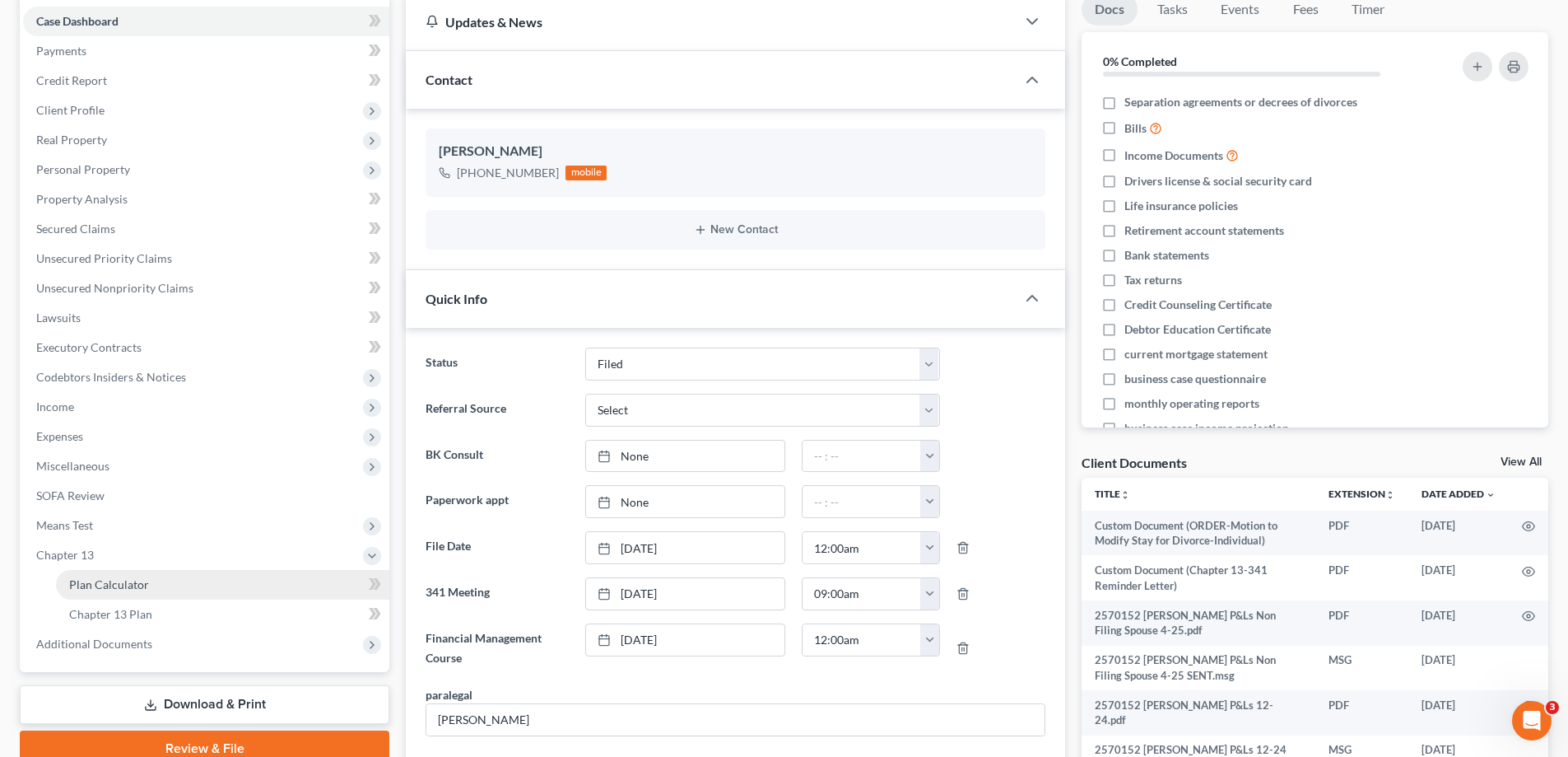
click at [131, 583] on span "Plan Calculator" at bounding box center [109, 584] width 80 height 14
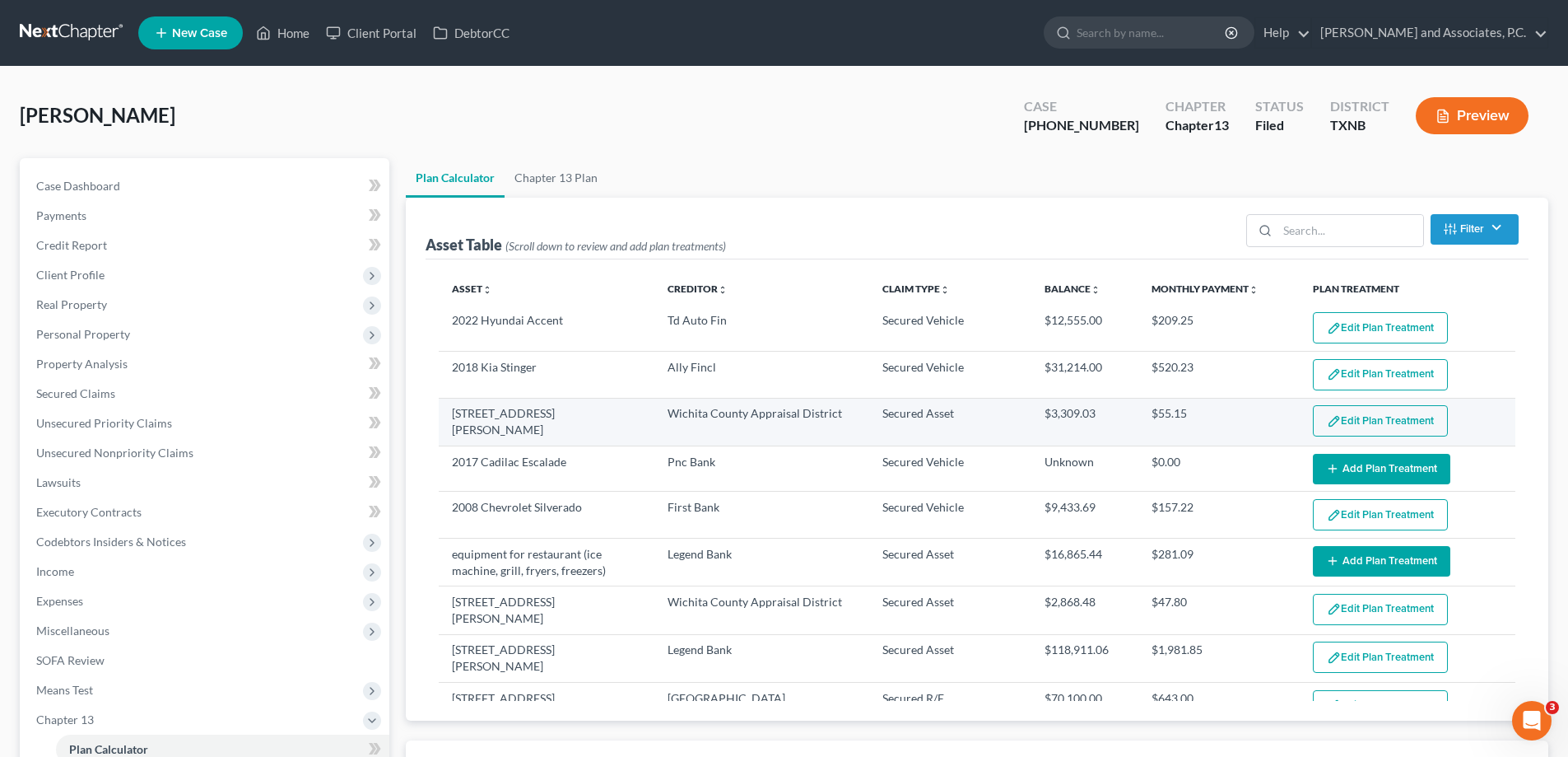
select select "59"
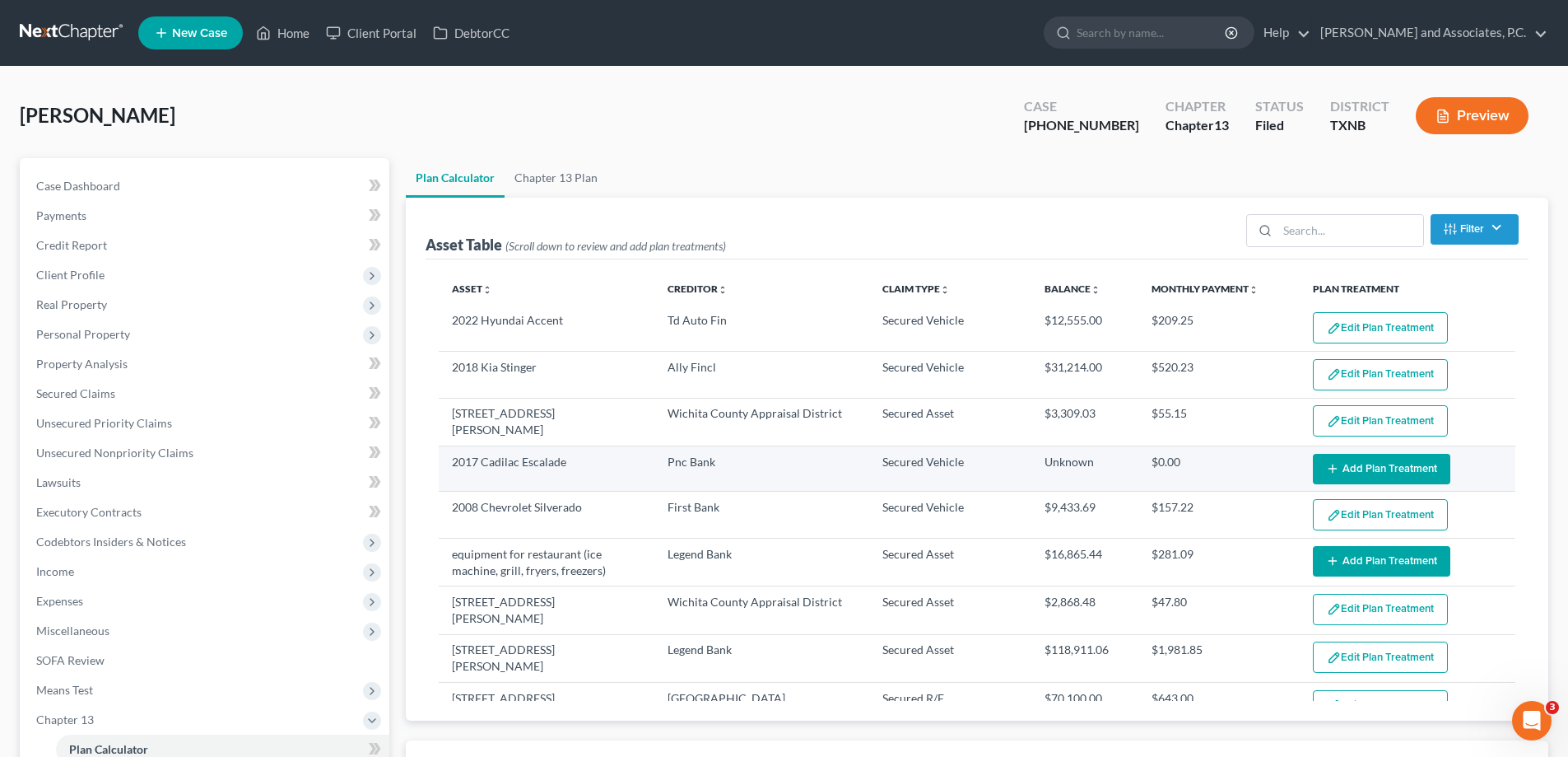
click at [1364, 462] on button "Add Plan Treatment" at bounding box center [1381, 468] width 137 height 30
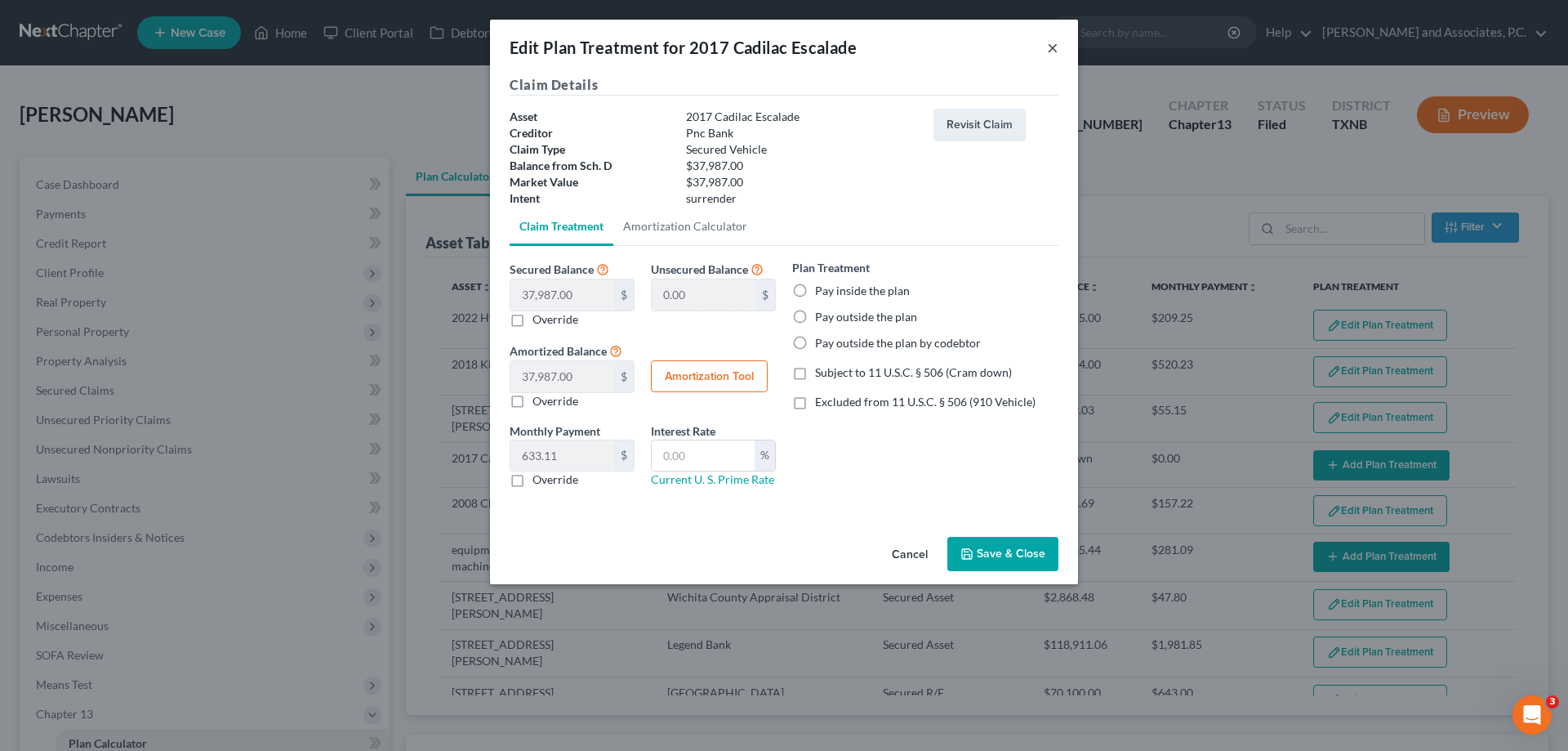
click at [1057, 48] on button "×" at bounding box center [1053, 47] width 11 height 20
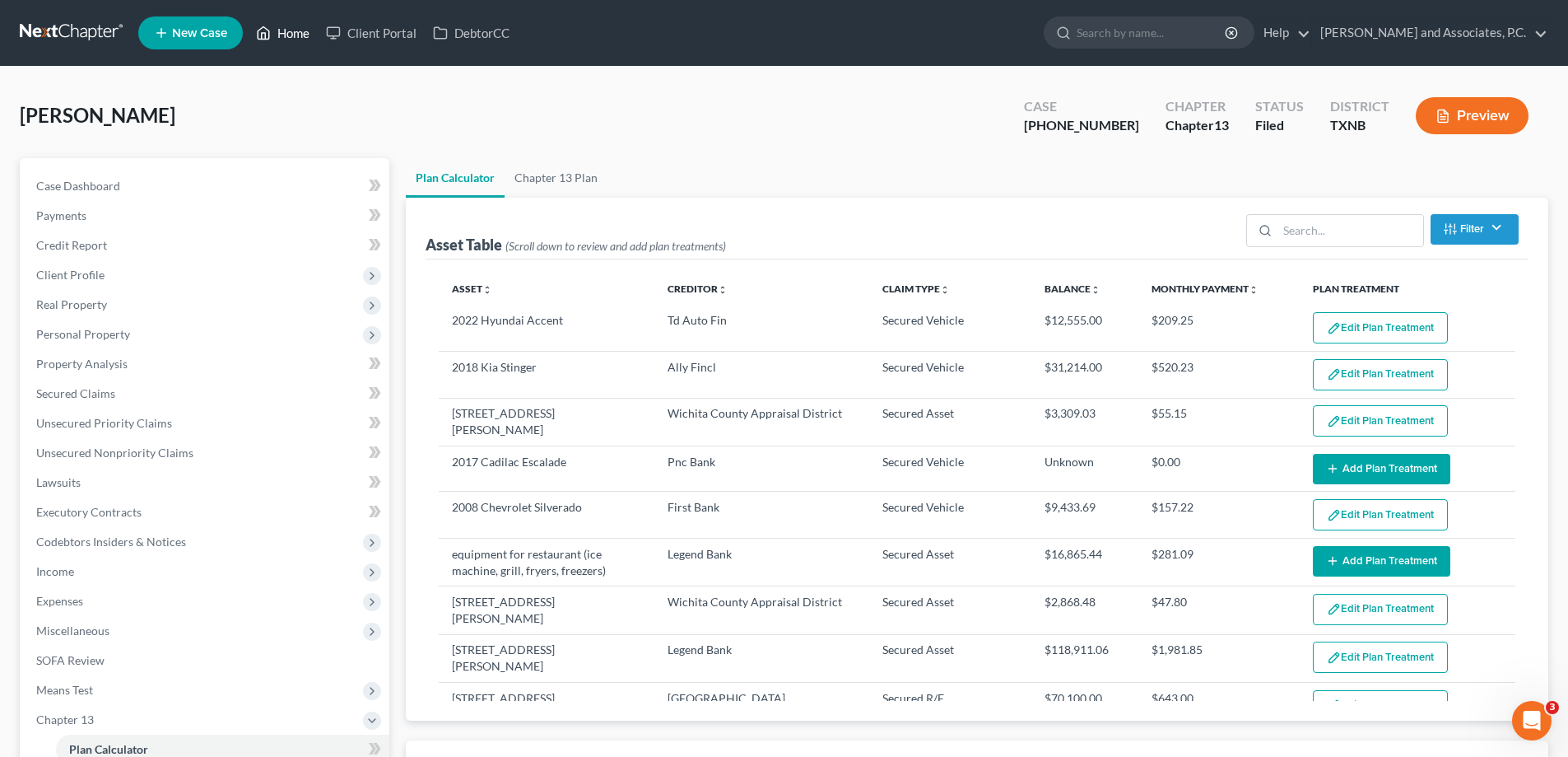
click at [273, 43] on link "Home" at bounding box center [282, 33] width 70 height 30
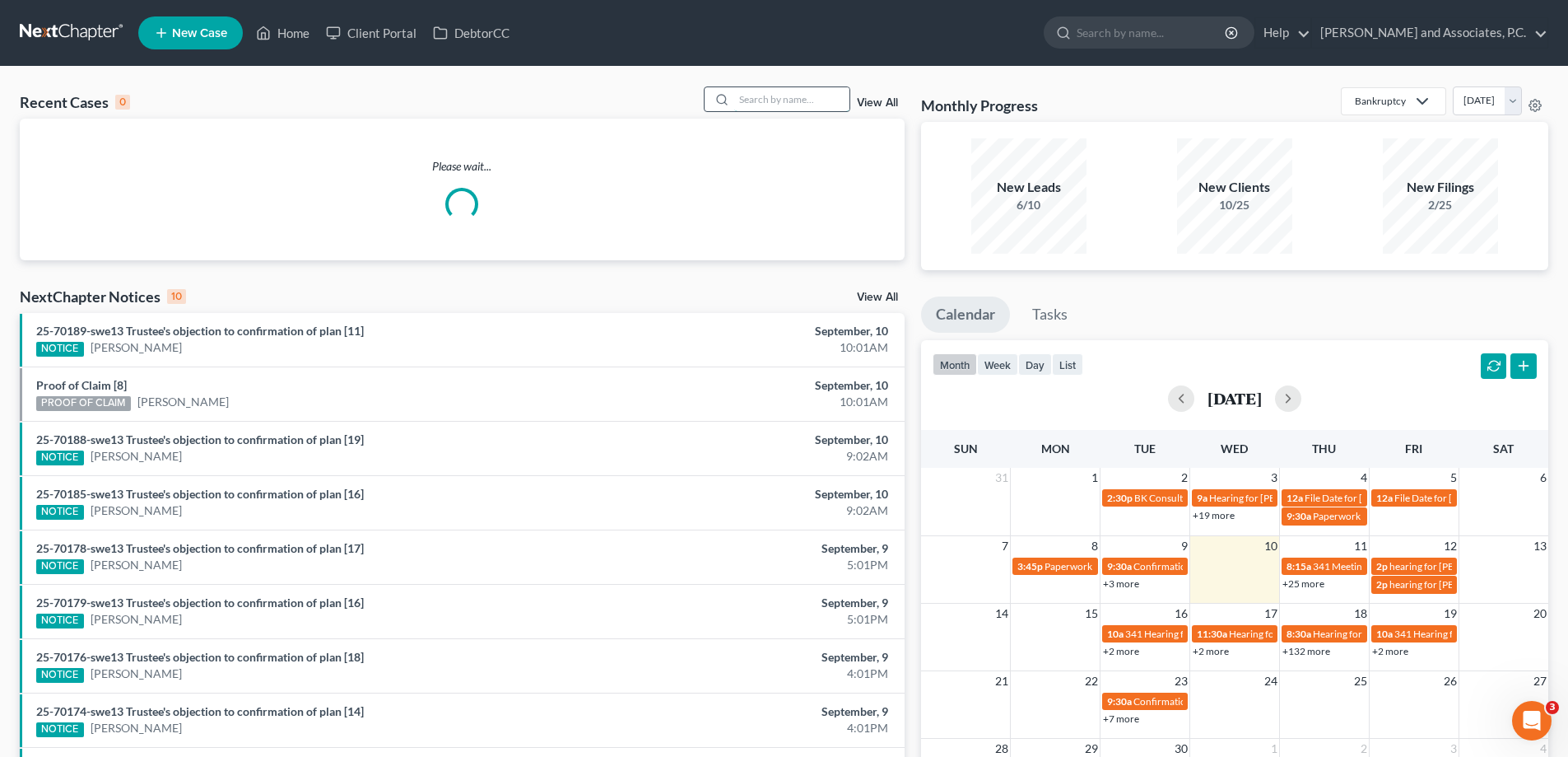
click at [738, 99] on input "search" at bounding box center [791, 98] width 116 height 23
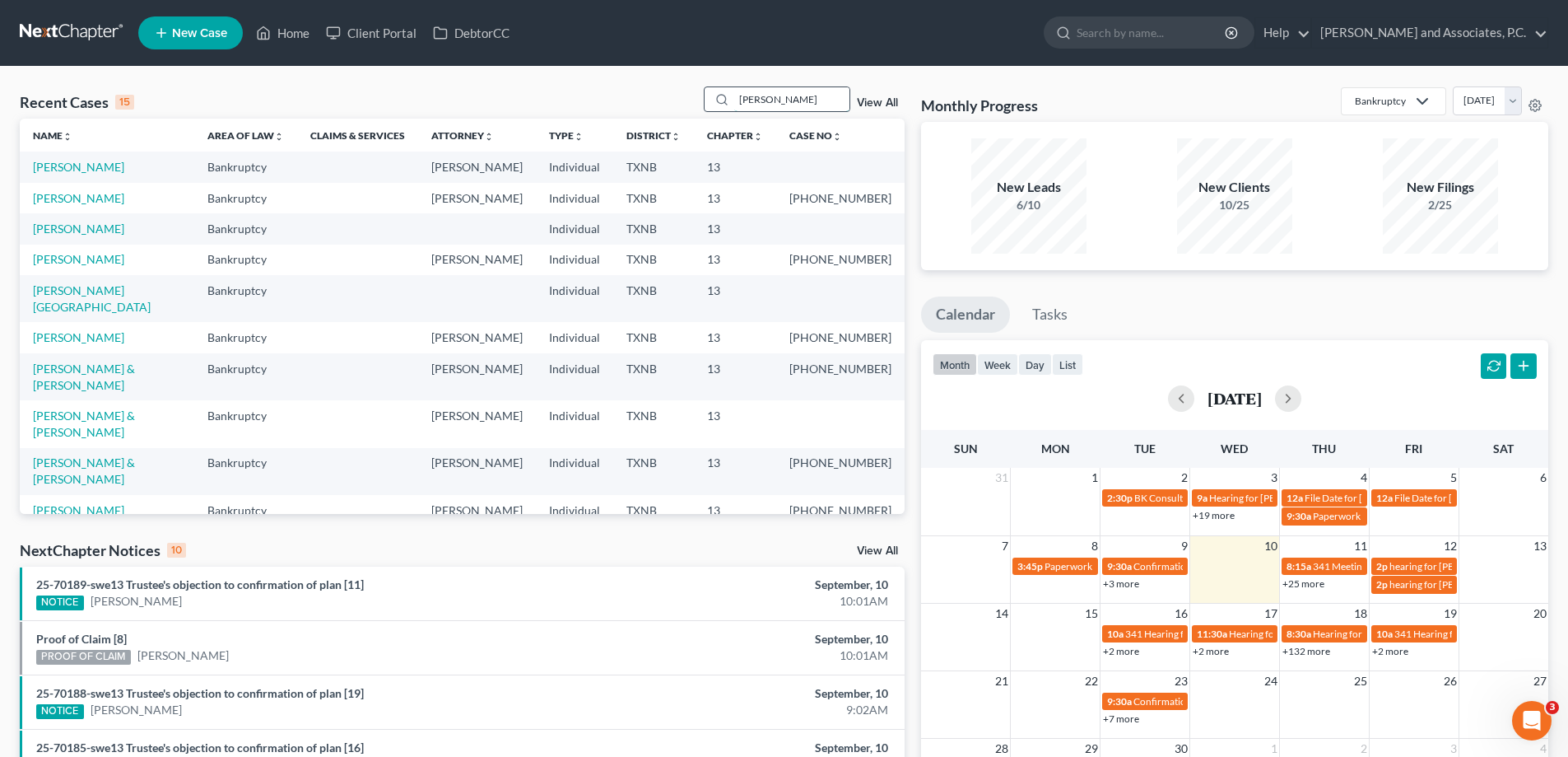
type input "hernandez"
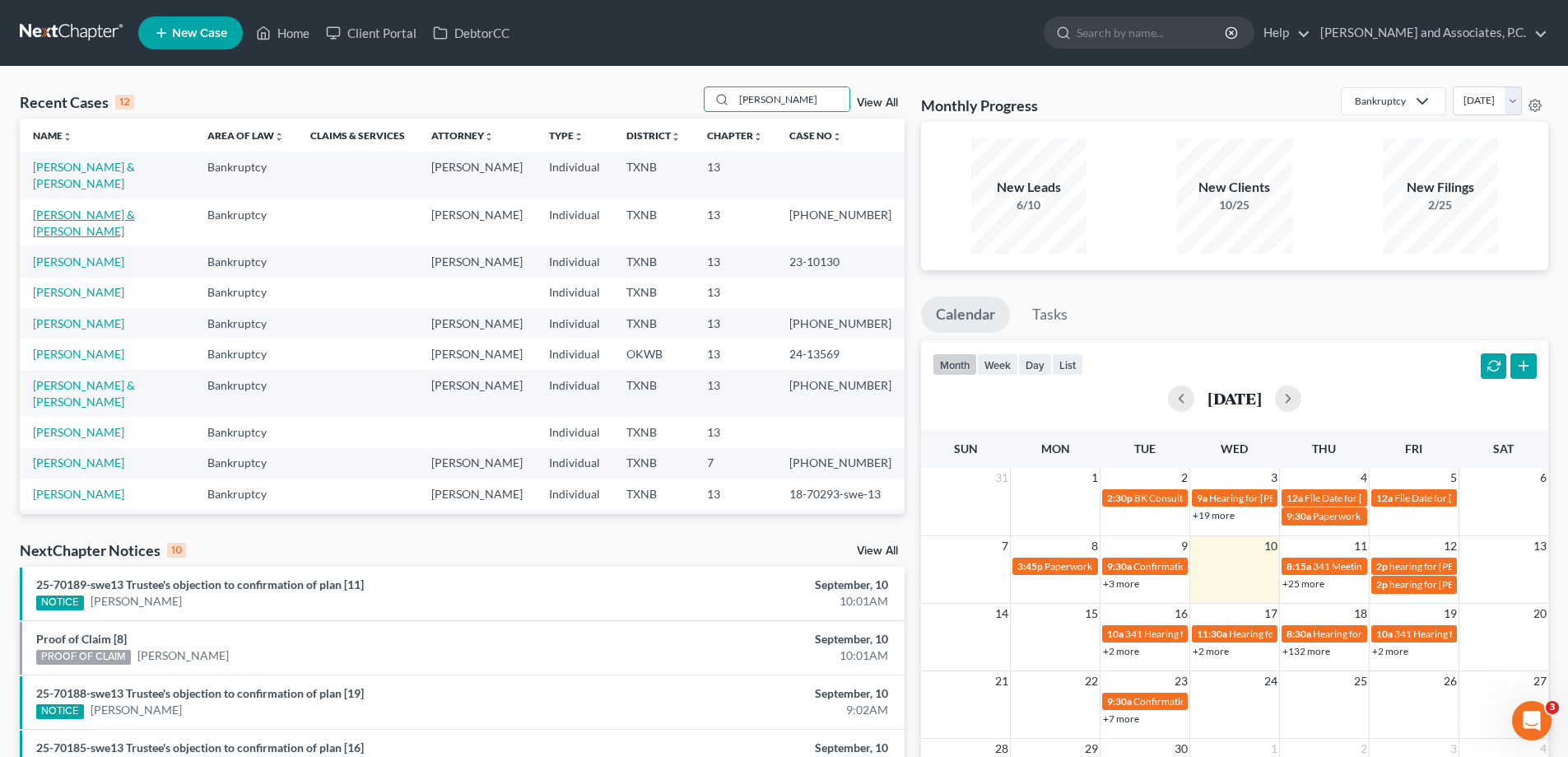
click at [106, 208] on link "[PERSON_NAME] & [PERSON_NAME]" at bounding box center [84, 222] width 103 height 30
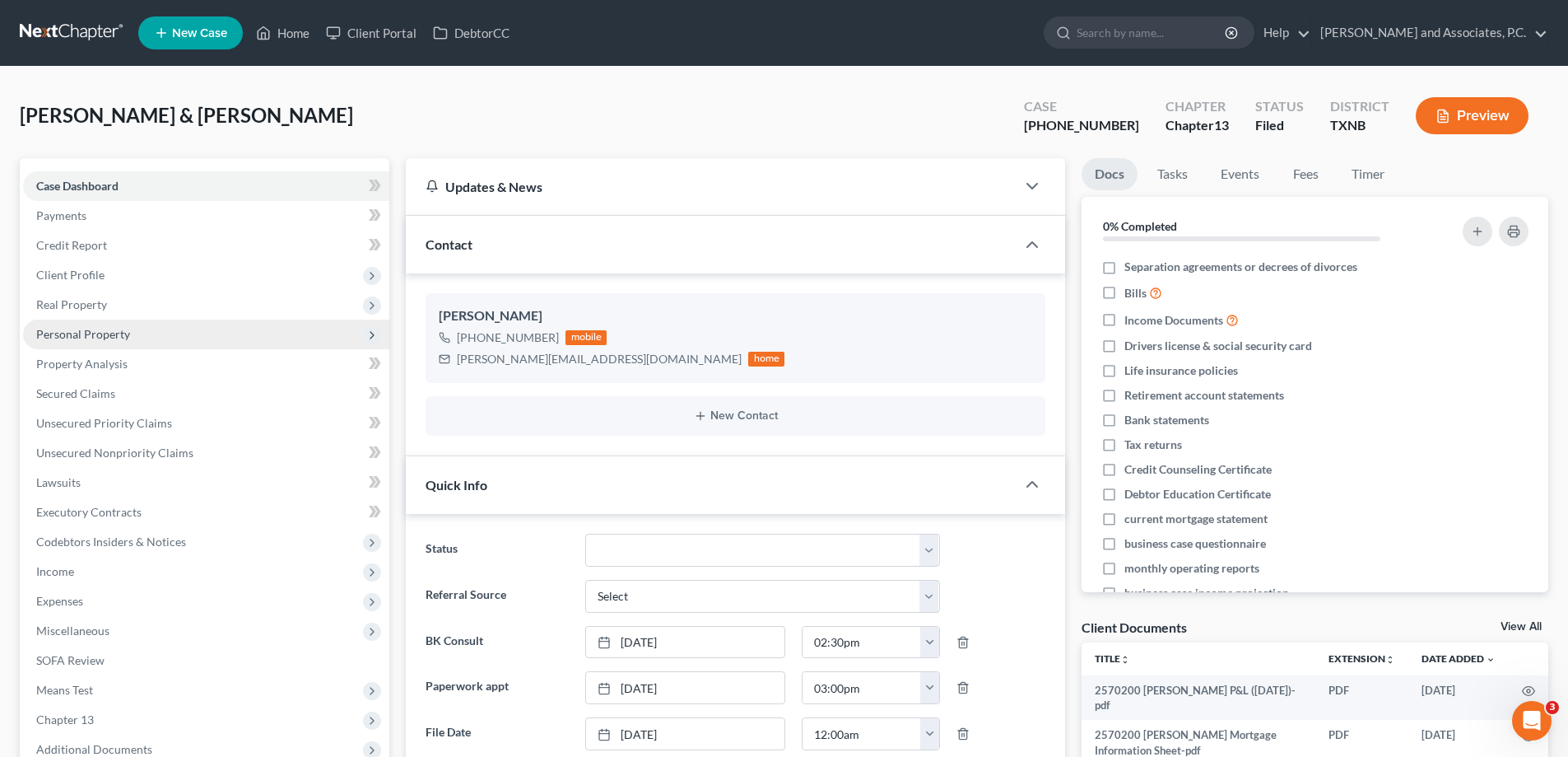
click at [124, 344] on span "Personal Property" at bounding box center [207, 335] width 367 height 30
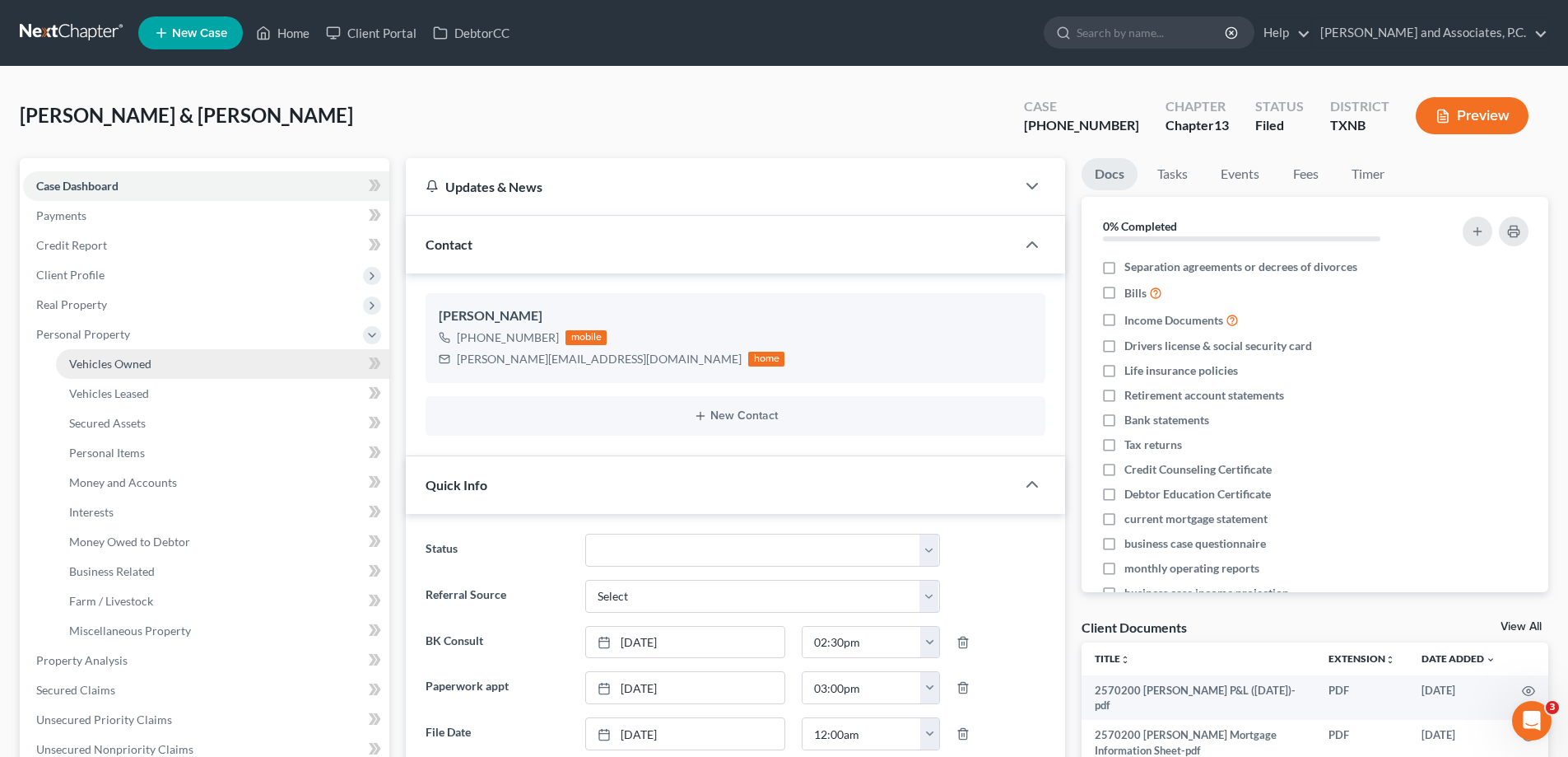
click at [124, 377] on link "Vehicles Owned" at bounding box center [222, 364] width 334 height 30
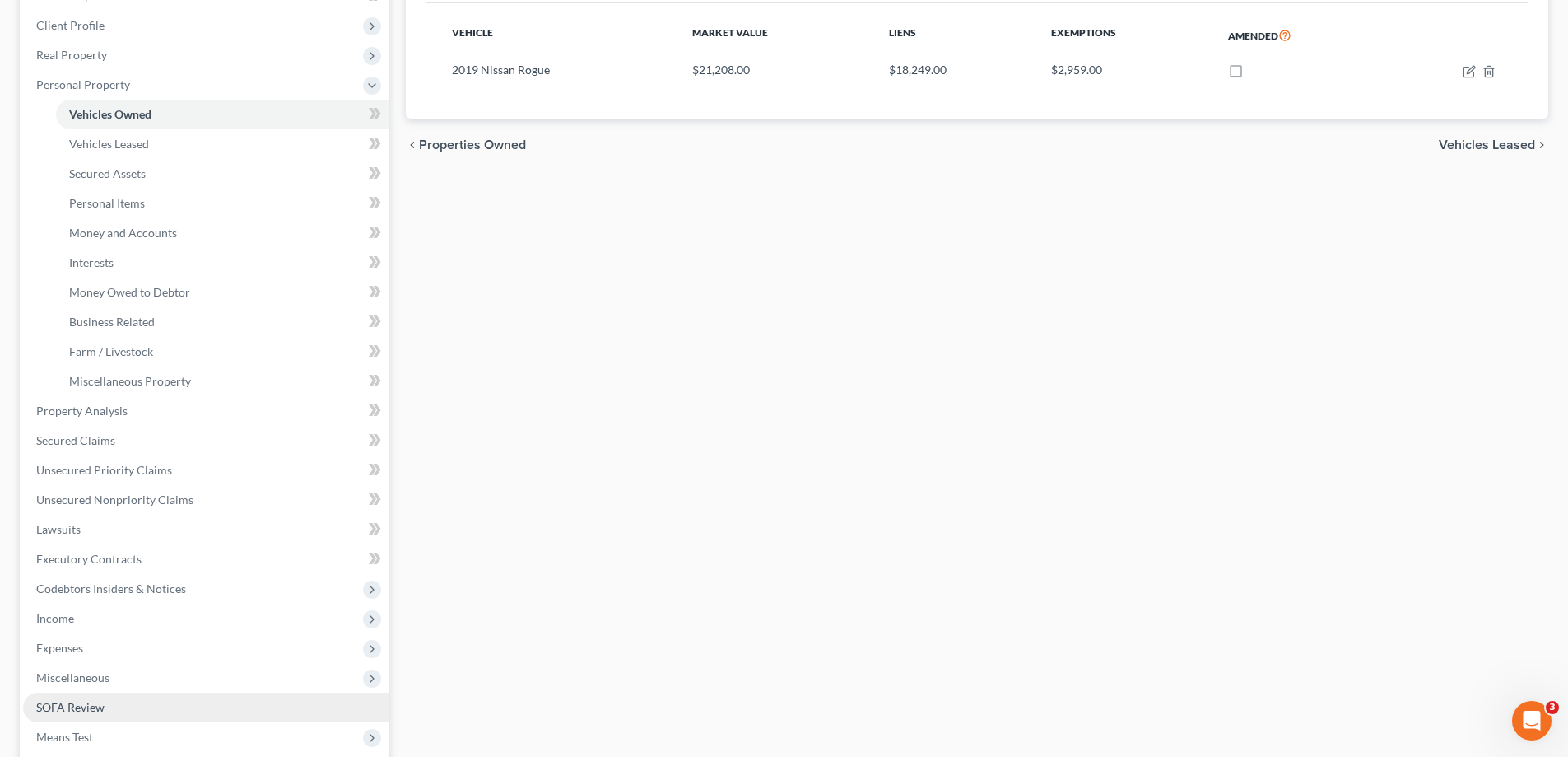
scroll to position [145, 0]
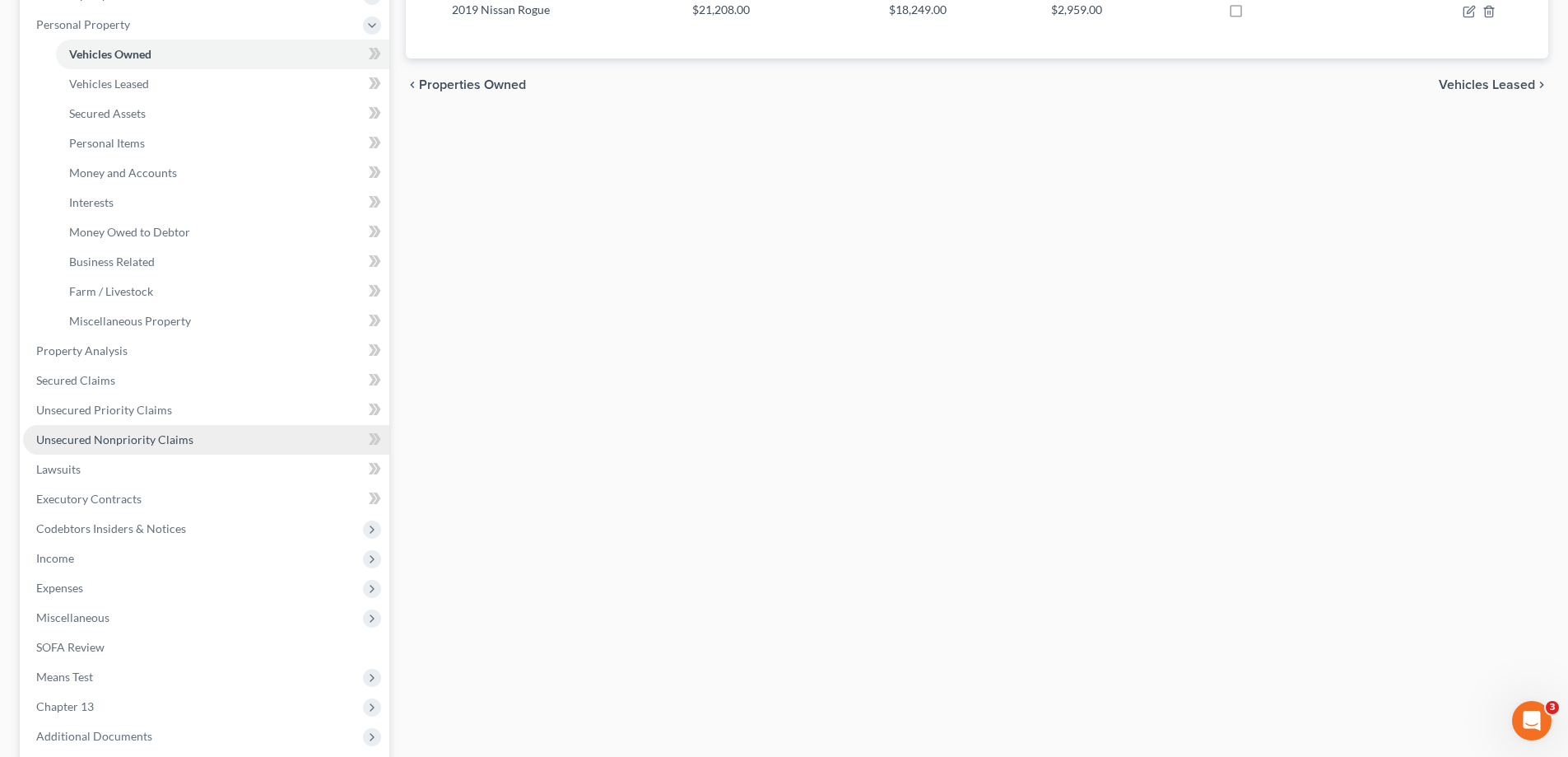
click at [156, 442] on span "Unsecured Nonpriority Claims" at bounding box center [115, 439] width 157 height 14
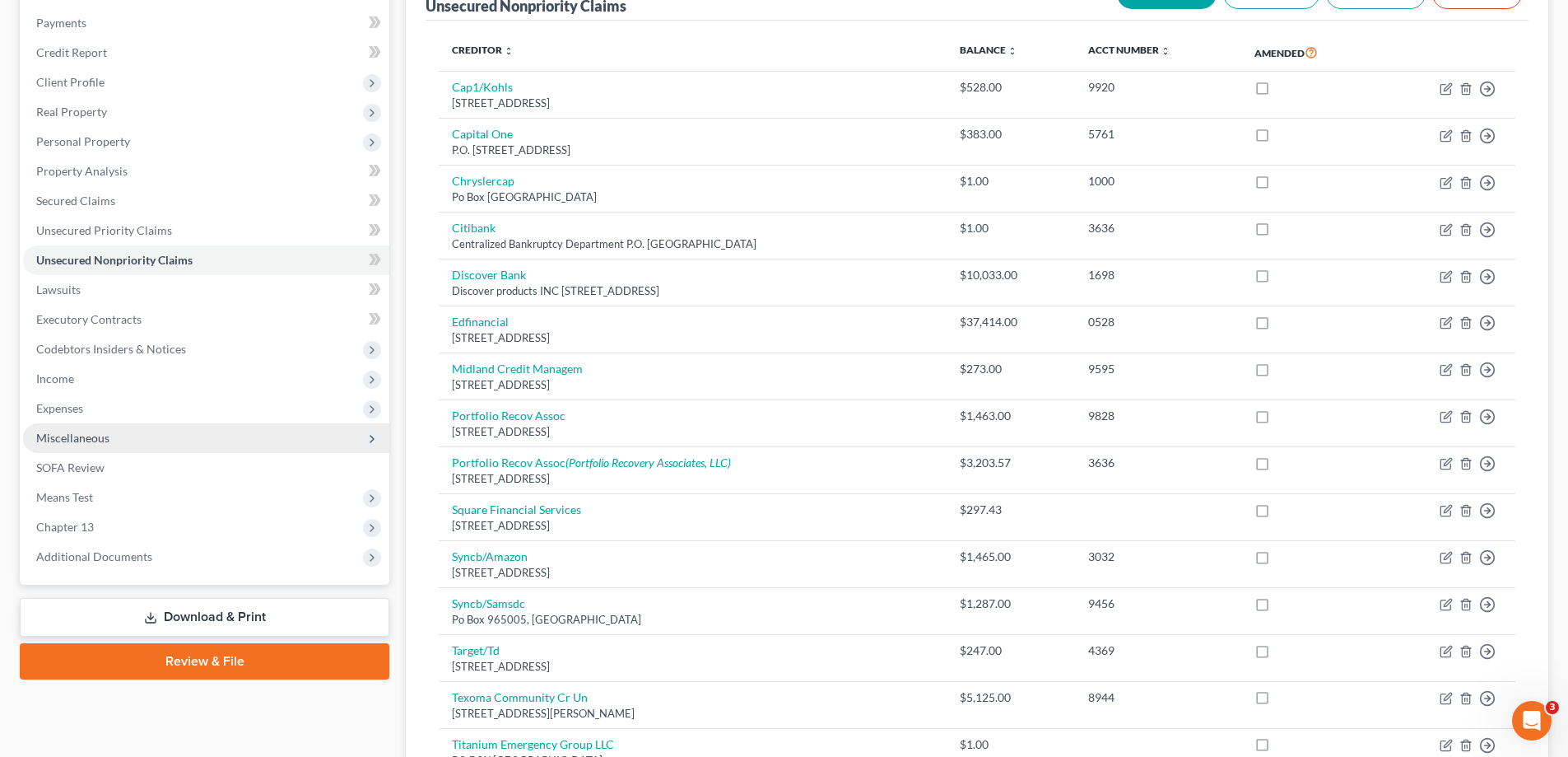
scroll to position [154, 0]
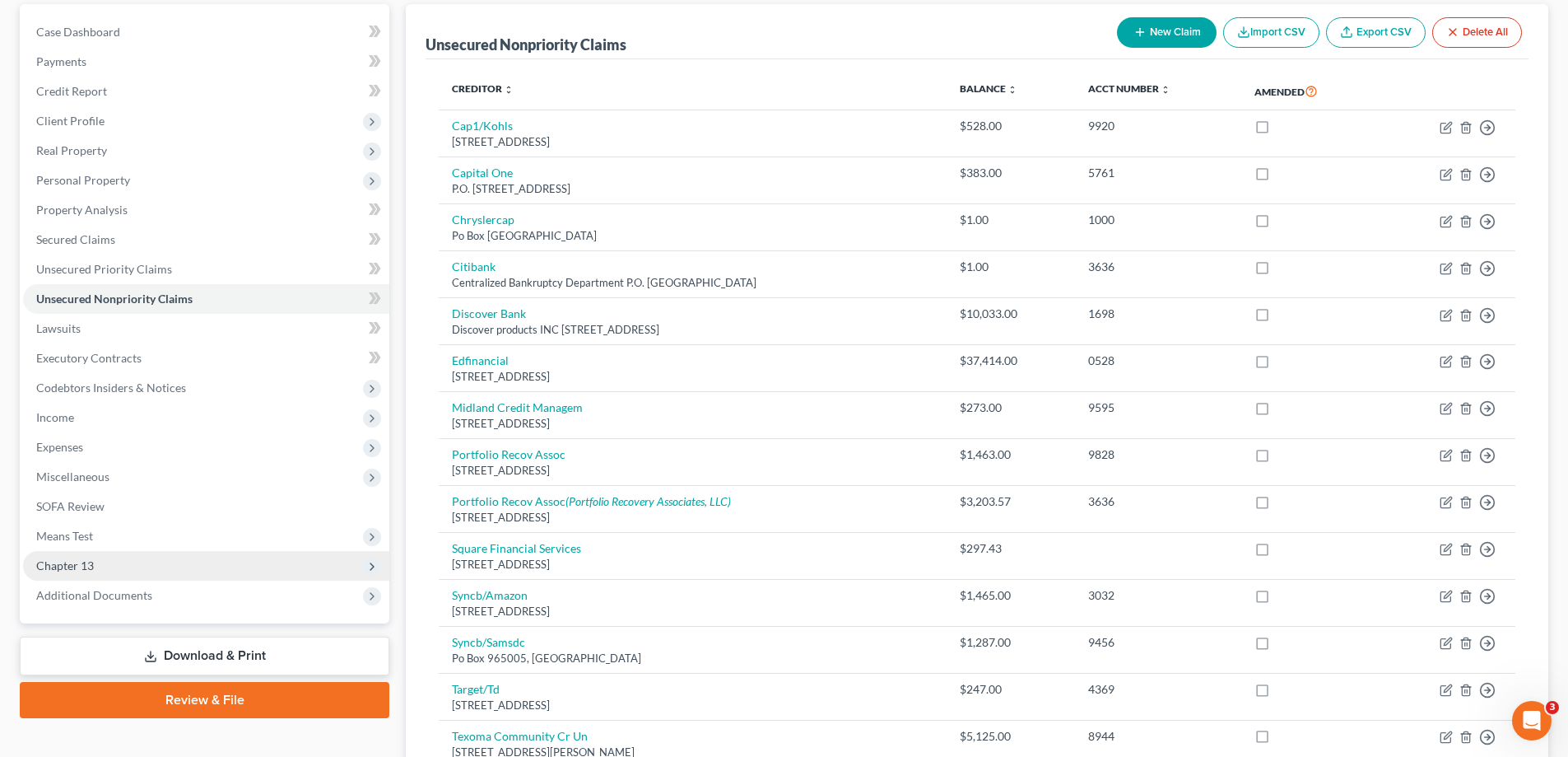
click at [227, 560] on span "Chapter 13" at bounding box center [207, 566] width 367 height 30
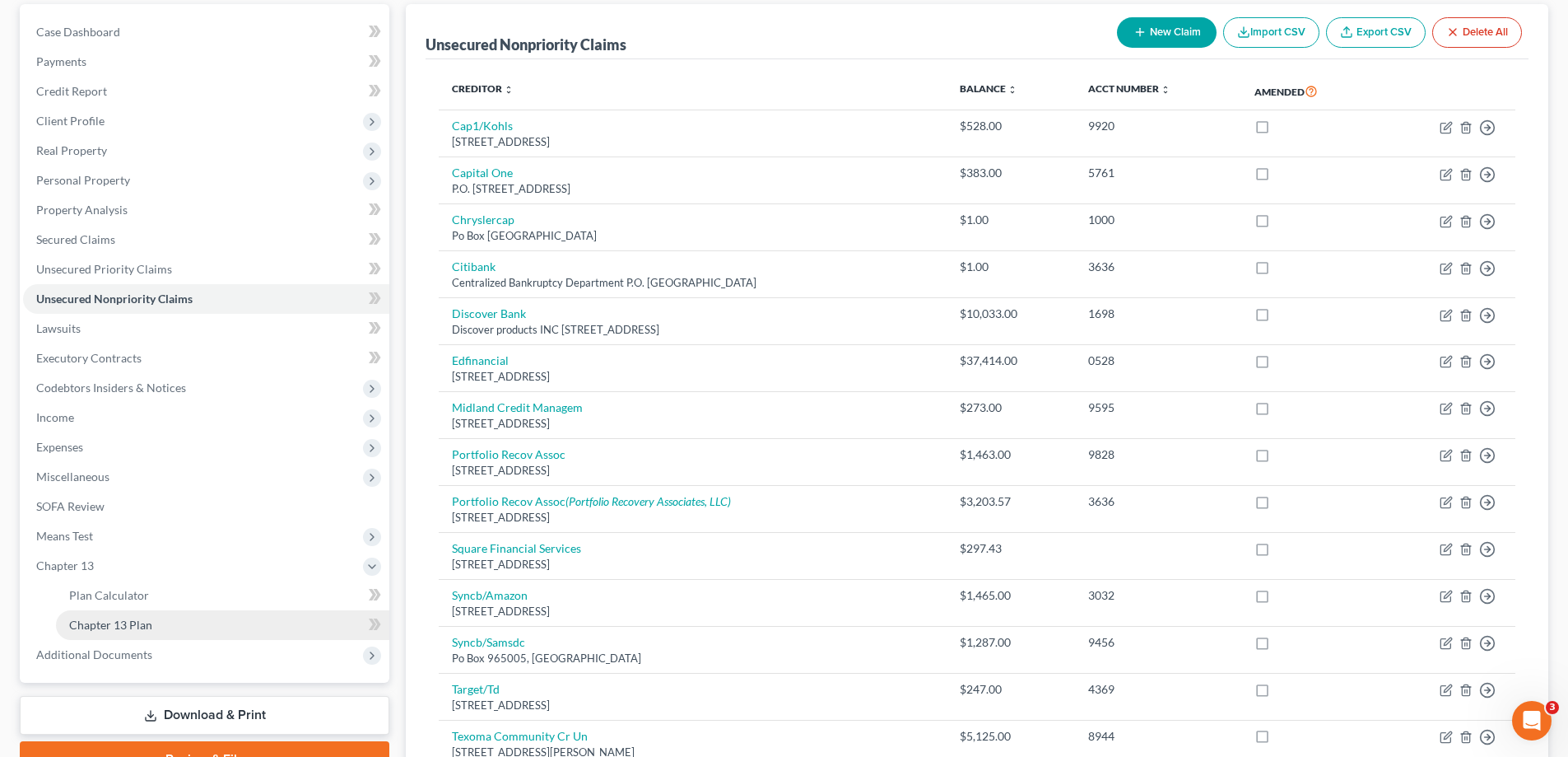
click at [225, 615] on link "Chapter 13 Plan" at bounding box center [222, 625] width 334 height 30
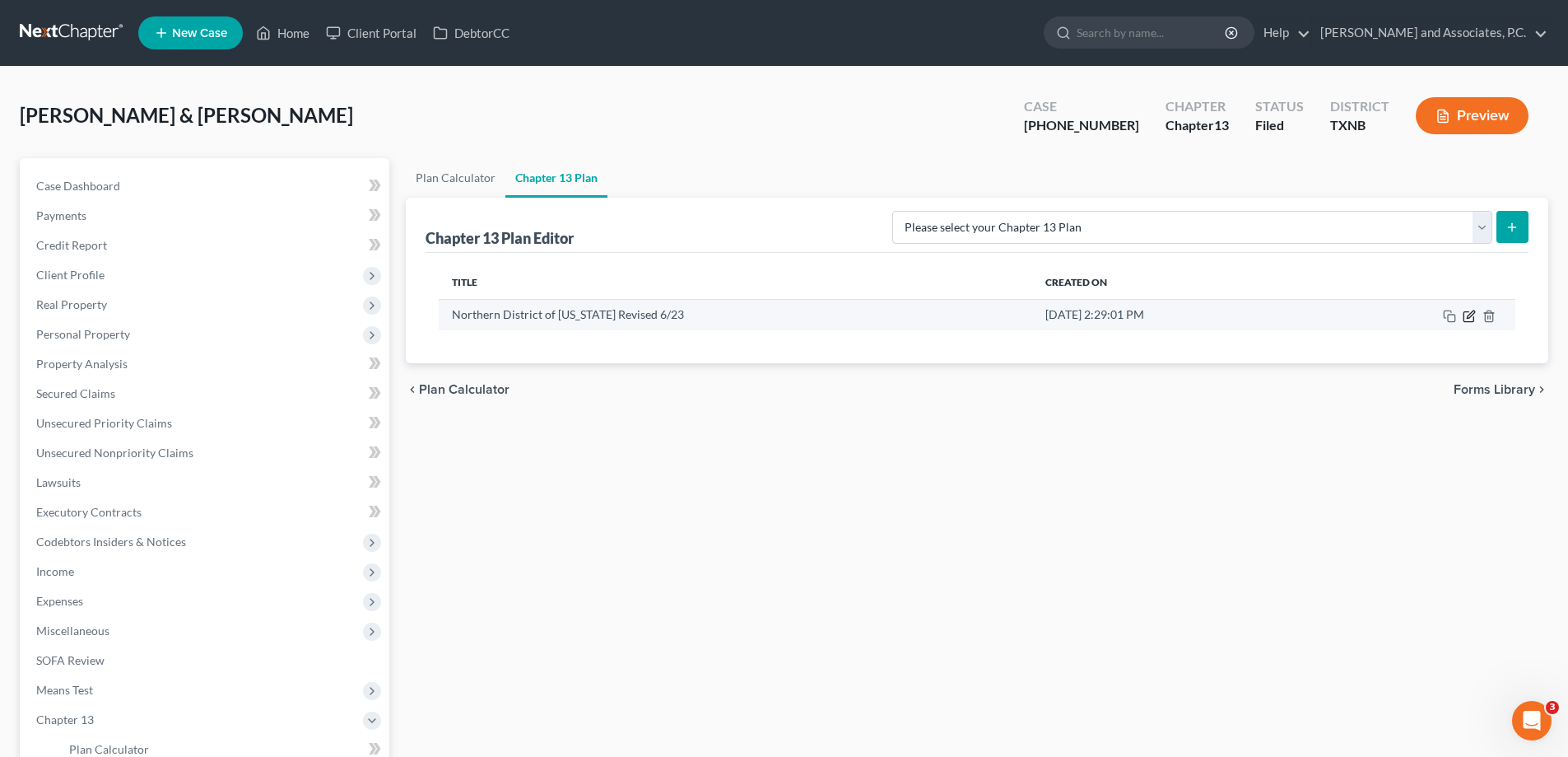
click at [1472, 321] on icon "button" at bounding box center [1469, 315] width 13 height 13
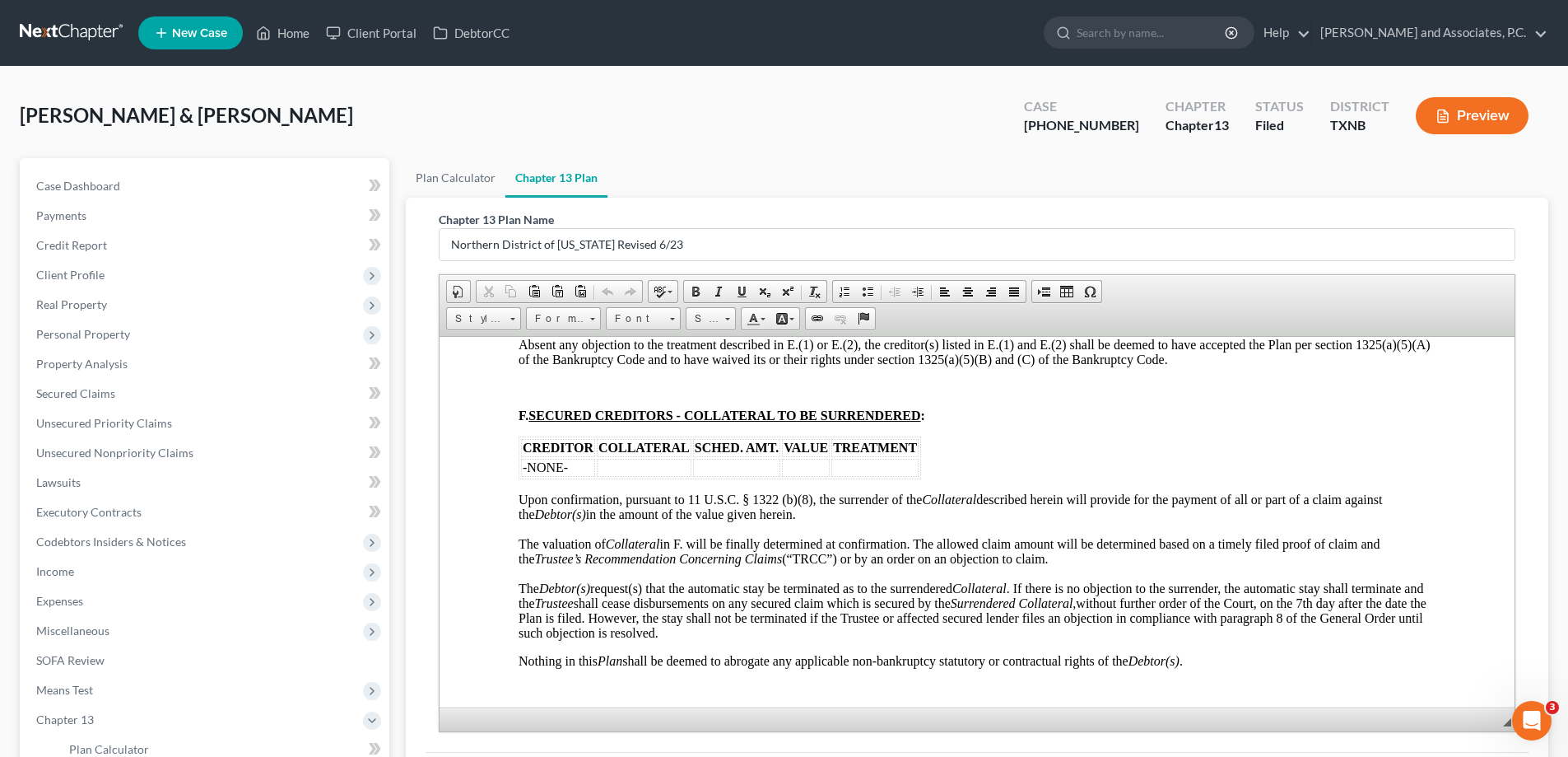
scroll to position [2306, 0]
click at [136, 241] on link "Credit Report" at bounding box center [207, 245] width 367 height 30
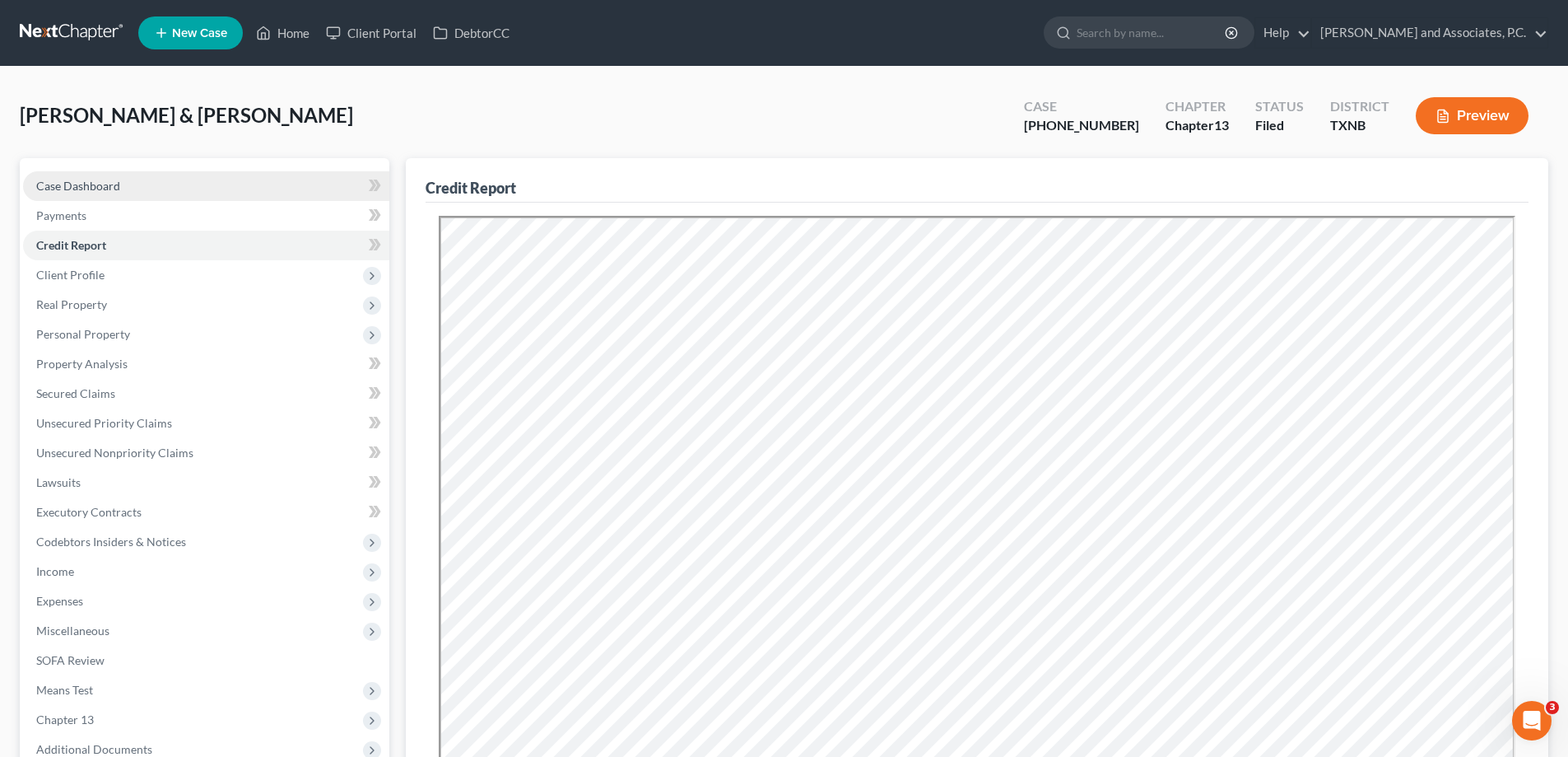
click at [154, 186] on link "Case Dashboard" at bounding box center [207, 186] width 367 height 30
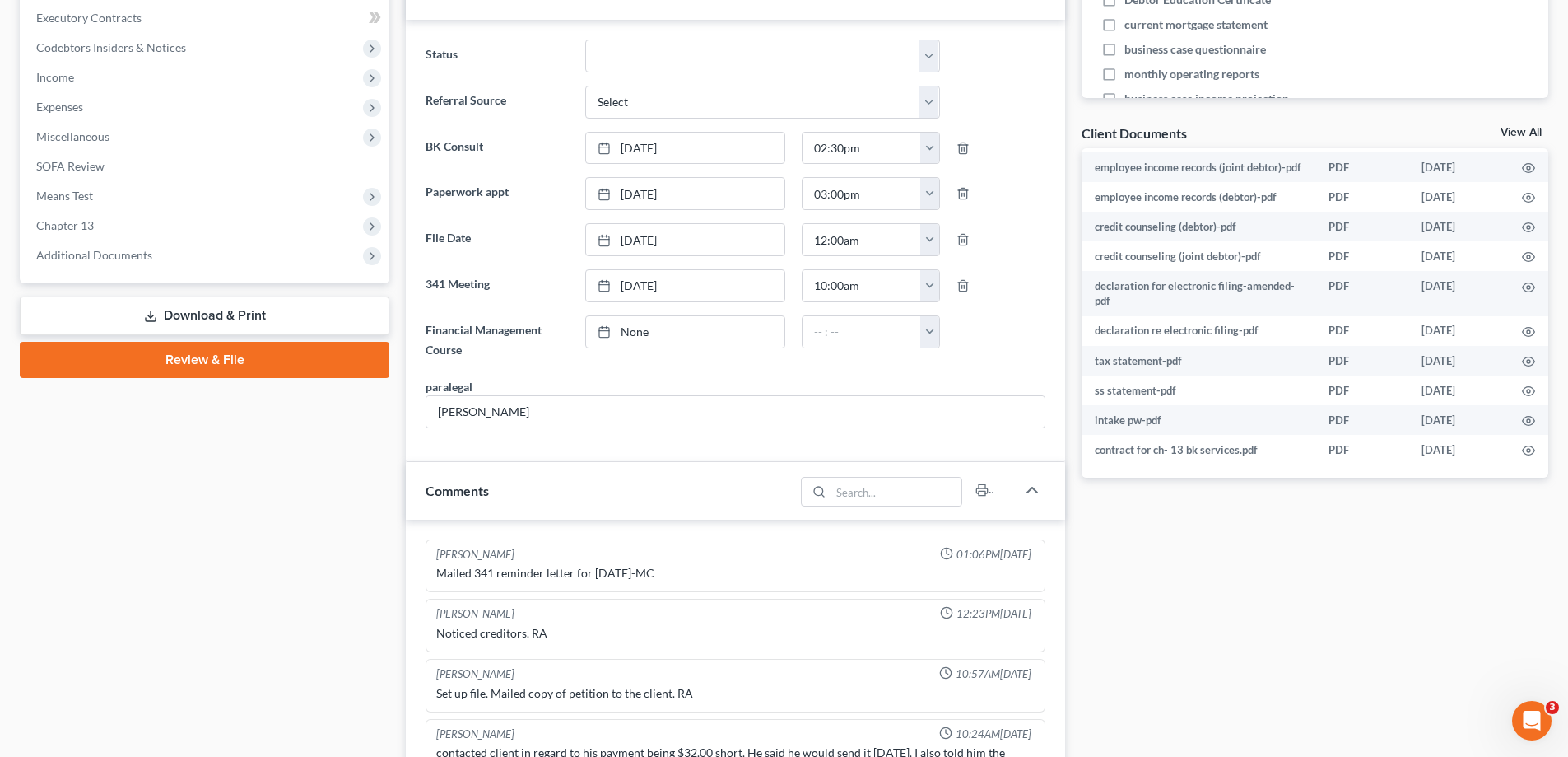
scroll to position [659, 0]
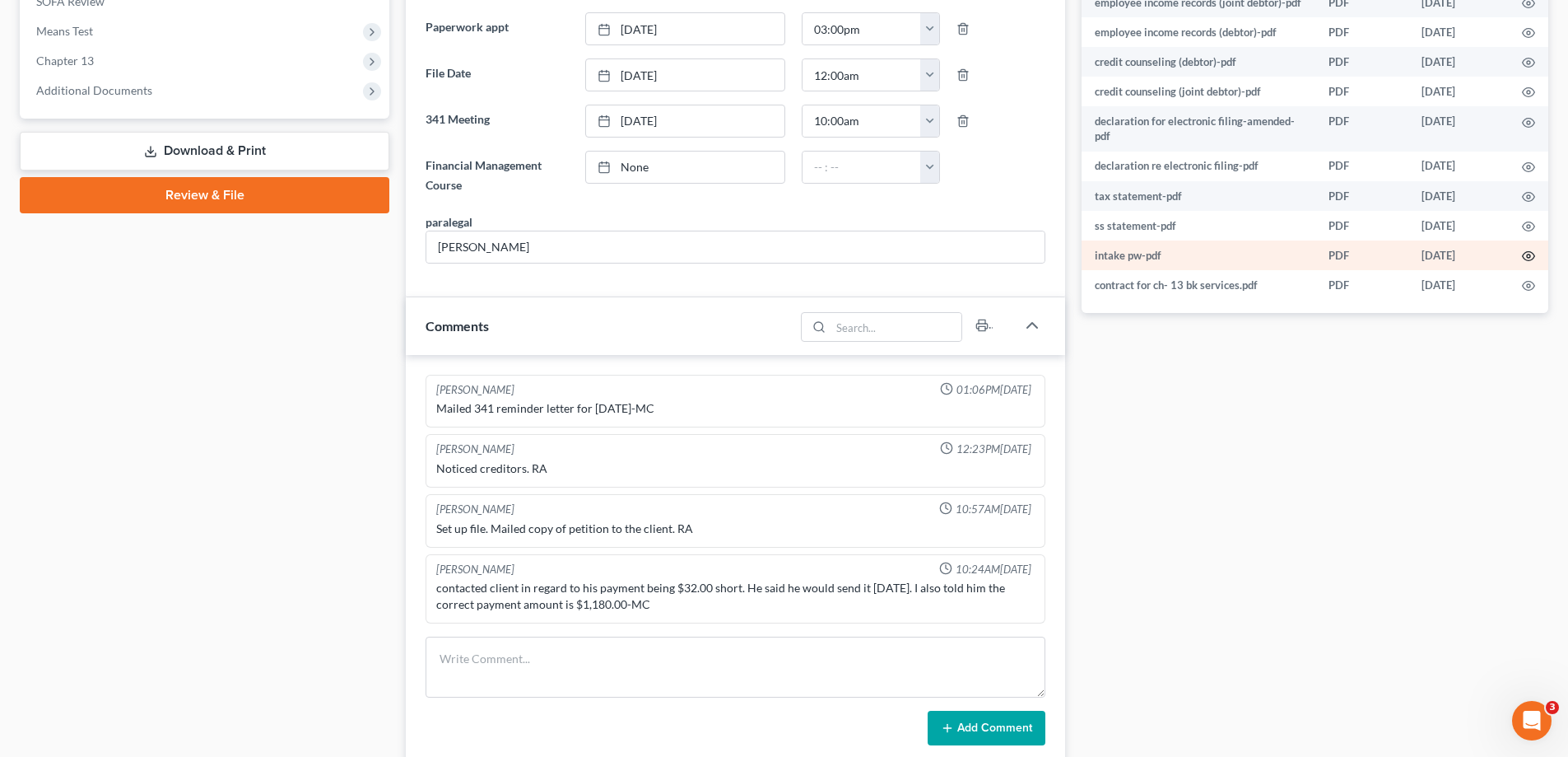
click at [1522, 254] on icon "button" at bounding box center [1528, 256] width 13 height 13
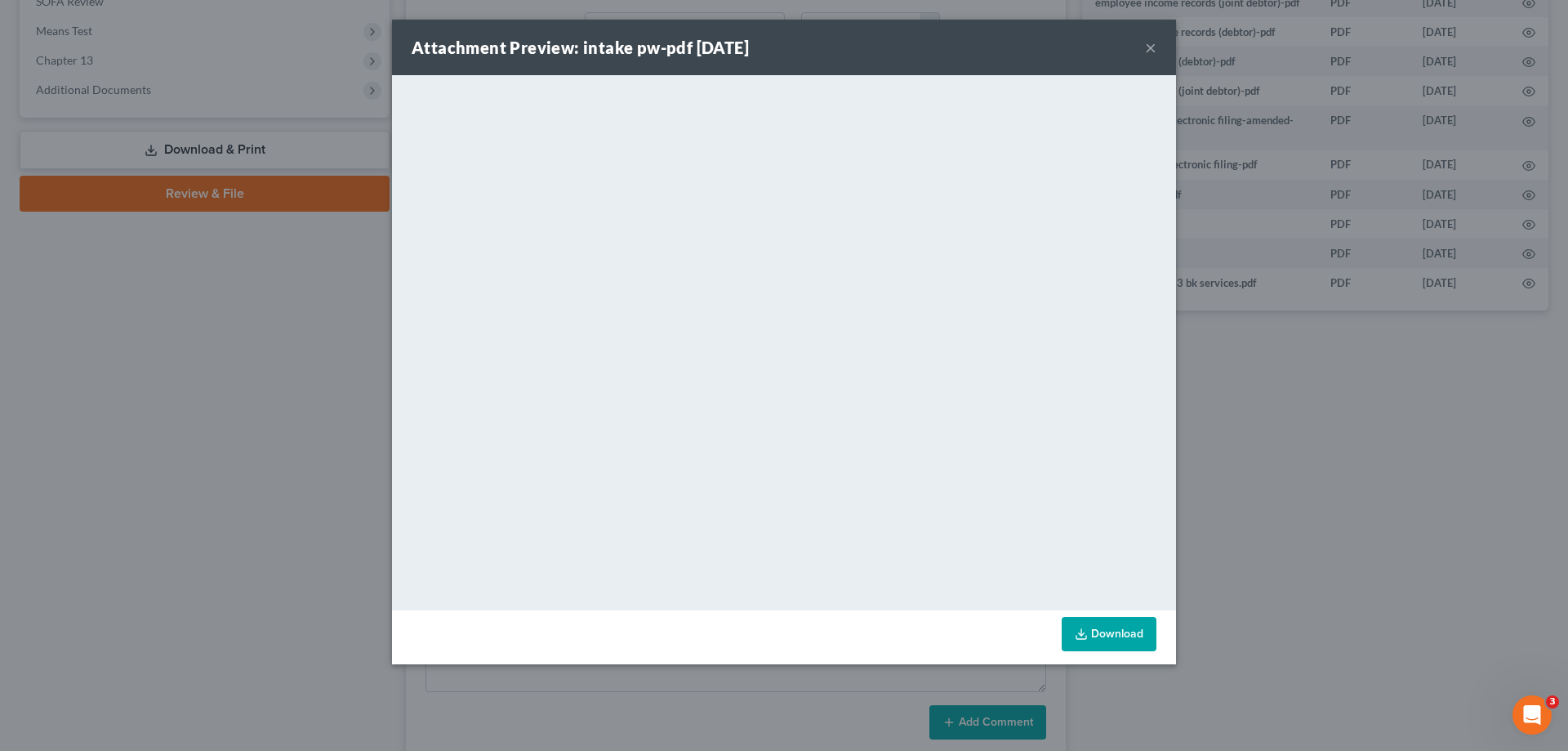
click at [1148, 52] on button "×" at bounding box center [1151, 47] width 11 height 20
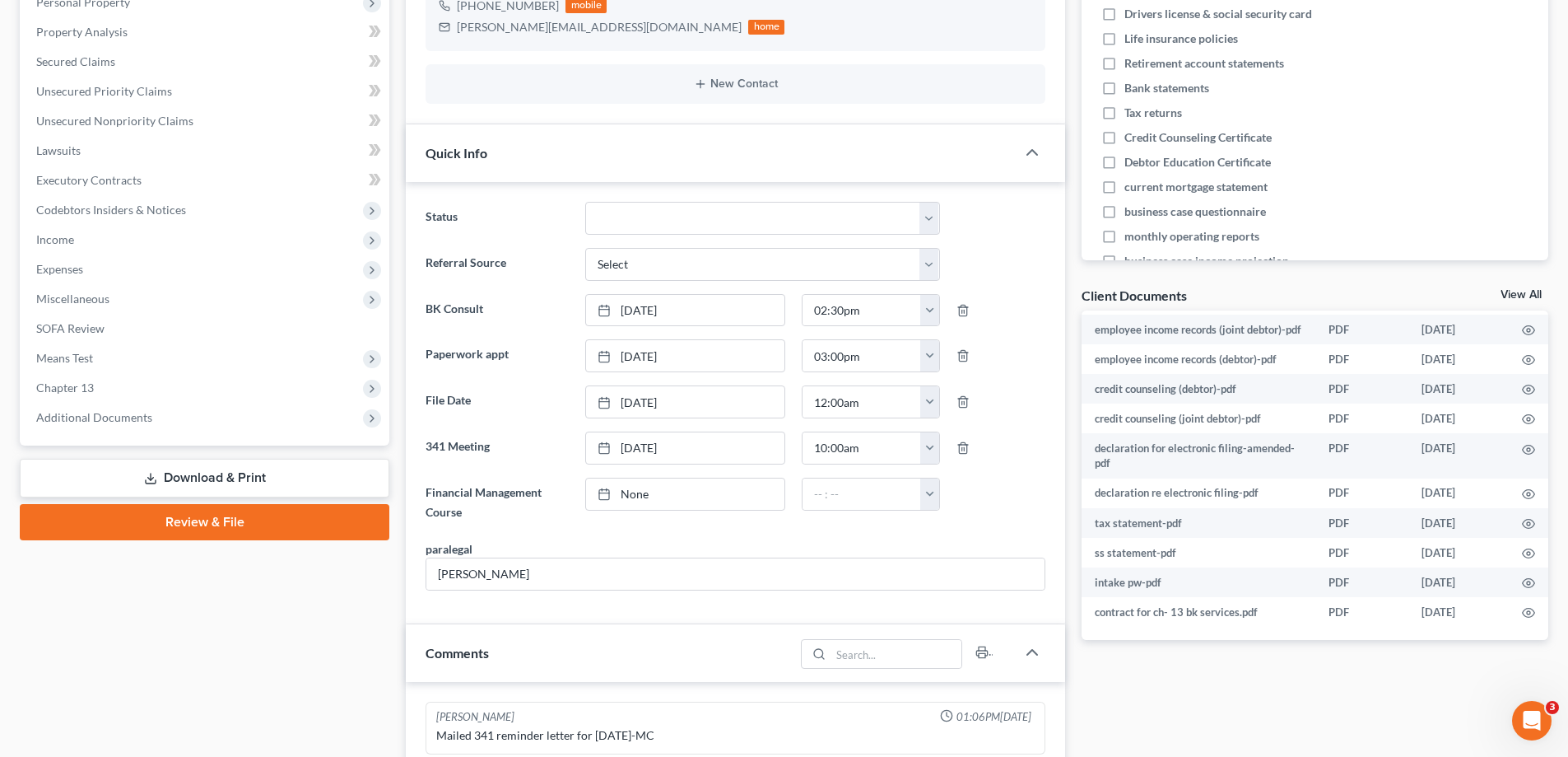
scroll to position [329, 0]
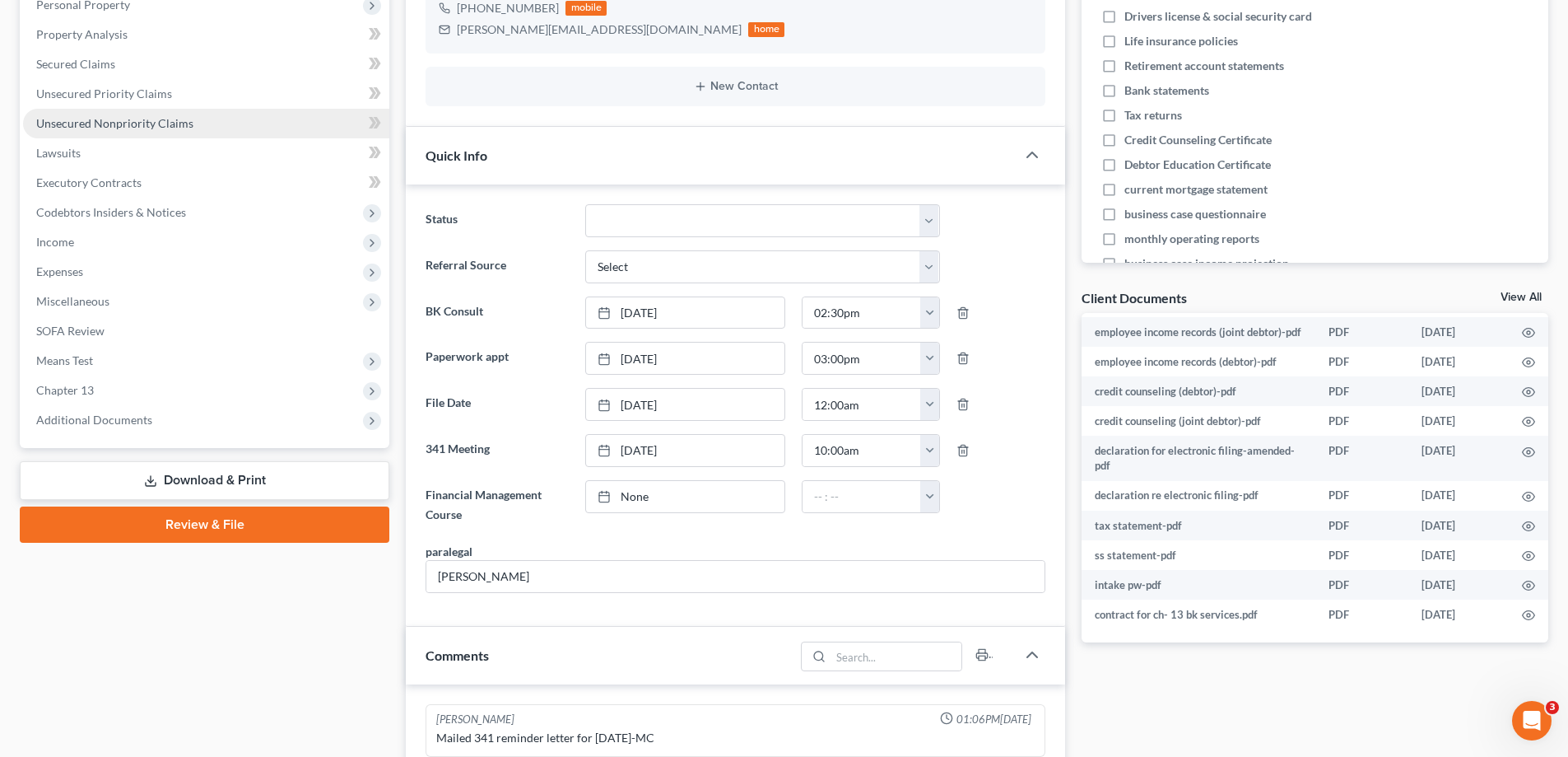
click at [164, 120] on span "Unsecured Nonpriority Claims" at bounding box center [115, 123] width 157 height 14
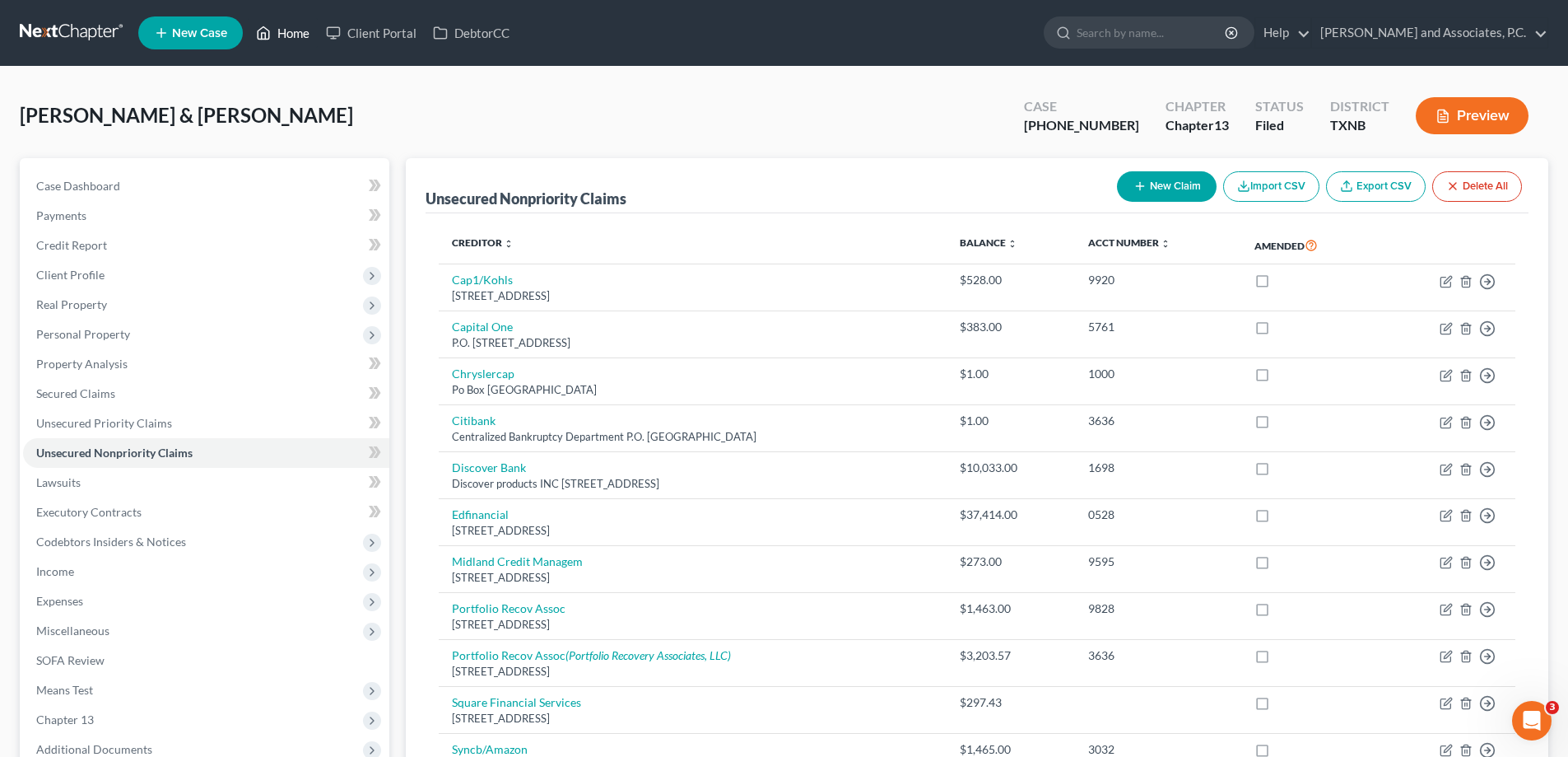
click at [308, 29] on link "Home" at bounding box center [282, 33] width 70 height 30
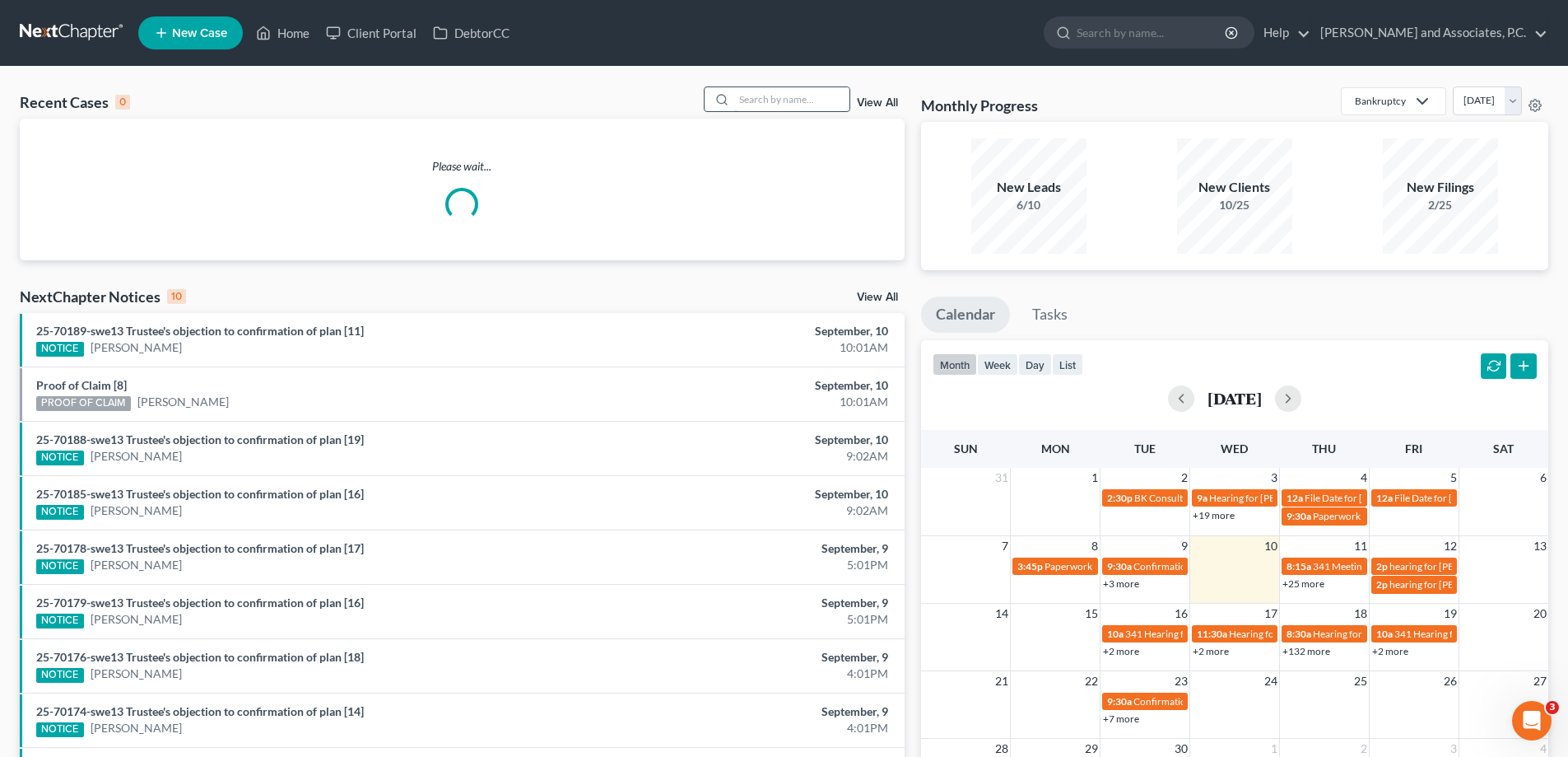
click at [759, 103] on input "search" at bounding box center [791, 98] width 116 height 23
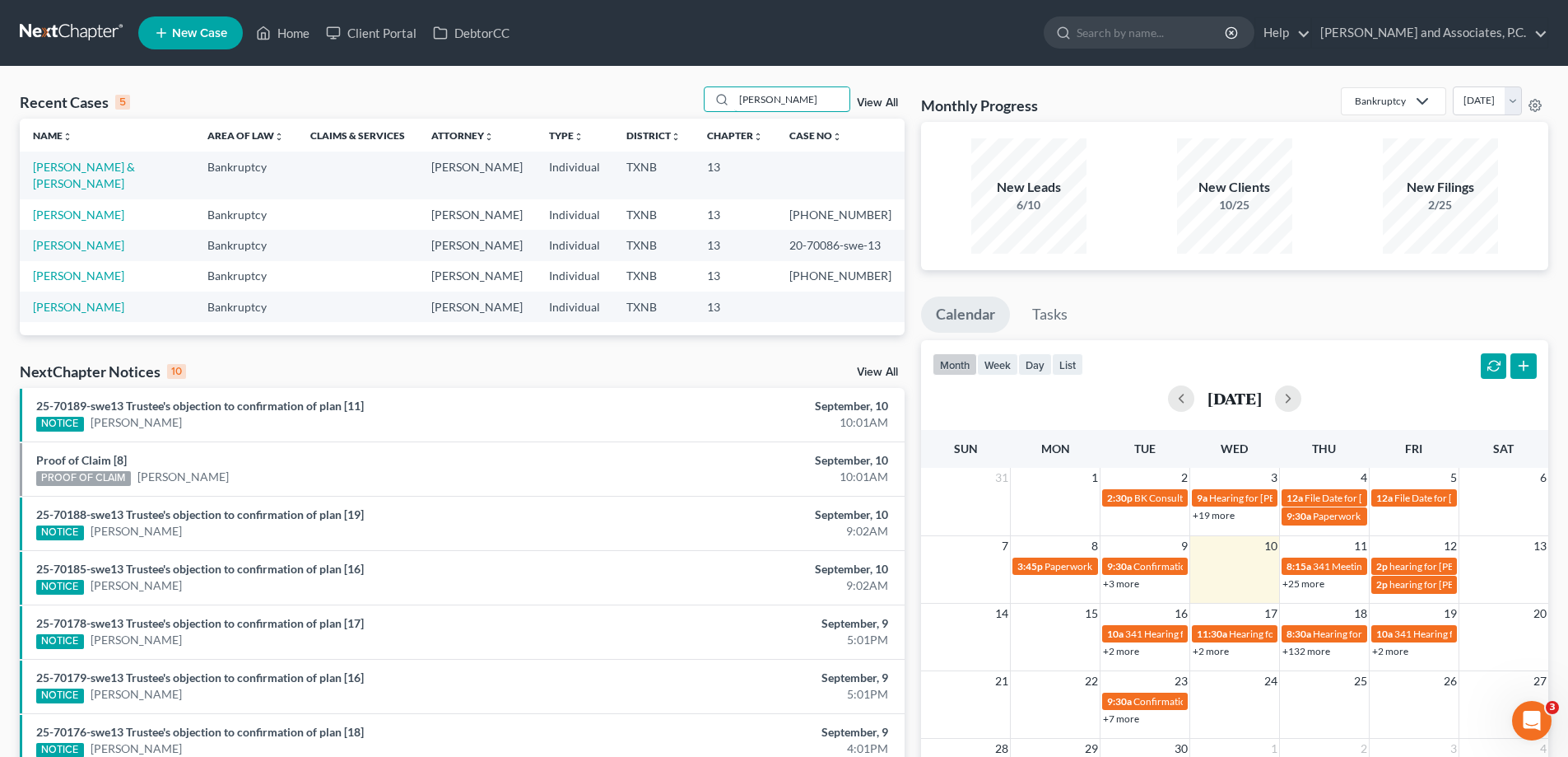
type input "poore"
click at [97, 164] on link "[PERSON_NAME] & [PERSON_NAME]" at bounding box center [84, 175] width 103 height 30
select select "7"
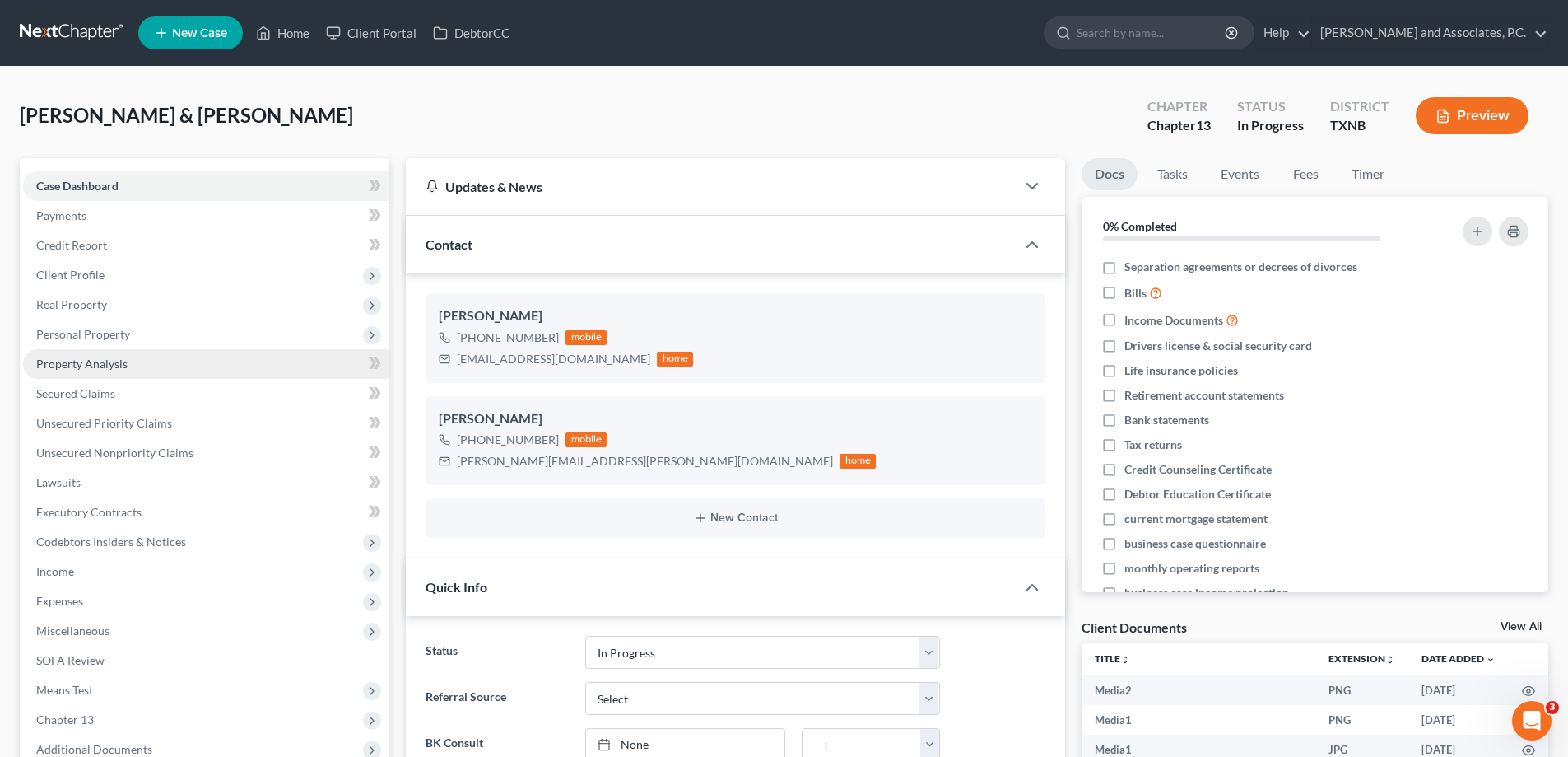
scroll to position [2797, 0]
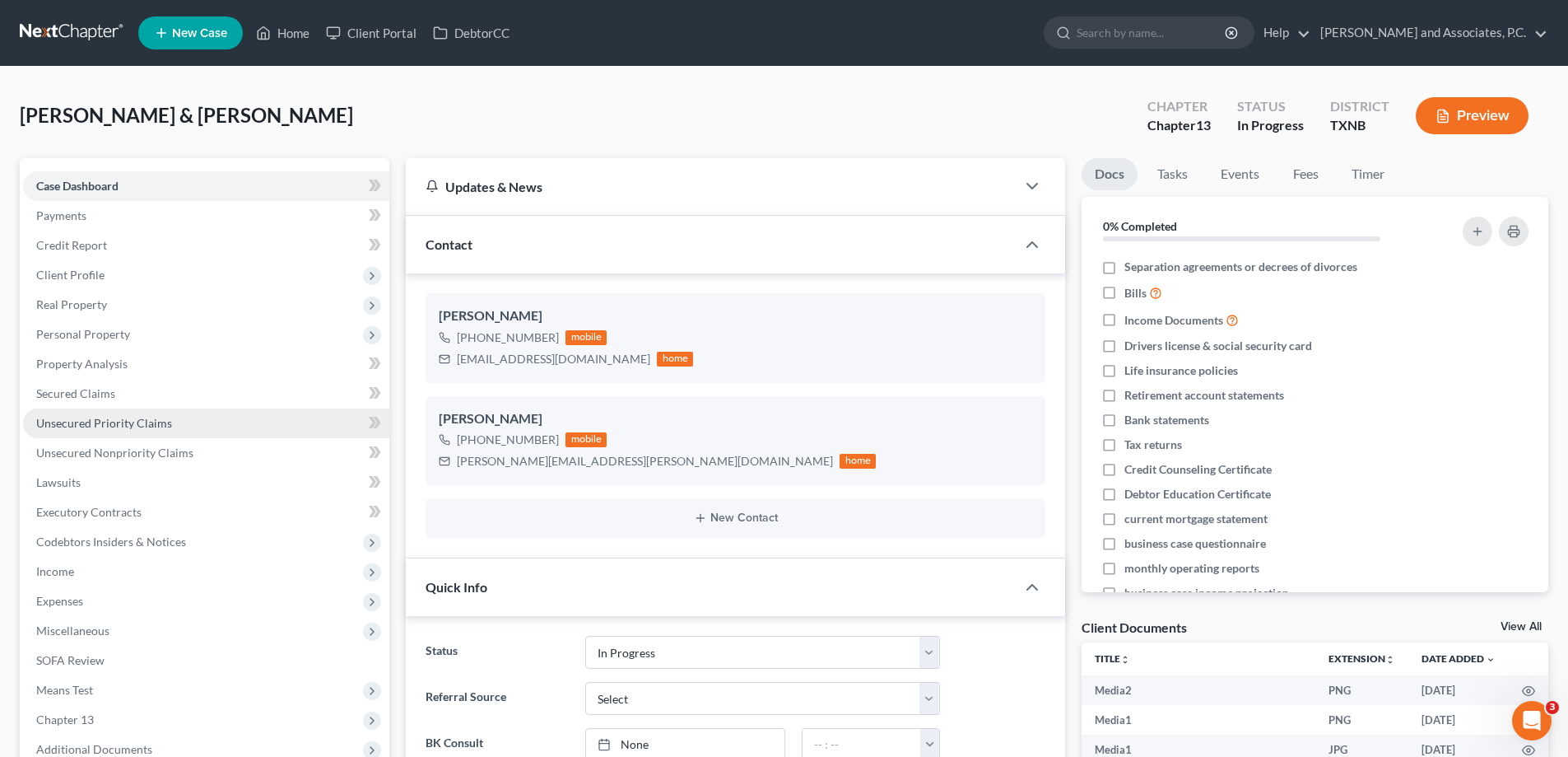
click at [119, 422] on span "Unsecured Priority Claims" at bounding box center [104, 423] width 136 height 14
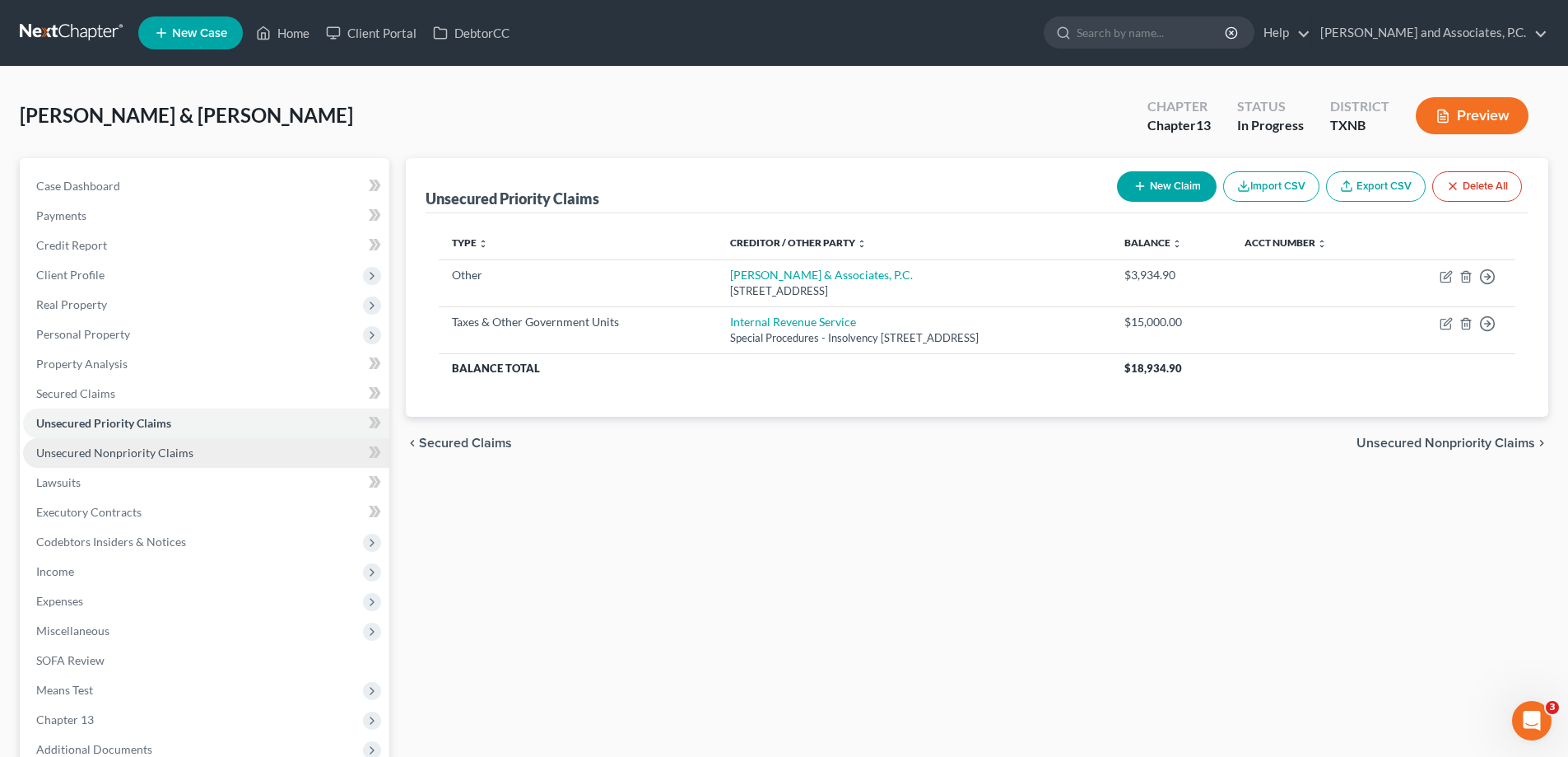
click at [138, 448] on span "Unsecured Nonpriority Claims" at bounding box center [115, 453] width 157 height 14
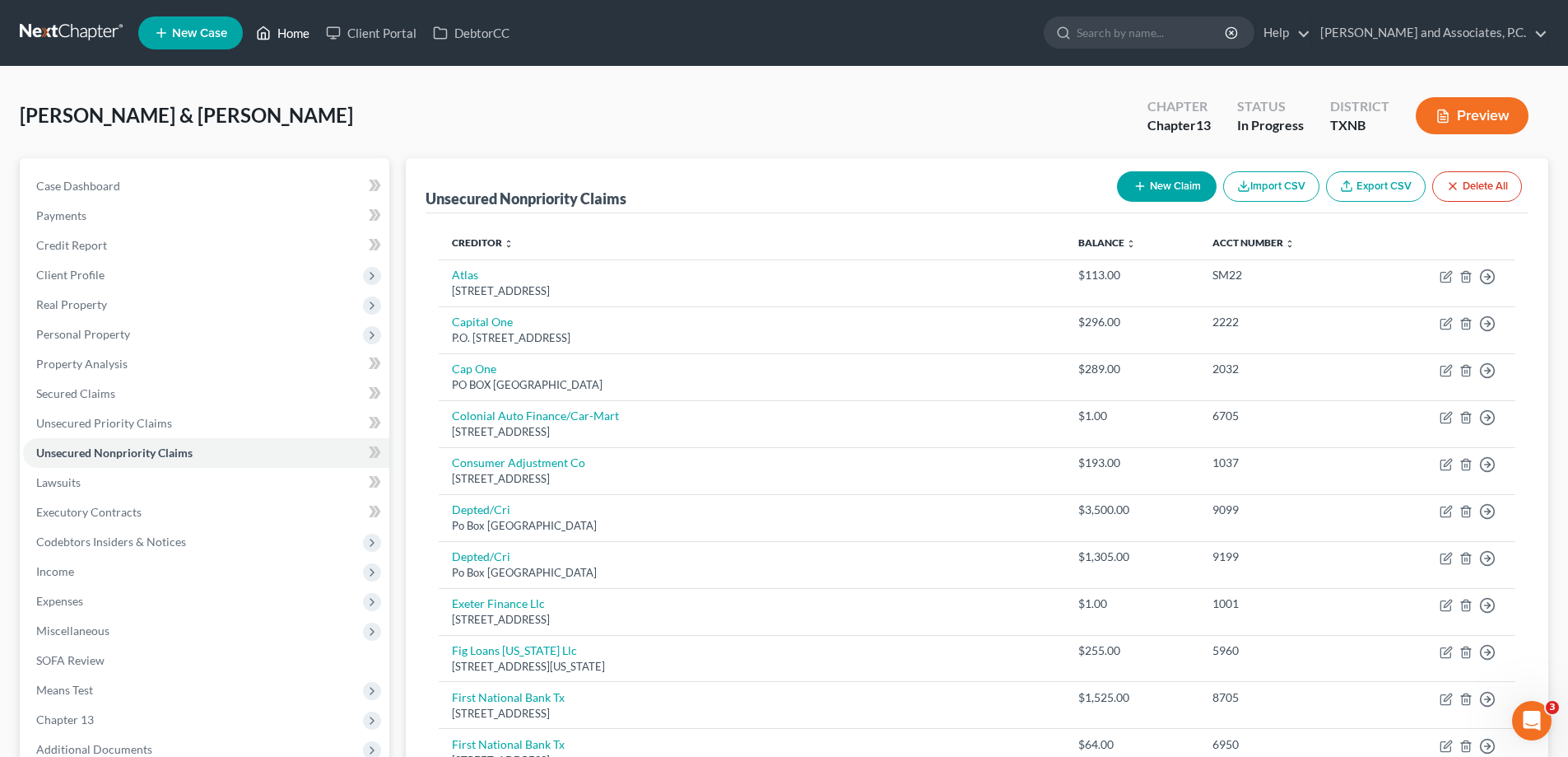
click at [289, 36] on link "Home" at bounding box center [282, 33] width 70 height 30
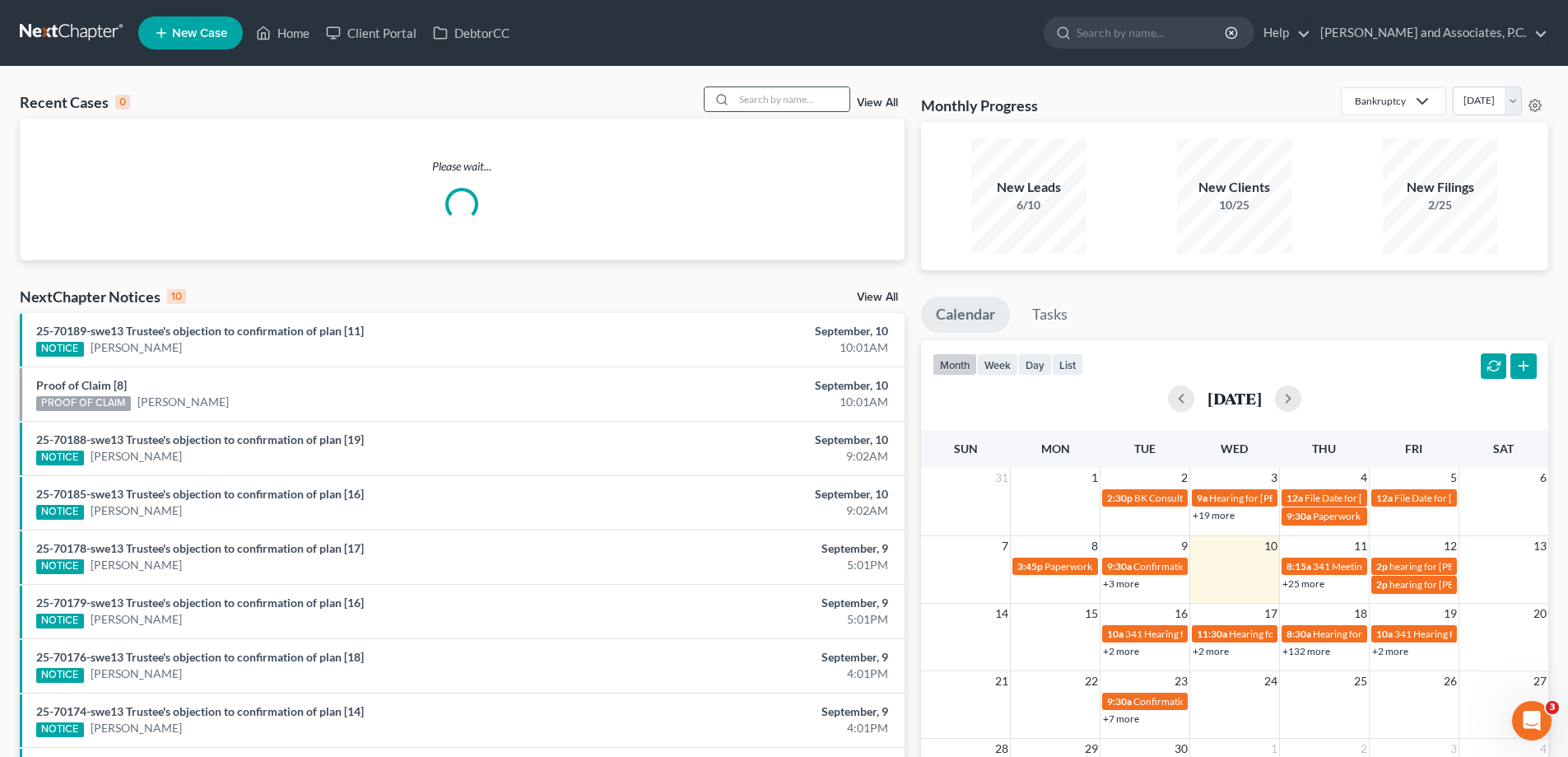
click at [744, 94] on input "search" at bounding box center [791, 98] width 116 height 23
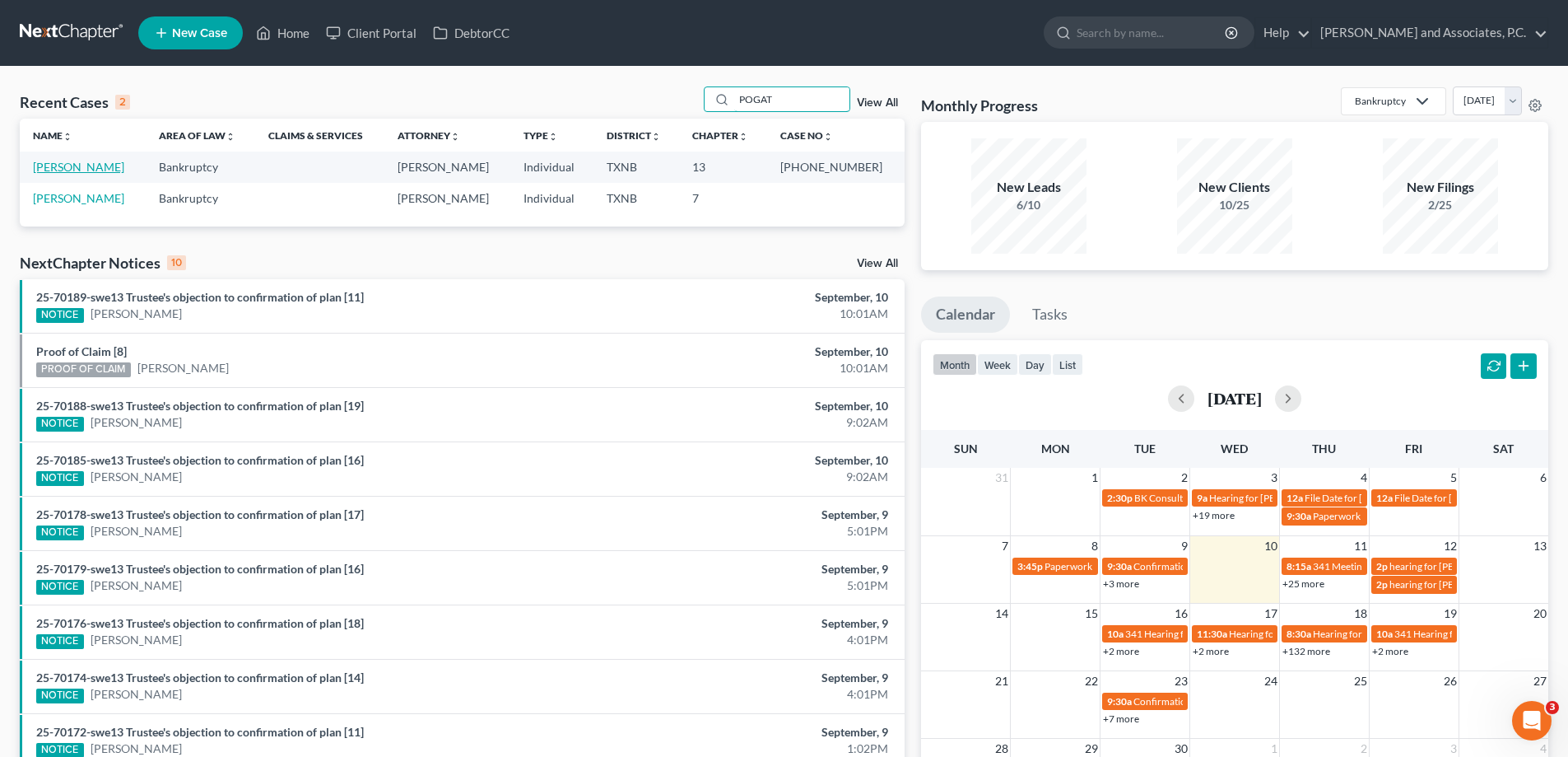
type input "POGAT"
click at [113, 166] on link "Pogatshnik, Jeffrey" at bounding box center [78, 167] width 91 height 14
select select "5"
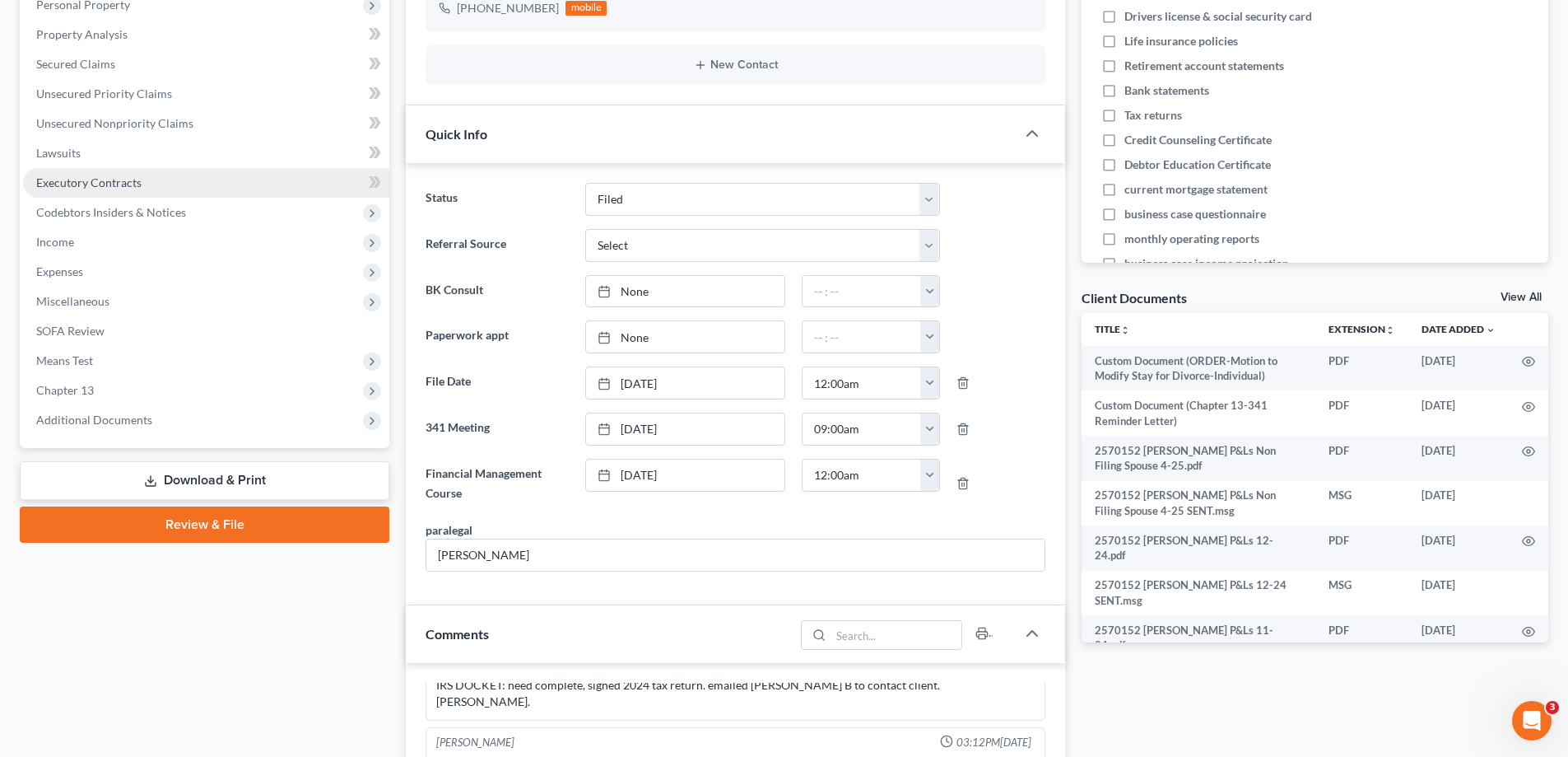
scroll to position [2098, 0]
click at [163, 431] on span "Additional Documents" at bounding box center [207, 420] width 367 height 30
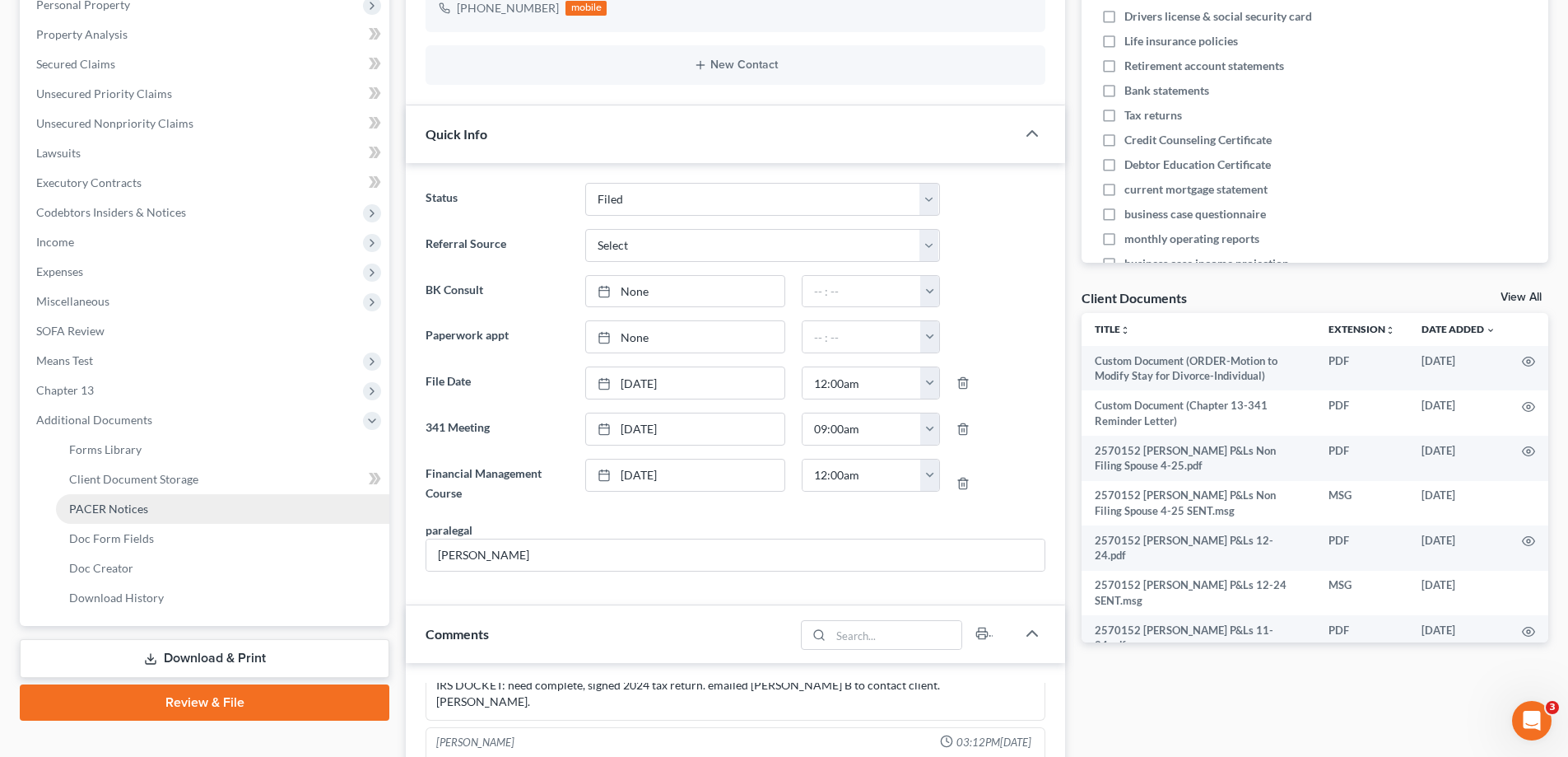
click at [149, 509] on link "PACER Notices" at bounding box center [222, 509] width 334 height 30
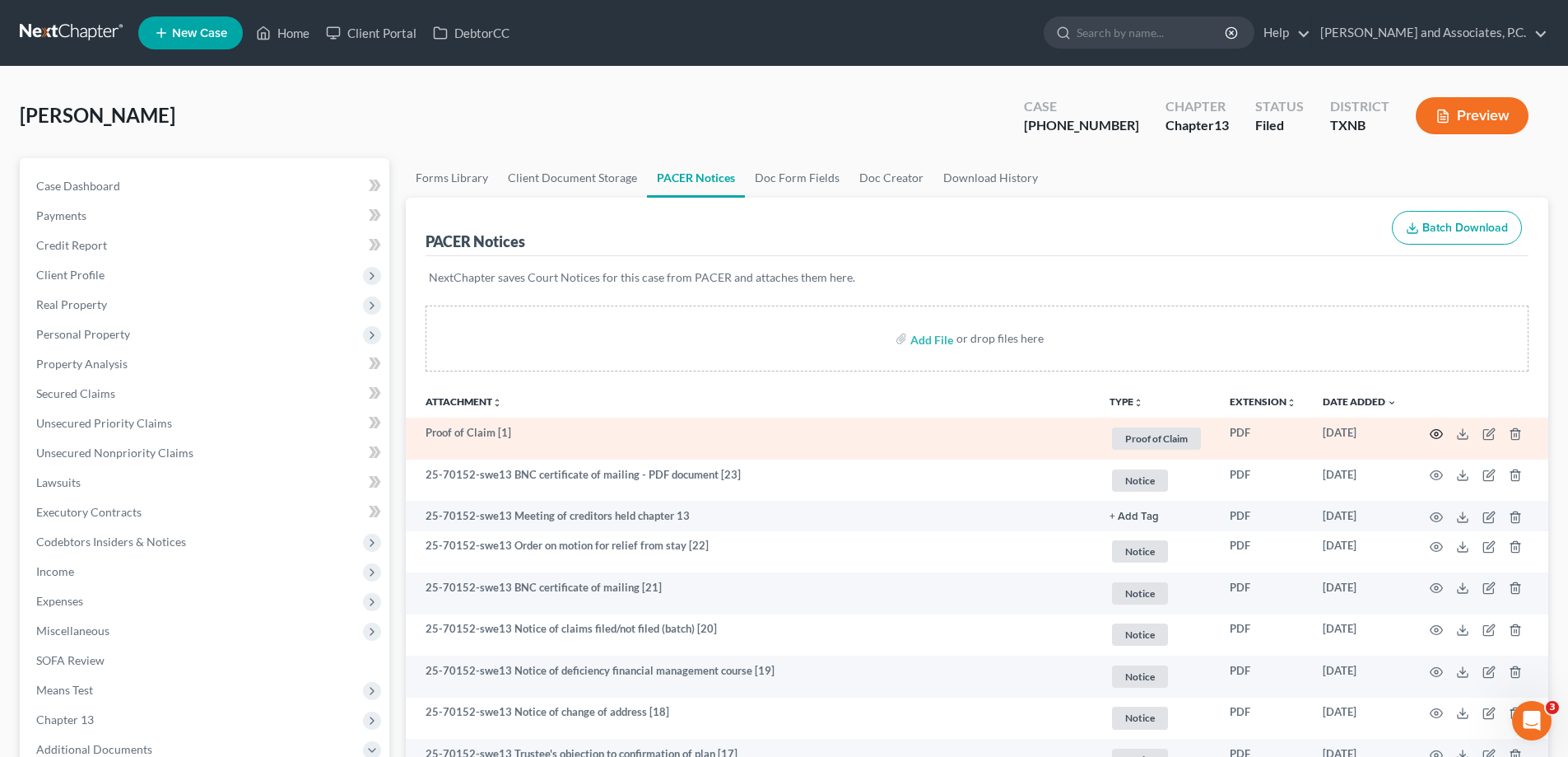
click at [1437, 436] on icon "button" at bounding box center [1436, 434] width 13 height 13
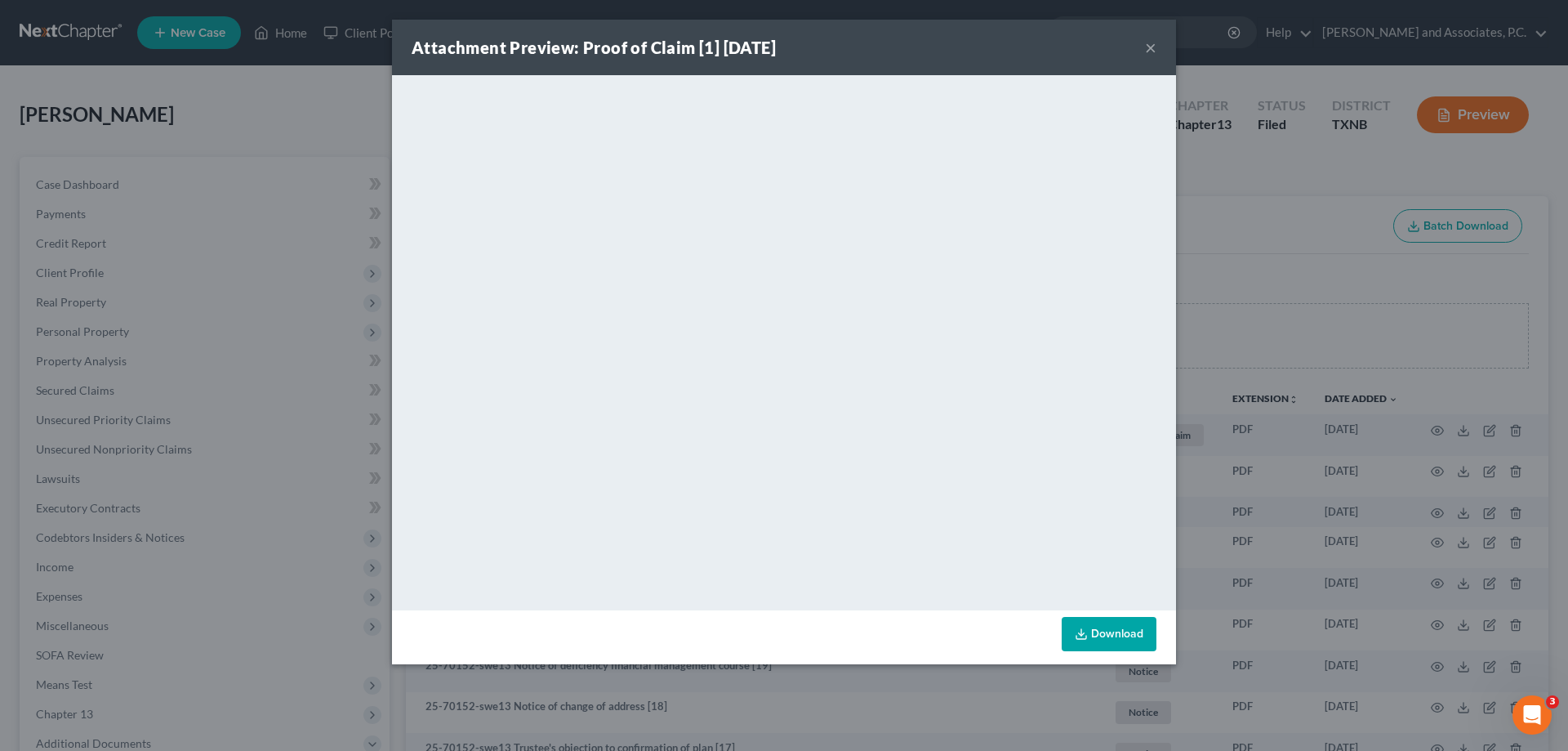
click at [1114, 635] on link "Download" at bounding box center [1109, 634] width 95 height 34
click at [1151, 44] on button "×" at bounding box center [1151, 47] width 11 height 20
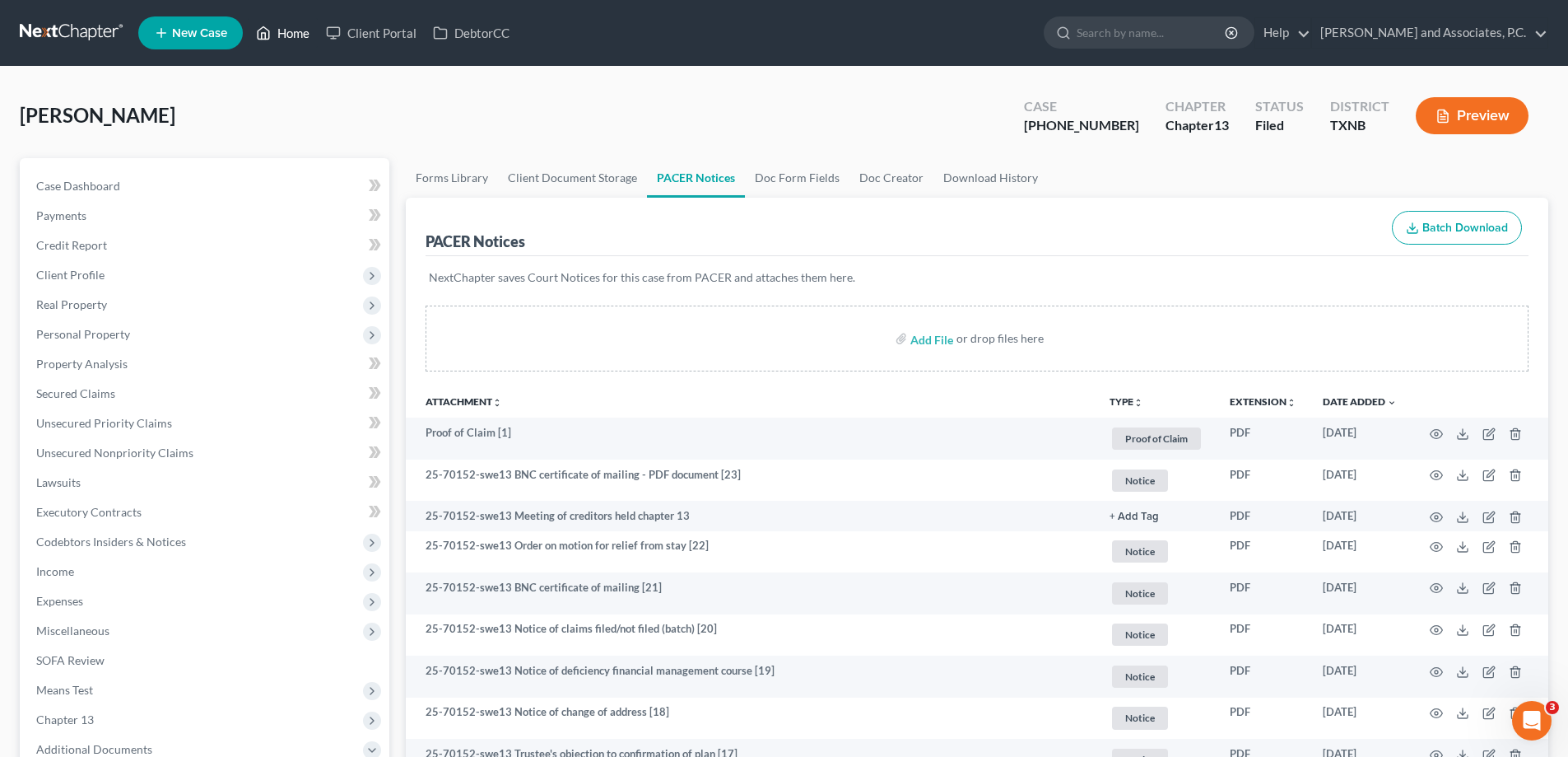
click at [282, 30] on link "Home" at bounding box center [282, 33] width 70 height 30
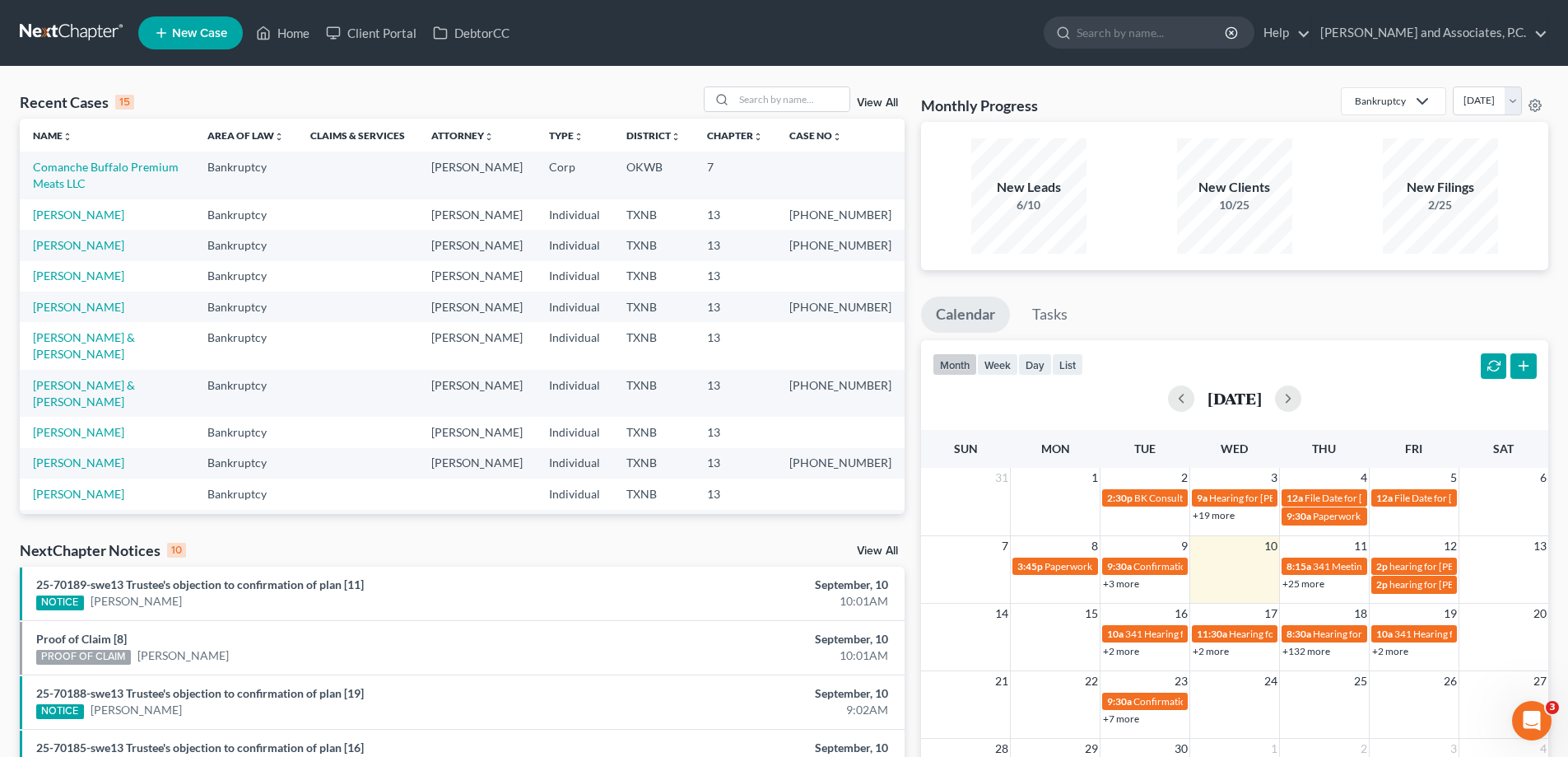
scroll to position [165, 0]
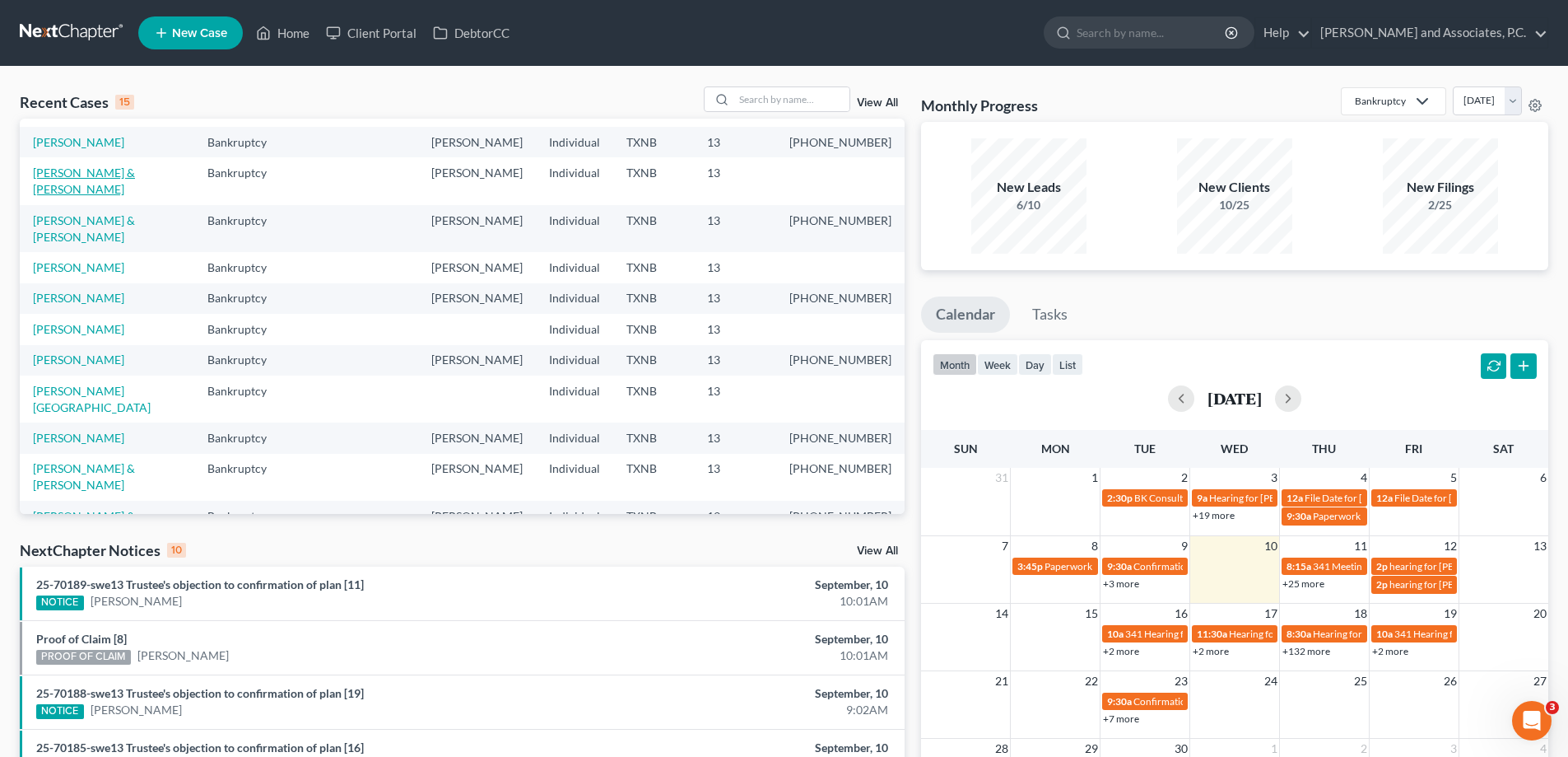
click at [98, 196] on link "[PERSON_NAME] & [PERSON_NAME]" at bounding box center [84, 180] width 103 height 30
select select "7"
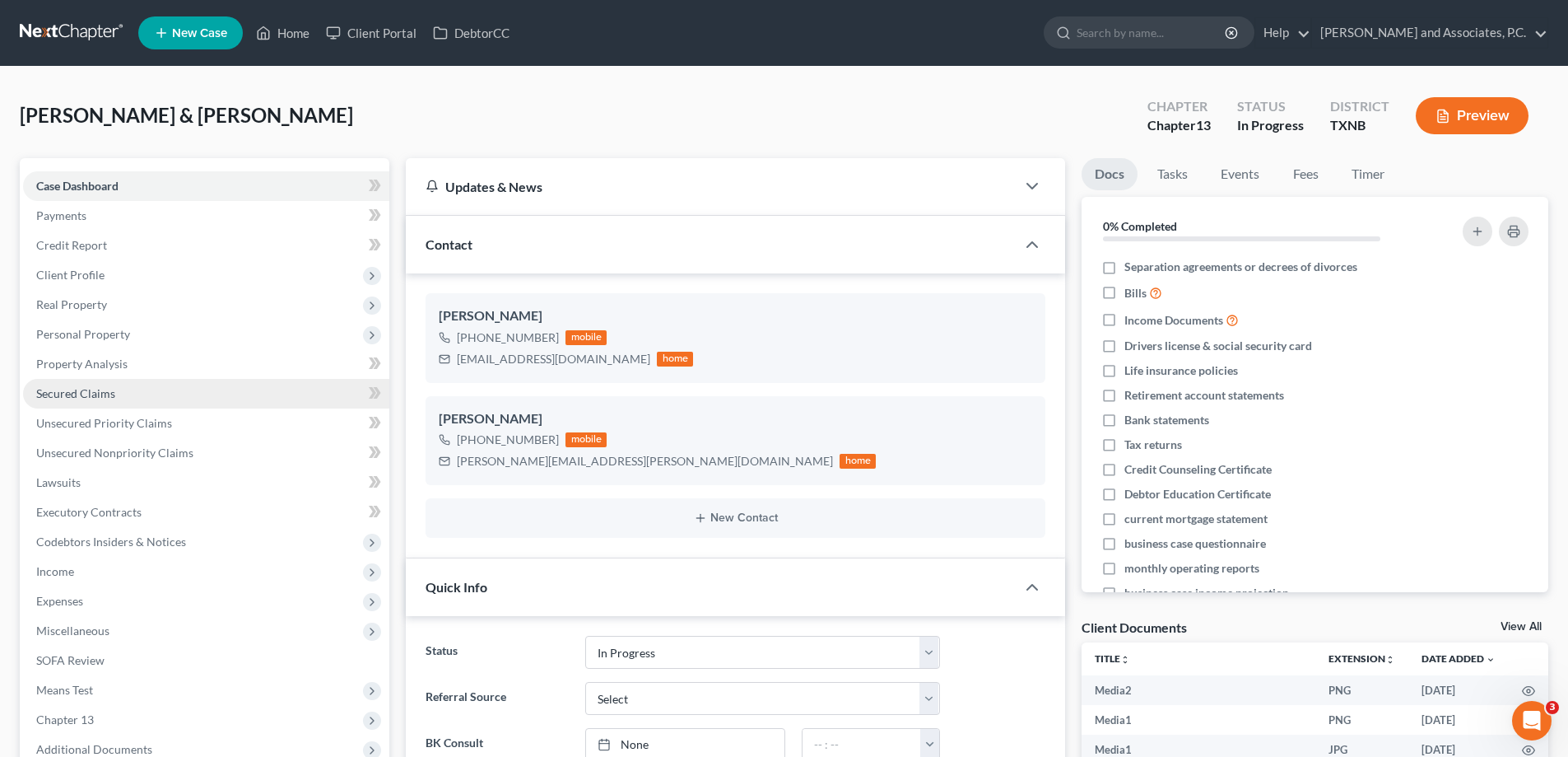
scroll to position [2797, 0]
click at [86, 391] on span "Secured Claims" at bounding box center [76, 393] width 79 height 14
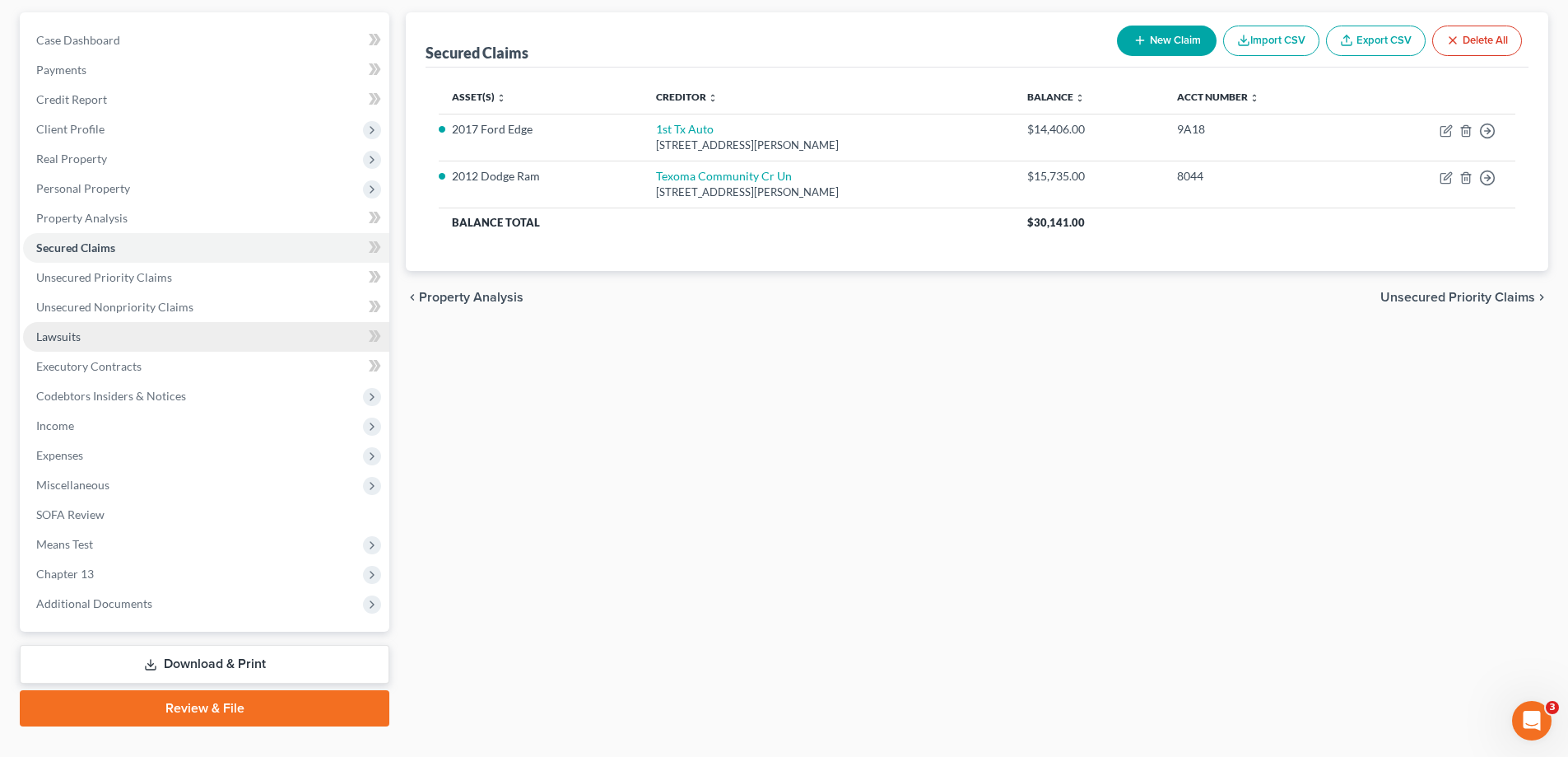
scroll to position [178, 0]
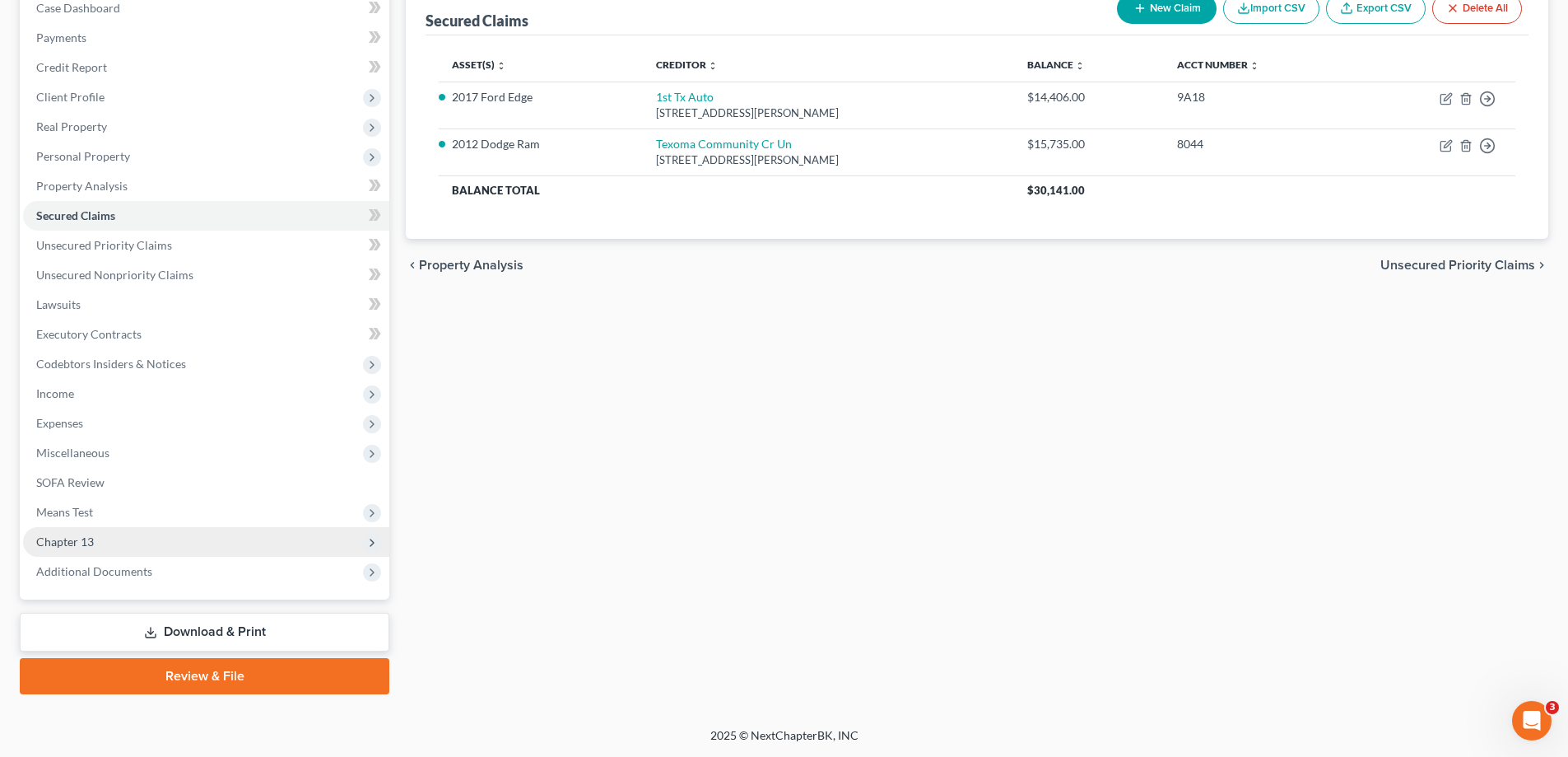
click at [122, 539] on span "Chapter 13" at bounding box center [207, 541] width 367 height 30
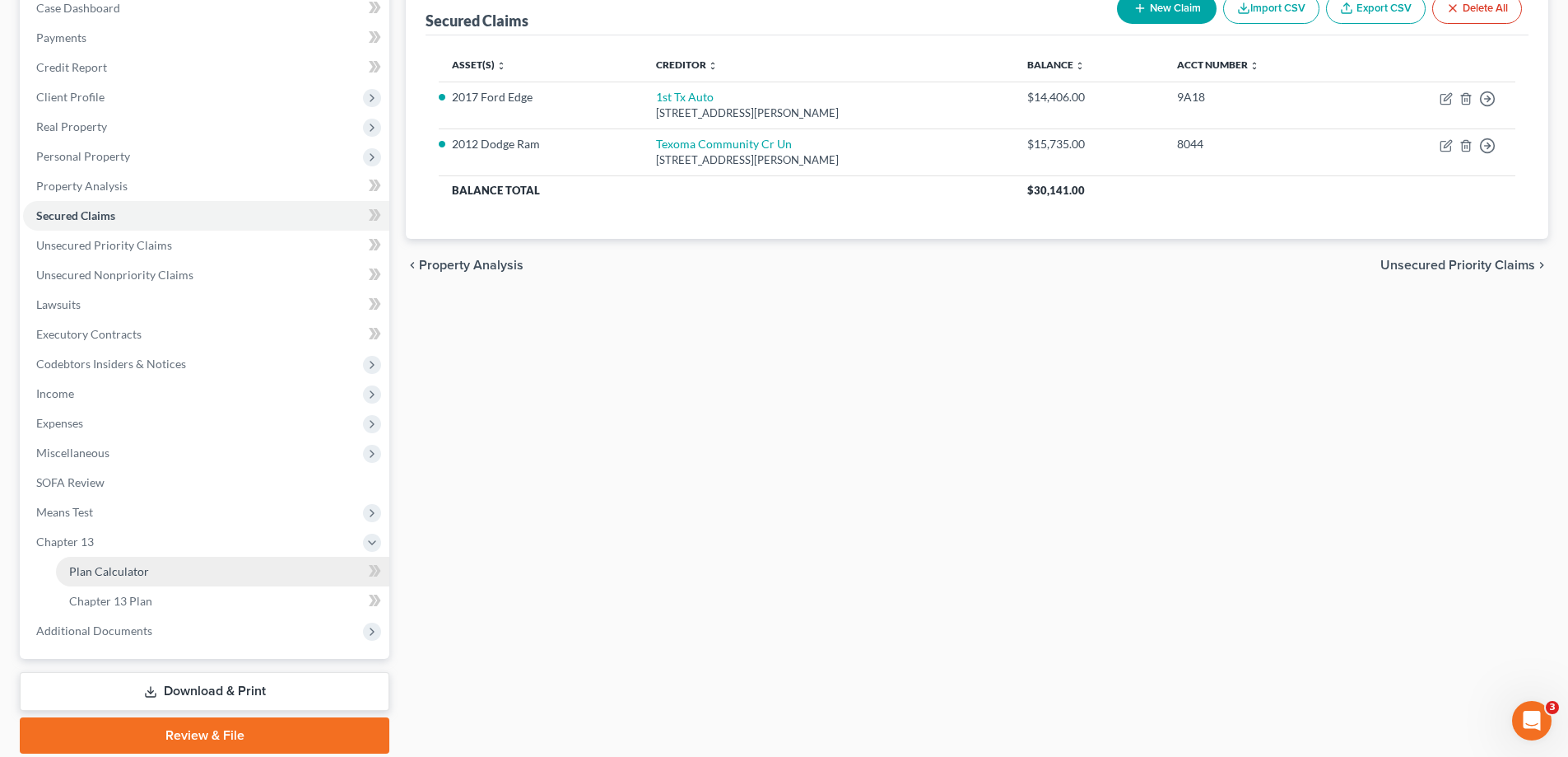
click at [127, 568] on span "Plan Calculator" at bounding box center [109, 571] width 80 height 14
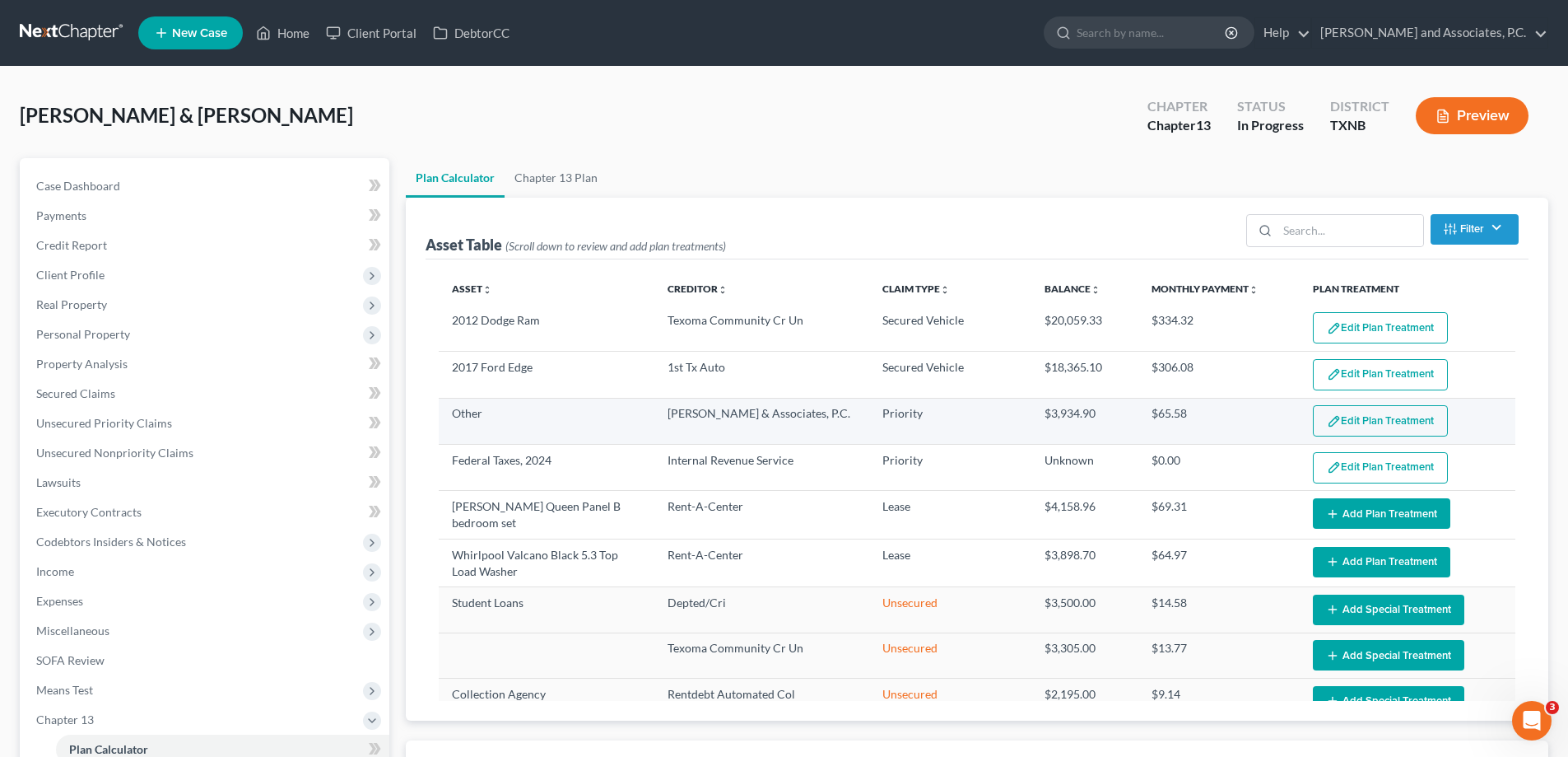
select select "59"
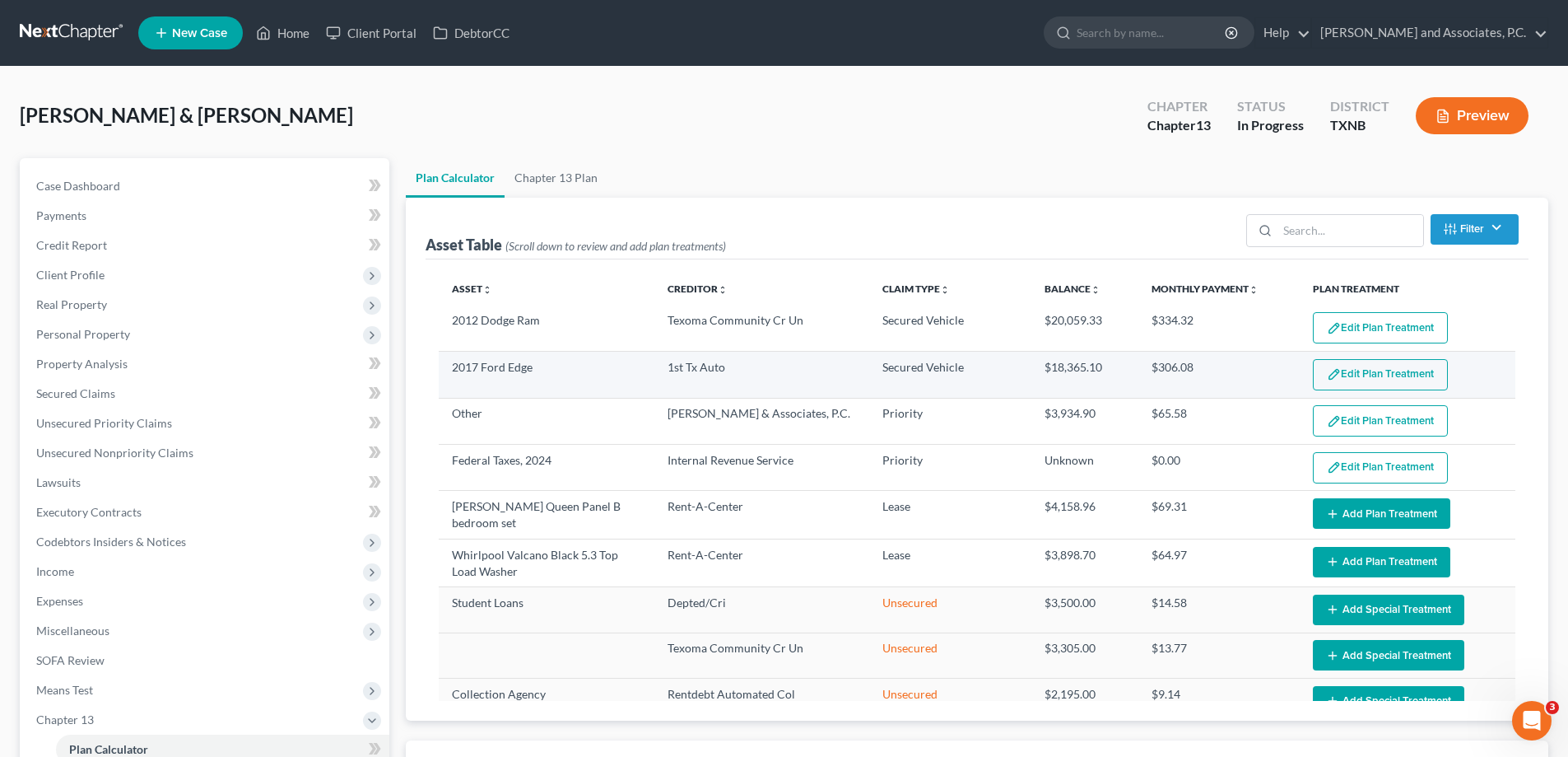
click at [1338, 375] on button "Edit Plan Treatment" at bounding box center [1379, 375] width 135 height 31
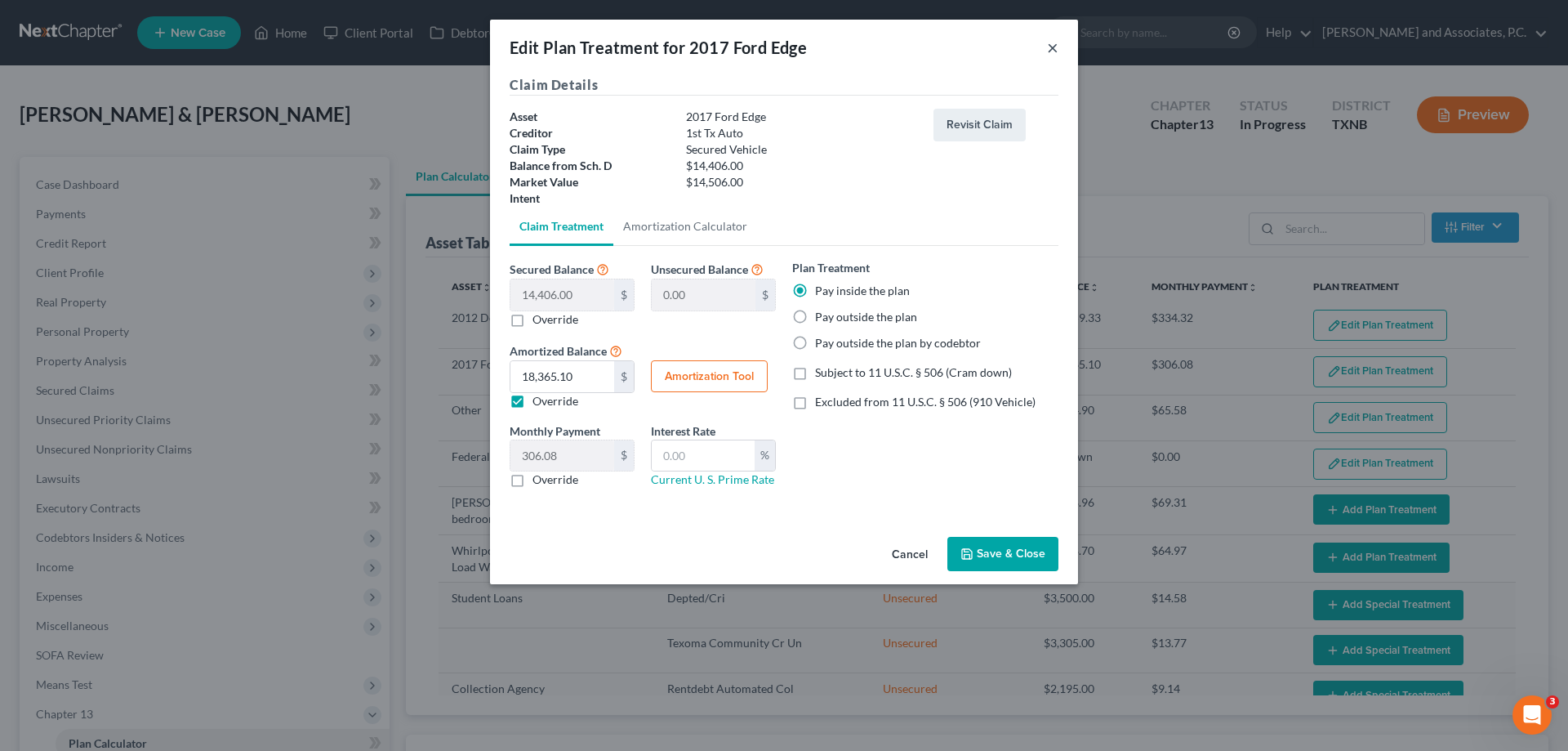
drag, startPoint x: 1047, startPoint y: 46, endPoint x: 734, endPoint y: 63, distance: 313.5
click at [1047, 46] on button "×" at bounding box center [1053, 47] width 11 height 20
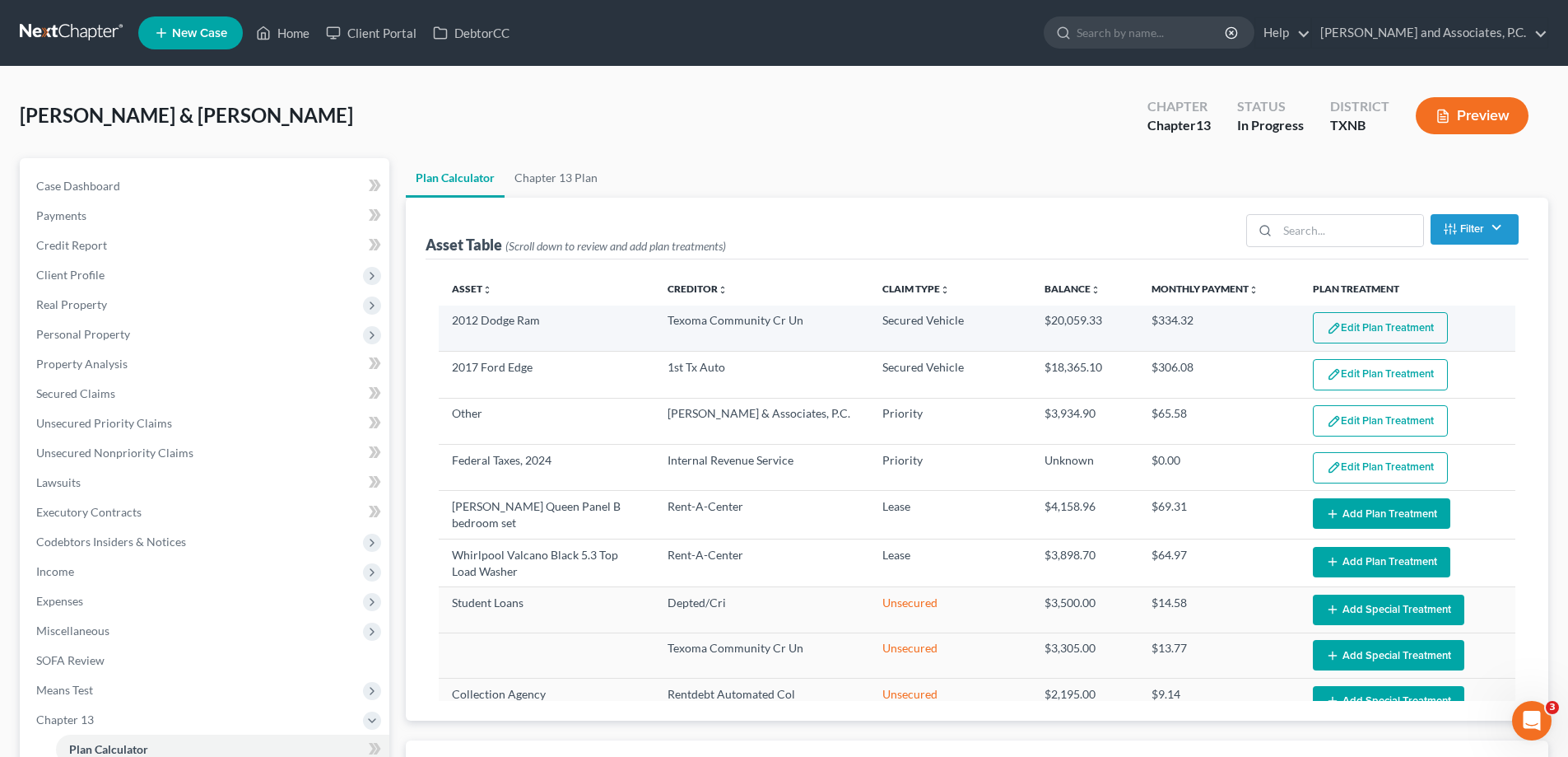
click at [1357, 328] on button "Edit Plan Treatment" at bounding box center [1379, 328] width 135 height 31
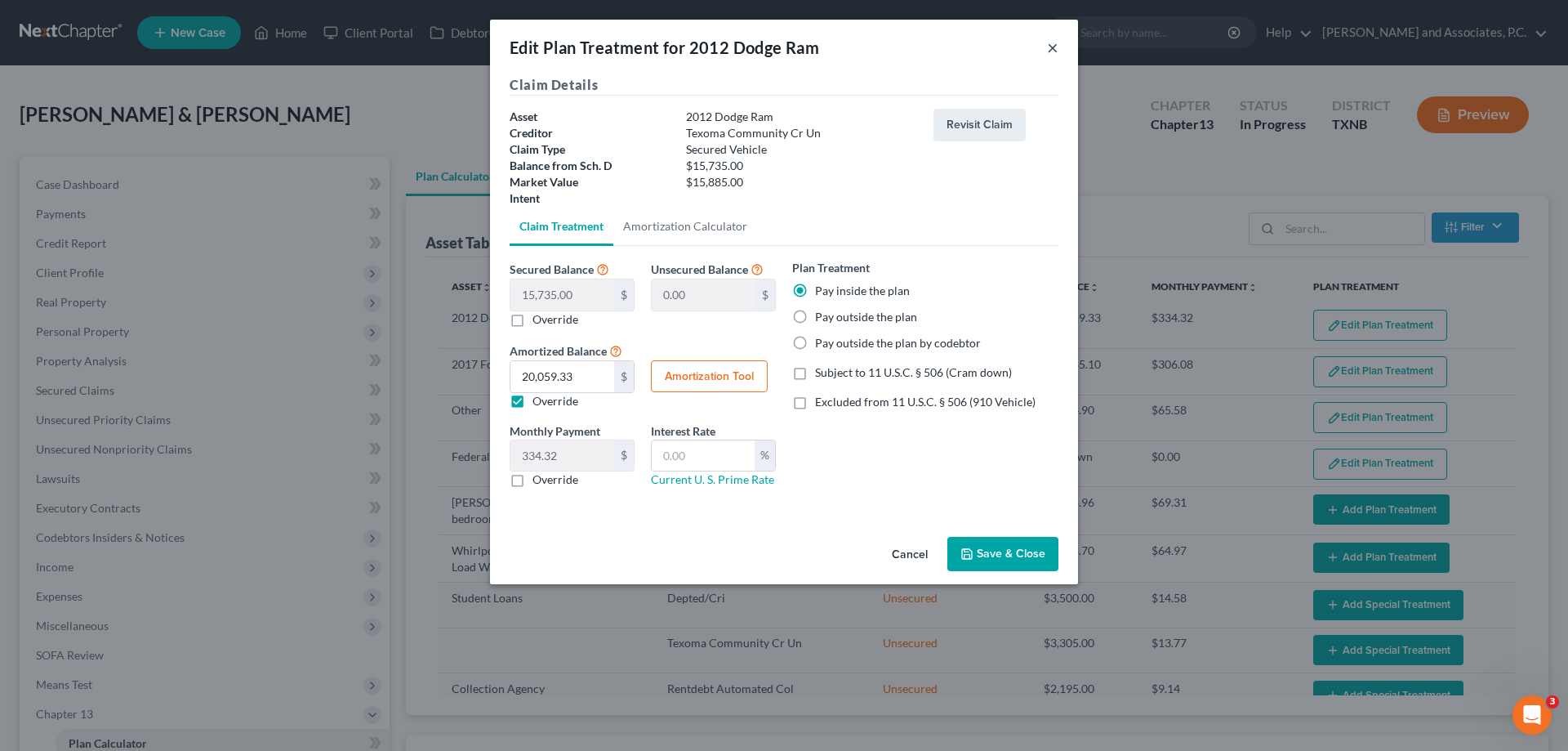
drag, startPoint x: 1053, startPoint y: 48, endPoint x: 876, endPoint y: 59, distance: 177.3
click at [1053, 48] on button "×" at bounding box center [1053, 47] width 11 height 20
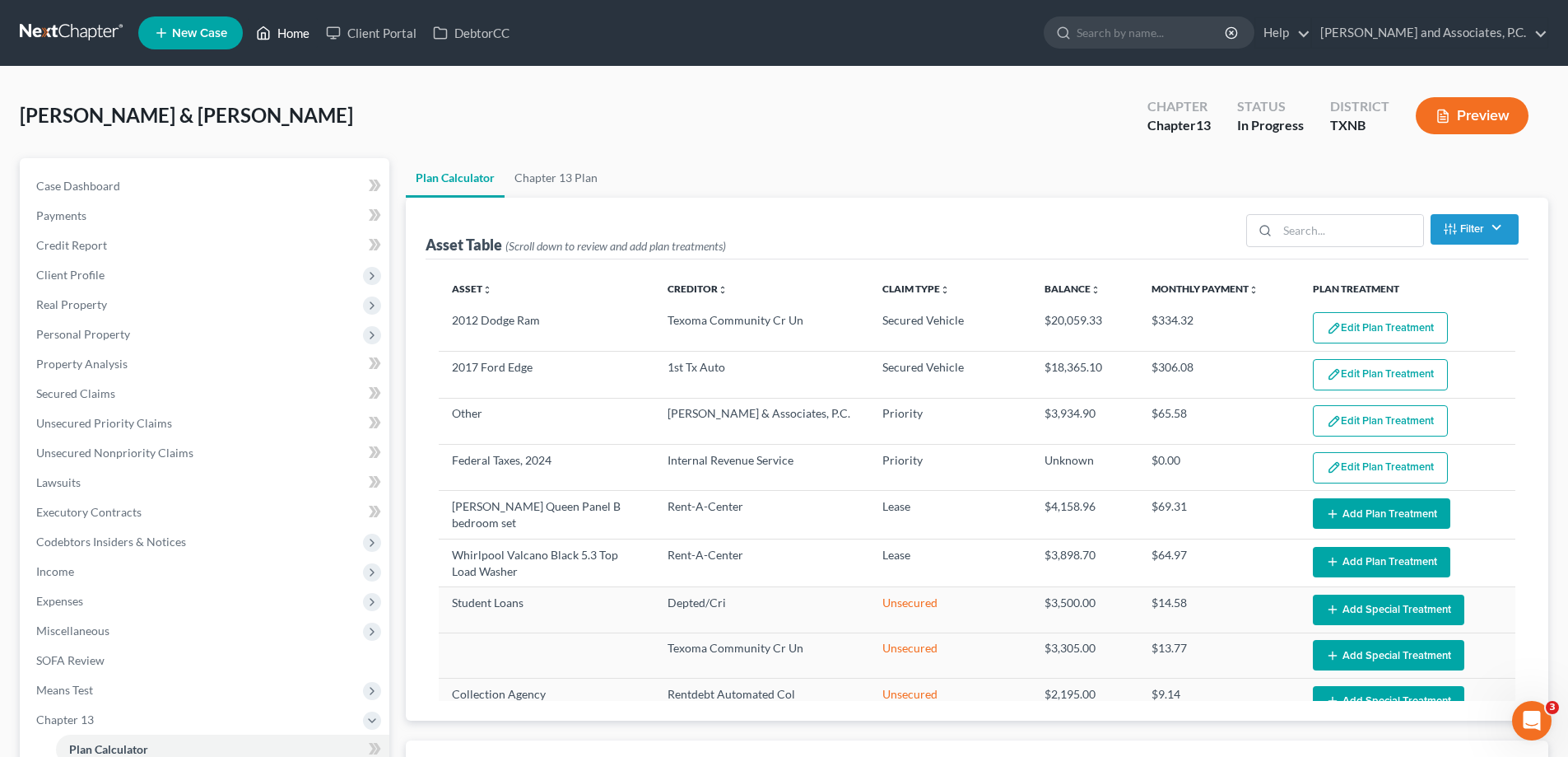
click at [288, 42] on link "Home" at bounding box center [282, 33] width 70 height 30
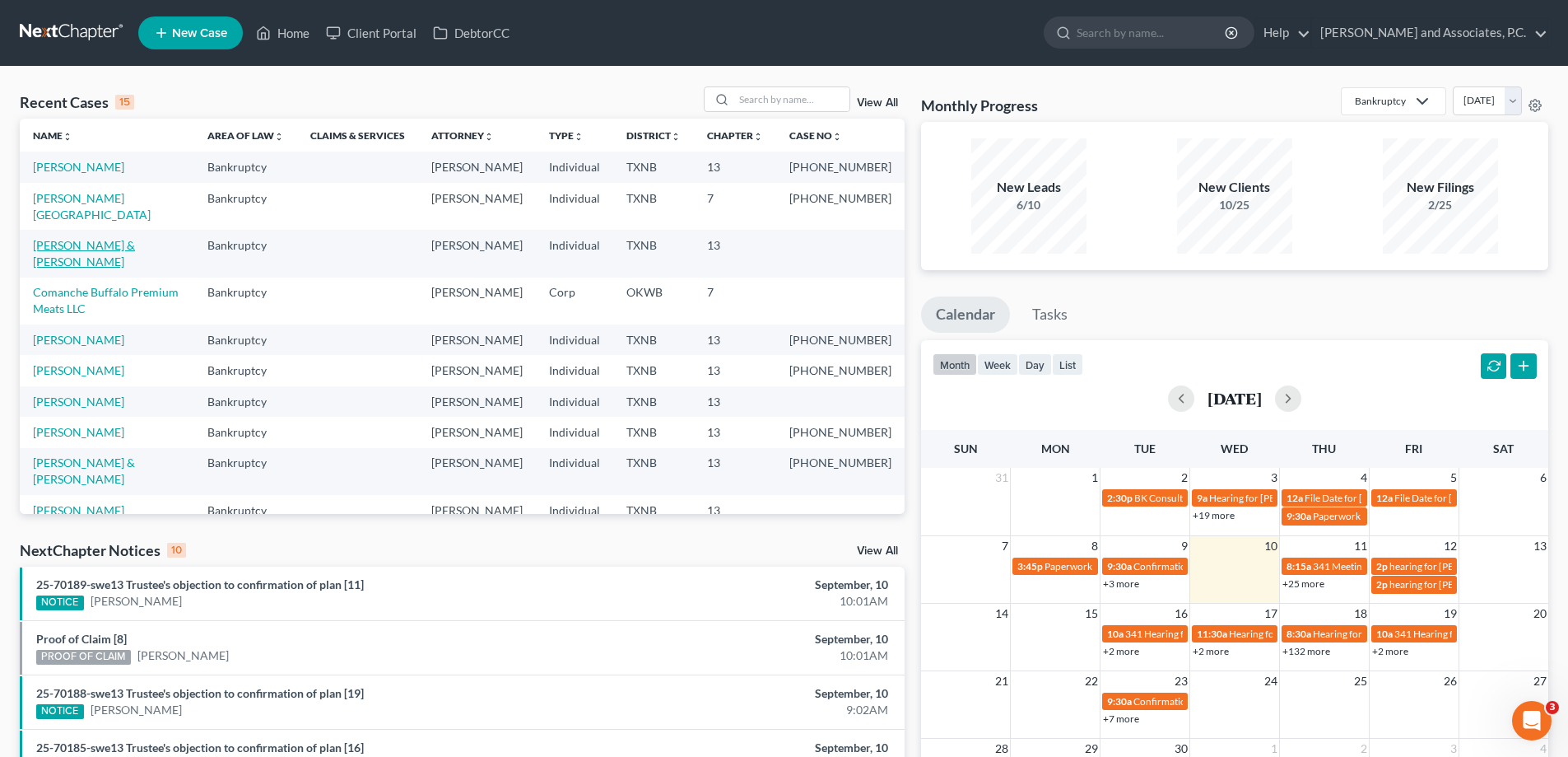
click at [114, 254] on link "[PERSON_NAME] & [PERSON_NAME]" at bounding box center [84, 253] width 103 height 30
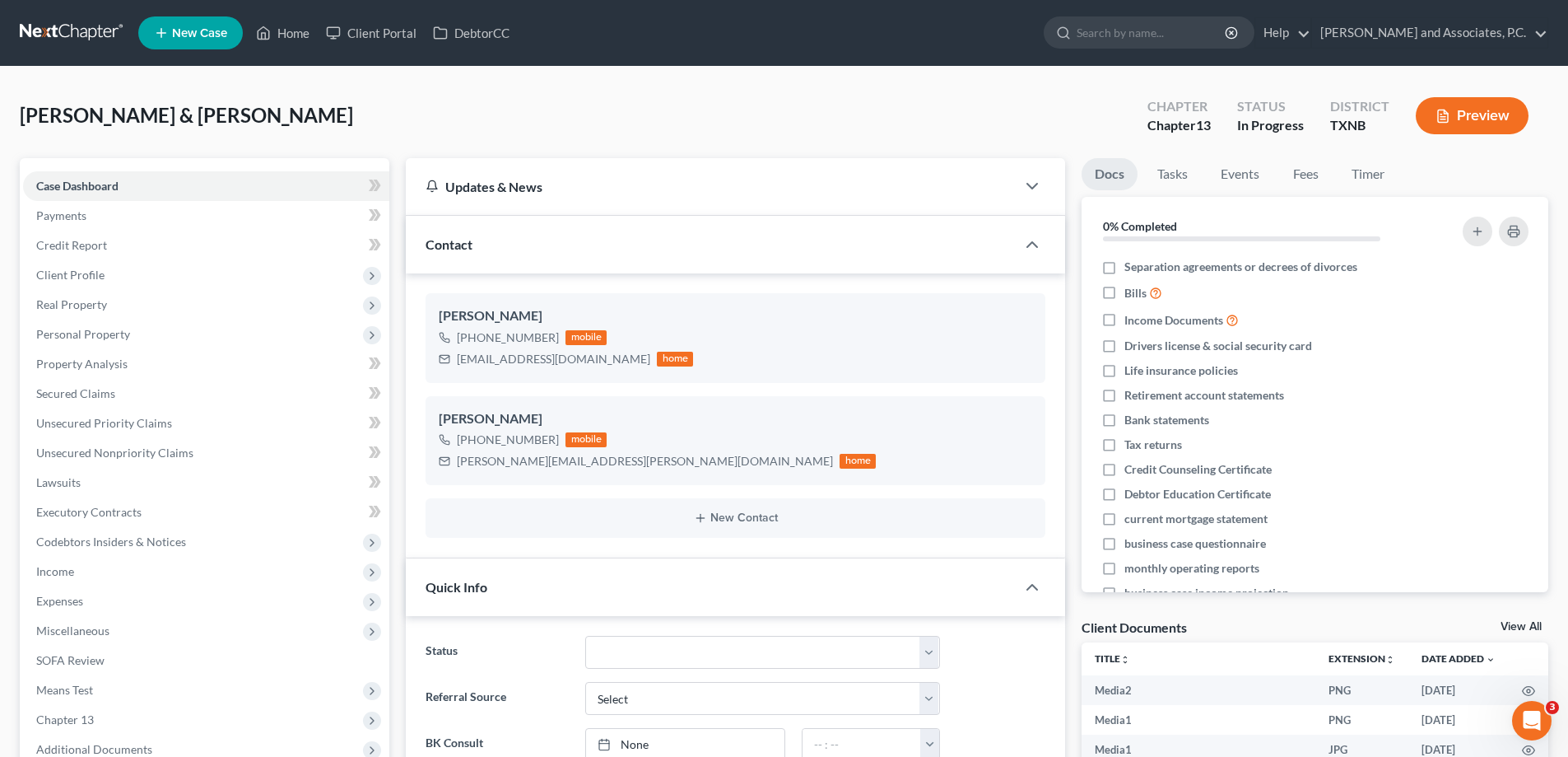
scroll to position [2797, 0]
click at [291, 32] on link "Home" at bounding box center [282, 33] width 70 height 30
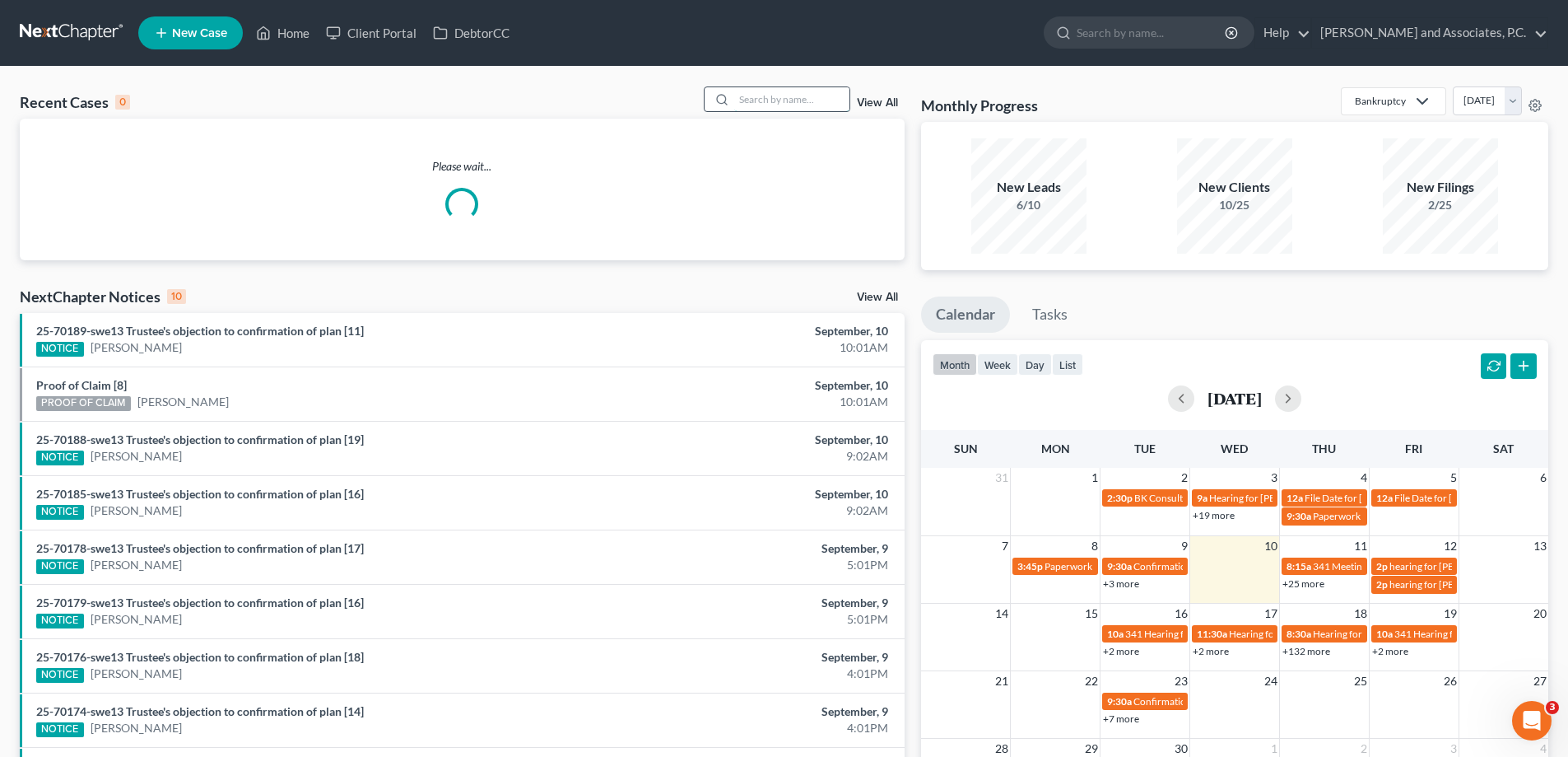
click at [742, 100] on input "search" at bounding box center [791, 98] width 116 height 23
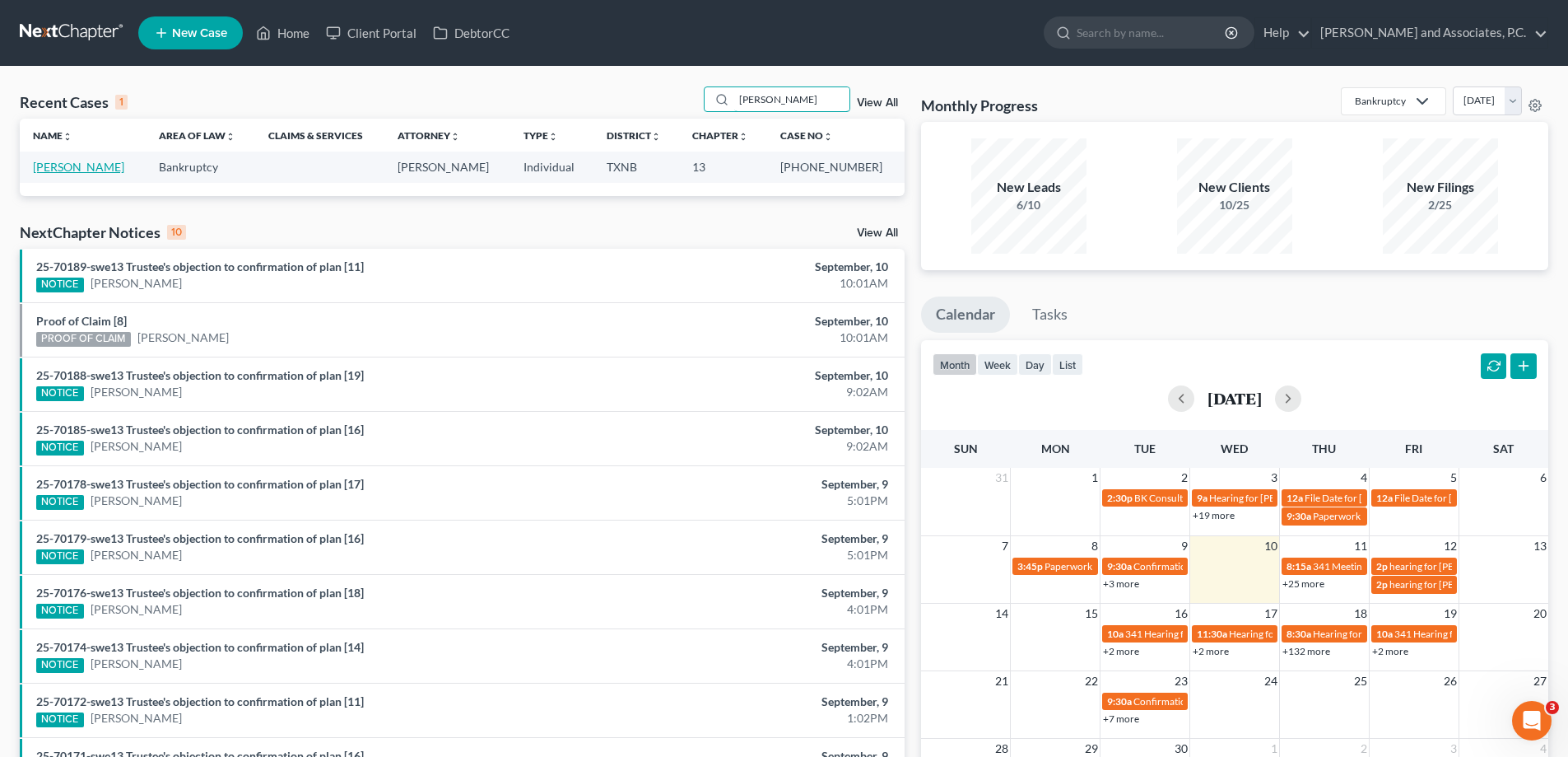
type input "lovelace"
click at [118, 170] on link "Lovelace, Meredith" at bounding box center [78, 167] width 91 height 14
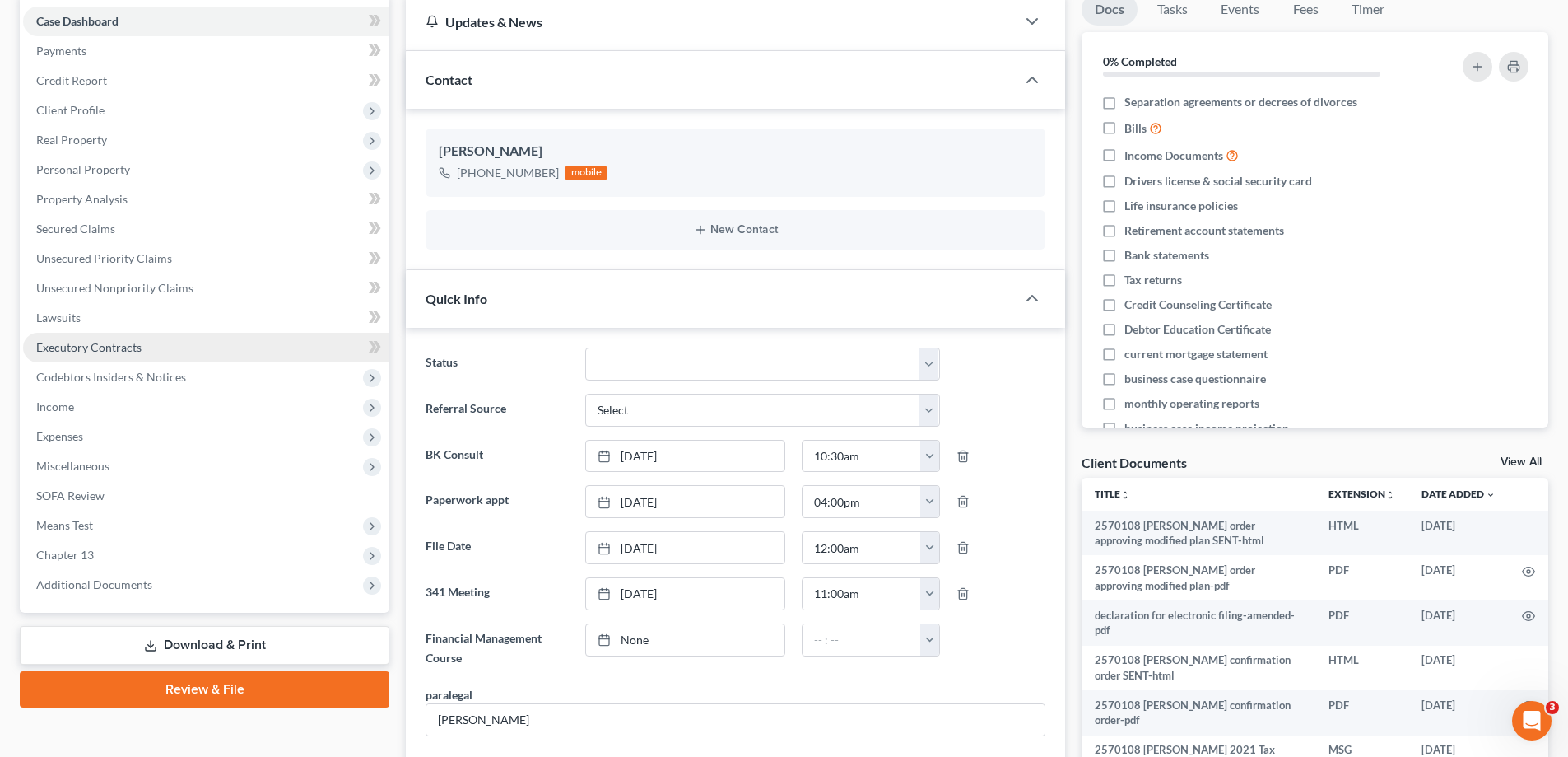
scroll to position [739, 0]
click at [133, 350] on span "Executory Contracts" at bounding box center [89, 347] width 105 height 14
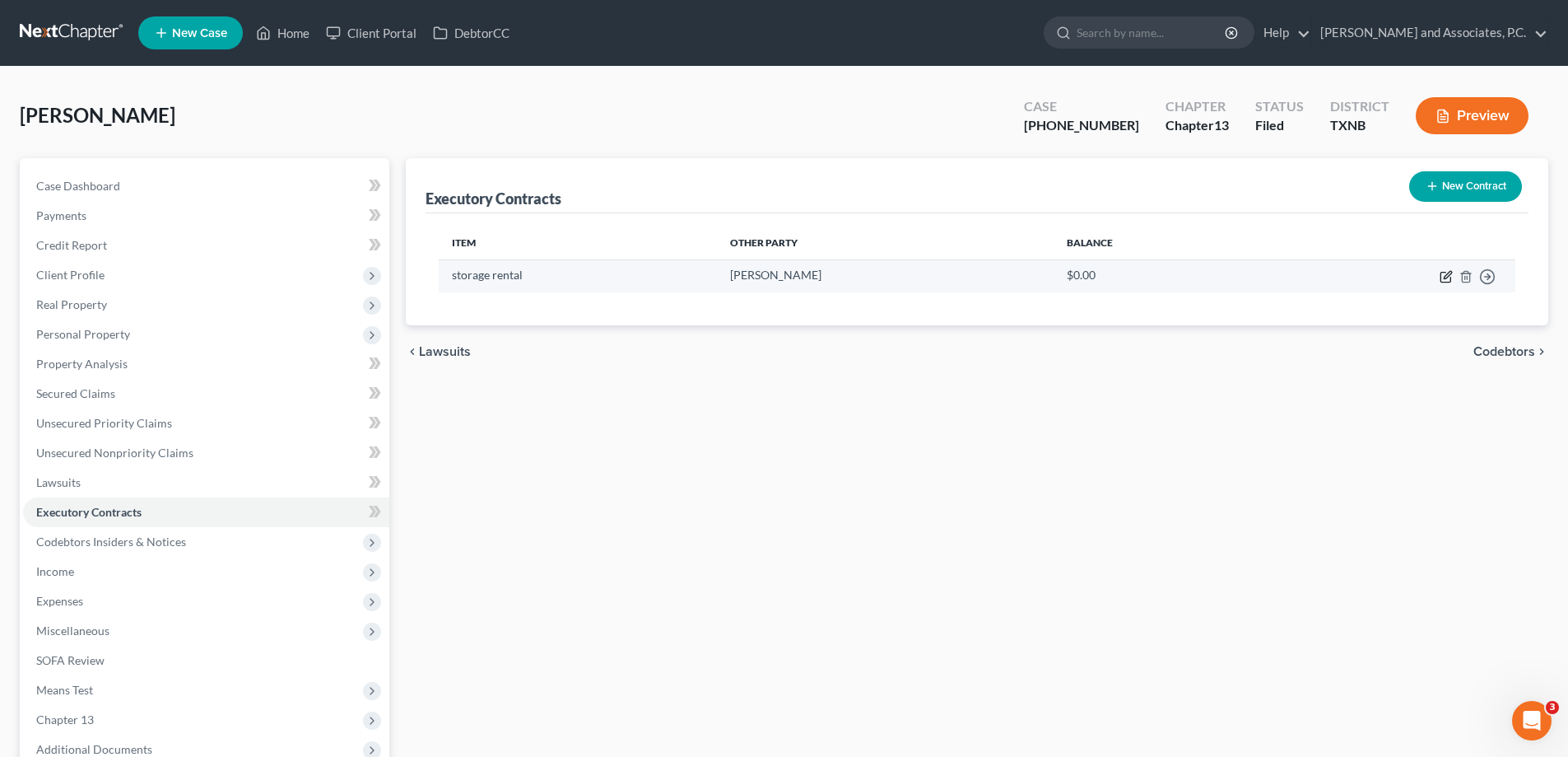
click at [1446, 277] on icon "button" at bounding box center [1447, 275] width 8 height 8
select select "3"
select select "45"
select select "0"
select select "2"
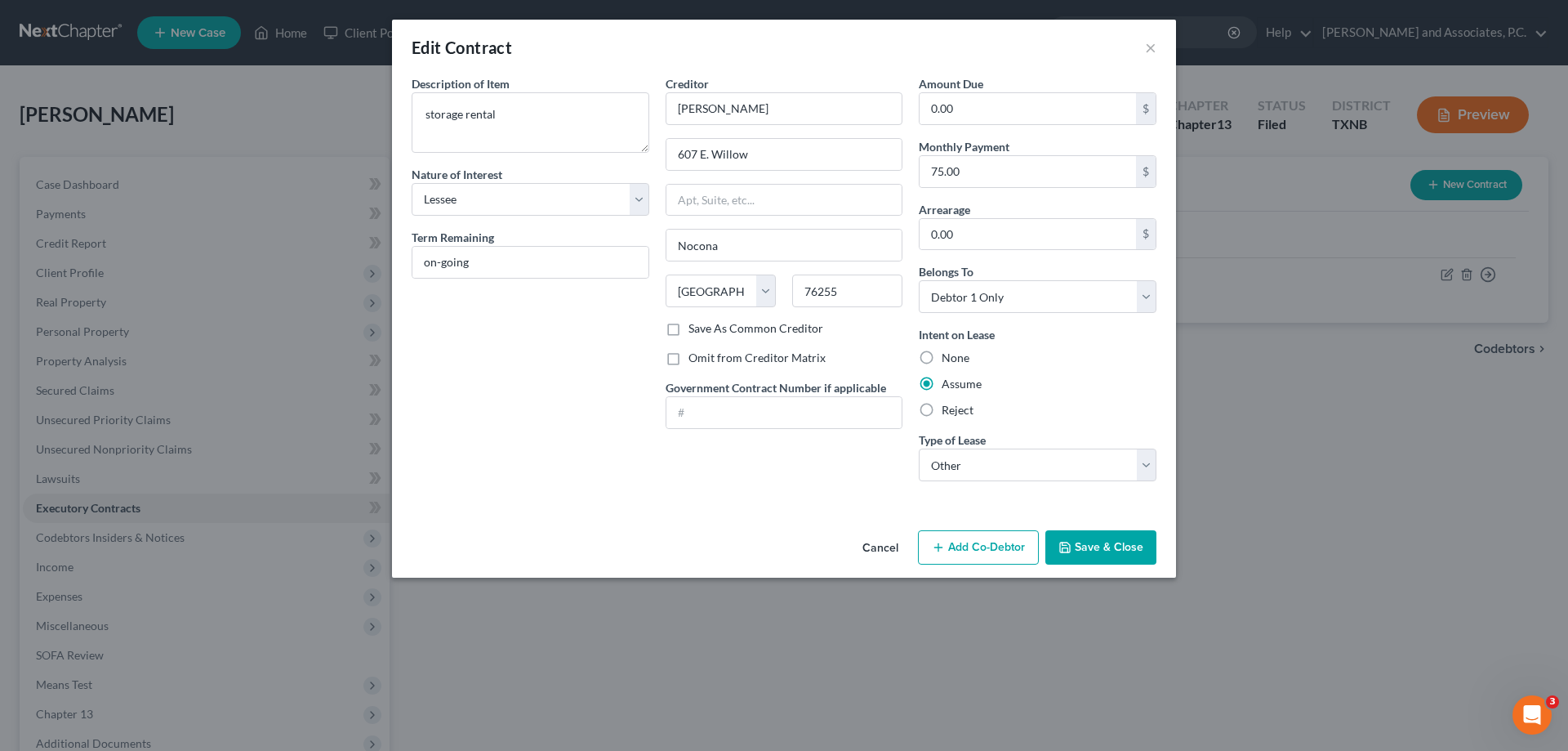
click at [1075, 555] on button "Save & Close" at bounding box center [1101, 548] width 111 height 34
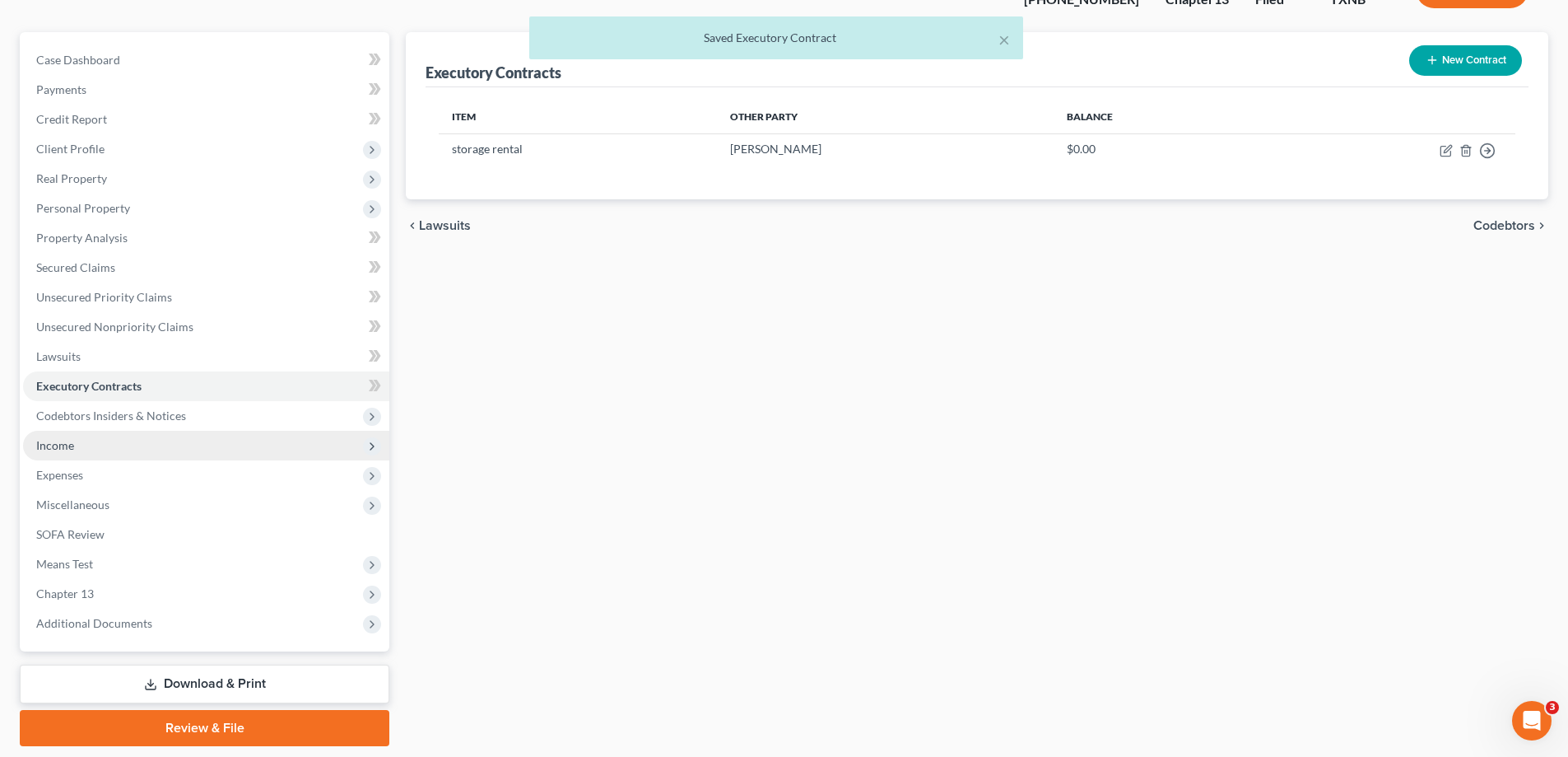
scroll to position [178, 0]
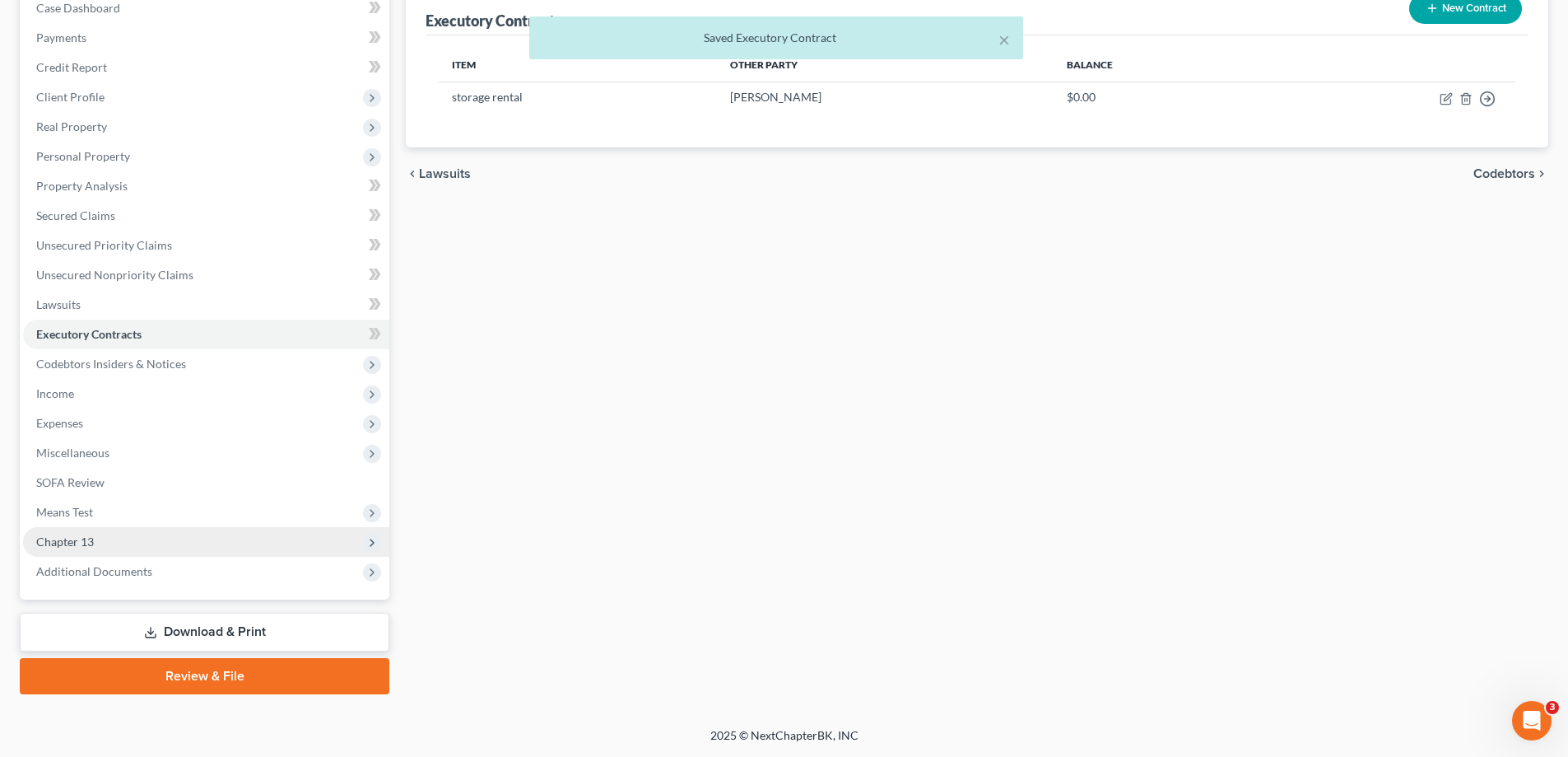
click at [167, 541] on span "Chapter 13" at bounding box center [207, 541] width 367 height 30
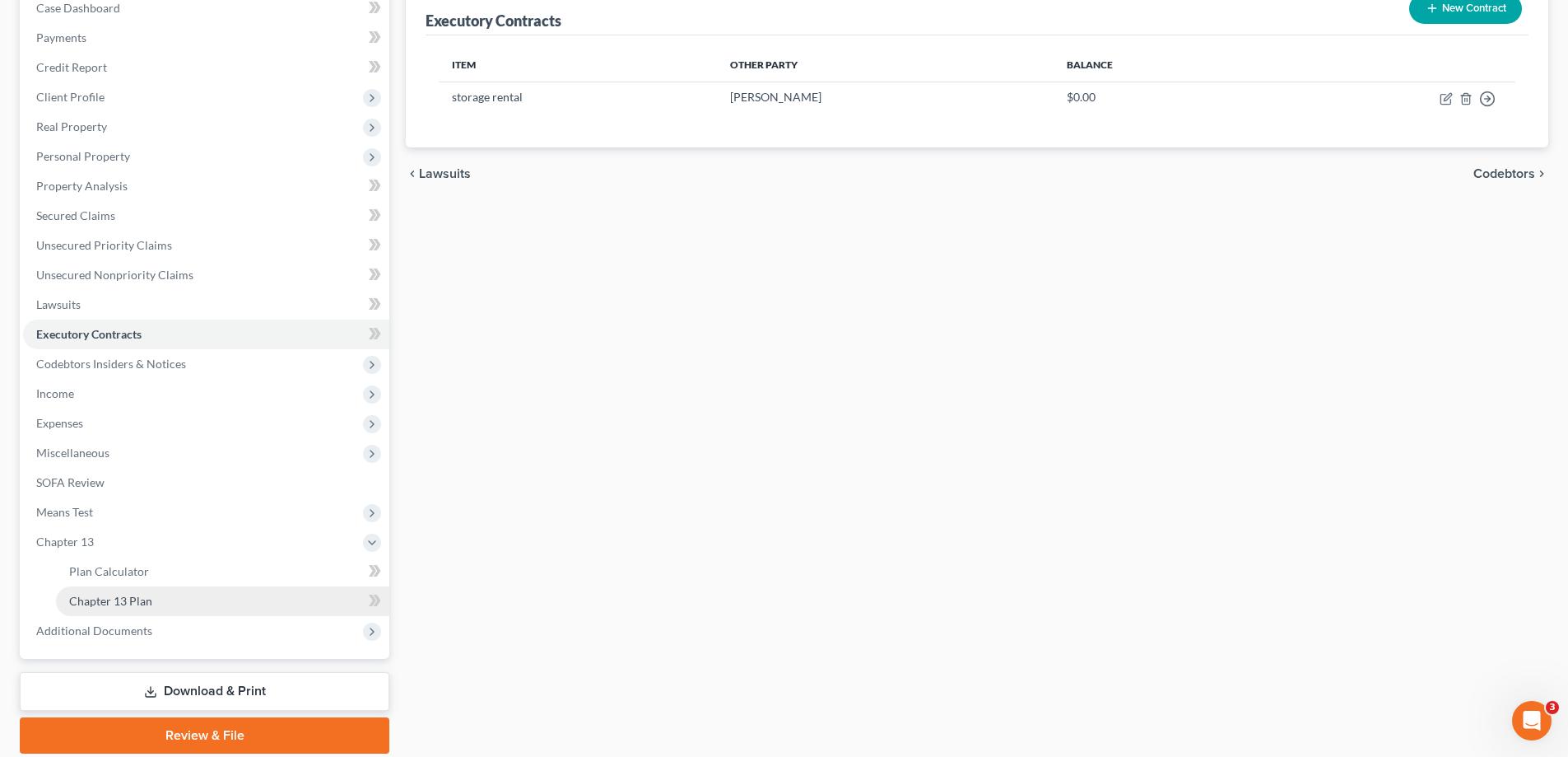
click at [155, 605] on link "Chapter 13 Plan" at bounding box center [222, 601] width 334 height 30
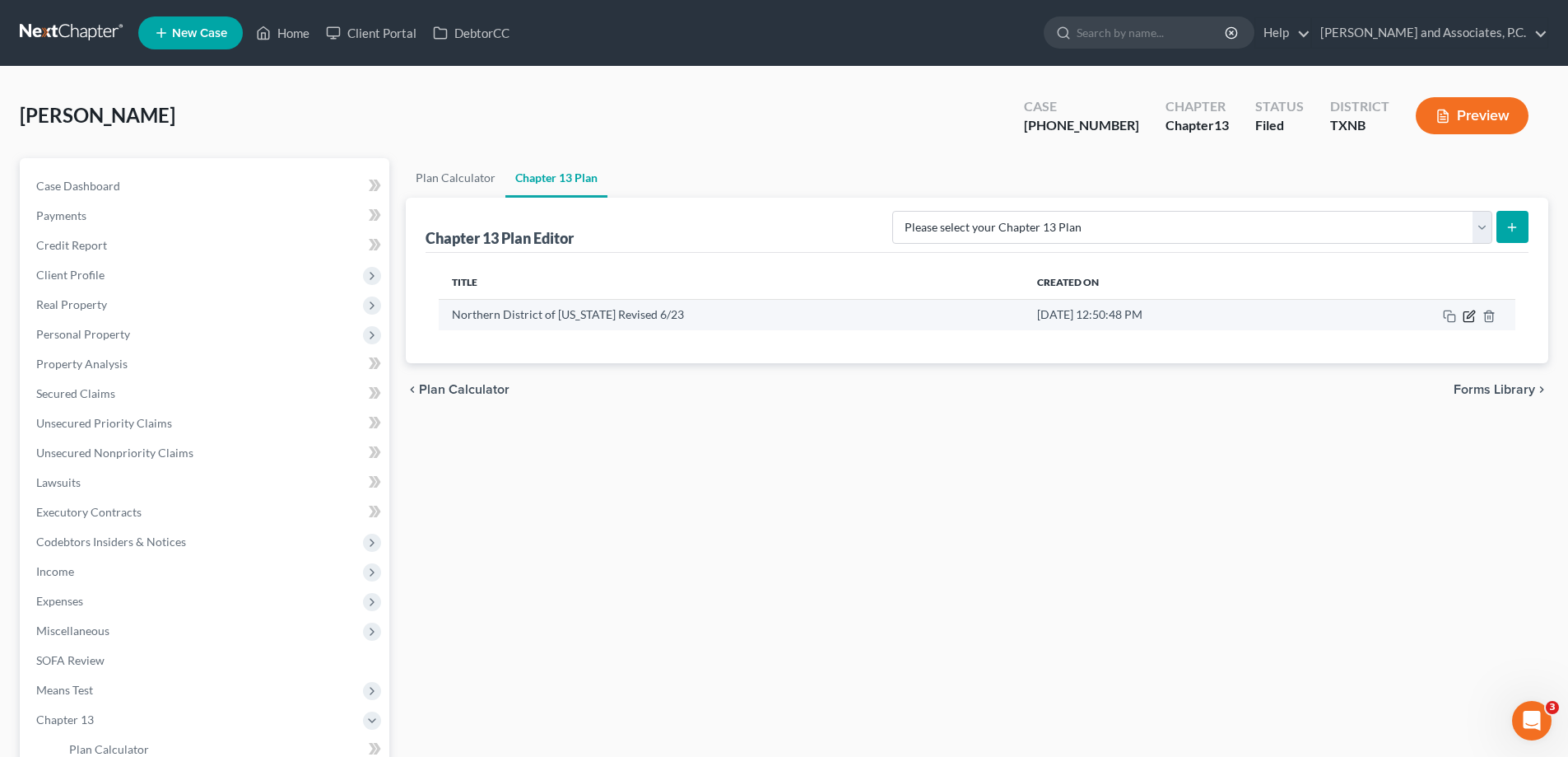
click at [1467, 318] on icon "button" at bounding box center [1471, 314] width 8 height 8
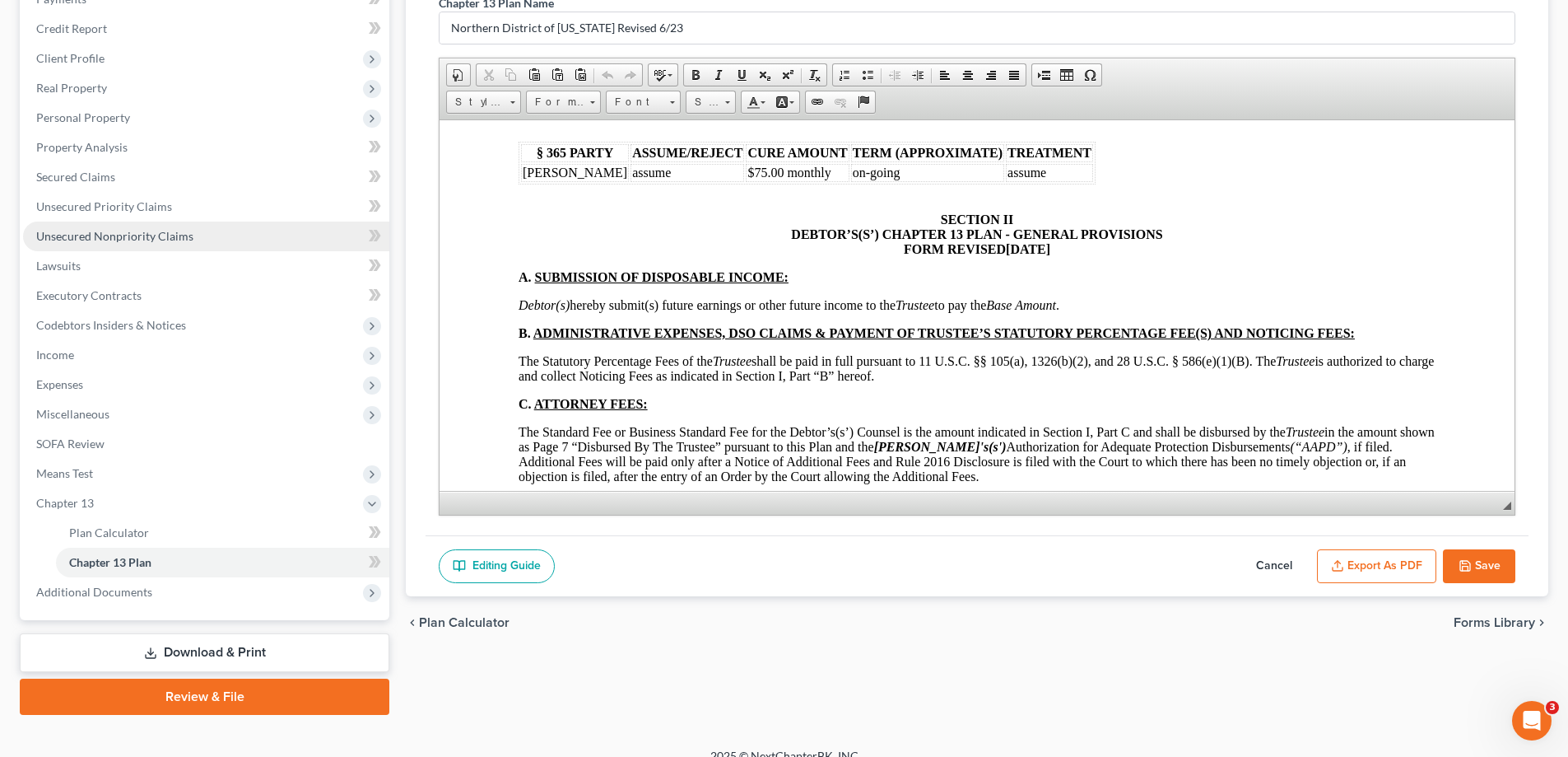
scroll to position [237, 0]
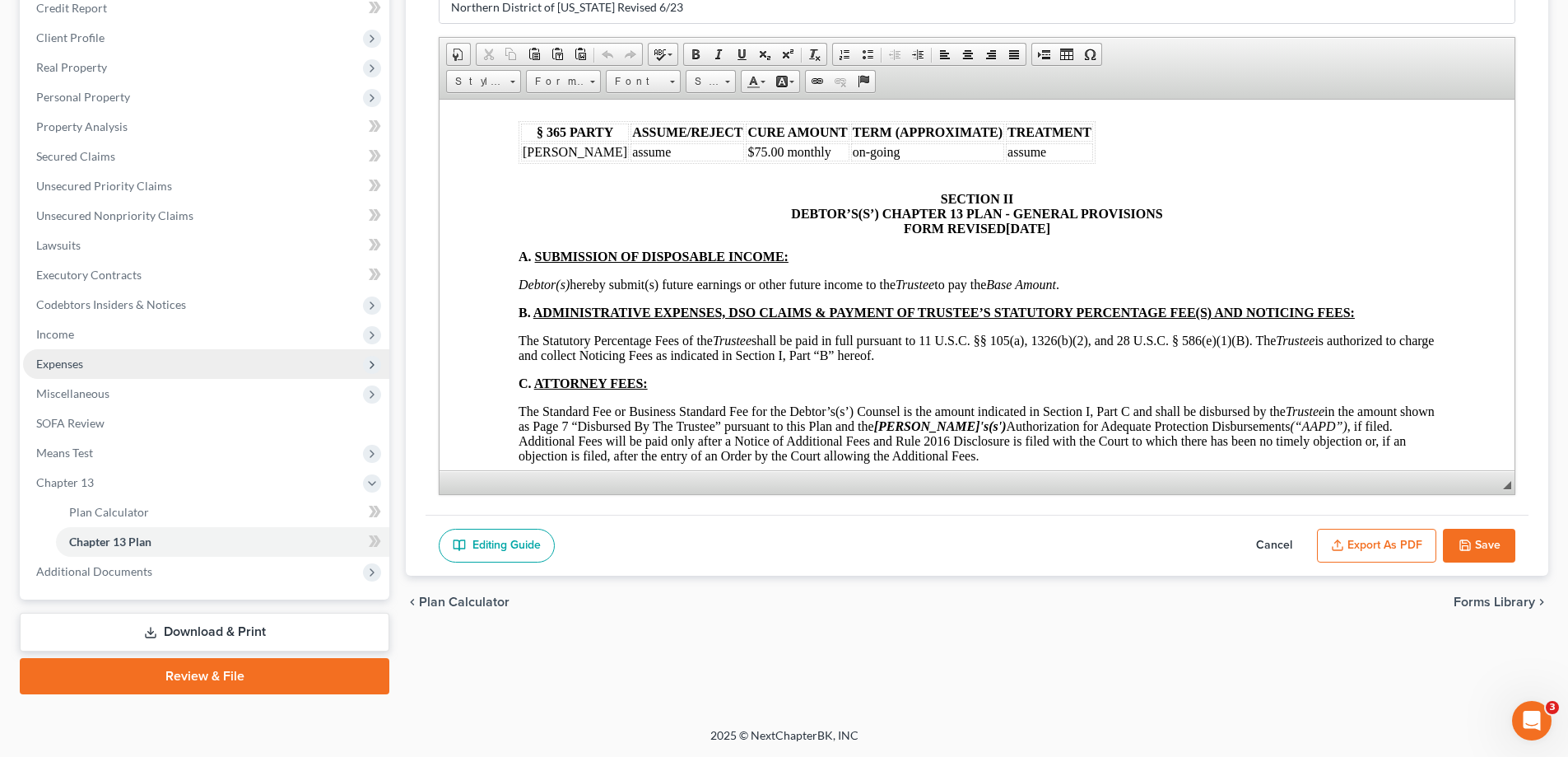
click at [131, 368] on span "Expenses" at bounding box center [207, 364] width 367 height 30
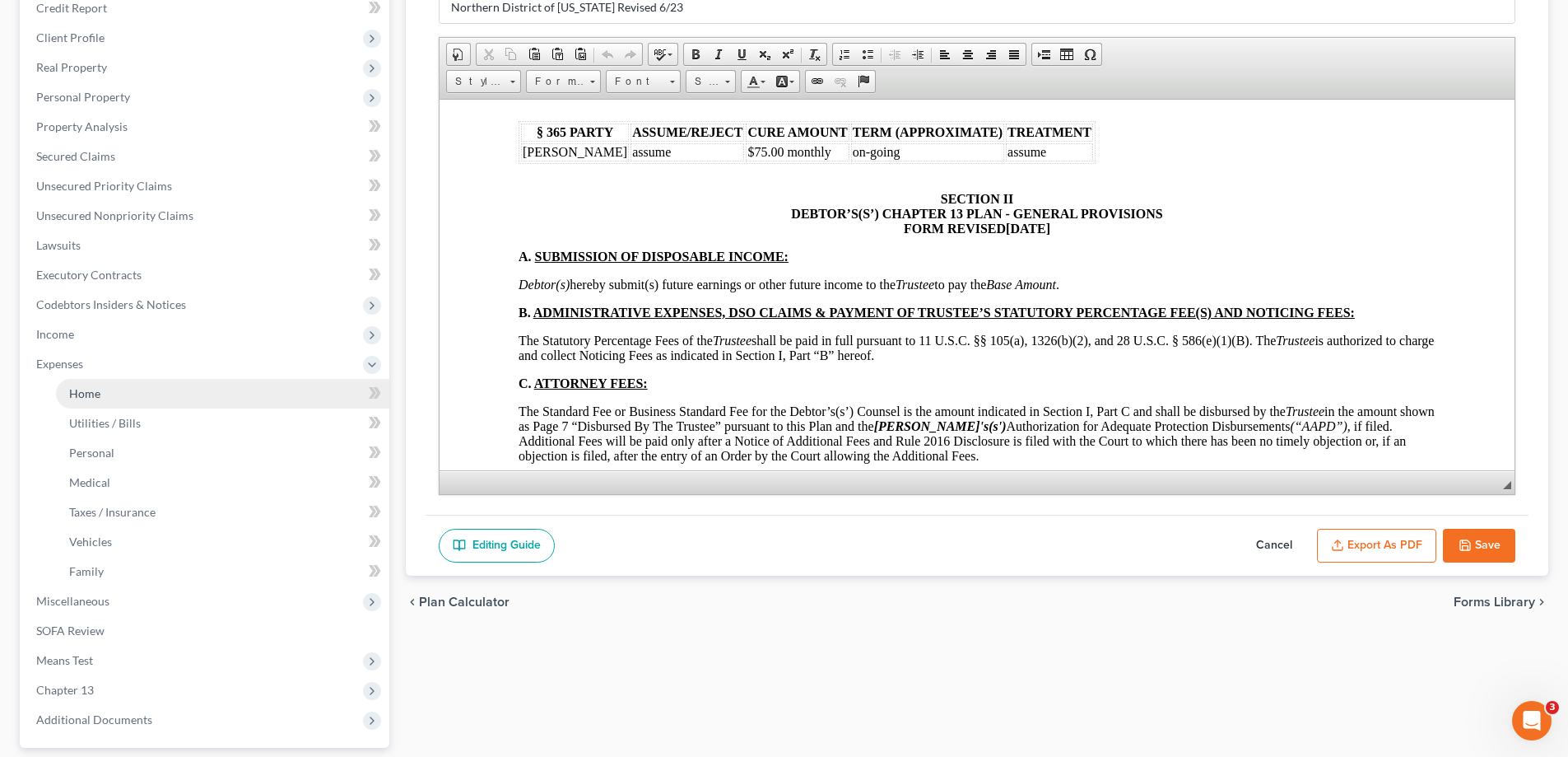
click at [132, 400] on link "Home" at bounding box center [222, 394] width 334 height 30
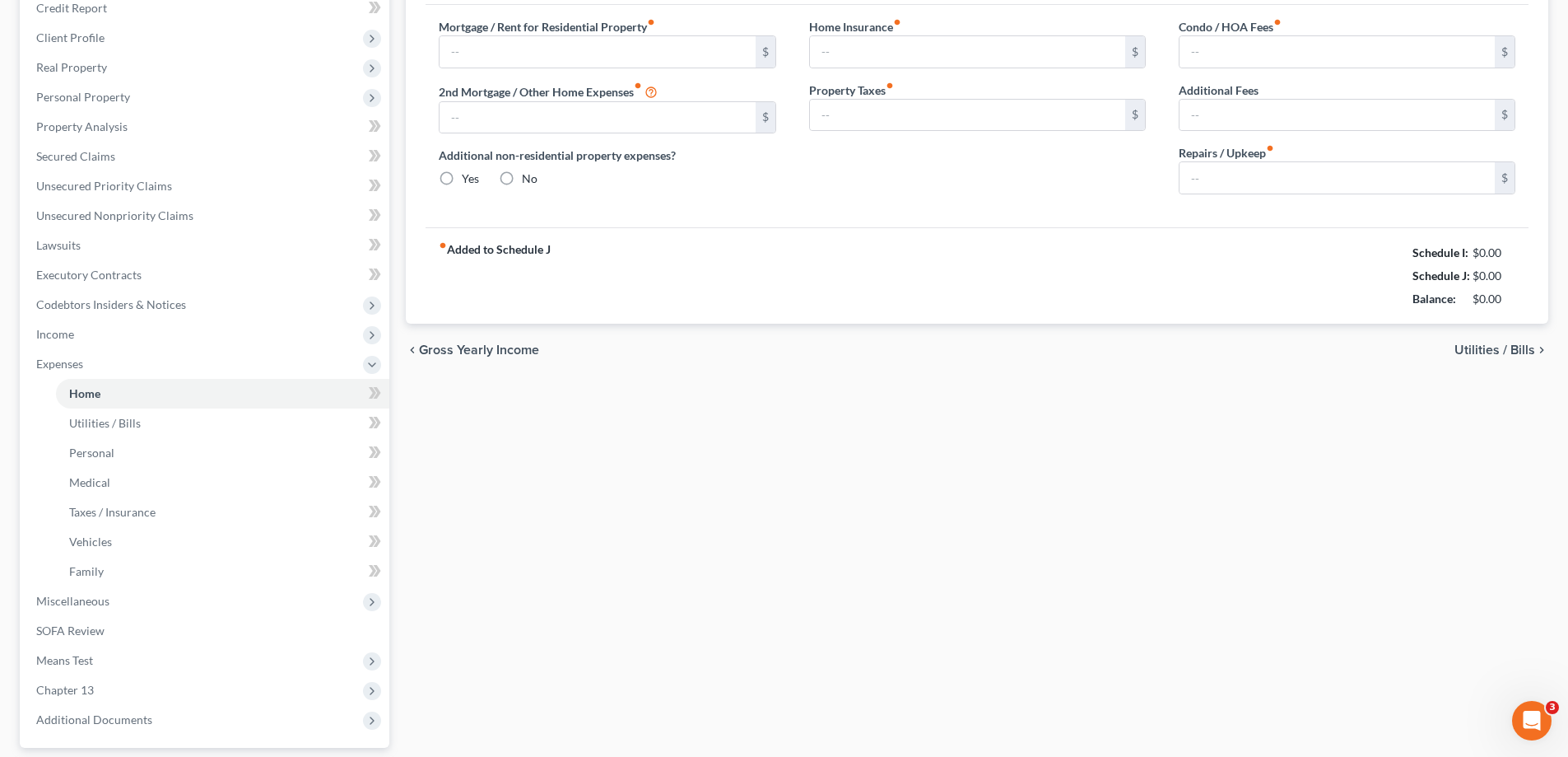
scroll to position [154, 0]
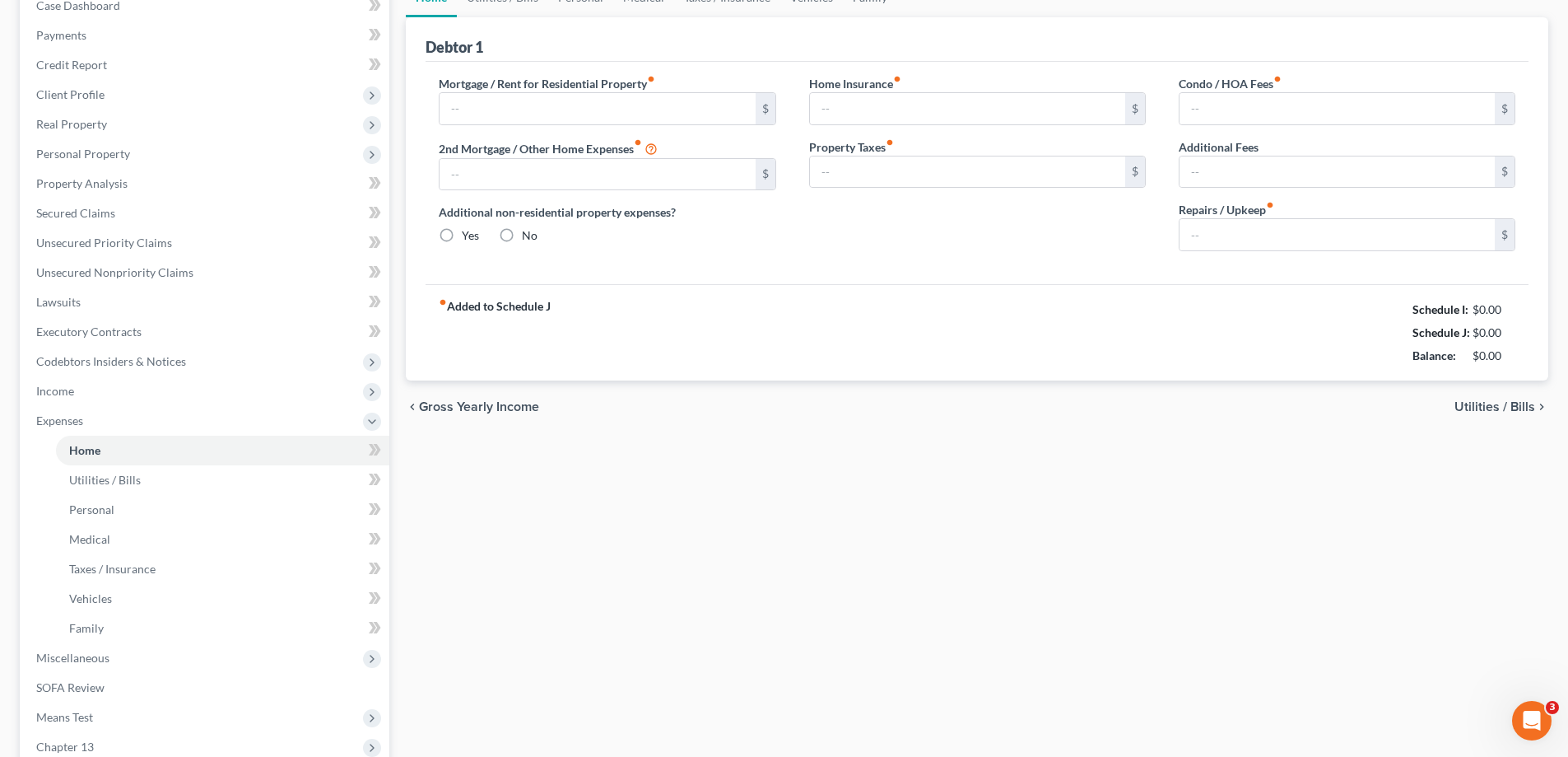
type input "770.00"
type input "0.00"
radio input "true"
type input "0.00"
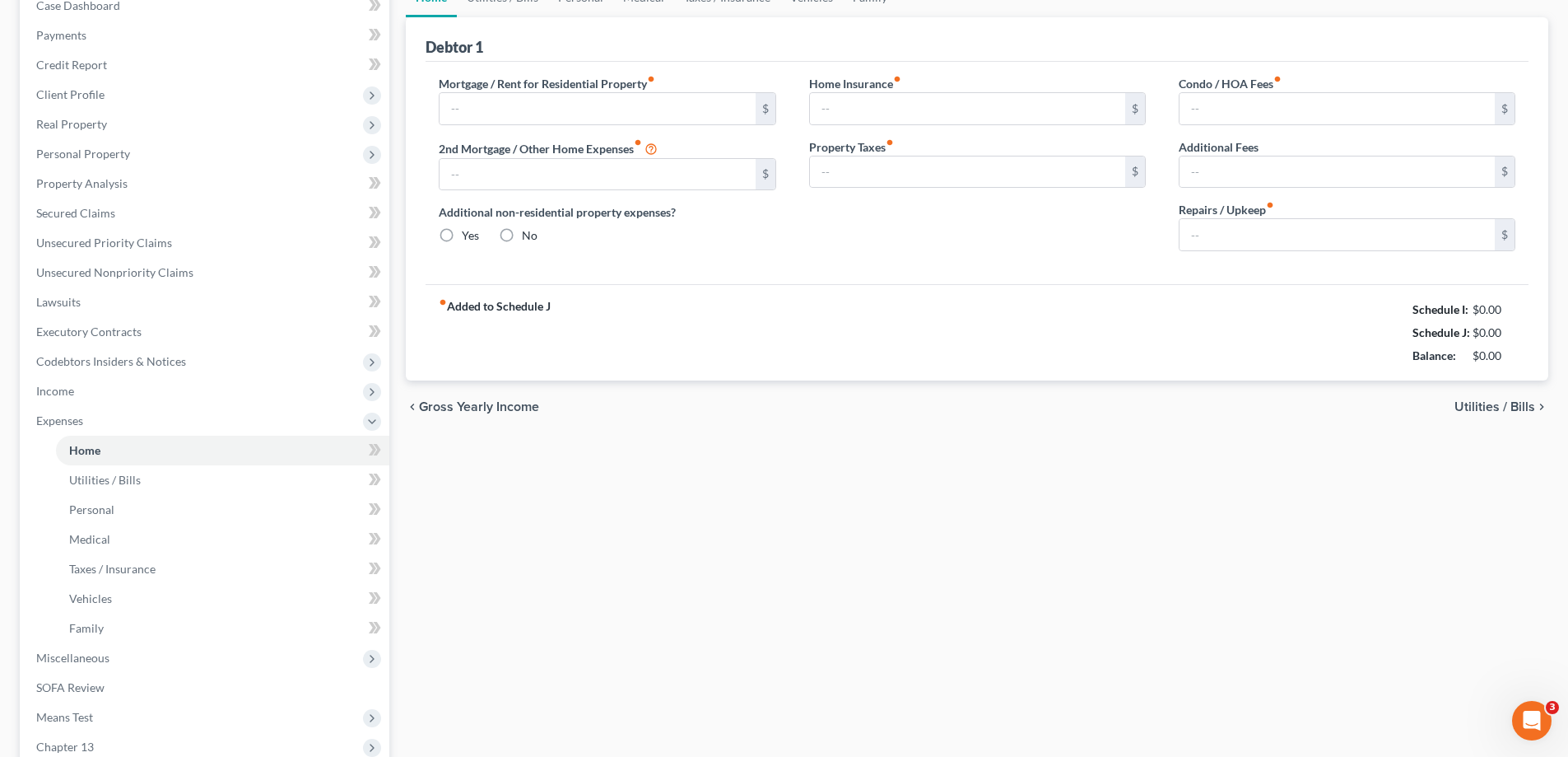
type input "0.00"
type input "40.00"
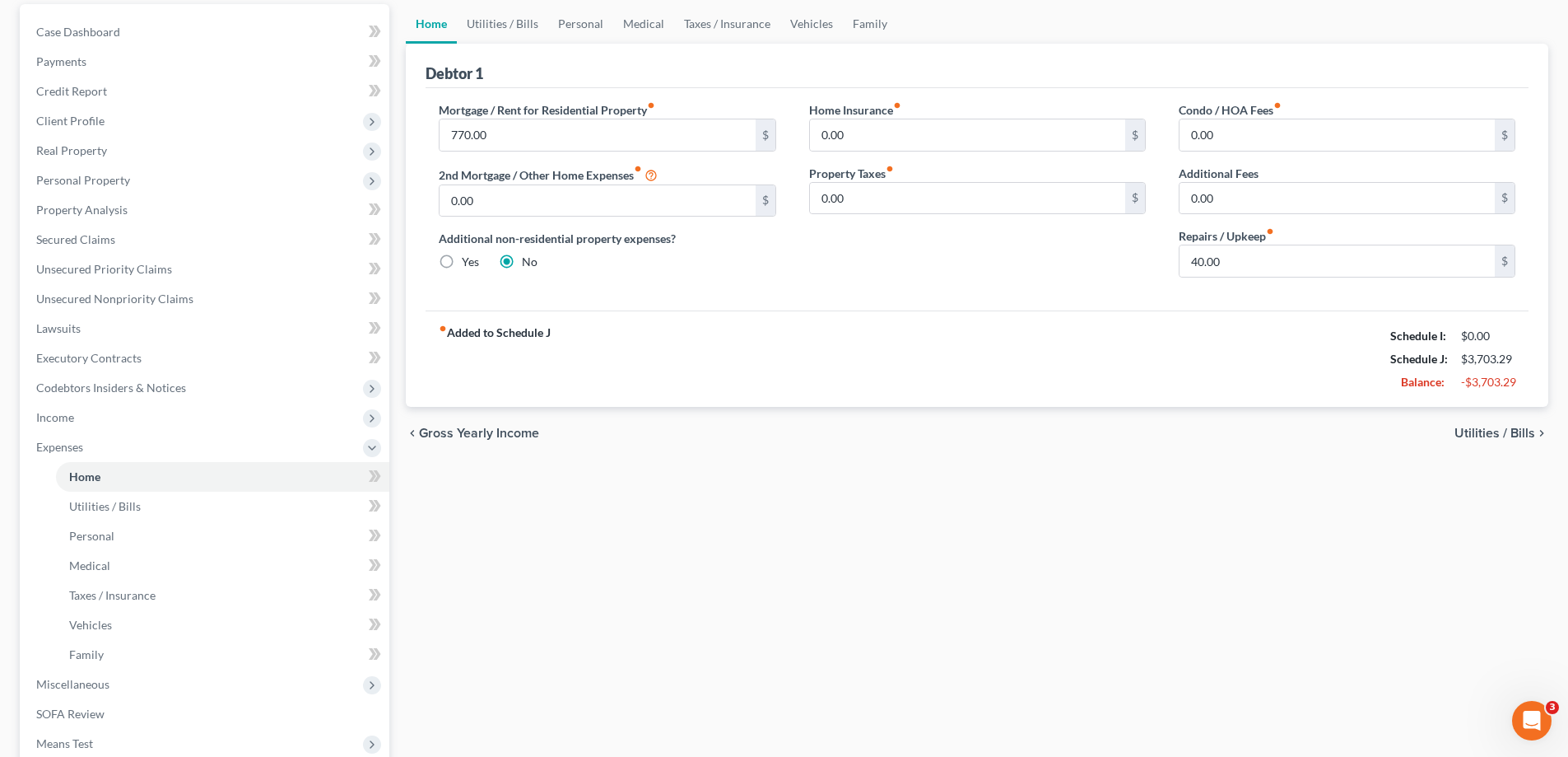
scroll to position [0, 0]
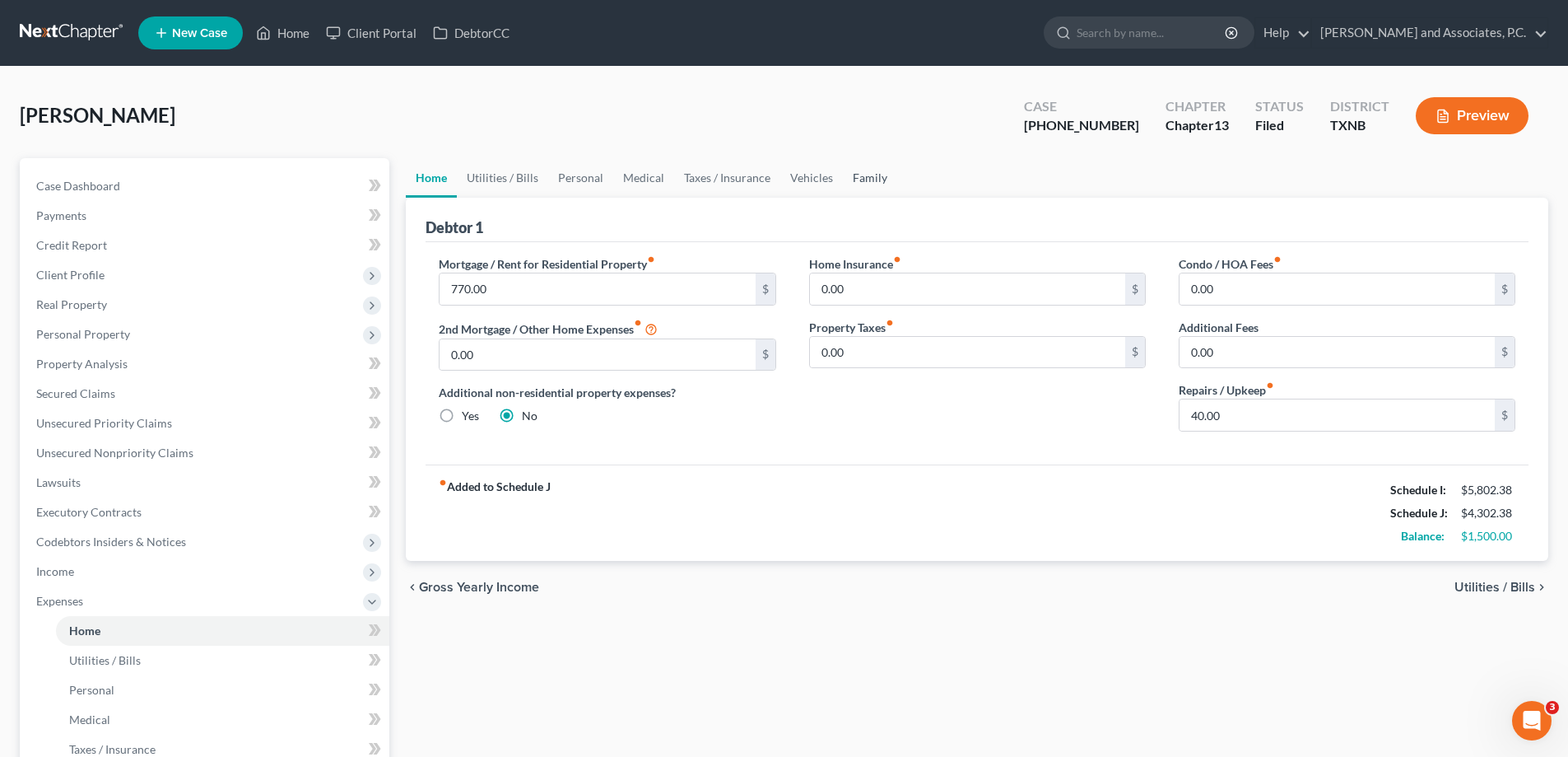
click at [871, 172] on link "Family" at bounding box center [870, 177] width 55 height 39
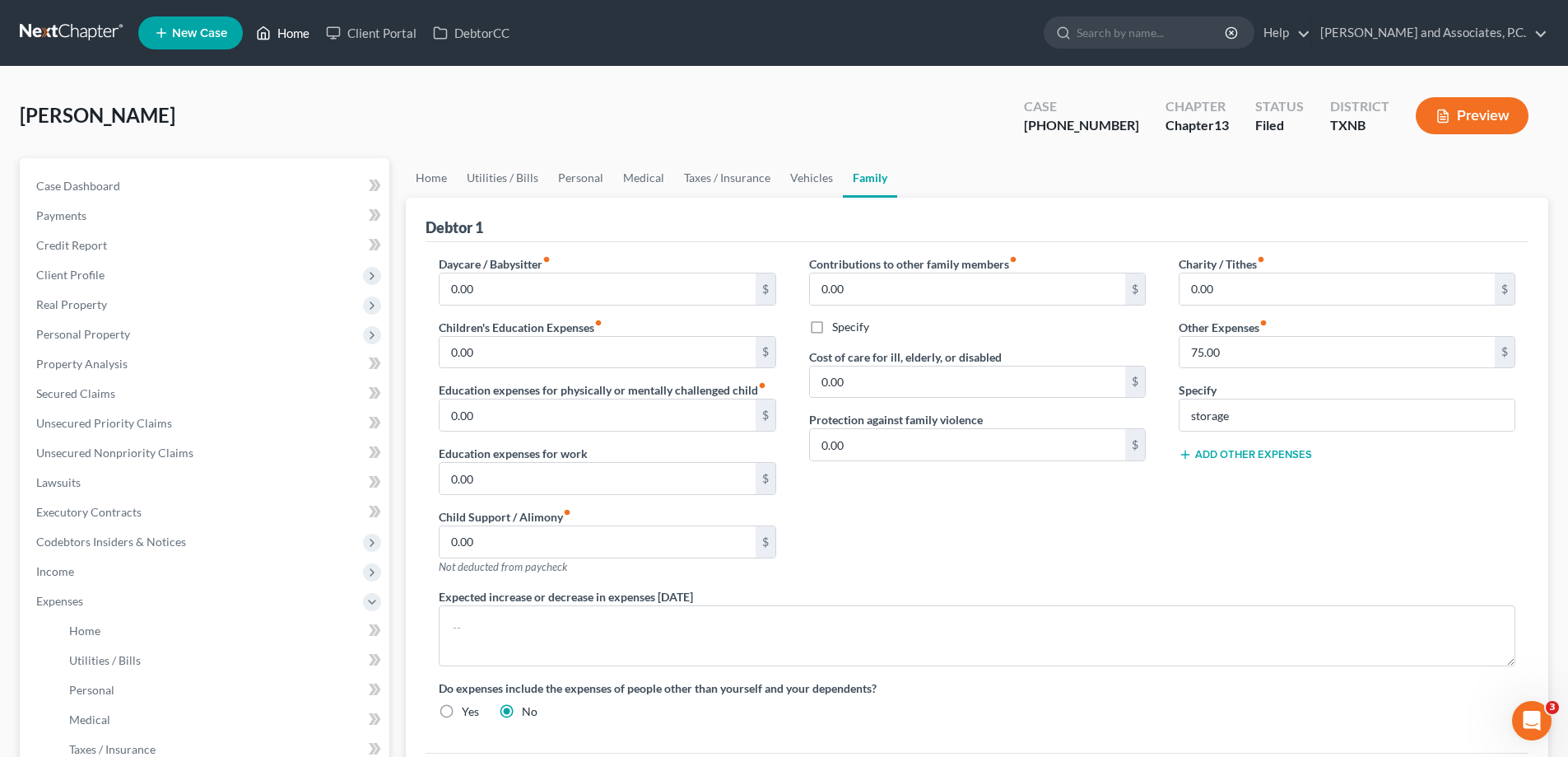
click at [271, 43] on link "Home" at bounding box center [282, 33] width 70 height 30
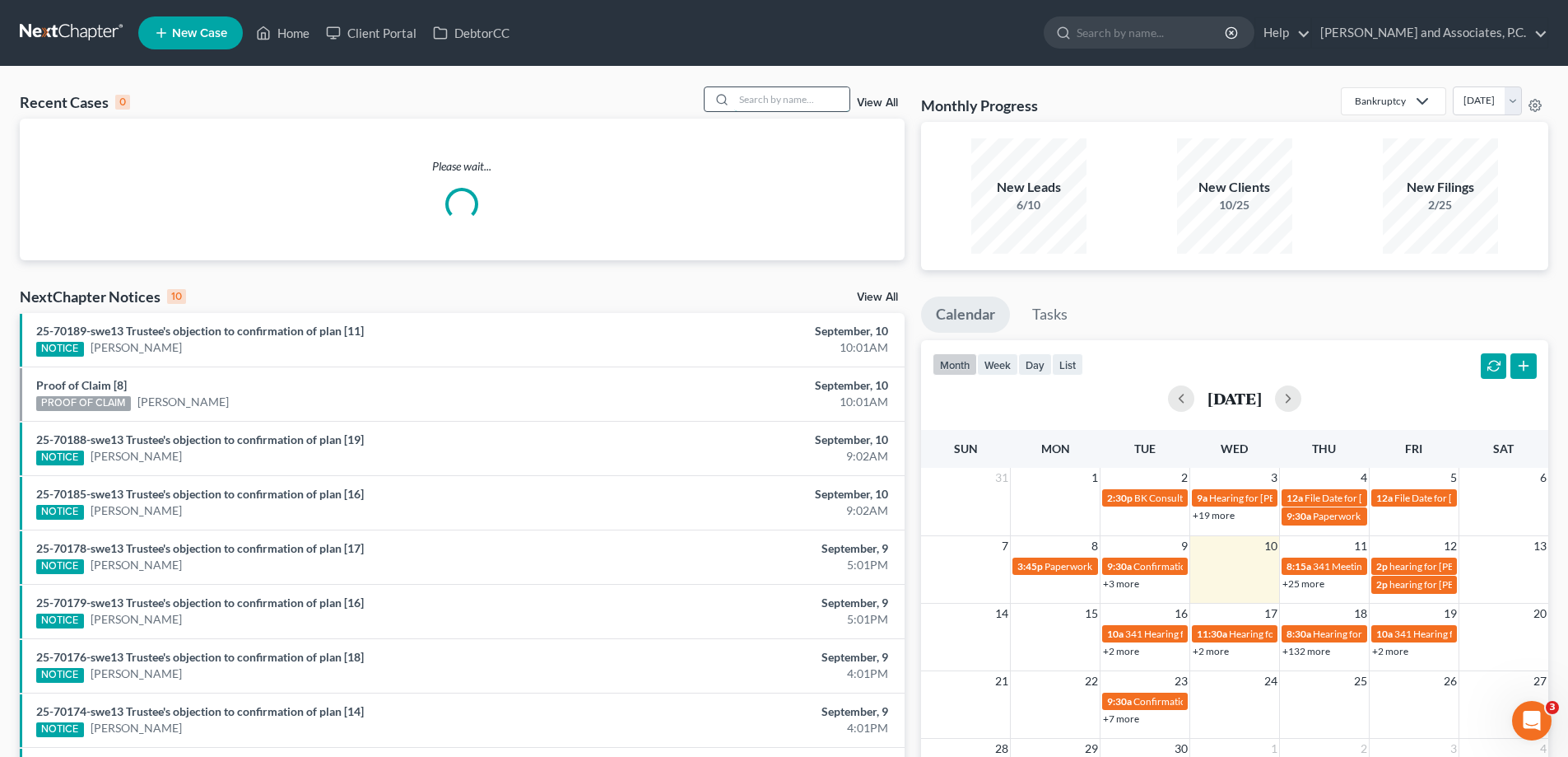
click at [756, 108] on input "search" at bounding box center [791, 98] width 116 height 23
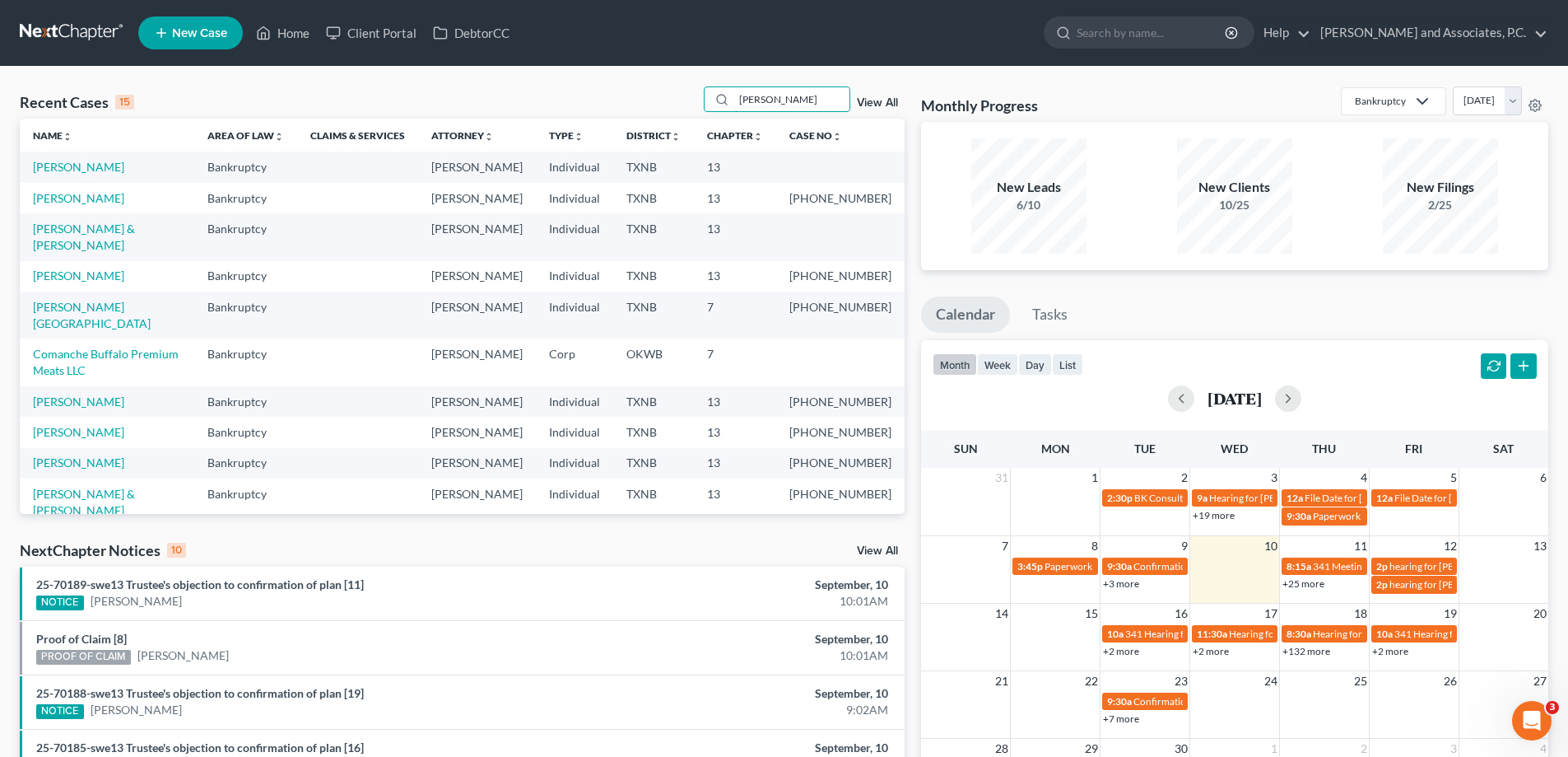
type input "caporale"
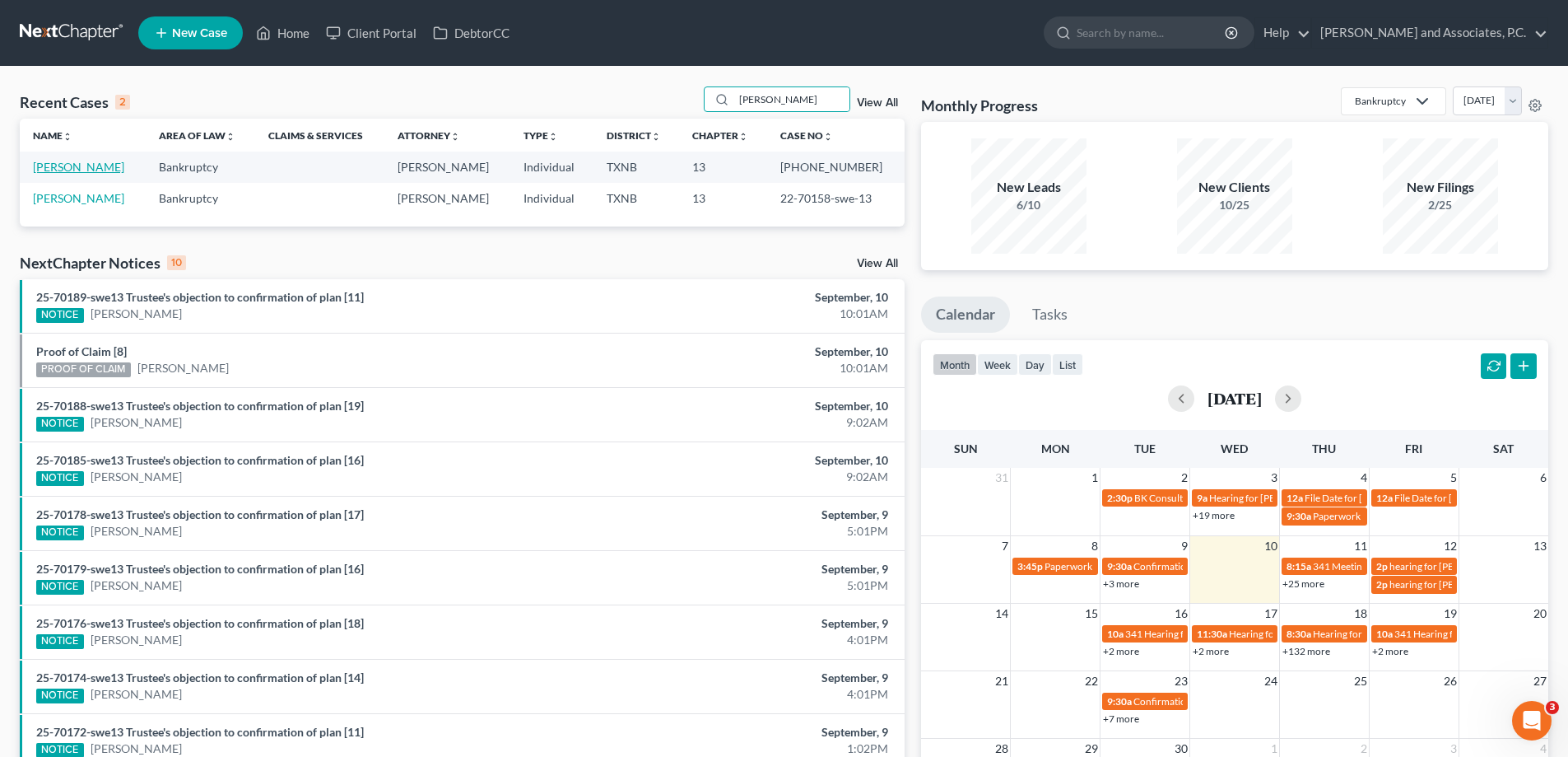
click at [99, 169] on link "Caporale, Stacy" at bounding box center [78, 167] width 91 height 14
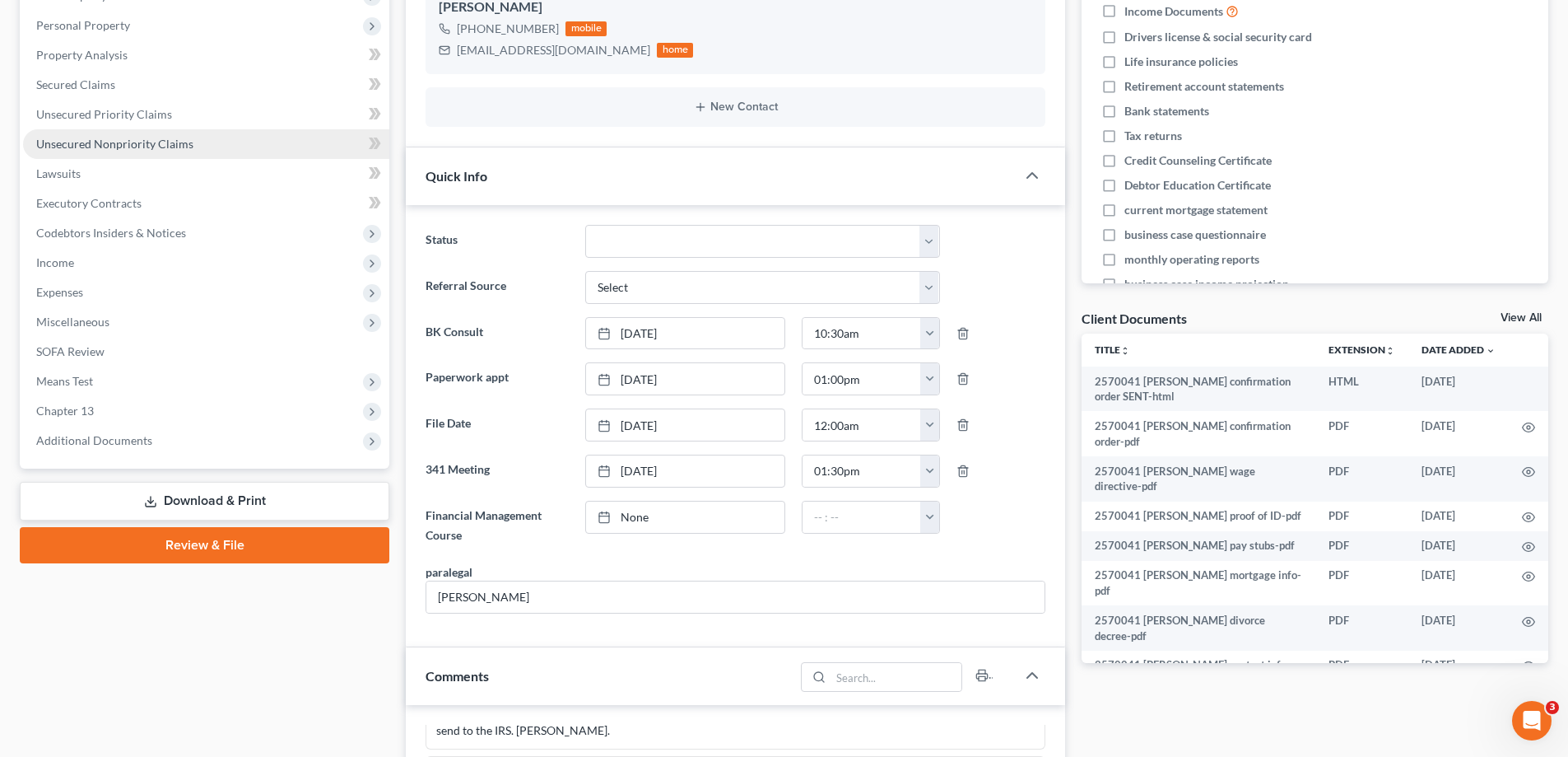
scroll to position [329, 0]
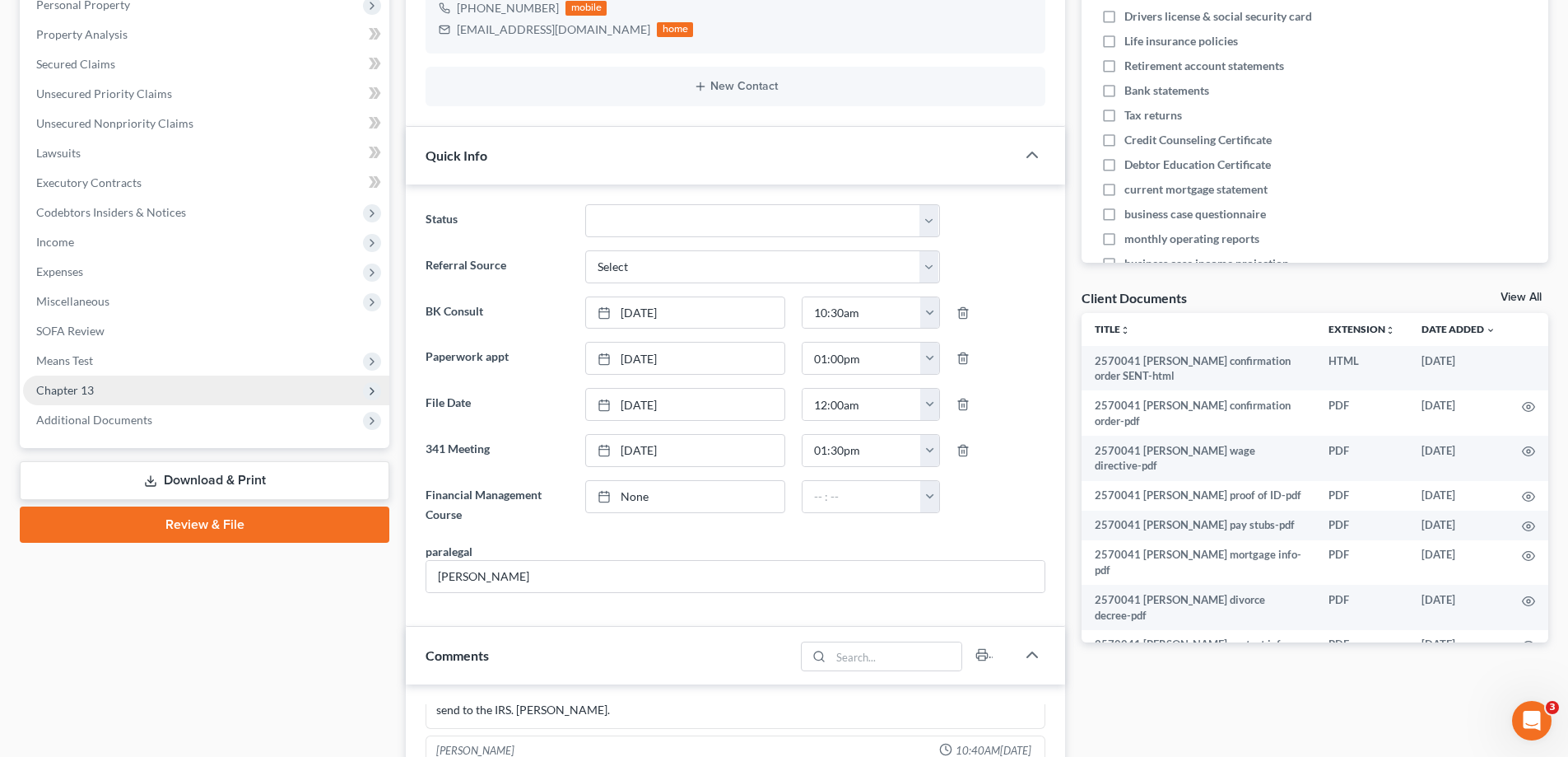
click at [127, 394] on span "Chapter 13" at bounding box center [207, 390] width 367 height 30
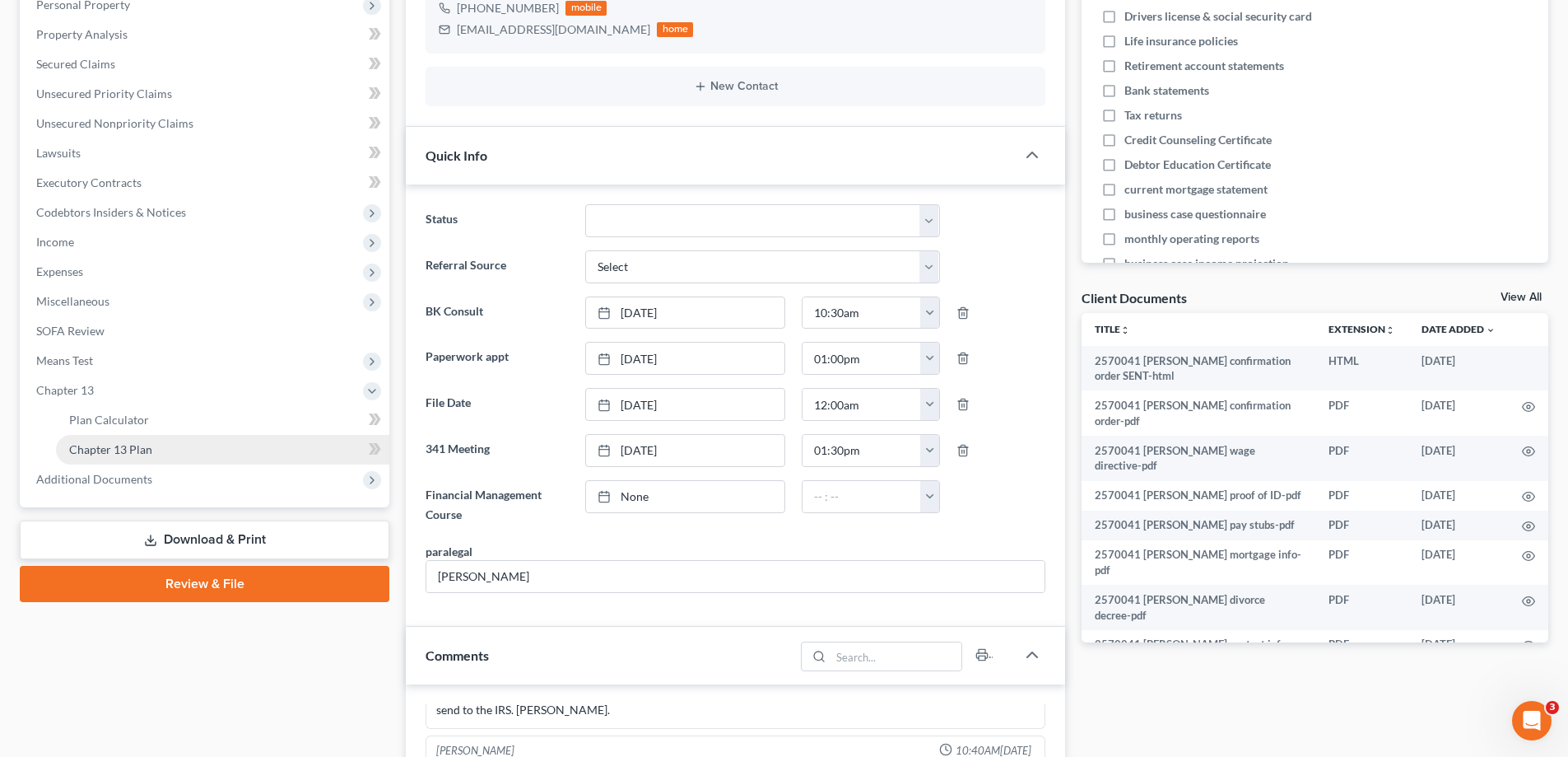
click at [138, 445] on span "Chapter 13 Plan" at bounding box center [111, 449] width 83 height 14
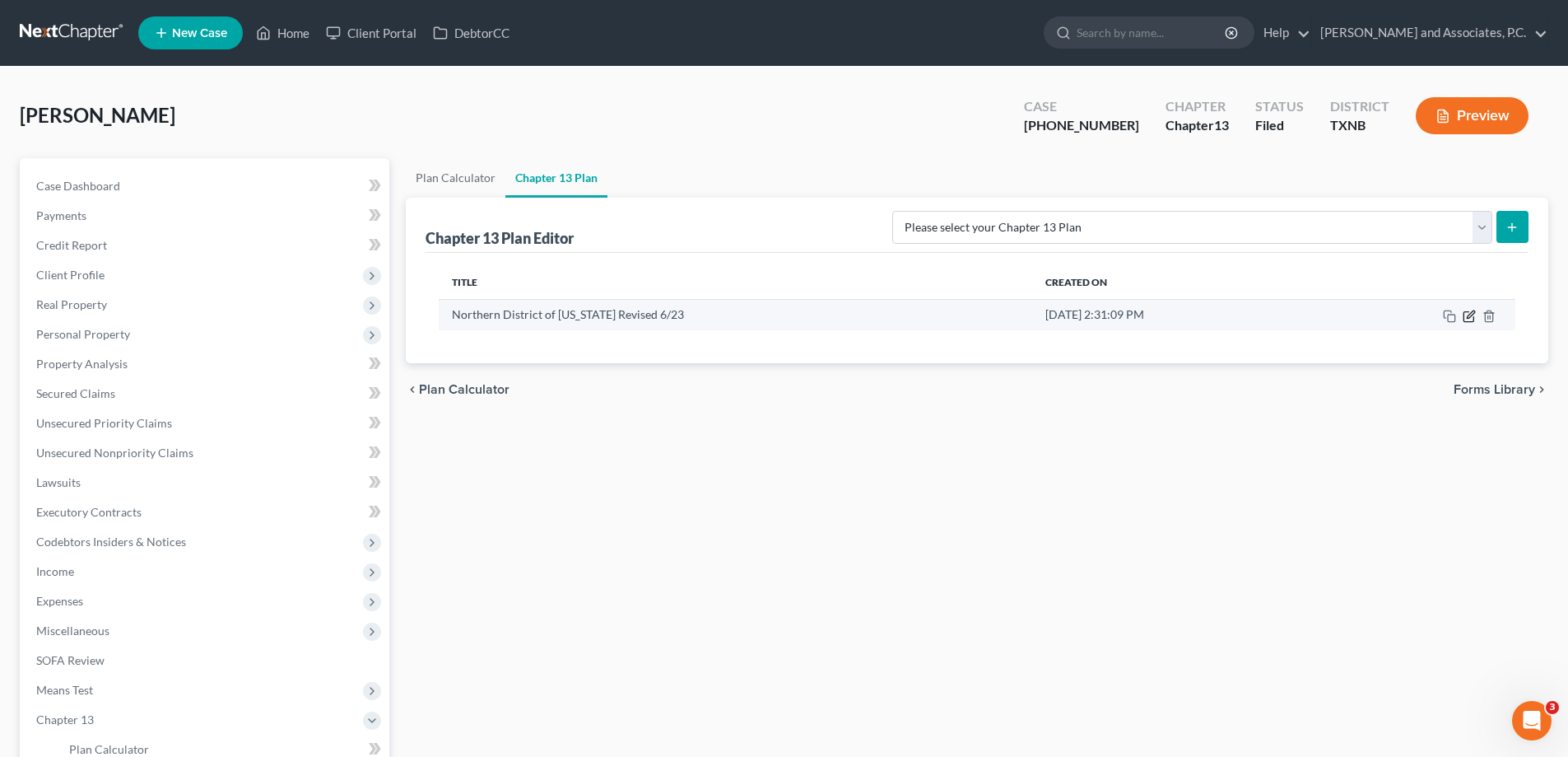
click at [1469, 319] on icon "button" at bounding box center [1469, 315] width 13 height 13
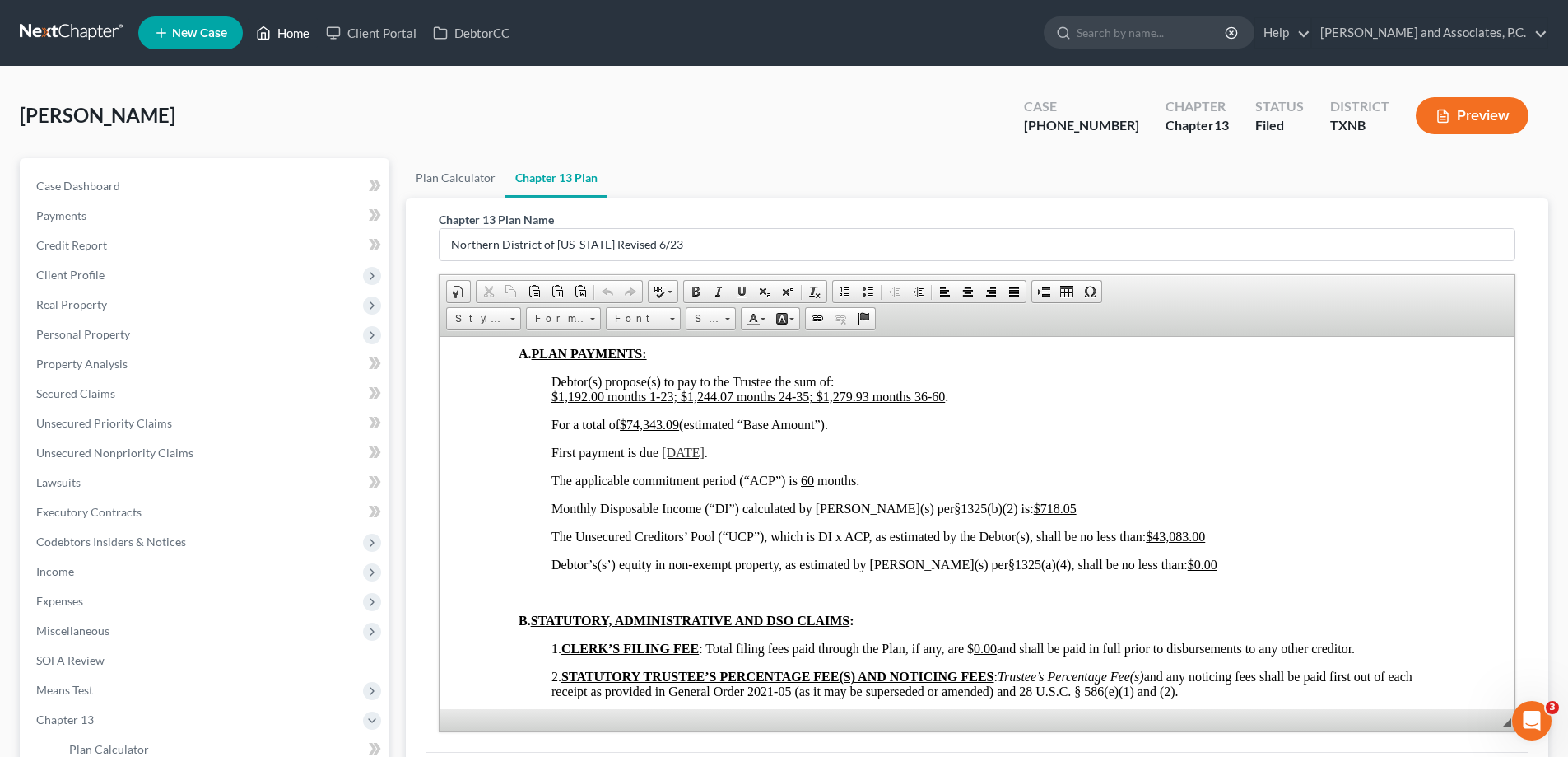
click at [299, 35] on link "Home" at bounding box center [282, 33] width 70 height 30
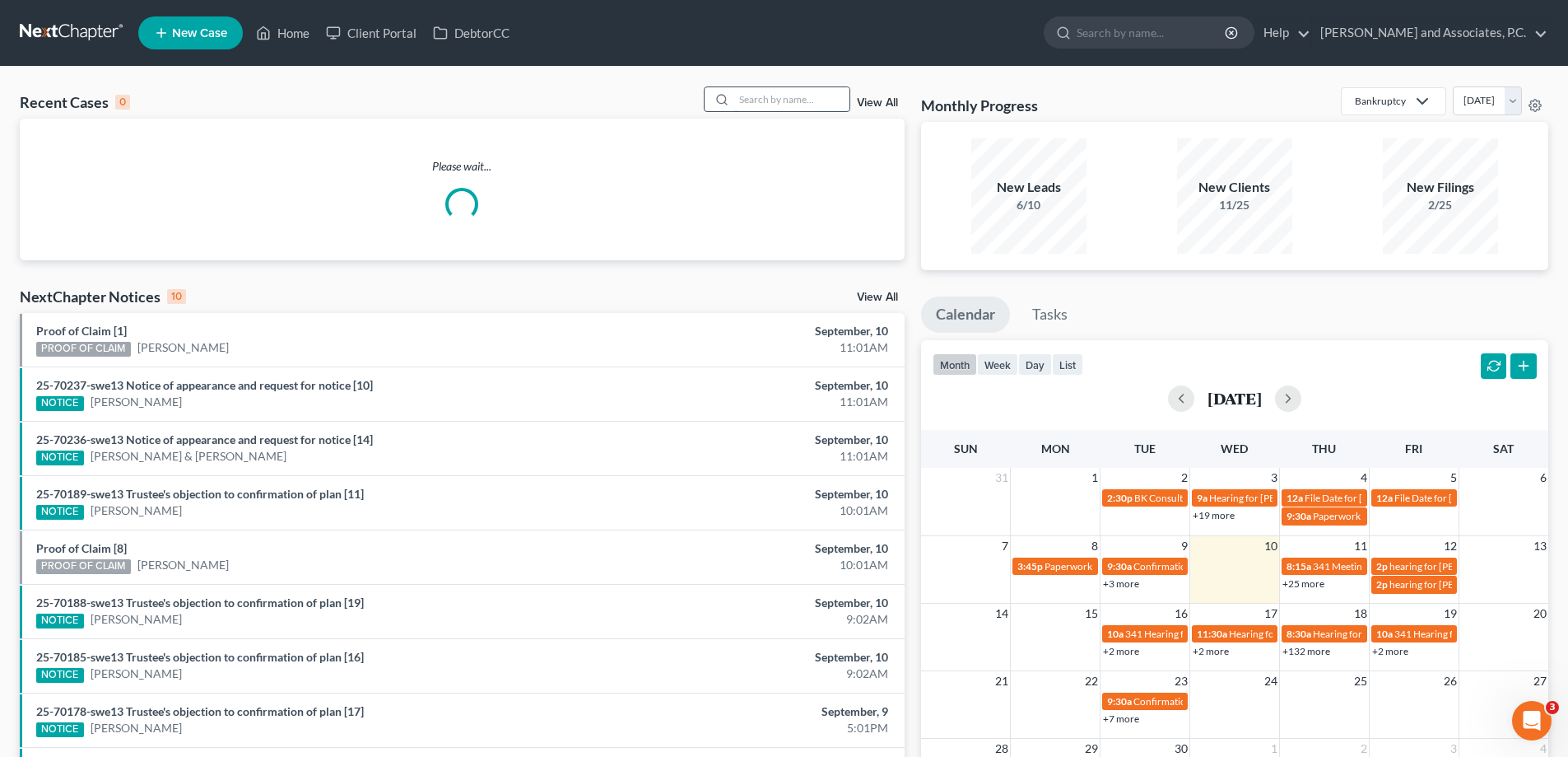
click at [783, 104] on input "search" at bounding box center [791, 98] width 116 height 23
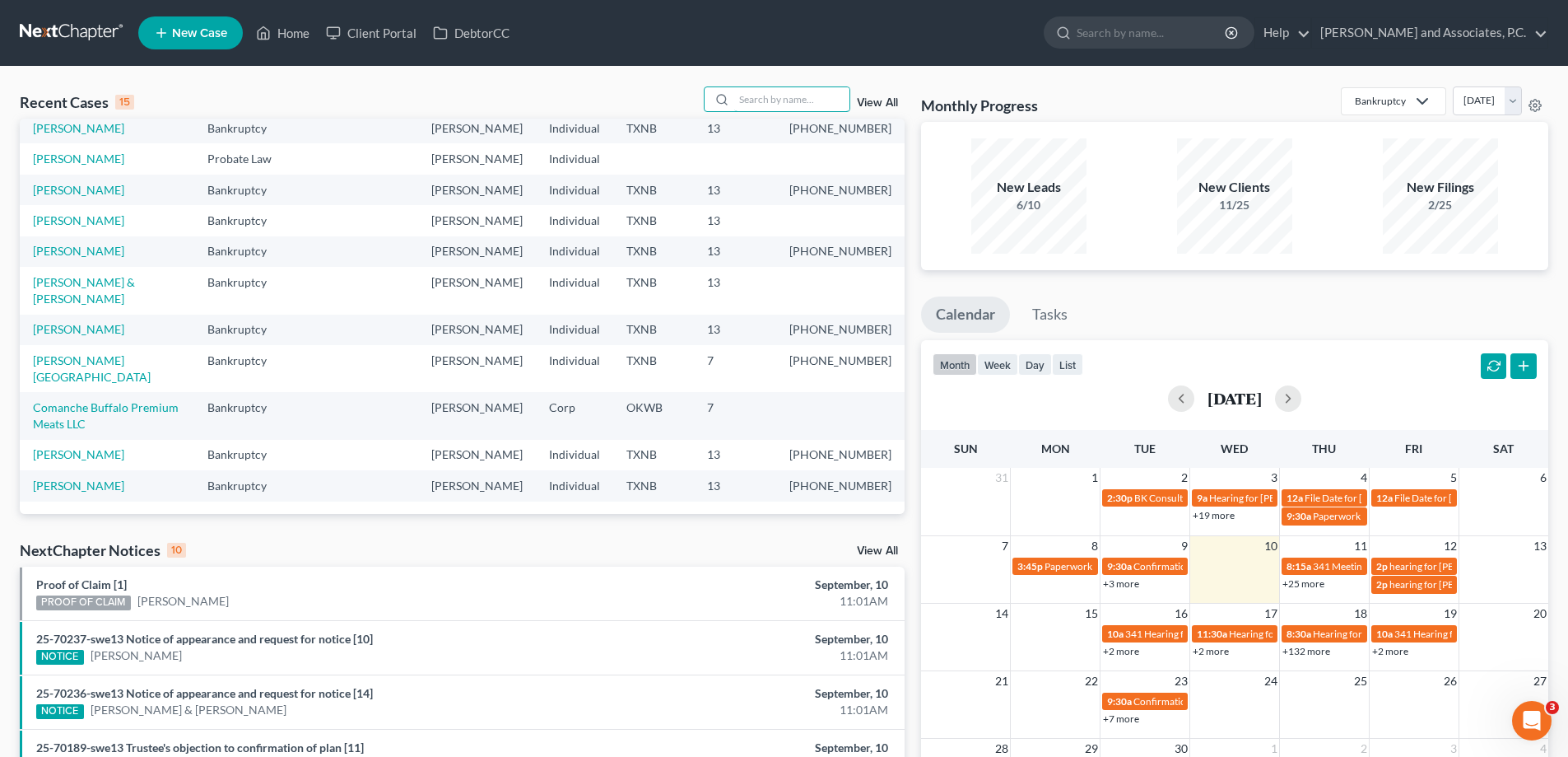
scroll to position [329, 0]
click at [120, 267] on td "[PERSON_NAME] & [PERSON_NAME]" at bounding box center [107, 290] width 175 height 47
click at [127, 275] on link "[PERSON_NAME] & [PERSON_NAME]" at bounding box center [84, 289] width 103 height 30
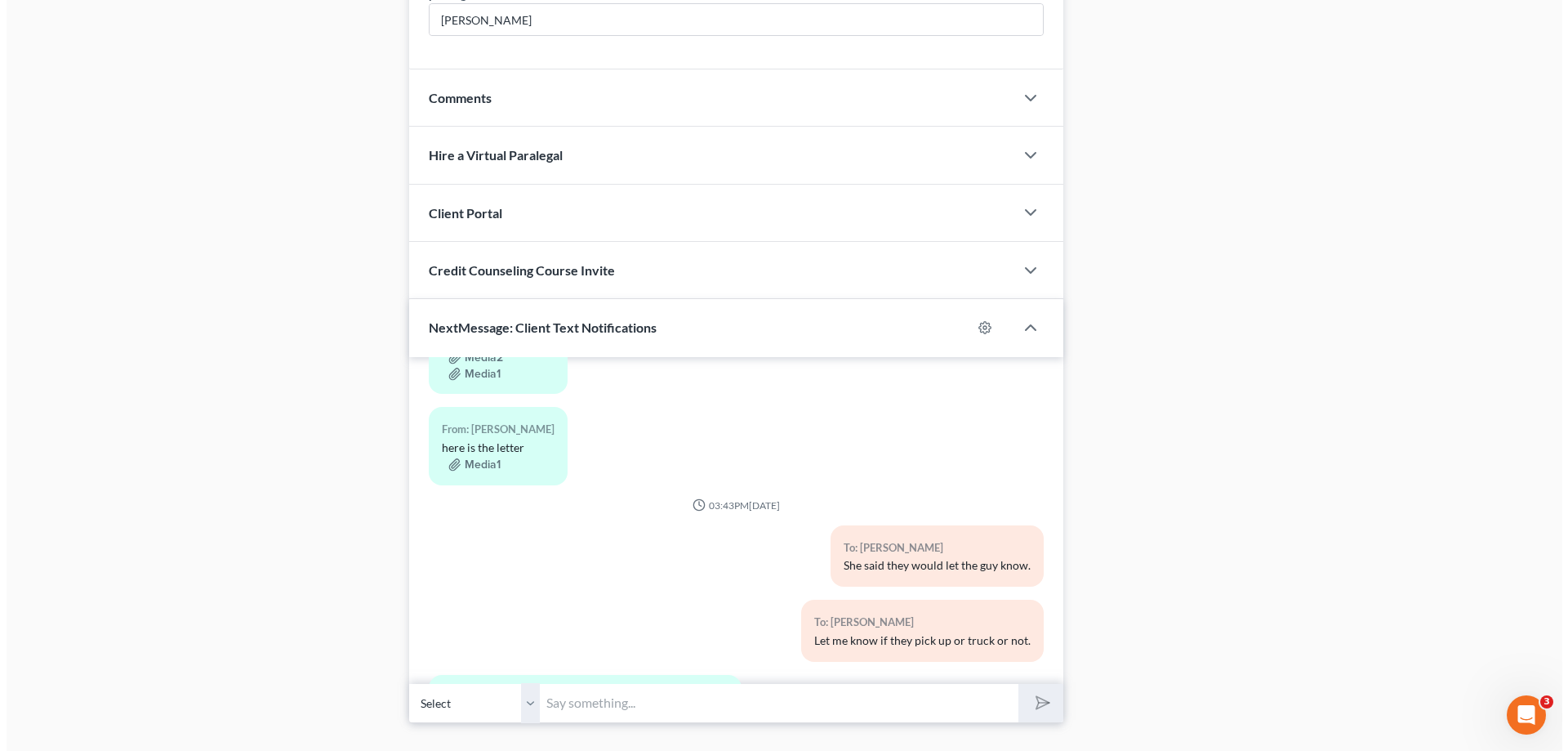
scroll to position [487, 0]
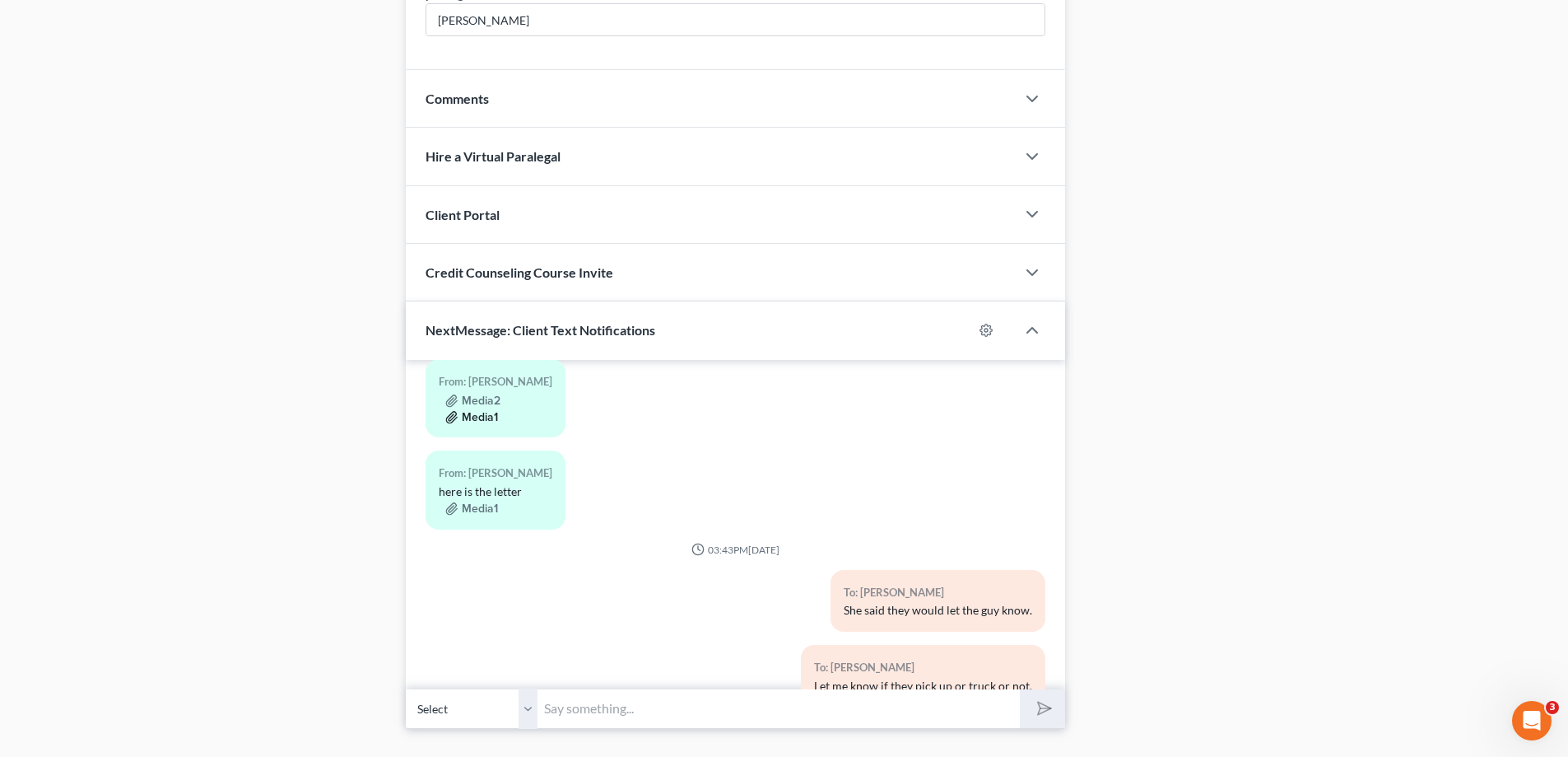
click at [482, 422] on button "Media1" at bounding box center [472, 417] width 53 height 13
click at [487, 417] on button "Media1" at bounding box center [472, 417] width 53 height 13
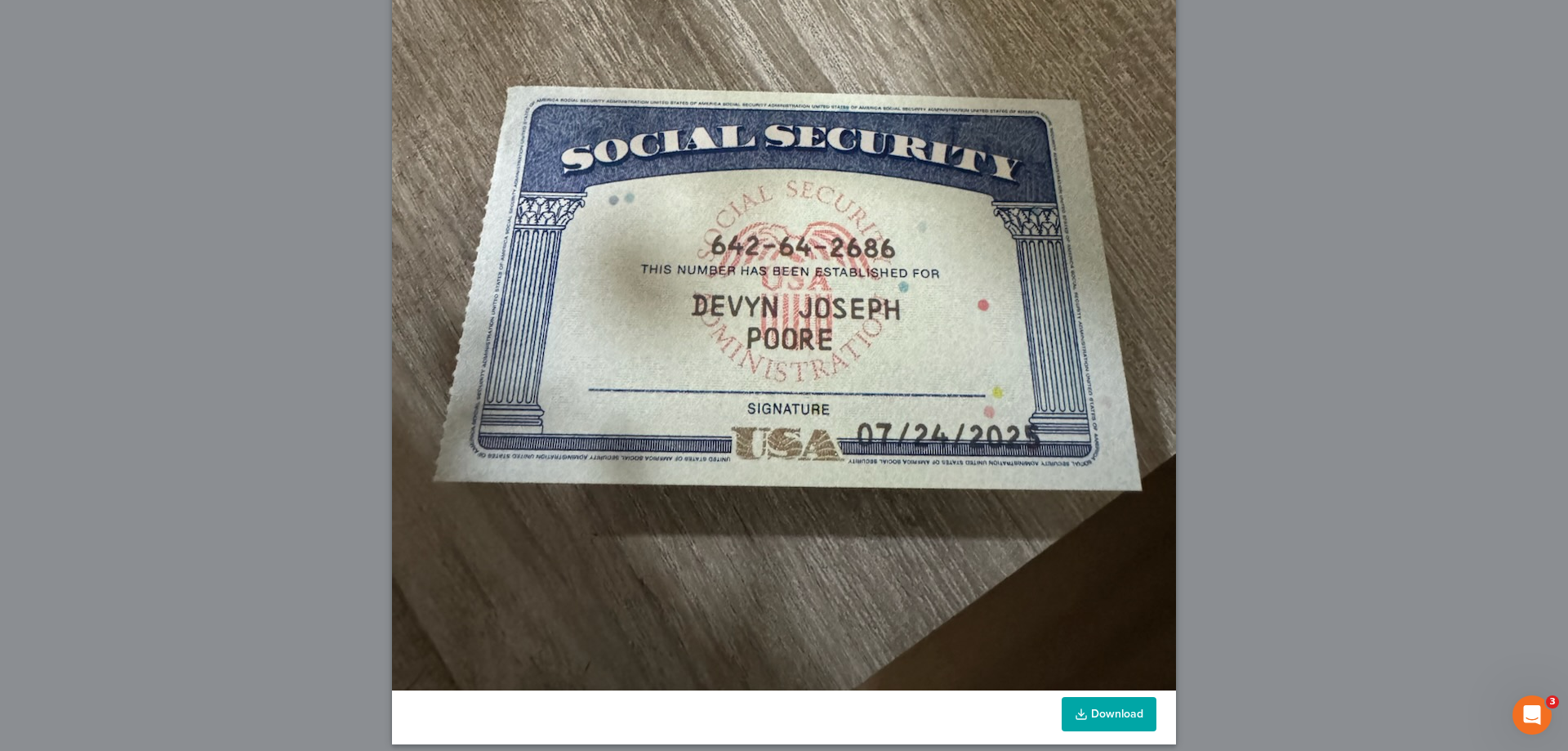
scroll to position [461, 0]
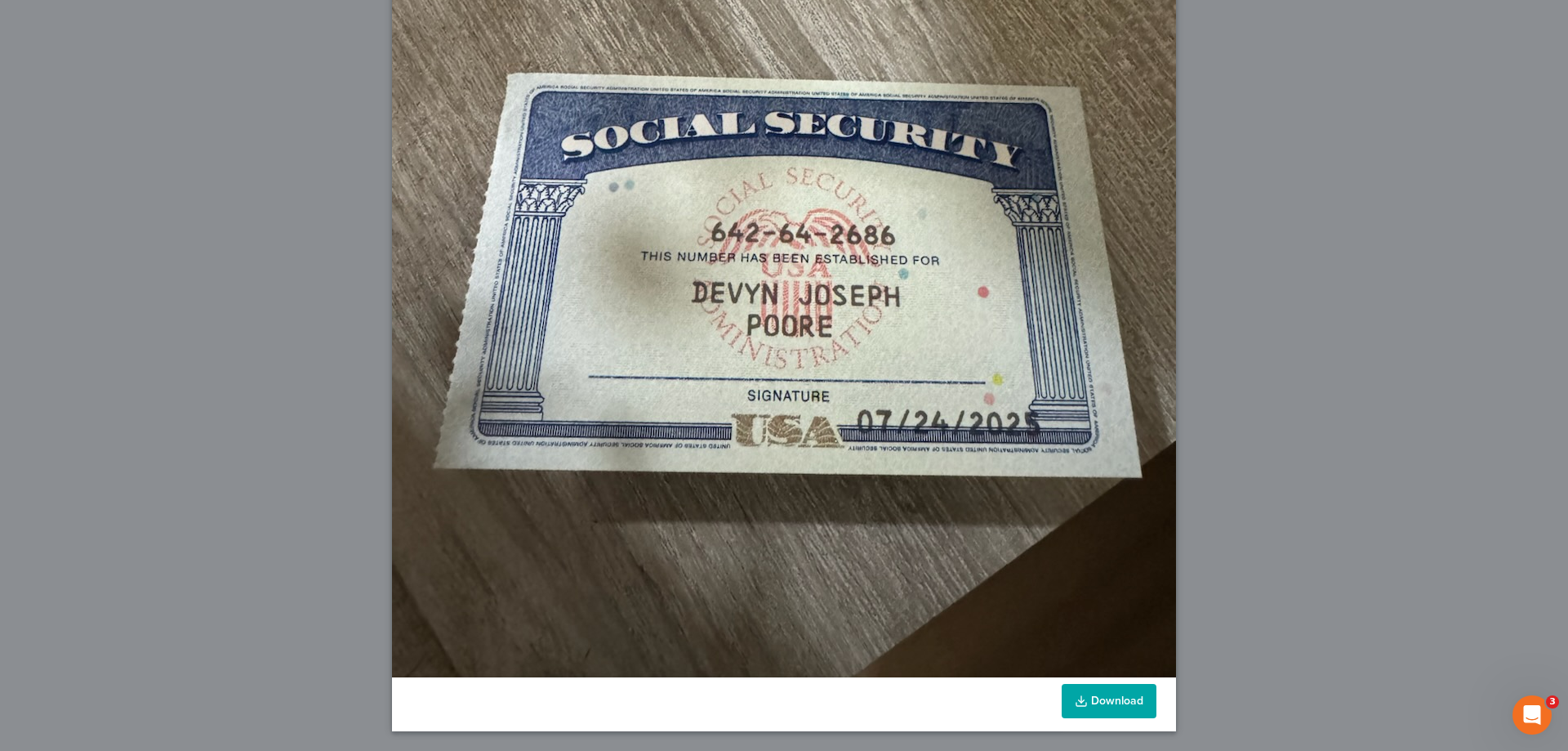
click at [1122, 698] on link "Download" at bounding box center [1109, 701] width 95 height 34
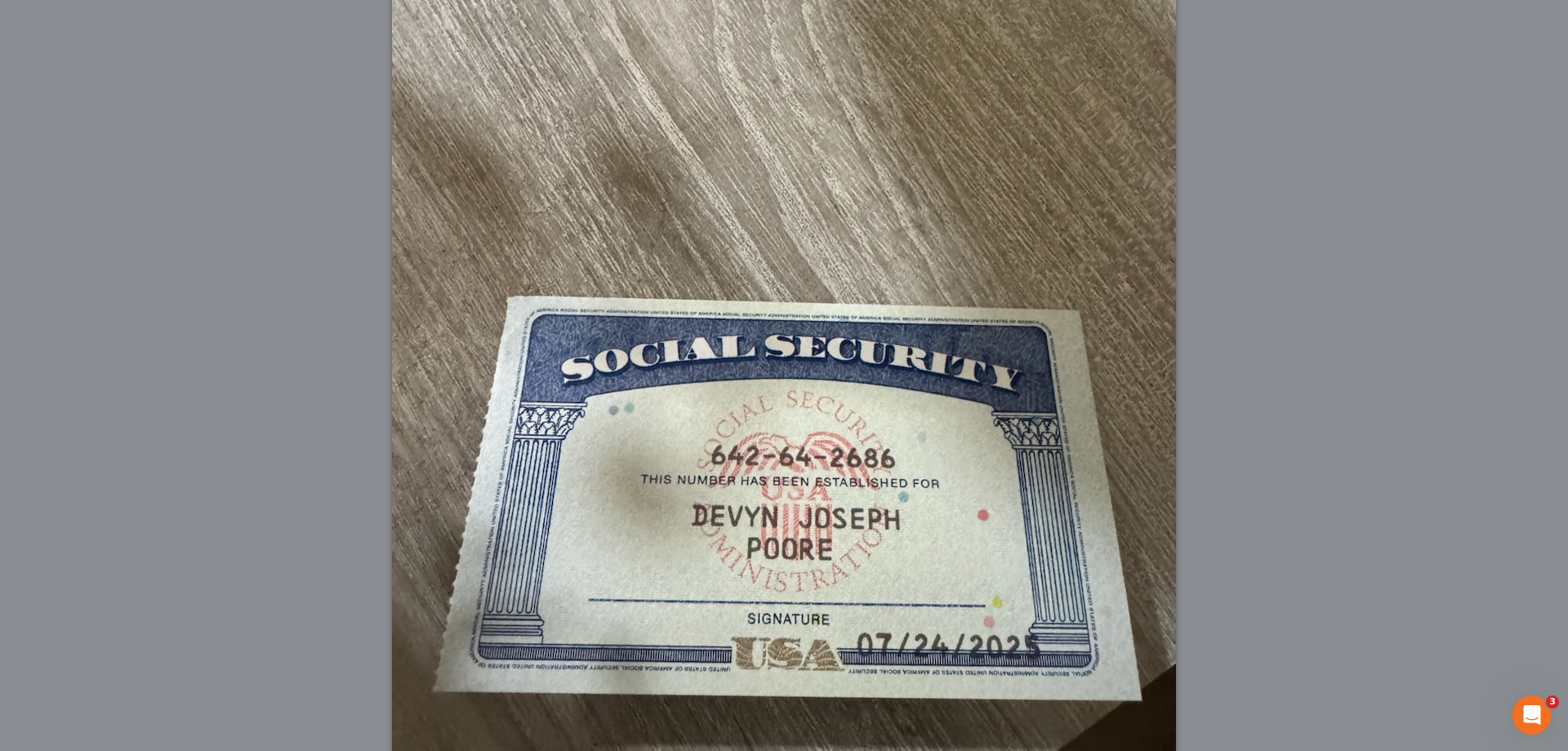
scroll to position [0, 0]
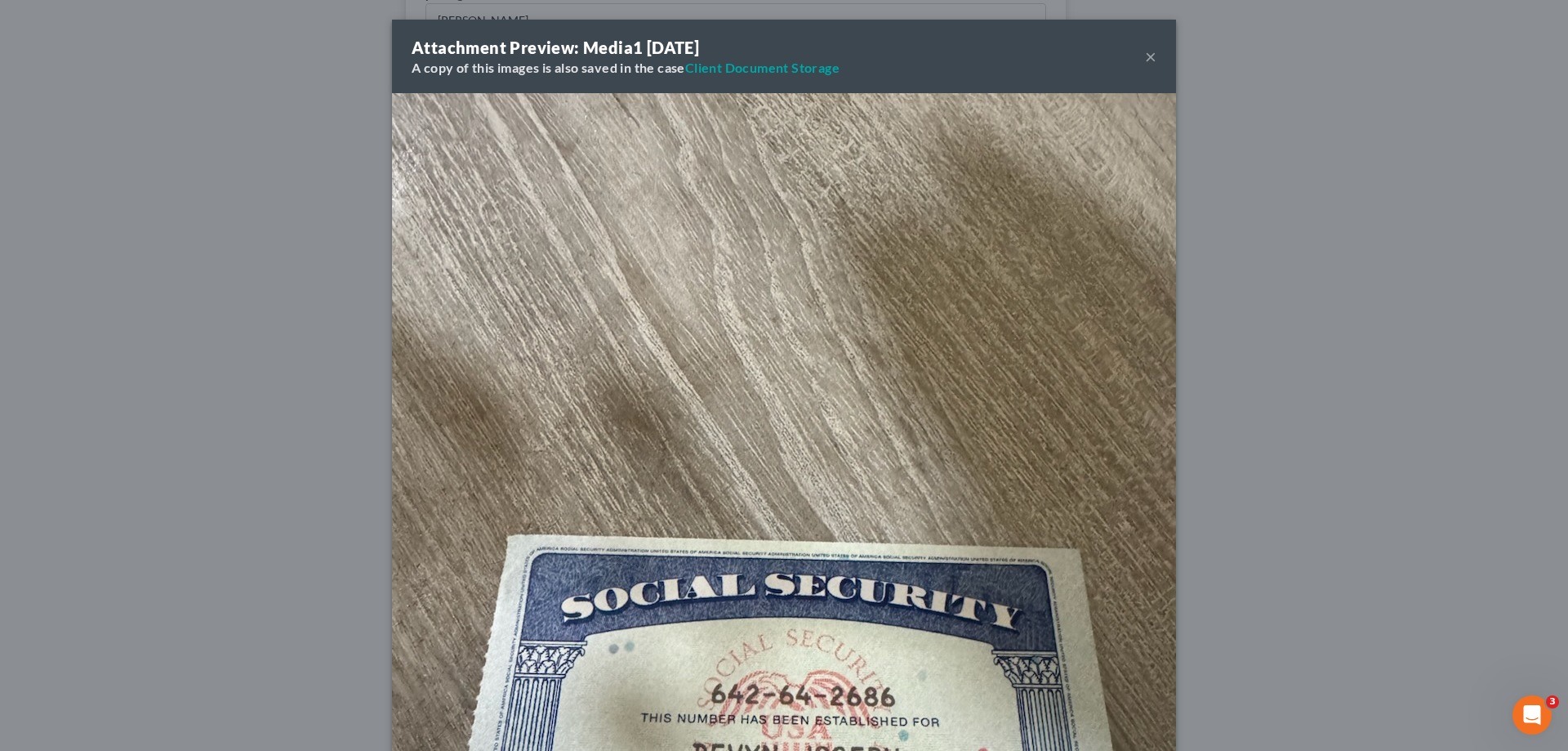
click at [1147, 59] on button "×" at bounding box center [1151, 56] width 11 height 20
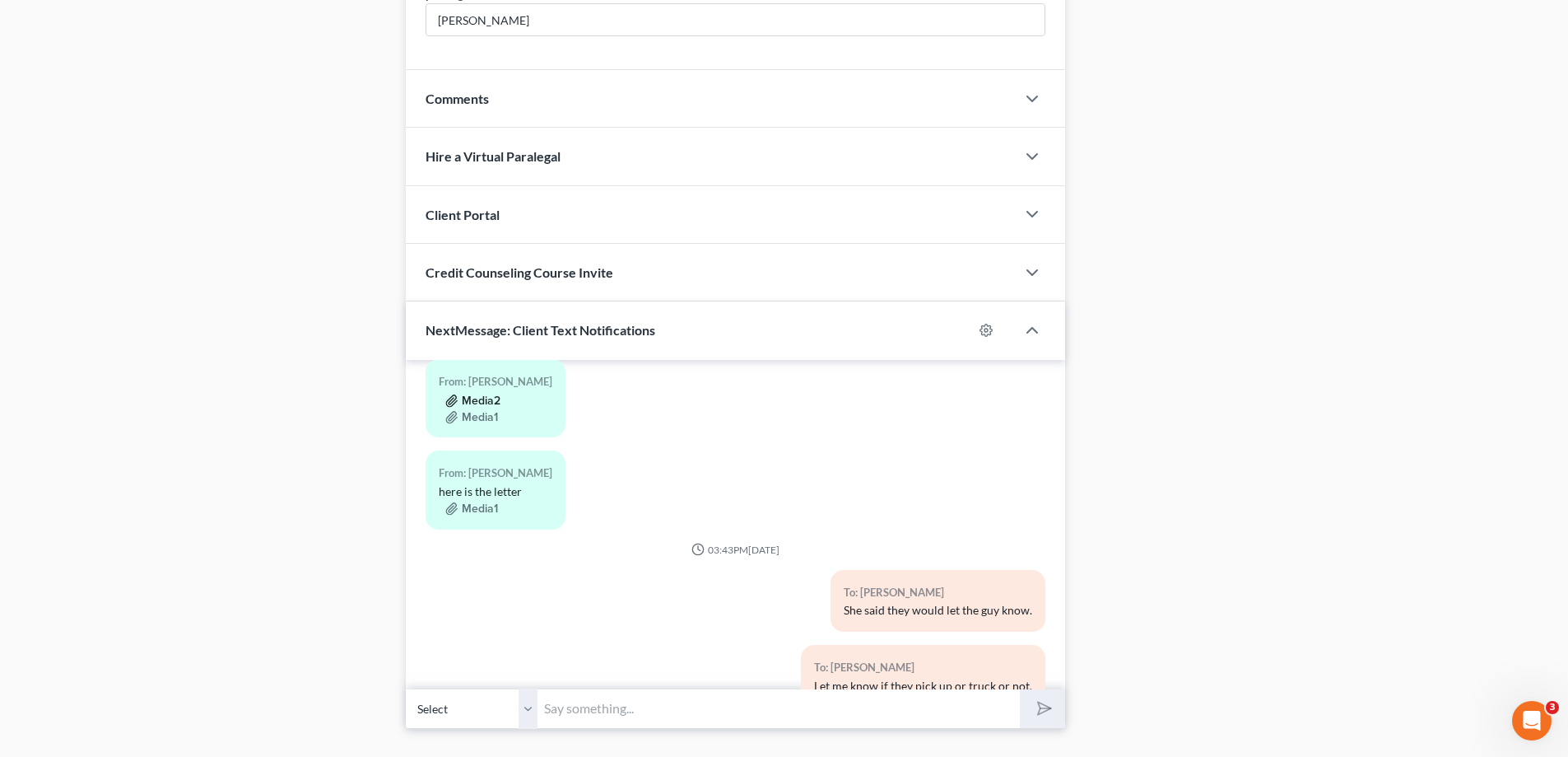
click at [471, 406] on button "Media2" at bounding box center [473, 401] width 55 height 13
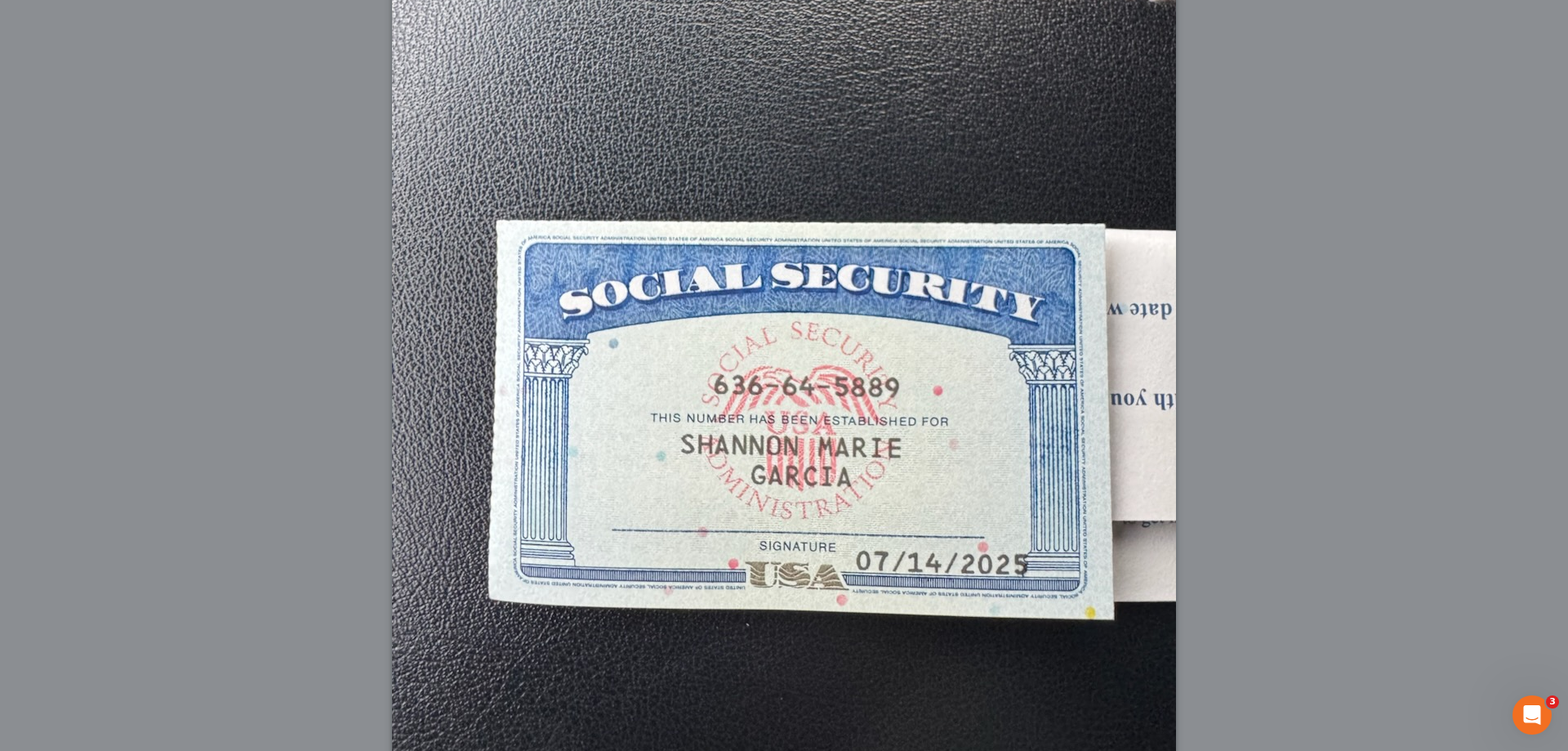
scroll to position [461, 0]
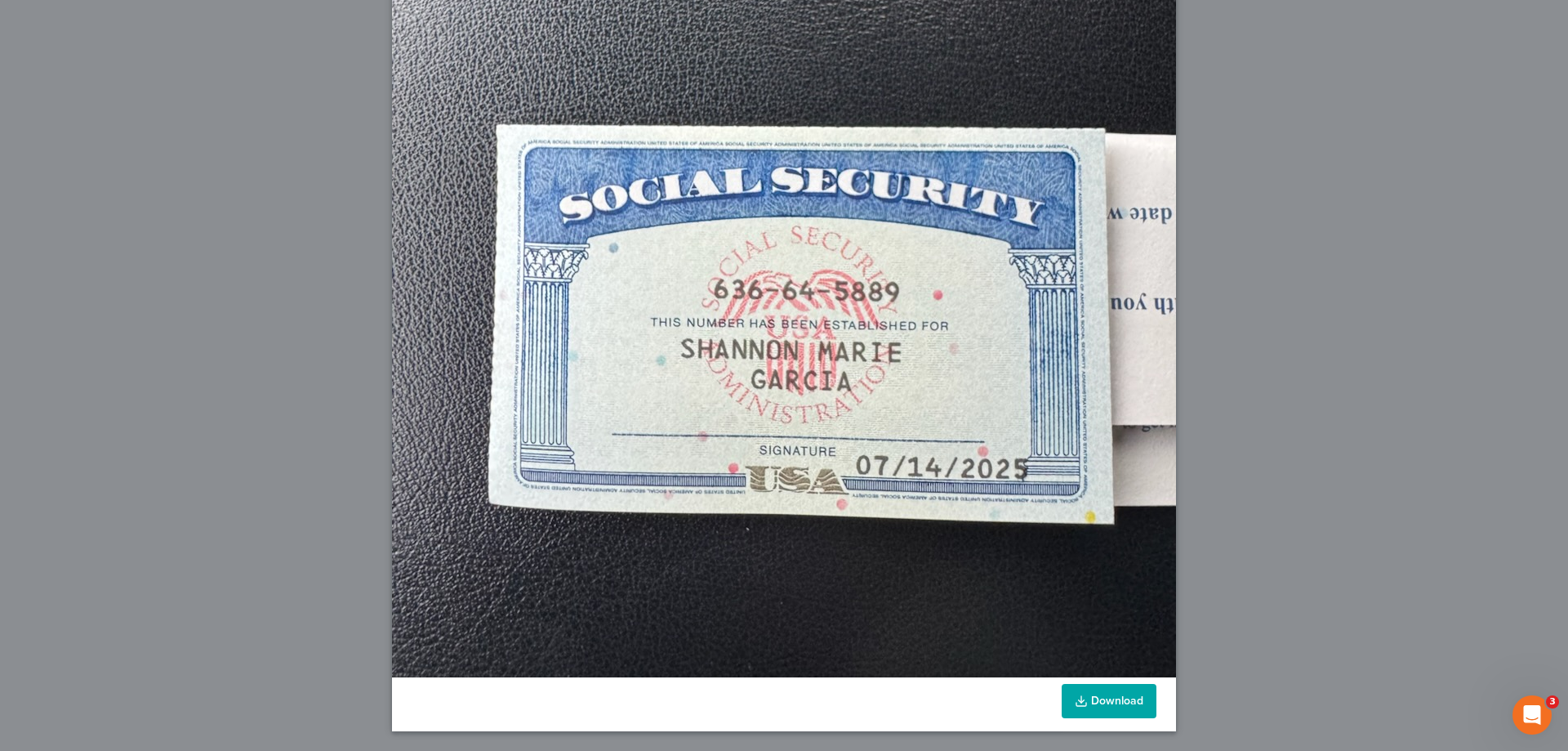
click at [1099, 699] on link "Download" at bounding box center [1109, 701] width 95 height 34
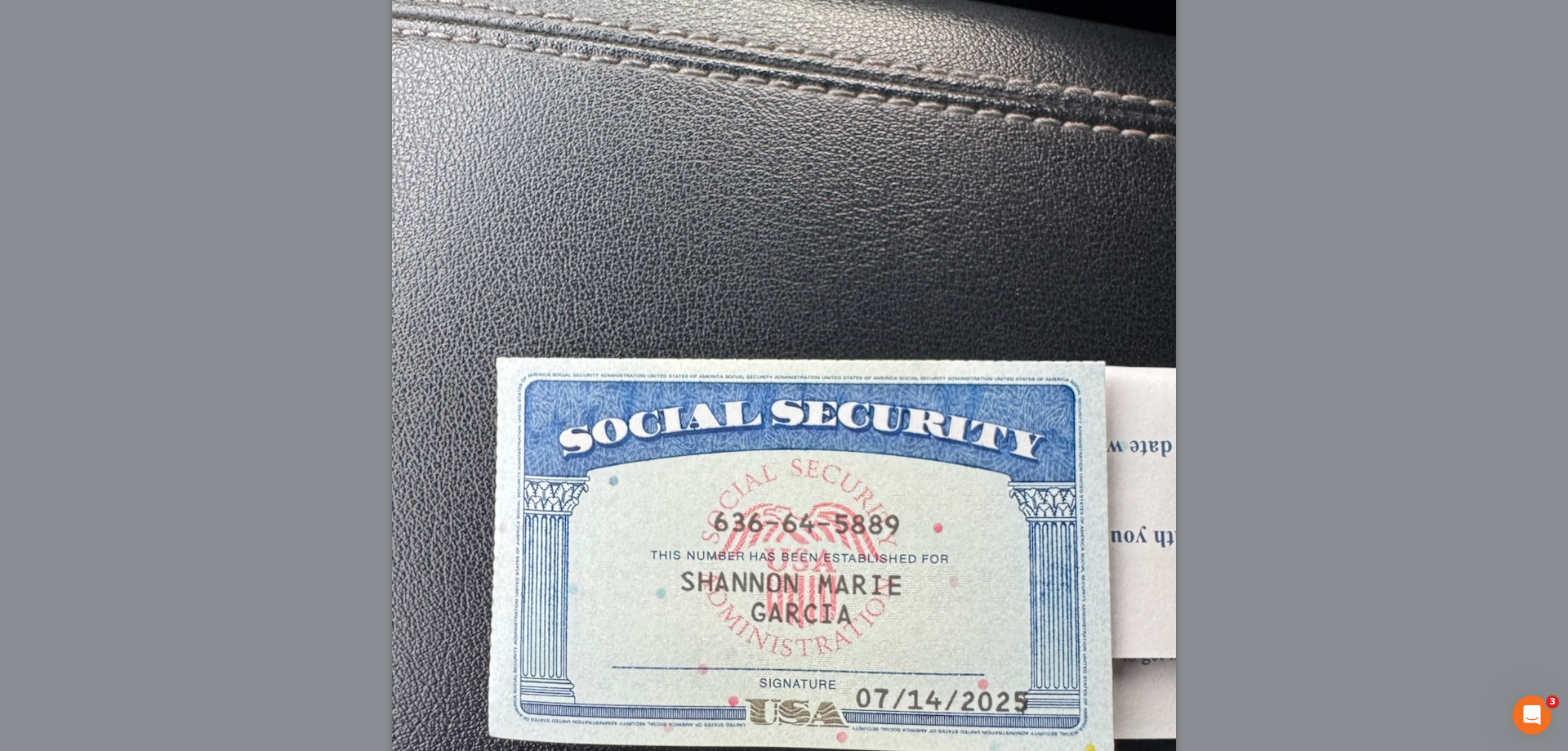
scroll to position [0, 0]
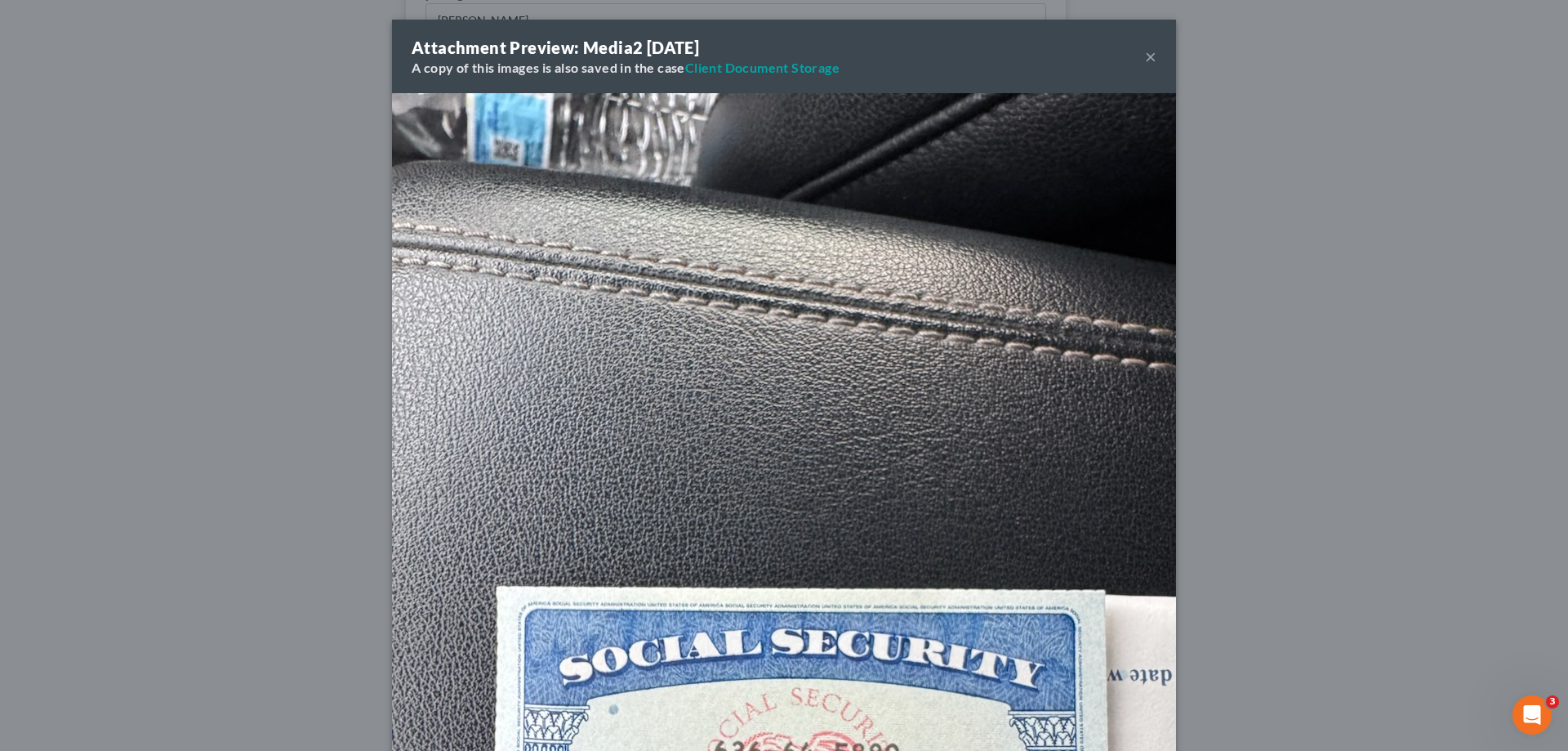
click at [1146, 57] on button "×" at bounding box center [1151, 56] width 11 height 20
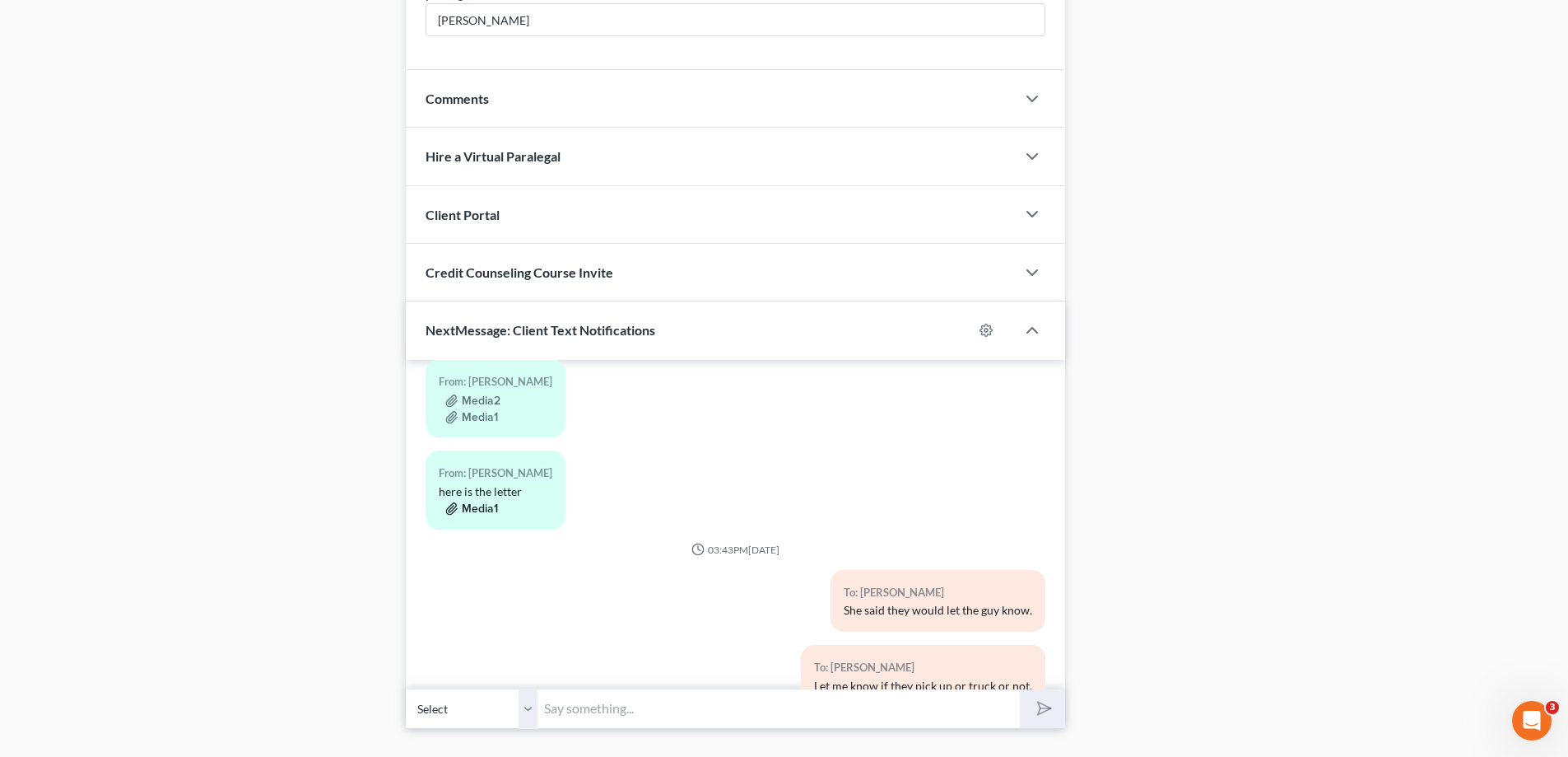
click at [475, 510] on button "Media1" at bounding box center [472, 508] width 53 height 13
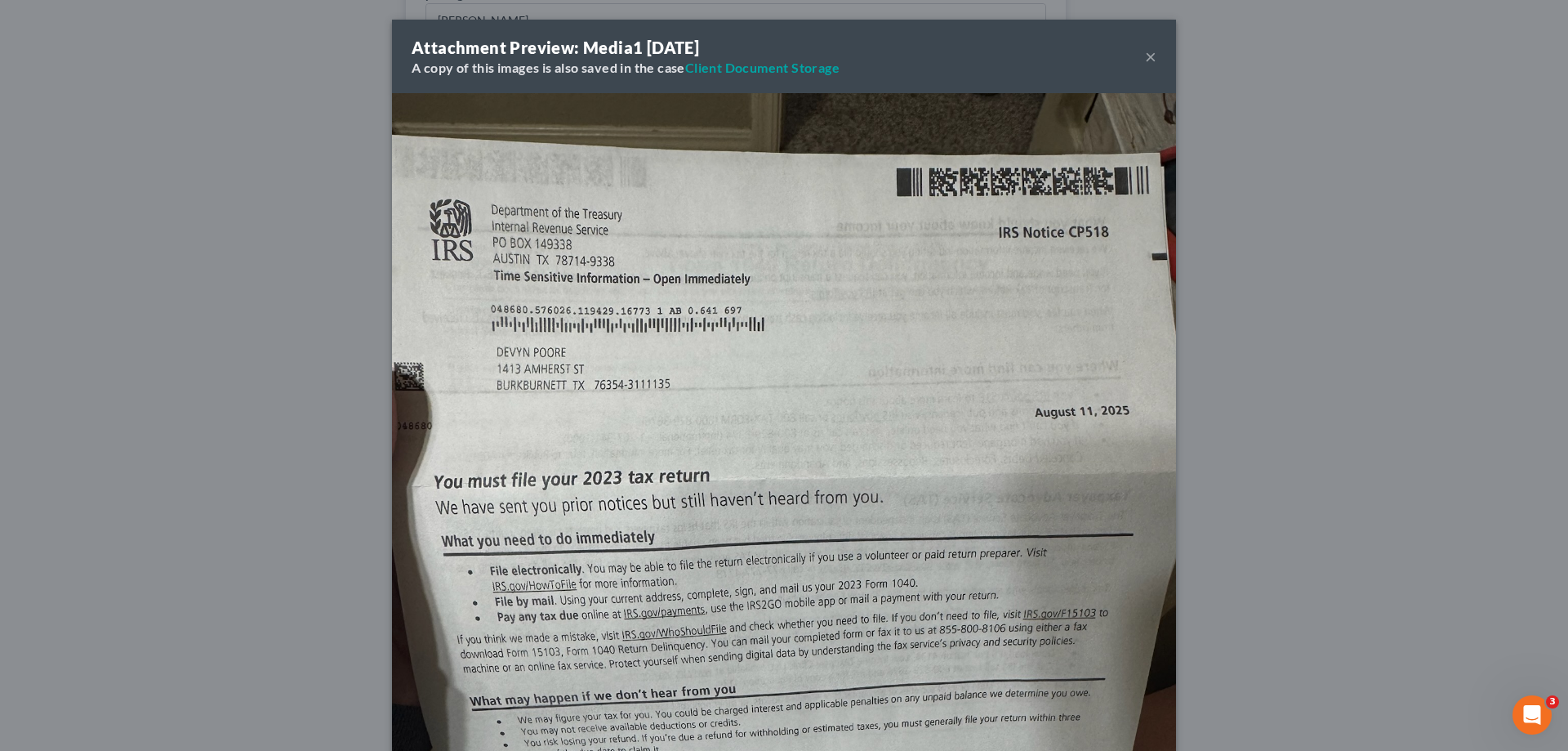
click at [1146, 61] on button "×" at bounding box center [1151, 56] width 11 height 20
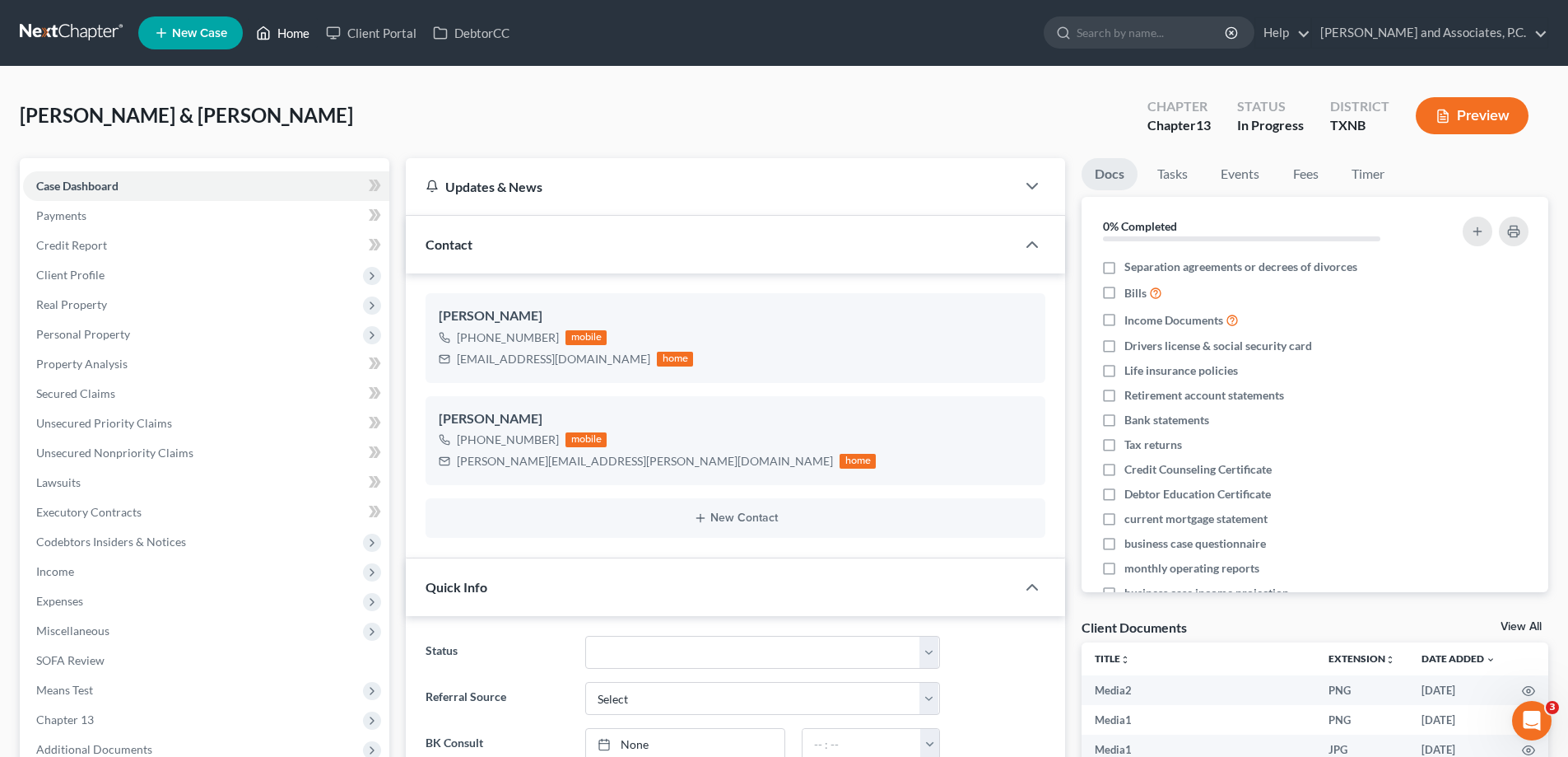
click at [284, 33] on link "Home" at bounding box center [282, 33] width 70 height 30
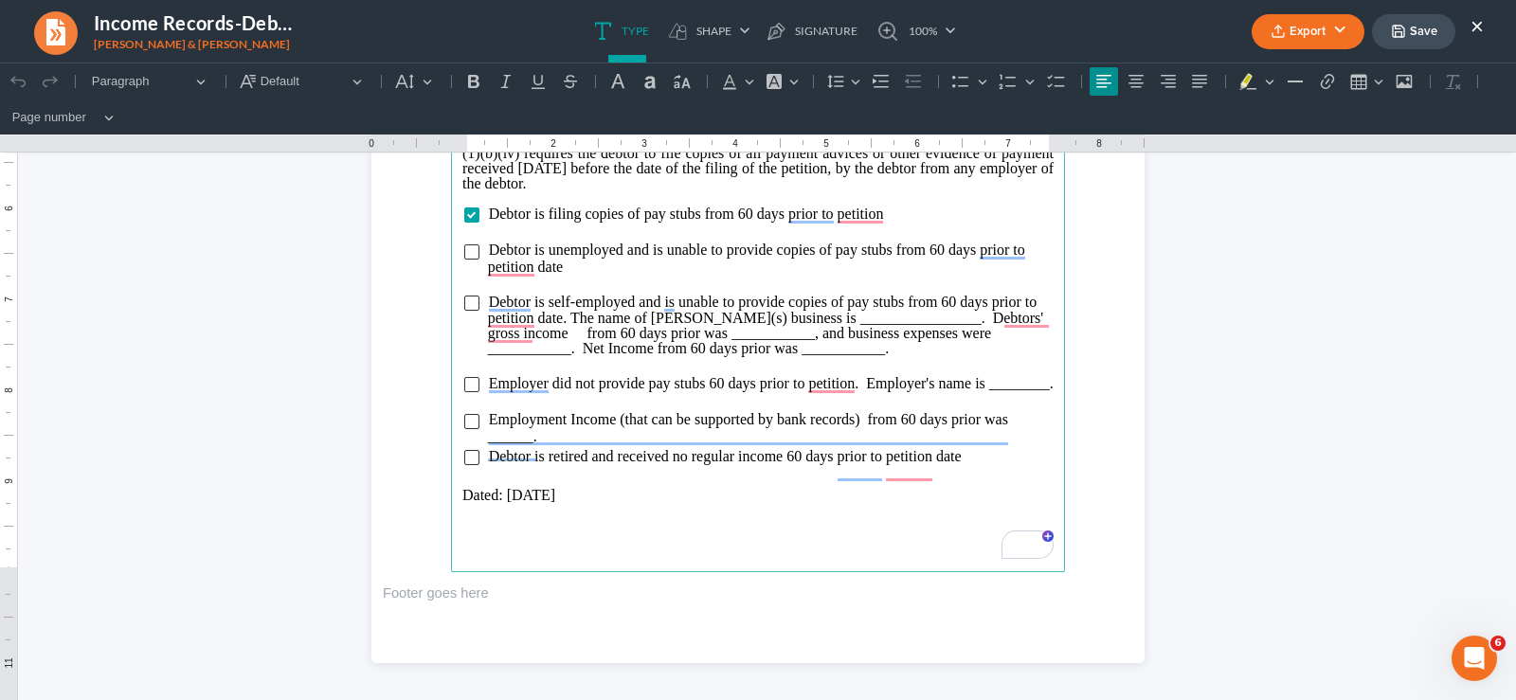
scroll to position [544, 0]
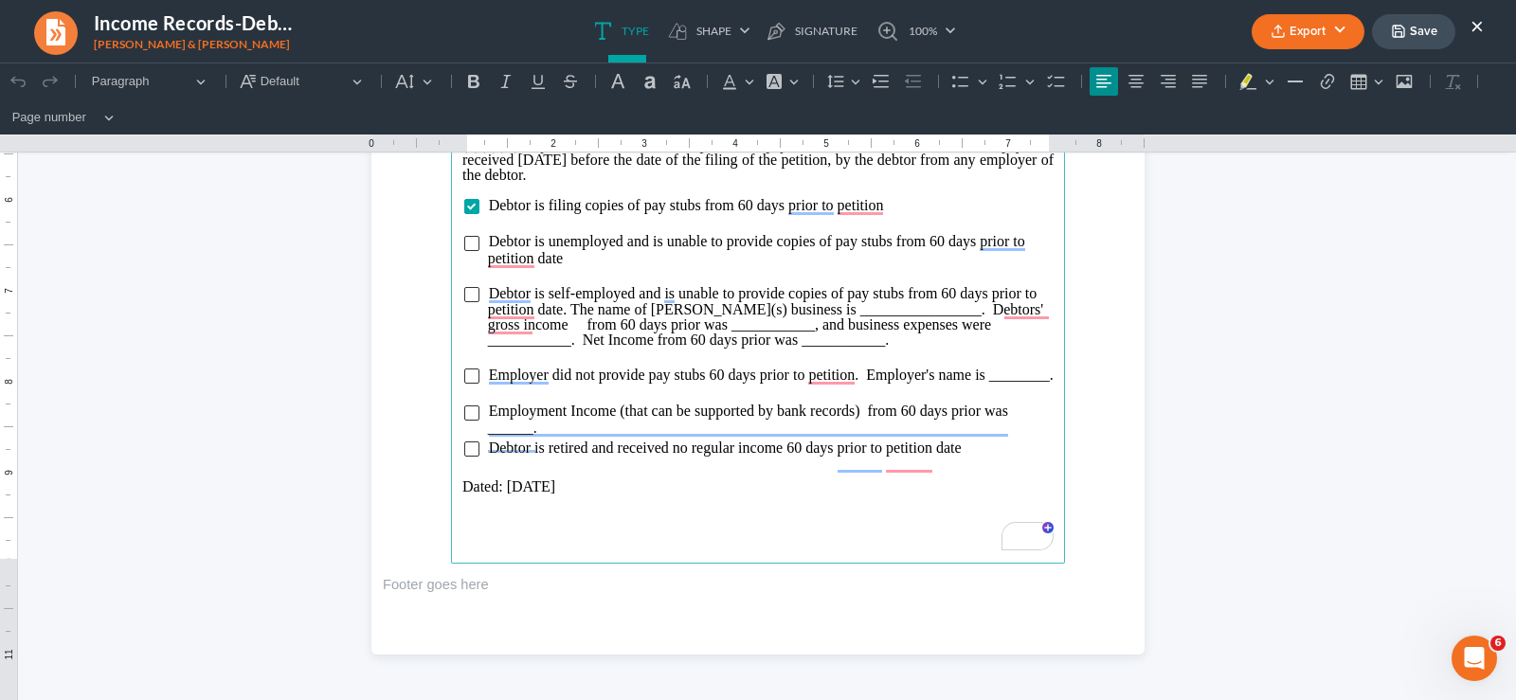
click at [1474, 23] on button "×" at bounding box center [1477, 25] width 13 height 23
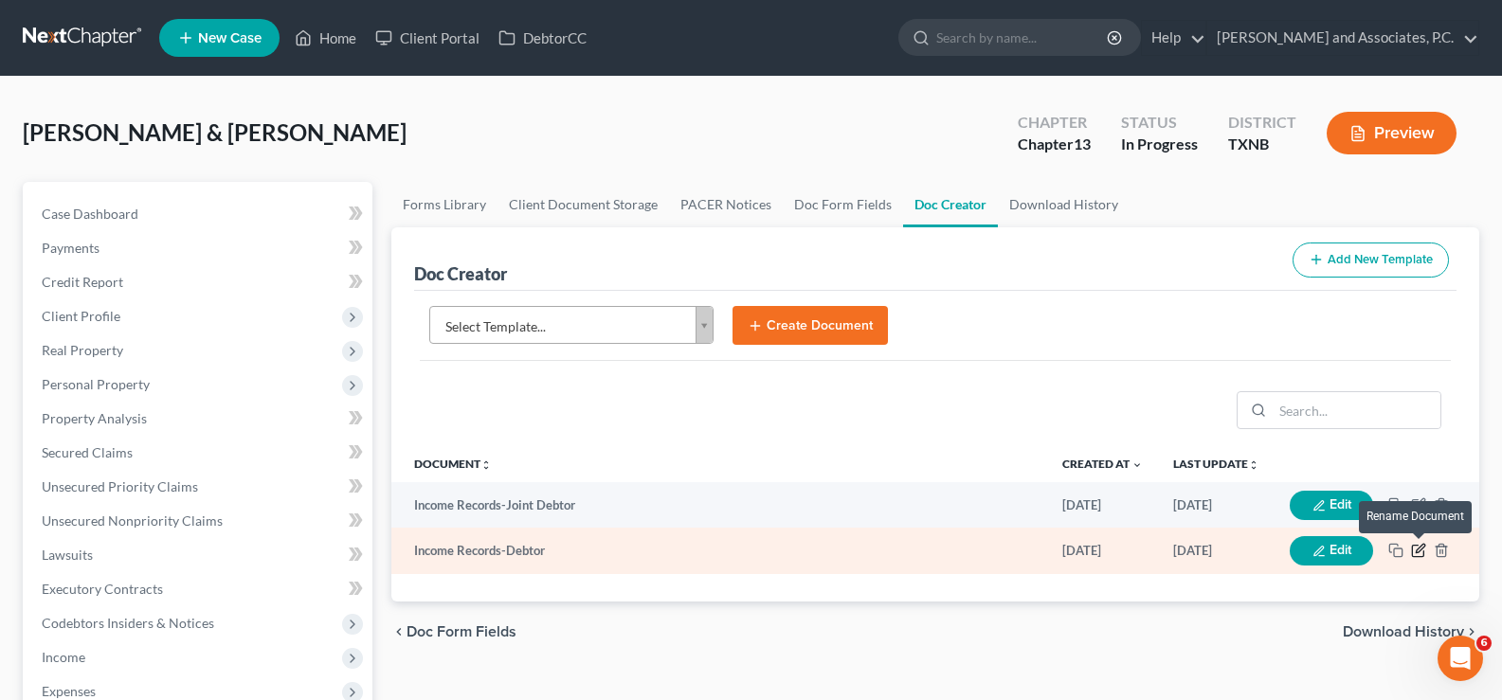
click at [1417, 549] on icon "button" at bounding box center [1418, 550] width 15 height 15
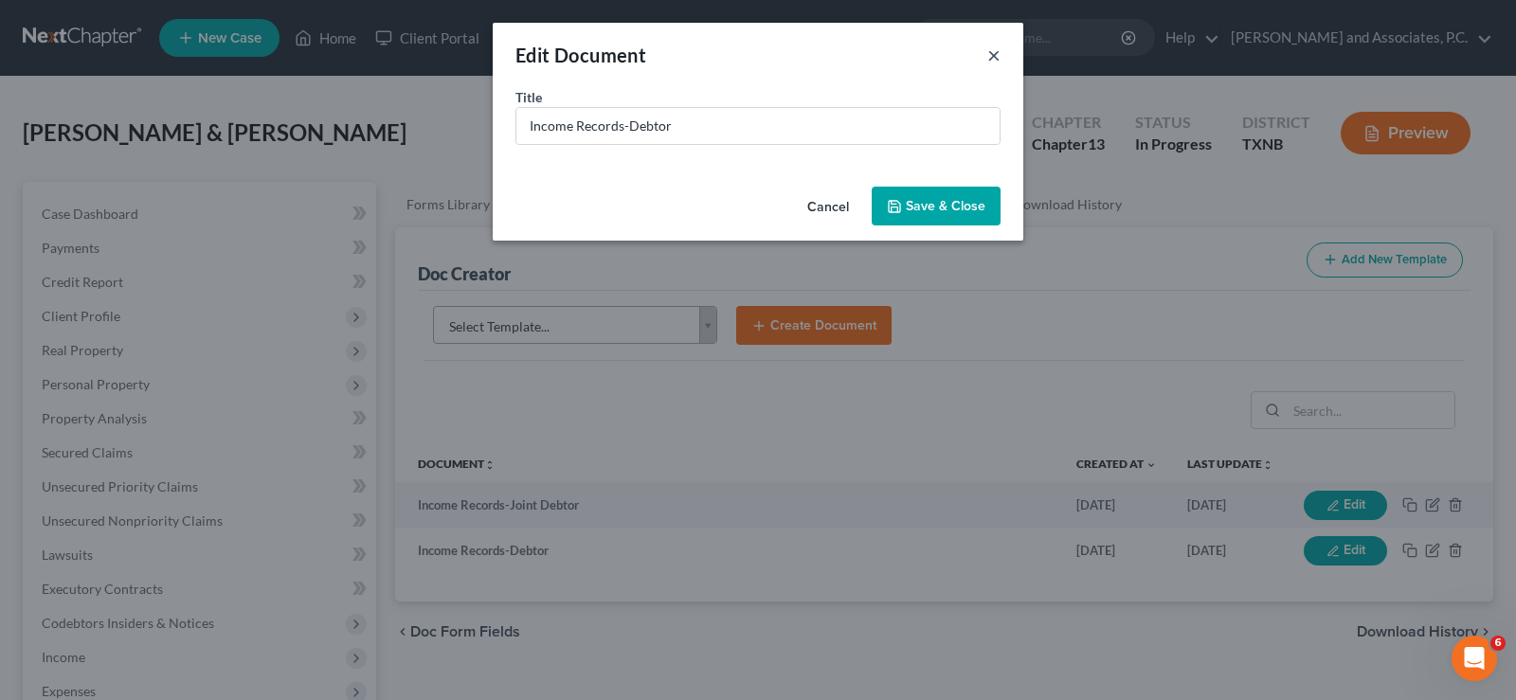
click at [998, 52] on button "×" at bounding box center [993, 55] width 13 height 23
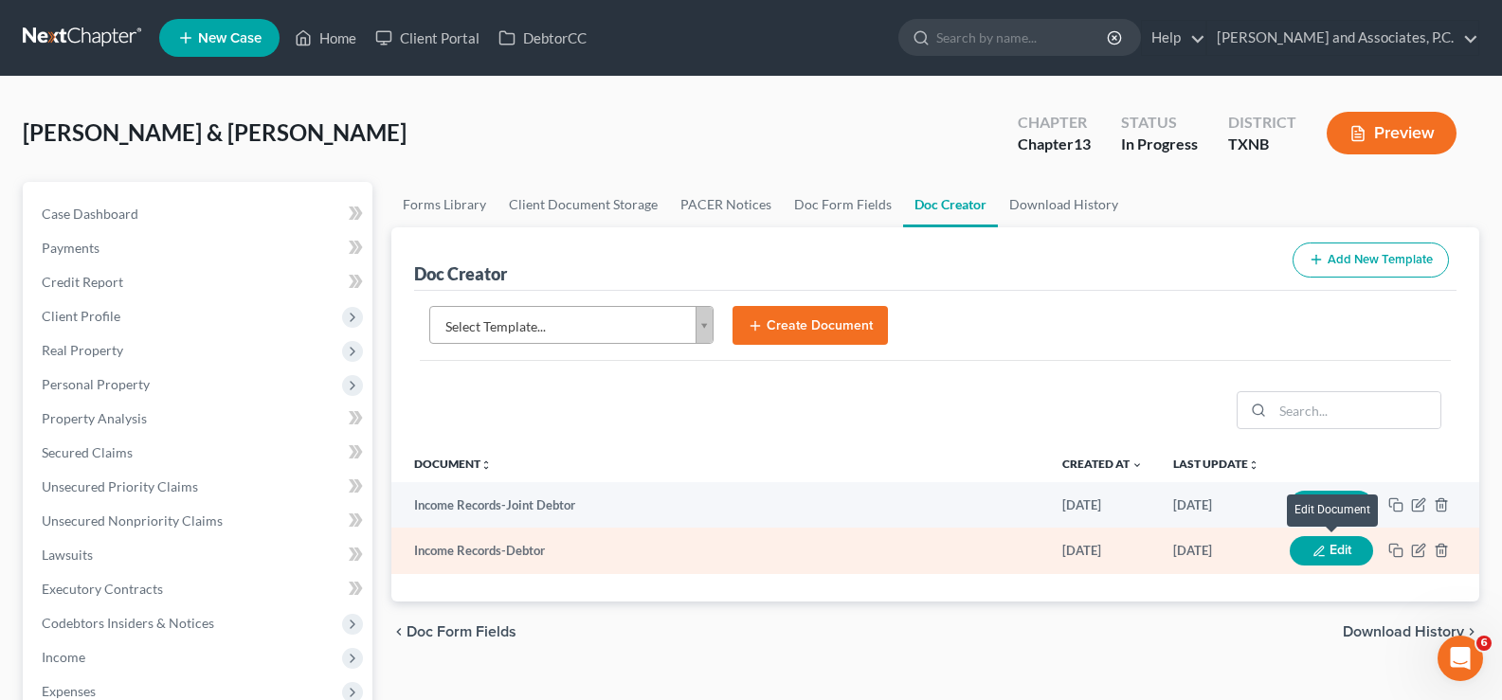
click at [1314, 557] on icon "button" at bounding box center [1318, 551] width 13 height 13
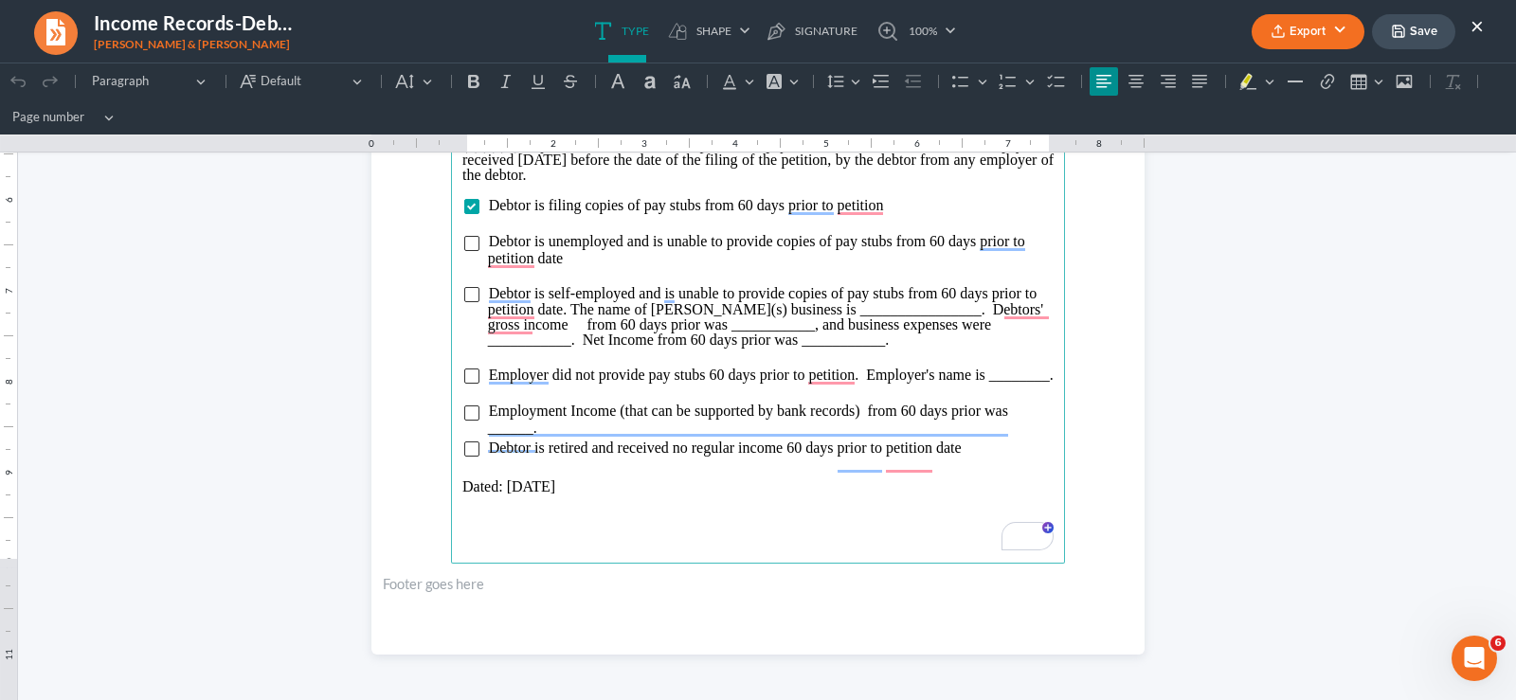
click at [1301, 33] on button "Export" at bounding box center [1308, 31] width 113 height 35
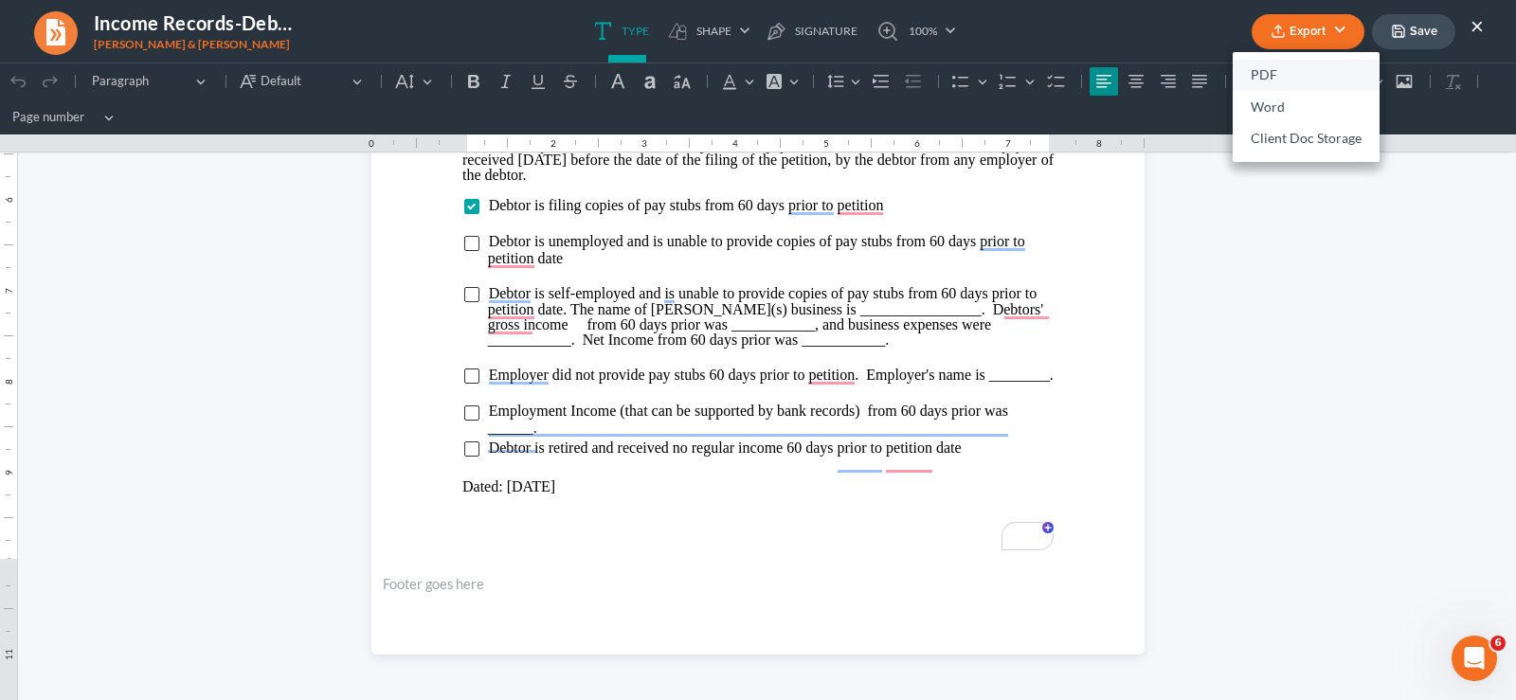
click at [1283, 73] on link "PDF" at bounding box center [1306, 76] width 147 height 32
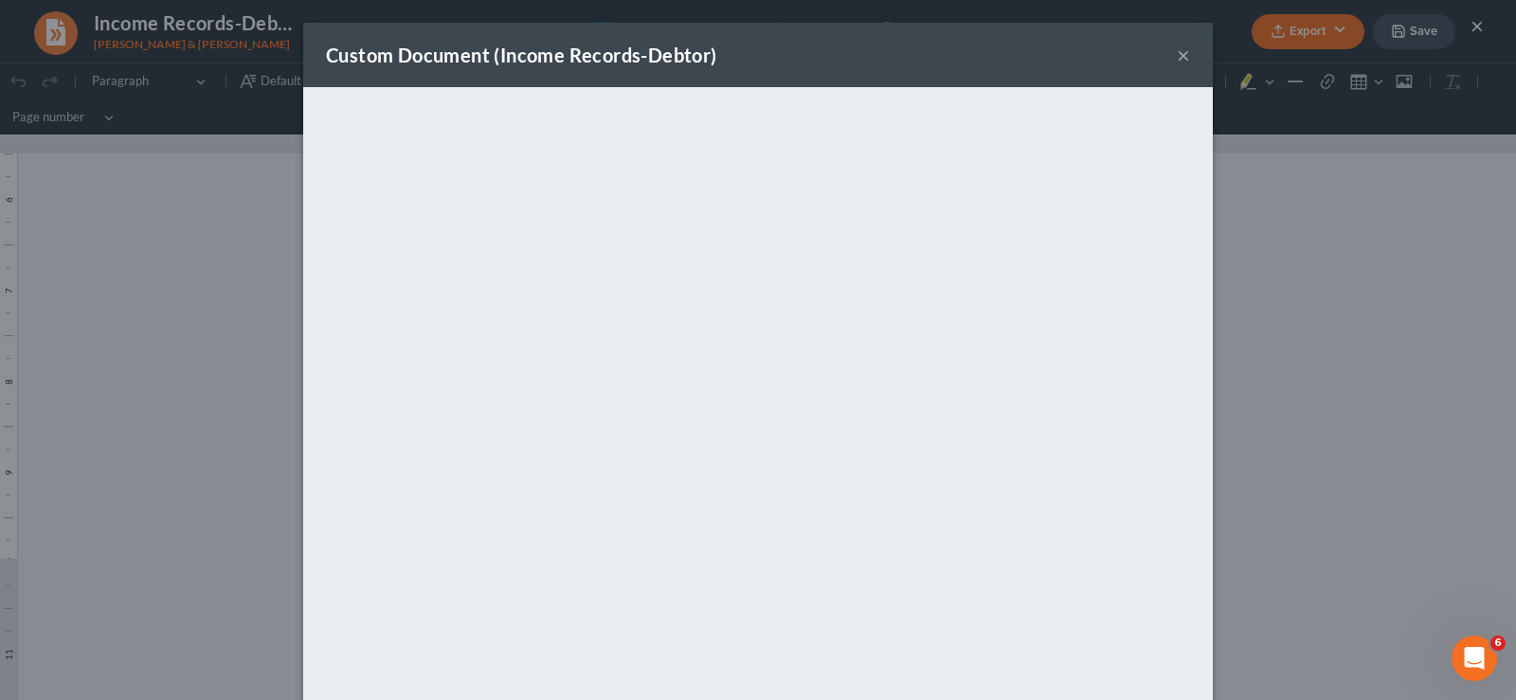
scroll to position [93, 0]
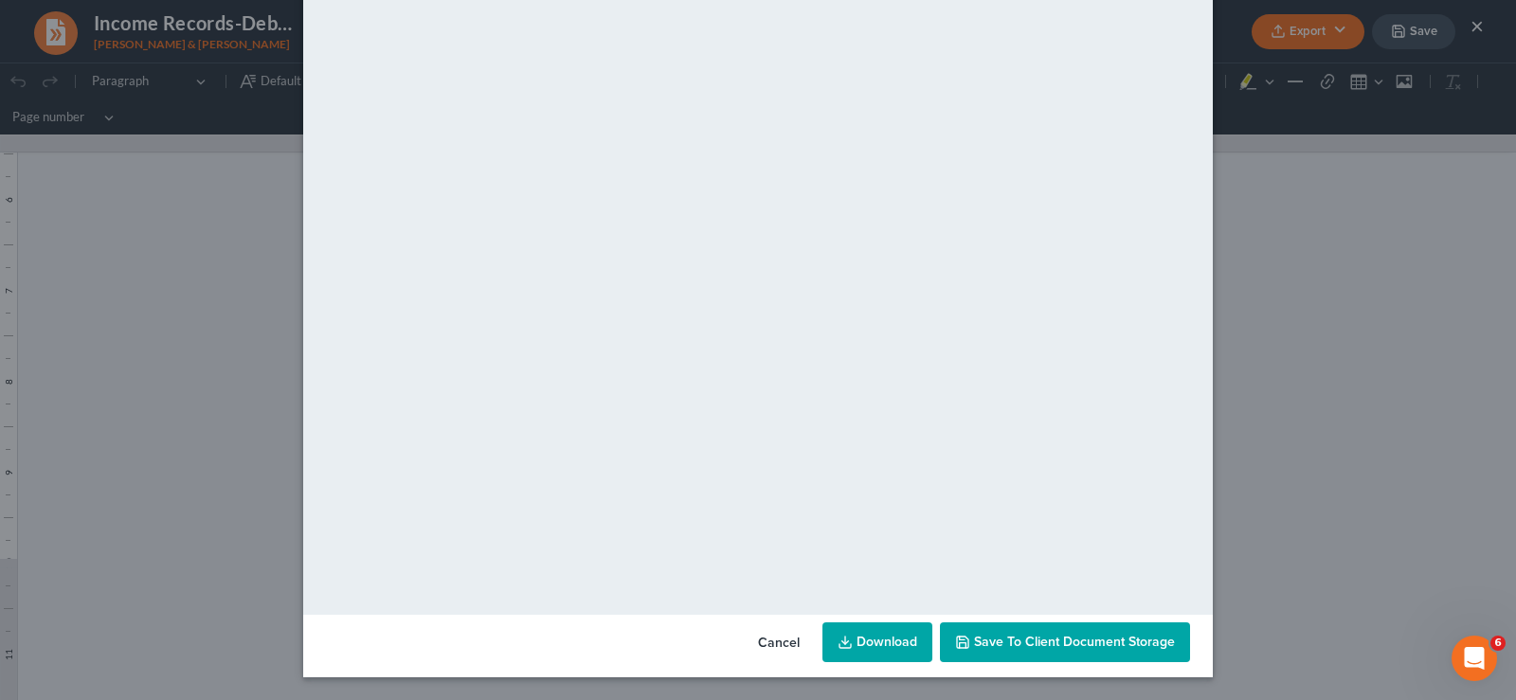
click at [863, 643] on link "Download" at bounding box center [878, 643] width 110 height 40
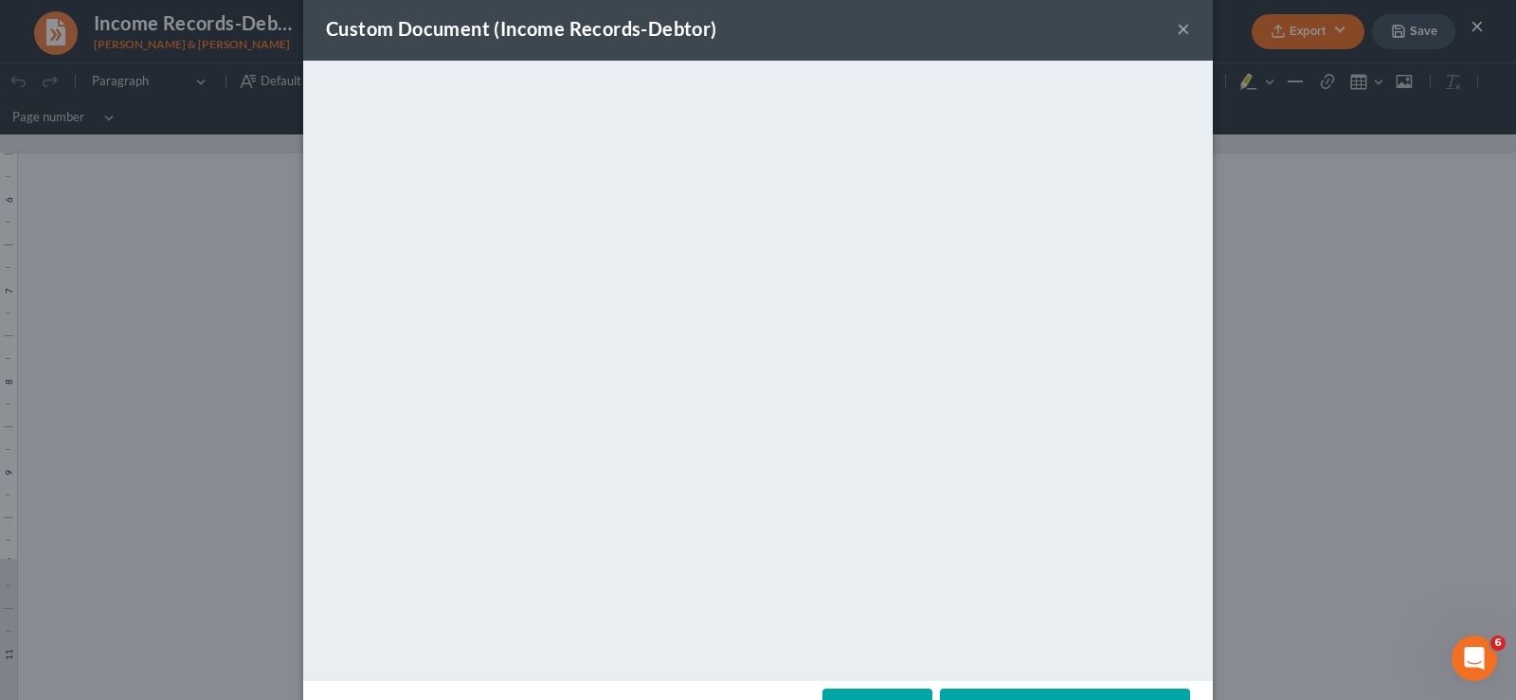
scroll to position [0, 0]
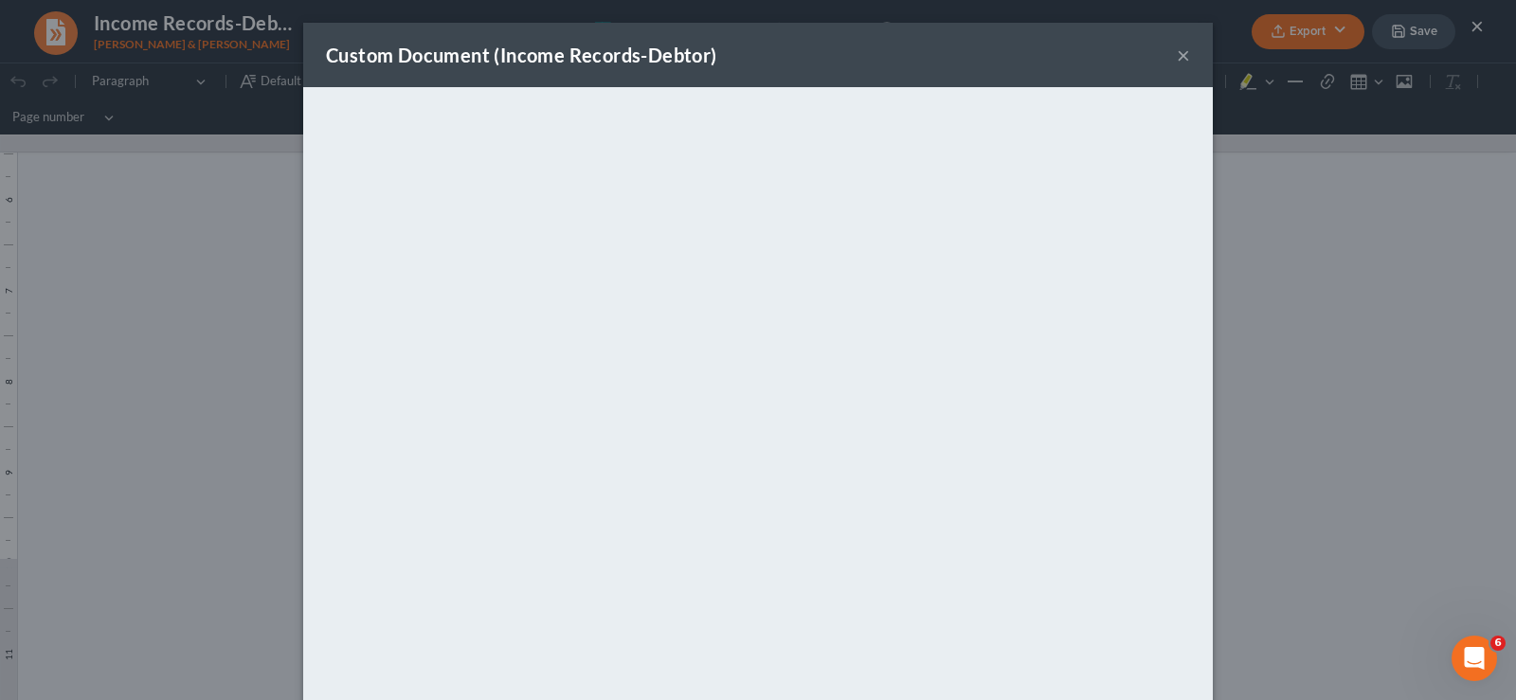
click at [1178, 55] on button "×" at bounding box center [1183, 55] width 13 height 23
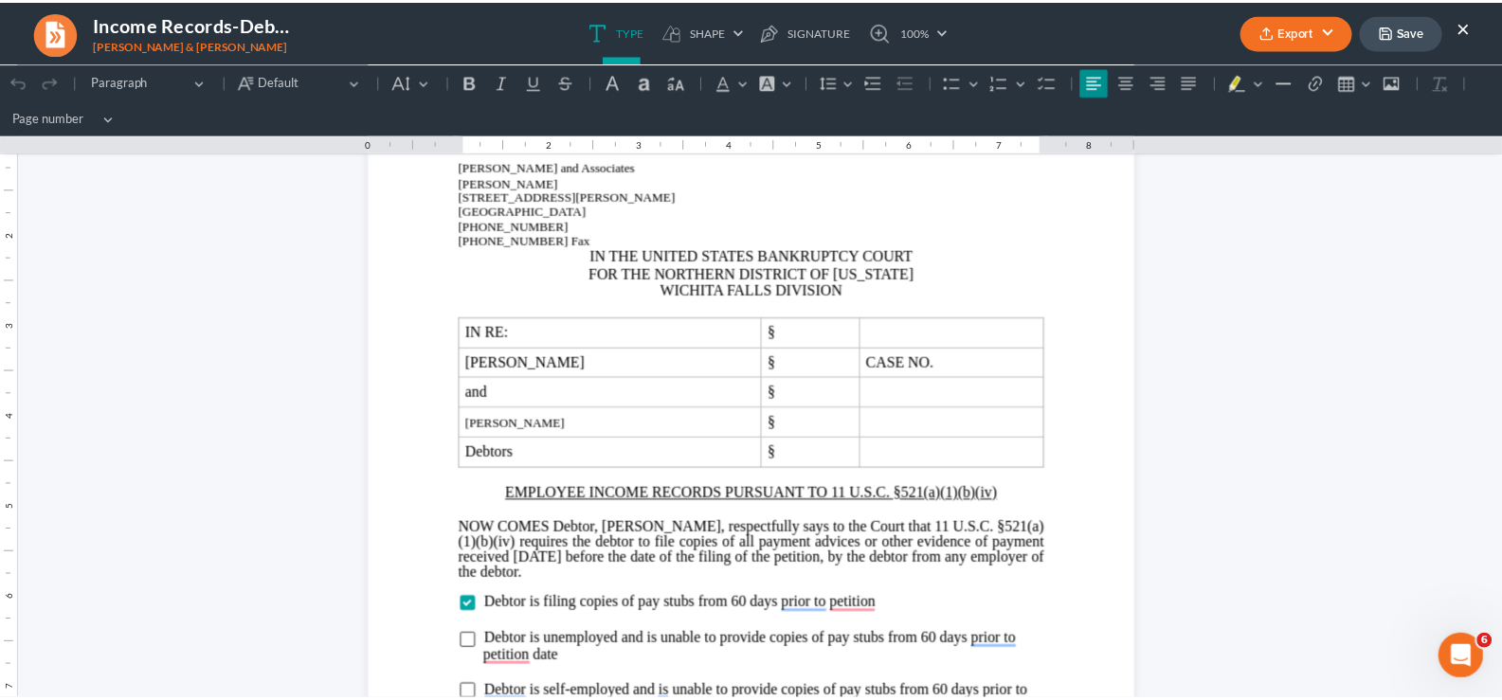
scroll to position [190, 0]
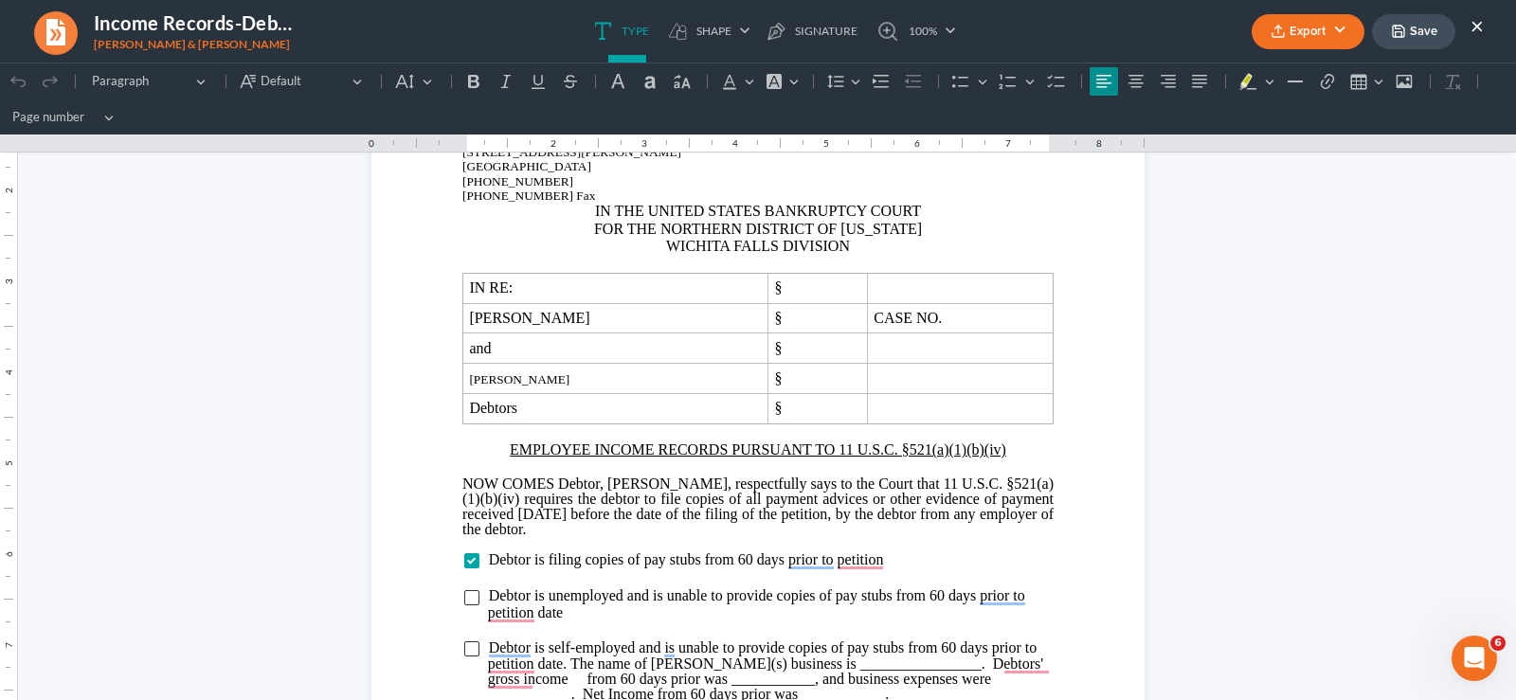
click at [1474, 25] on button "×" at bounding box center [1477, 25] width 13 height 23
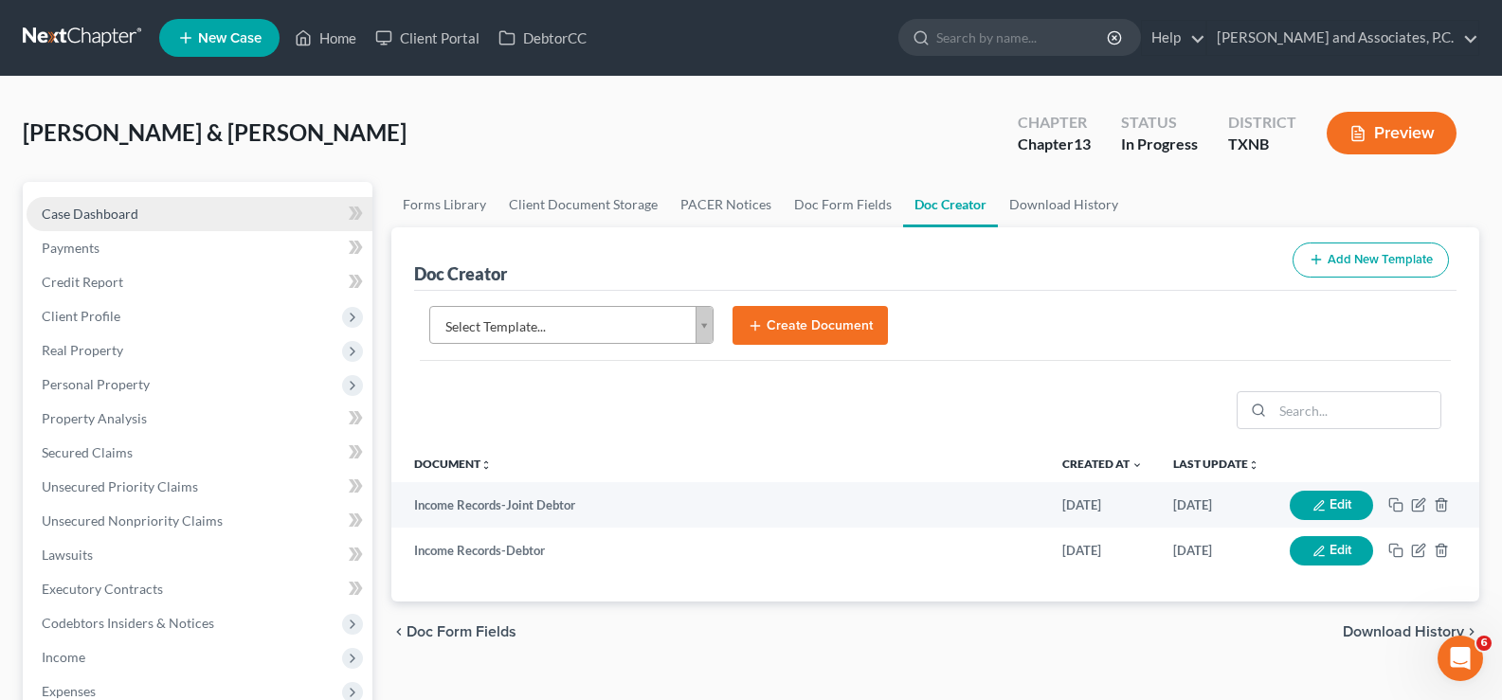
click at [140, 226] on link "Case Dashboard" at bounding box center [200, 214] width 346 height 34
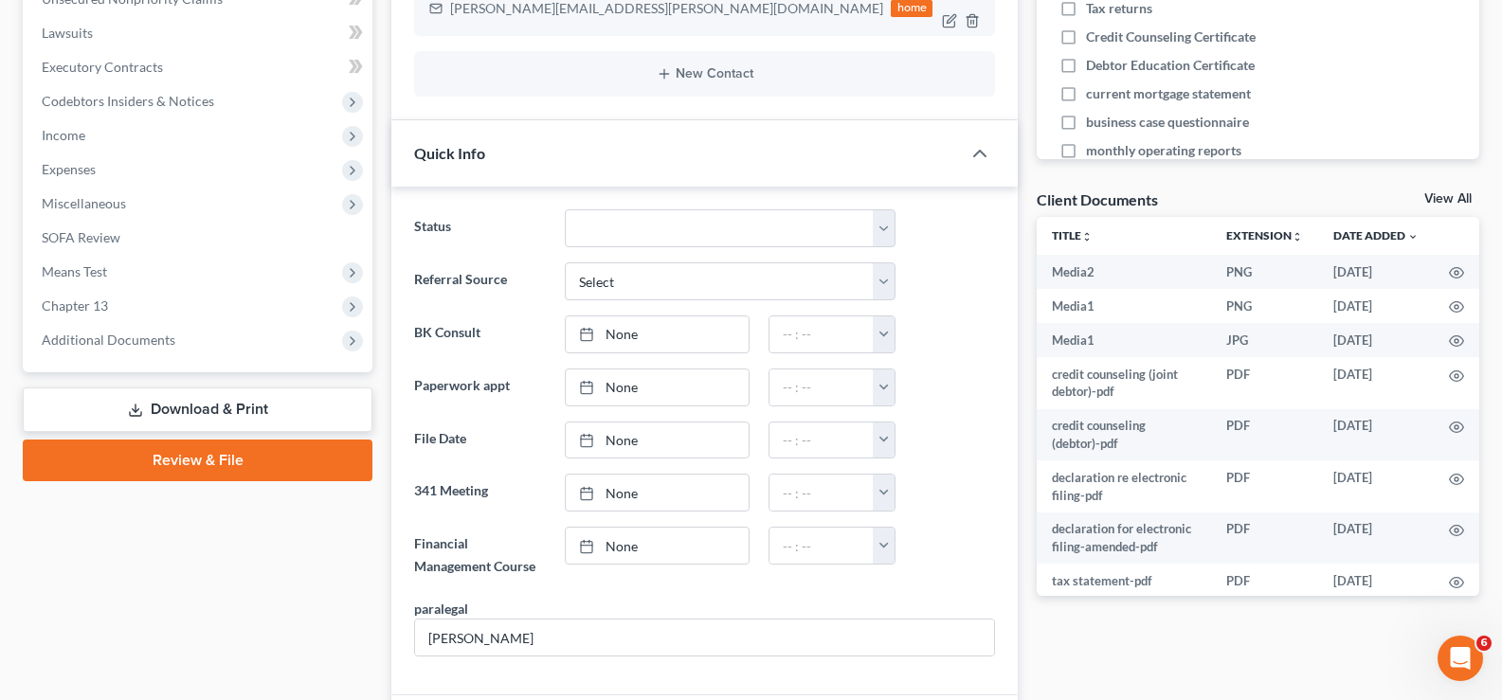
scroll to position [569, 0]
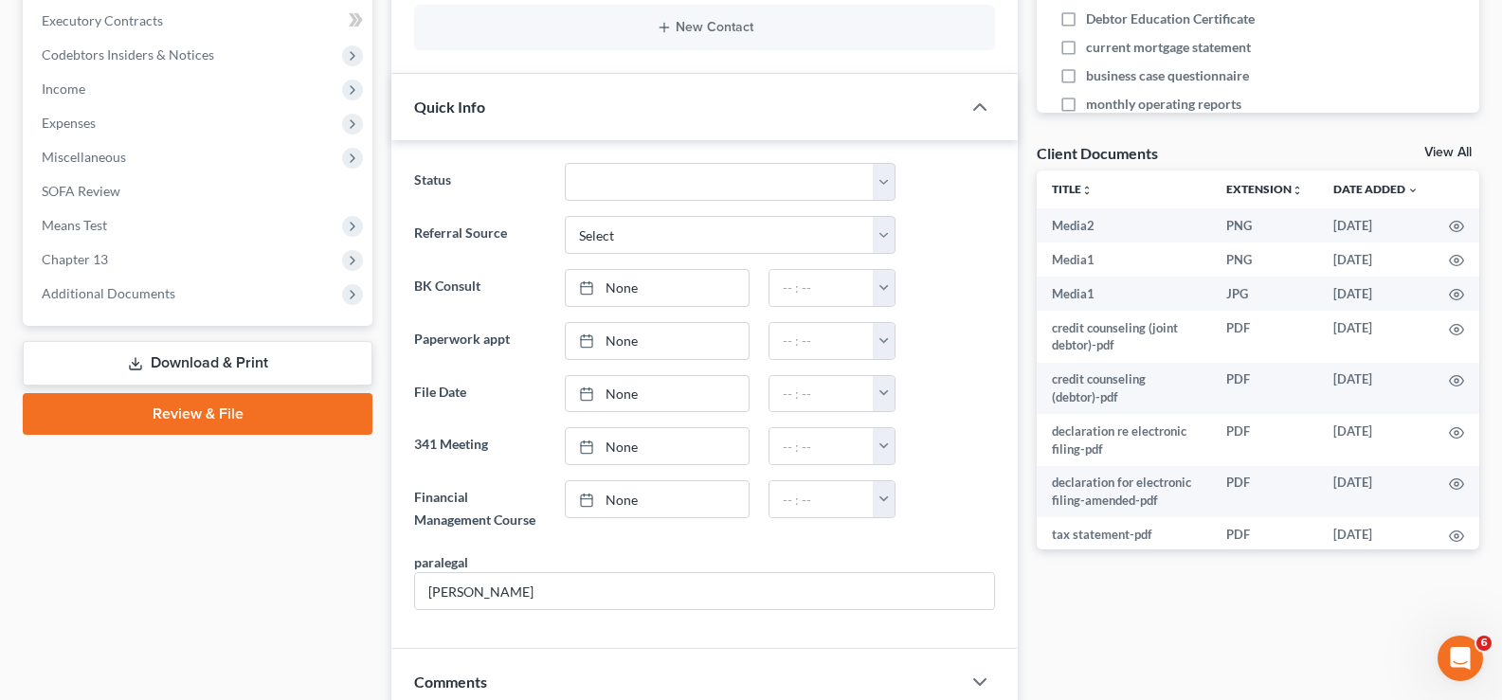
click at [1434, 153] on link "View All" at bounding box center [1447, 152] width 47 height 13
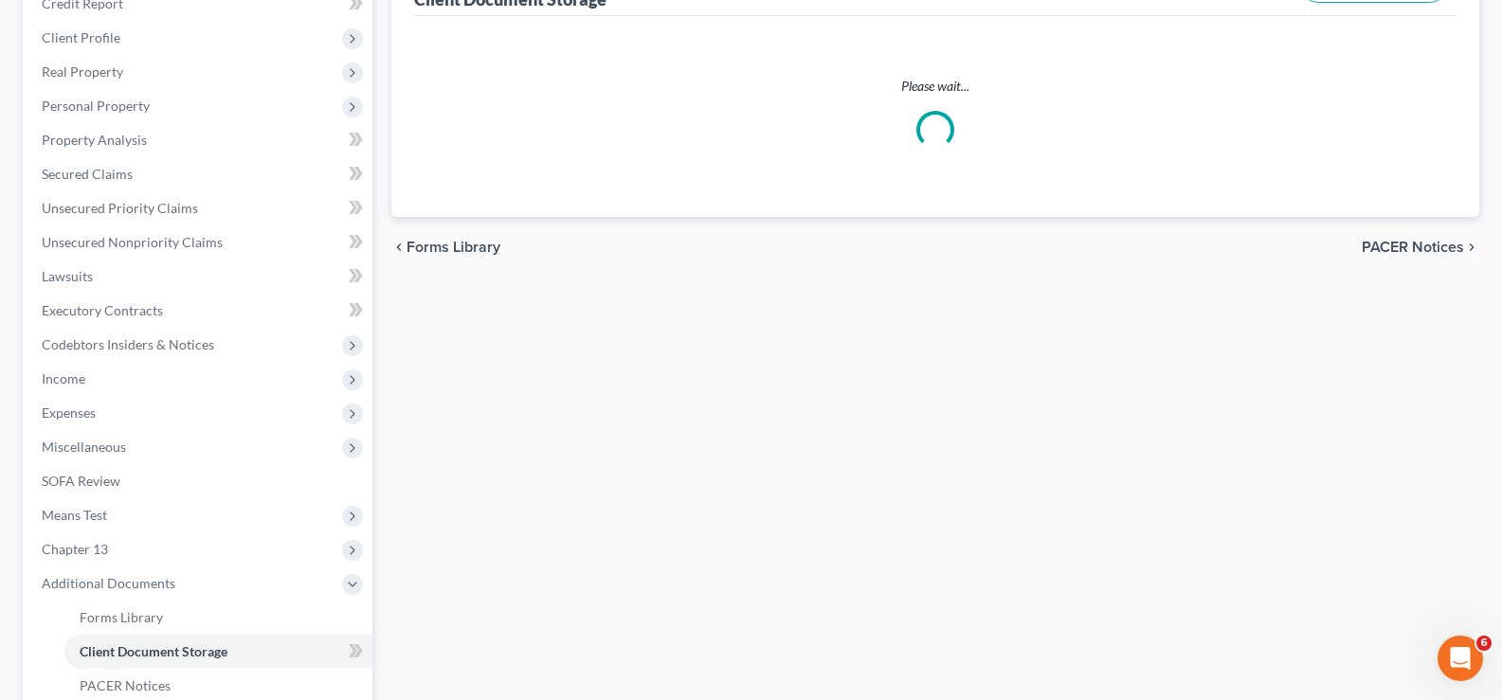
scroll to position [68, 0]
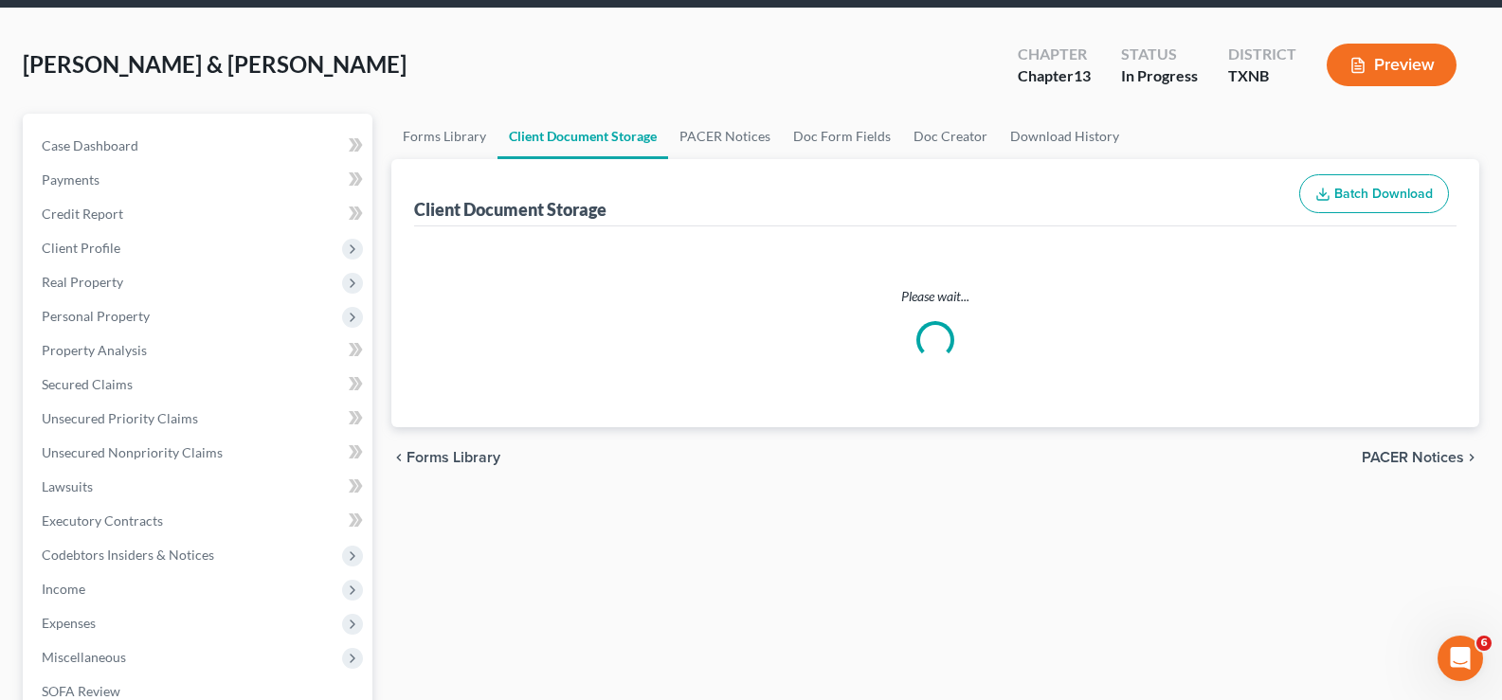
select select "19"
select select "6"
select select "7"
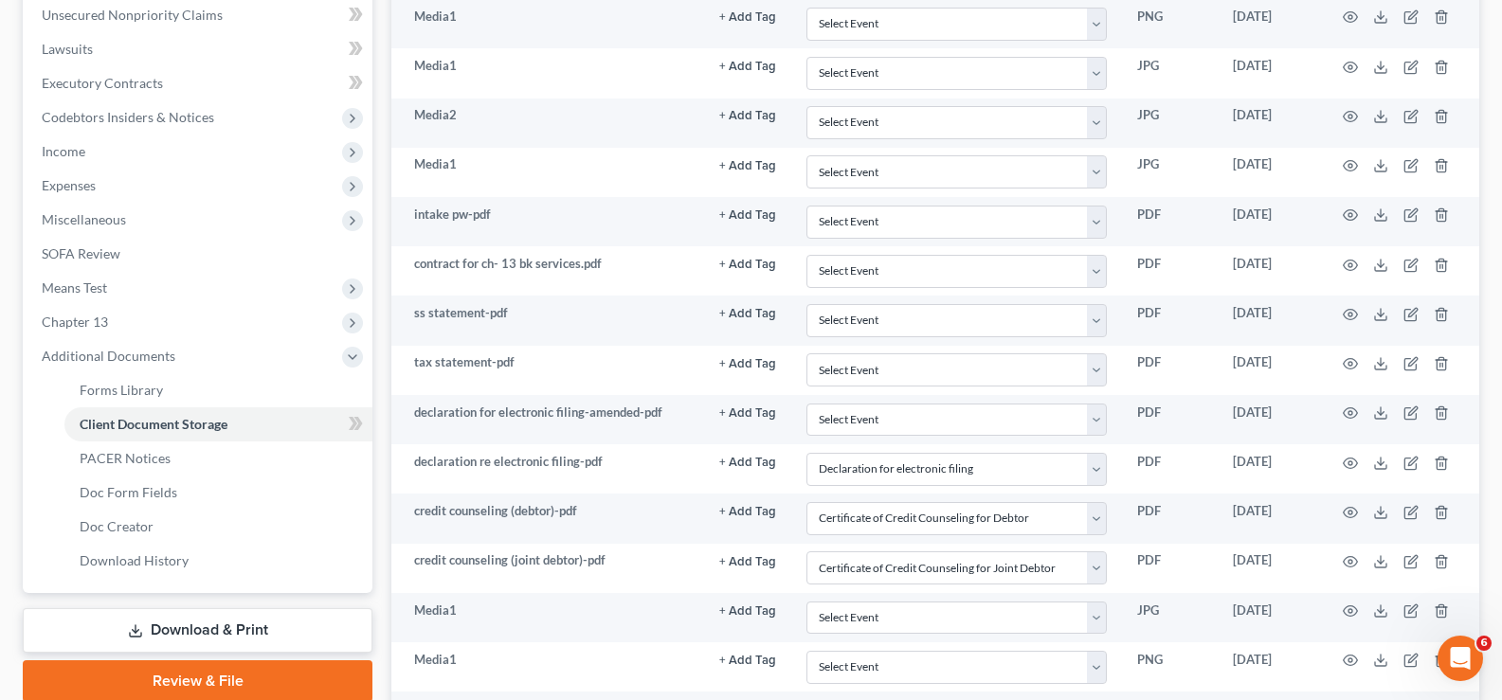
scroll to position [0, 0]
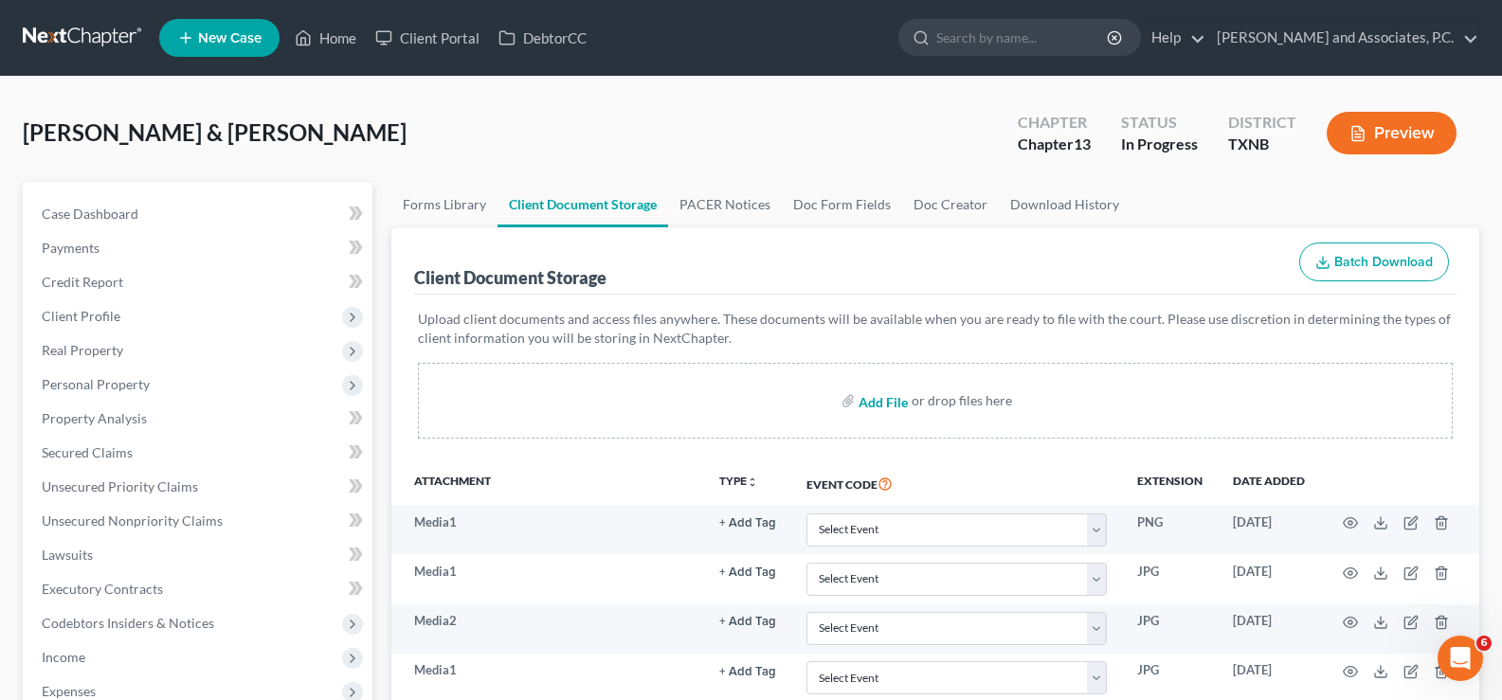
click at [882, 402] on input "file" at bounding box center [881, 401] width 45 height 34
type input "C:\fakepath\employee income records (joint debtor).pdf"
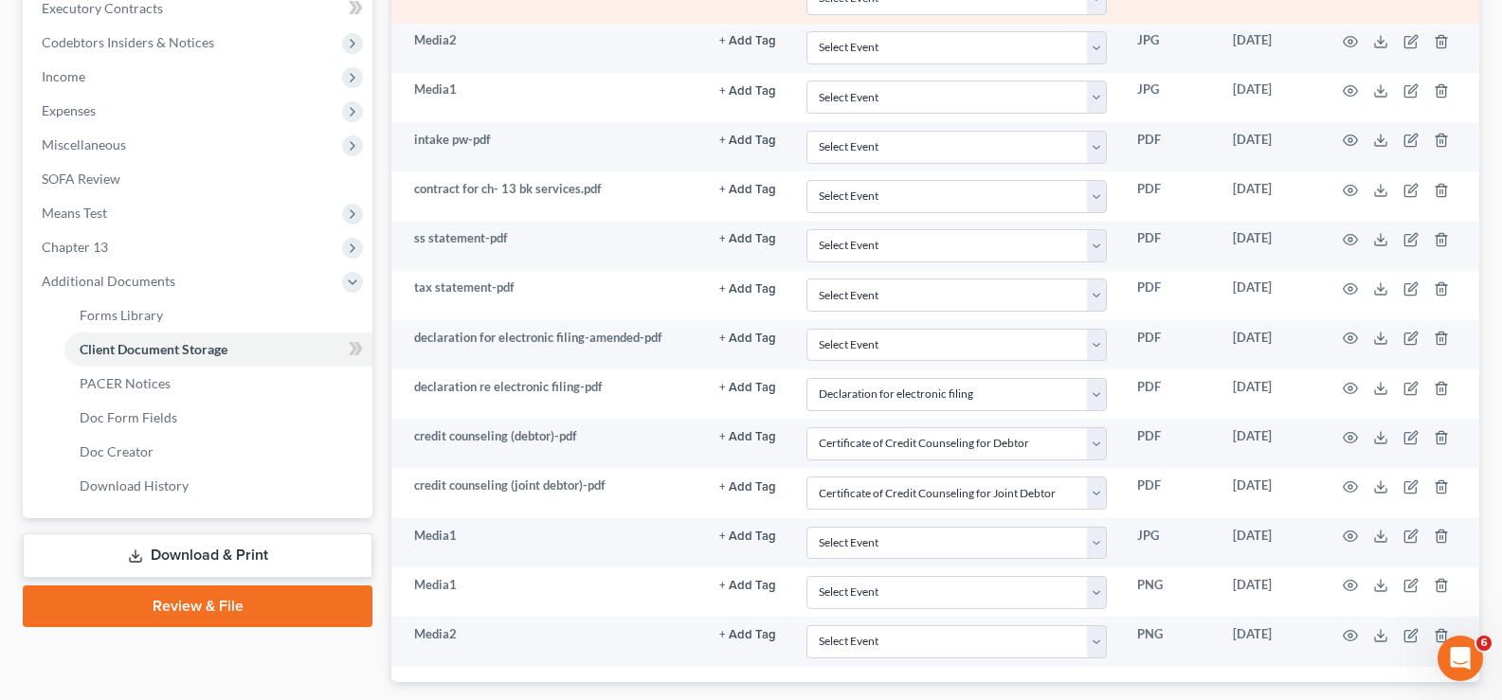
select select "19"
select select "6"
select select "7"
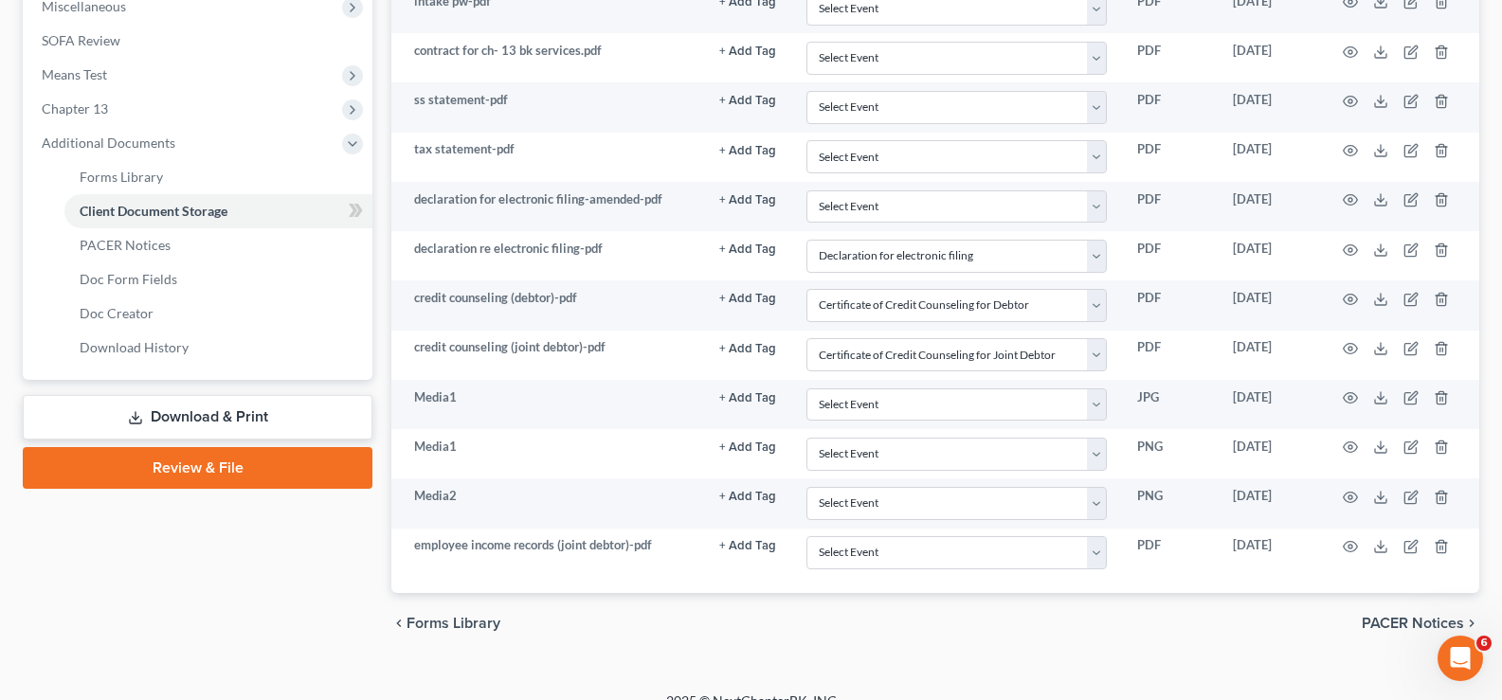
scroll to position [745, 0]
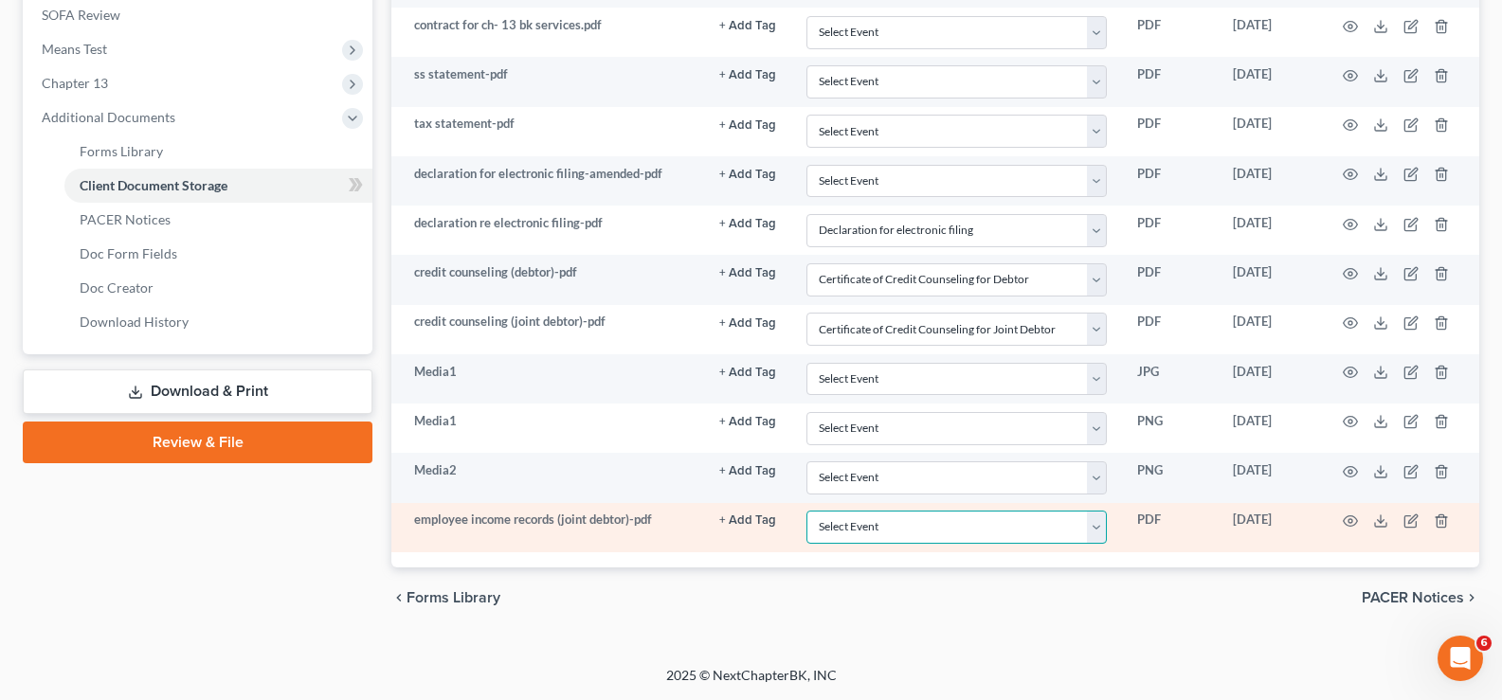
click at [1094, 532] on select "Select Event 20 Largest unsecured creditors Amended petition Attachment to Volu…" at bounding box center [956, 527] width 300 height 33
select select "22"
click at [806, 511] on select "Select Event 20 Largest unsecured creditors Amended petition Attachment to Volu…" at bounding box center [956, 527] width 300 height 33
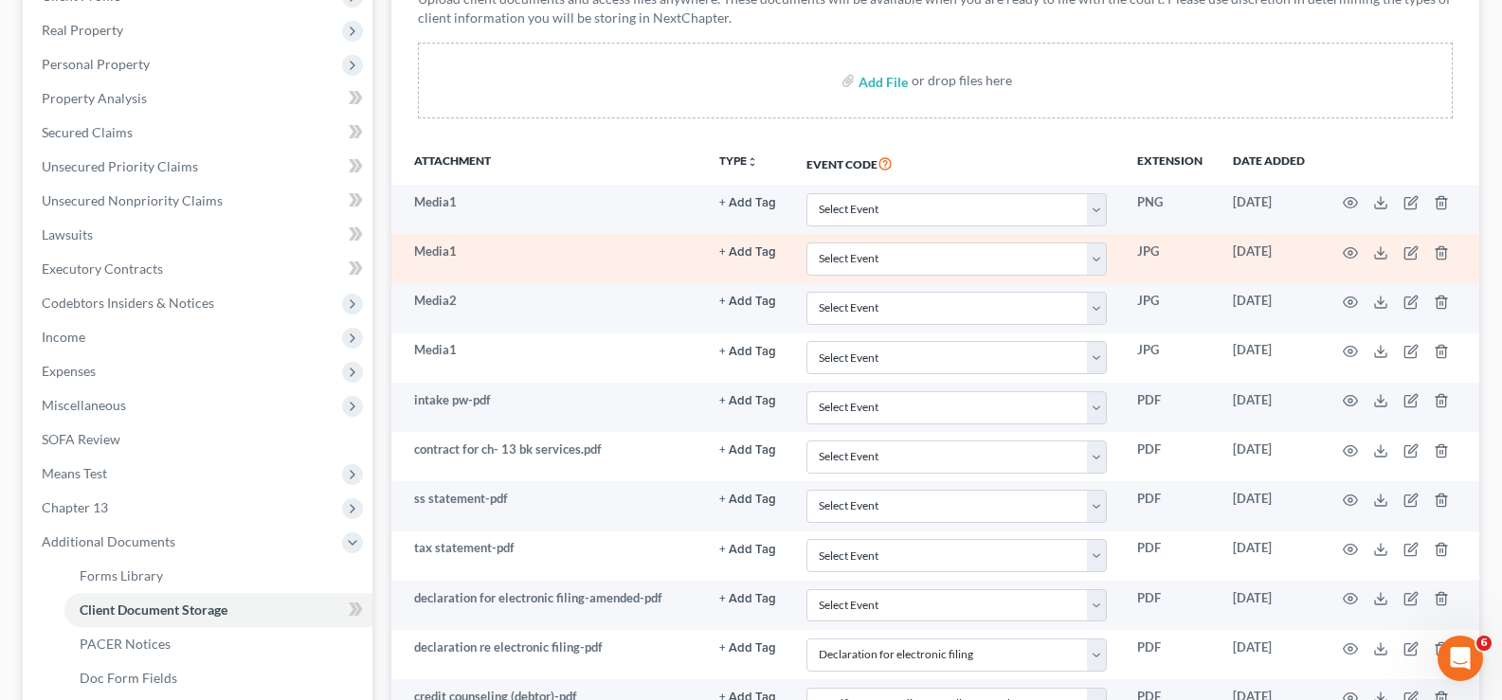
scroll to position [366, 0]
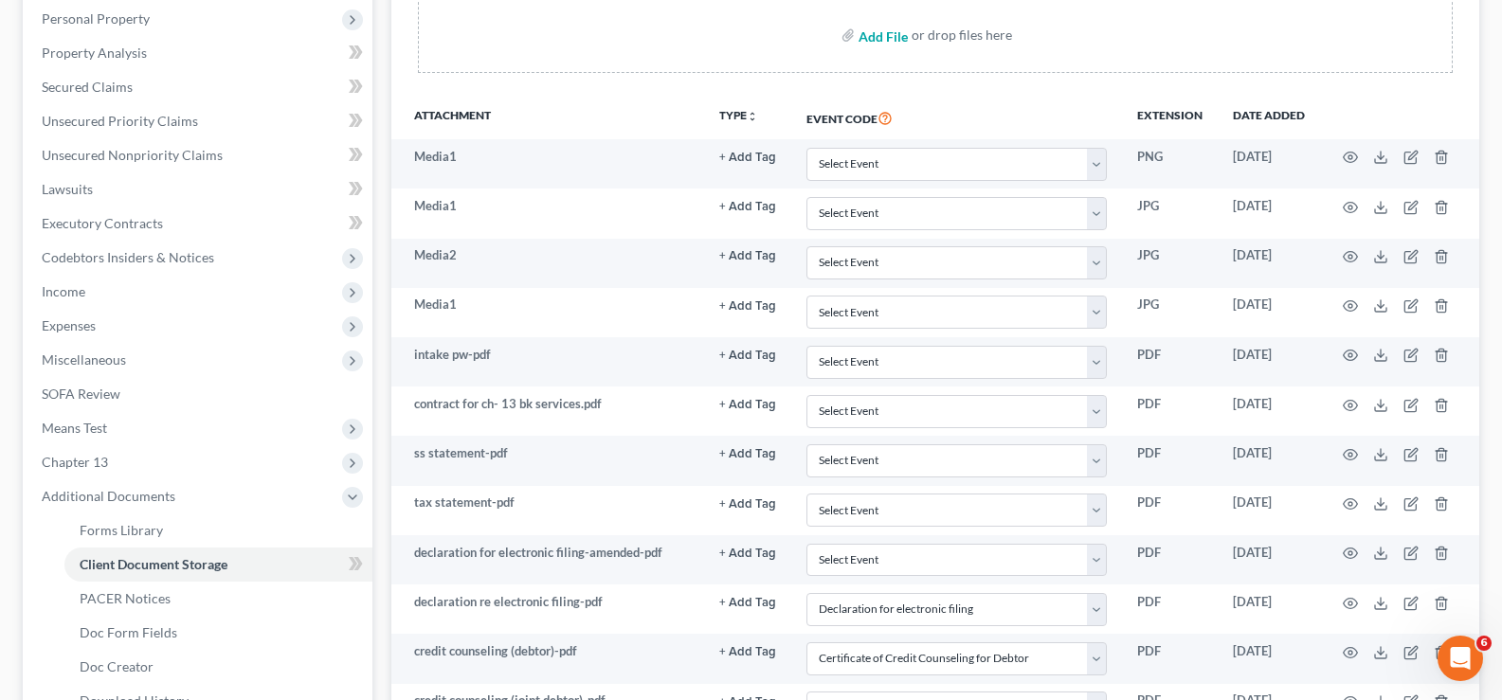
click at [876, 32] on input "file" at bounding box center [881, 35] width 45 height 34
type input "C:\fakepath\employee income records (debtor).pdf"
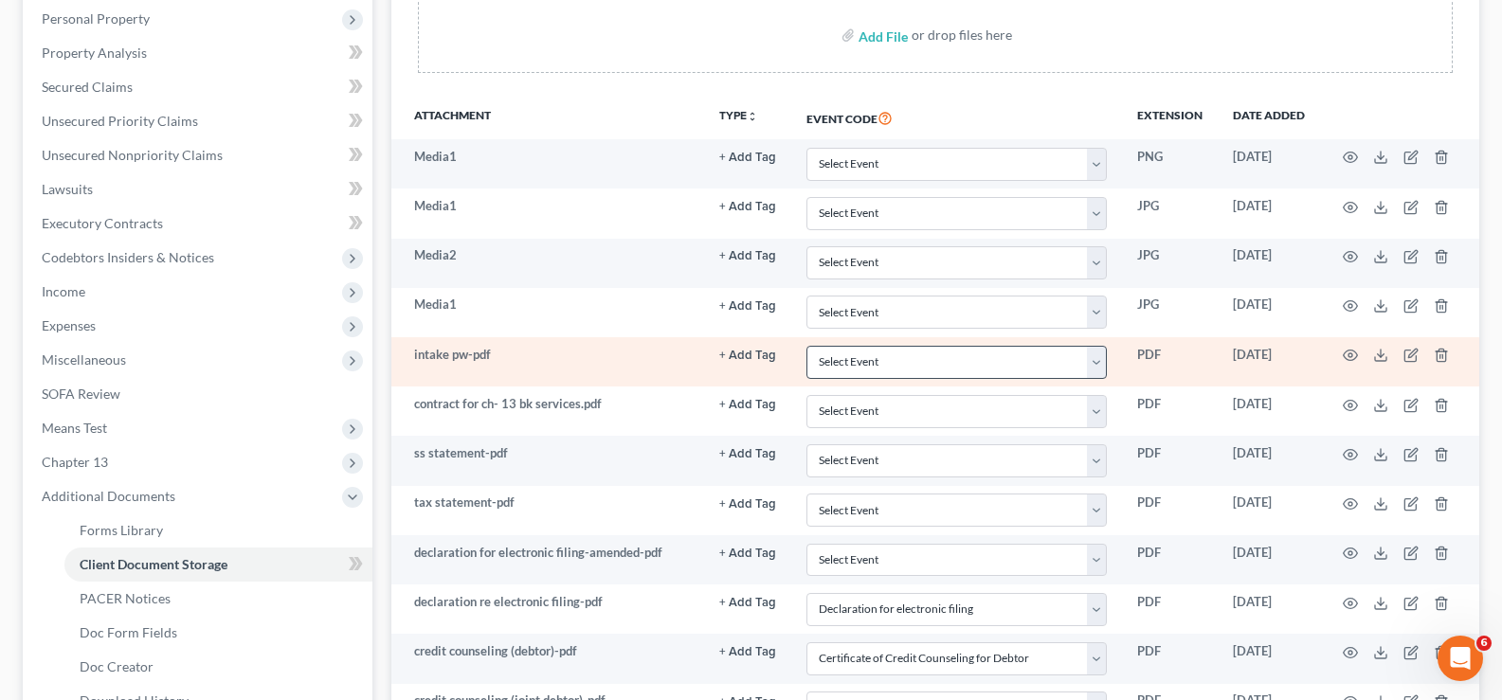
select select "19"
select select "6"
select select "7"
select select "22"
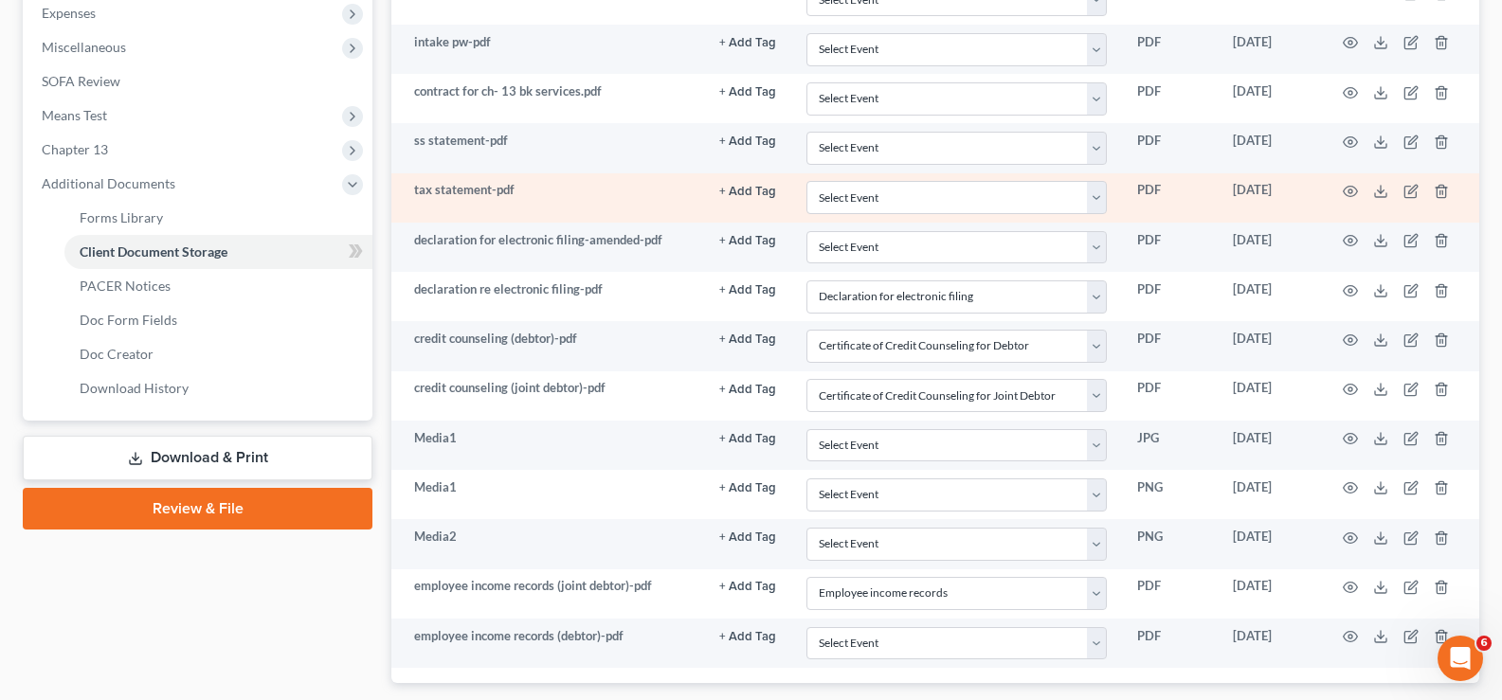
scroll to position [745, 0]
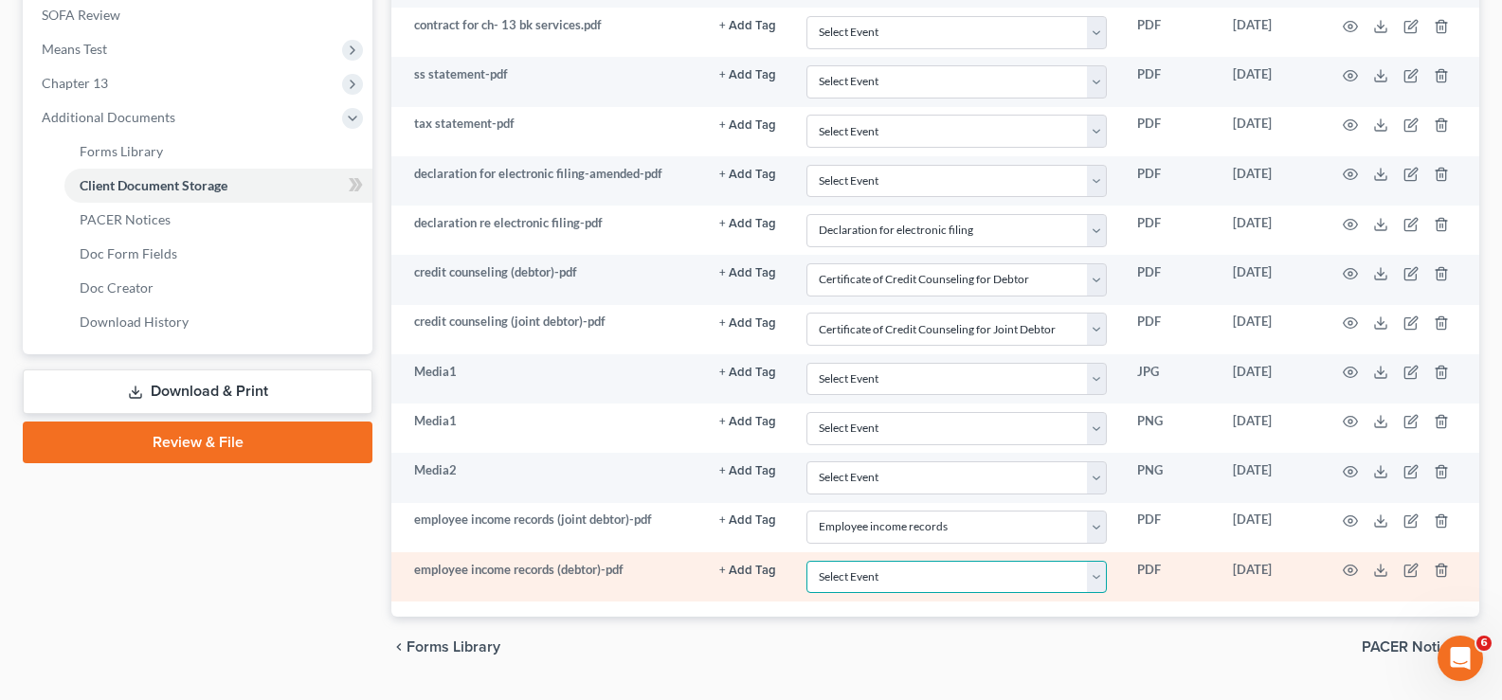
click at [1091, 581] on select "Select Event 20 Largest unsecured creditors Amended petition Attachment to Volu…" at bounding box center [956, 577] width 300 height 33
select select "22"
click at [806, 561] on select "Select Event 20 Largest unsecured creditors Amended petition Attachment to Volu…" at bounding box center [956, 577] width 300 height 33
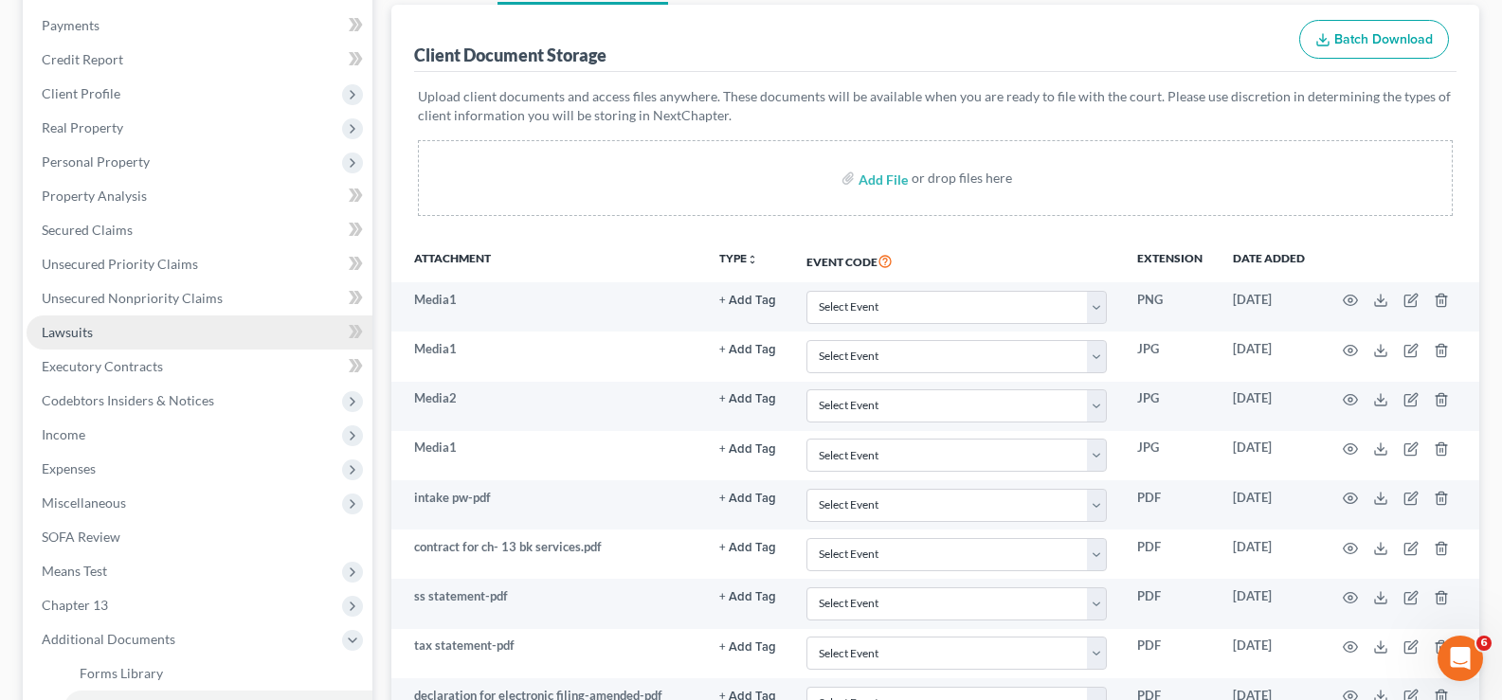
scroll to position [176, 0]
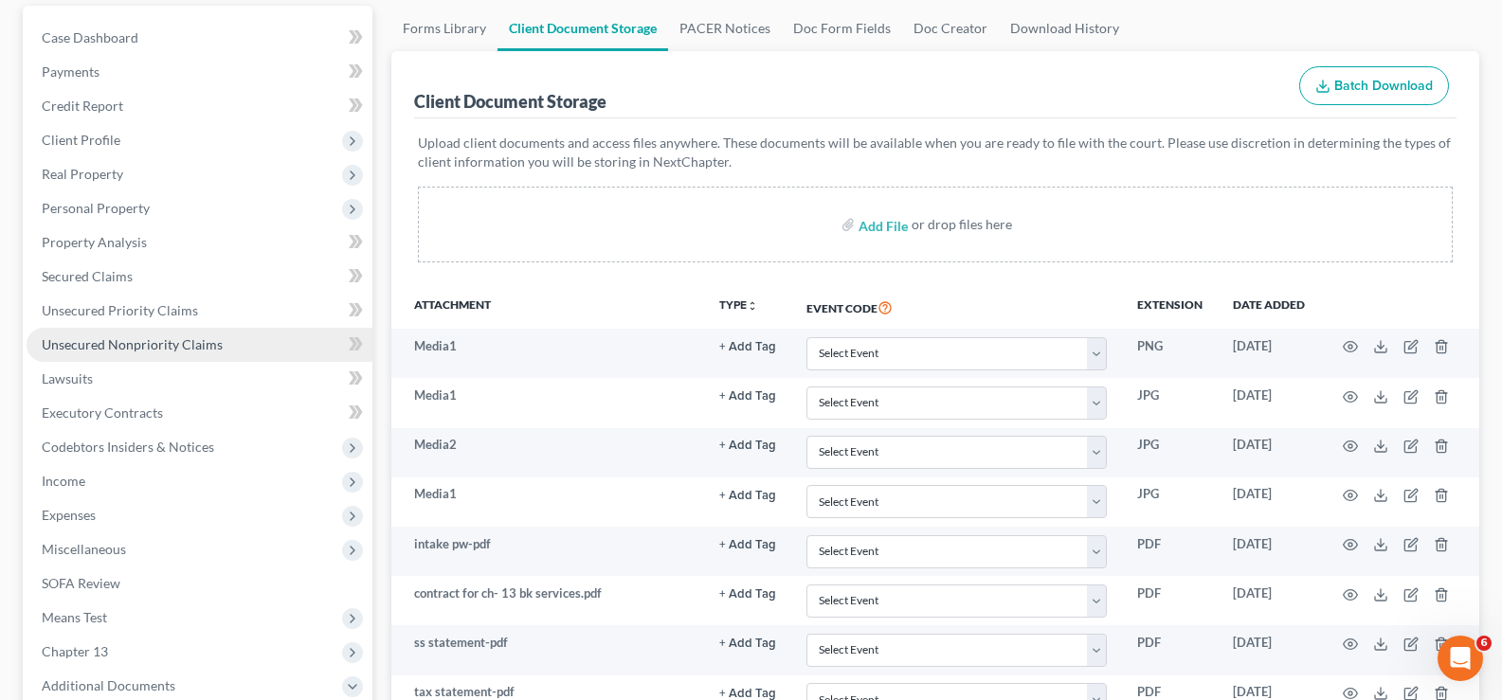
click at [225, 344] on link "Unsecured Nonpriority Claims" at bounding box center [200, 345] width 346 height 34
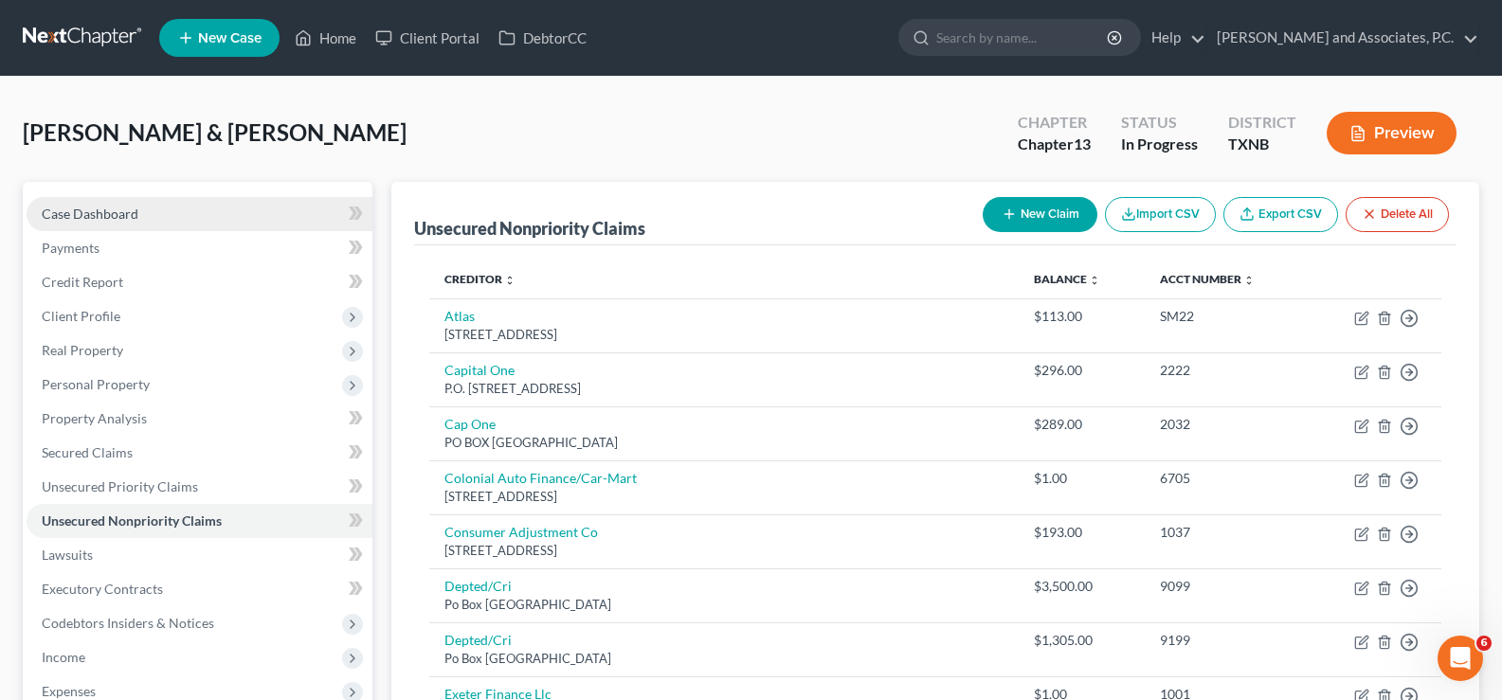
click at [139, 218] on link "Case Dashboard" at bounding box center [200, 214] width 346 height 34
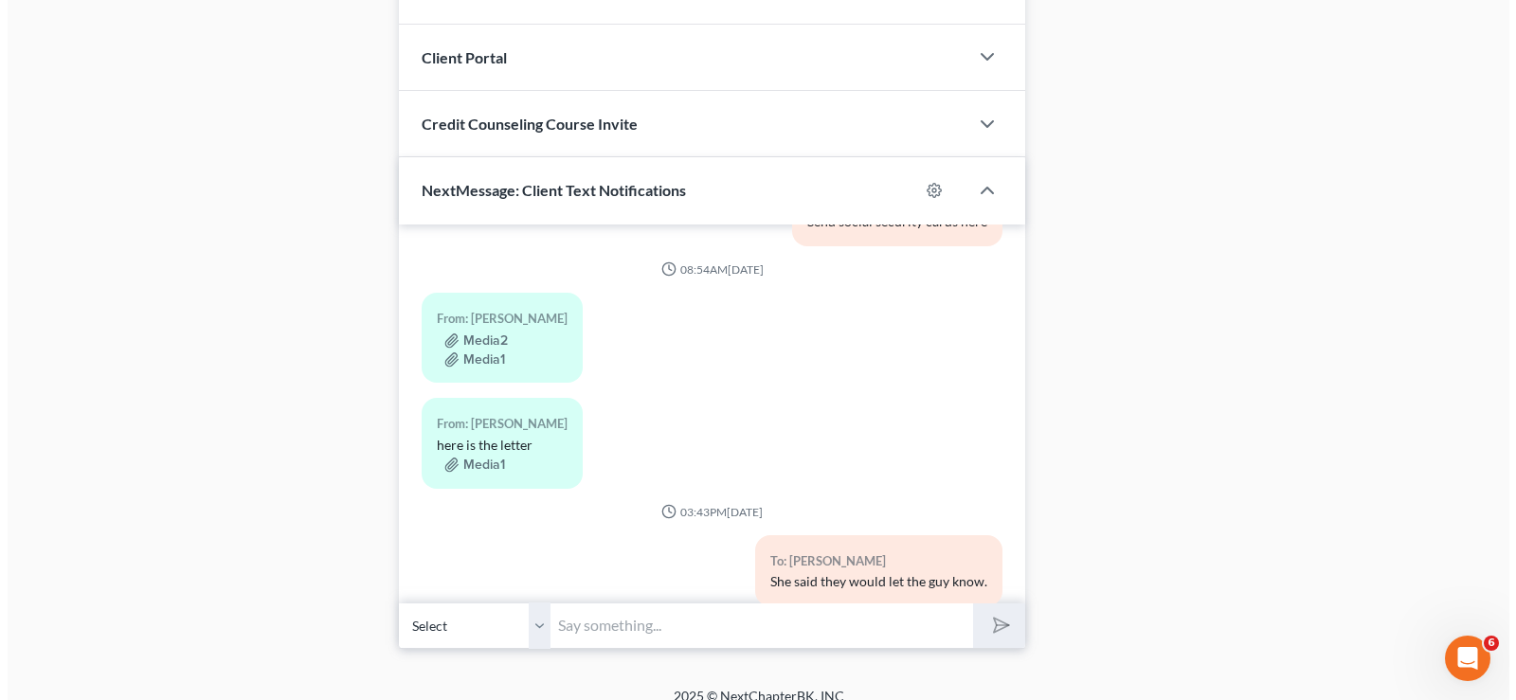
scroll to position [451, 0]
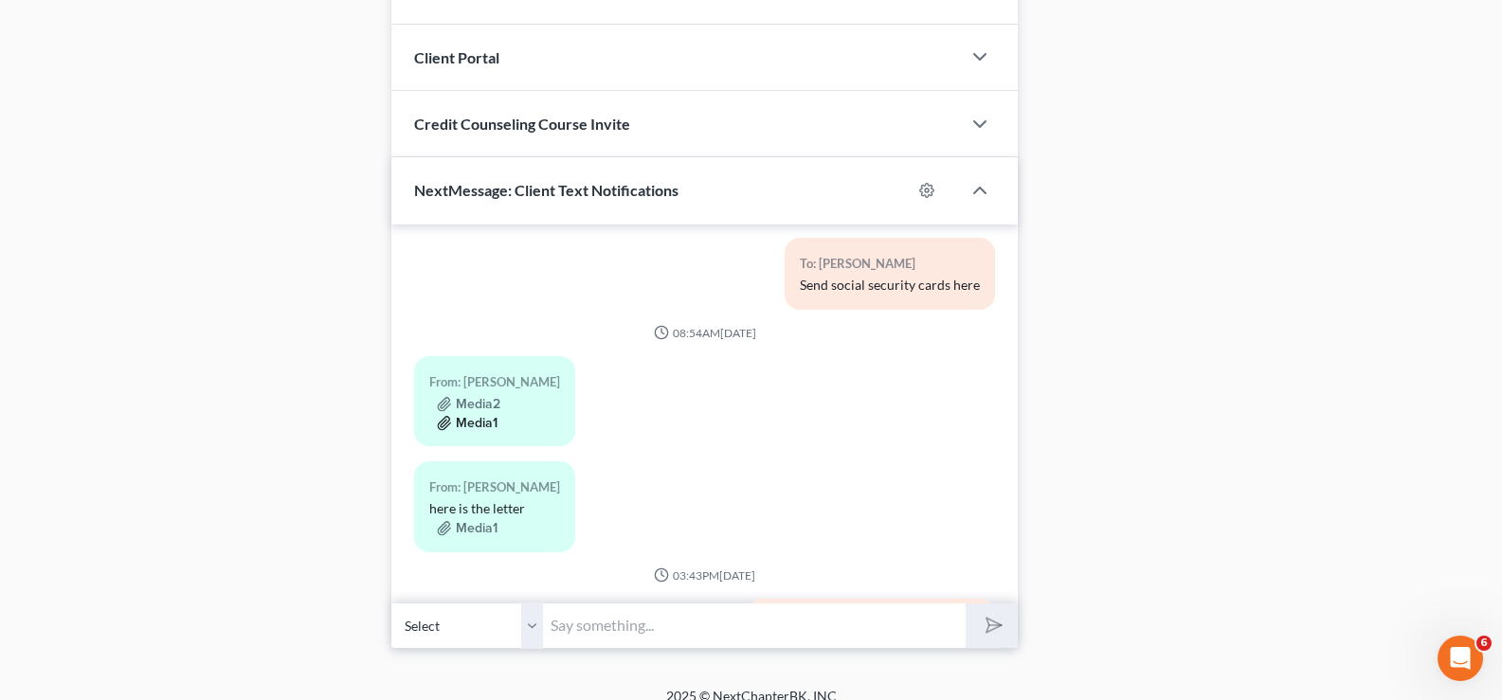
click at [478, 425] on button "Media1" at bounding box center [467, 423] width 61 height 15
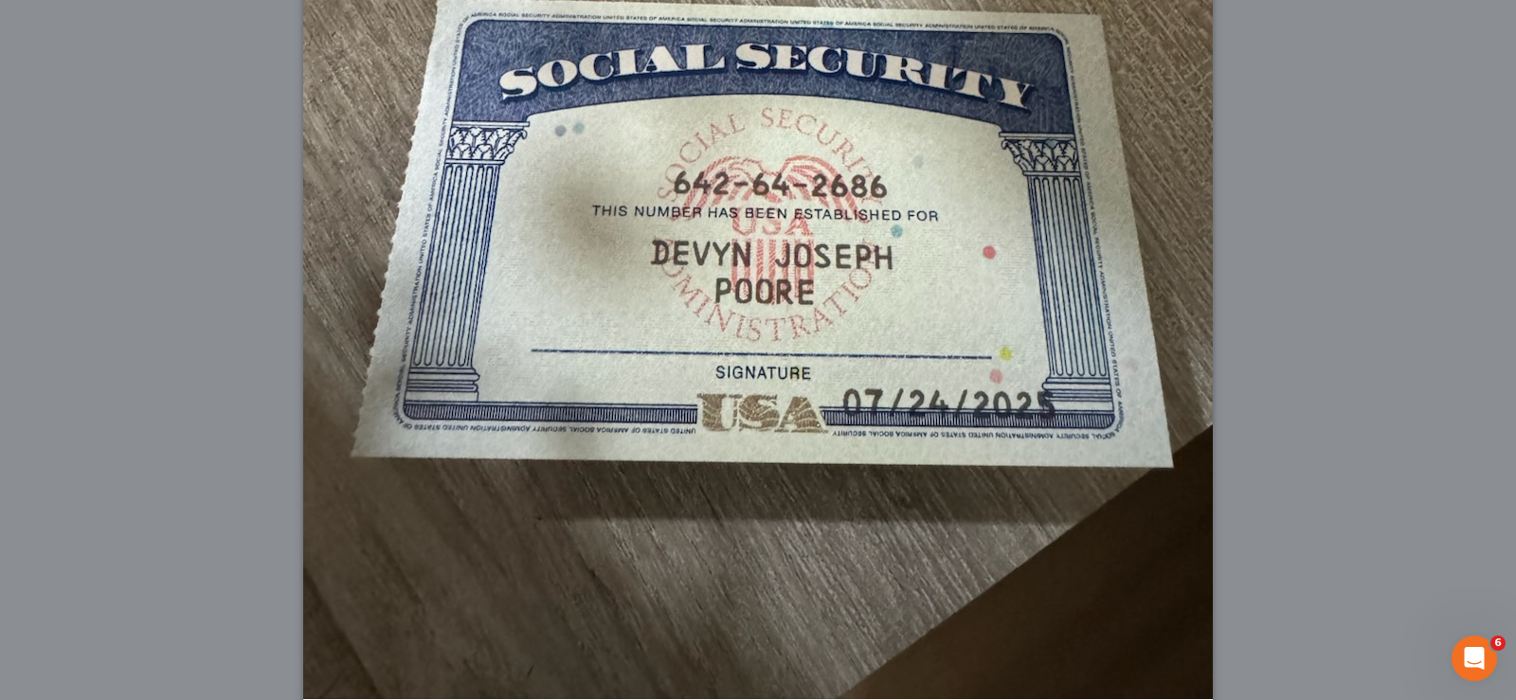
scroll to position [706, 0]
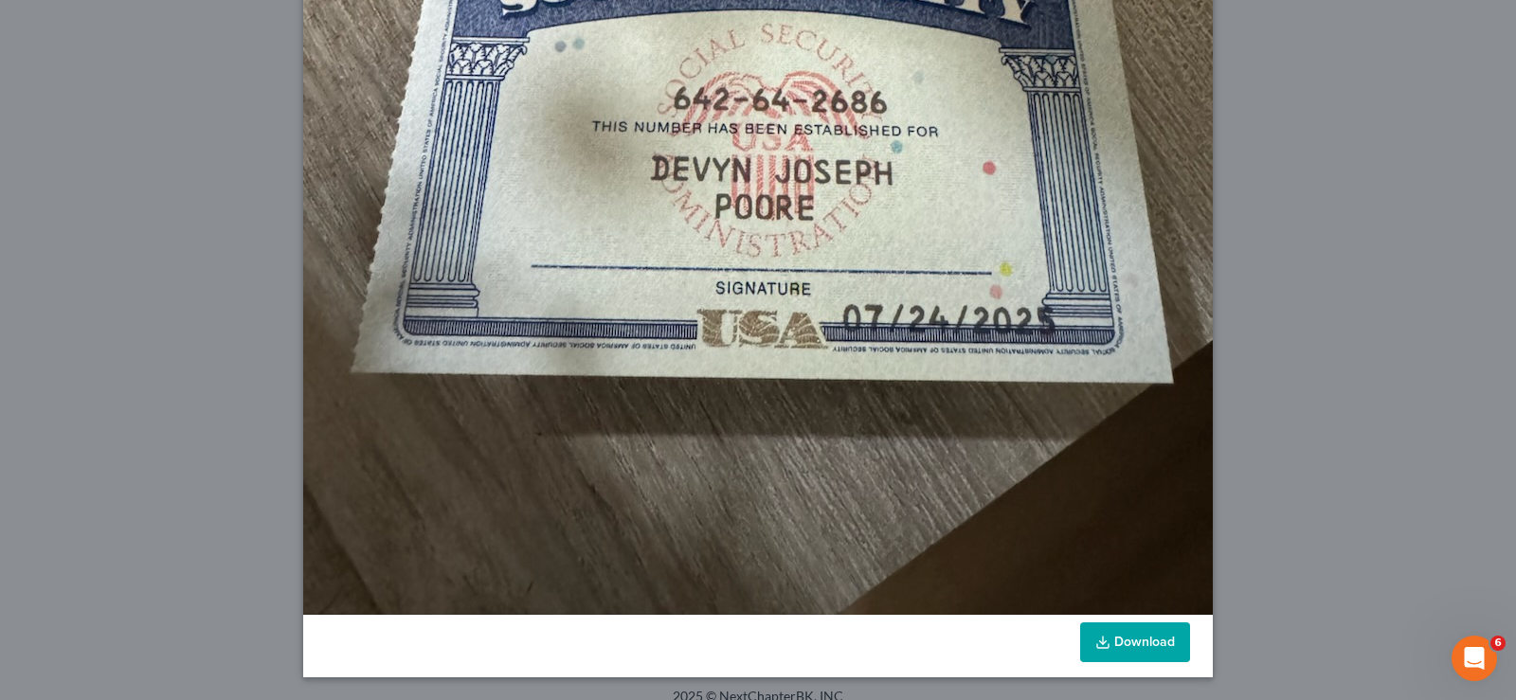
click at [1147, 644] on link "Download" at bounding box center [1135, 643] width 110 height 40
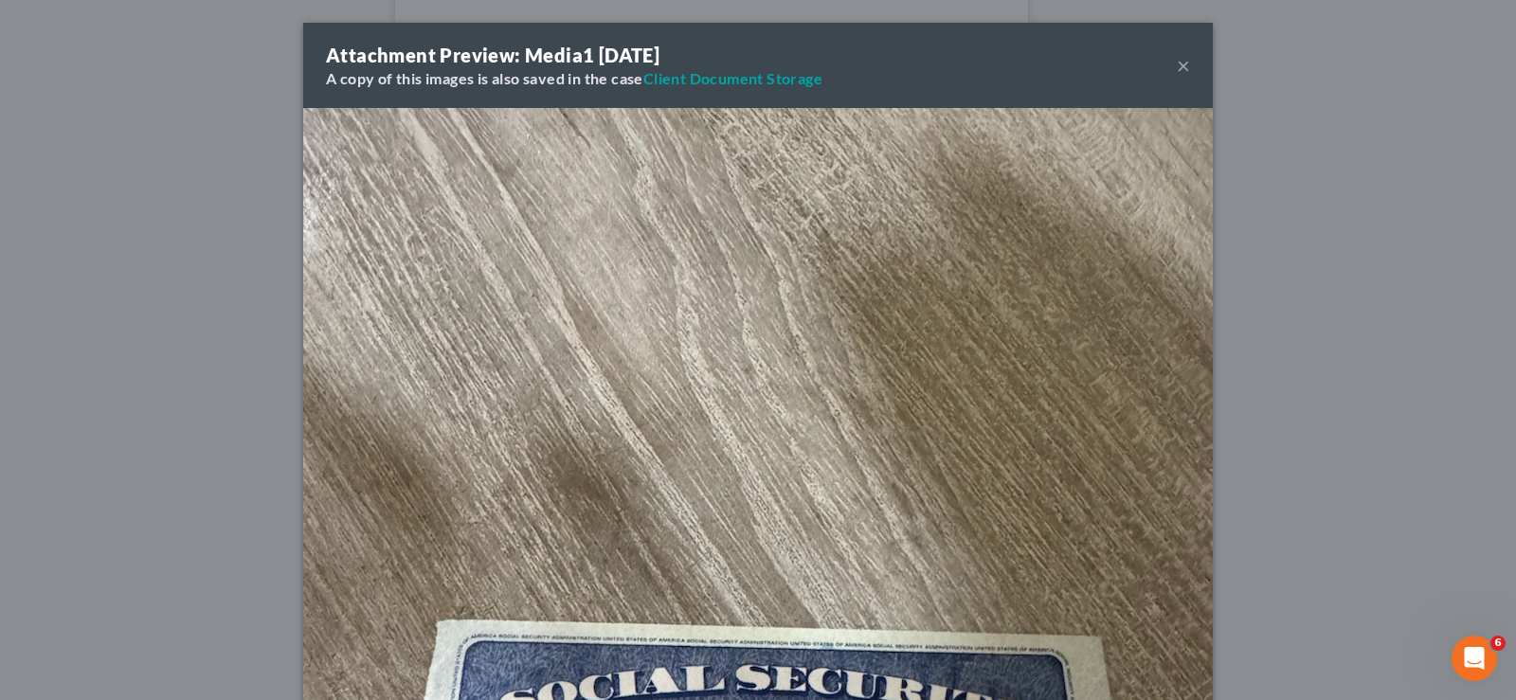
click at [1177, 61] on button "×" at bounding box center [1183, 65] width 13 height 23
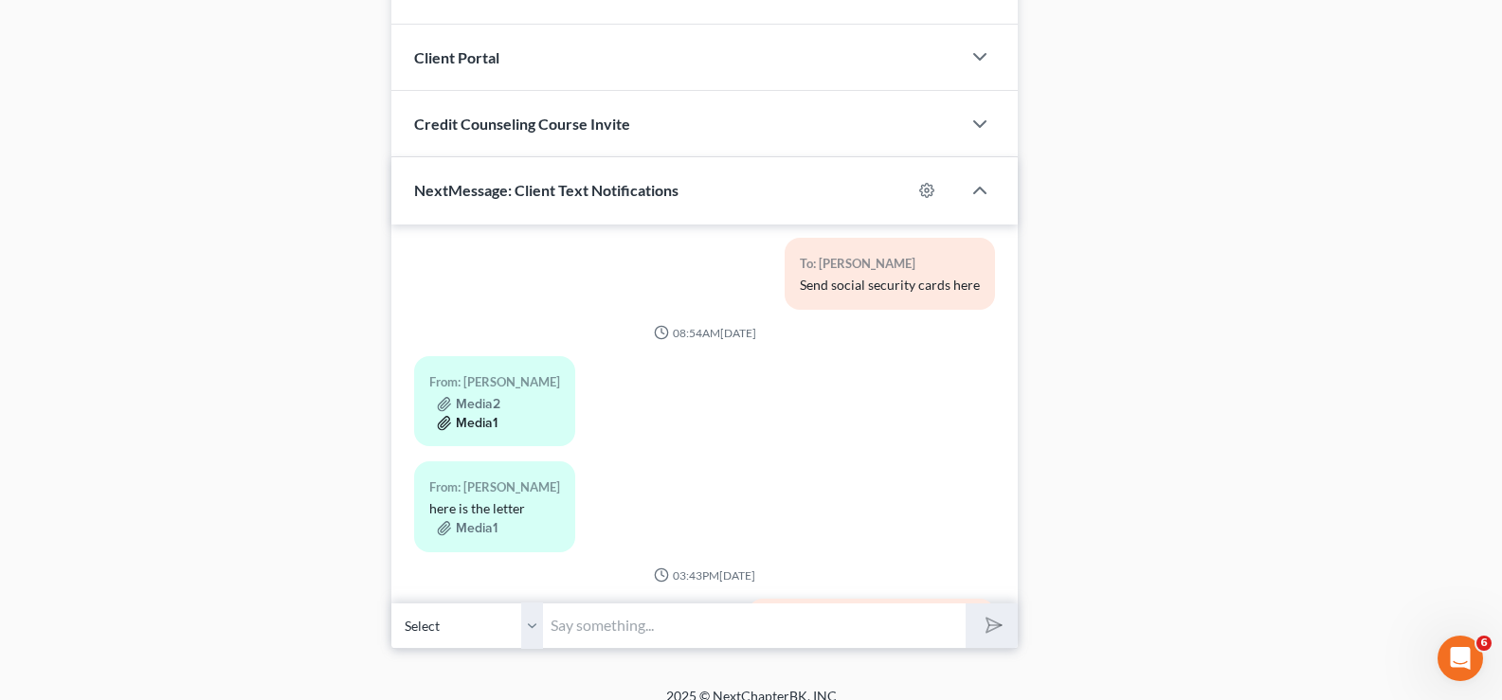
click at [469, 420] on button "Media1" at bounding box center [467, 423] width 61 height 15
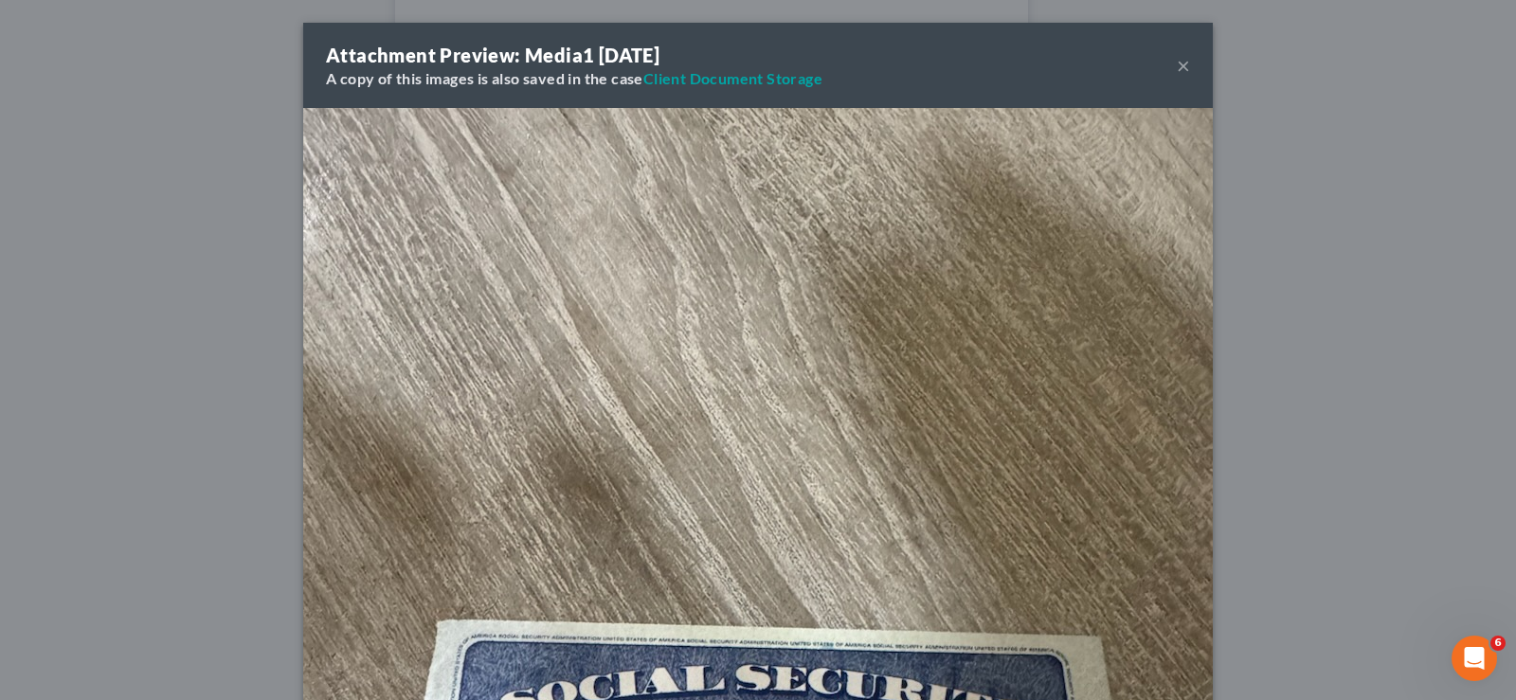
click at [1177, 65] on button "×" at bounding box center [1183, 65] width 13 height 23
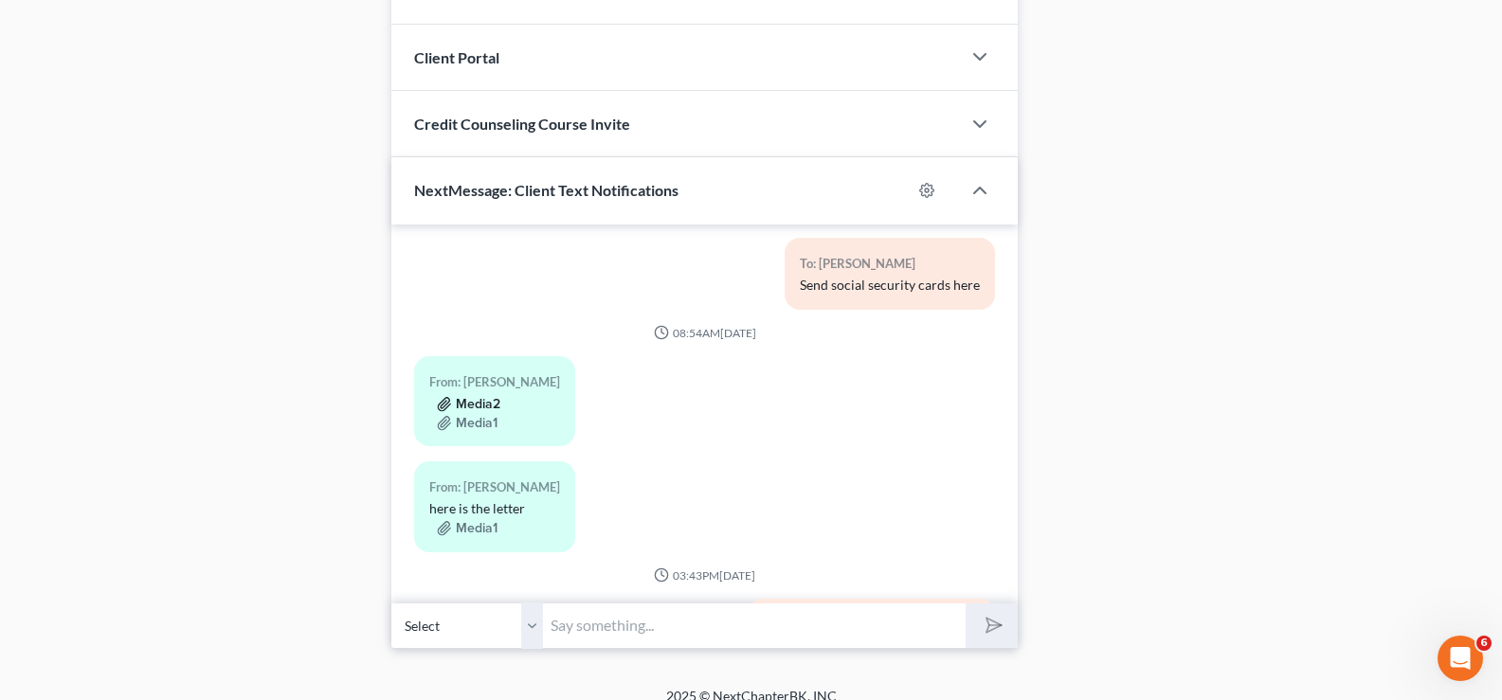
click at [471, 397] on button "Media2" at bounding box center [468, 404] width 63 height 15
click at [475, 406] on button "Media2" at bounding box center [468, 404] width 63 height 15
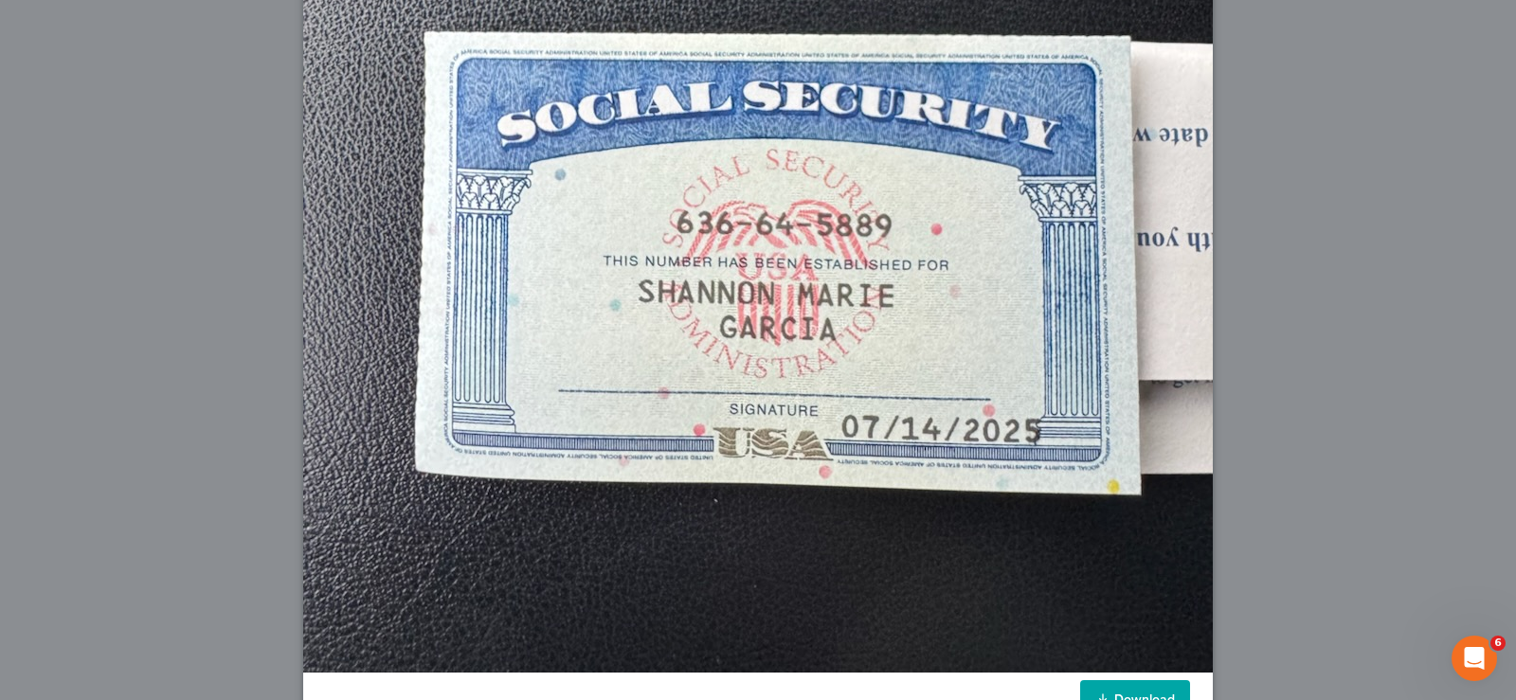
scroll to position [706, 0]
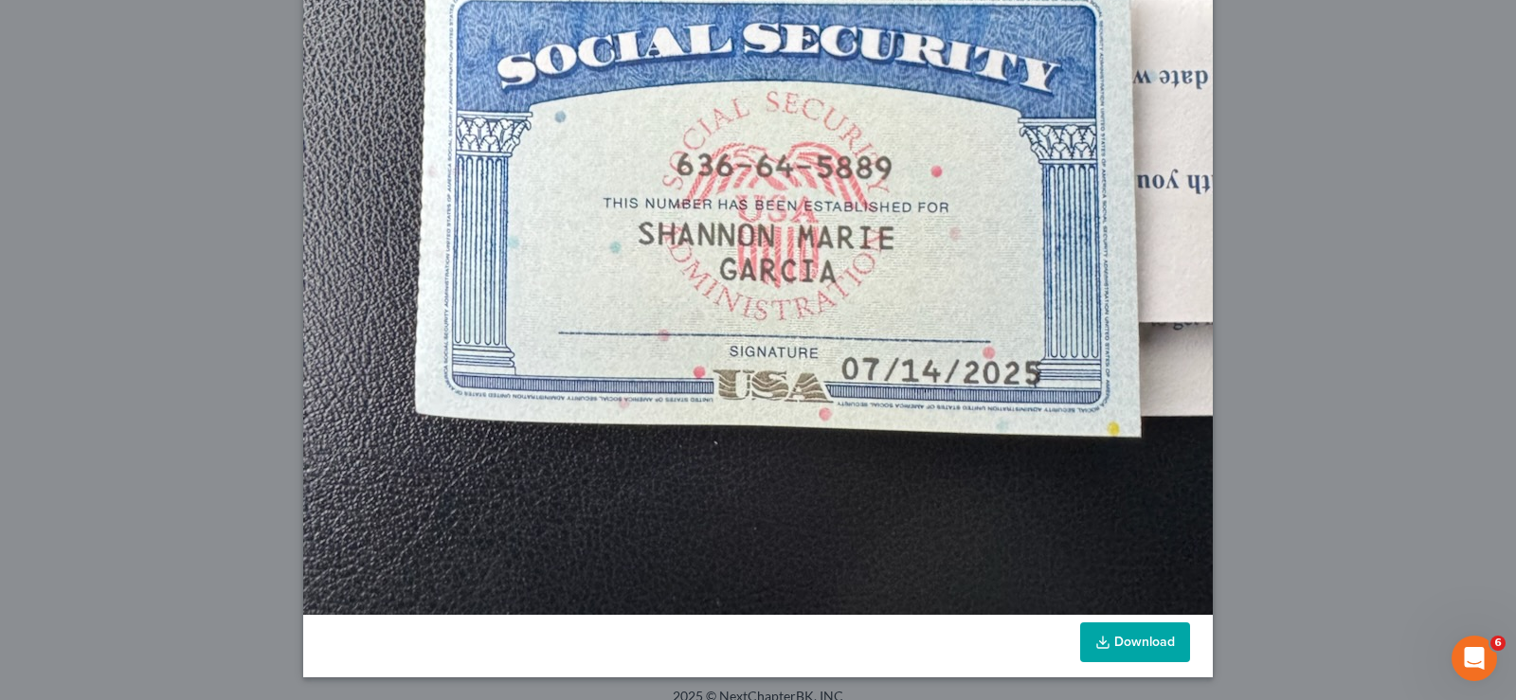
click at [1154, 649] on link "Download" at bounding box center [1135, 643] width 110 height 40
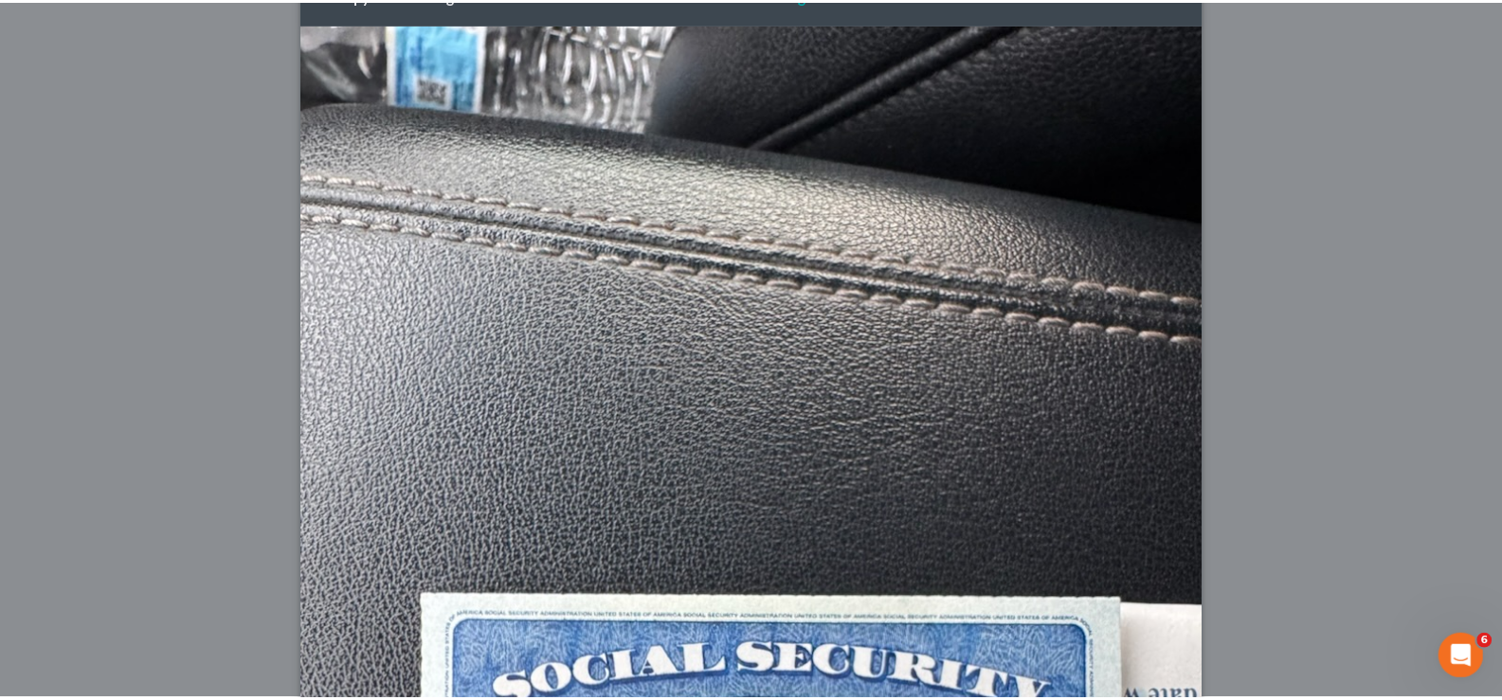
scroll to position [0, 0]
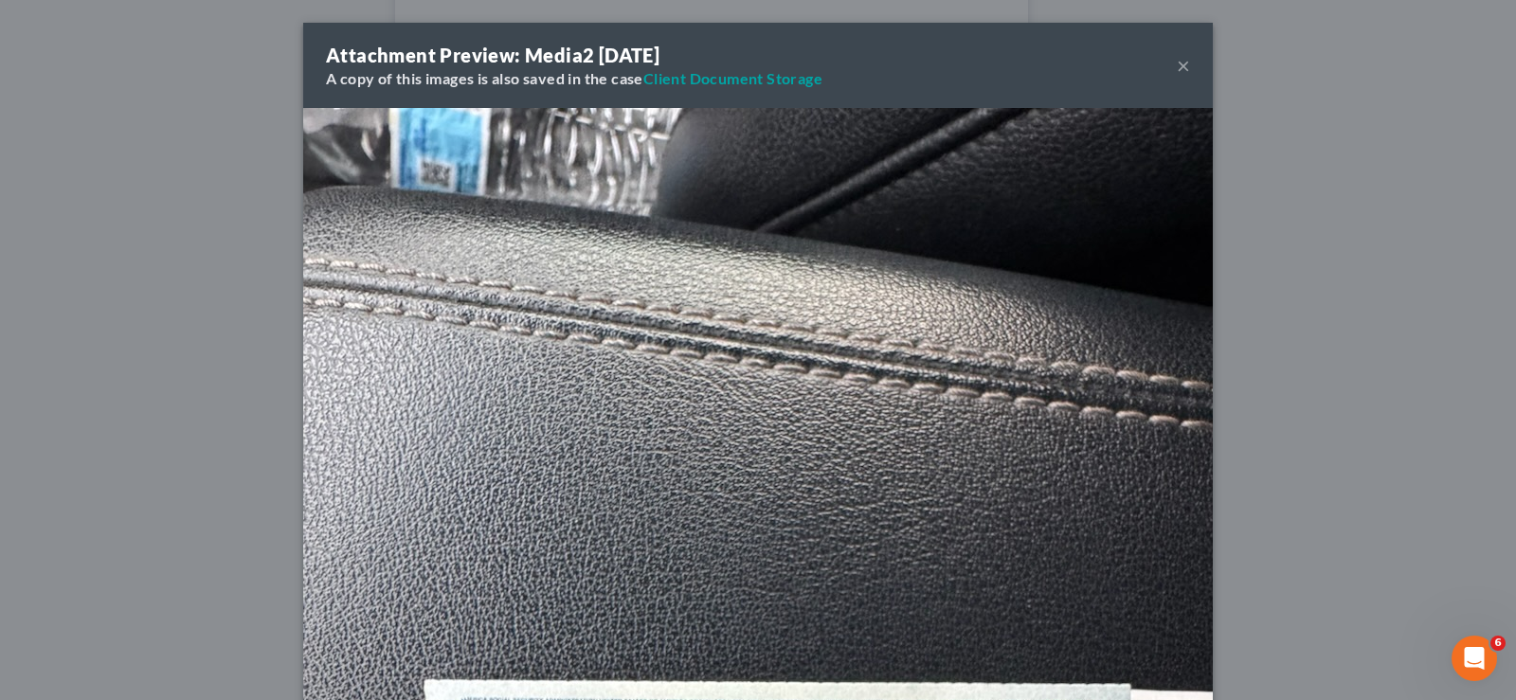
click at [1179, 66] on button "×" at bounding box center [1183, 65] width 13 height 23
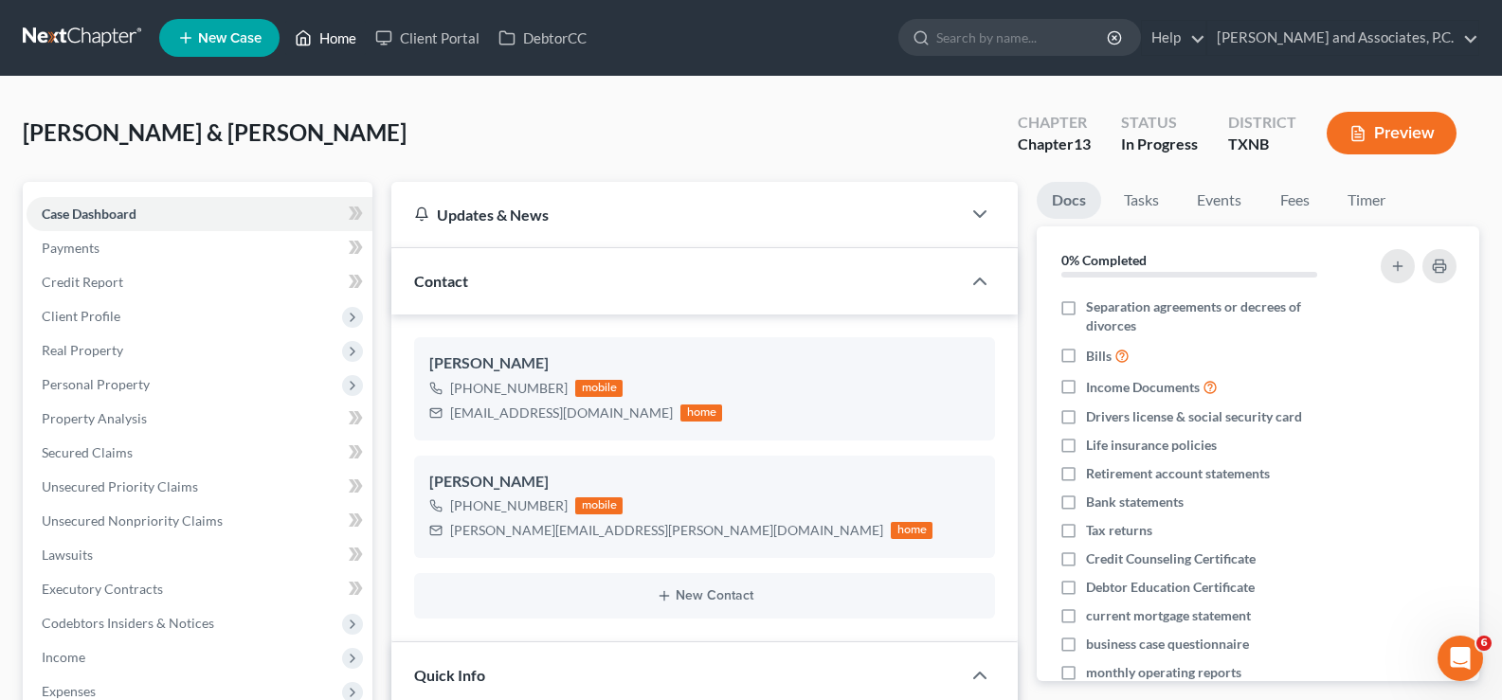
click at [330, 32] on link "Home" at bounding box center [325, 38] width 81 height 34
